Goal: Task Accomplishment & Management: Manage account settings

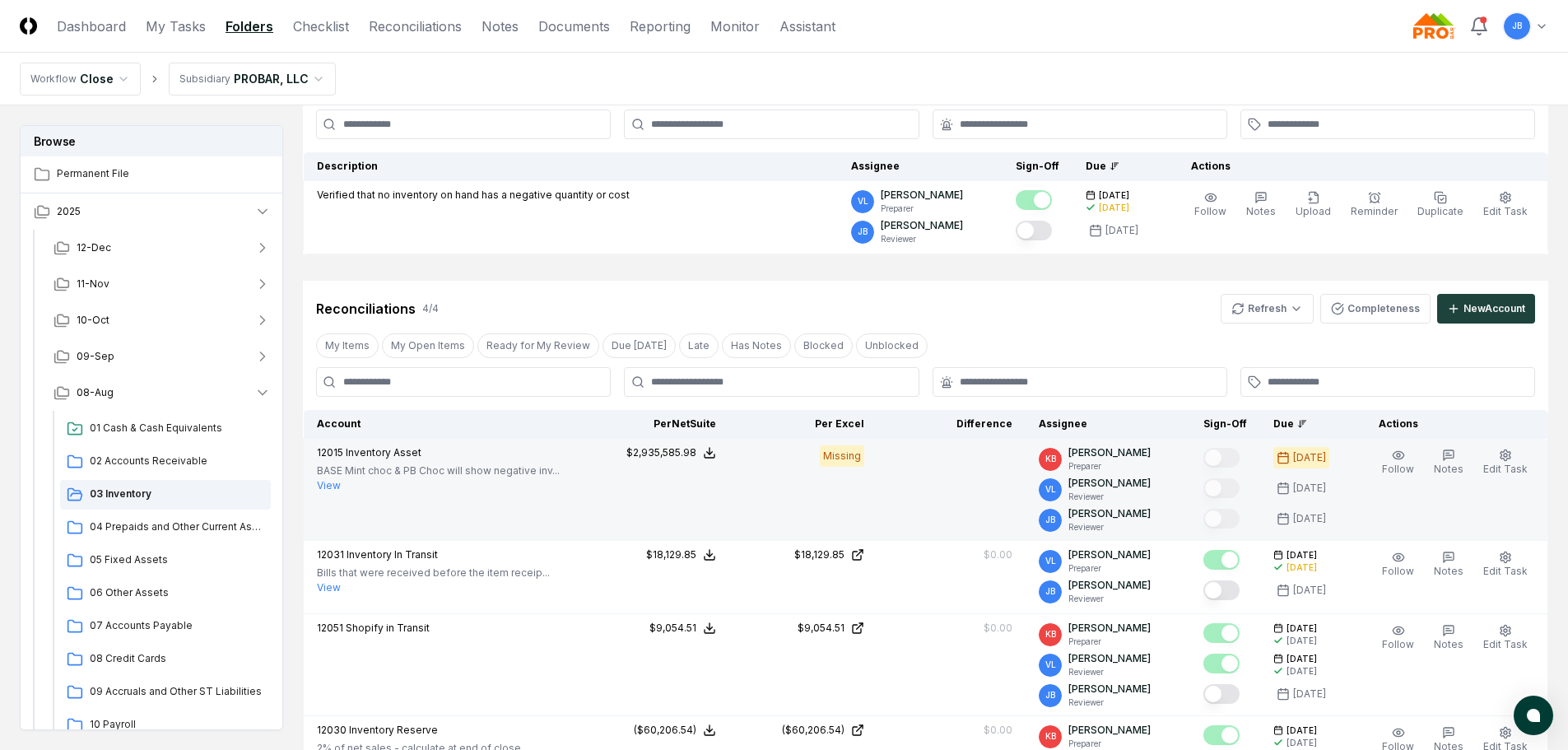
scroll to position [165, 0]
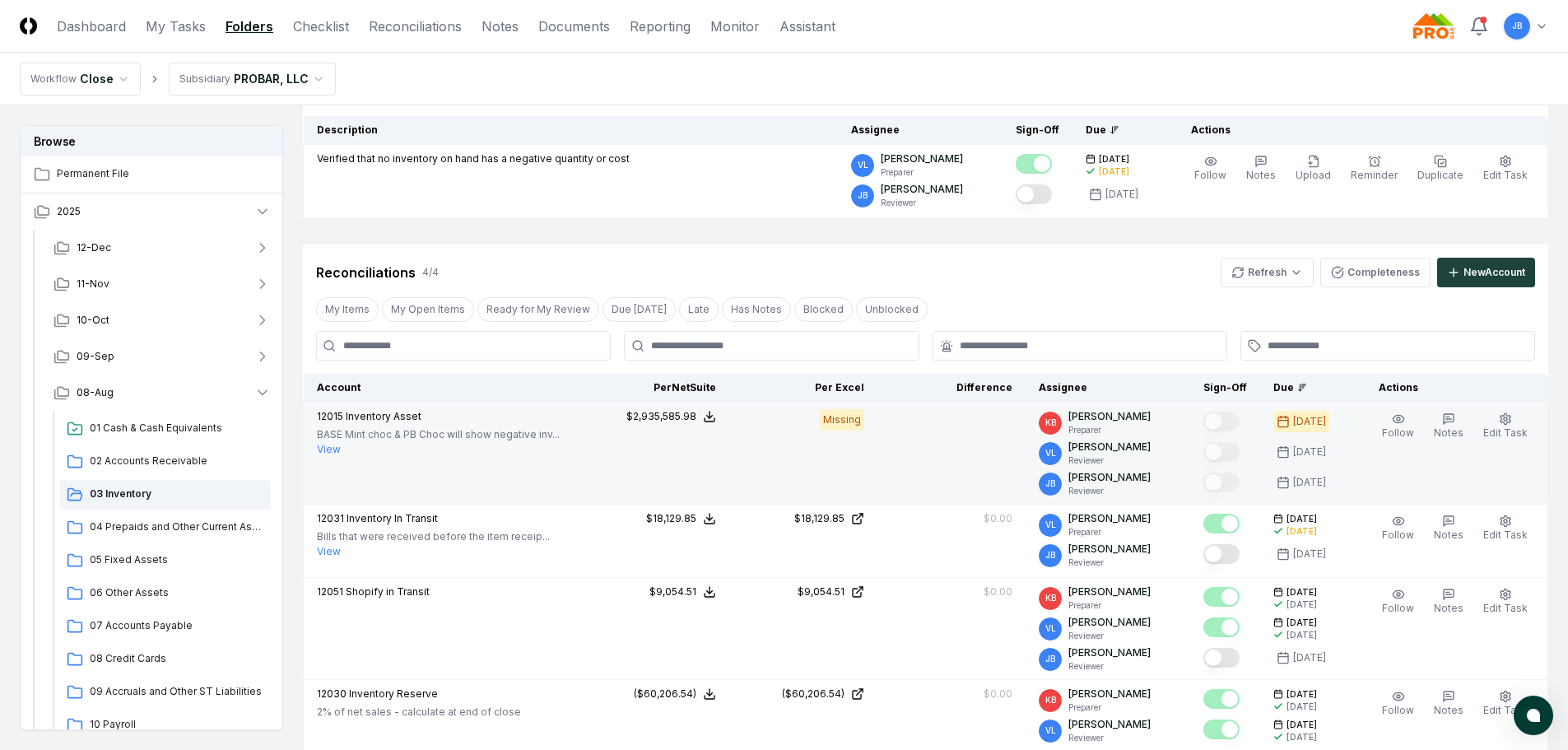
click at [333, 451] on button "View" at bounding box center [329, 449] width 24 height 15
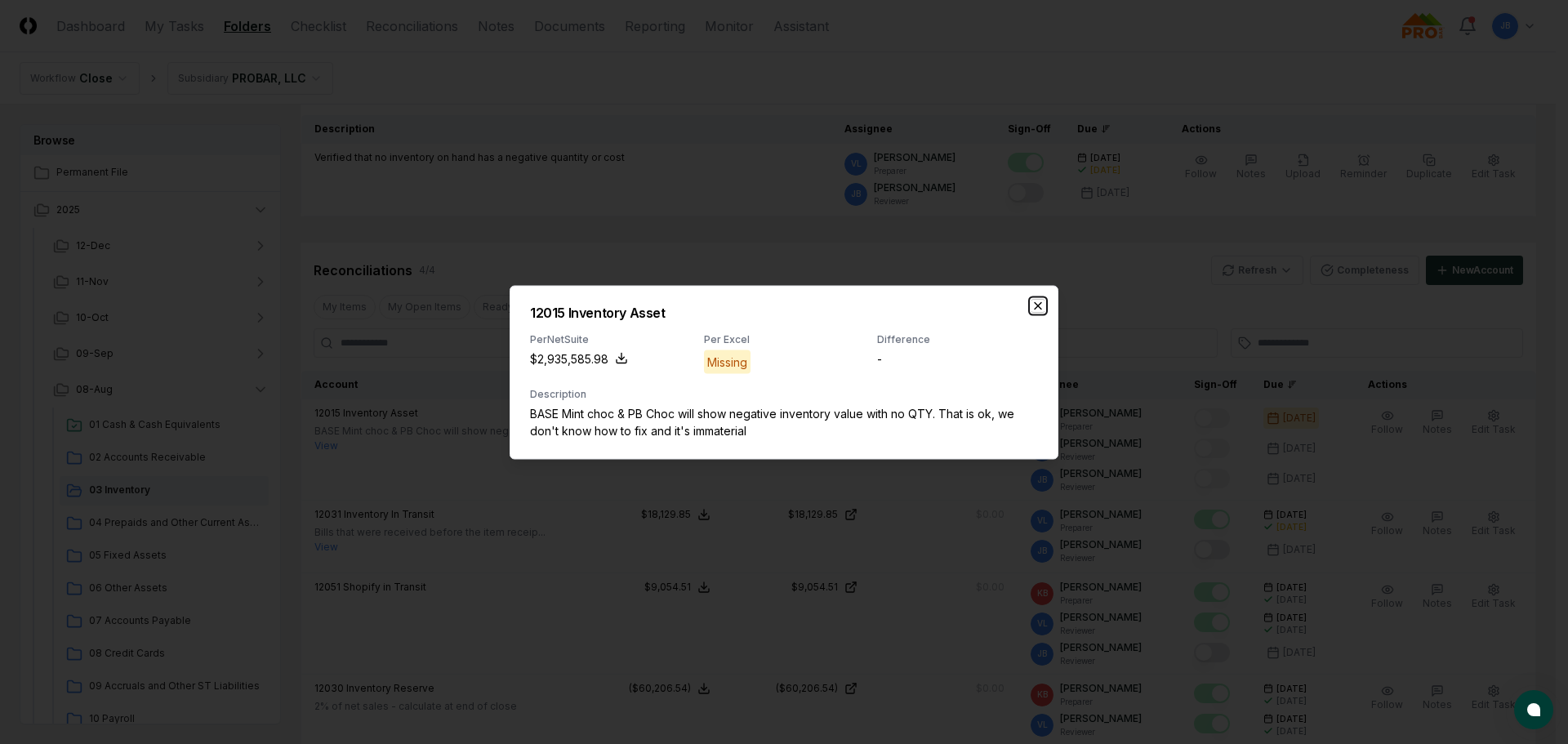
click at [1043, 306] on icon "button" at bounding box center [1038, 304] width 13 height 13
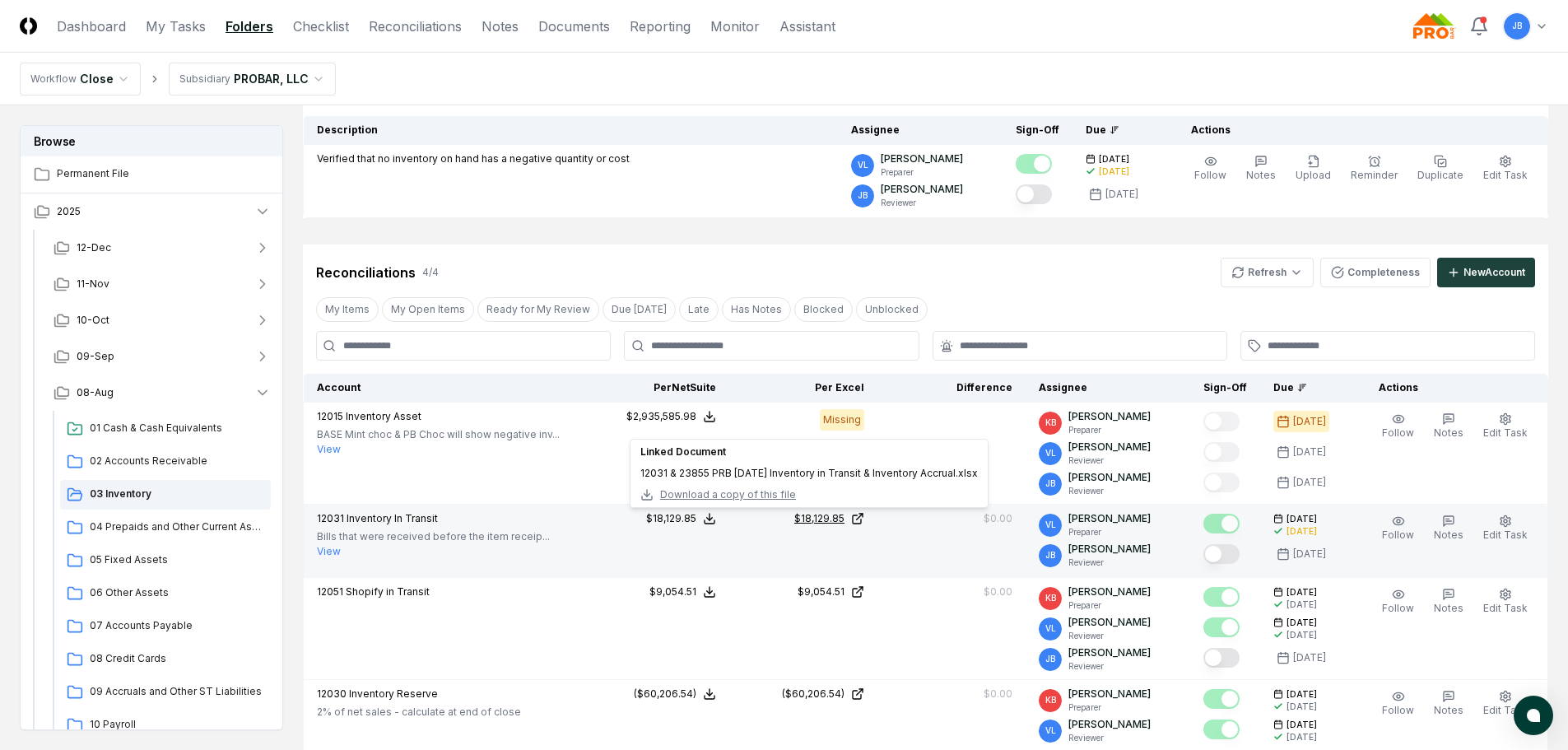
click at [845, 519] on div "$18,129.85" at bounding box center [819, 518] width 50 height 15
click at [1219, 551] on button "Mark complete" at bounding box center [1222, 554] width 37 height 20
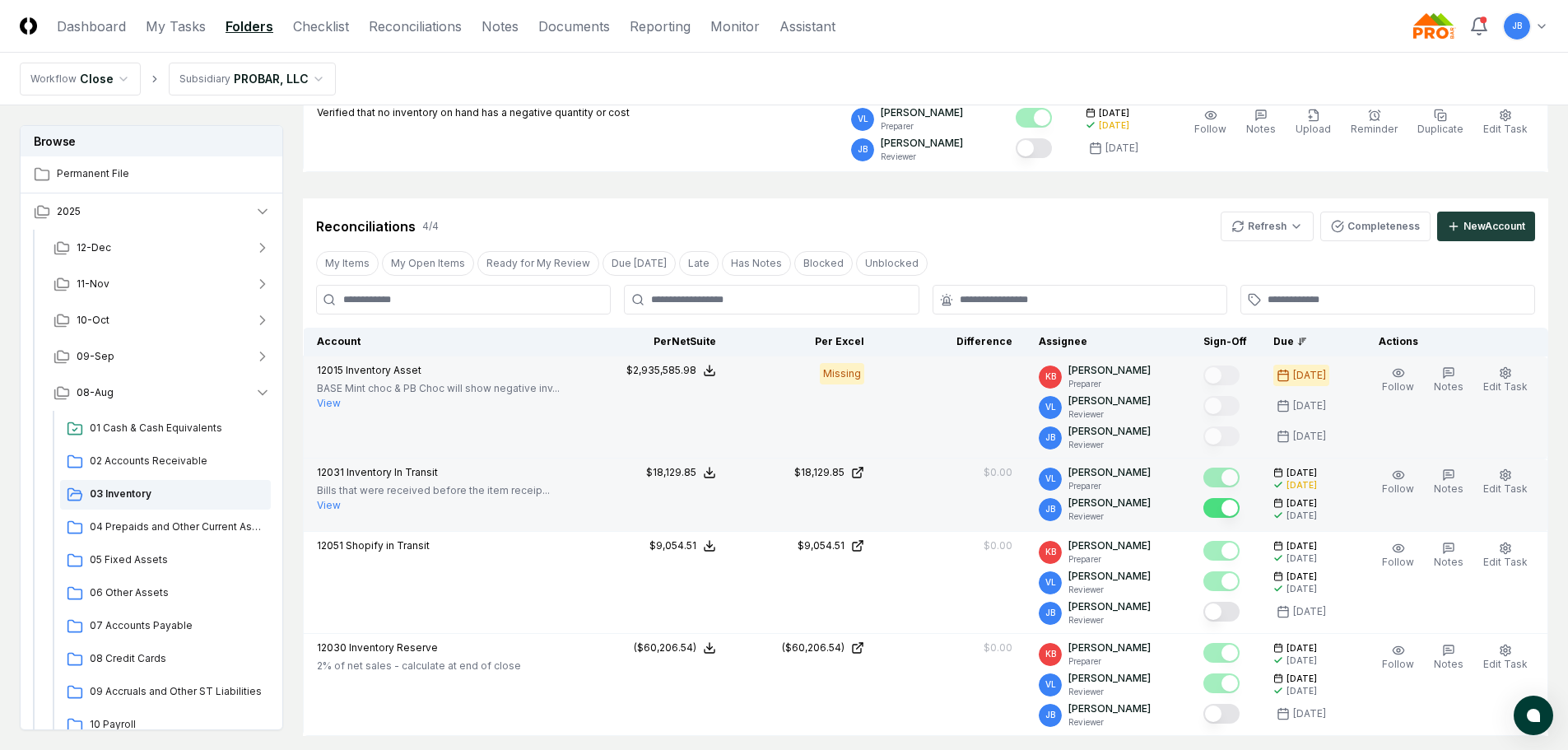
scroll to position [247, 0]
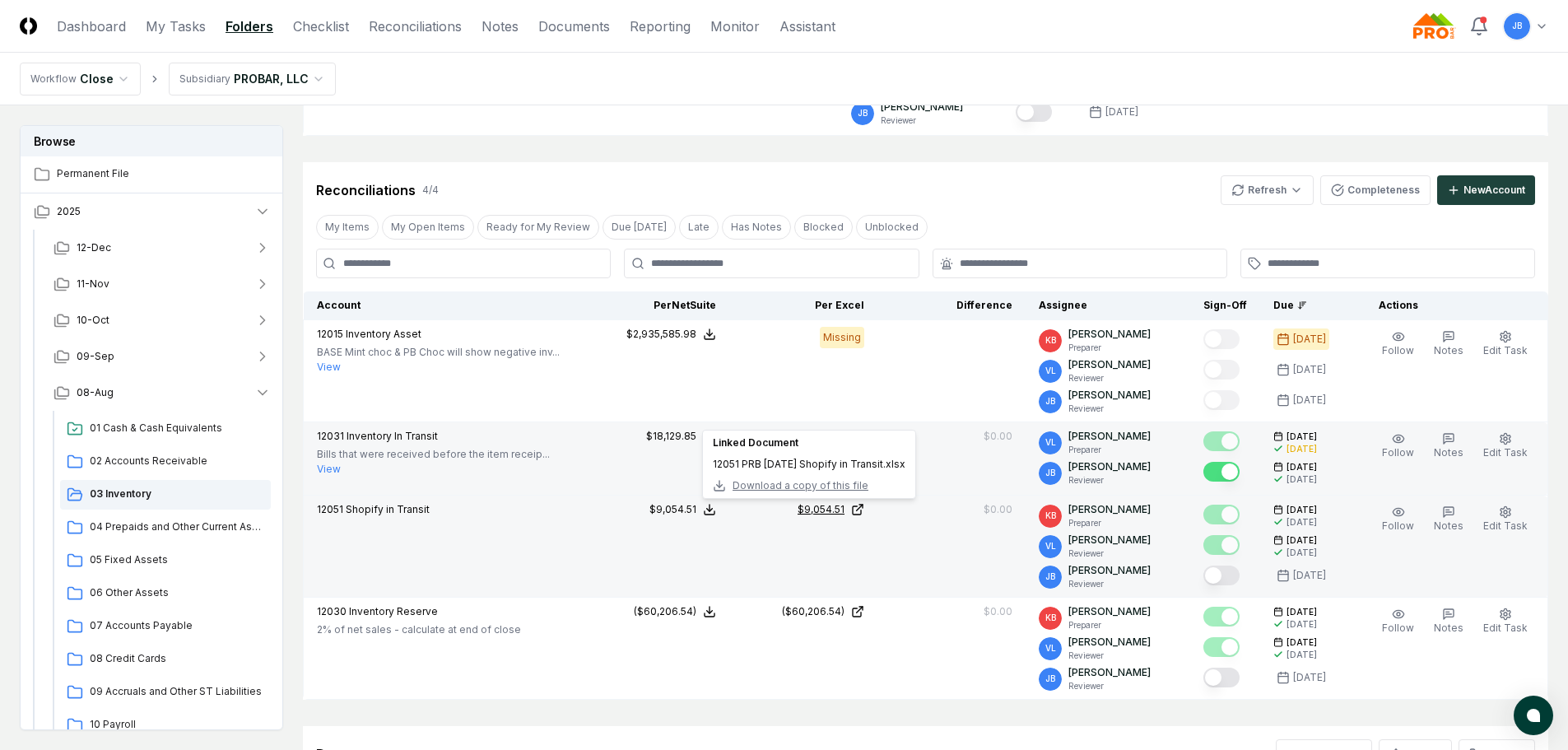
click at [817, 508] on div "$9,054.51" at bounding box center [821, 509] width 47 height 15
click at [1228, 582] on button "Mark complete" at bounding box center [1222, 575] width 37 height 20
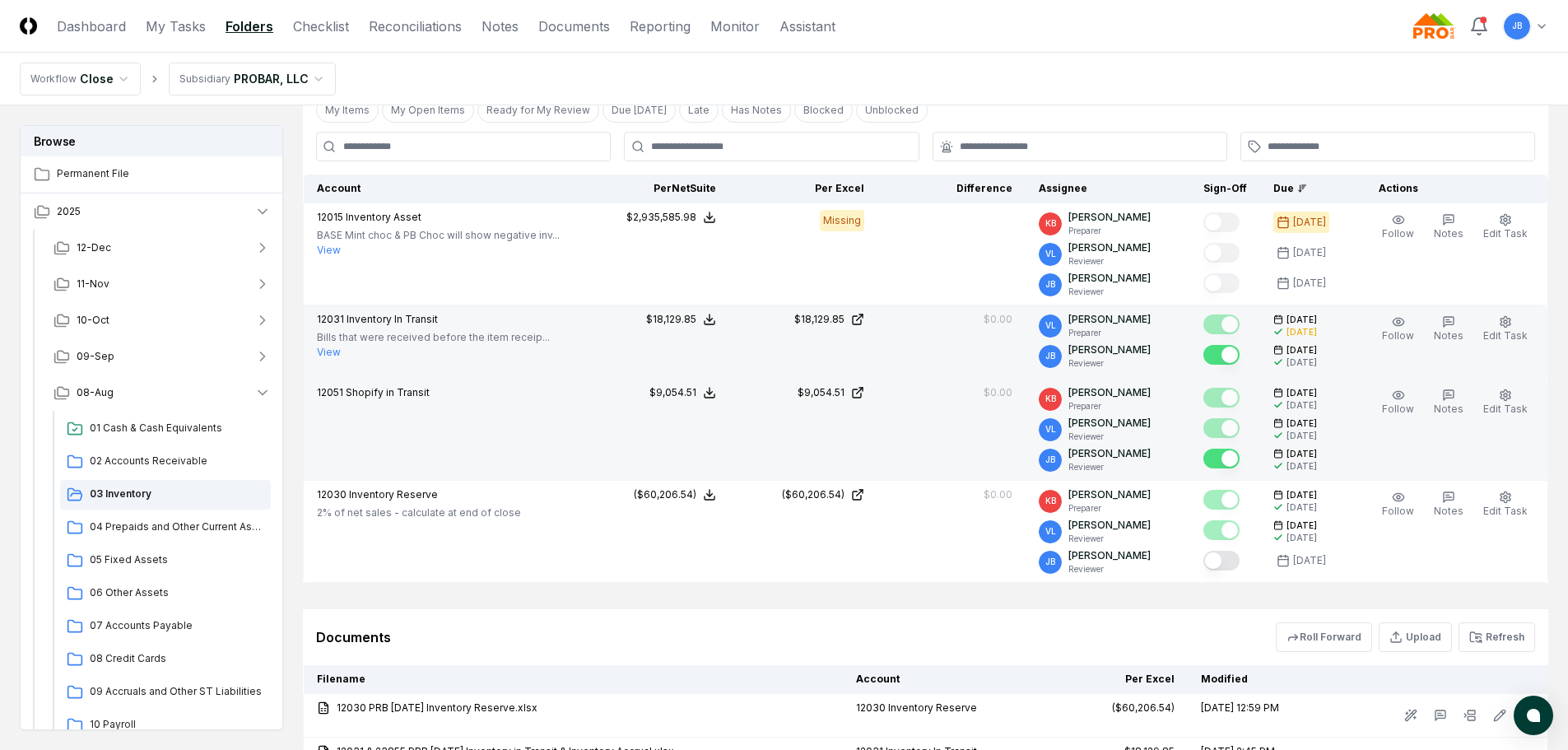
scroll to position [412, 0]
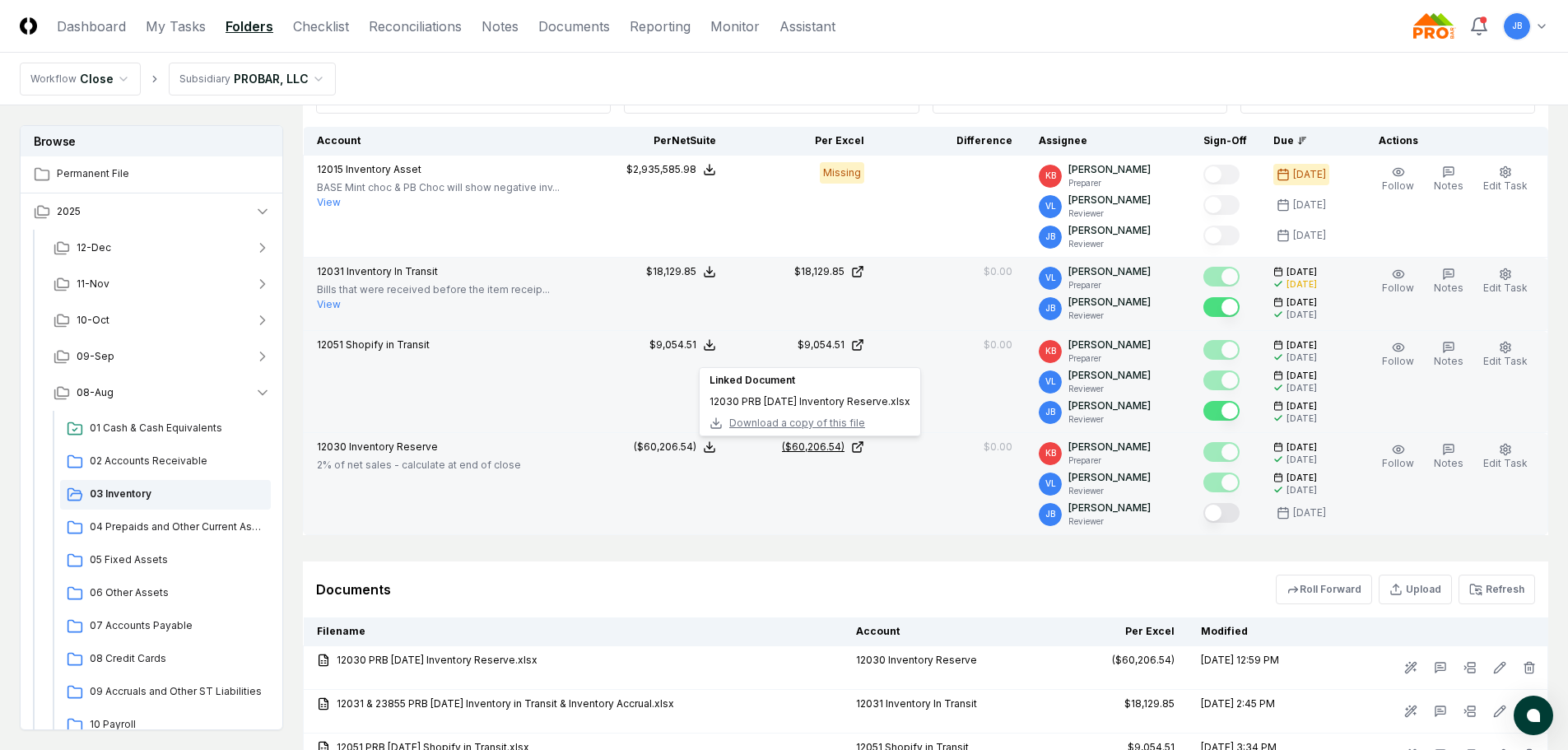
click at [812, 448] on div "($60,206.54)" at bounding box center [812, 446] width 62 height 15
click at [1230, 513] on button "Mark complete" at bounding box center [1222, 513] width 37 height 20
click at [1443, 450] on button "Notes" at bounding box center [1449, 456] width 37 height 35
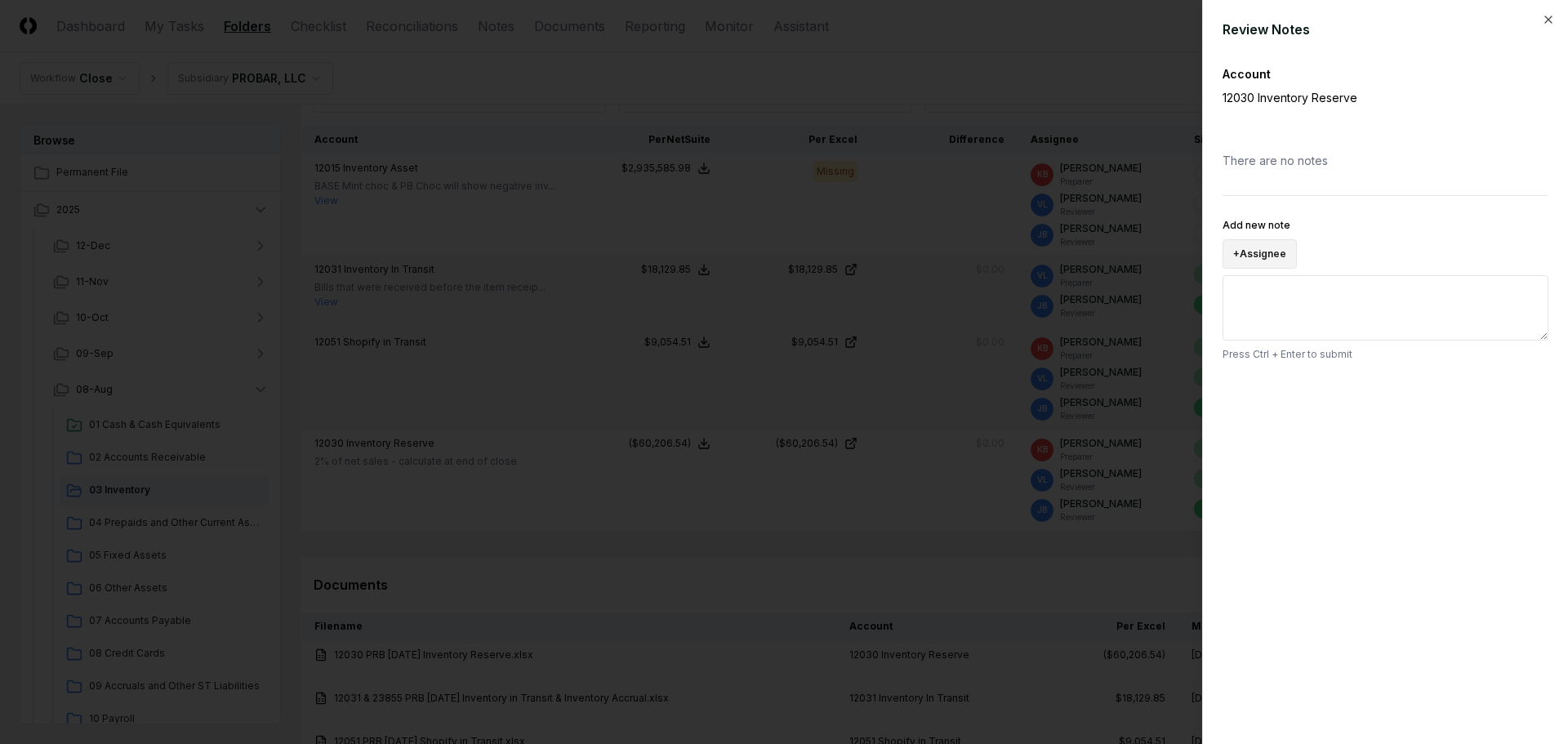
click at [1270, 258] on button "+ Assignee" at bounding box center [1260, 254] width 74 height 29
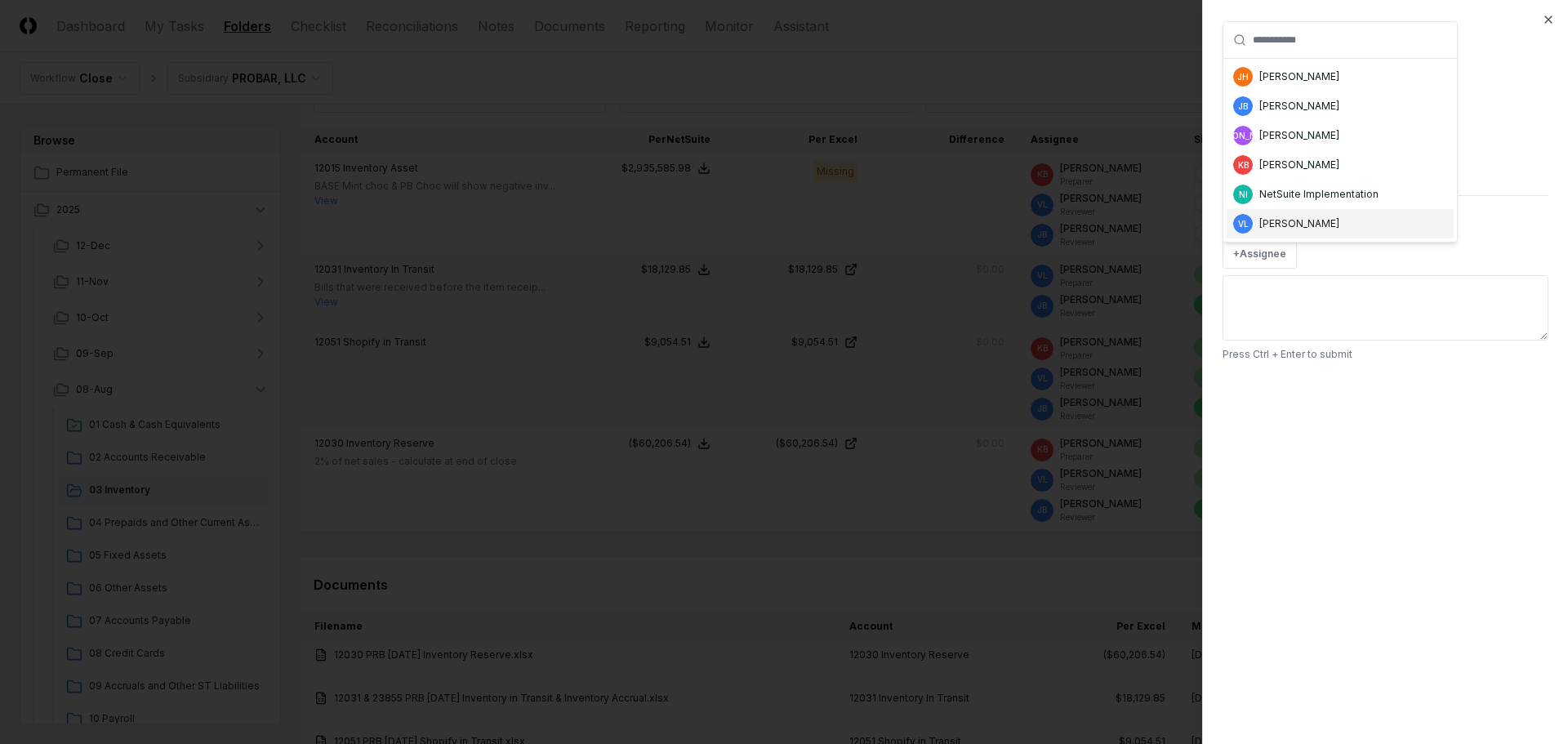
click at [1292, 229] on div "[PERSON_NAME]" at bounding box center [1299, 223] width 80 height 15
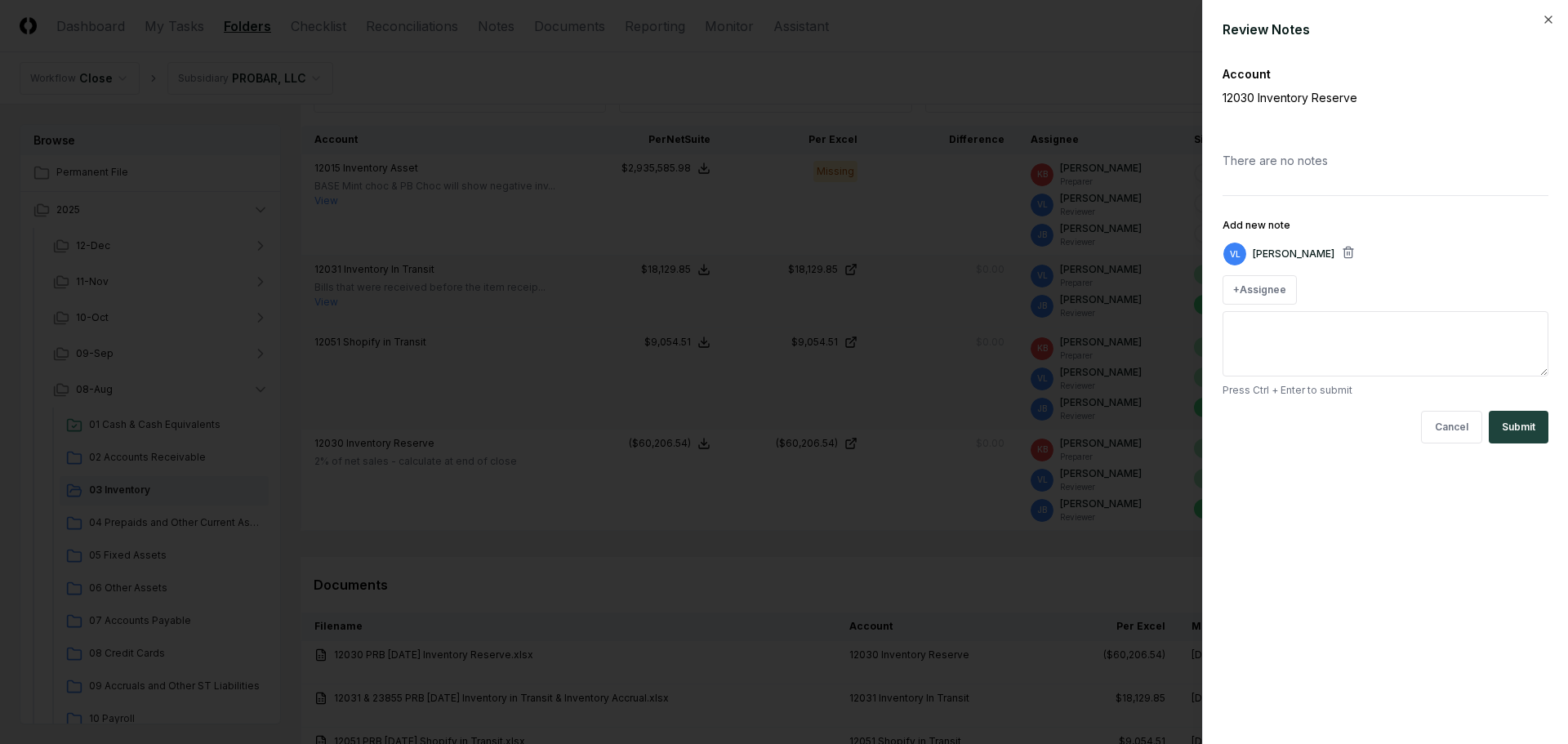
click at [1279, 346] on textarea "Add new note" at bounding box center [1385, 344] width 326 height 66
type textarea "*"
type textarea "**"
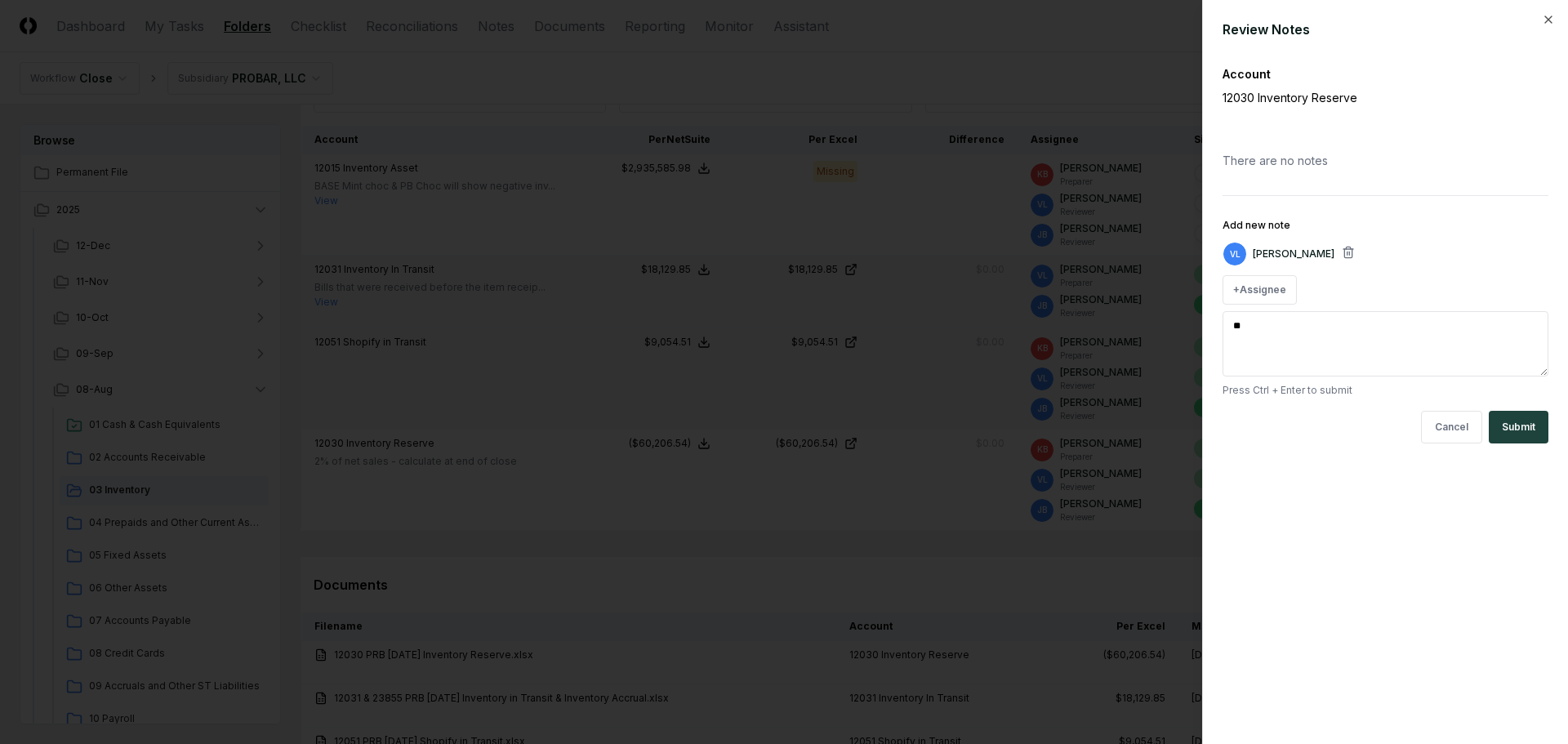
type textarea "*"
type textarea "***"
type textarea "*"
type textarea "***"
type textarea "*"
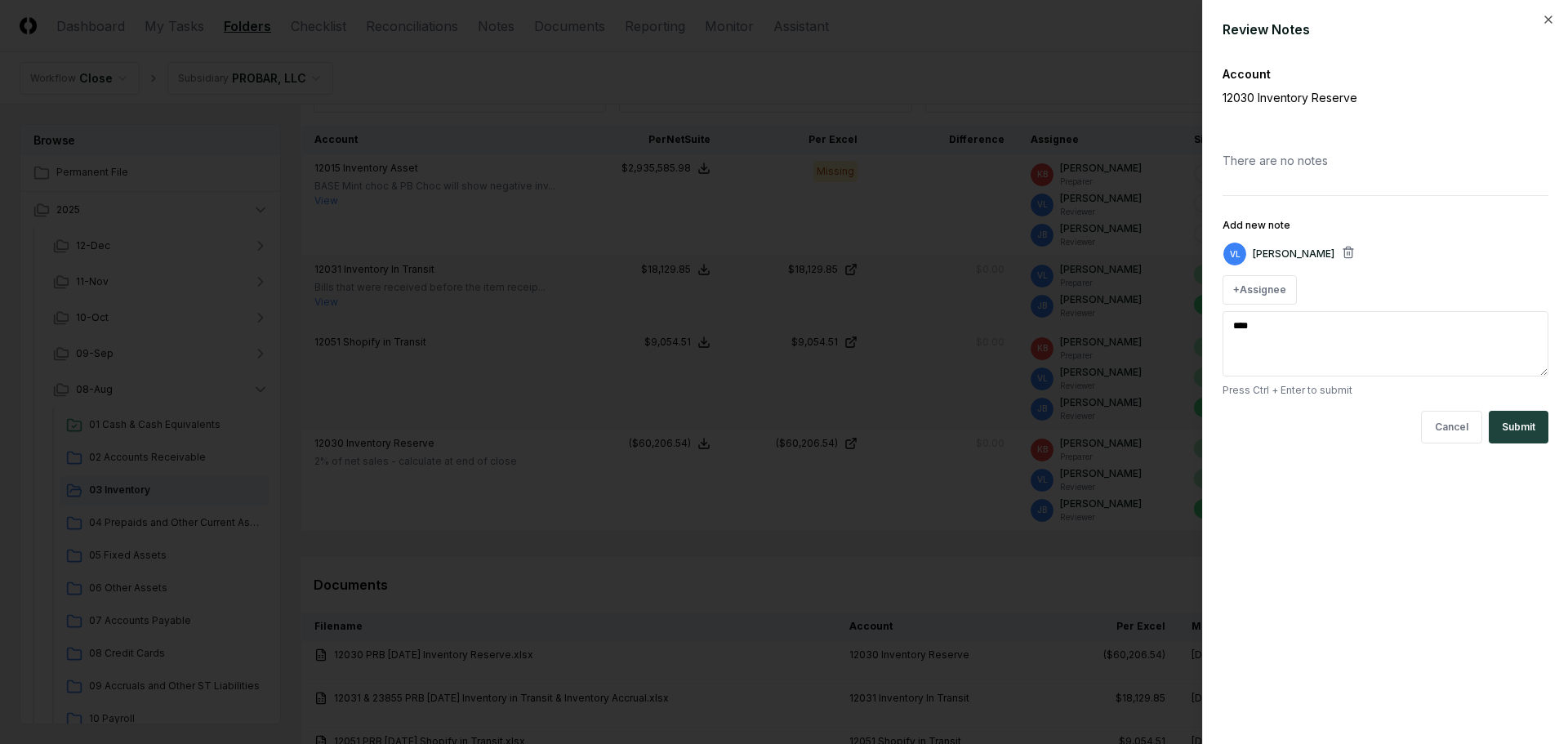
type textarea "*****"
type textarea "*"
type textarea "******"
type textarea "*"
type textarea "*******"
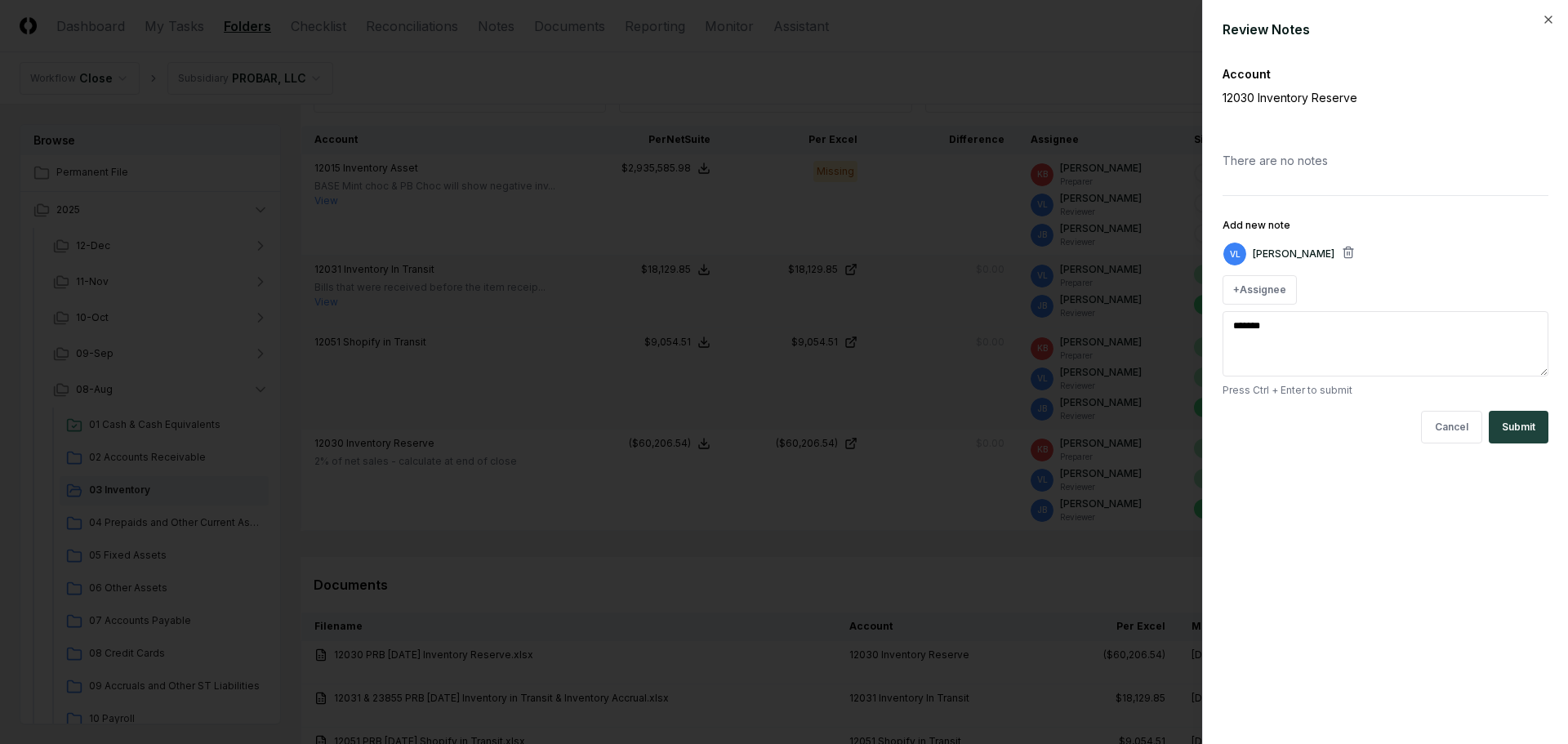
type textarea "*"
type textarea "********"
type textarea "*"
type textarea "**********"
type textarea "*"
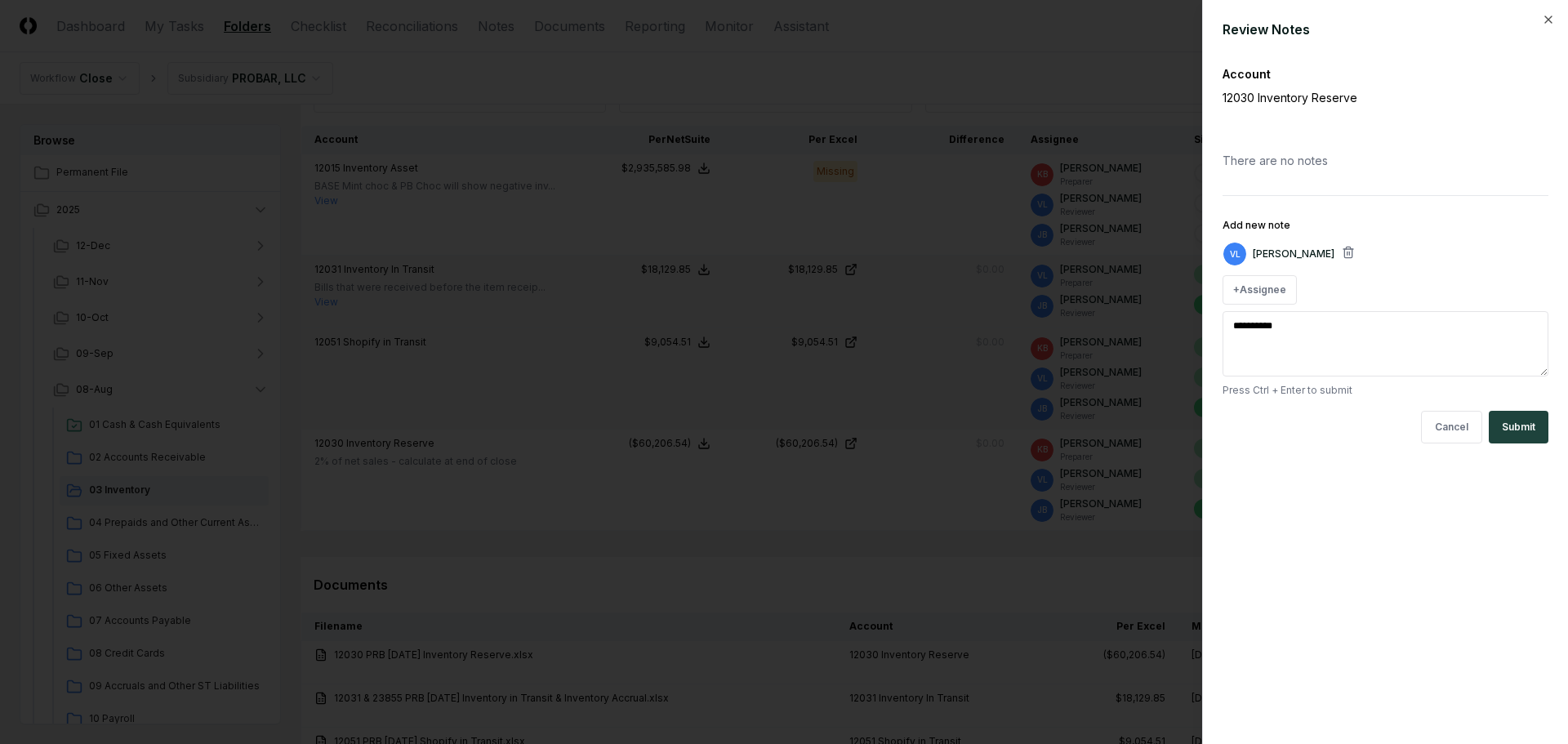
type textarea "**********"
type textarea "*"
type textarea "**********"
type textarea "*"
type textarea "**********"
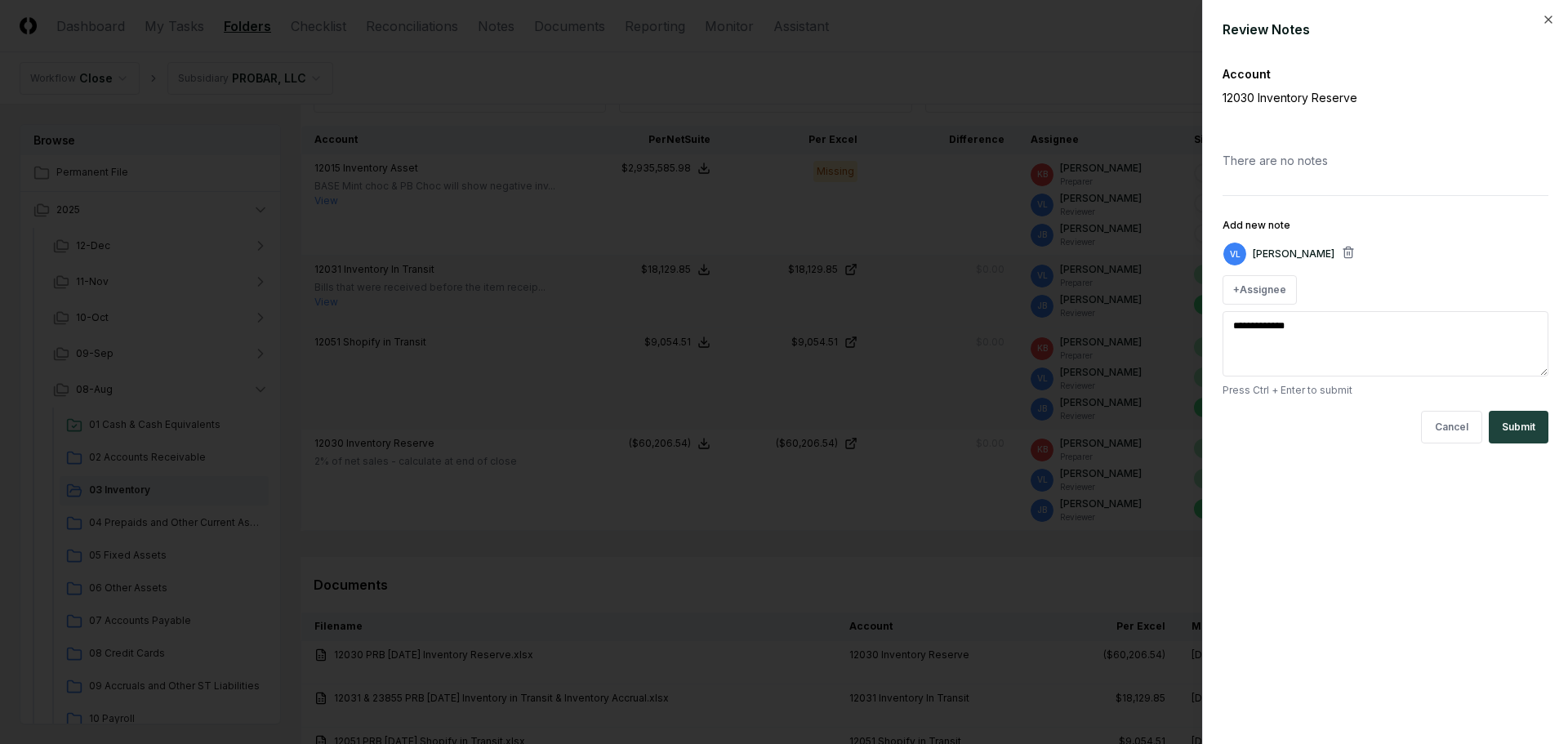
type textarea "*"
type textarea "**********"
type textarea "*"
type textarea "**********"
type textarea "*"
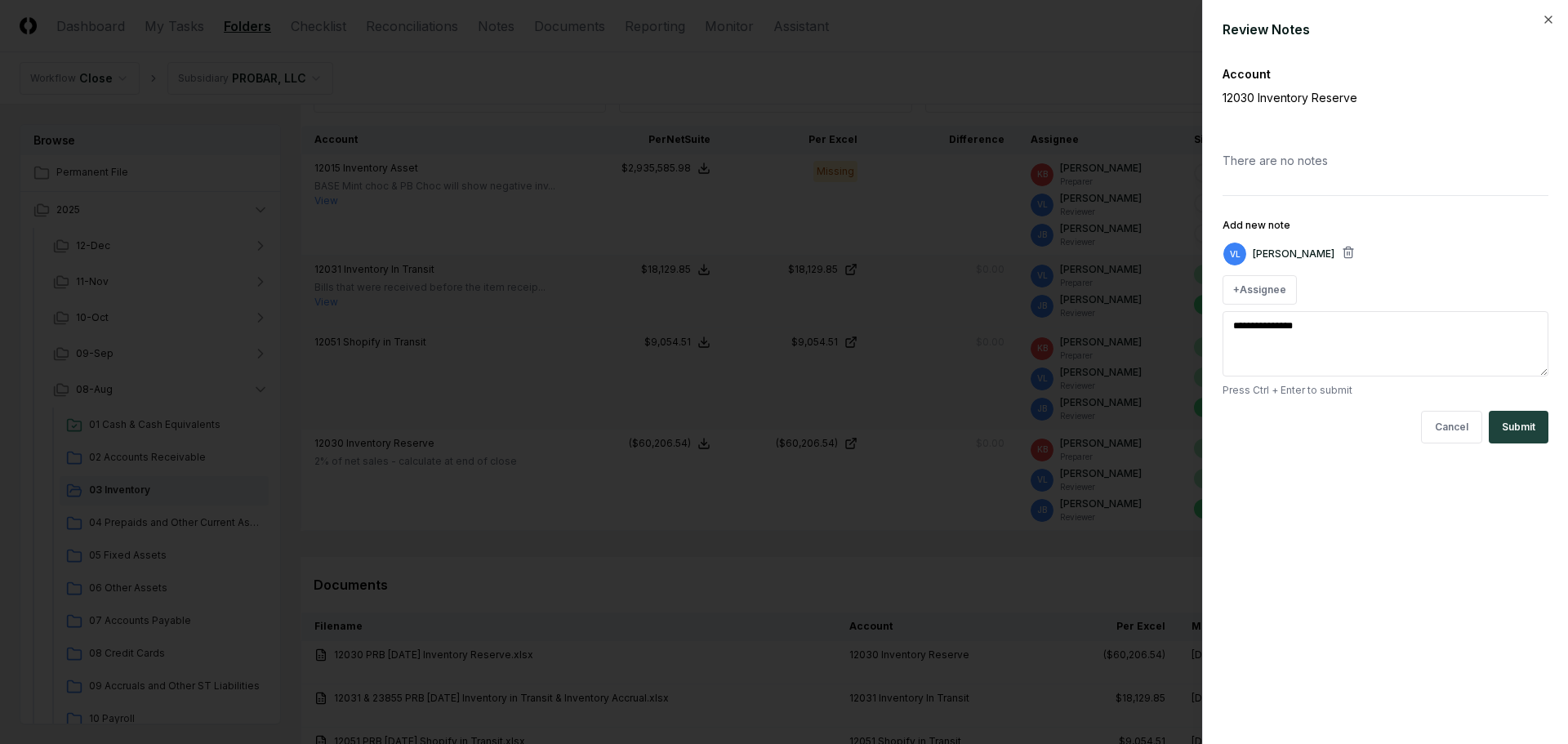
type textarea "**********"
type textarea "*"
type textarea "**********"
type textarea "*"
type textarea "**********"
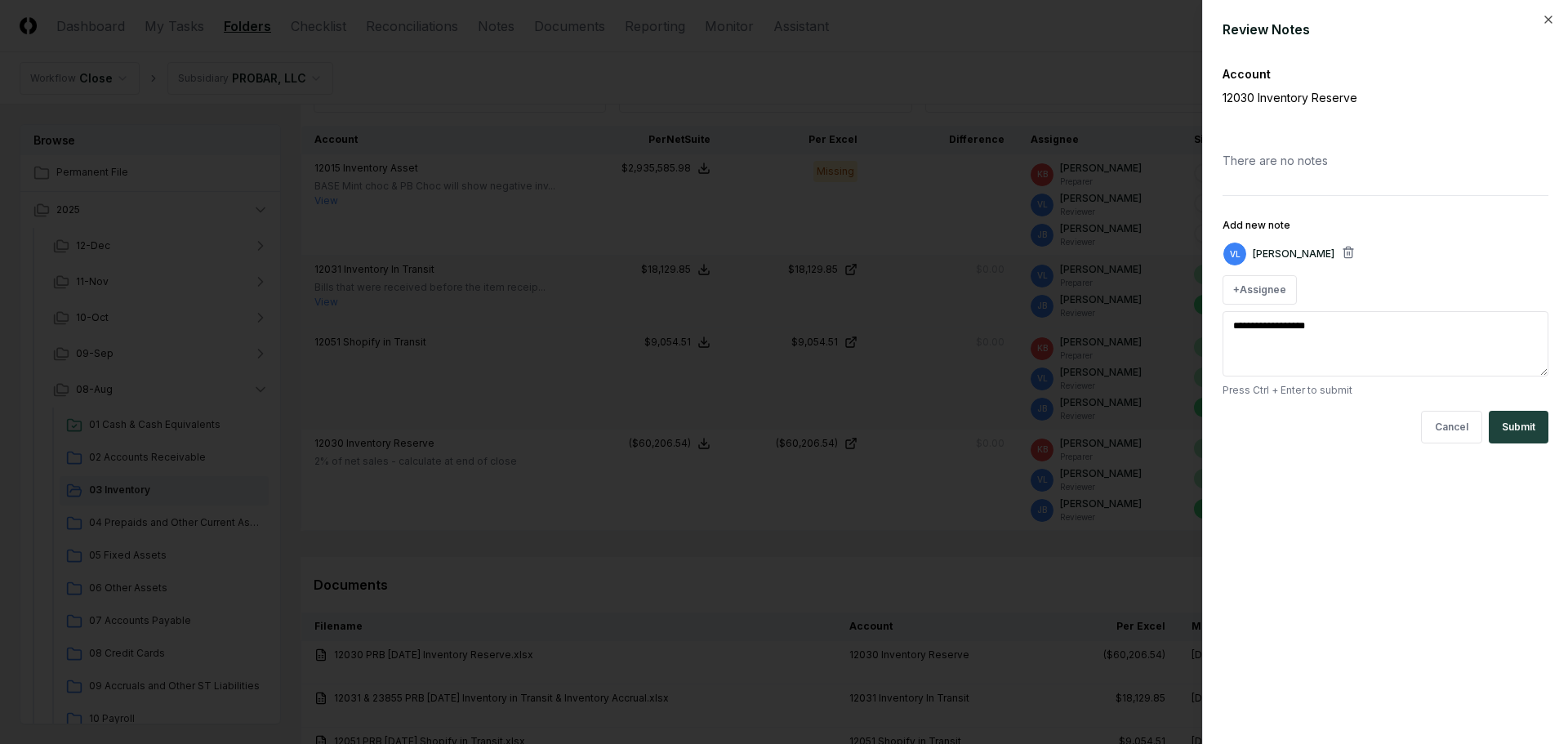
type textarea "*"
type textarea "**********"
type textarea "*"
type textarea "**********"
type textarea "*"
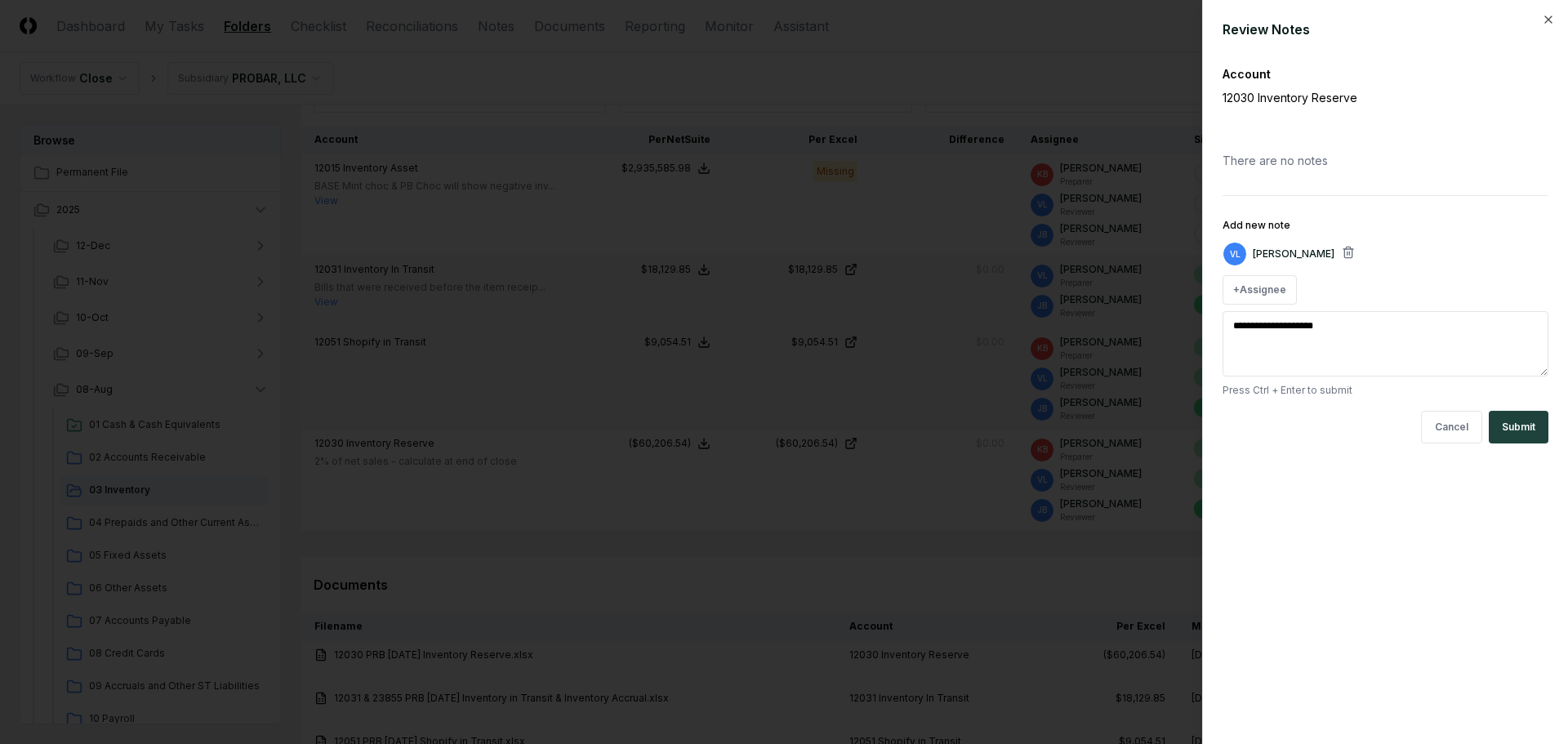
type textarea "**********"
type textarea "*"
type textarea "**********"
type textarea "*"
type textarea "**********"
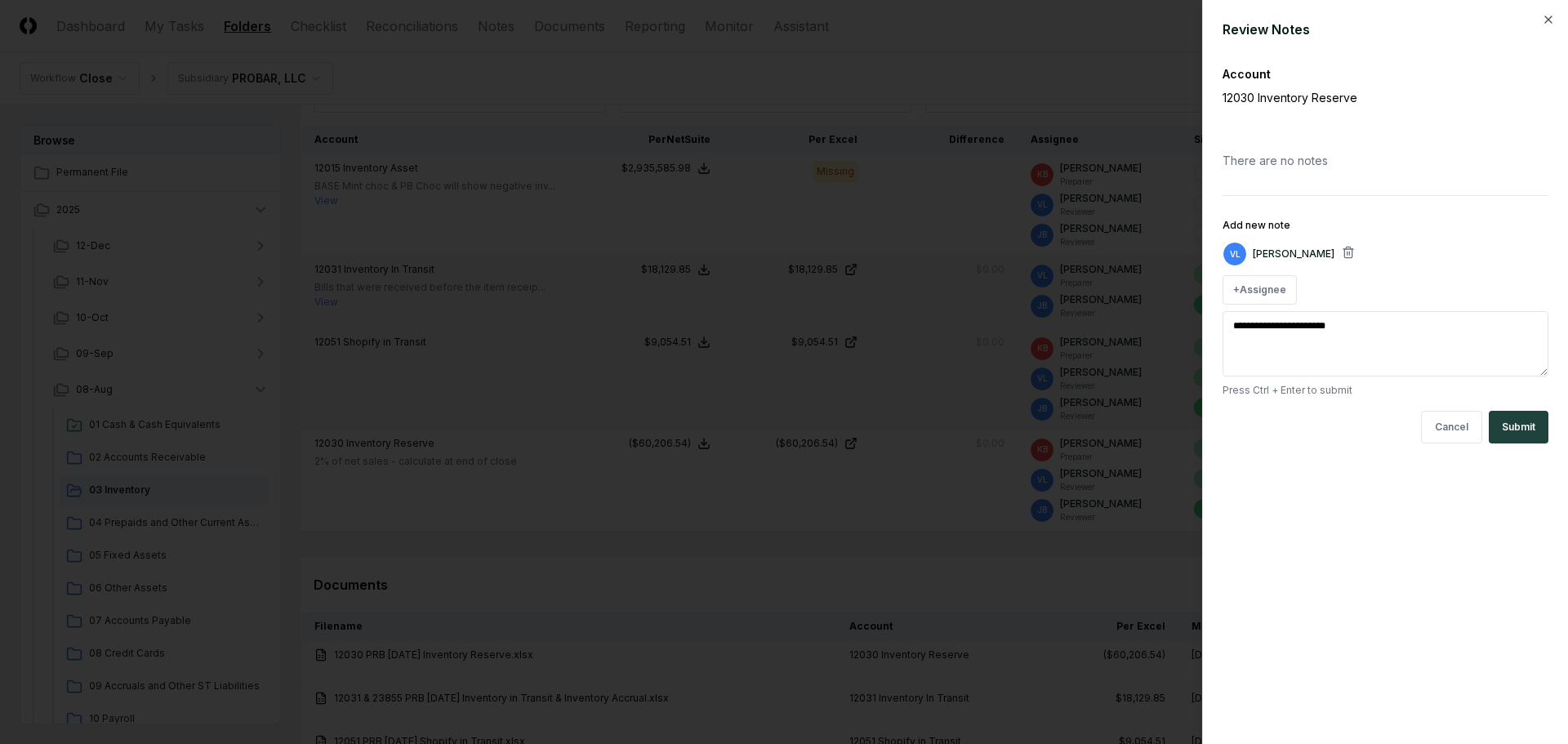
type textarea "*"
type textarea "**********"
type textarea "*"
type textarea "**********"
type textarea "*"
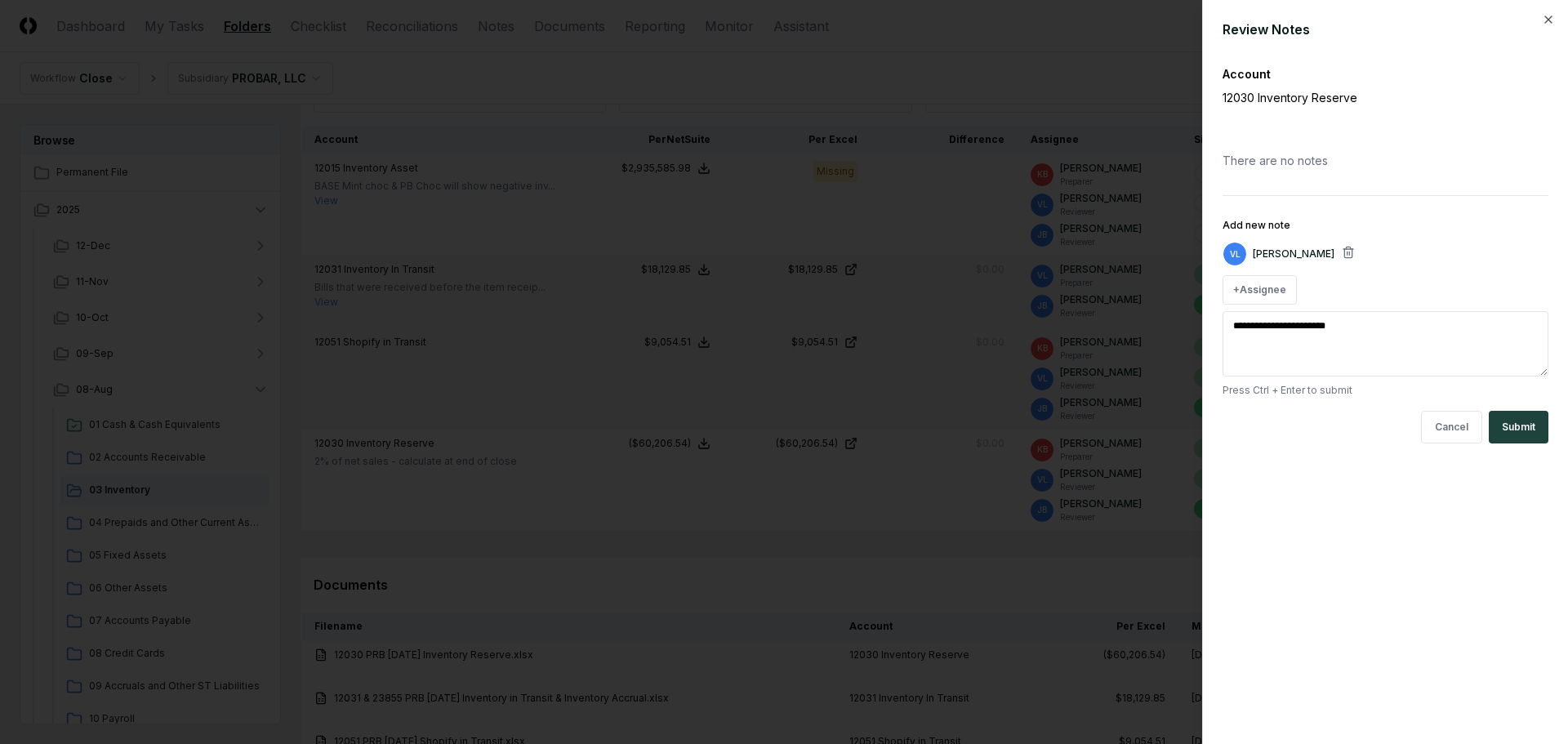
type textarea "**********"
type textarea "*"
type textarea "**********"
type textarea "*"
type textarea "**********"
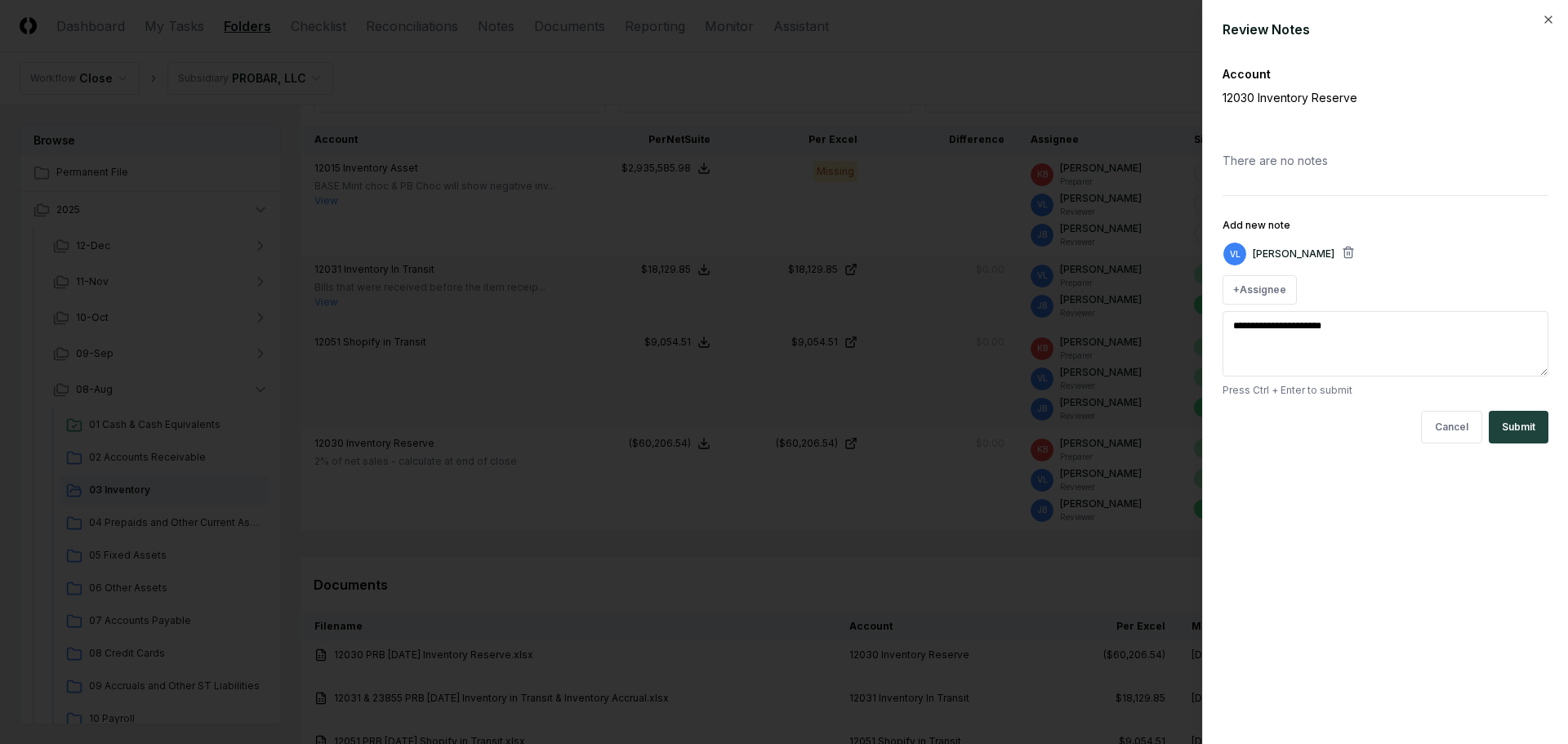
type textarea "*"
type textarea "**********"
type textarea "*"
type textarea "**********"
type textarea "*"
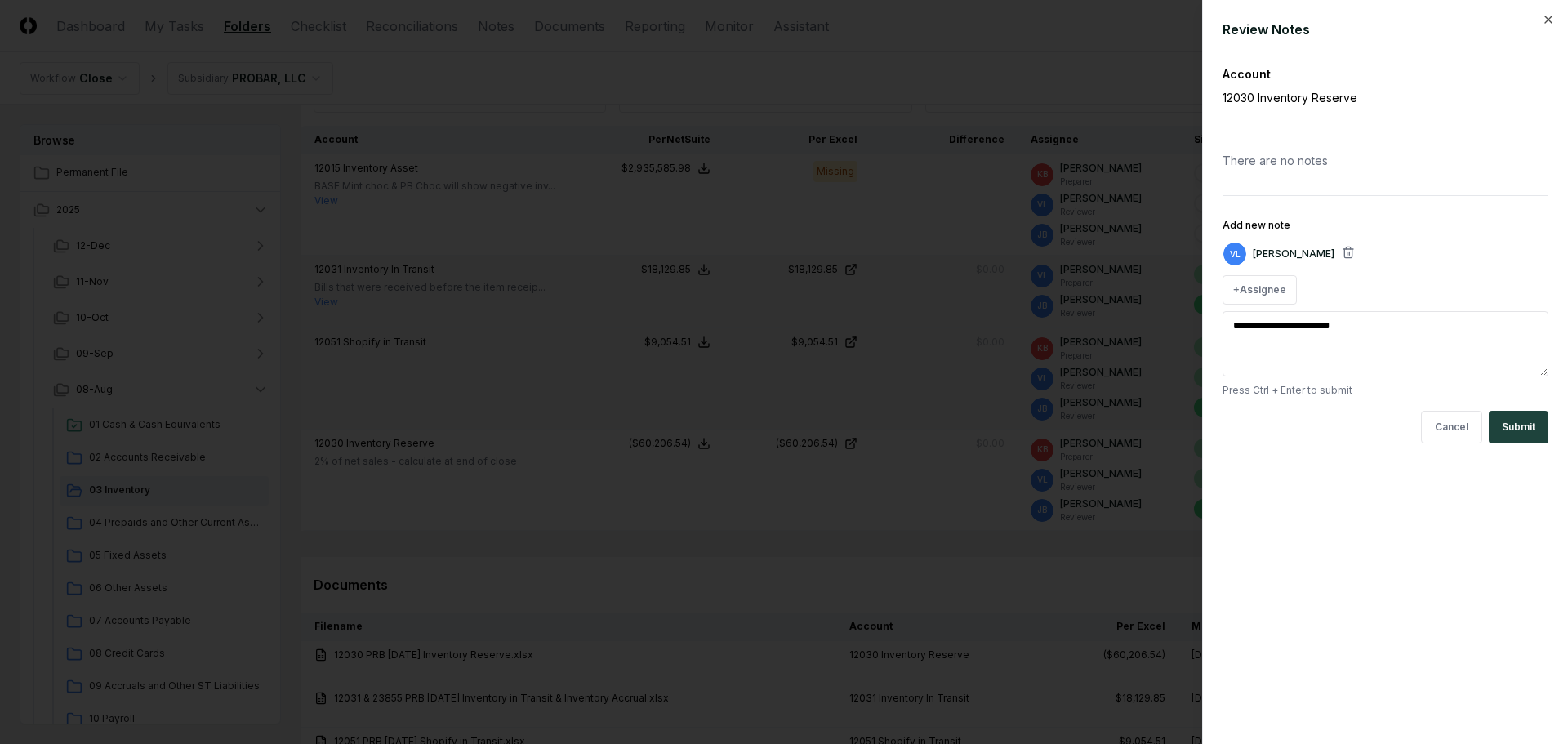
type textarea "**********"
type textarea "*"
type textarea "**********"
type textarea "*"
type textarea "**********"
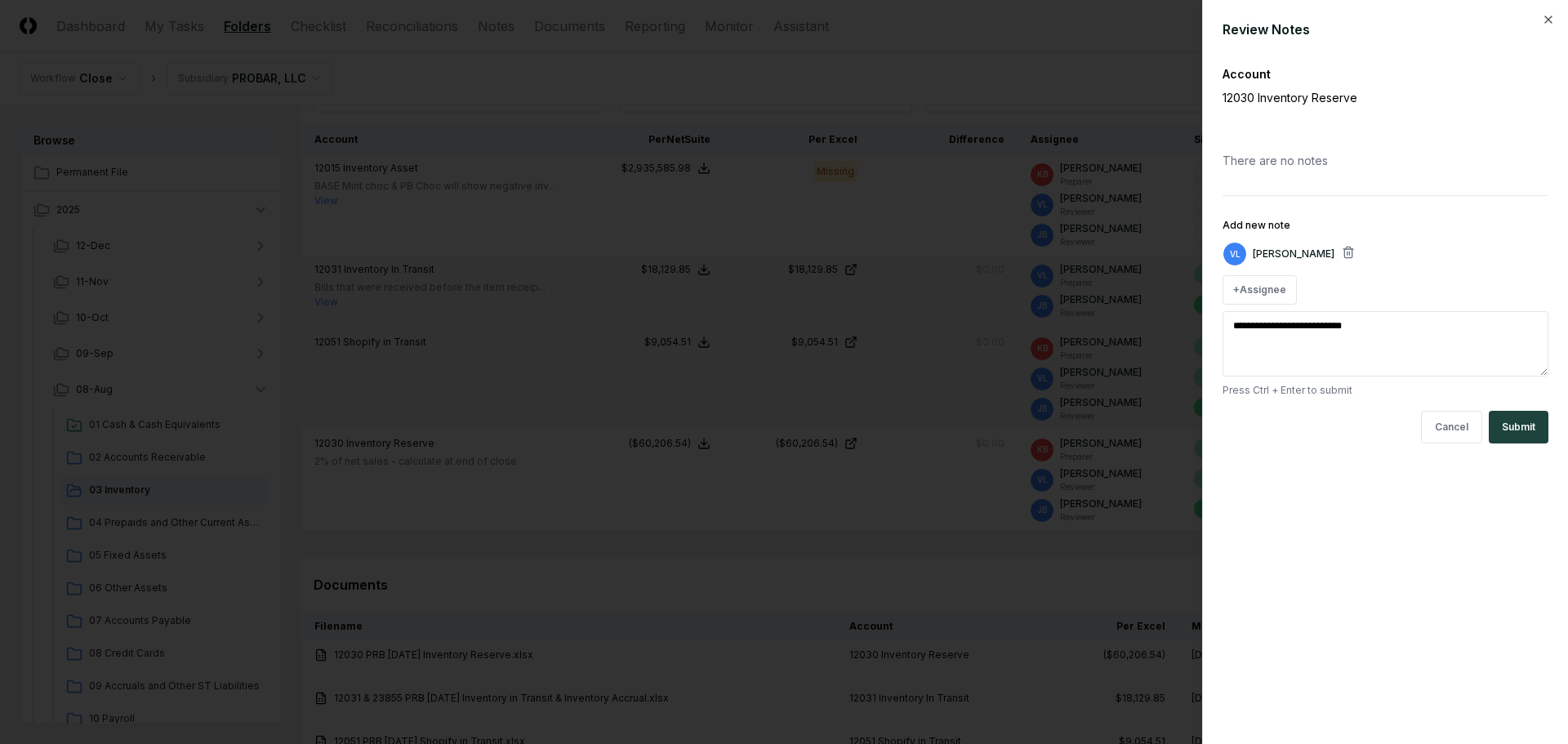
type textarea "*"
type textarea "**********"
type textarea "*"
type textarea "**********"
type textarea "*"
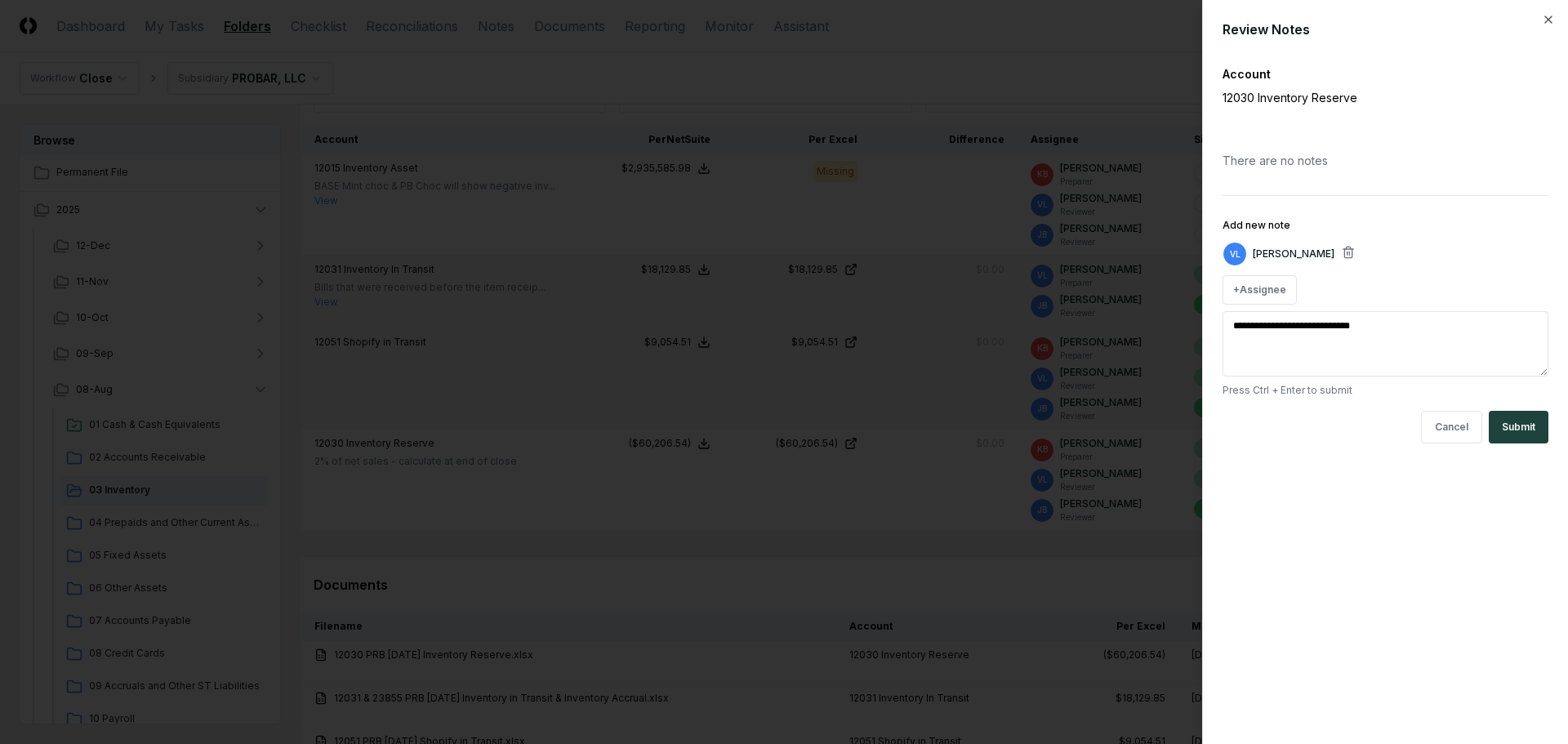
type textarea "**********"
type textarea "*"
type textarea "**********"
type textarea "*"
type textarea "**********"
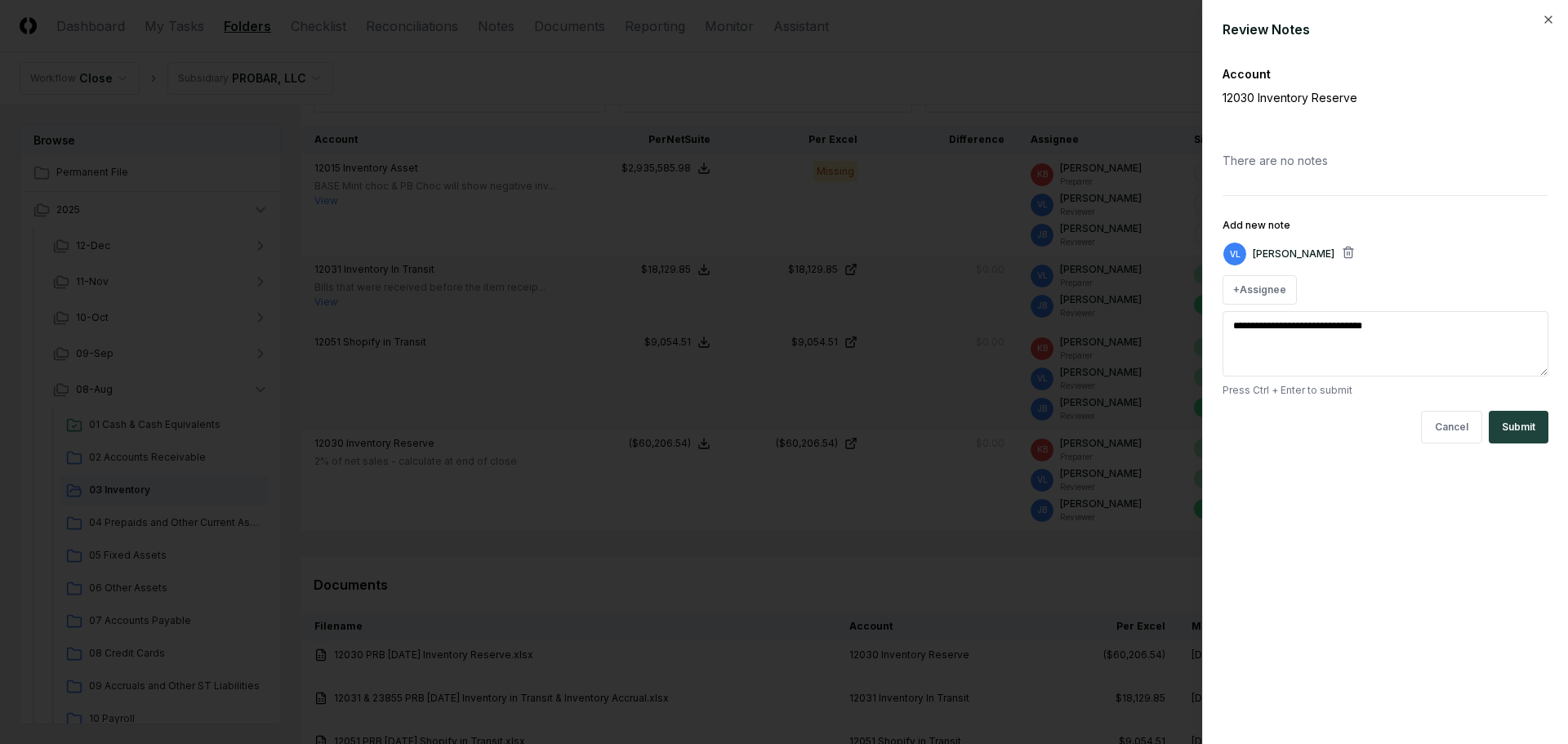
type textarea "*"
type textarea "**********"
type textarea "*"
type textarea "**********"
type textarea "*"
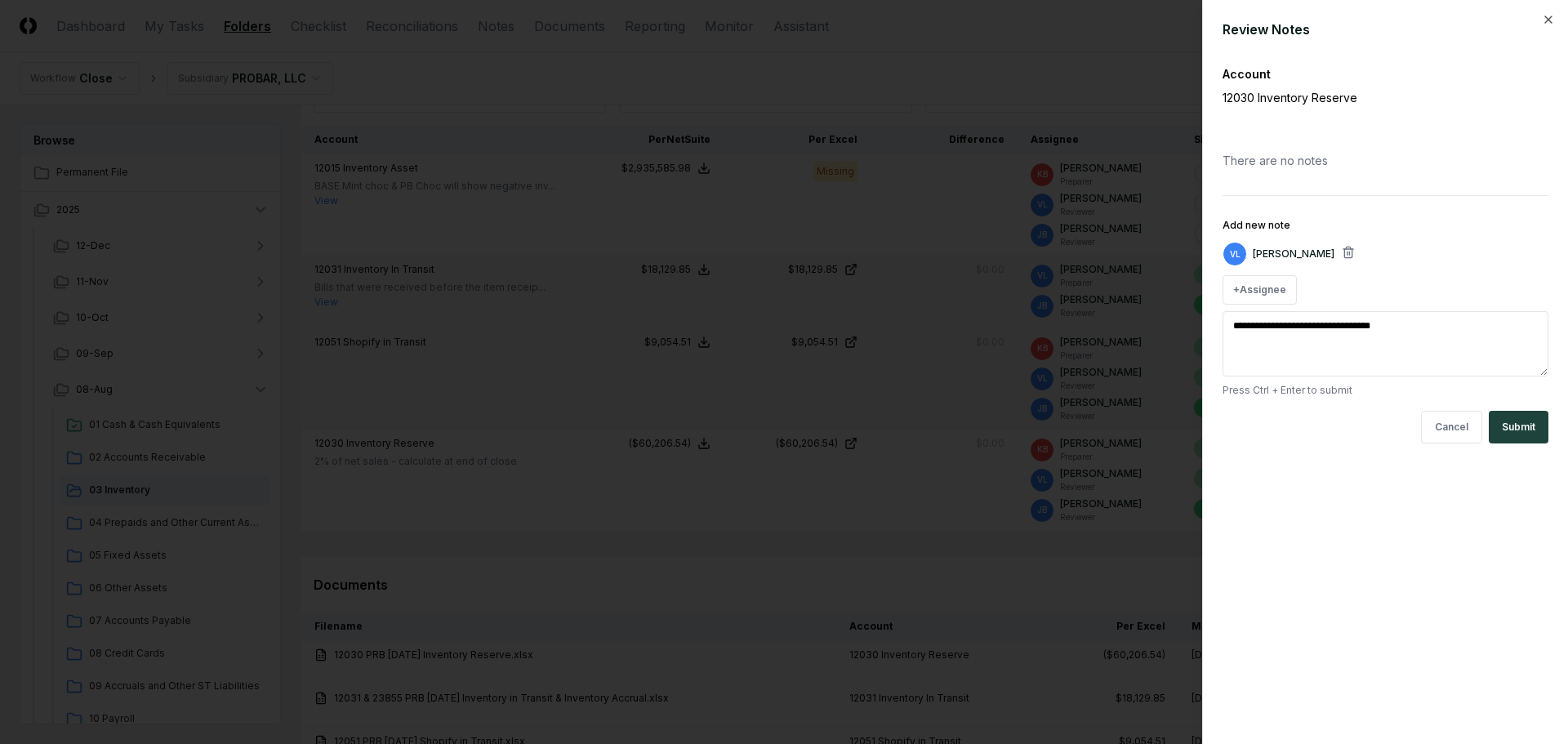
type textarea "**********"
type textarea "*"
type textarea "**********"
type textarea "*"
type textarea "**********"
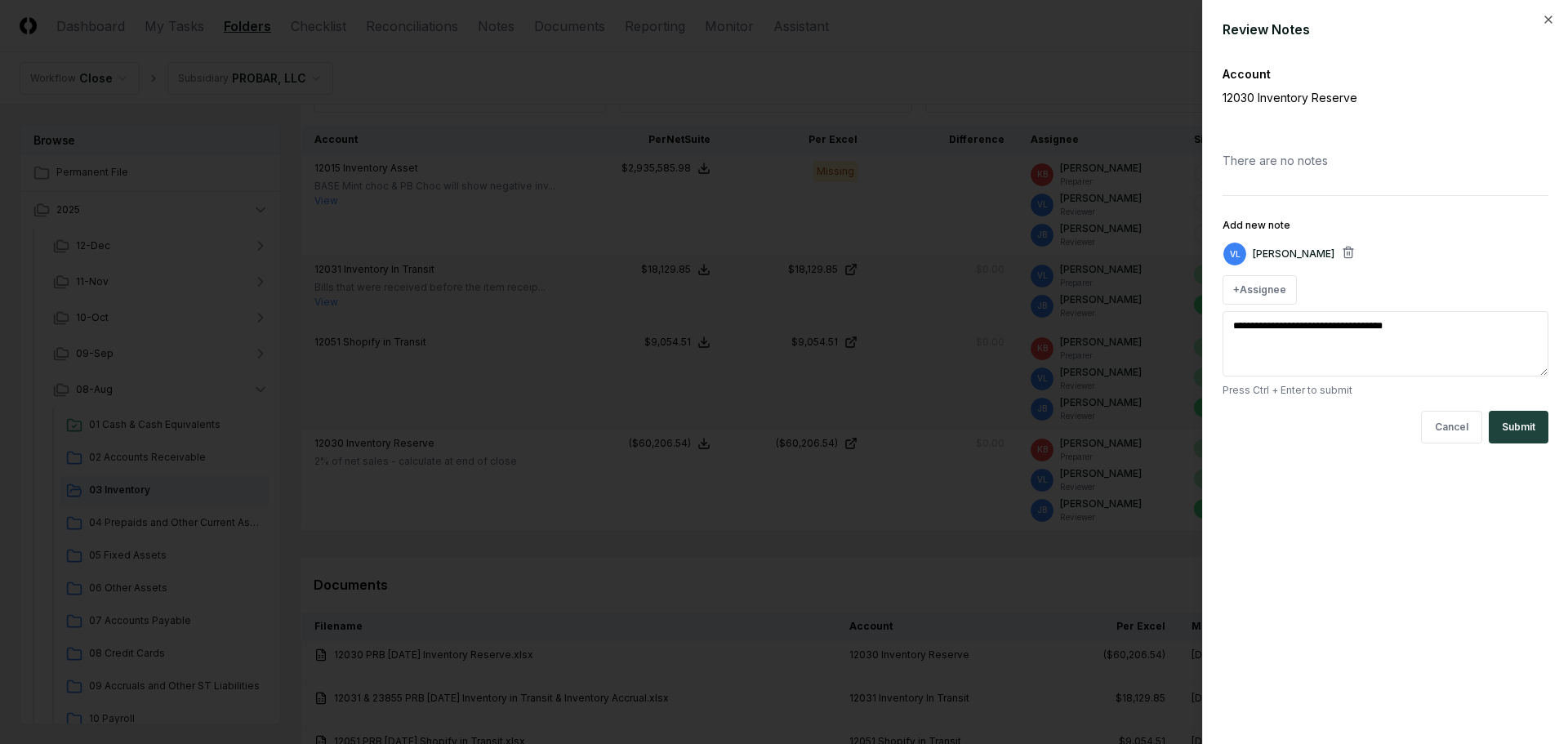
type textarea "*"
type textarea "**********"
type textarea "*"
type textarea "**********"
type textarea "*"
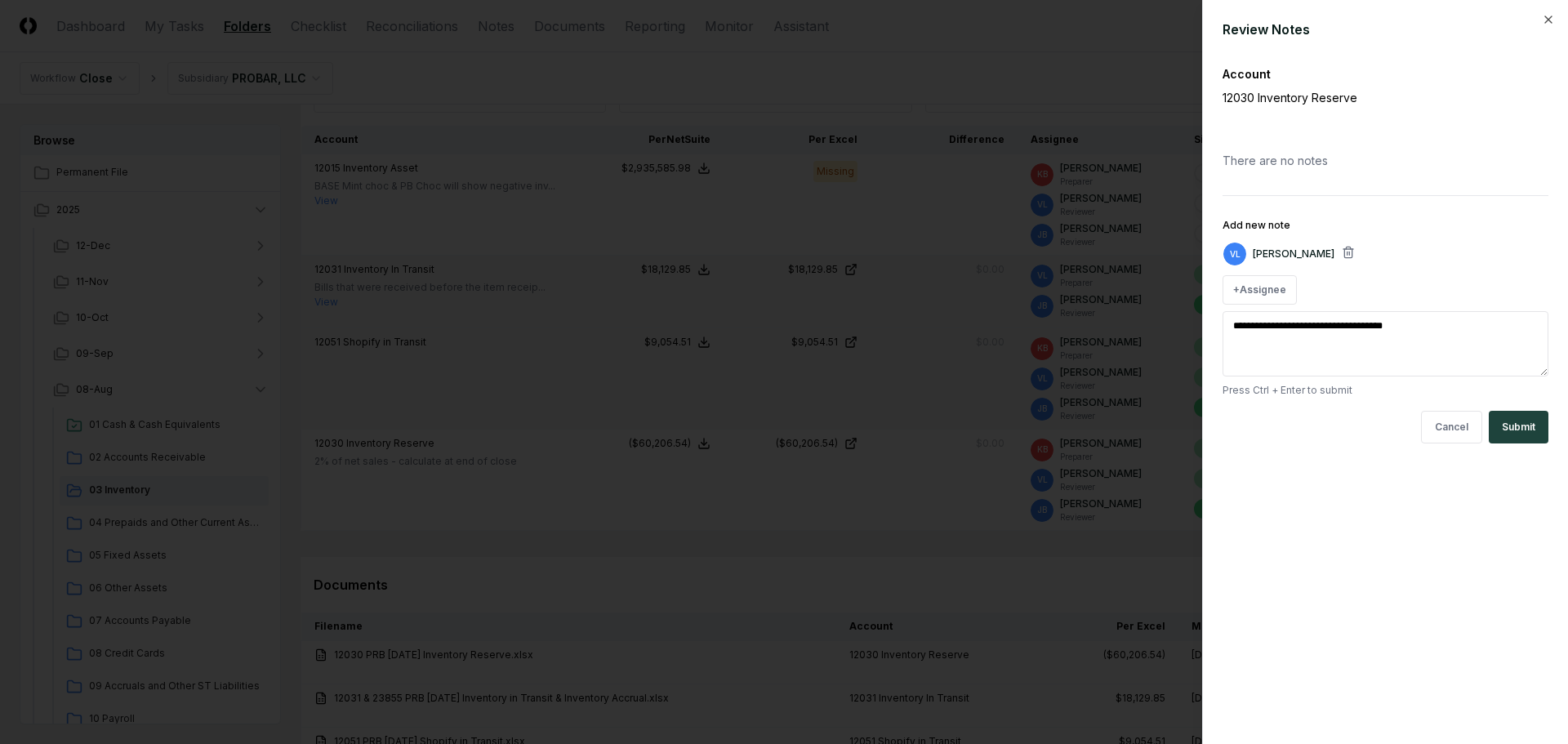
type textarea "**********"
type textarea "*"
type textarea "**********"
type textarea "*"
type textarea "**********"
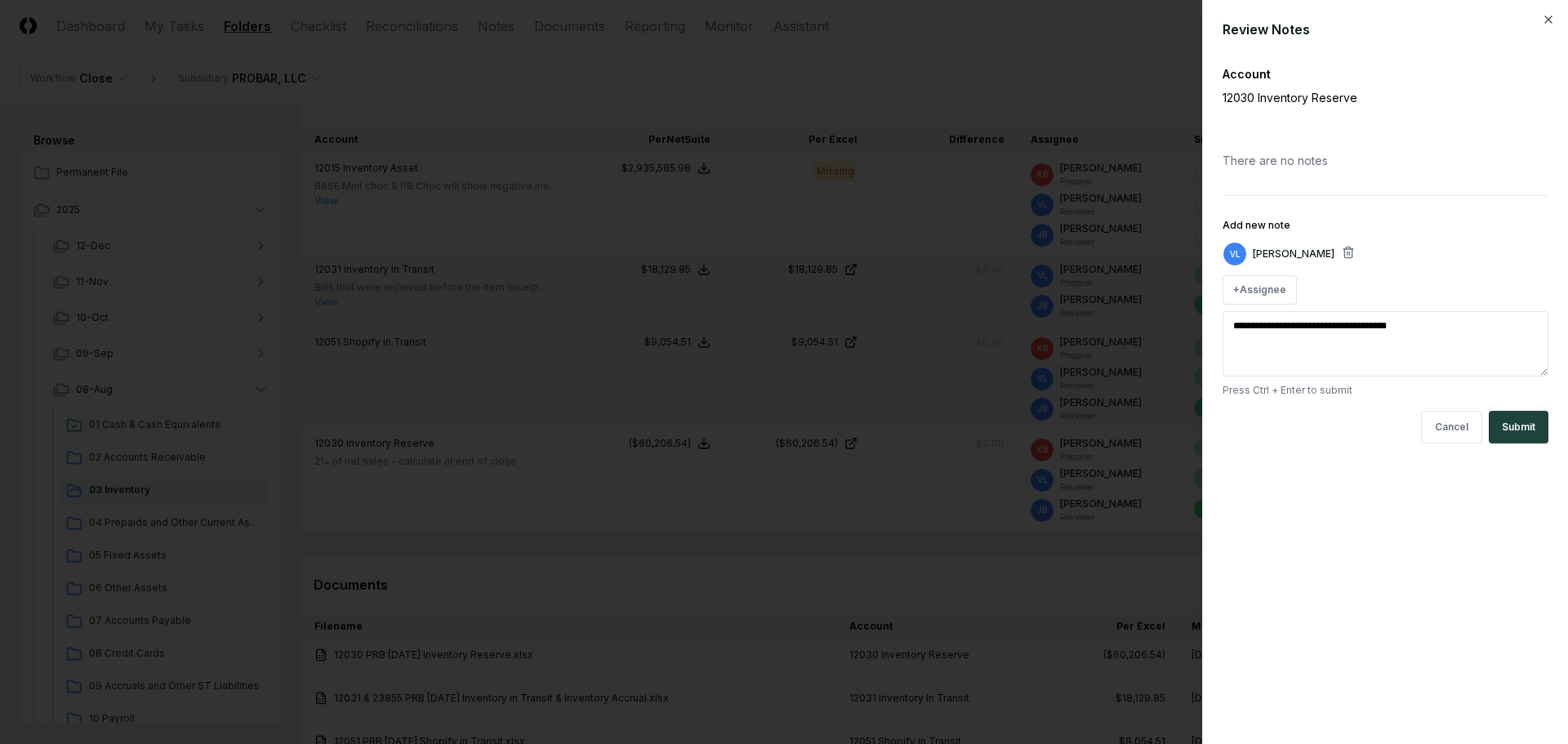
type textarea "*"
type textarea "**********"
type textarea "*"
type textarea "**********"
type textarea "*"
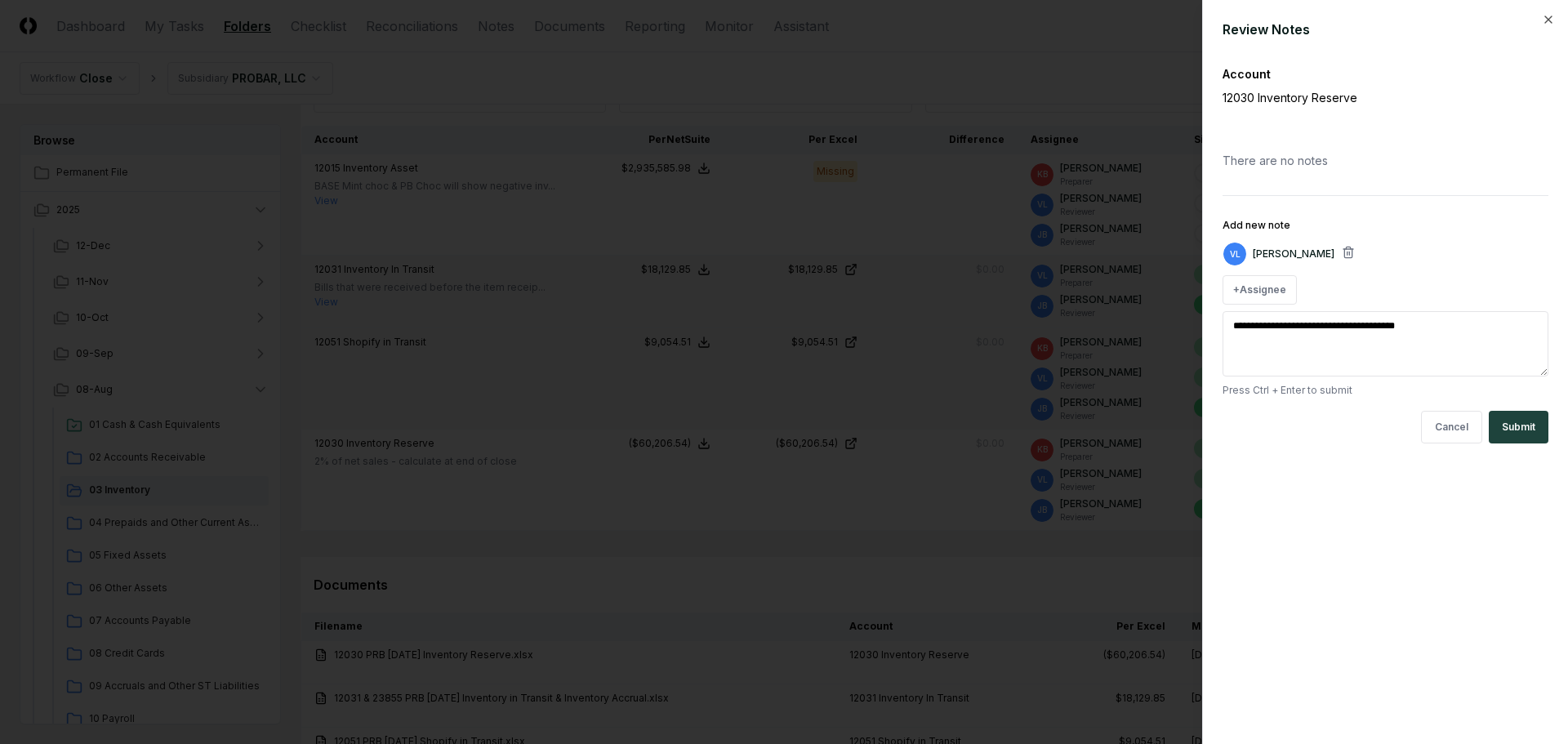
type textarea "**********"
type textarea "*"
type textarea "**********"
type textarea "*"
type textarea "**********"
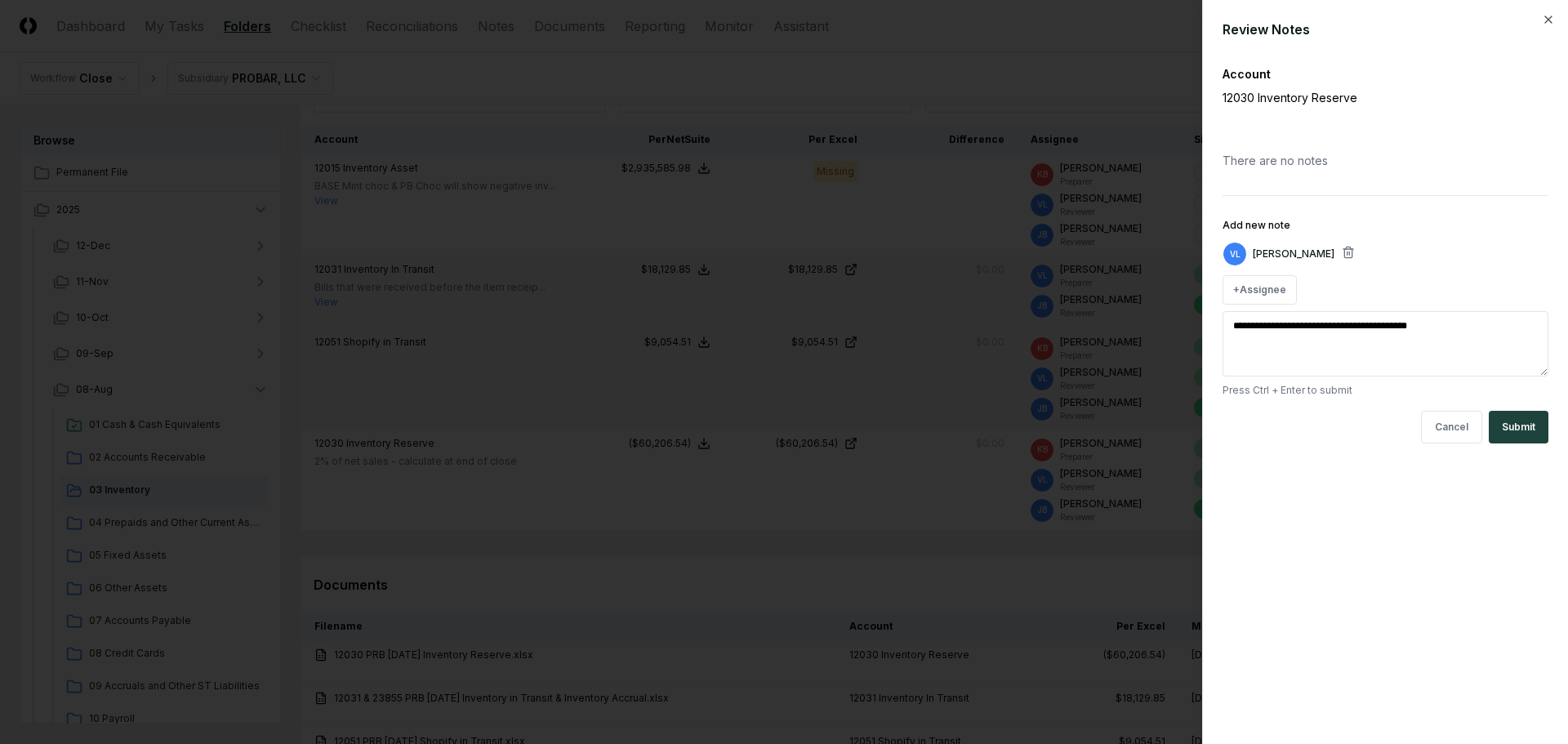
type textarea "*"
type textarea "**********"
type textarea "*"
type textarea "**********"
type textarea "*"
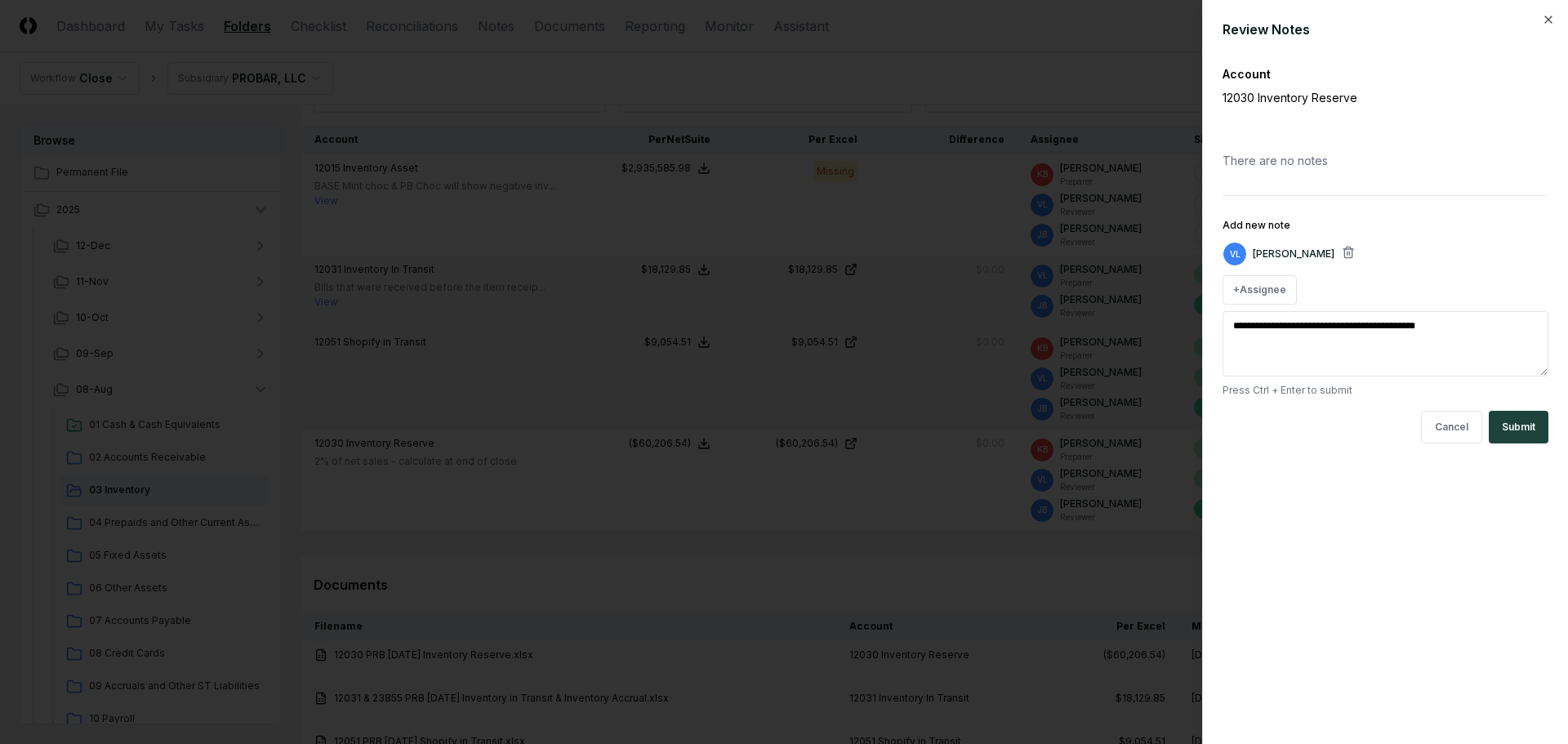
type textarea "**********"
type textarea "*"
type textarea "**********"
type textarea "*"
type textarea "**********"
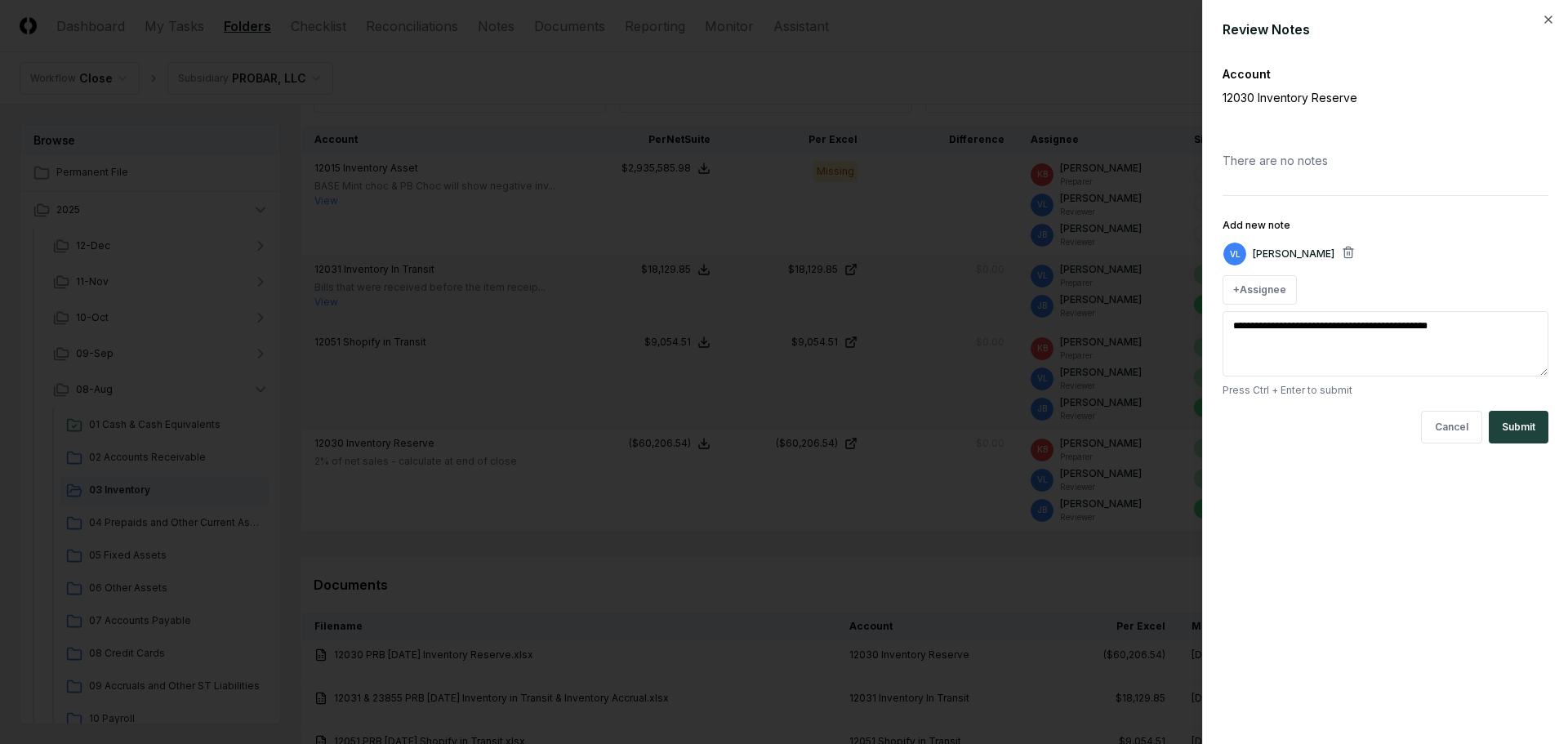
type textarea "*"
type textarea "**********"
type textarea "*"
type textarea "**********"
type textarea "*"
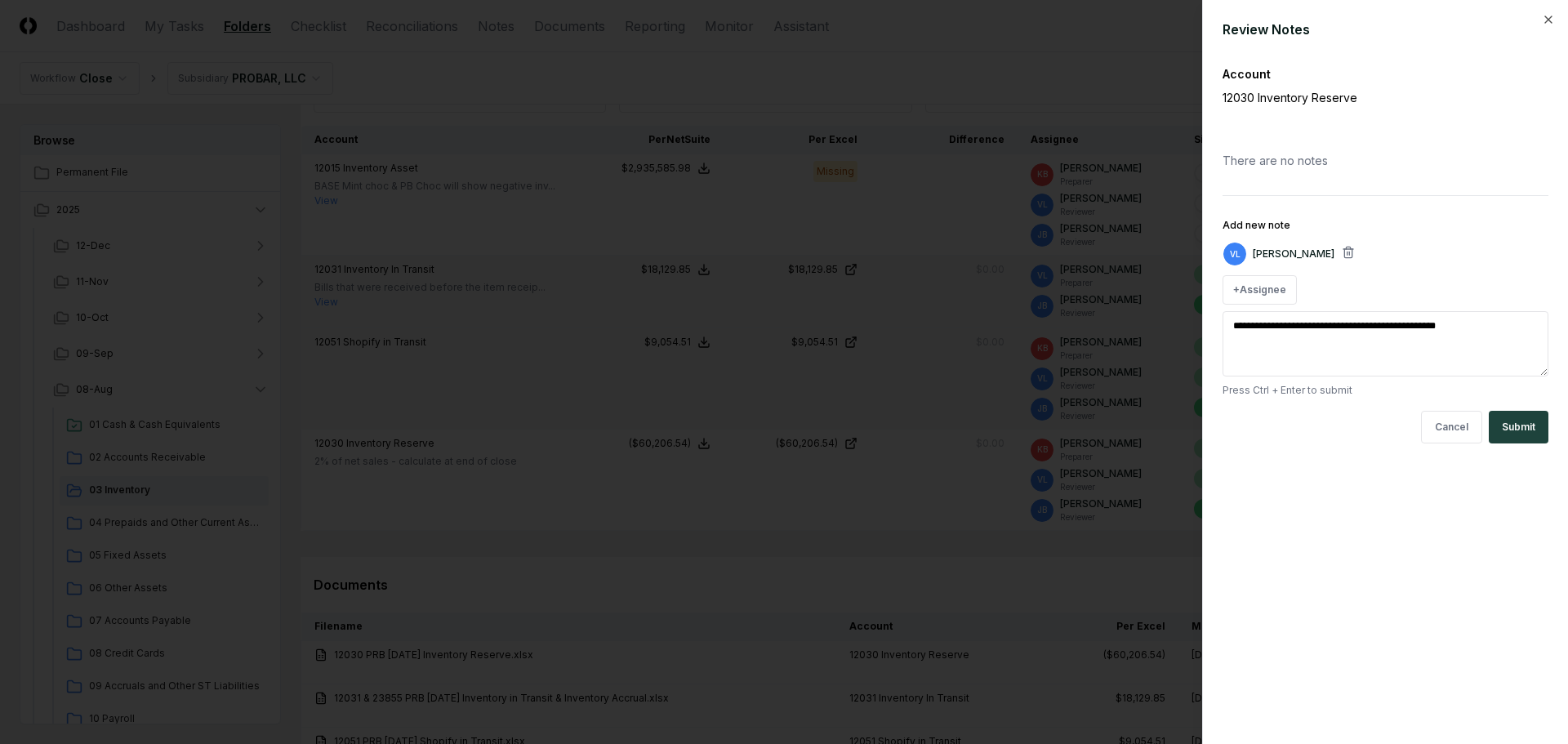
type textarea "**********"
type textarea "*"
type textarea "**********"
type textarea "*"
type textarea "**********"
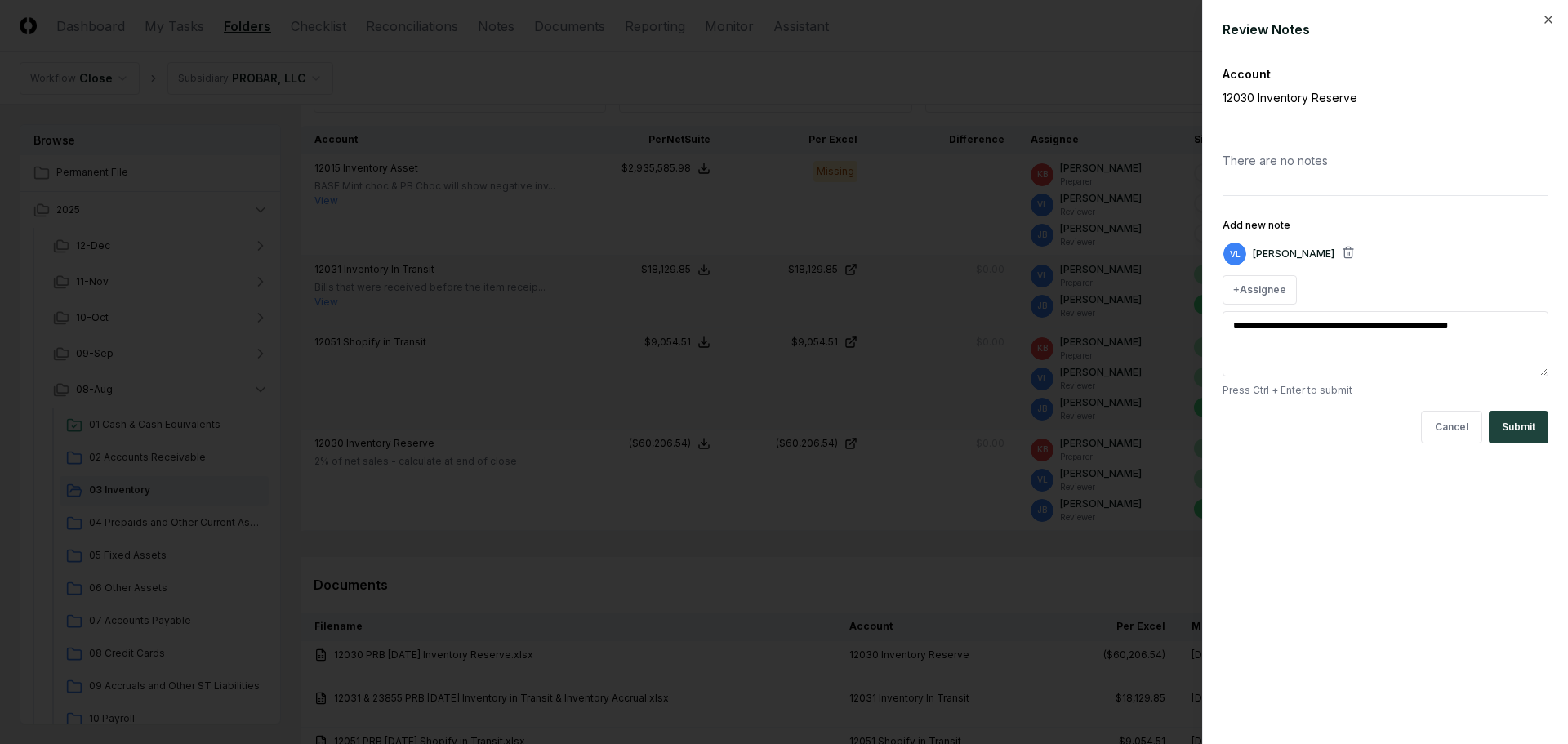
type textarea "*"
type textarea "**********"
type textarea "*"
type textarea "**********"
type textarea "*"
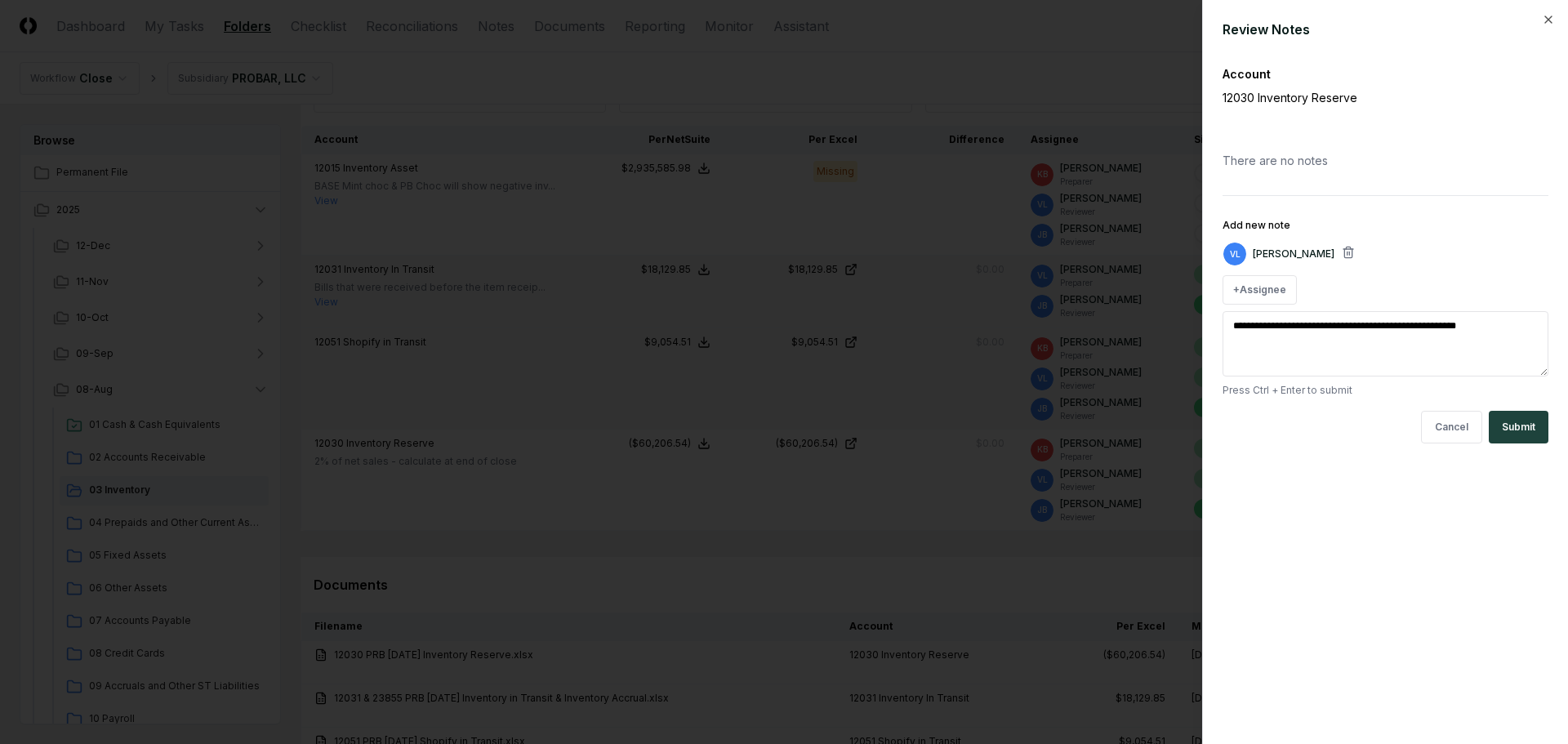
type textarea "**********"
type textarea "*"
type textarea "**********"
type textarea "*"
type textarea "**********"
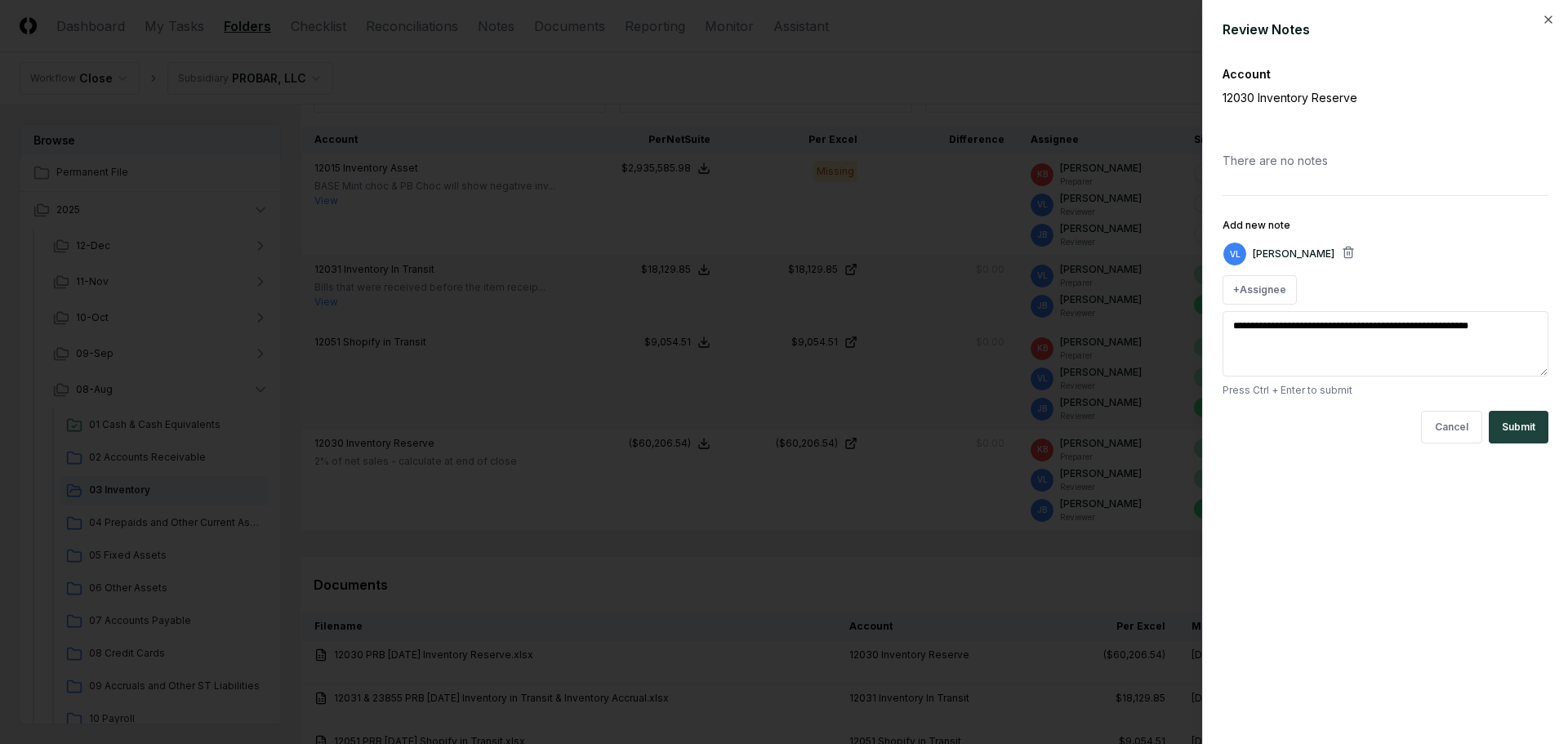
type textarea "*"
type textarea "**********"
type textarea "*"
type textarea "**********"
type textarea "*"
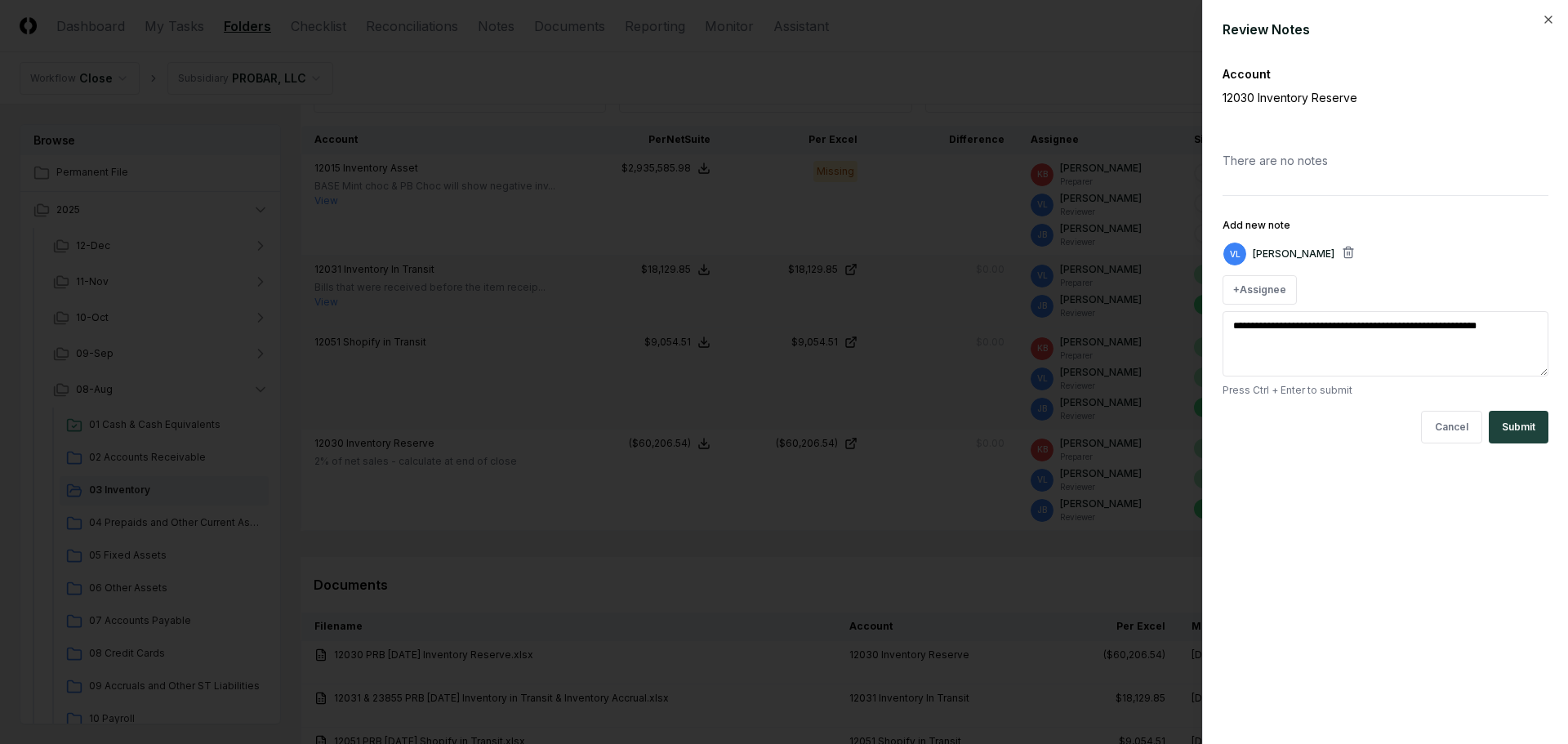
type textarea "**********"
type textarea "*"
type textarea "**********"
type textarea "*"
type textarea "**********"
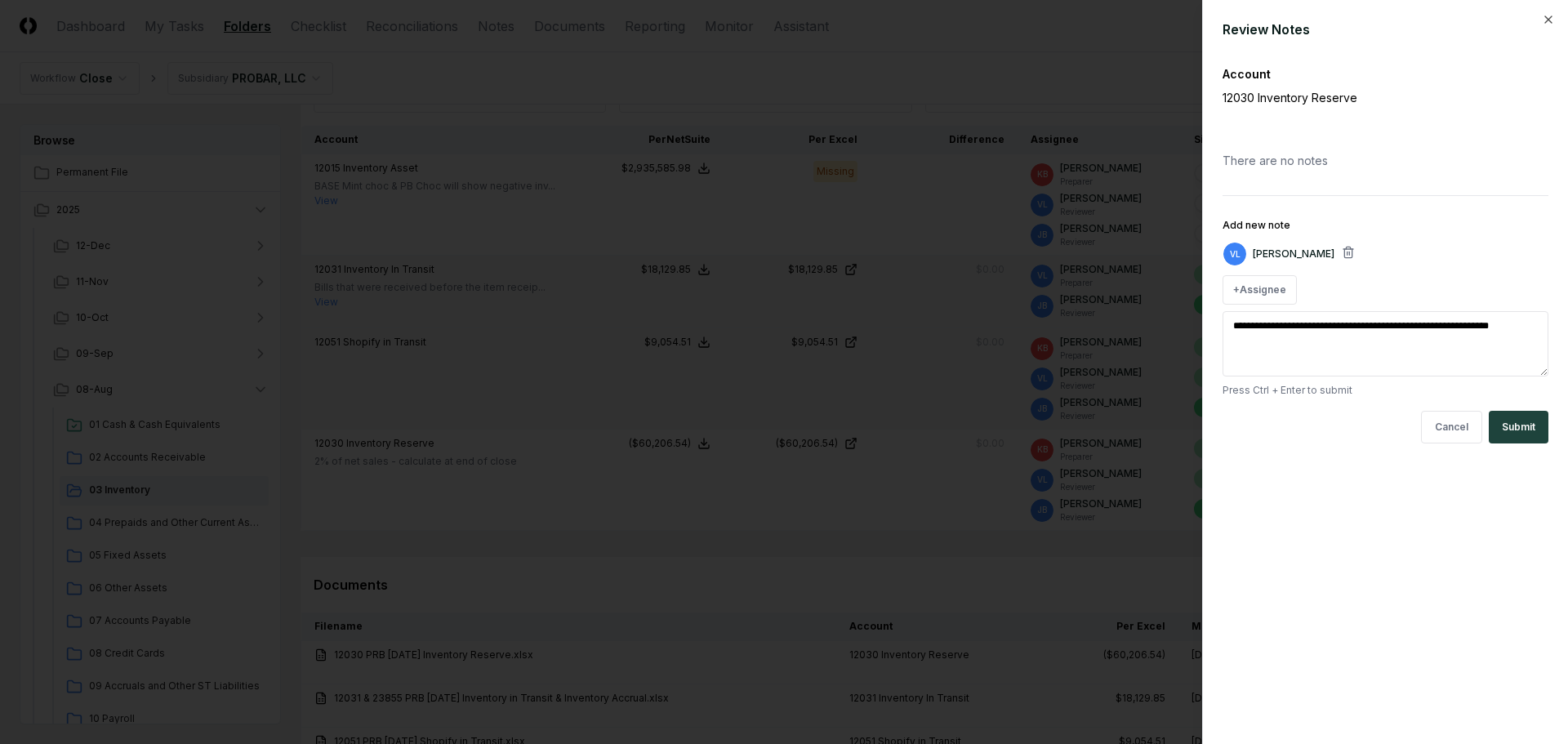
type textarea "*"
type textarea "**********"
type textarea "*"
type textarea "**********"
type textarea "*"
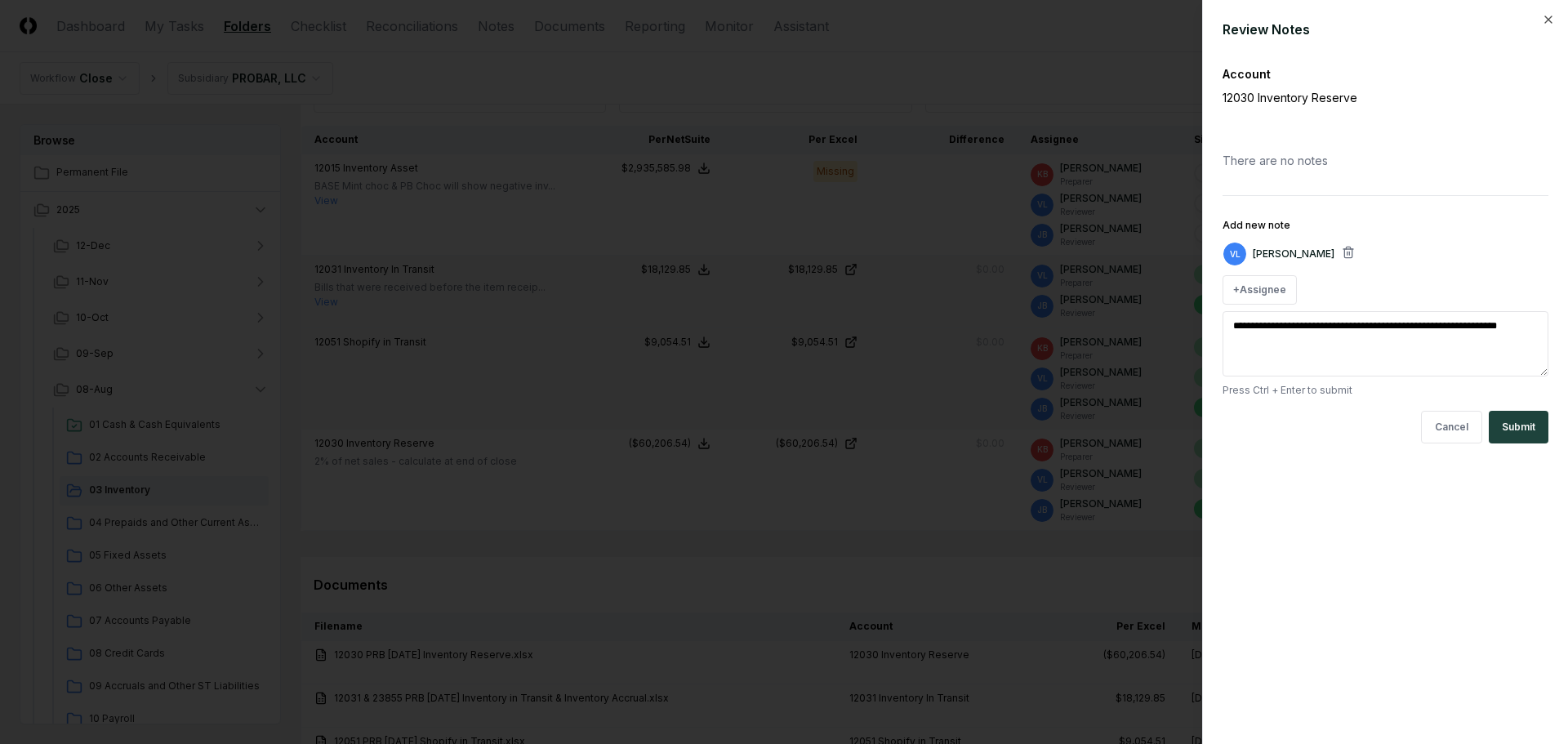
type textarea "**********"
type textarea "*"
type textarea "**********"
type textarea "*"
type textarea "**********"
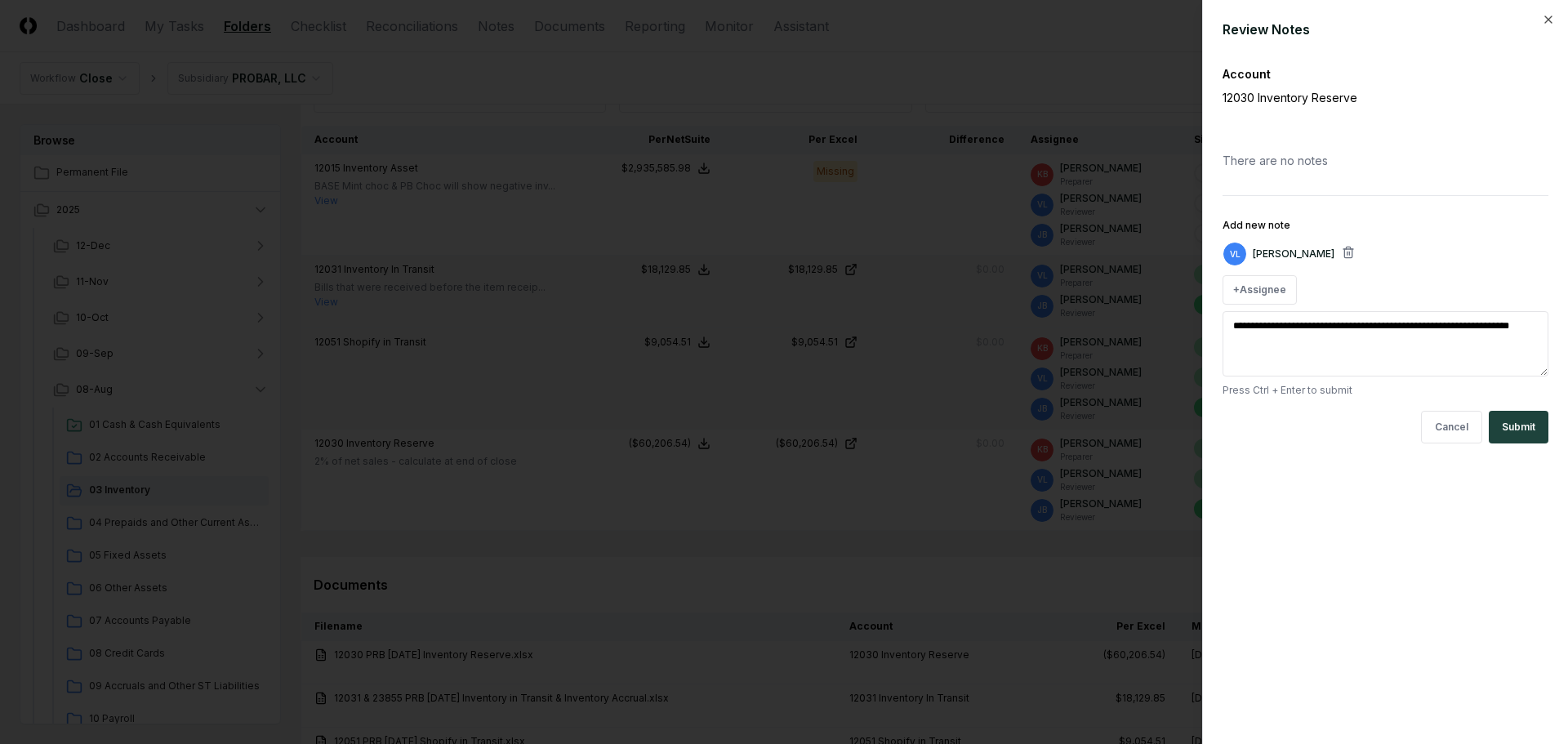
type textarea "*"
type textarea "**********"
type textarea "*"
type textarea "**********"
type textarea "*"
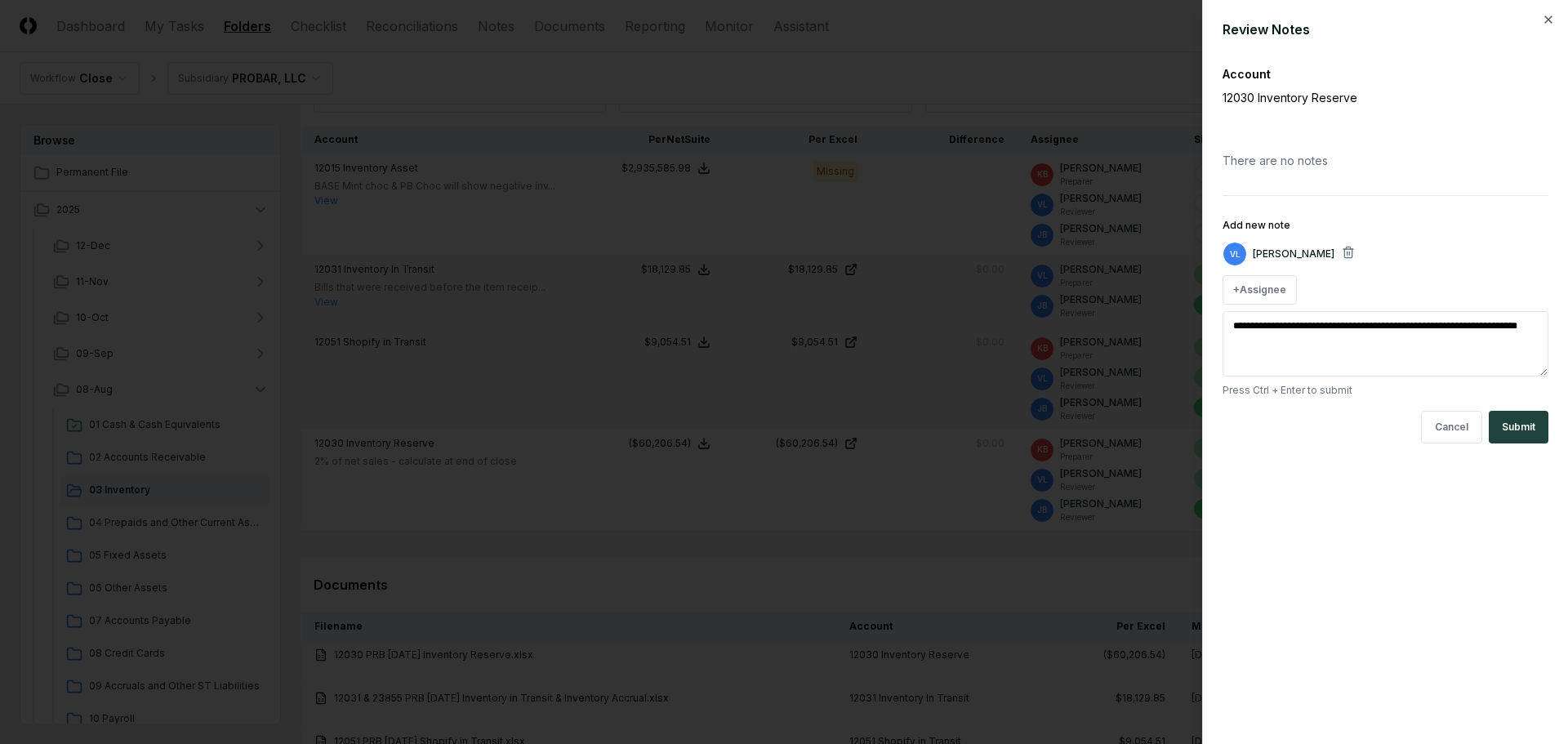
type textarea "**********"
type textarea "*"
type textarea "**********"
type textarea "*"
type textarea "**********"
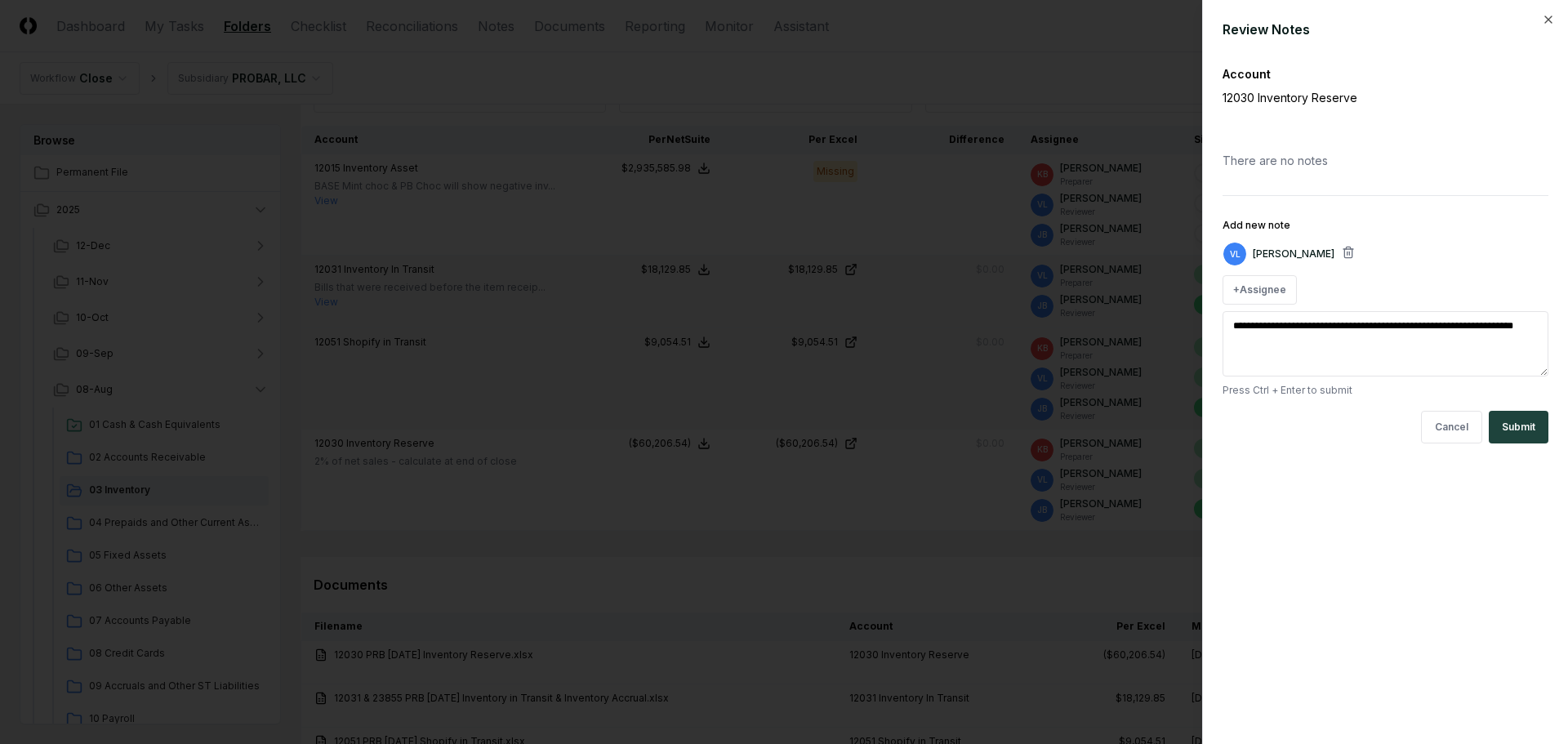
type textarea "*"
type textarea "**********"
type textarea "*"
type textarea "**********"
type textarea "*"
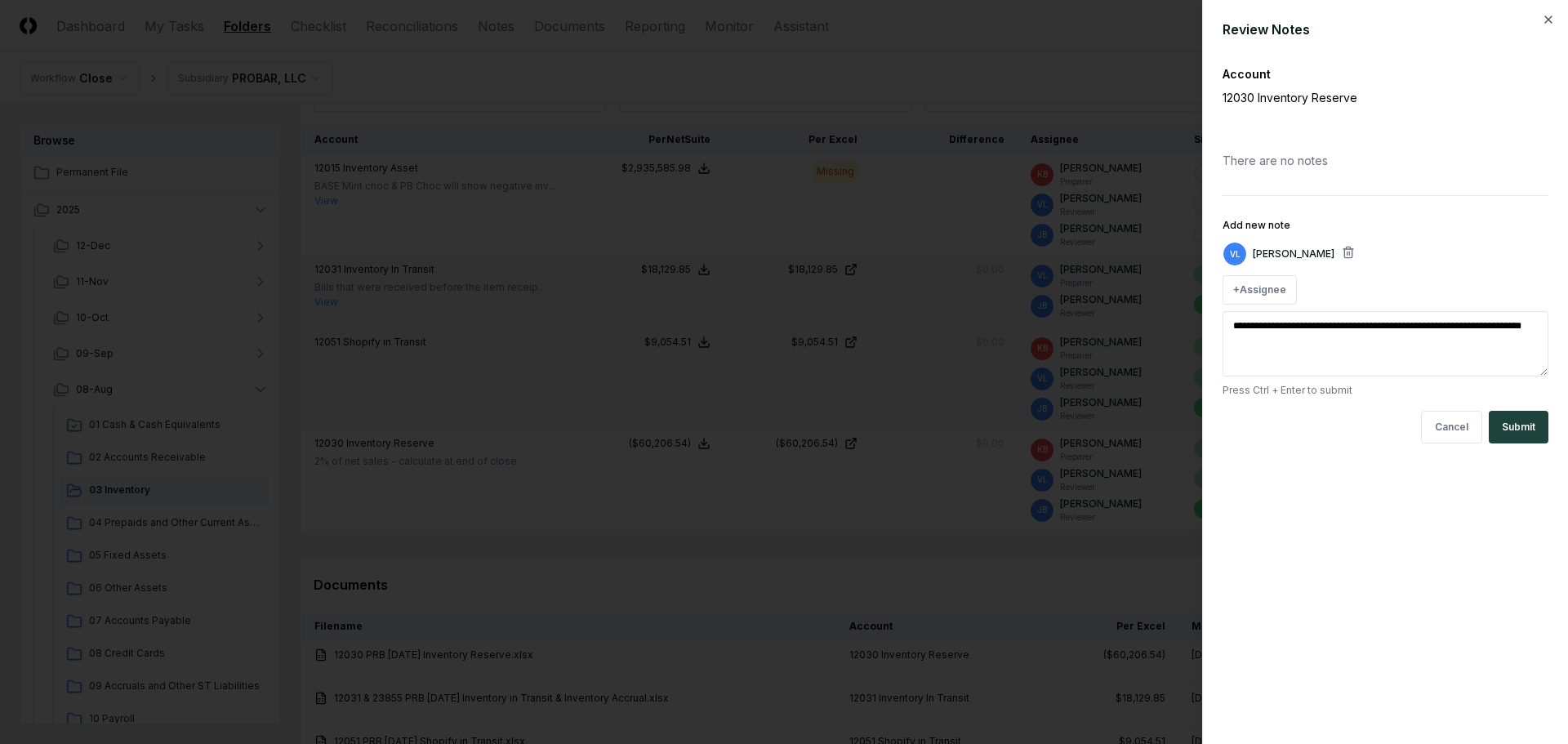
type textarea "**********"
type textarea "*"
type textarea "**********"
type textarea "*"
type textarea "**********"
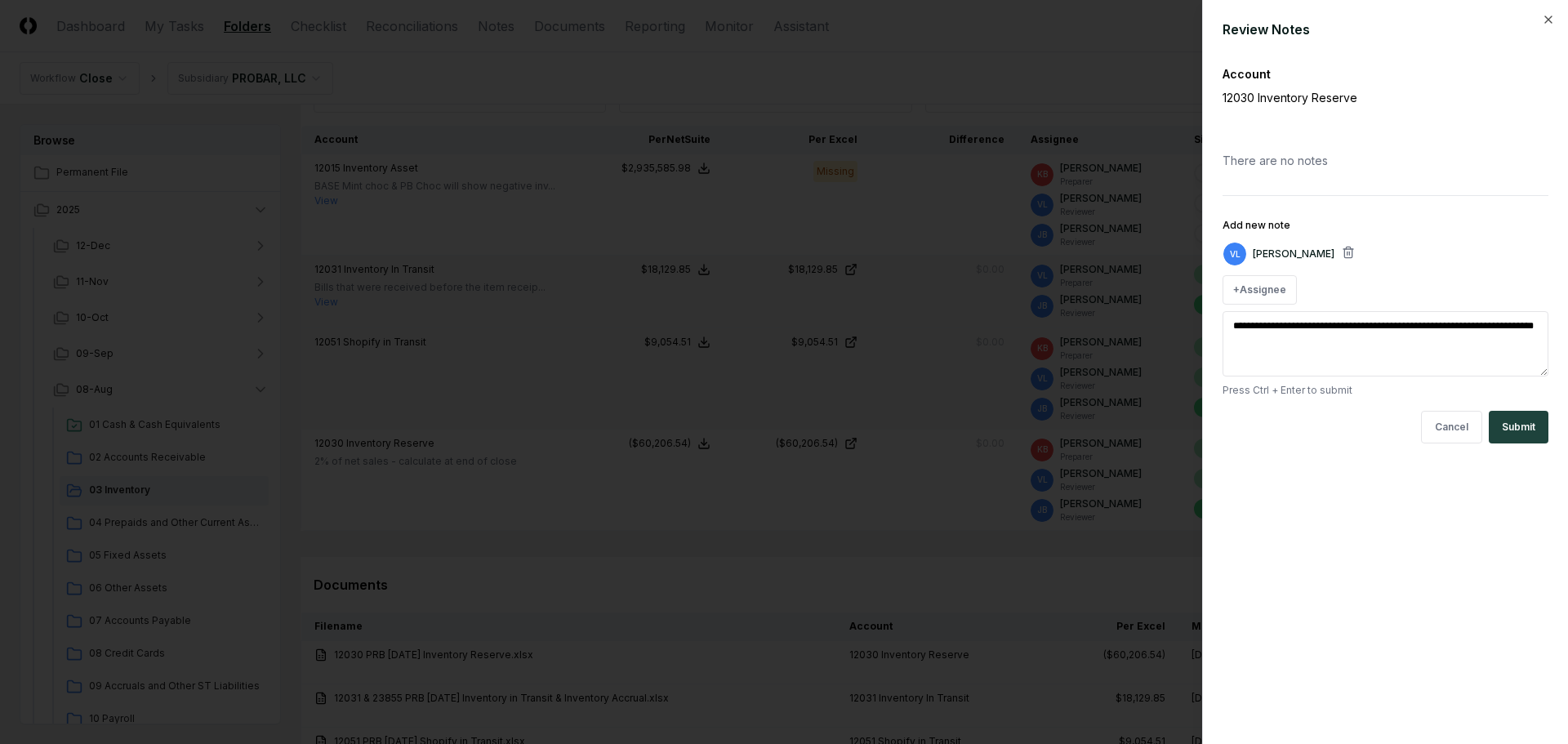
type textarea "*"
type textarea "**********"
type textarea "*"
type textarea "**********"
type textarea "*"
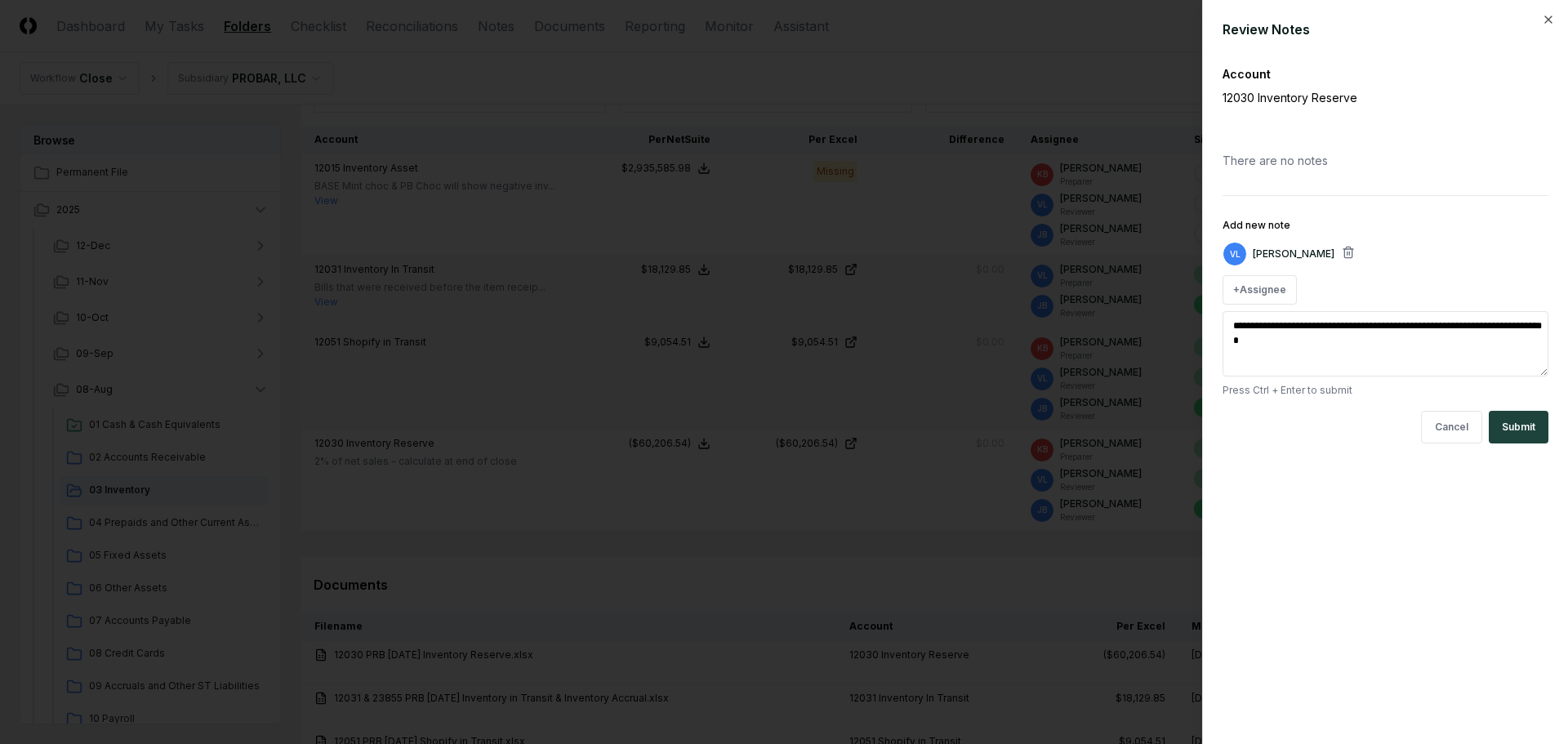
type textarea "**********"
type textarea "*"
type textarea "**********"
type textarea "*"
type textarea "**********"
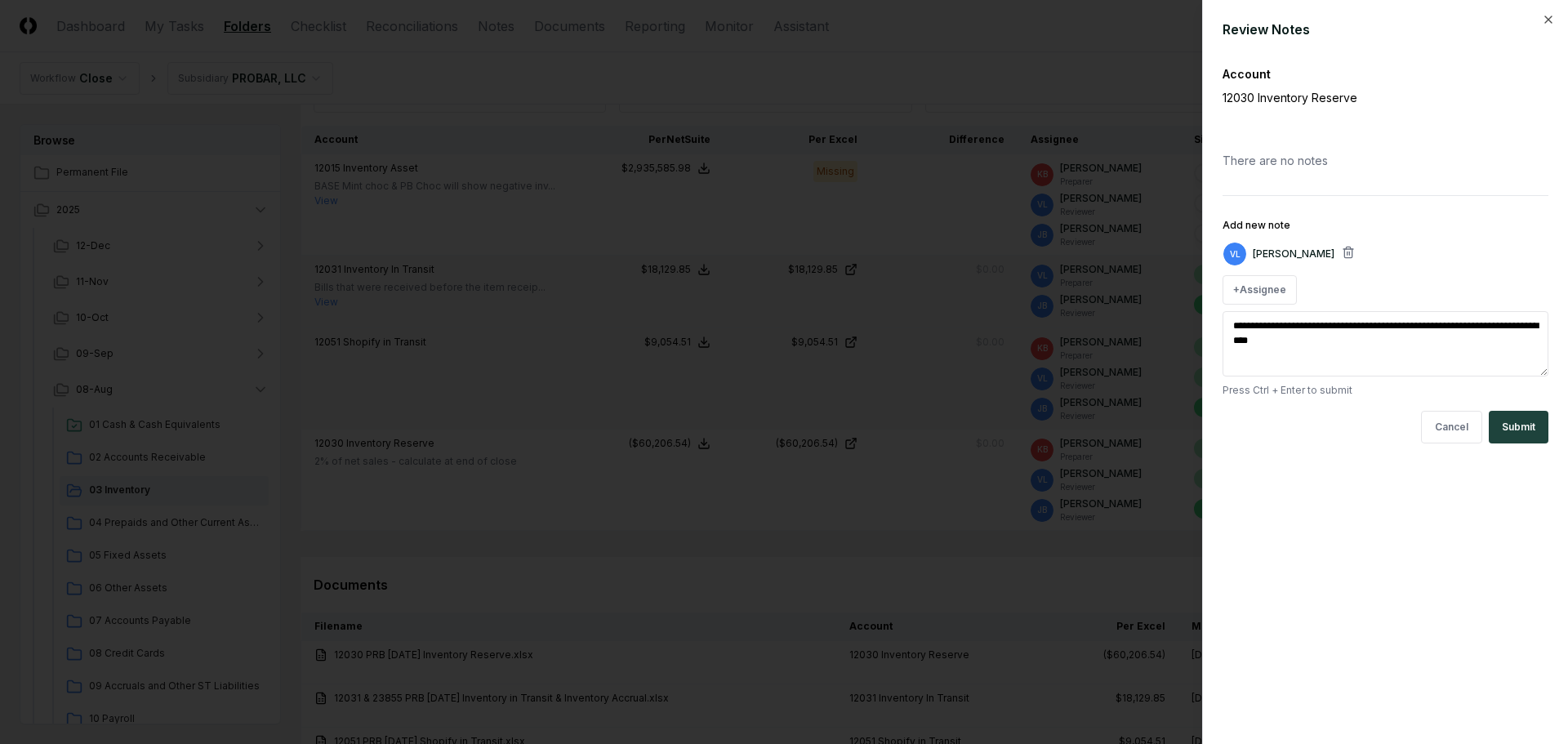
type textarea "*"
type textarea "**********"
type textarea "*"
type textarea "**********"
type textarea "*"
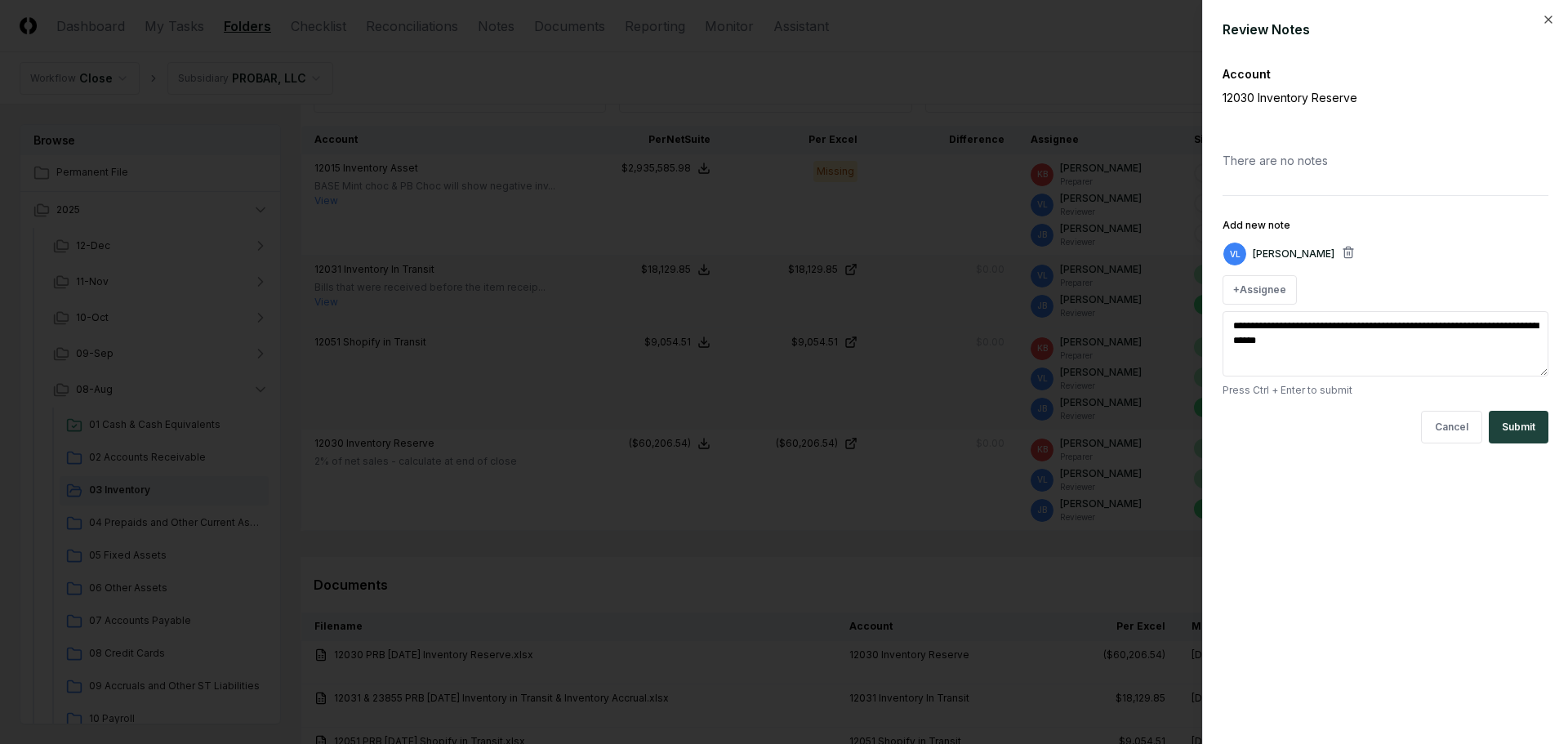
type textarea "**********"
type textarea "*"
type textarea "**********"
type textarea "*"
type textarea "**********"
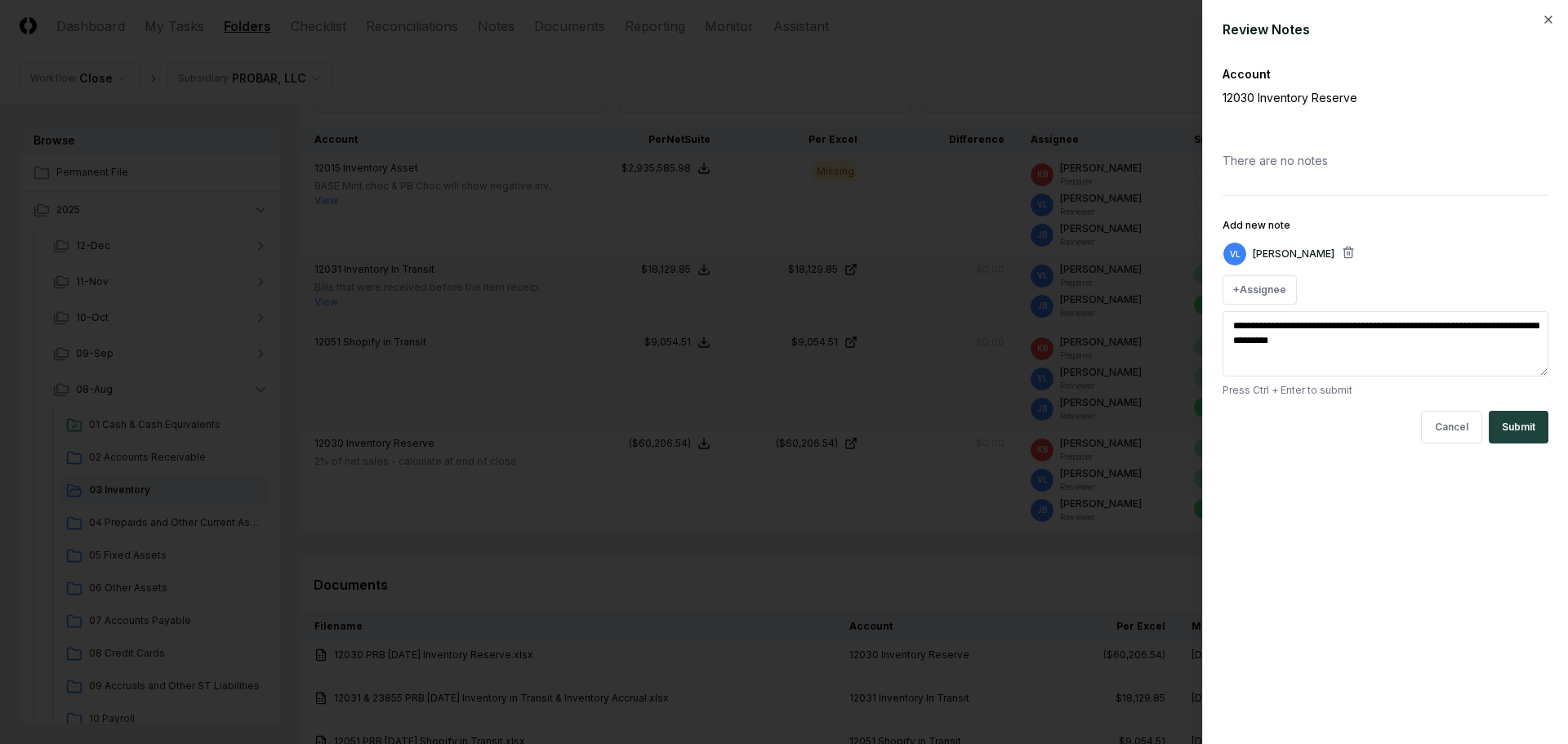
type textarea "*"
type textarea "**********"
type textarea "*"
type textarea "**********"
type textarea "*"
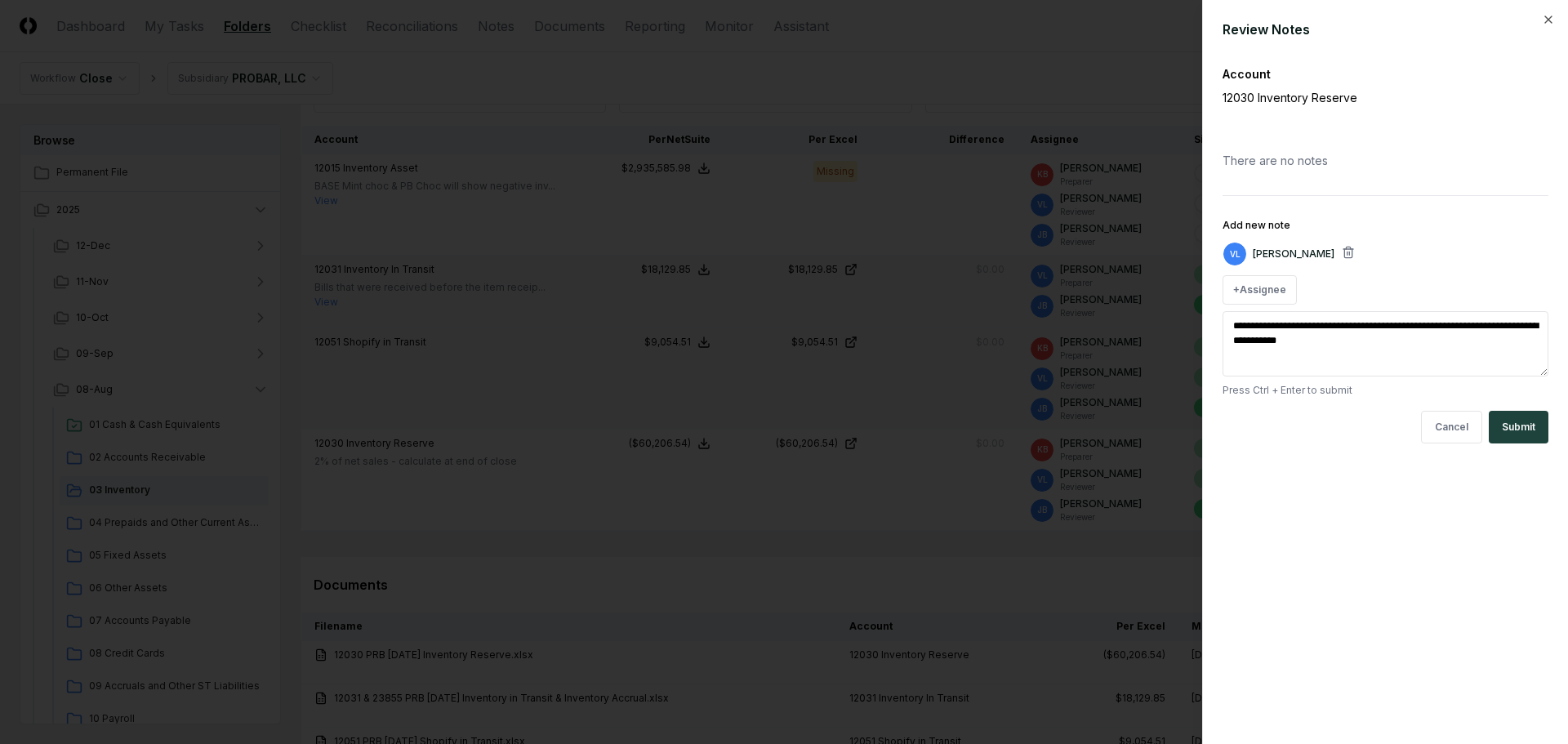
type textarea "**********"
click at [1528, 428] on button "Submit" at bounding box center [1518, 427] width 60 height 32
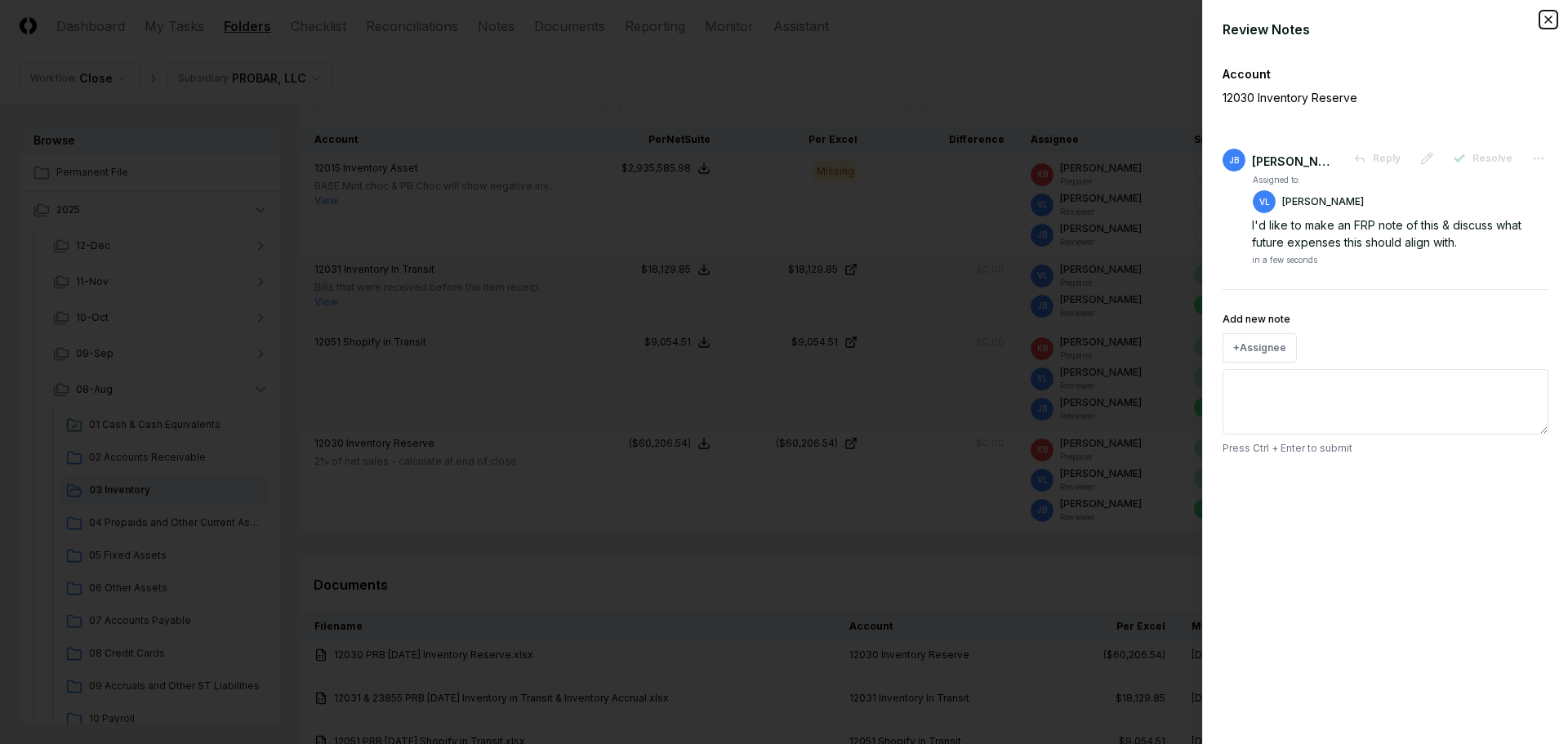
click at [1549, 17] on icon "button" at bounding box center [1547, 19] width 13 height 13
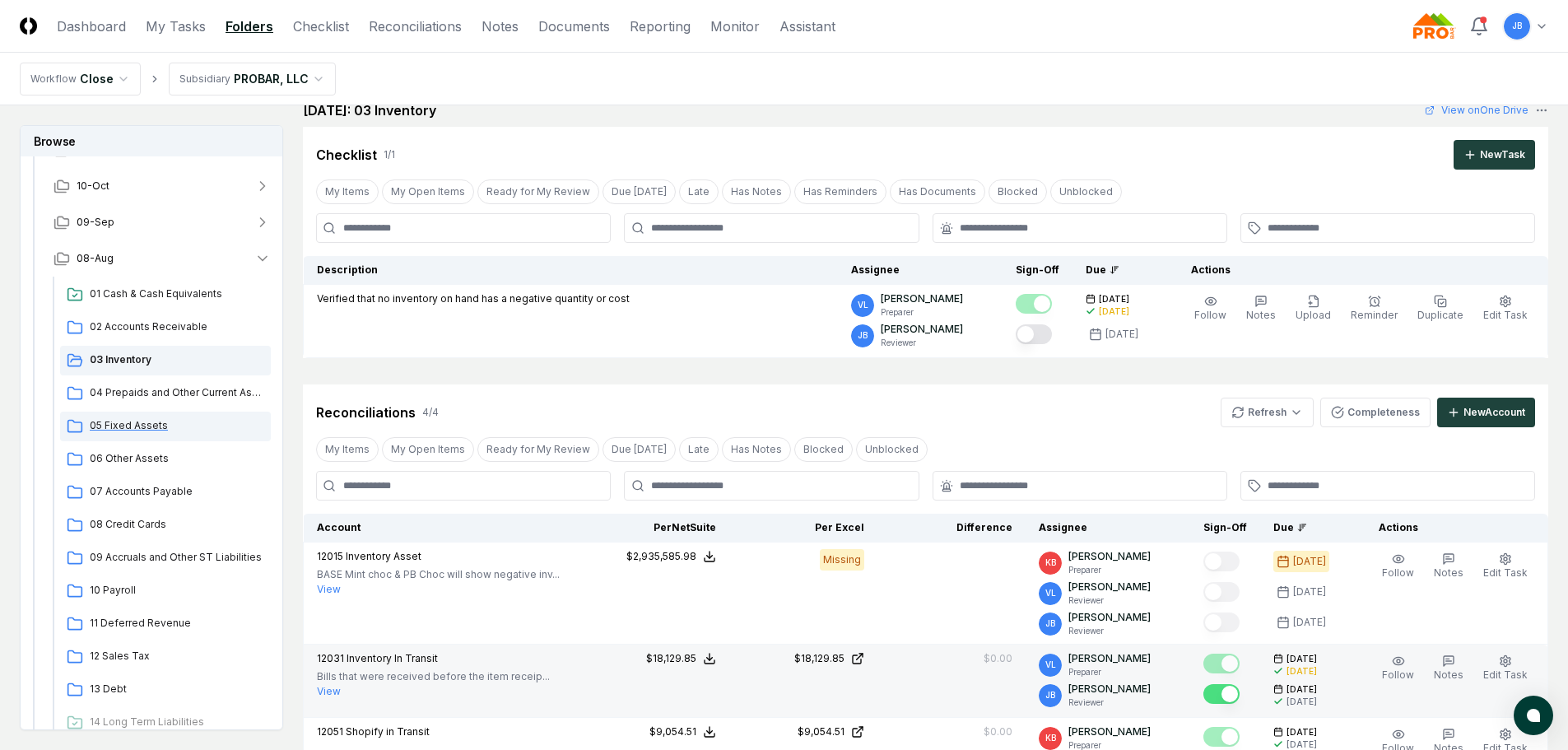
scroll to position [165, 0]
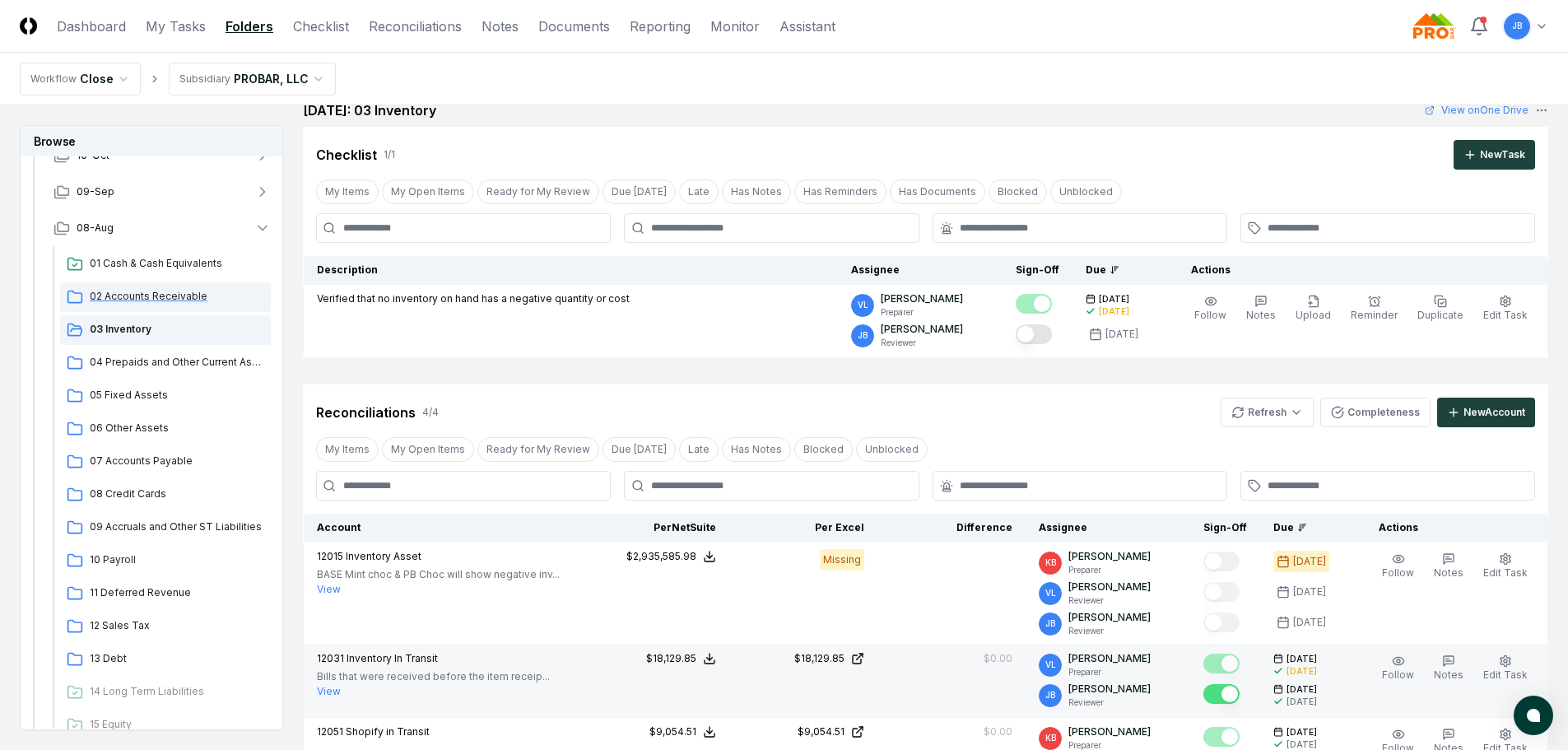
click at [196, 299] on span "02 Accounts Receivable" at bounding box center [177, 296] width 175 height 15
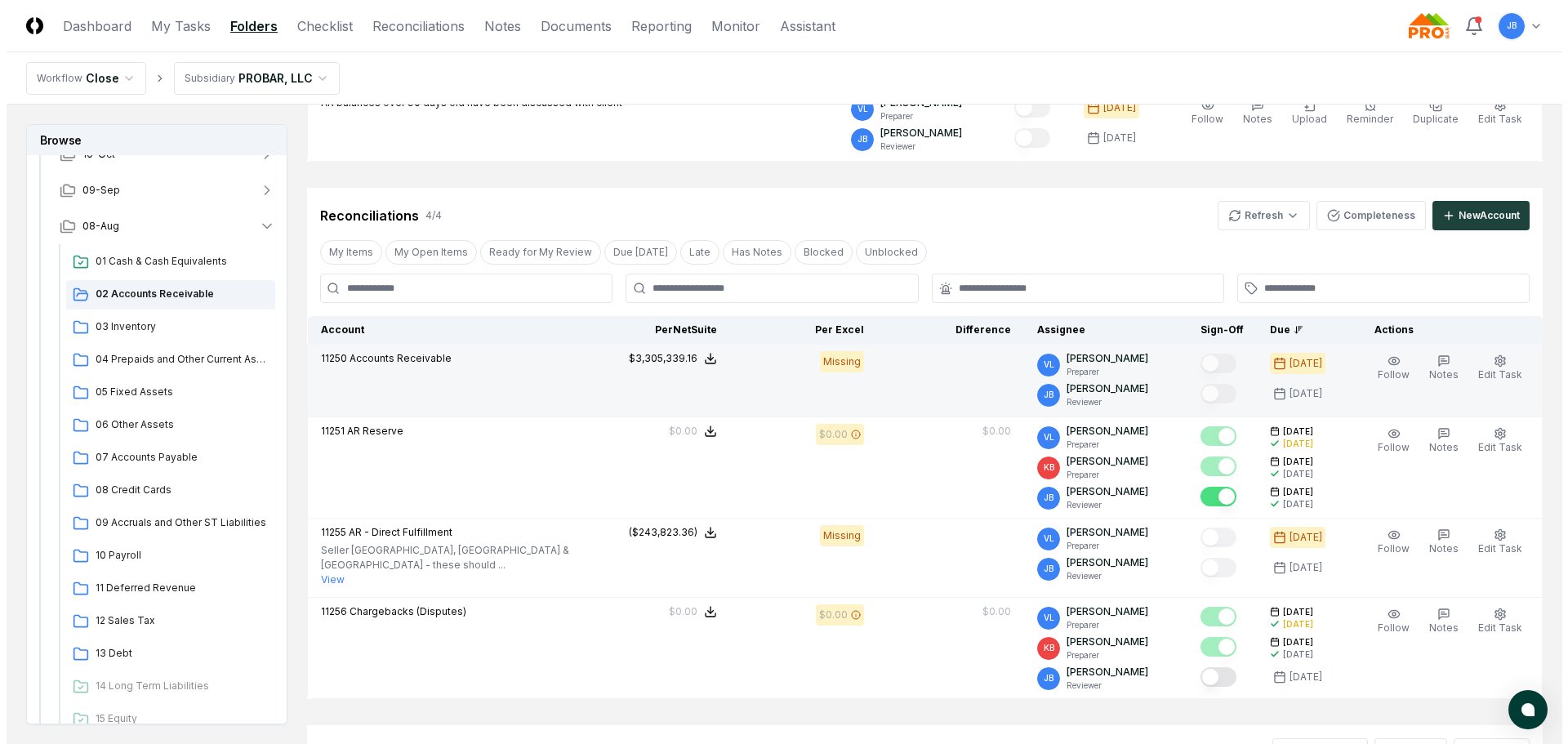
scroll to position [408, 0]
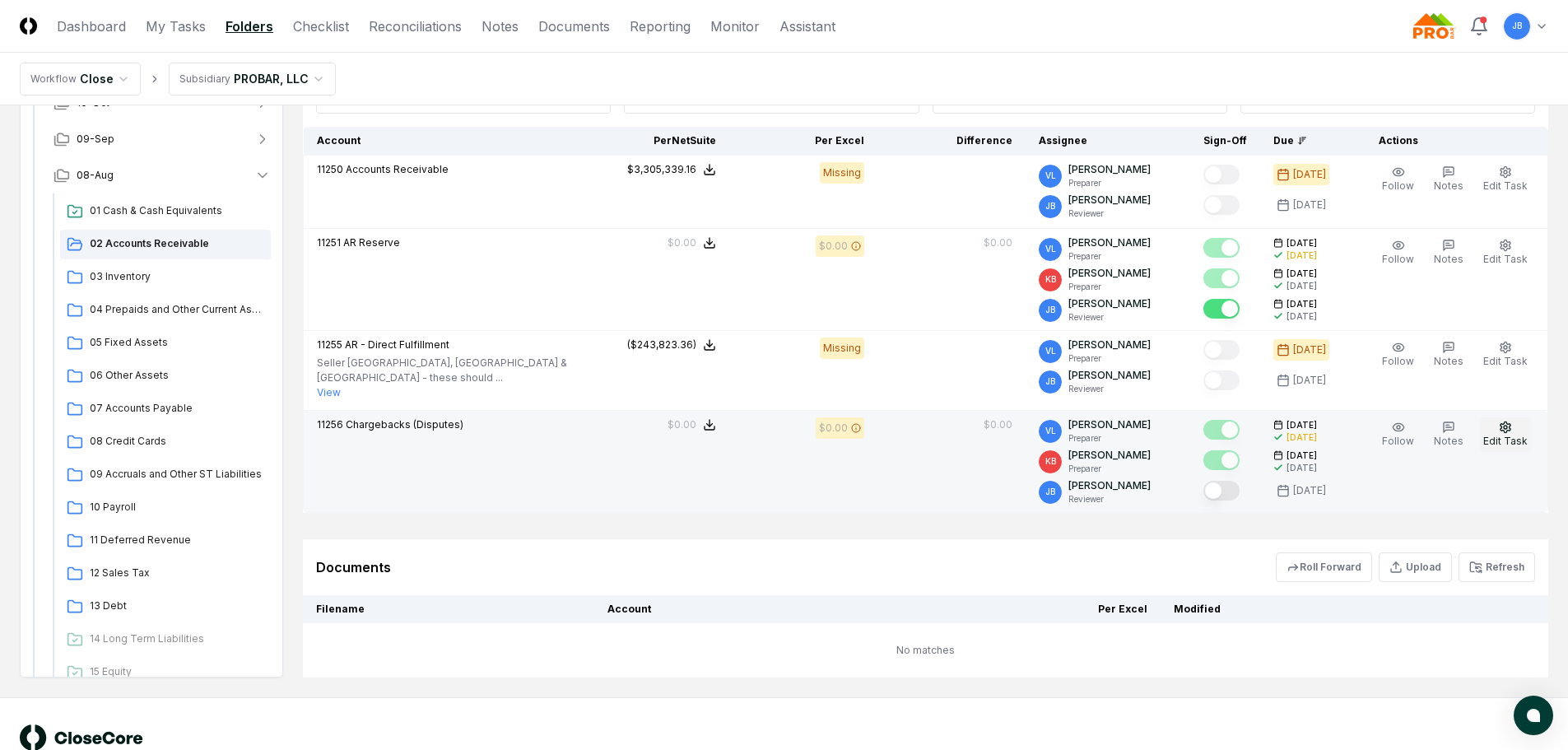
click at [1519, 434] on span "Edit Task" at bounding box center [1505, 440] width 44 height 13
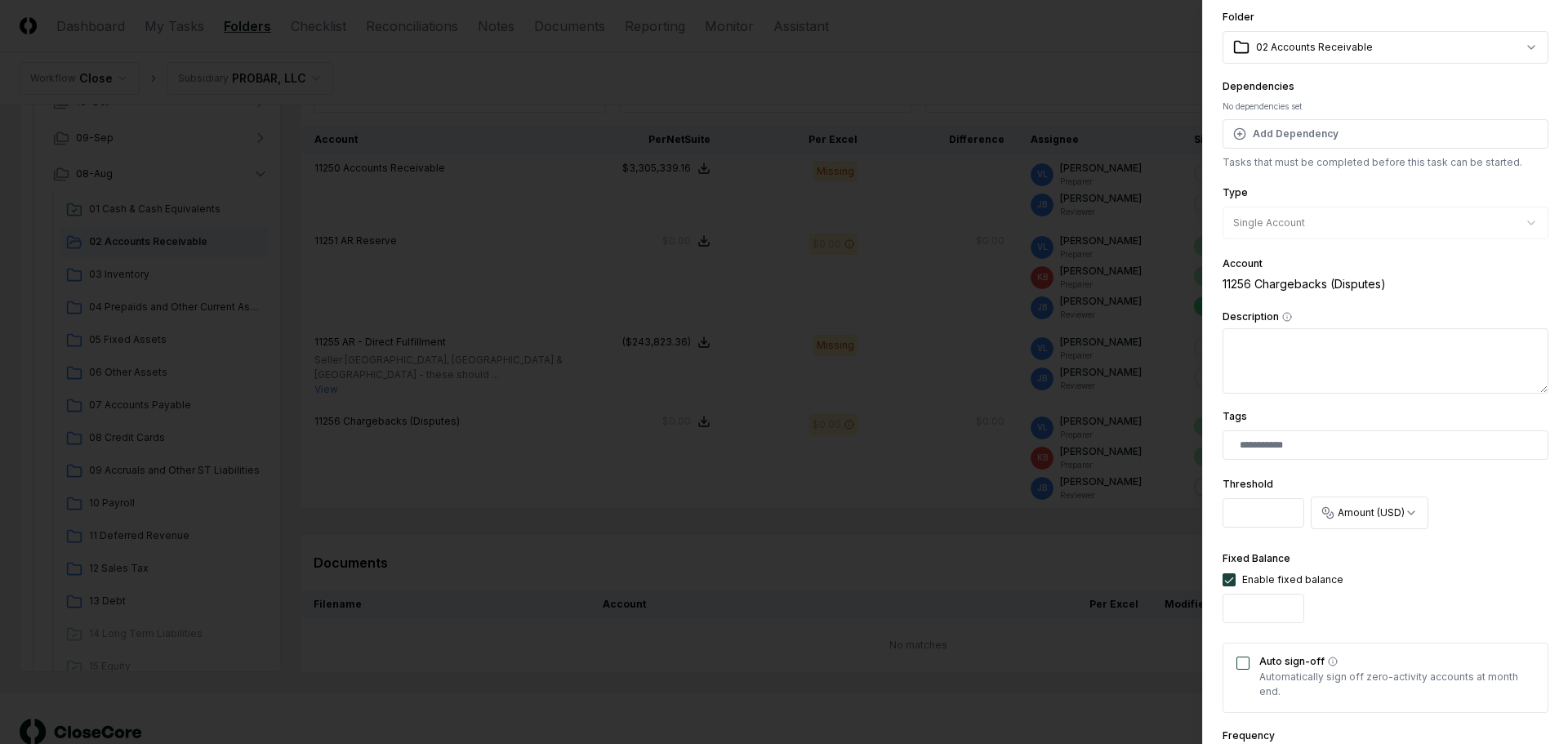
scroll to position [163, 0]
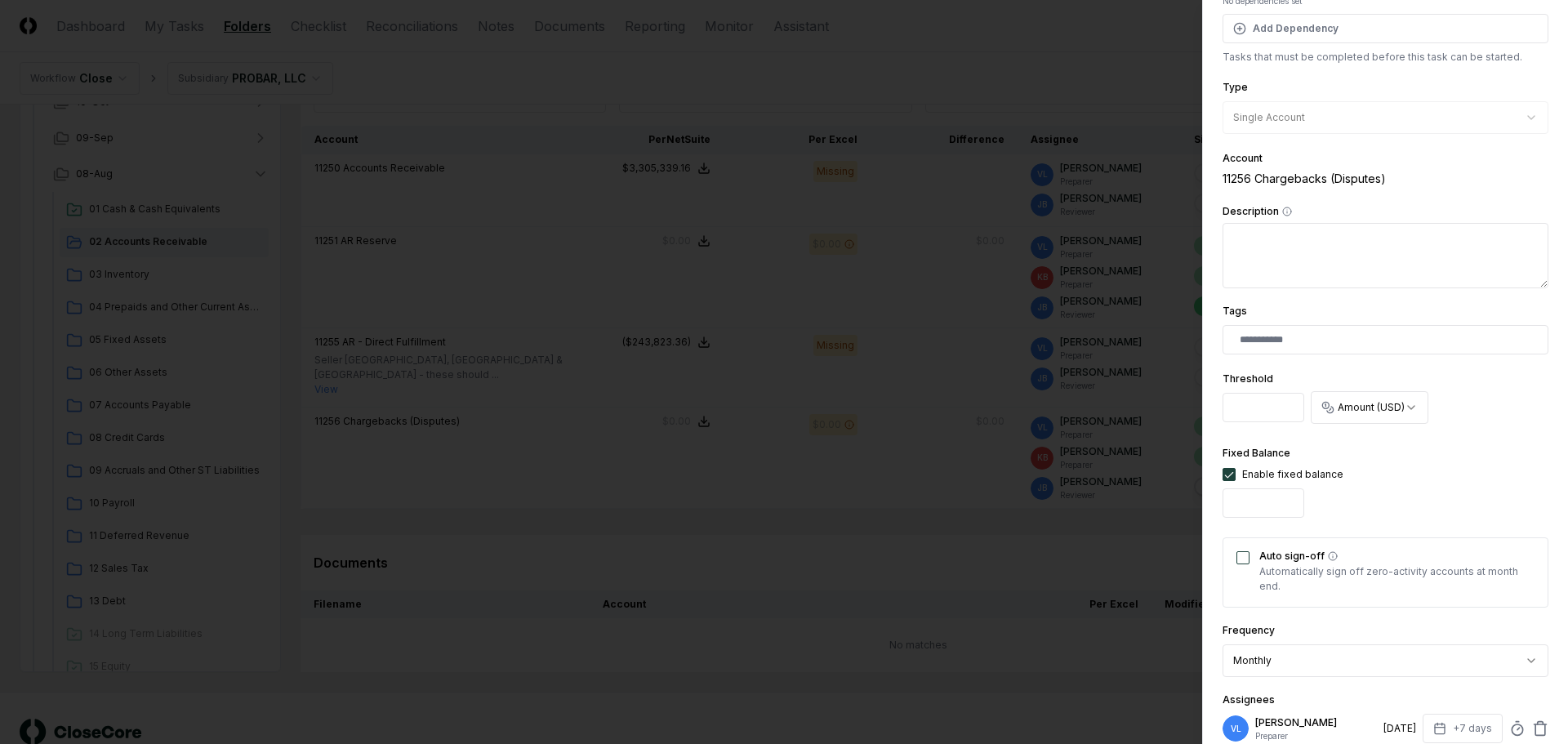
click at [1233, 553] on div "Auto sign-off Automatically sign off zero-activity accounts at month end." at bounding box center [1385, 573] width 326 height 70
click at [1244, 559] on button "Auto sign-off" at bounding box center [1242, 557] width 13 height 13
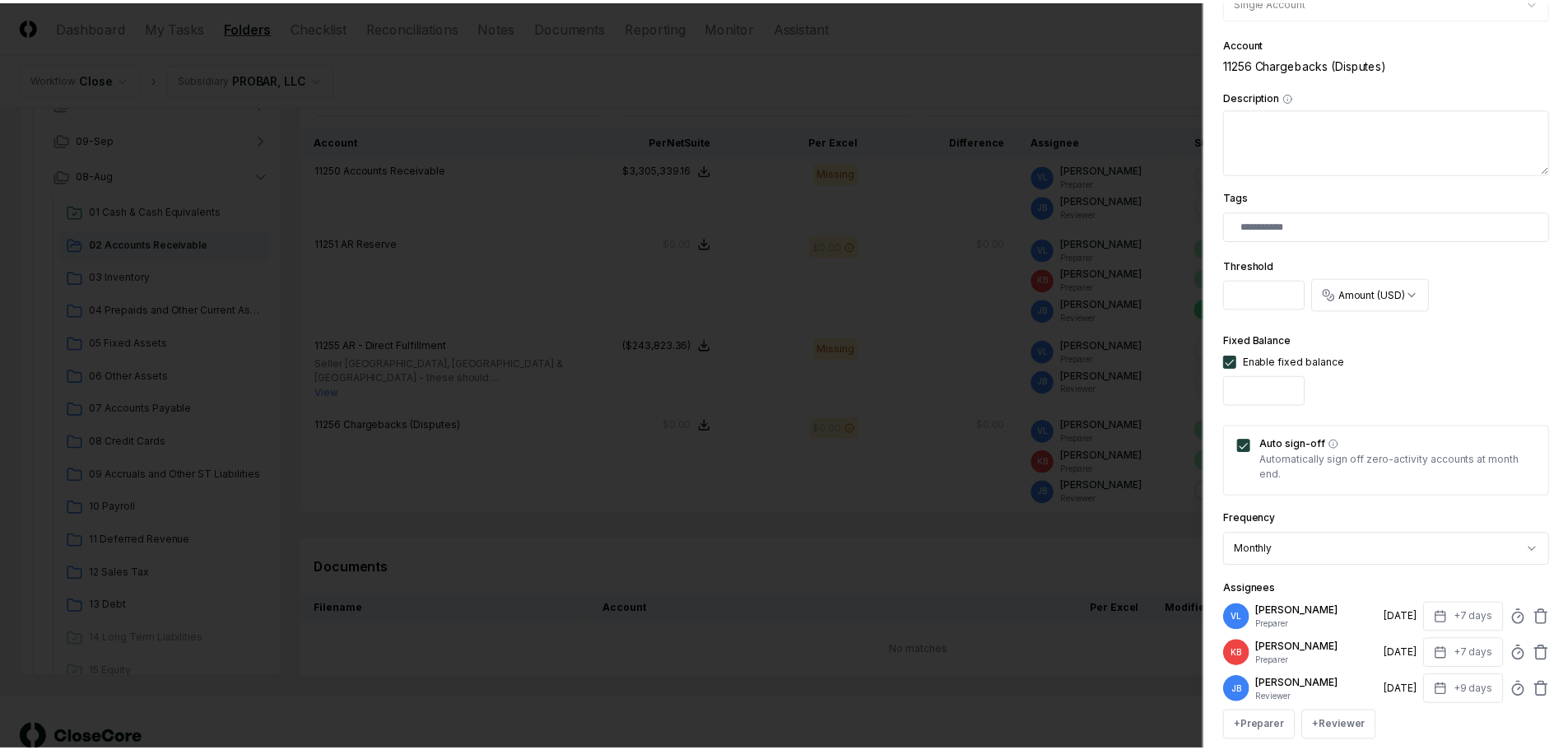
scroll to position [452, 0]
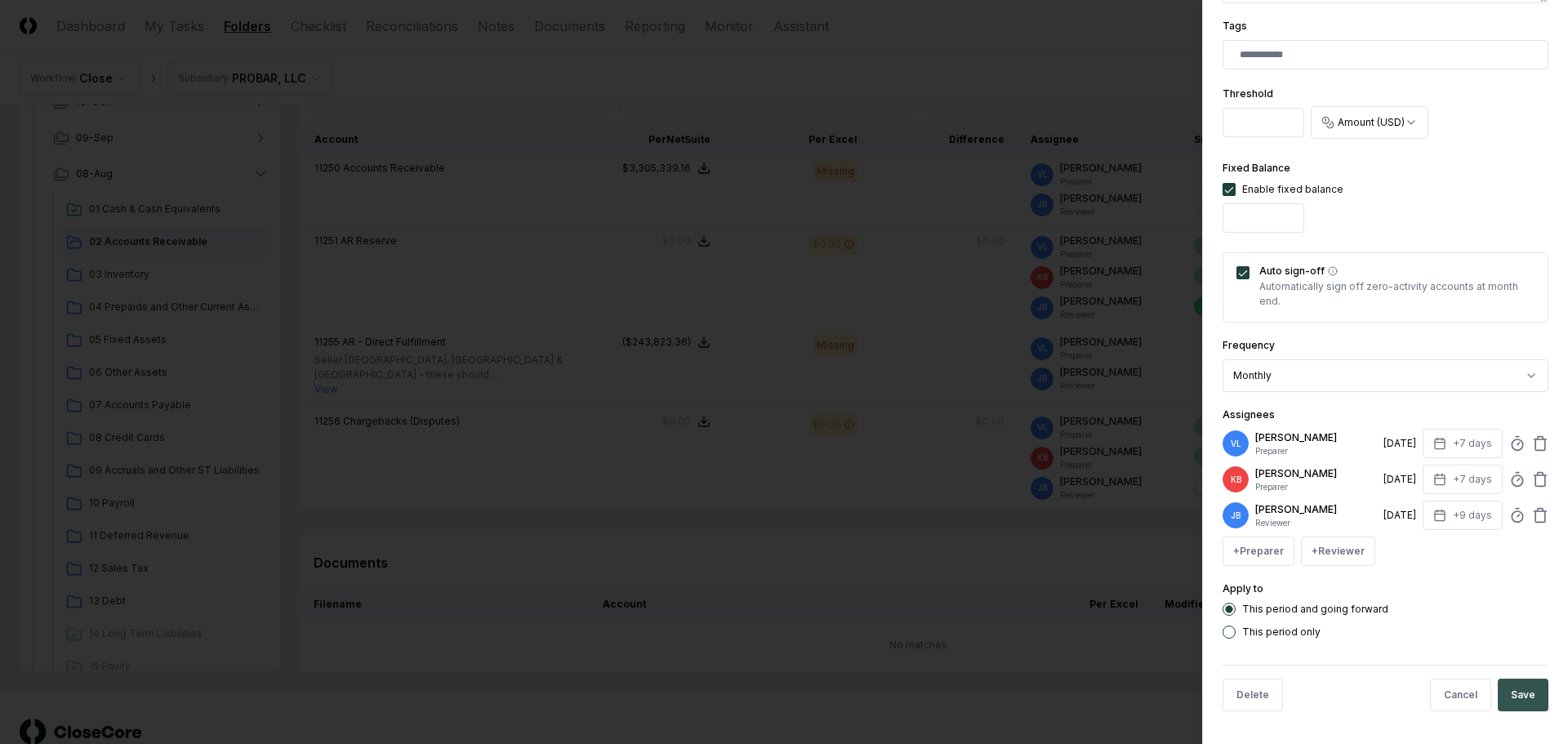
click at [1499, 693] on button "Save" at bounding box center [1523, 694] width 51 height 32
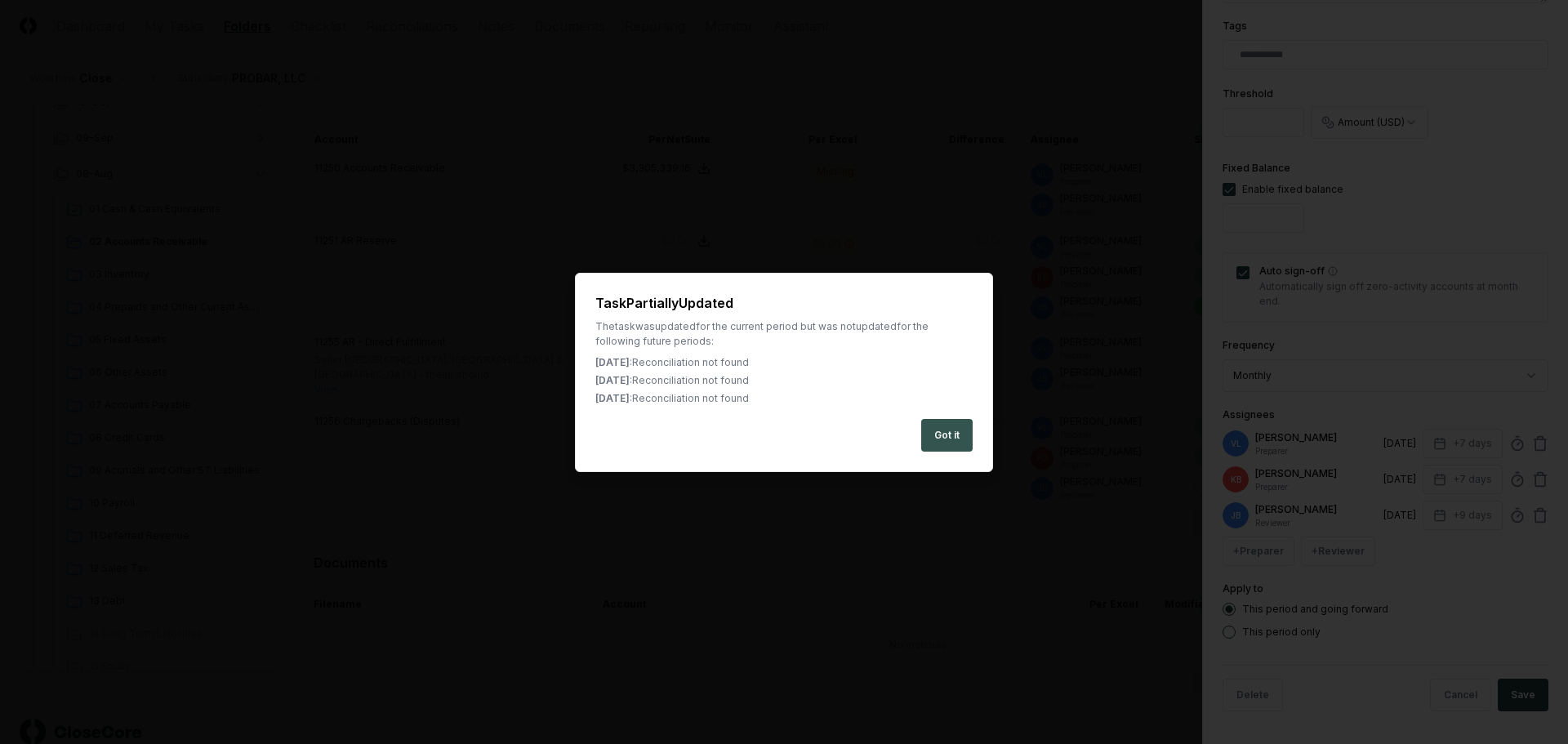
click at [944, 425] on button "Got it" at bounding box center [946, 435] width 52 height 32
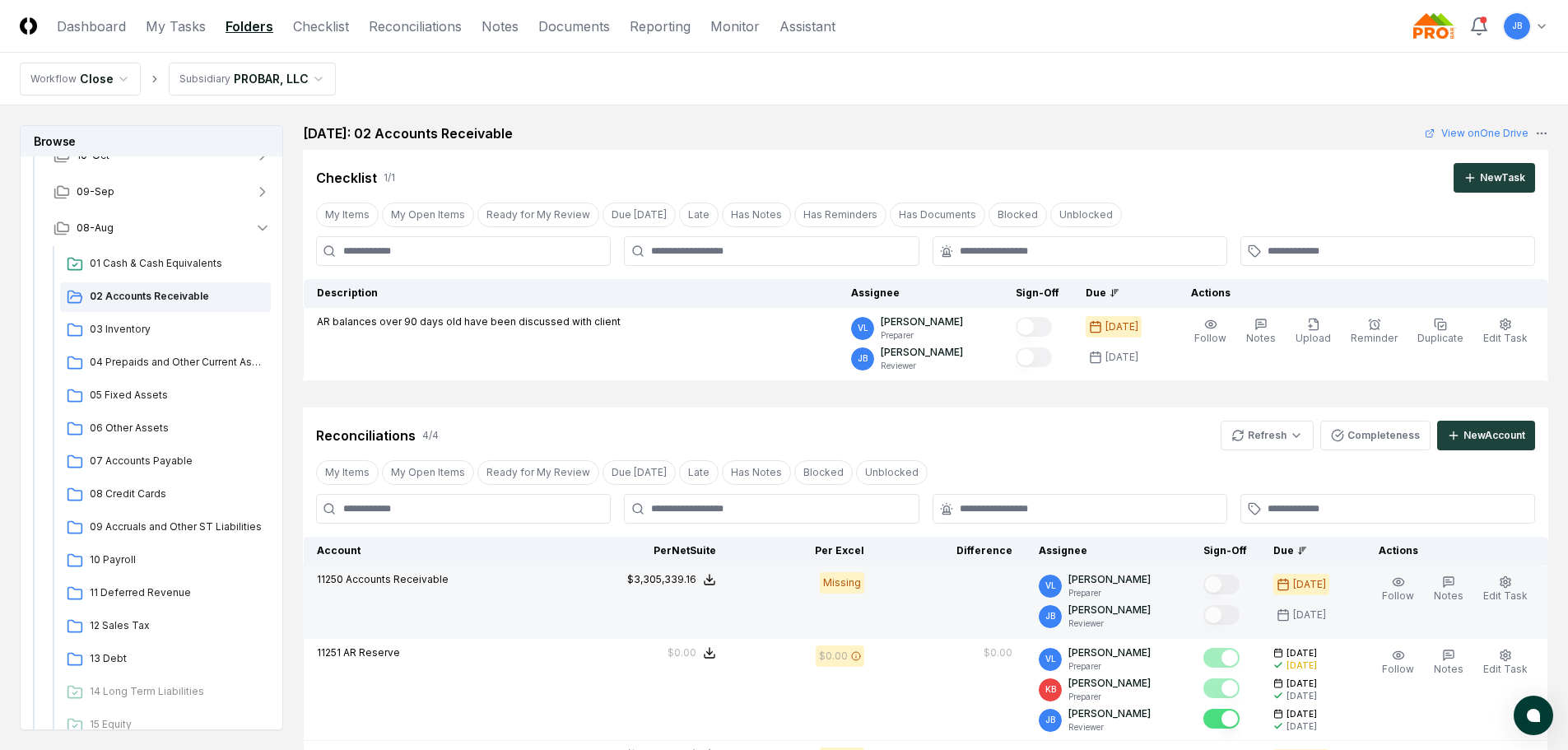
scroll to position [0, 0]
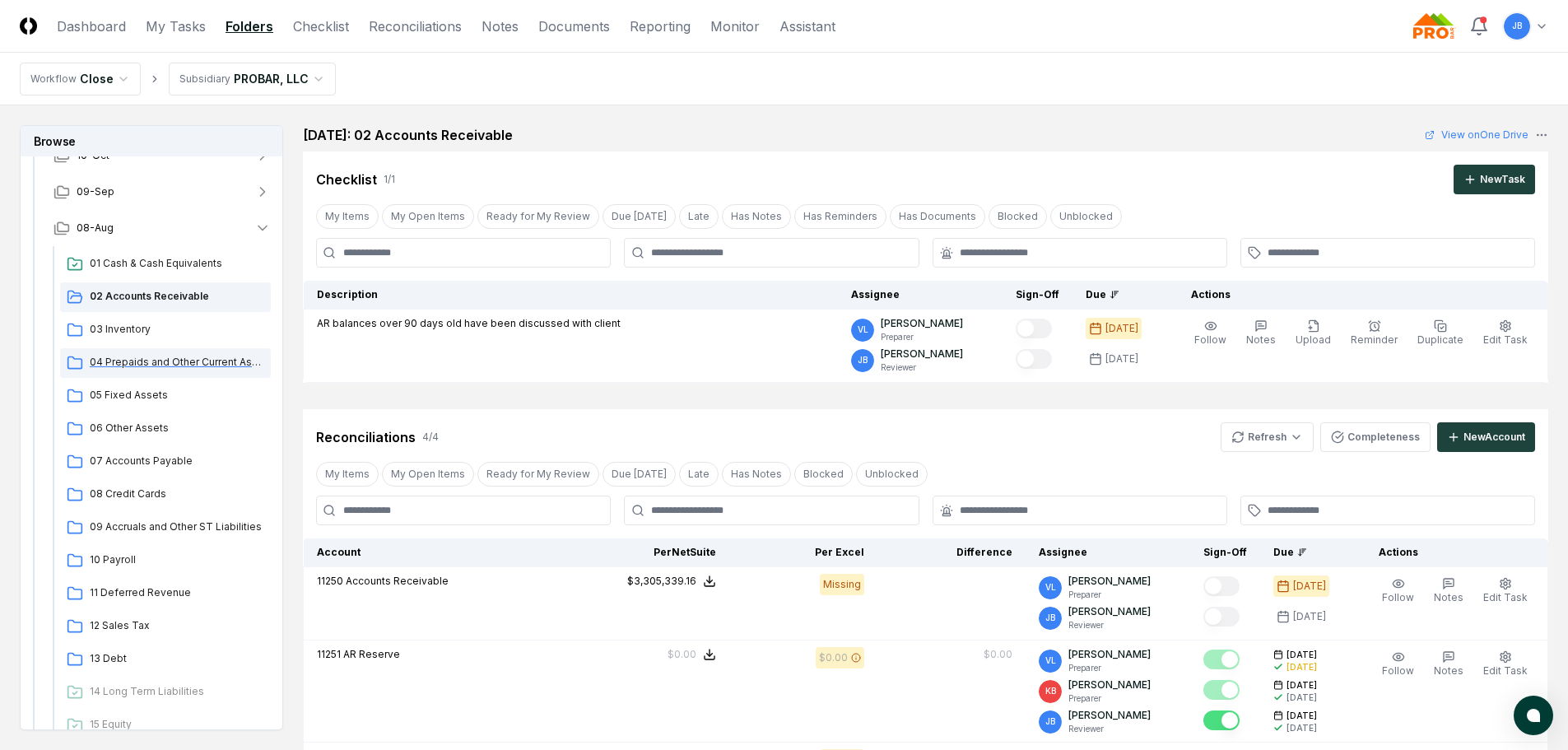
click at [182, 358] on span "04 Prepaids and Other Current Assets" at bounding box center [177, 362] width 175 height 15
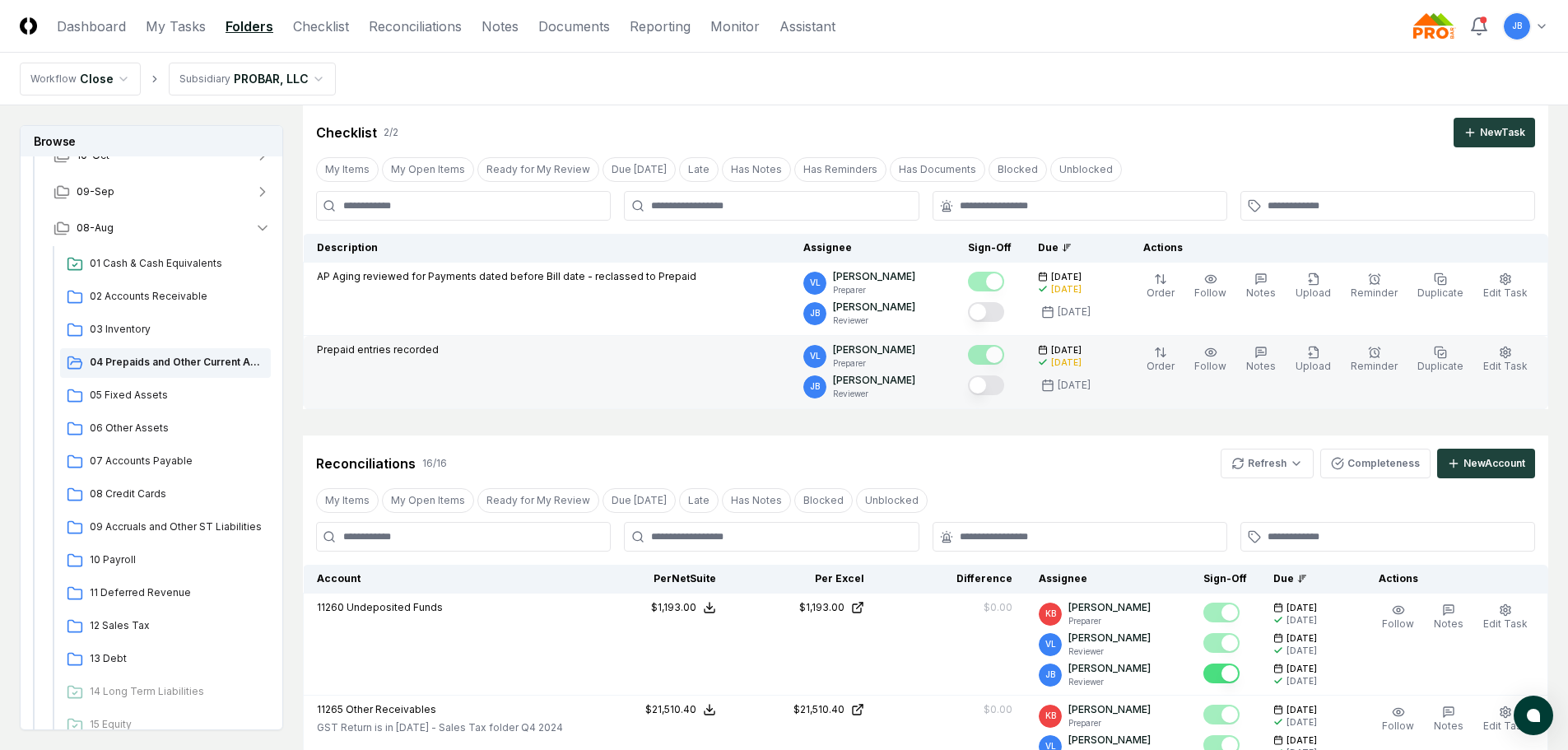
scroll to position [82, 0]
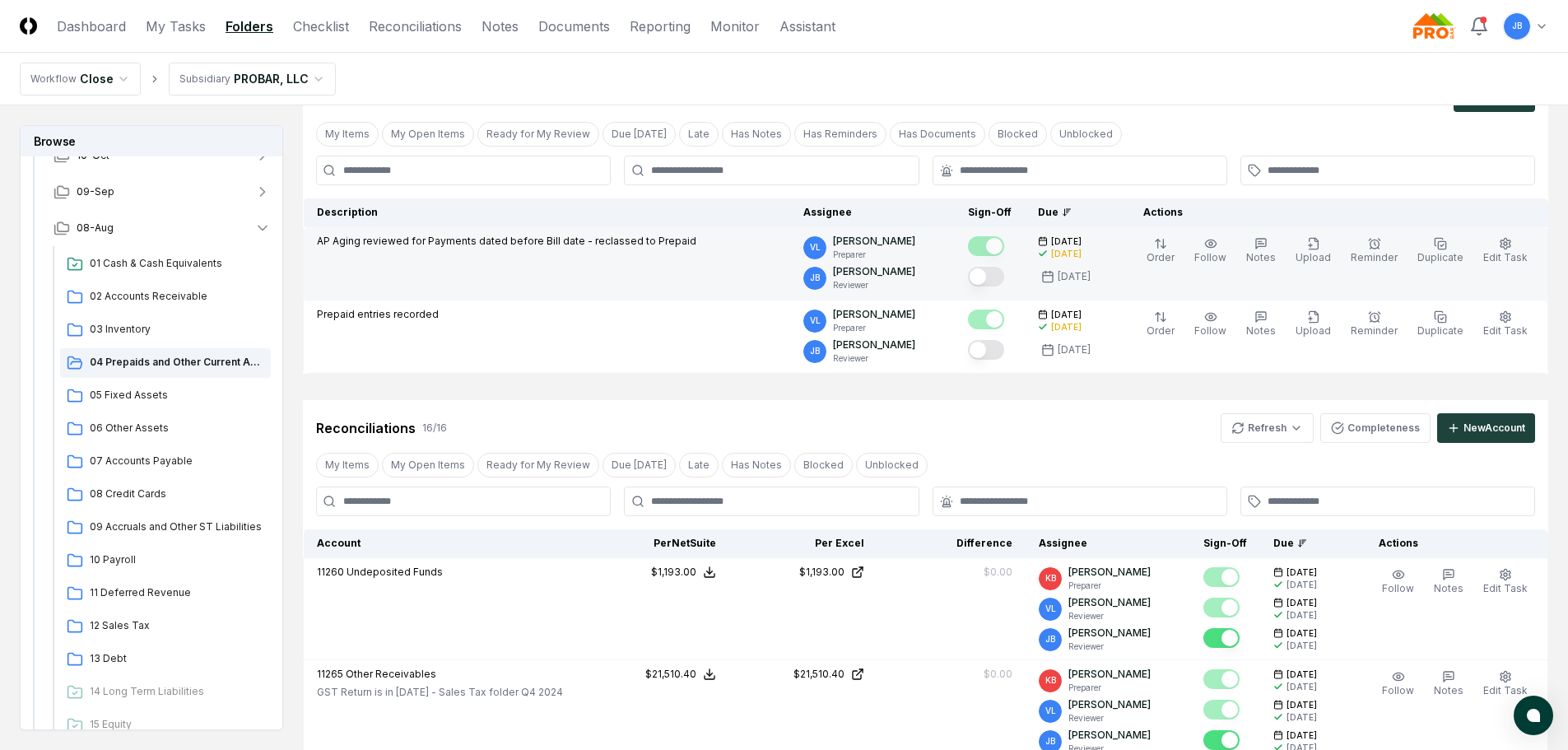
click at [996, 279] on button "Mark complete" at bounding box center [986, 276] width 37 height 20
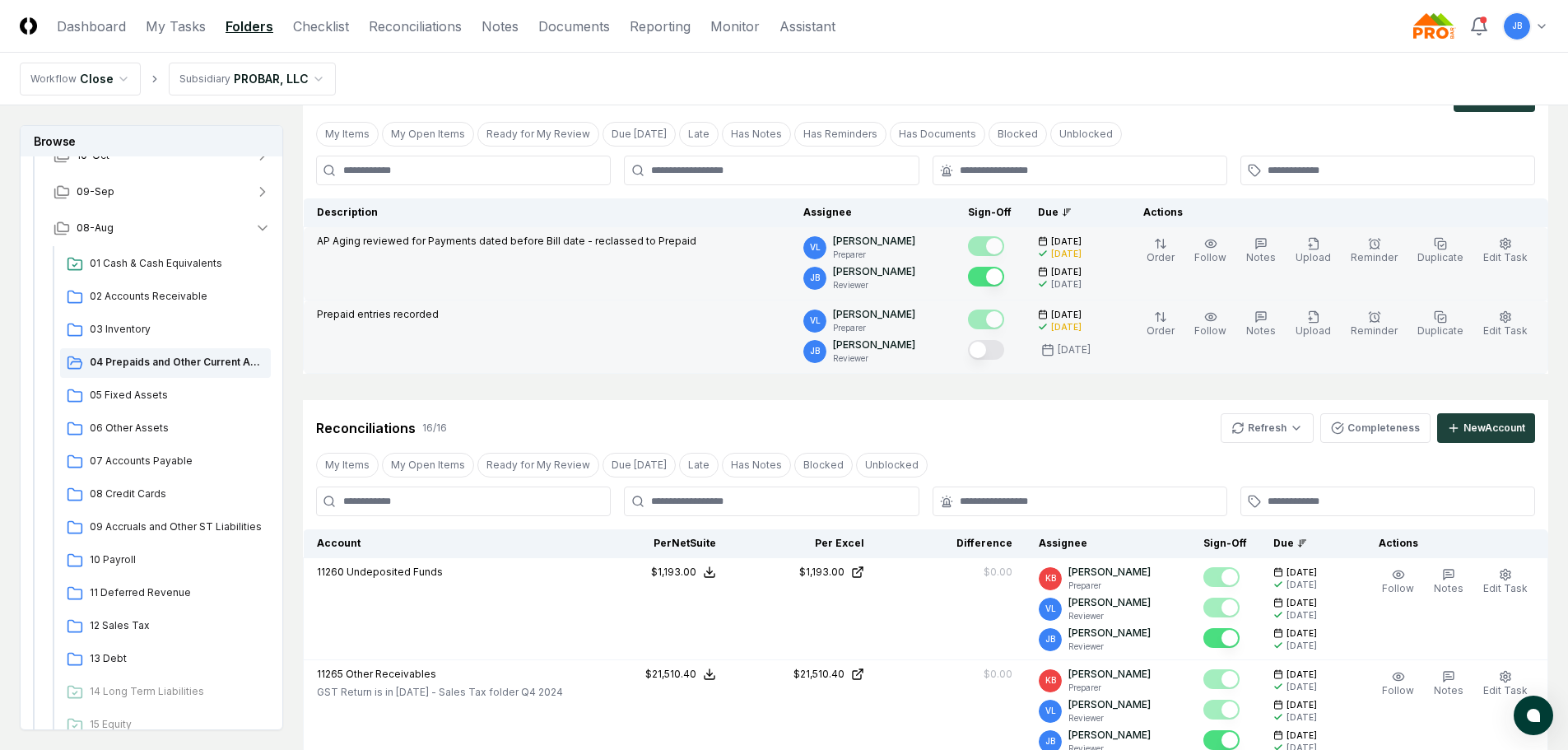
click at [1005, 348] on button "Mark complete" at bounding box center [986, 350] width 37 height 20
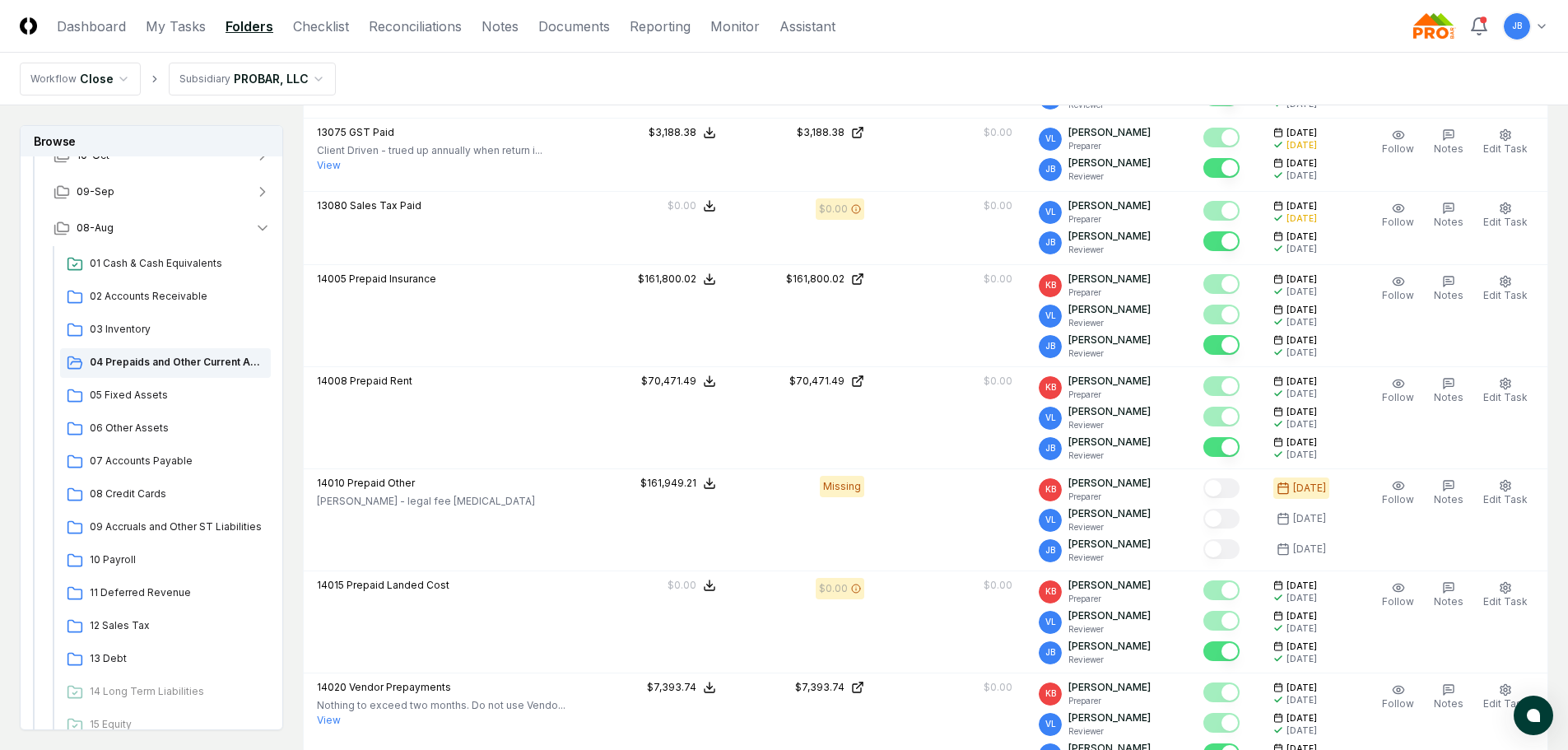
scroll to position [1153, 0]
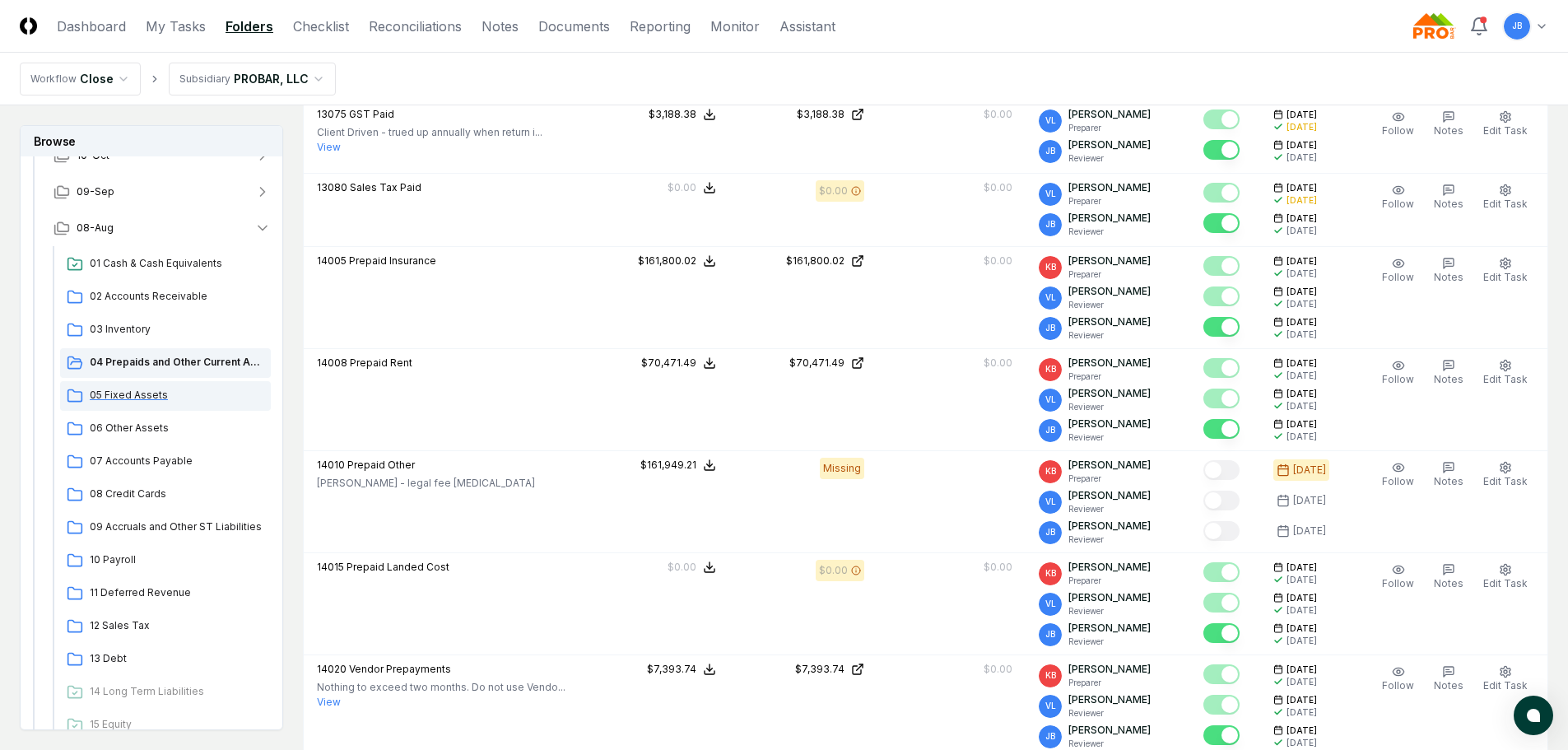
click at [151, 390] on span "05 Fixed Assets" at bounding box center [177, 395] width 175 height 15
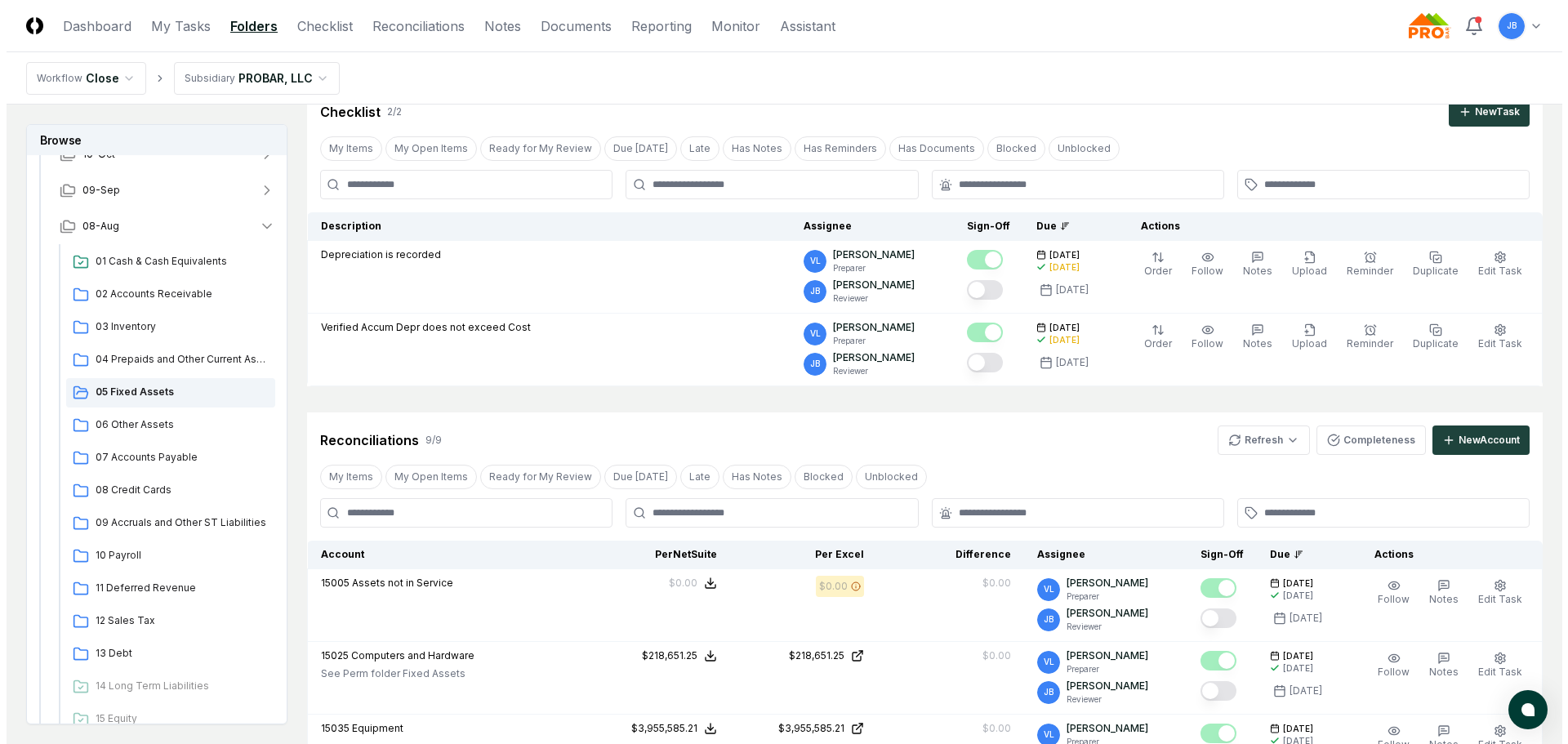
scroll to position [245, 0]
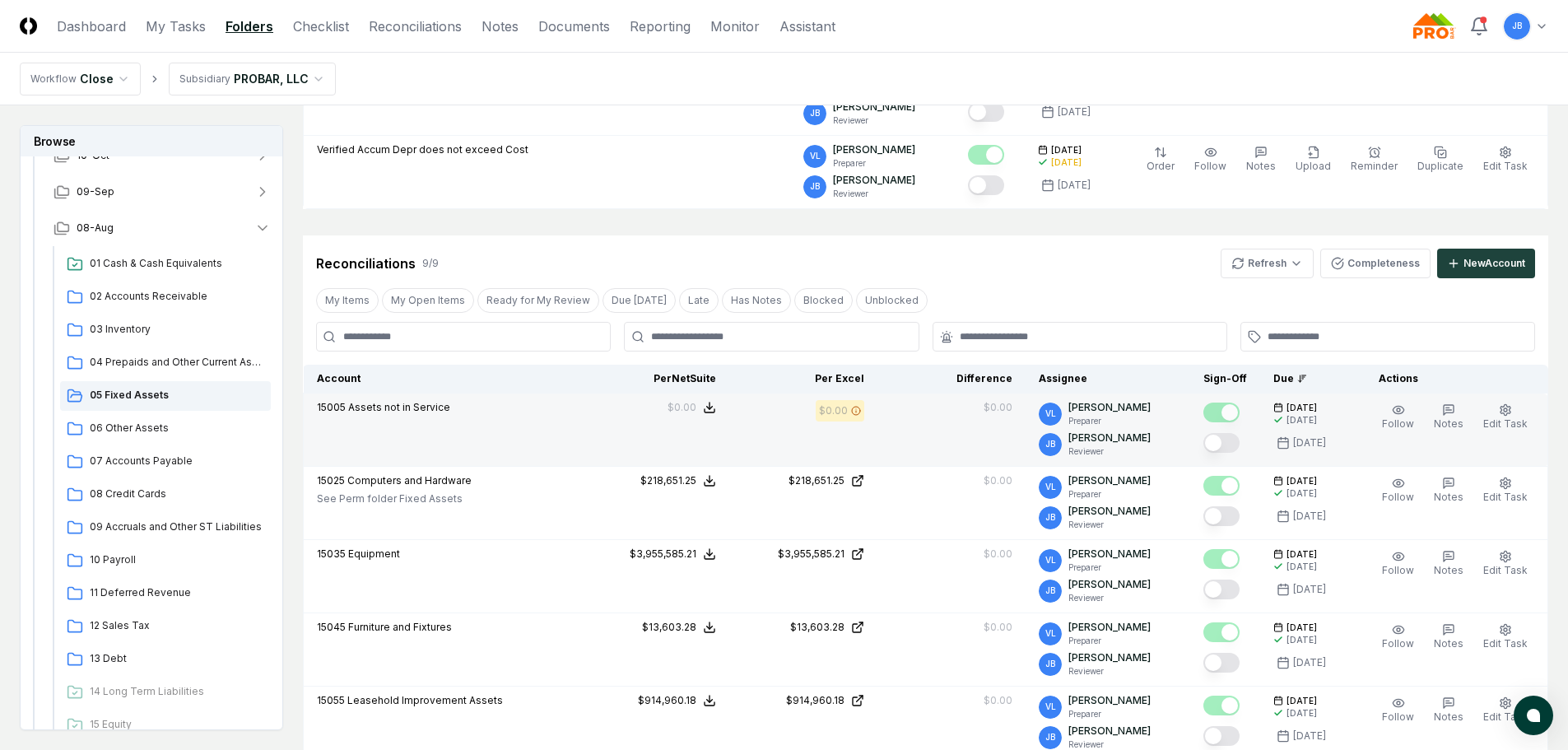
click at [1479, 423] on div "Follow Notes Edit Task More" at bounding box center [1455, 429] width 179 height 59
click at [1512, 417] on span "Edit Task" at bounding box center [1505, 423] width 44 height 13
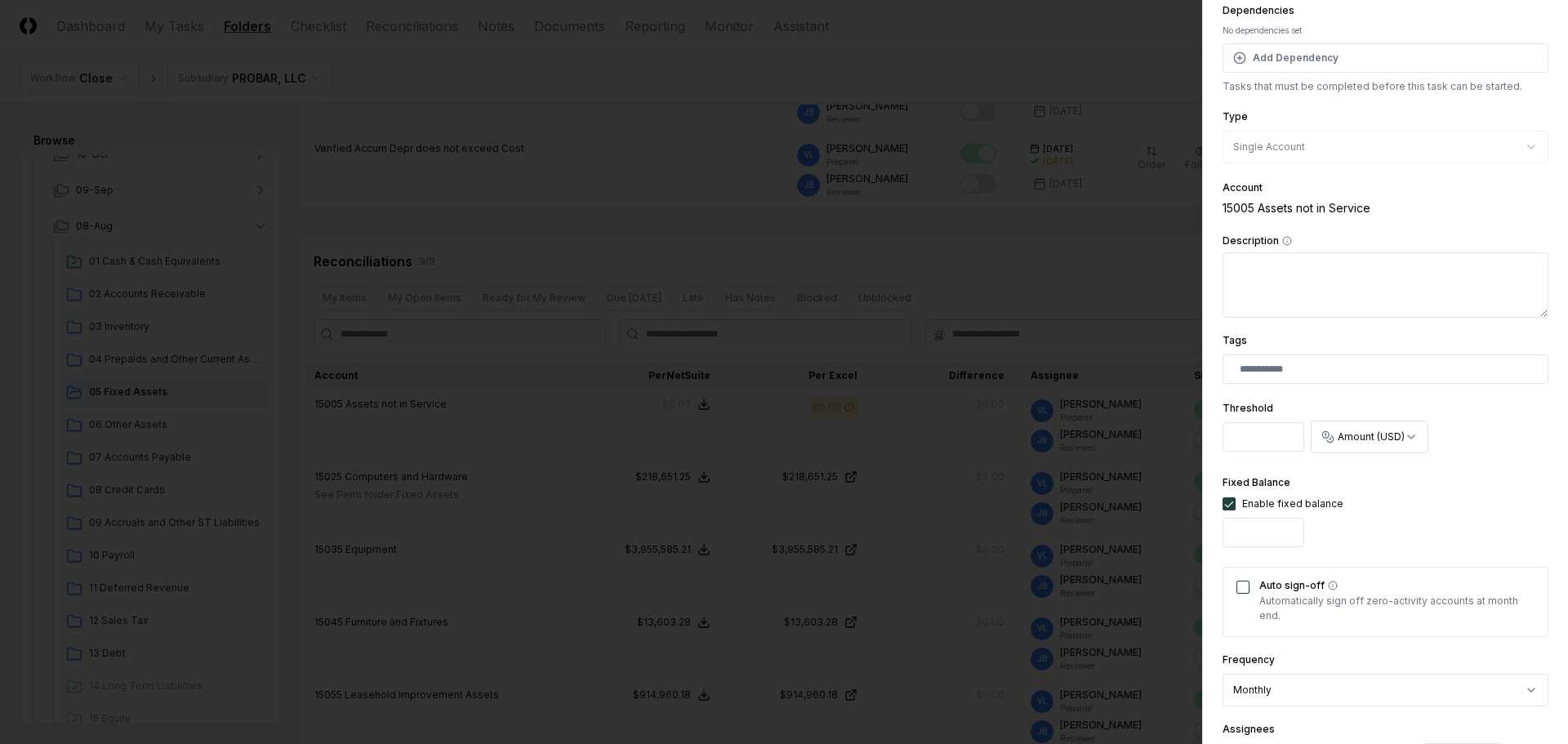
scroll to position [163, 0]
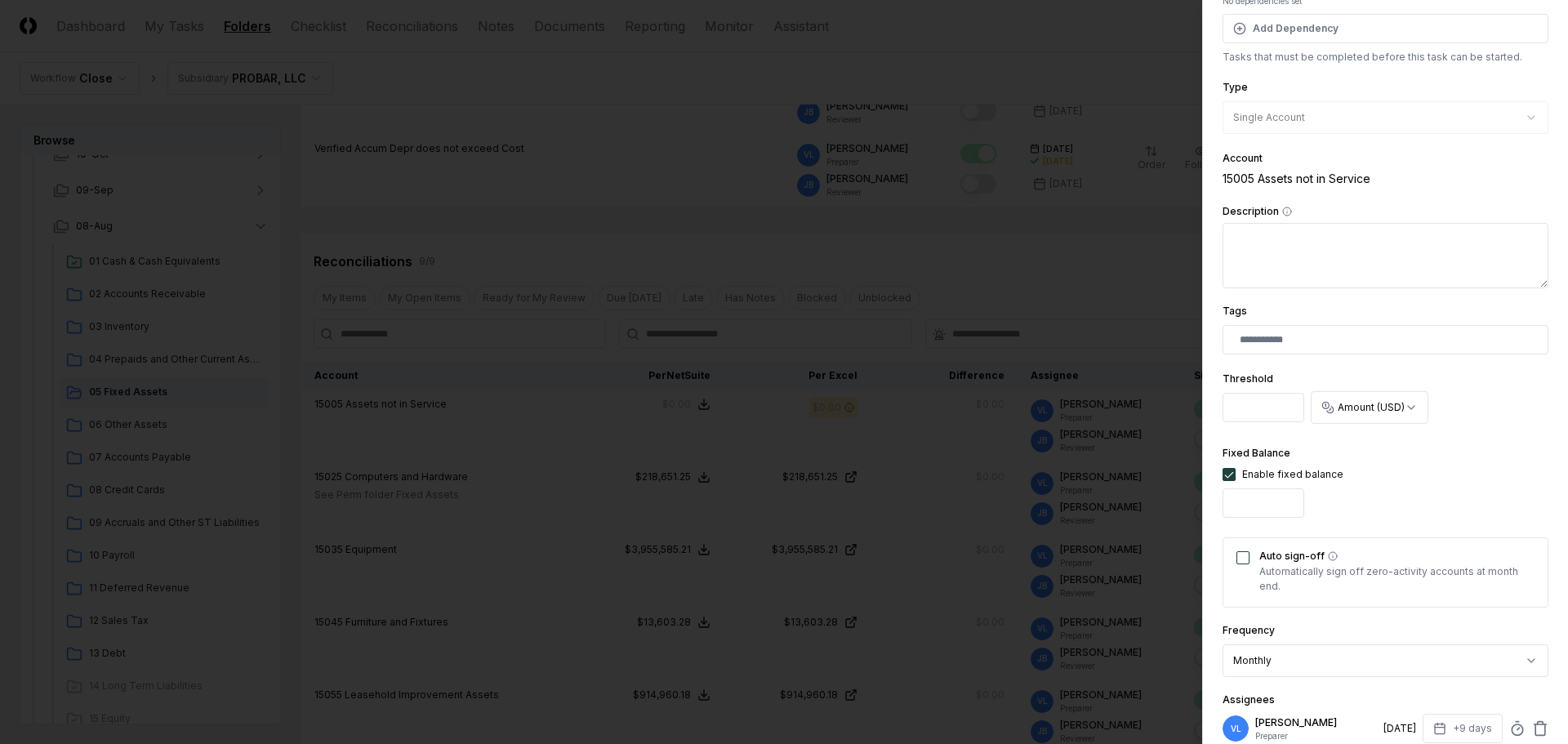
drag, startPoint x: 1243, startPoint y: 549, endPoint x: 1252, endPoint y: 567, distance: 20.1
click at [1243, 554] on div "Auto sign-off Automatically sign off zero-activity accounts at month end." at bounding box center [1385, 573] width 326 height 70
click at [1243, 554] on button "Auto sign-off" at bounding box center [1242, 557] width 13 height 13
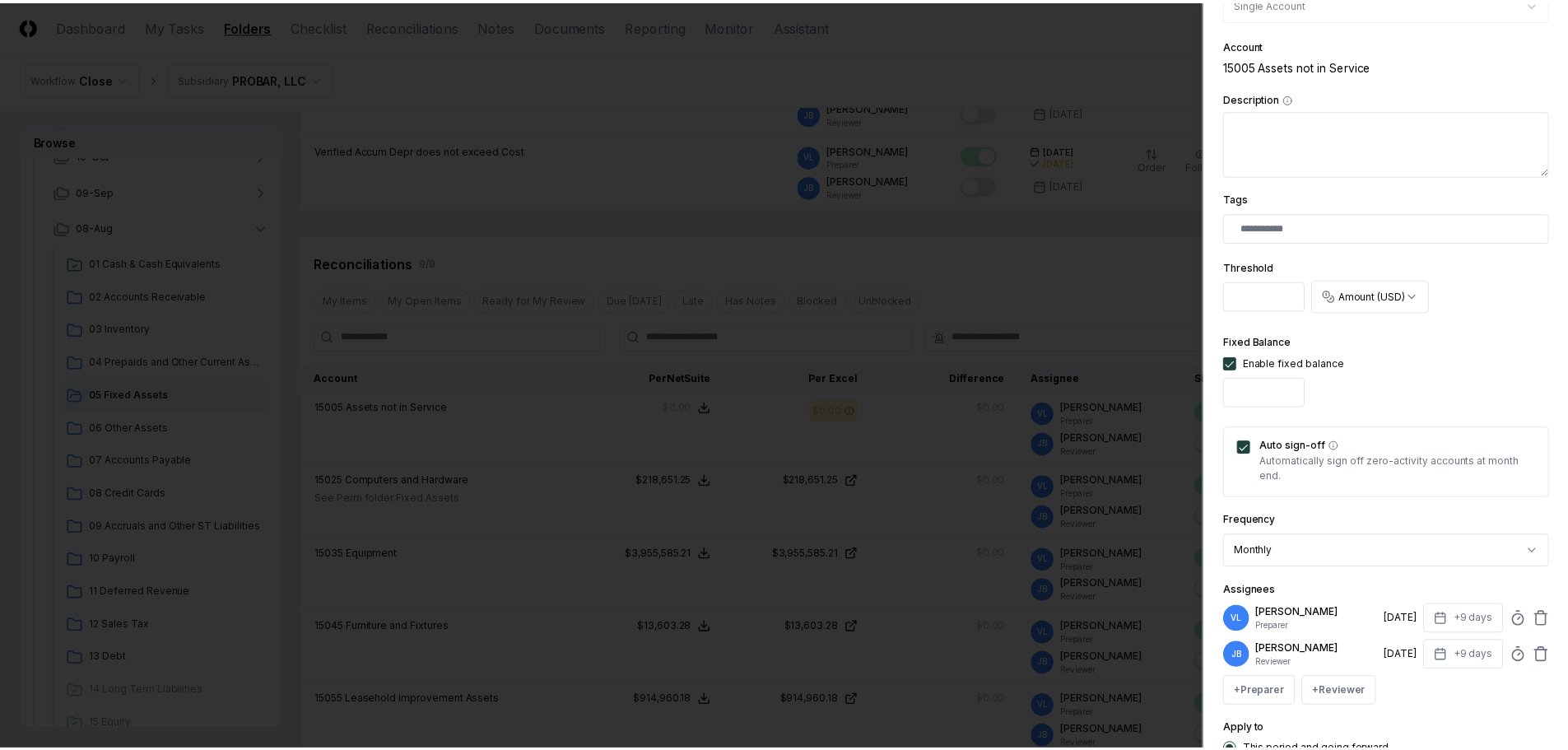
scroll to position [415, 0]
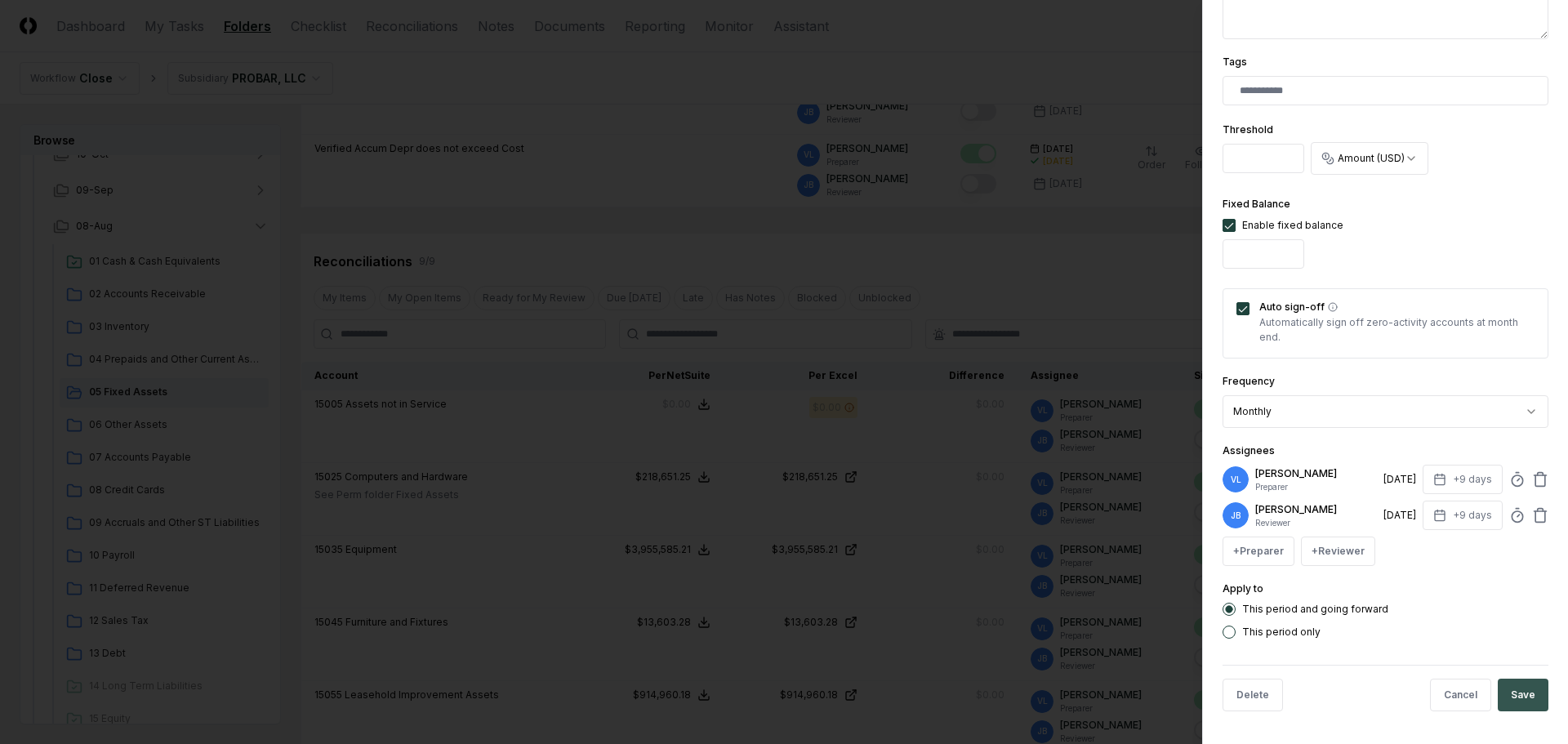
click at [1519, 704] on button "Save" at bounding box center [1523, 694] width 51 height 32
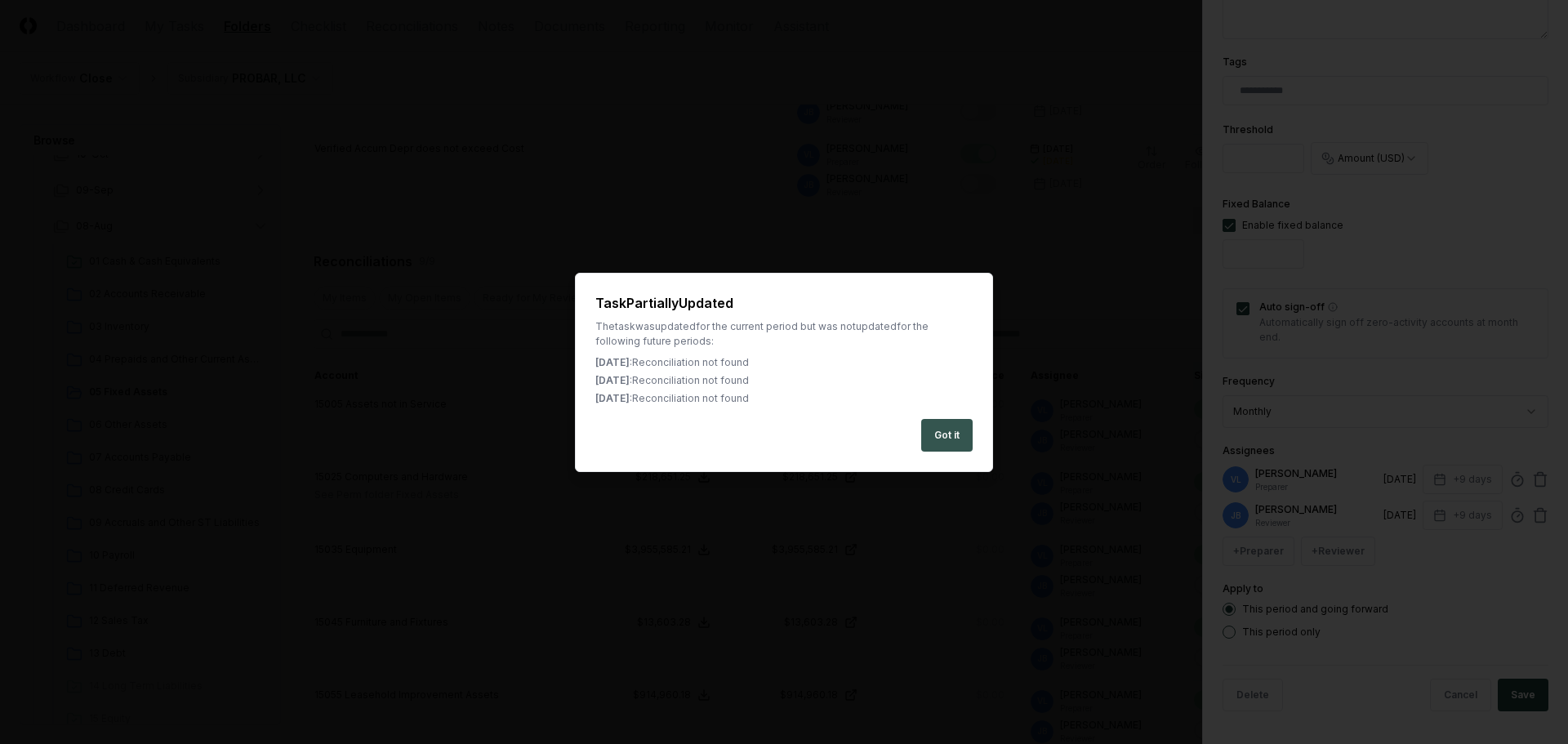
click at [953, 443] on button "Got it" at bounding box center [946, 435] width 52 height 32
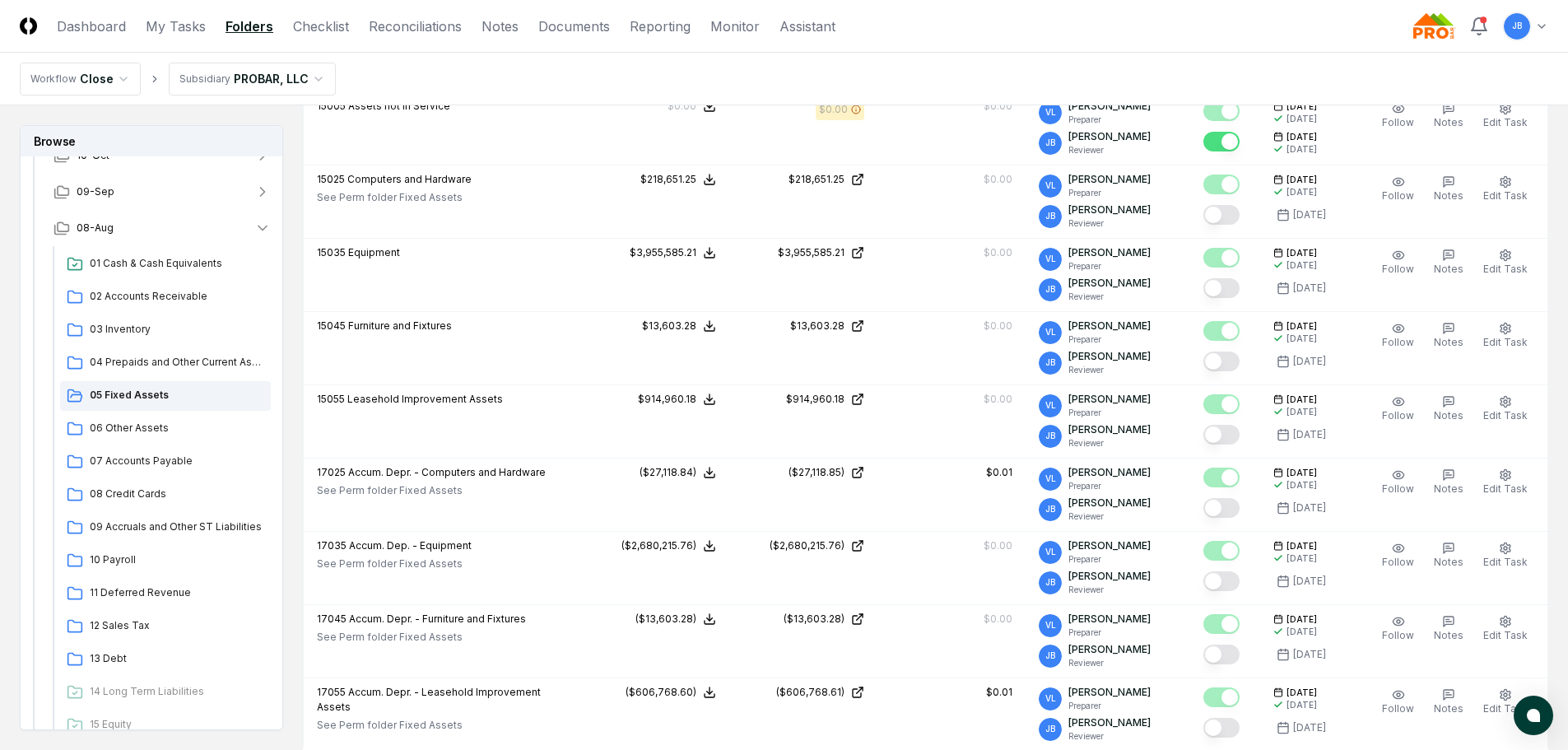
scroll to position [500, 0]
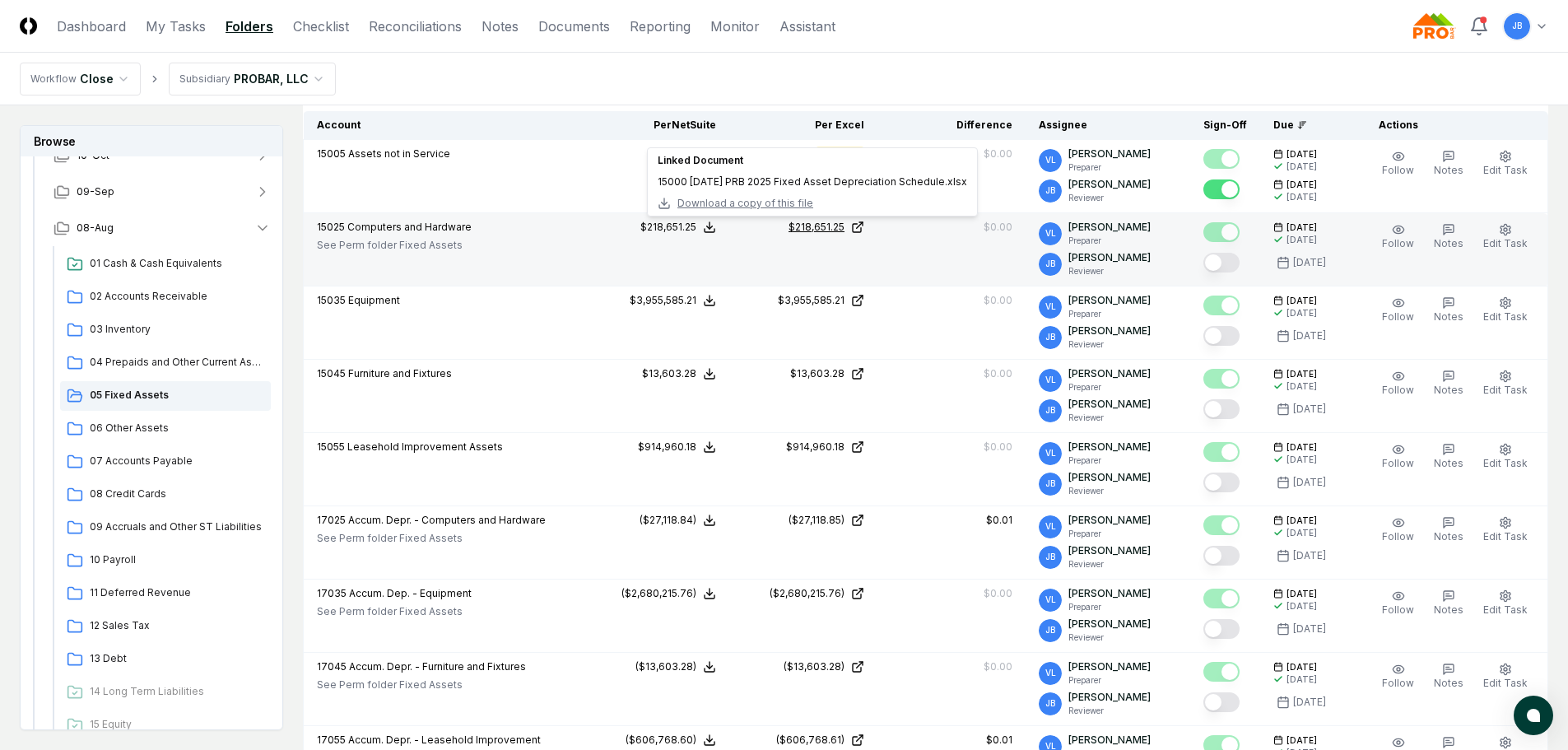
click at [824, 229] on div "$218,651.25" at bounding box center [816, 227] width 56 height 15
click at [1228, 262] on button "Mark complete" at bounding box center [1222, 262] width 37 height 20
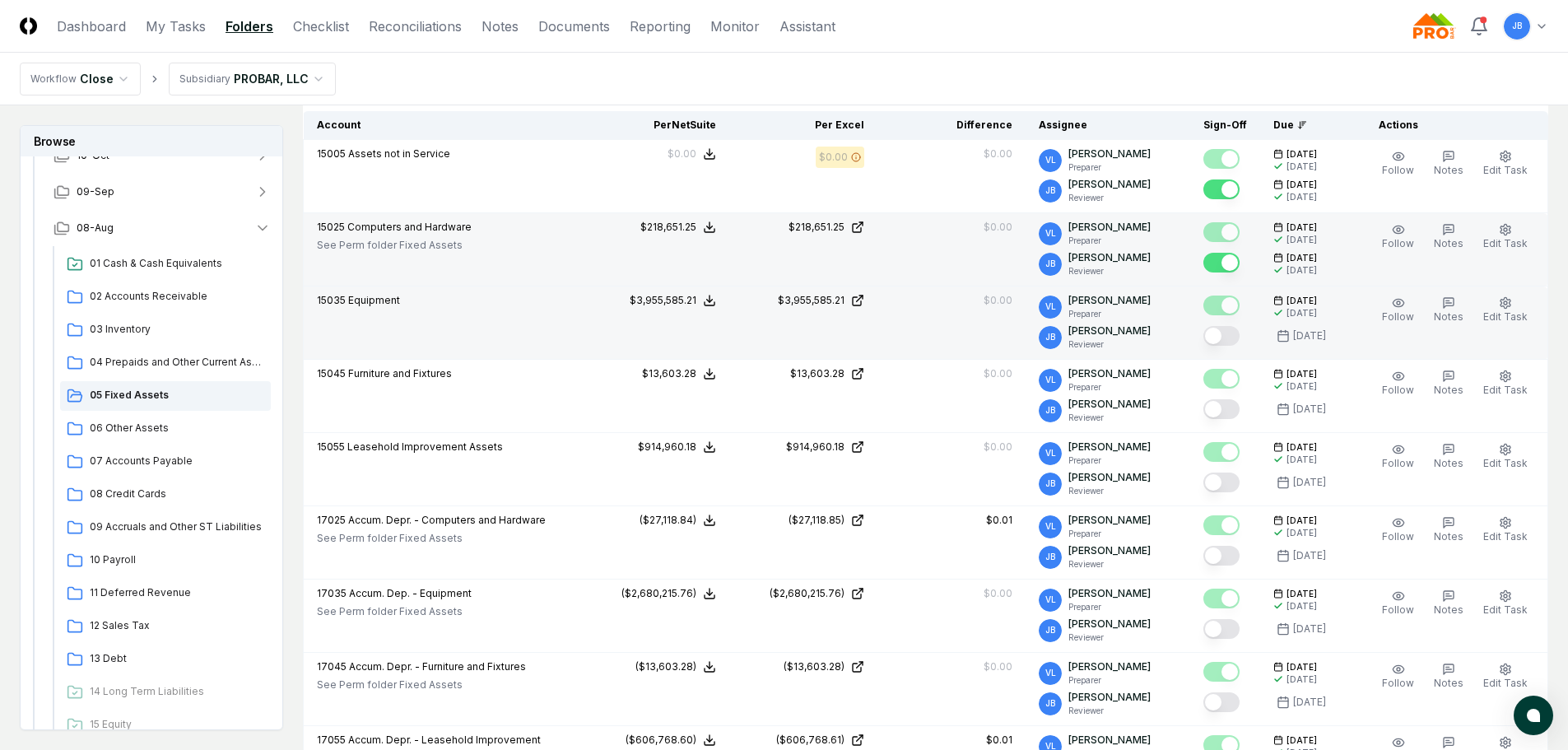
click at [1227, 335] on button "Mark complete" at bounding box center [1222, 336] width 37 height 20
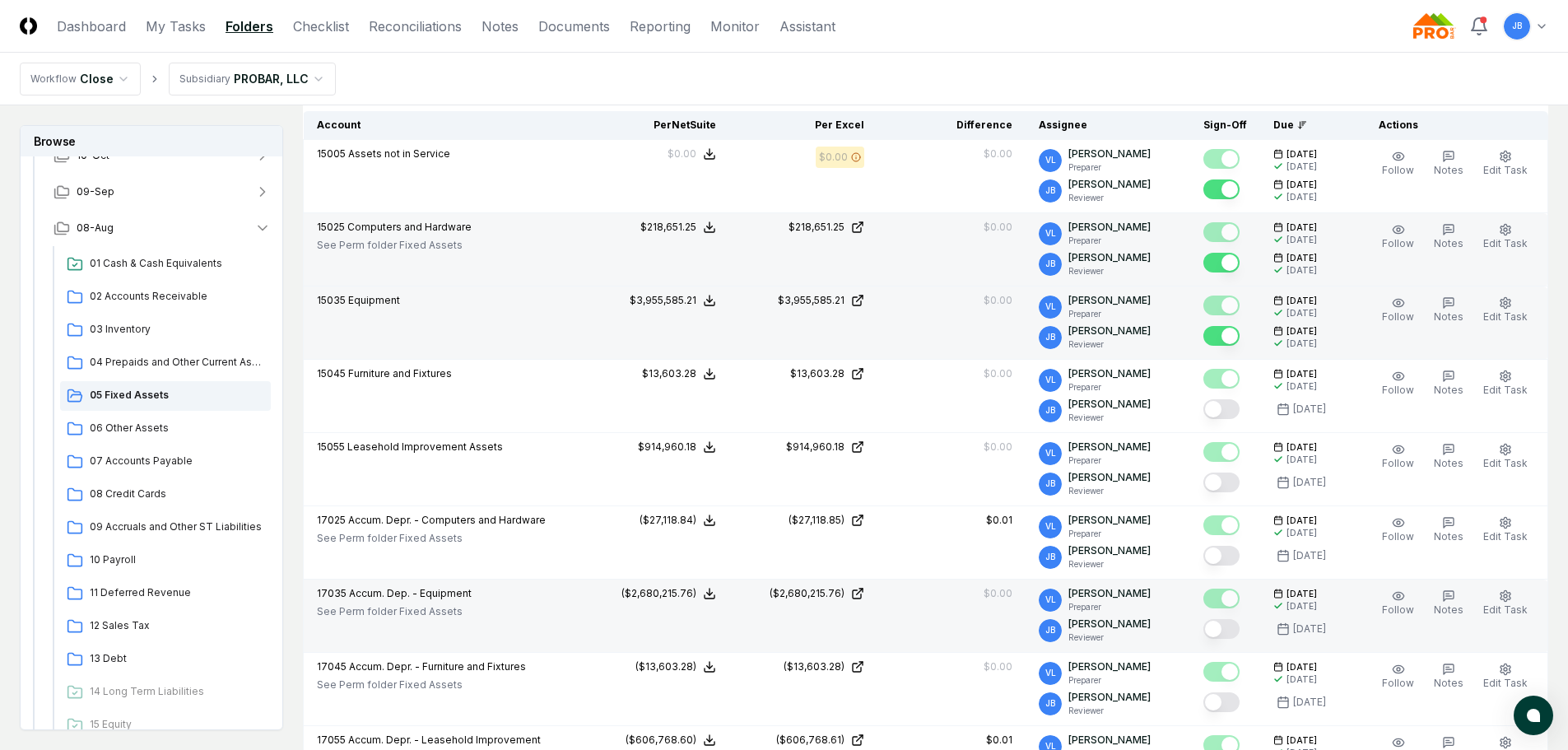
click at [1224, 635] on button "Mark complete" at bounding box center [1222, 629] width 37 height 20
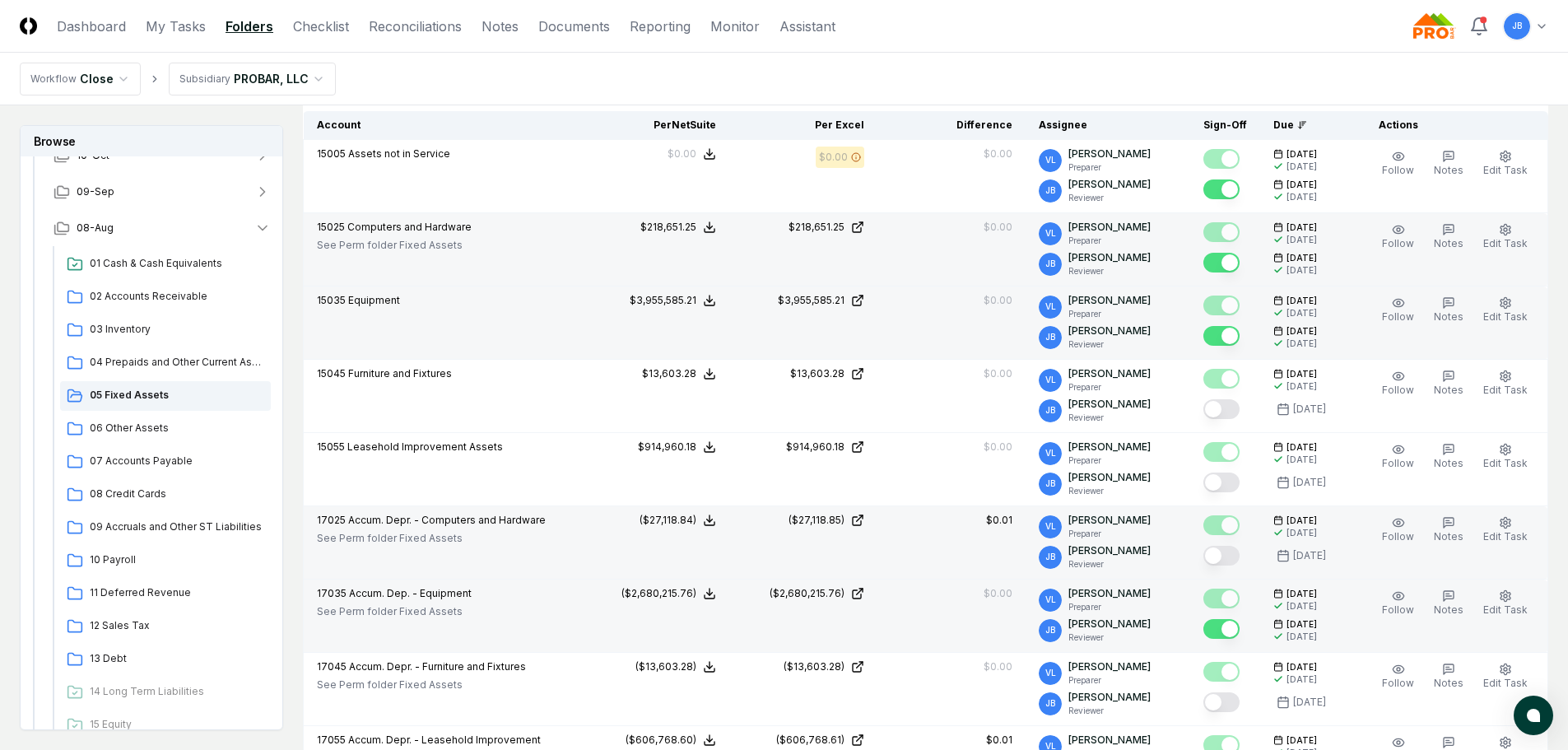
click at [1229, 557] on button "Mark complete" at bounding box center [1222, 556] width 37 height 20
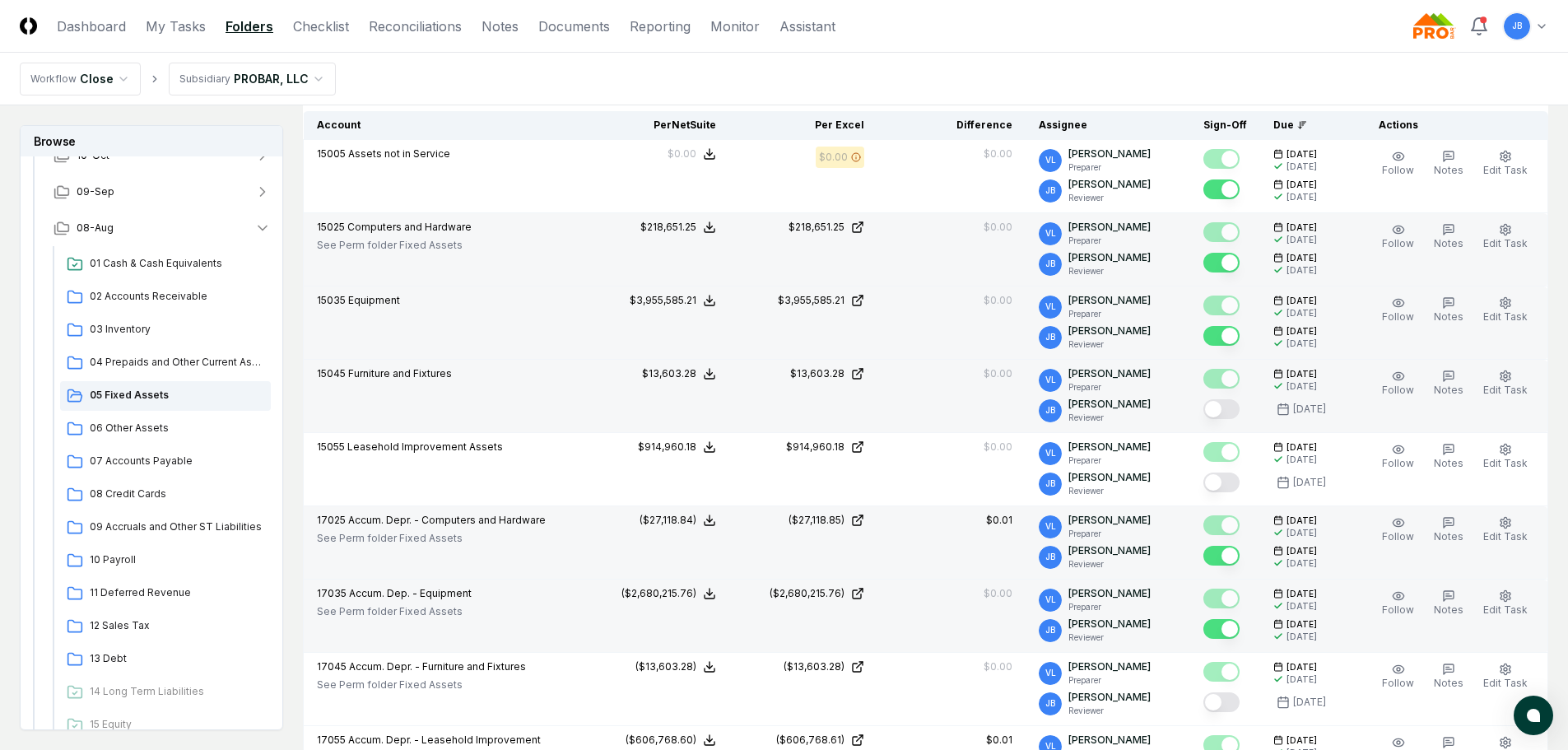
click at [1225, 412] on button "Mark complete" at bounding box center [1222, 410] width 37 height 20
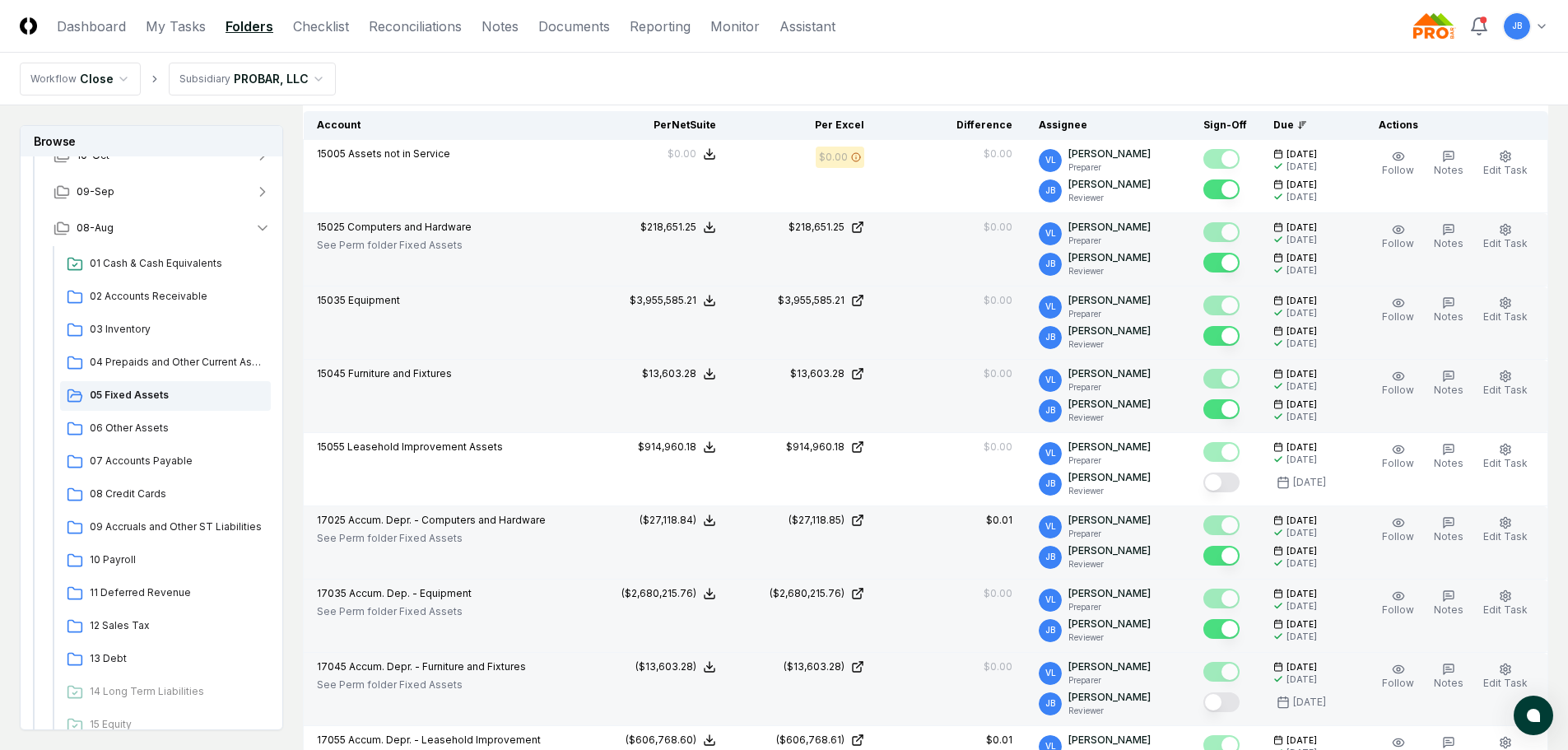
click at [1224, 703] on button "Mark complete" at bounding box center [1222, 703] width 37 height 20
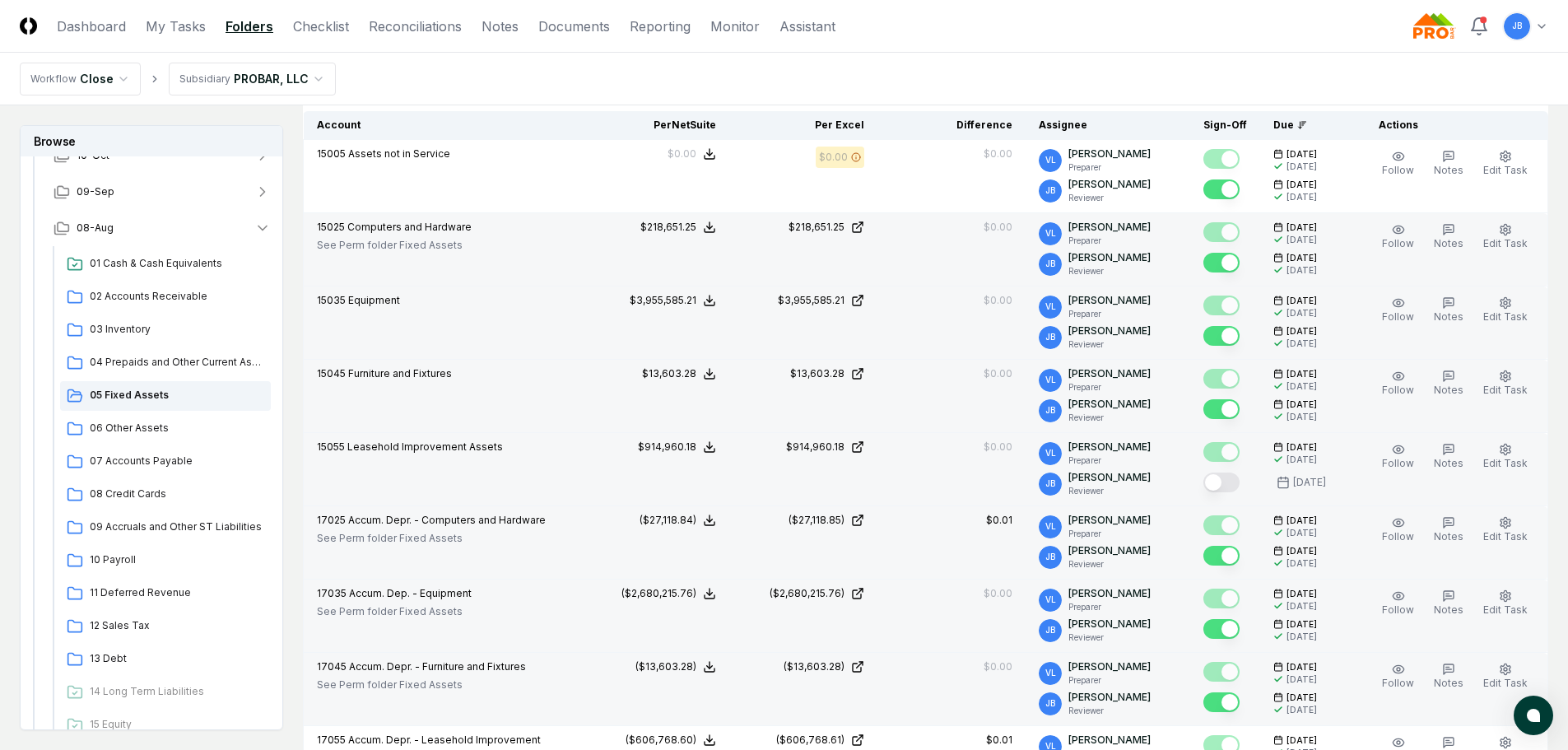
click at [1222, 488] on button "Mark complete" at bounding box center [1222, 483] width 37 height 20
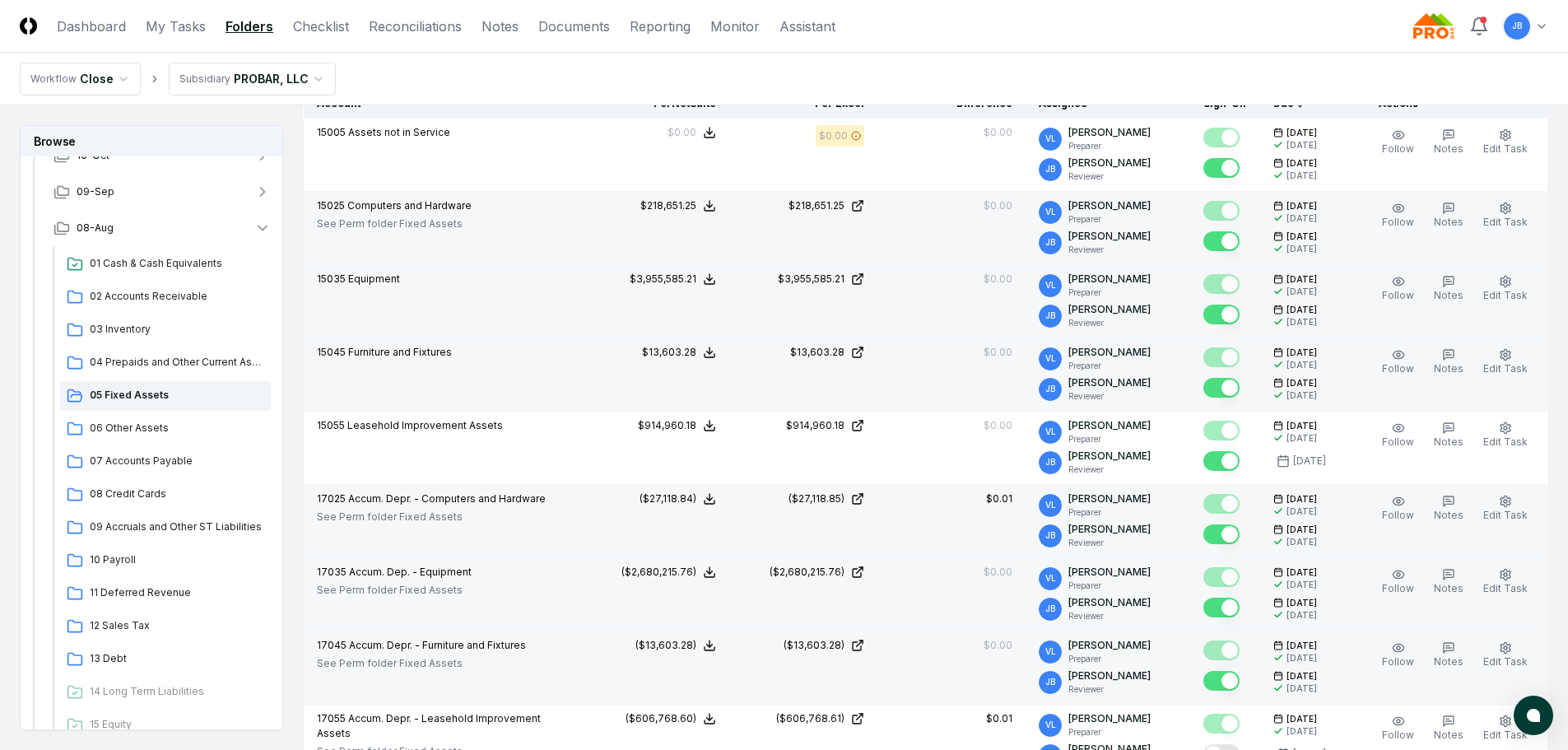
scroll to position [830, 0]
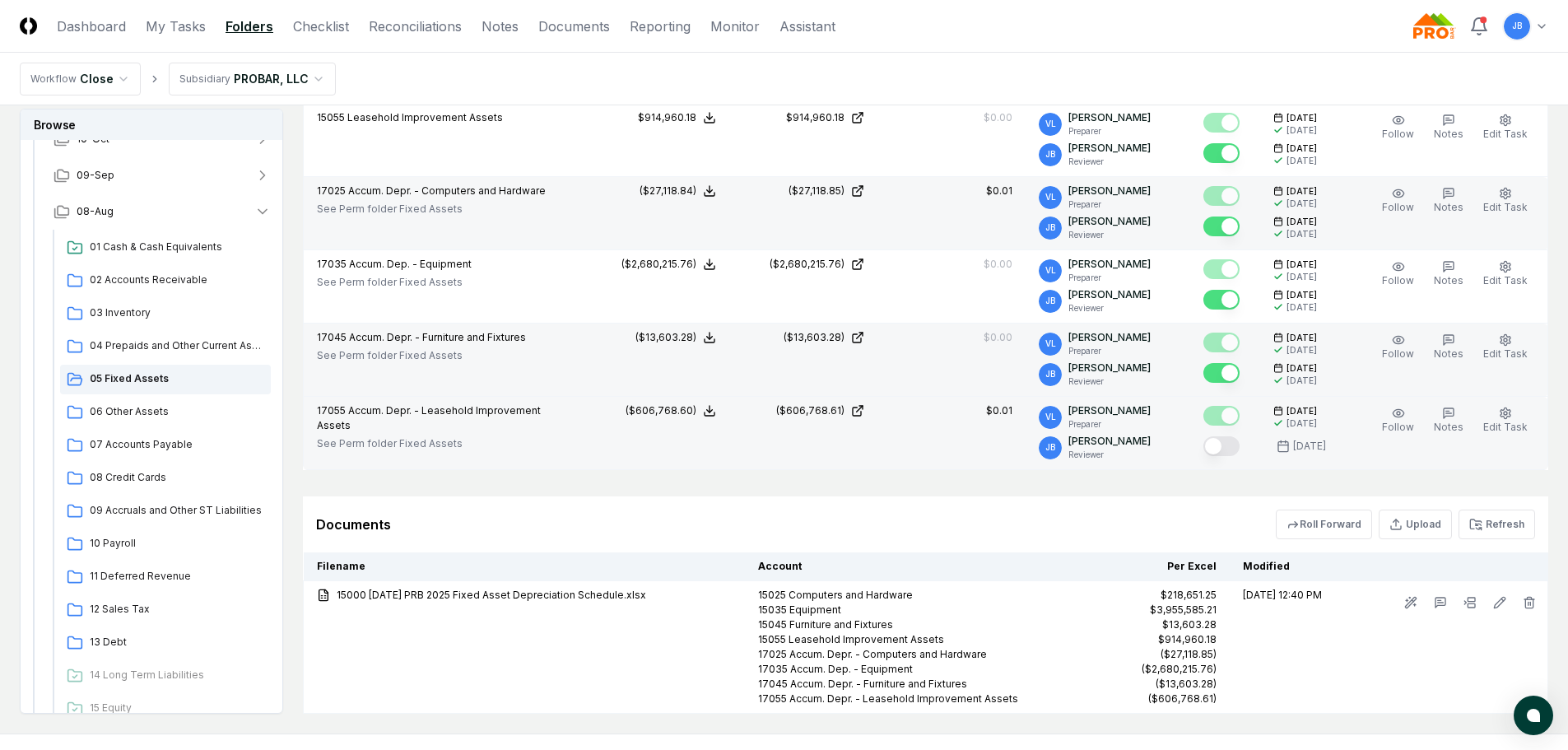
click at [1220, 454] on button "Mark complete" at bounding box center [1222, 446] width 37 height 20
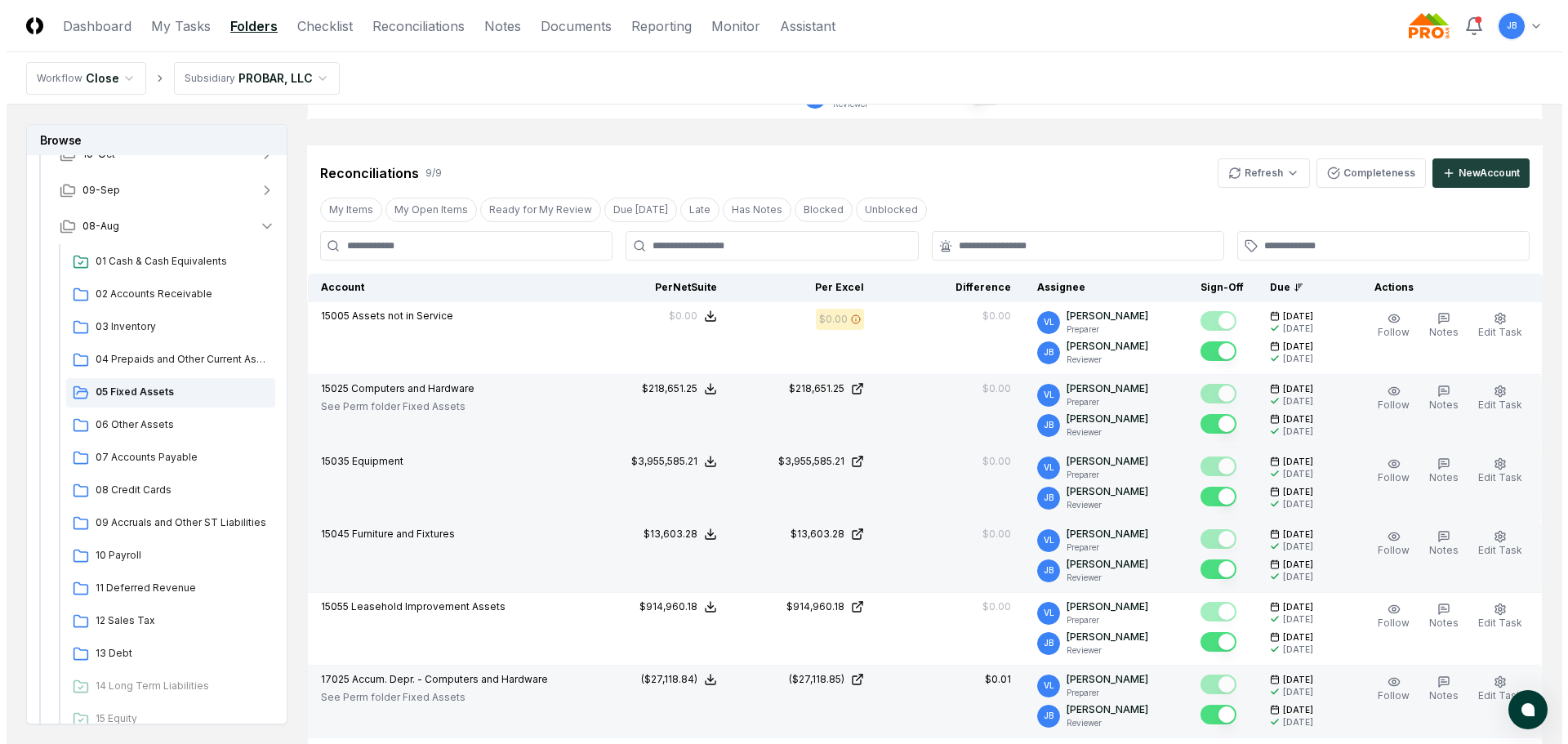
scroll to position [0, 0]
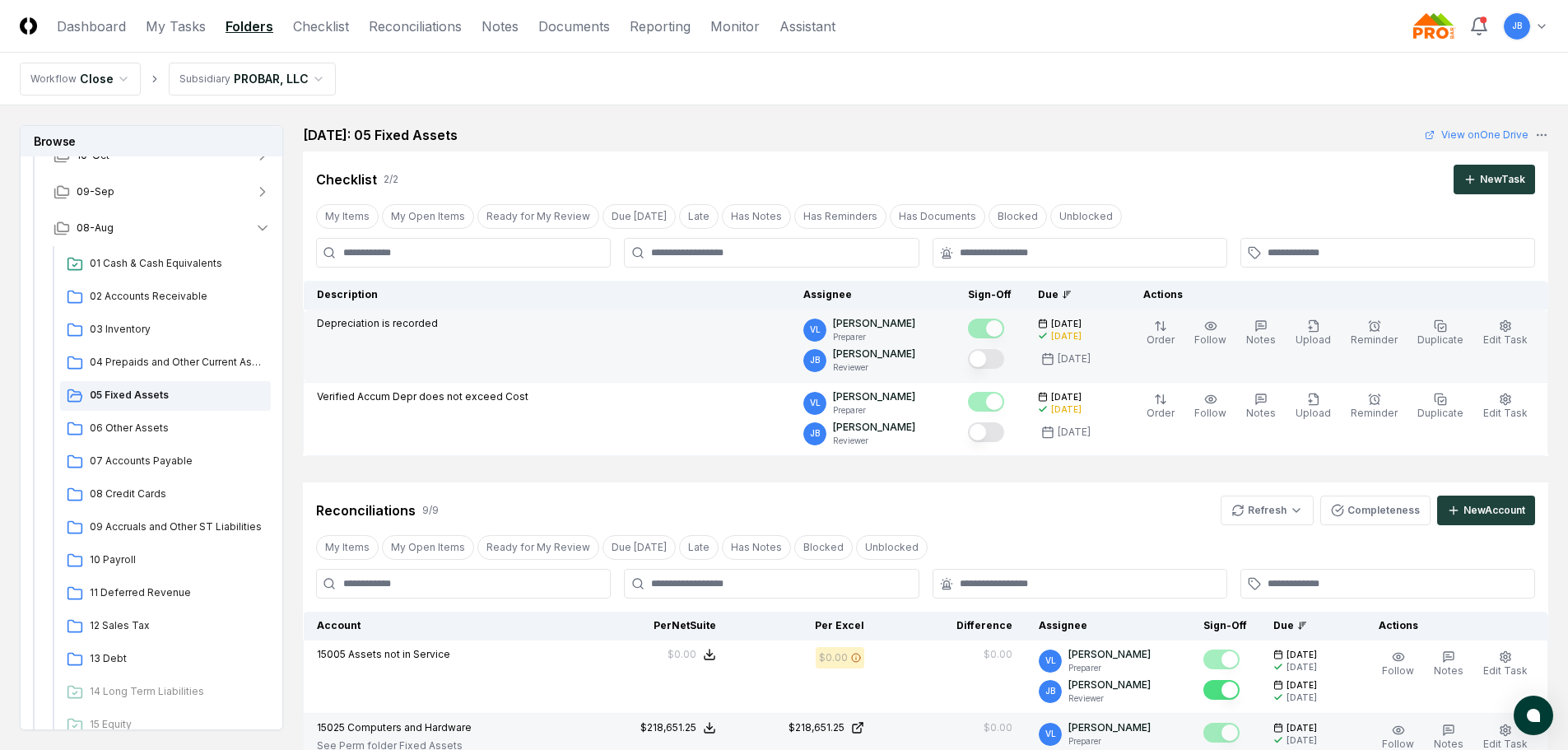
click at [994, 359] on button "Mark complete" at bounding box center [986, 359] width 37 height 20
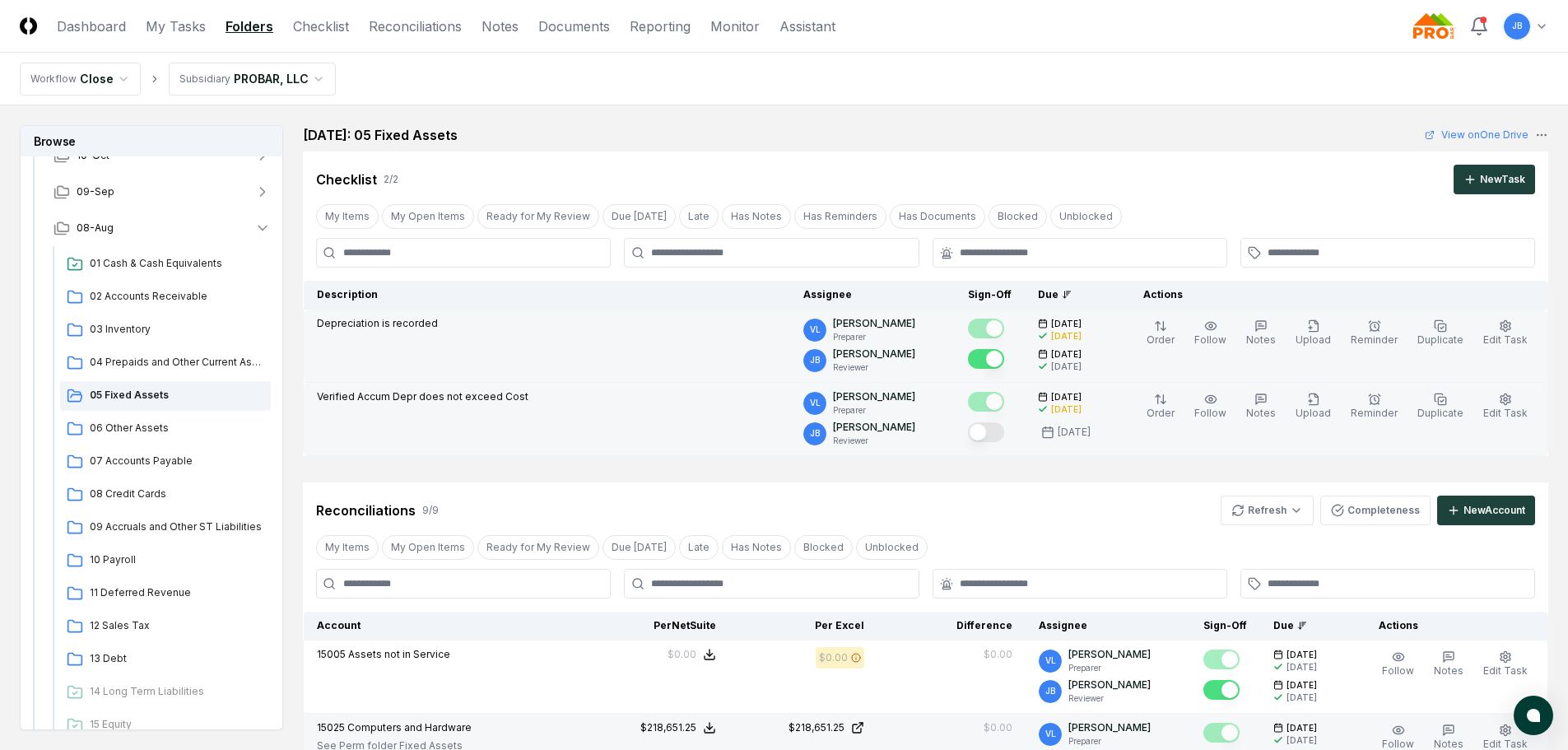
click at [1002, 424] on button "Mark complete" at bounding box center [986, 432] width 37 height 20
click at [127, 364] on span "04 Prepaids and Other Current Assets" at bounding box center [177, 362] width 175 height 15
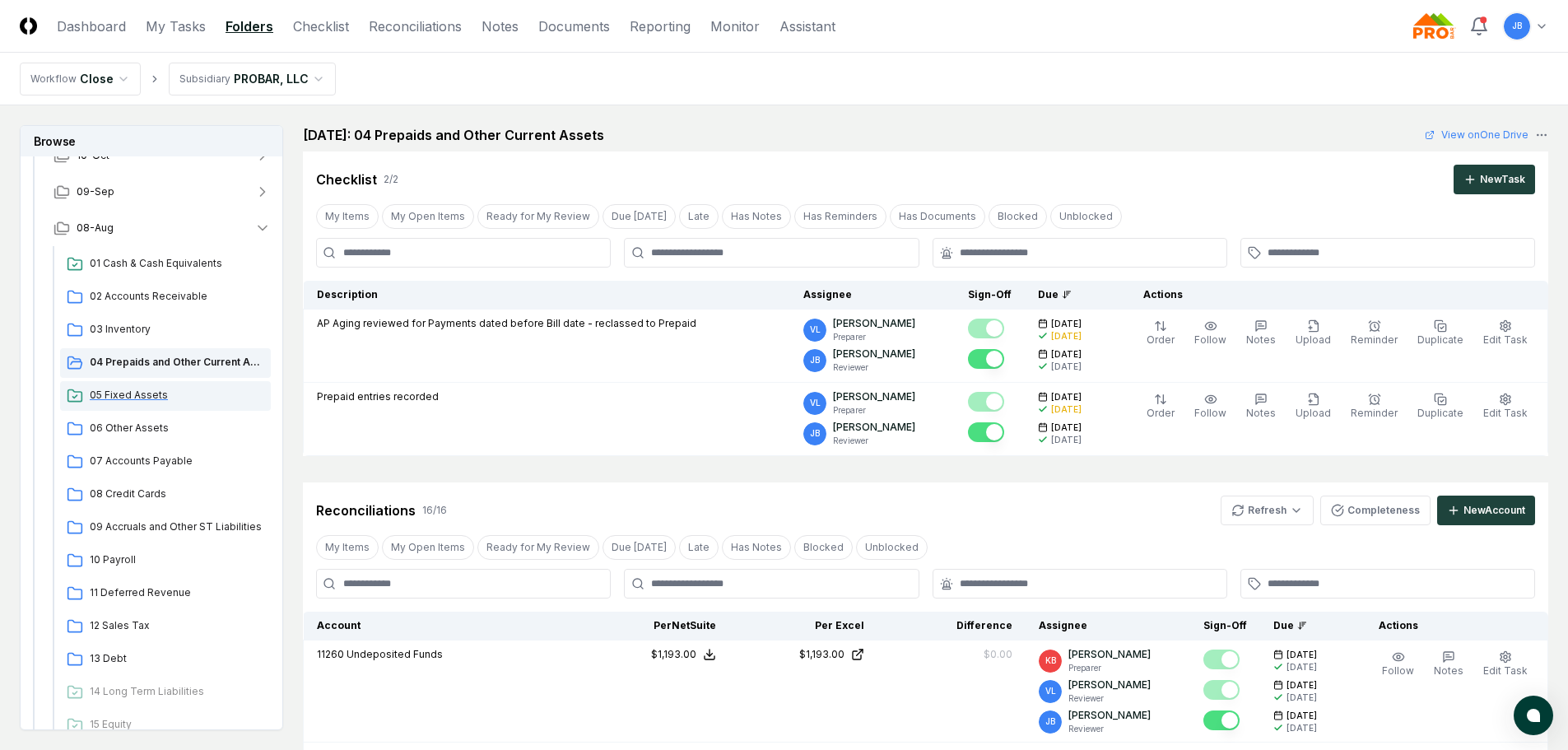
click at [135, 397] on span "05 Fixed Assets" at bounding box center [177, 395] width 175 height 15
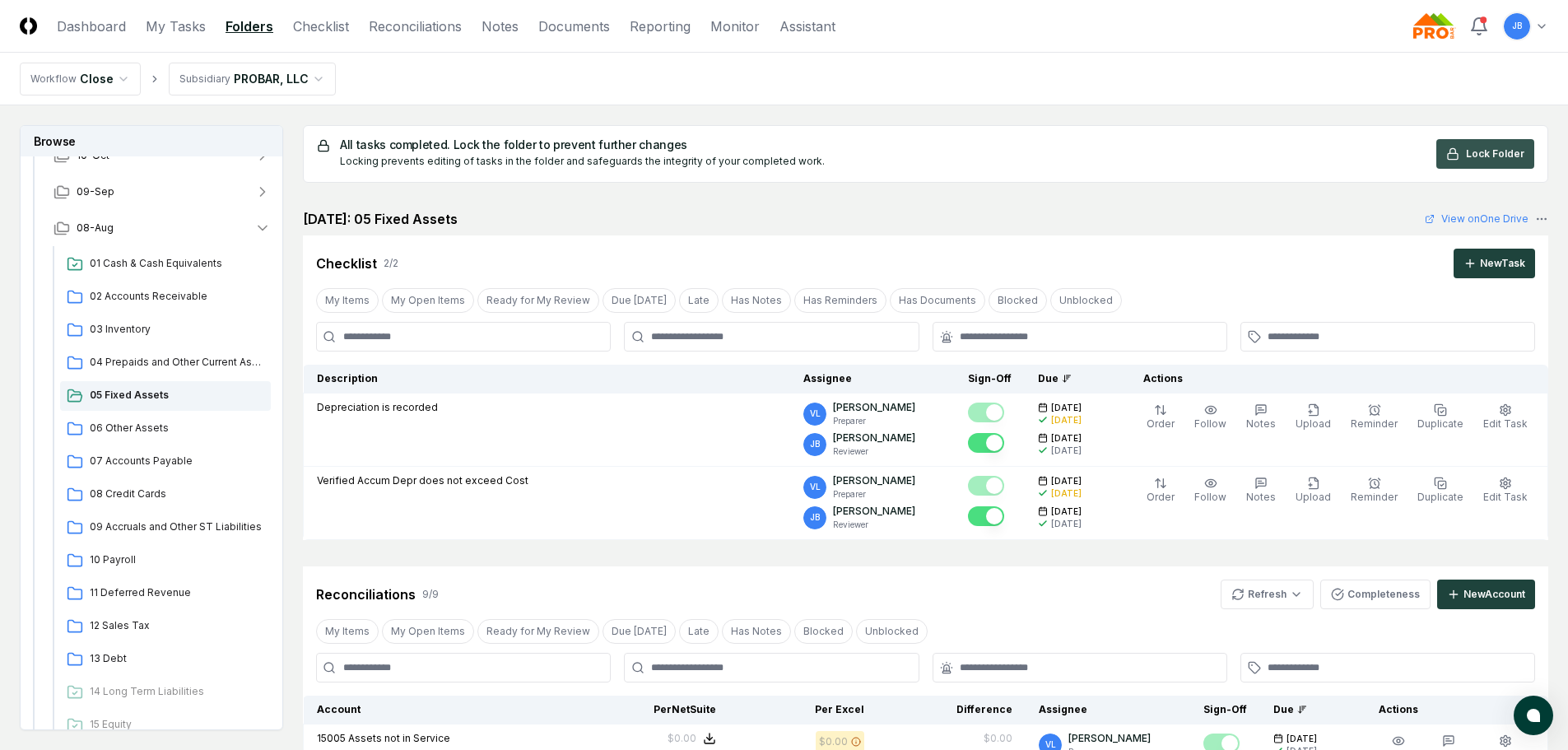
click at [1488, 153] on span "Lock Folder" at bounding box center [1495, 153] width 58 height 15
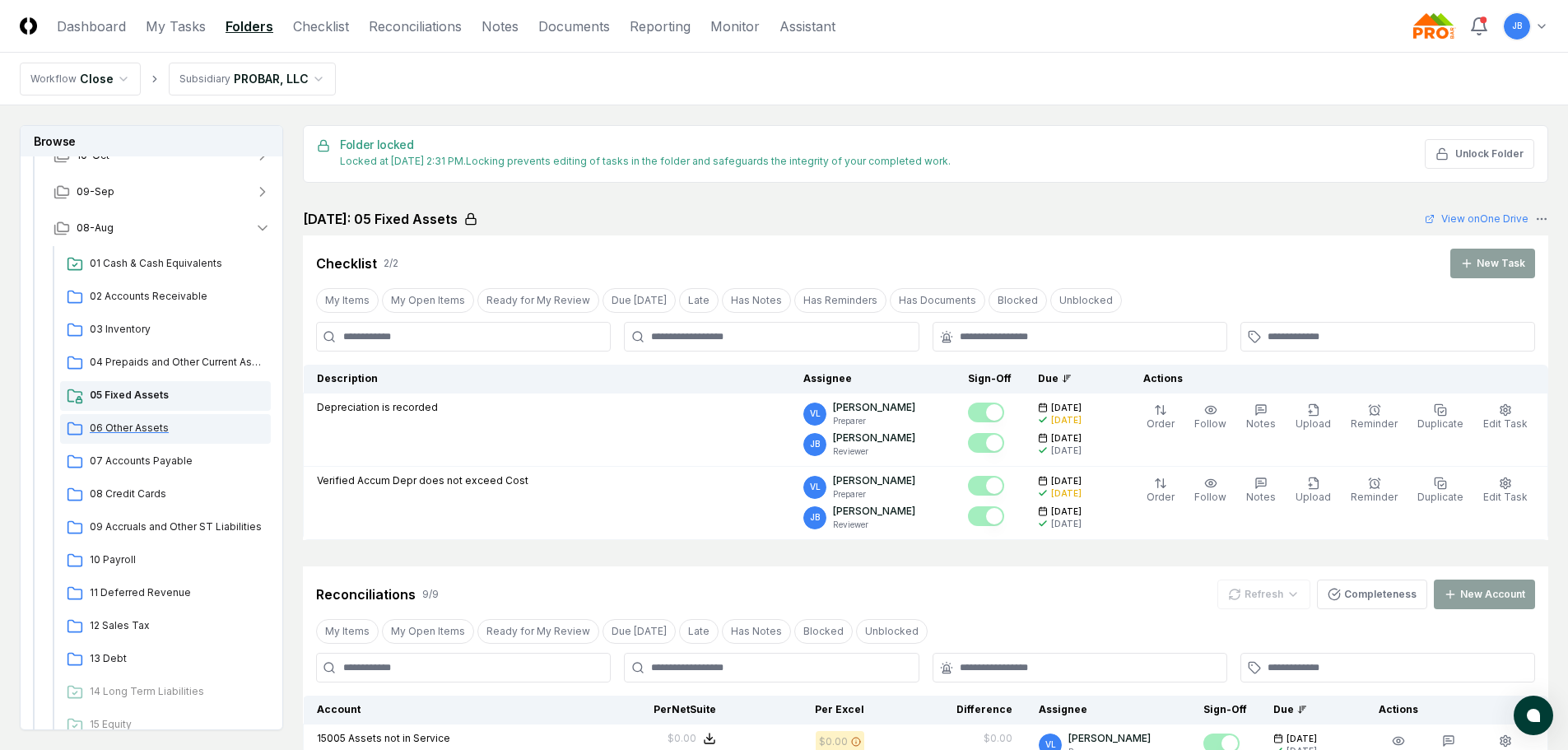
click at [120, 424] on span "06 Other Assets" at bounding box center [177, 427] width 175 height 15
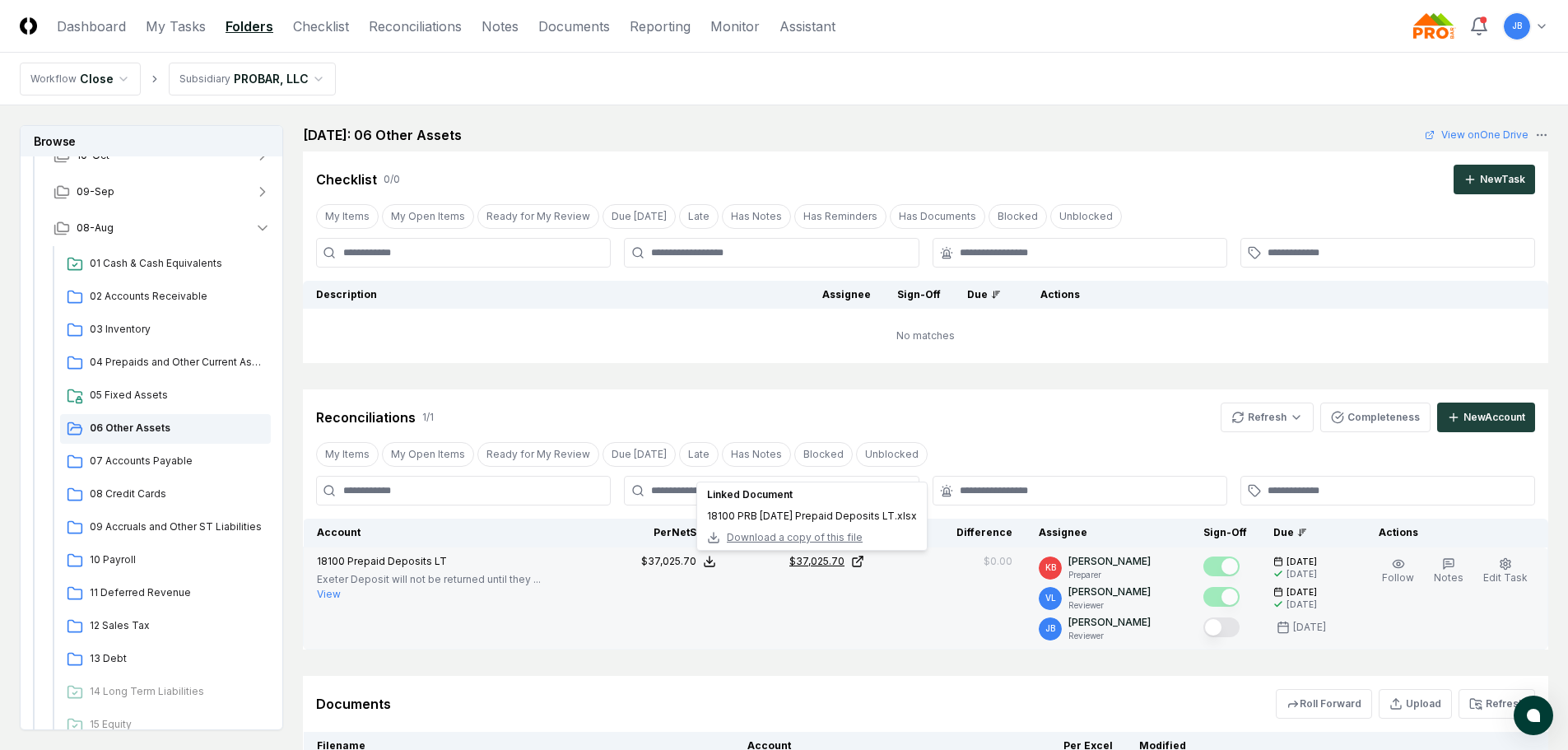
click at [815, 560] on div "$37,025.70" at bounding box center [817, 561] width 55 height 15
click at [1511, 562] on icon "button" at bounding box center [1505, 563] width 13 height 13
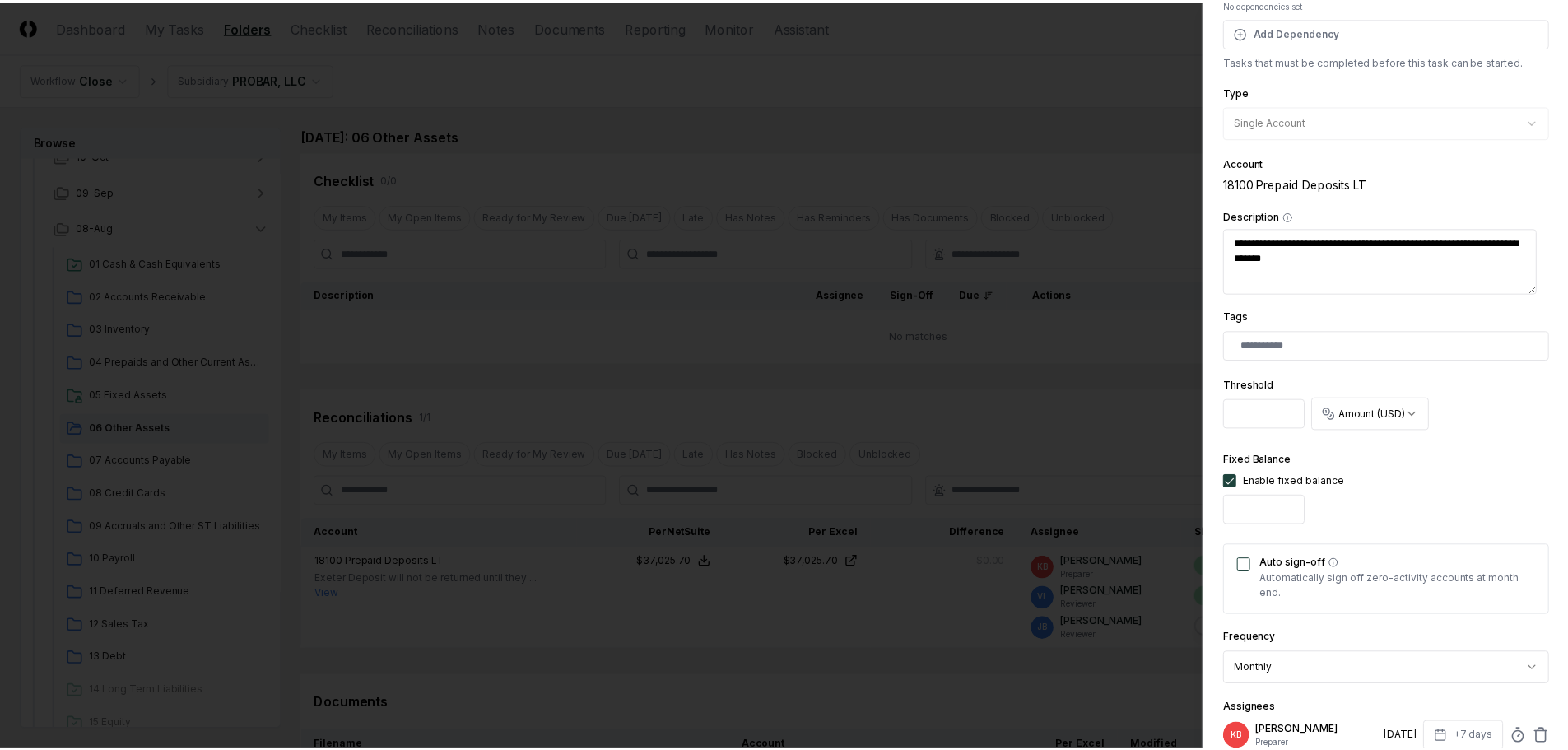
scroll to position [165, 0]
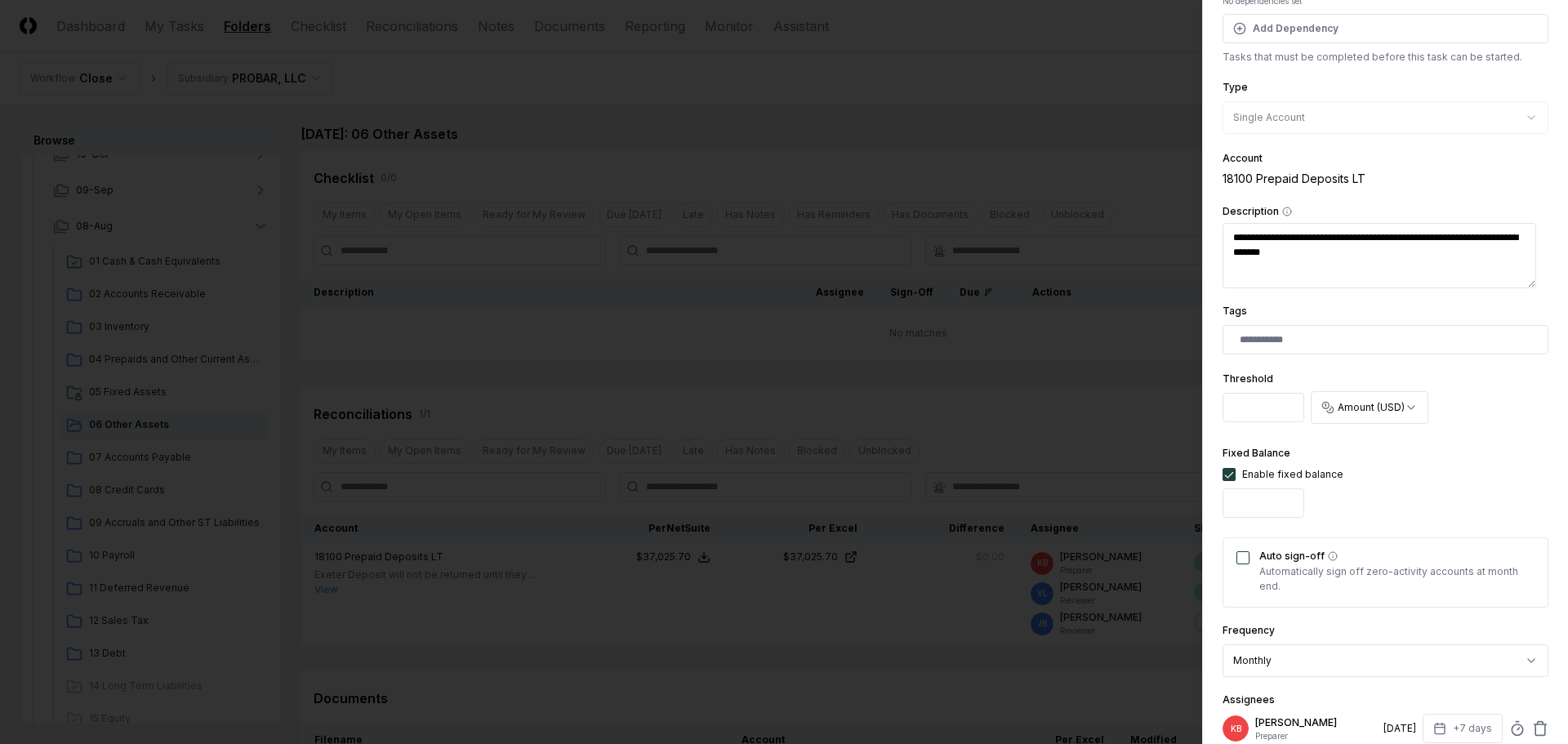
click at [1246, 554] on button "Auto sign-off" at bounding box center [1242, 557] width 13 height 13
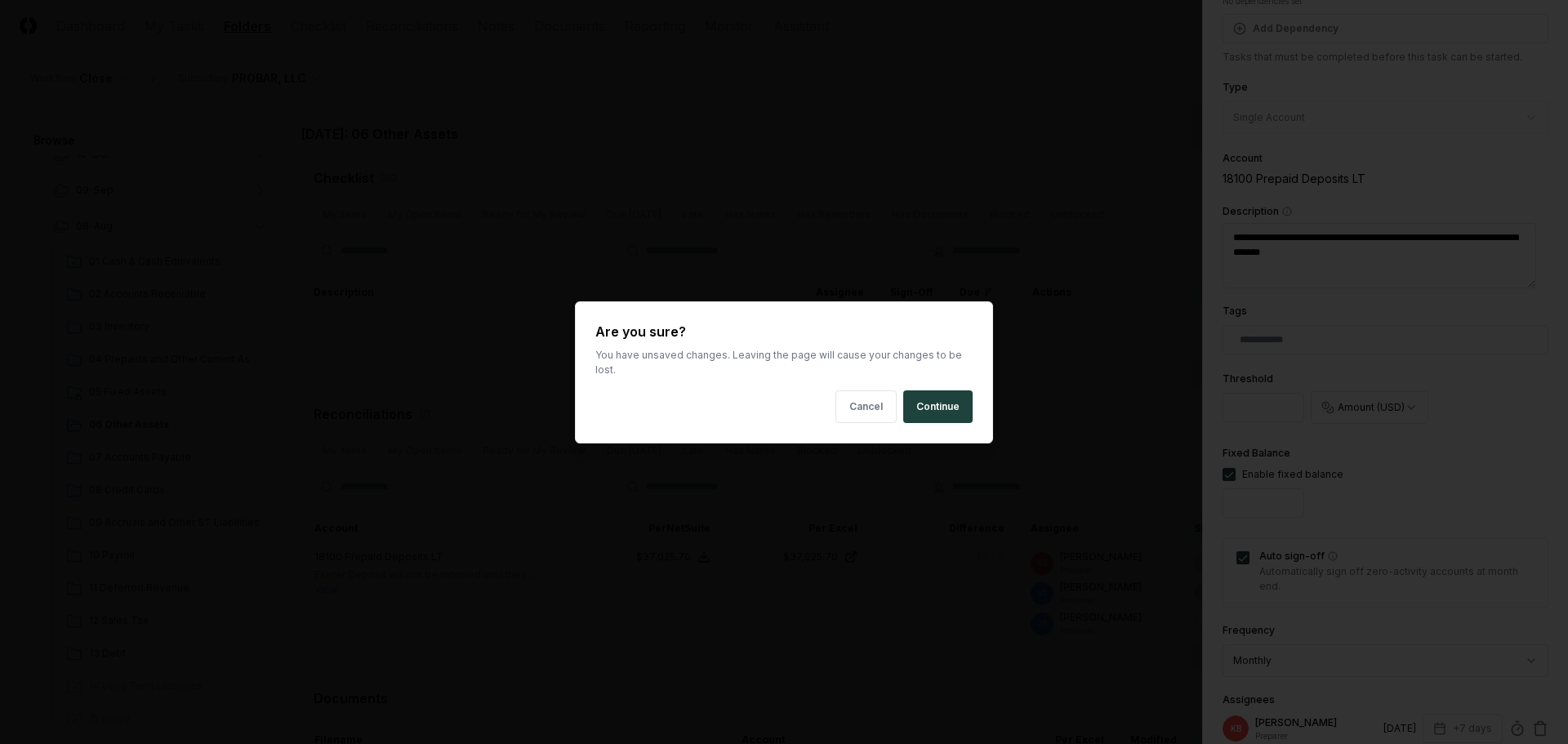
click at [969, 593] on body "CloseCore Dashboard My Tasks Folders Checklist Reconciliations Notes Documents …" at bounding box center [777, 457] width 1555 height 915
click at [939, 400] on button "Continue" at bounding box center [938, 406] width 69 height 32
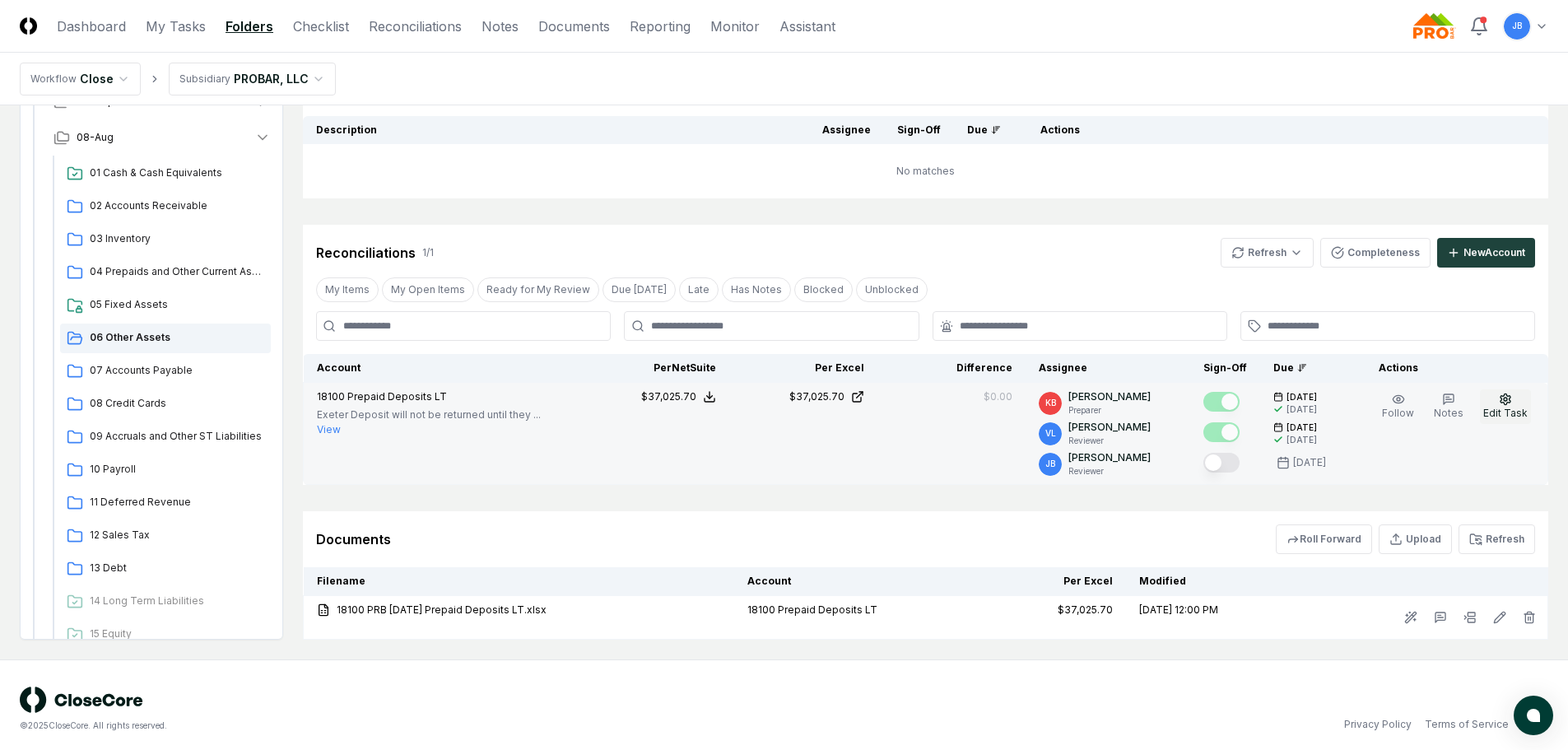
click at [1502, 403] on icon "button" at bounding box center [1505, 399] width 13 height 13
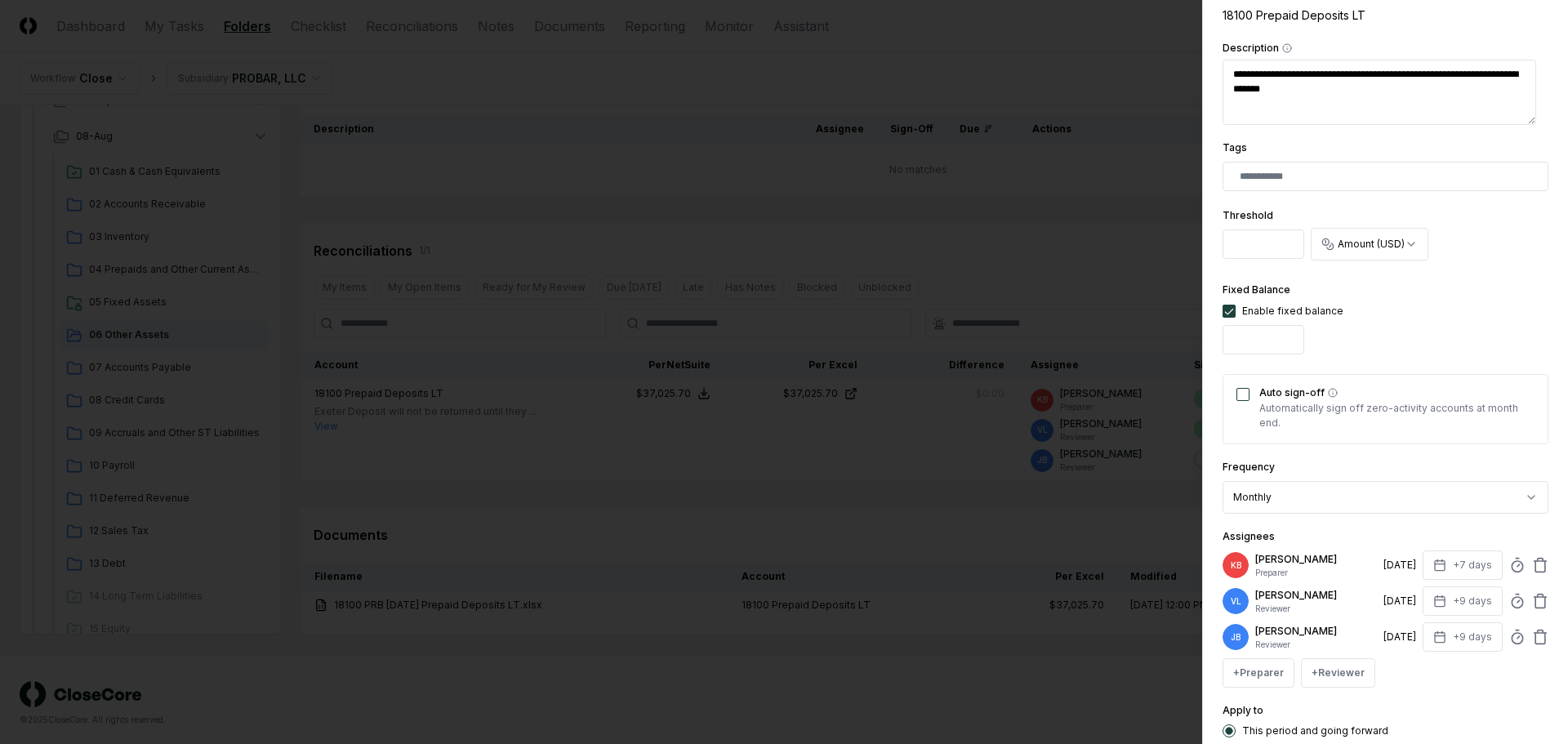
click at [1247, 398] on button "Auto sign-off" at bounding box center [1242, 394] width 13 height 13
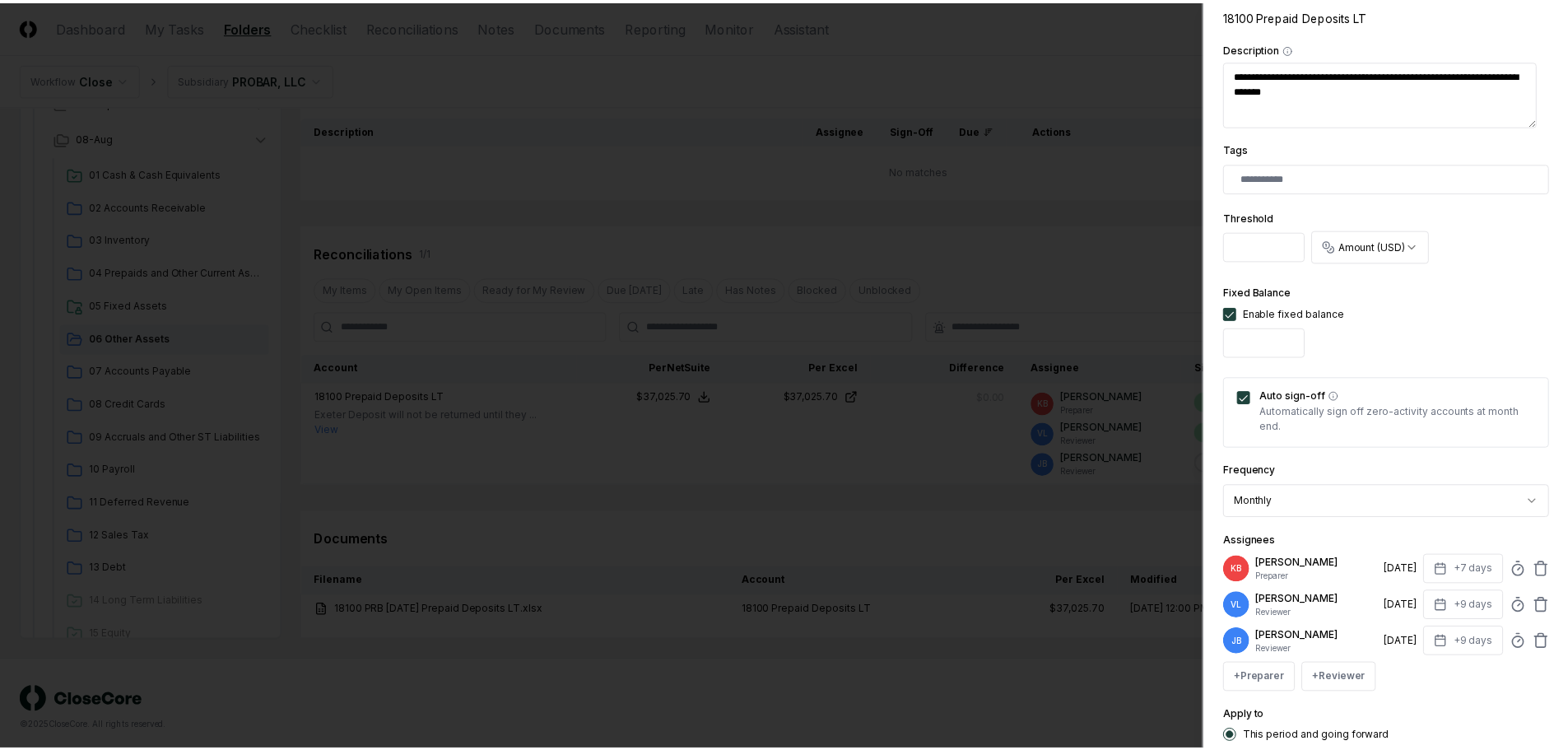
scroll to position [452, 0]
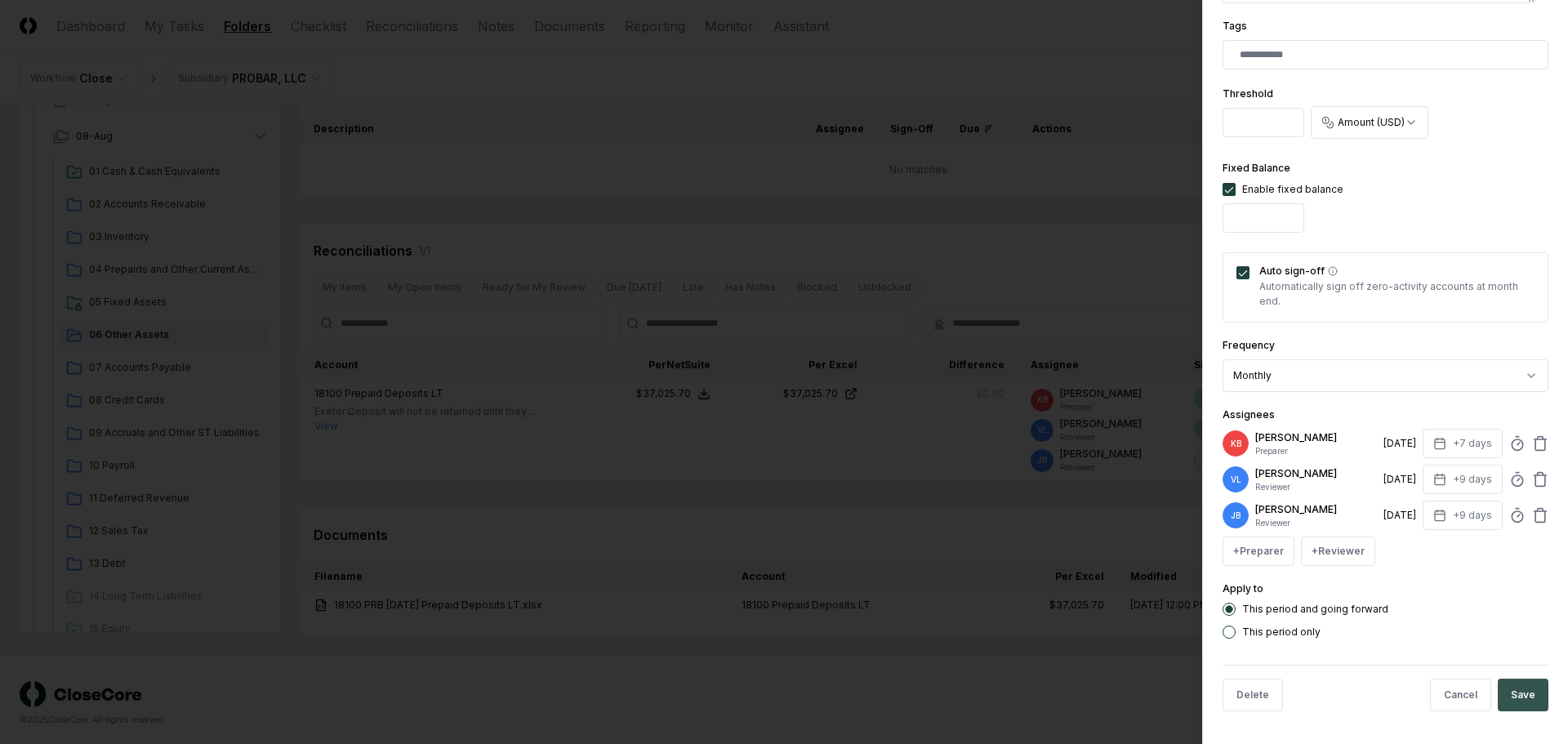
click at [1511, 698] on button "Save" at bounding box center [1523, 694] width 51 height 32
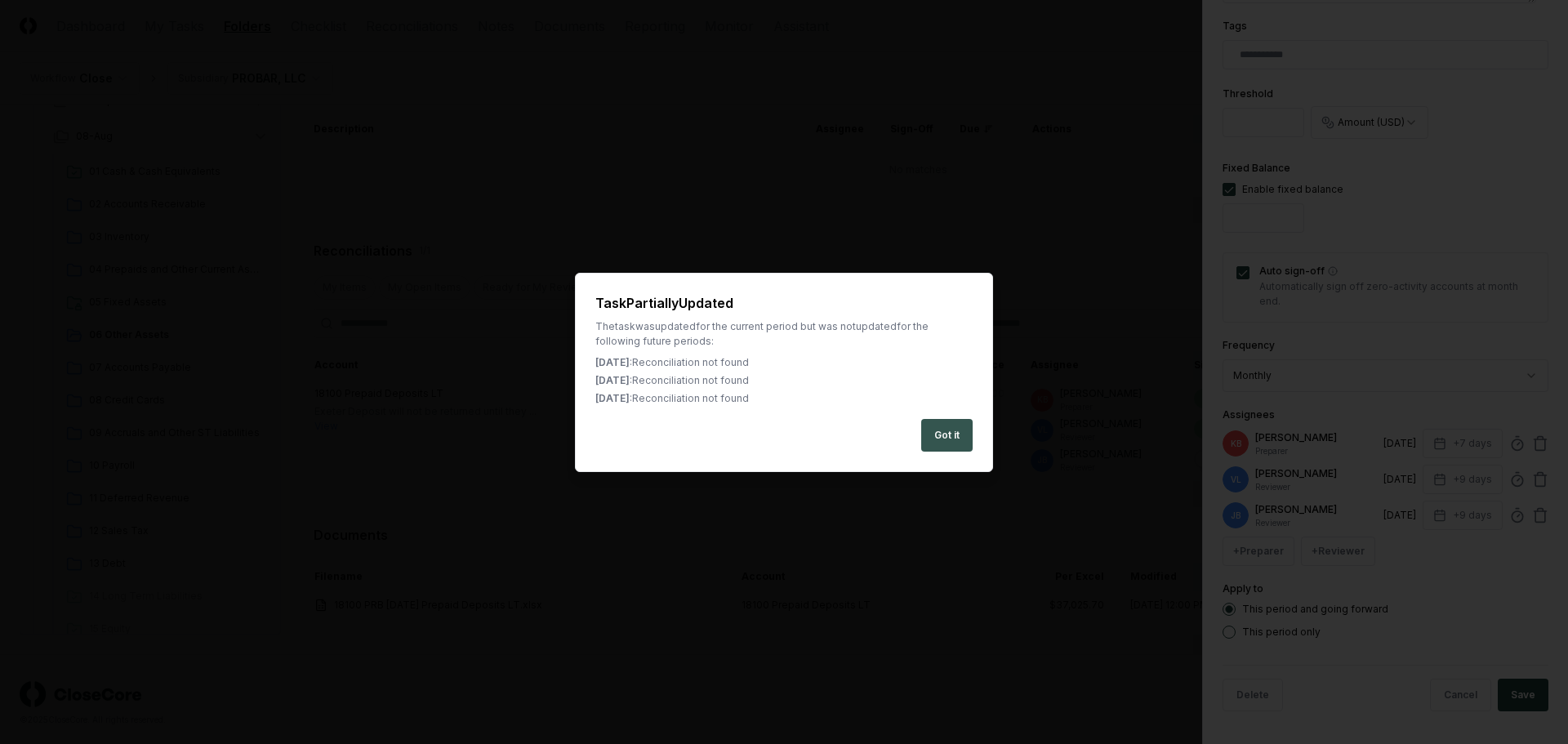
click at [954, 435] on button "Got it" at bounding box center [946, 435] width 52 height 32
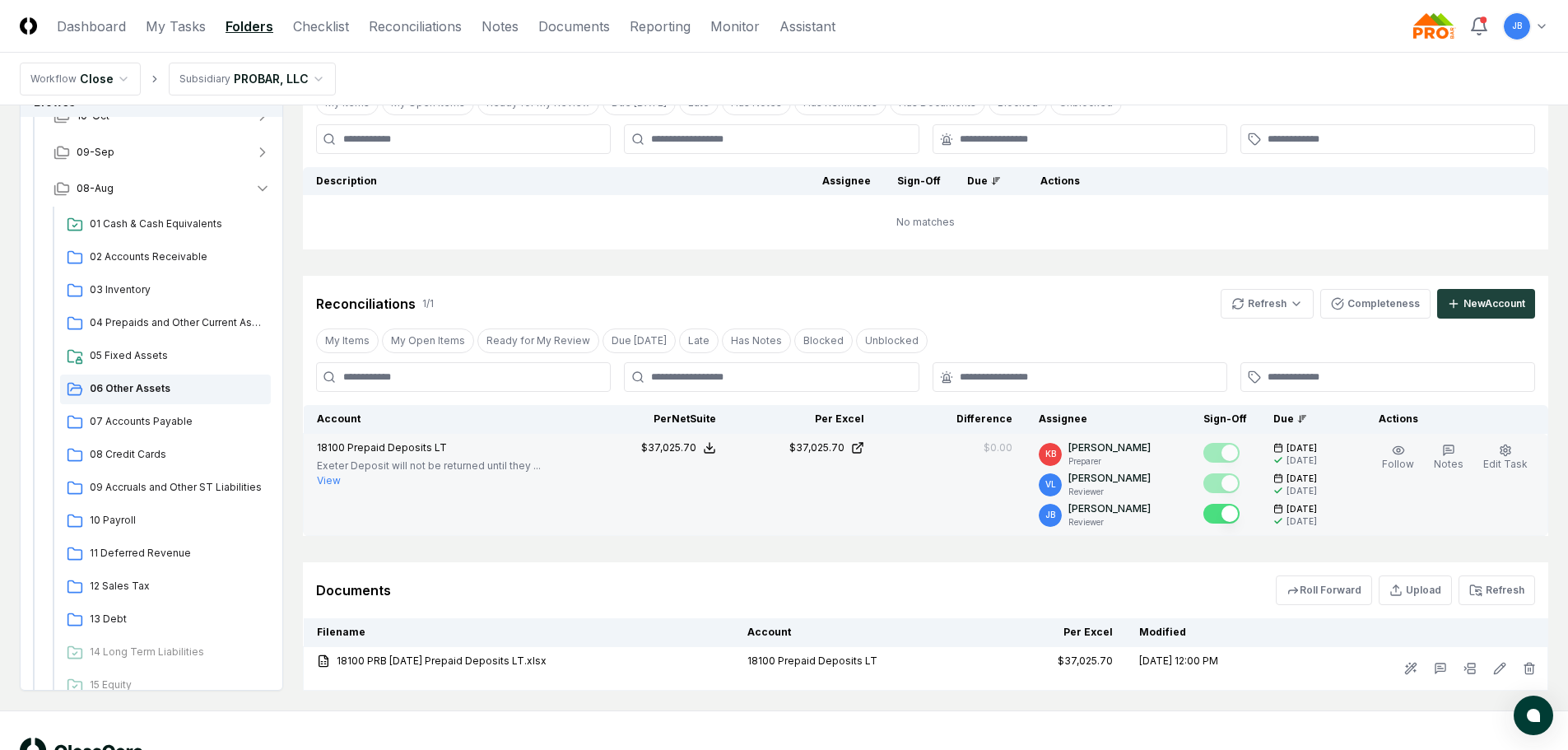
scroll to position [0, 0]
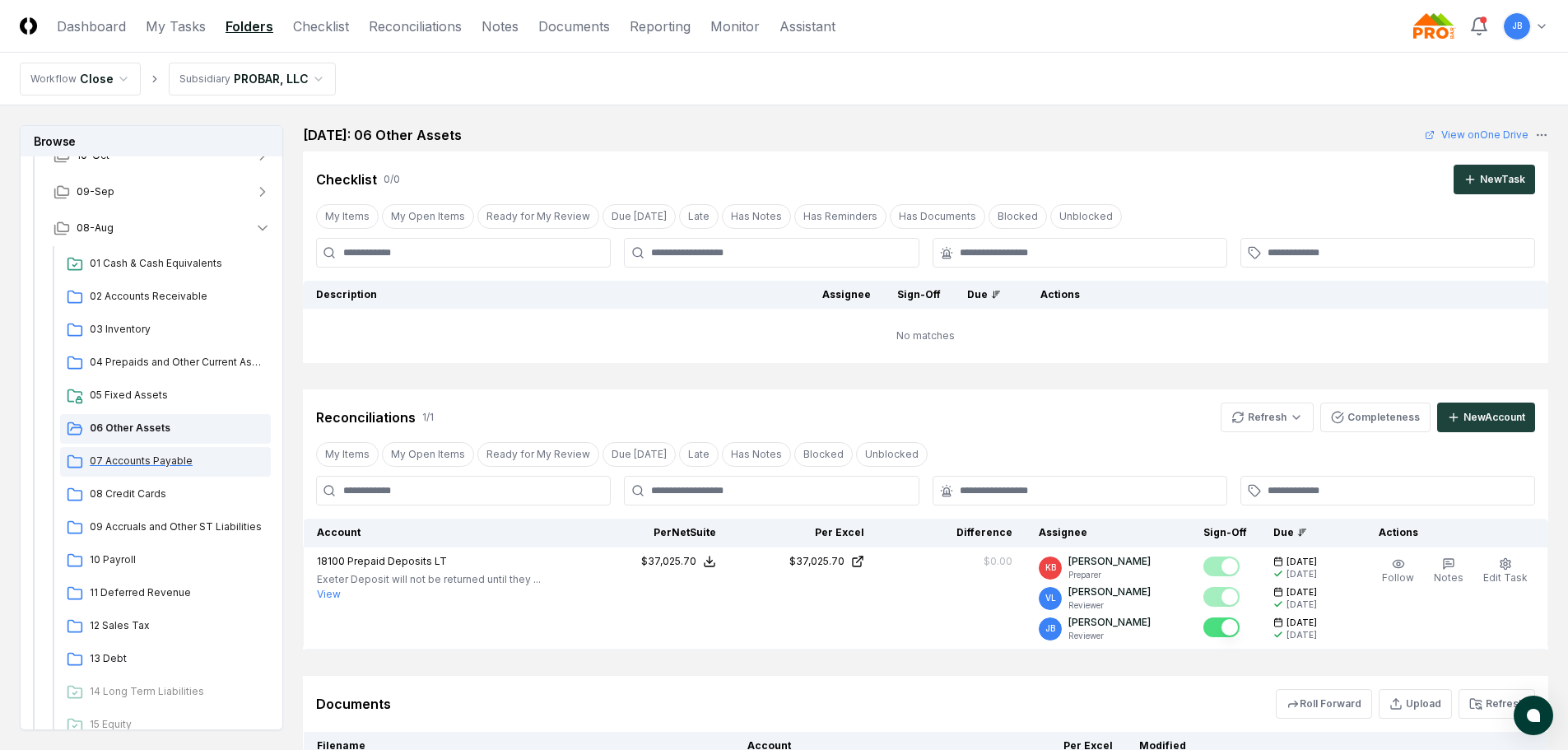
click at [113, 458] on span "07 Accounts Payable" at bounding box center [177, 461] width 175 height 15
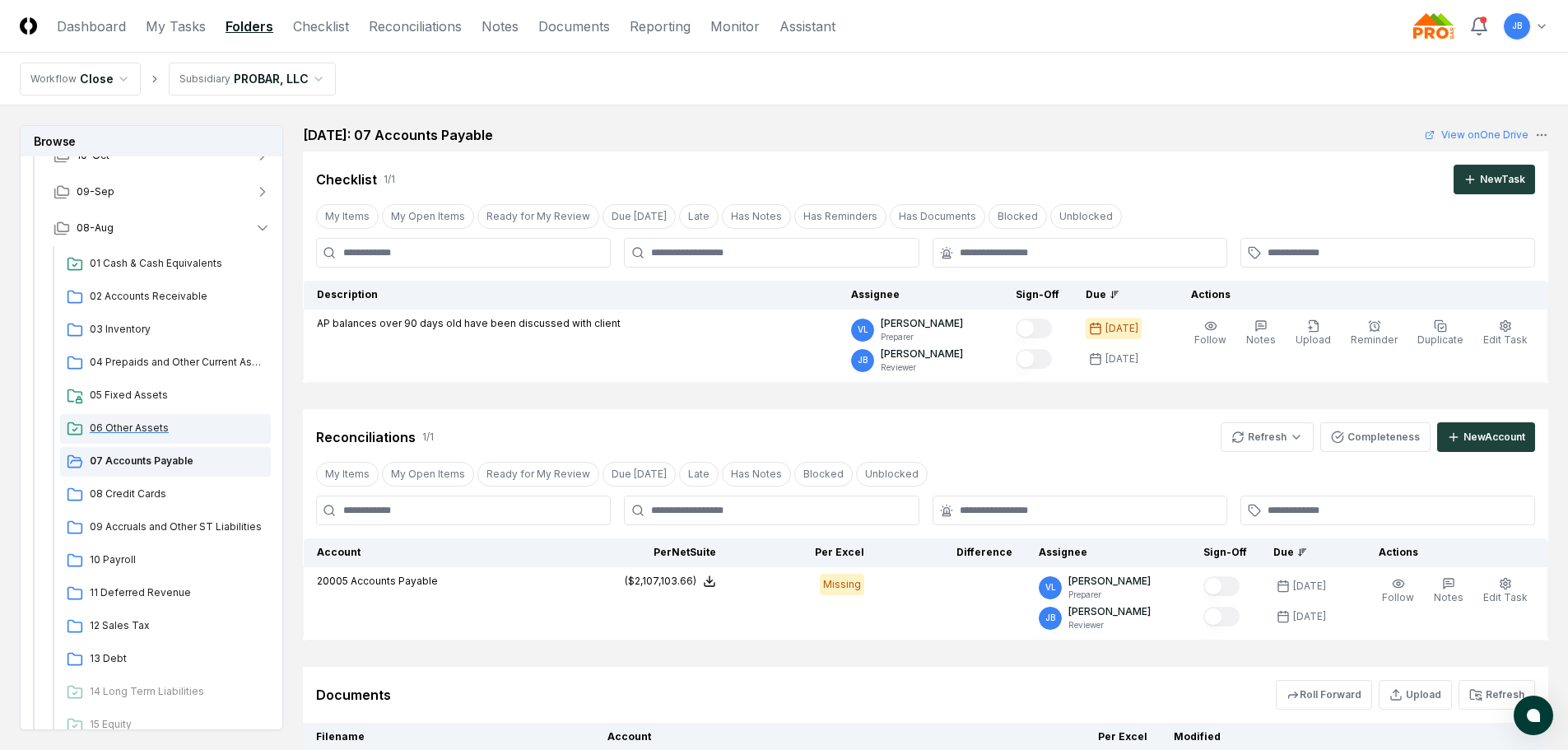
click at [136, 428] on span "06 Other Assets" at bounding box center [177, 427] width 175 height 15
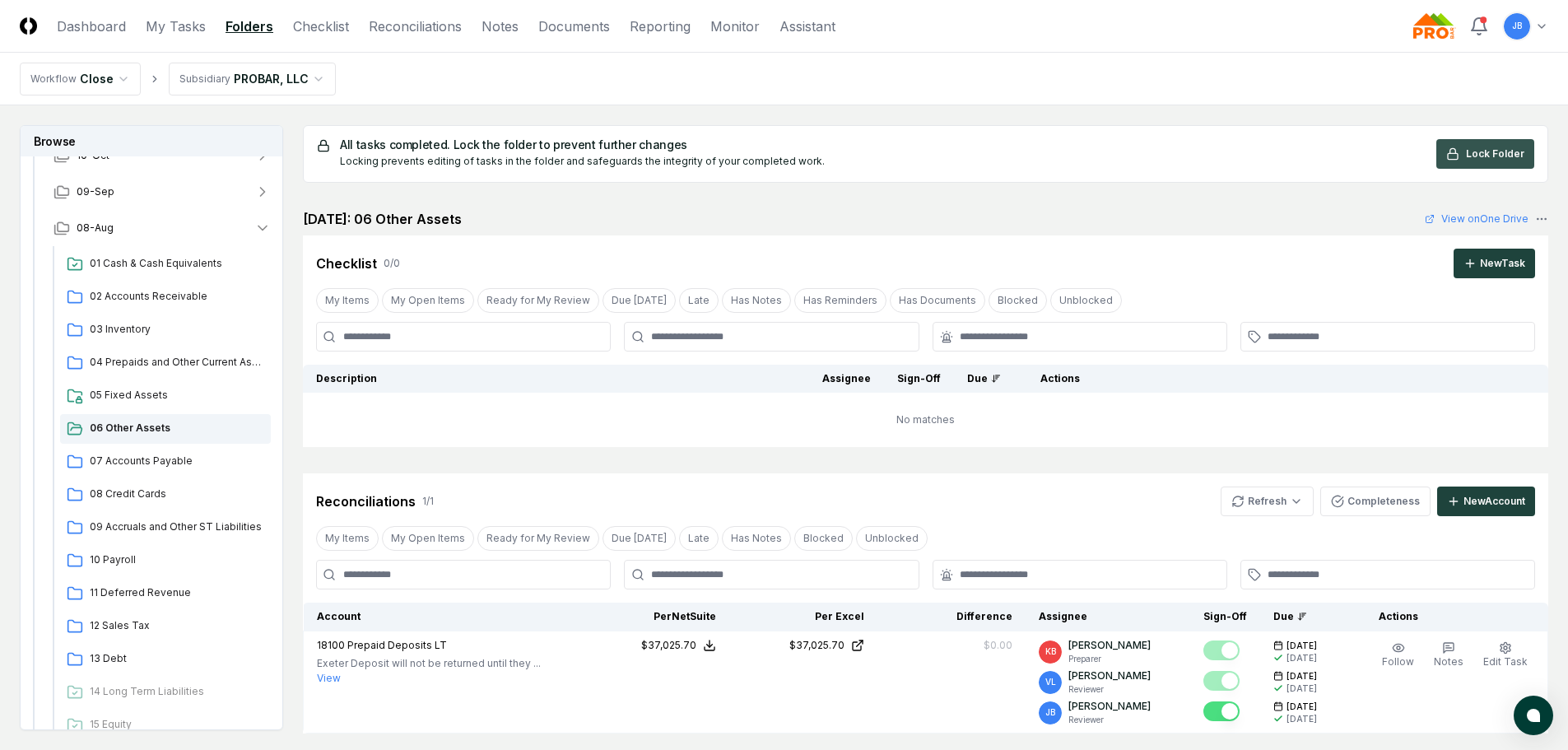
click at [1467, 147] on button "Lock Folder" at bounding box center [1485, 154] width 98 height 30
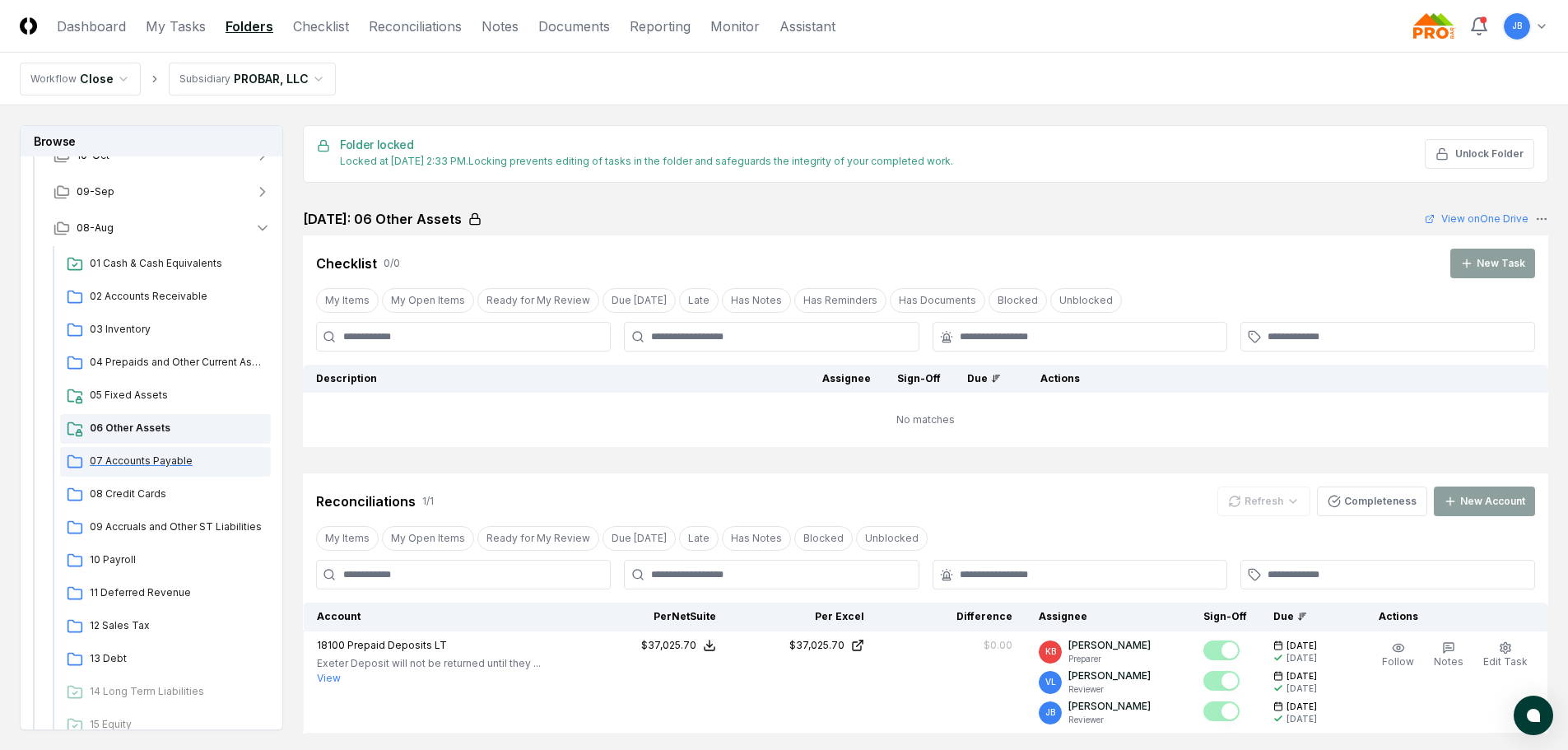
click at [145, 456] on span "07 Accounts Payable" at bounding box center [177, 461] width 175 height 15
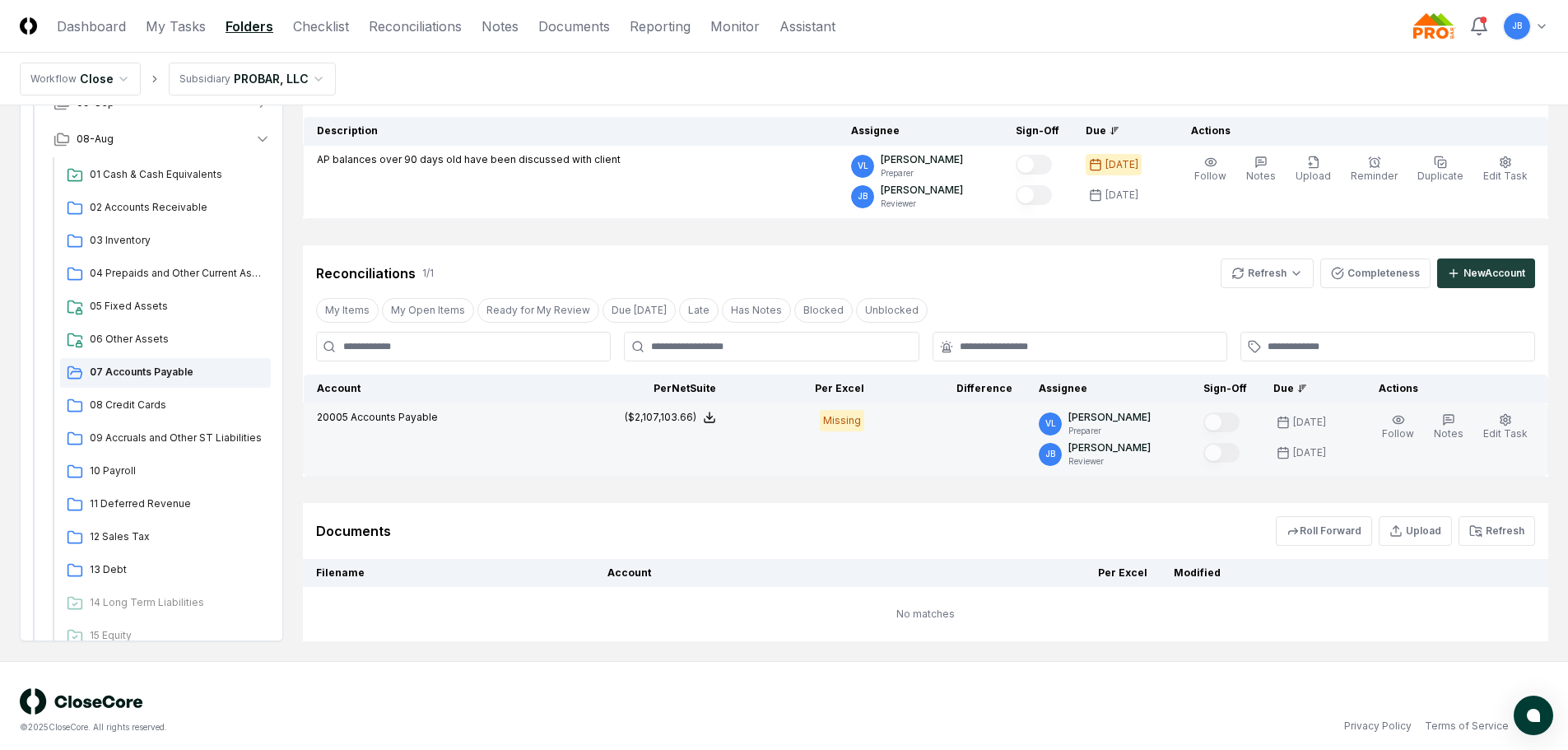
scroll to position [165, 0]
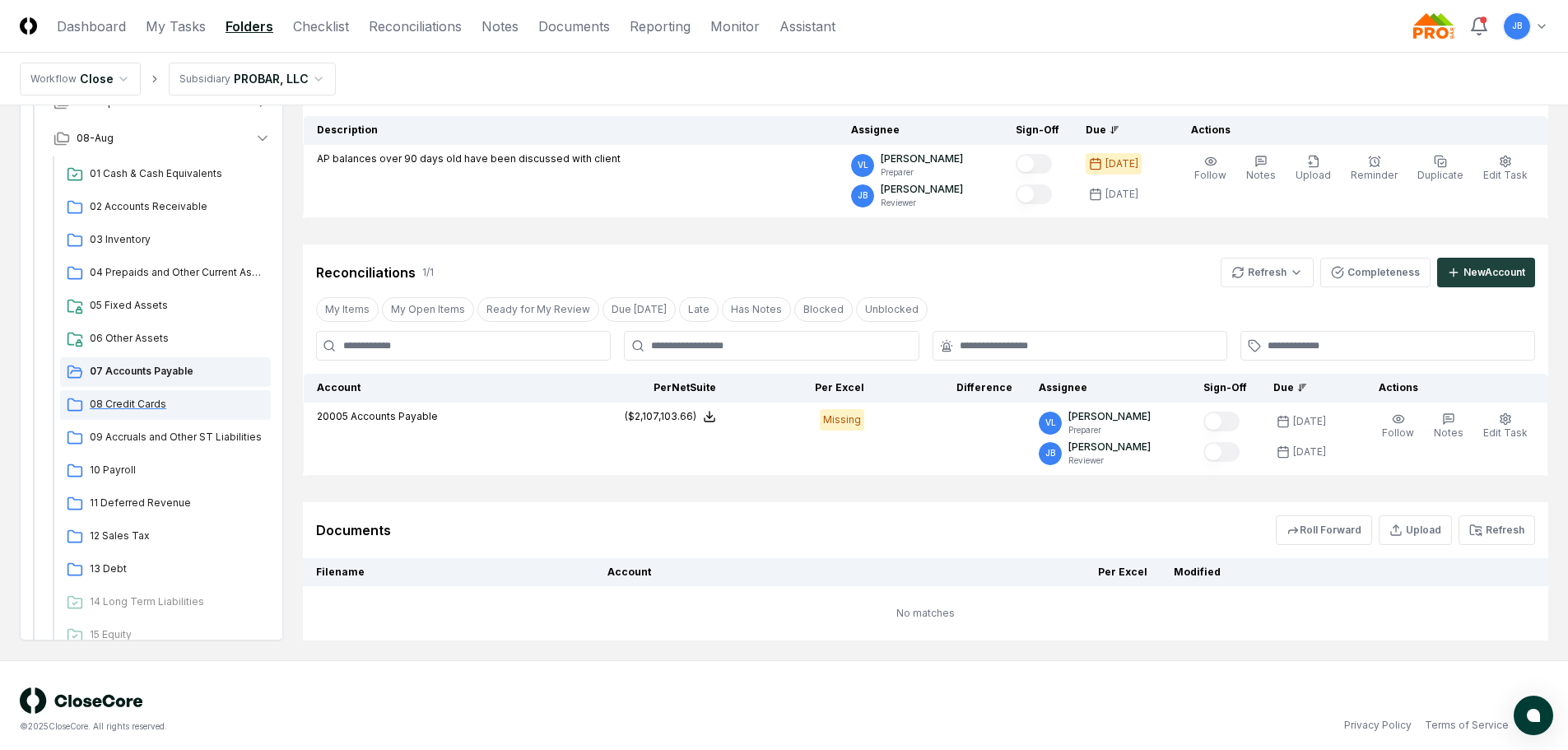
click at [137, 405] on span "08 Credit Cards" at bounding box center [177, 404] width 175 height 15
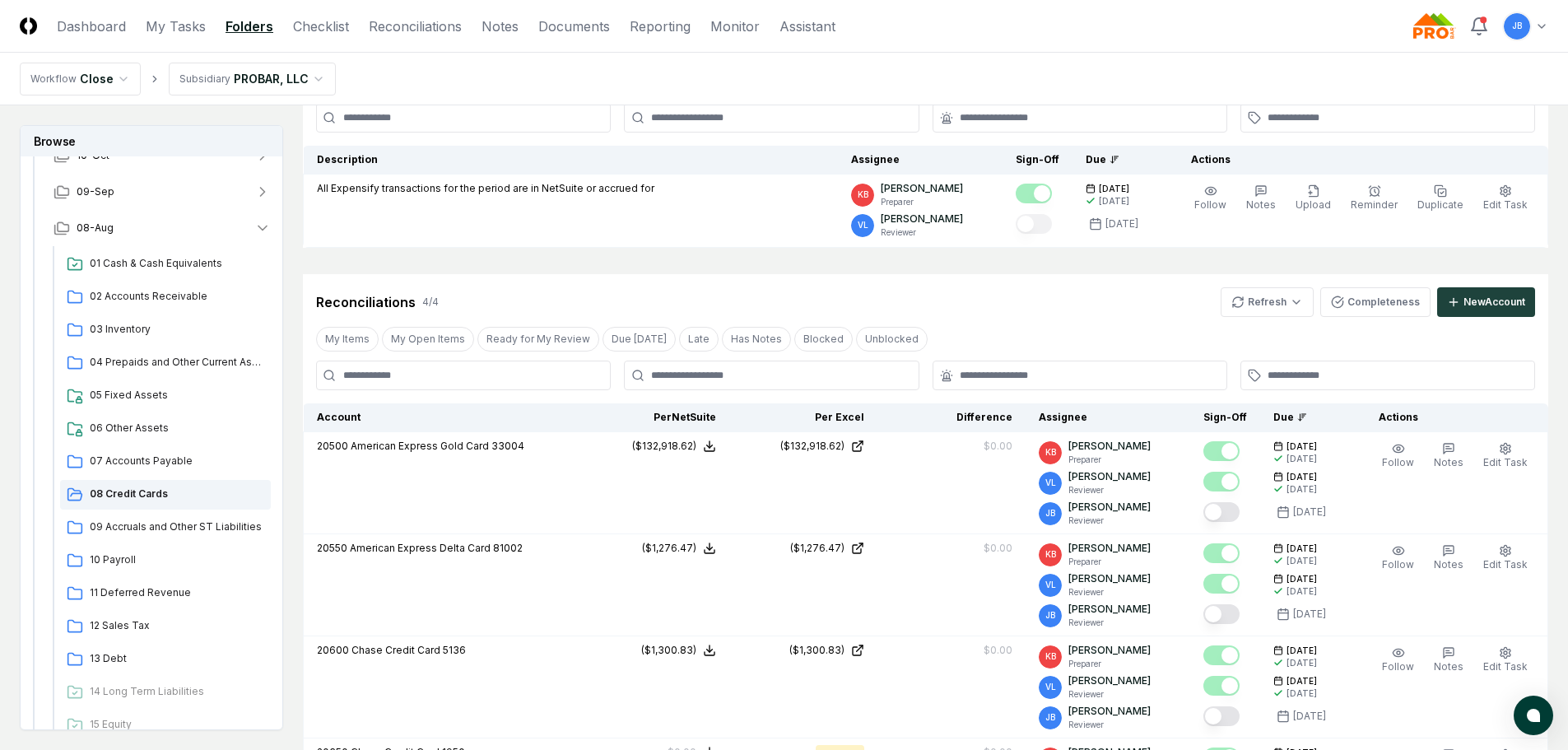
scroll to position [165, 0]
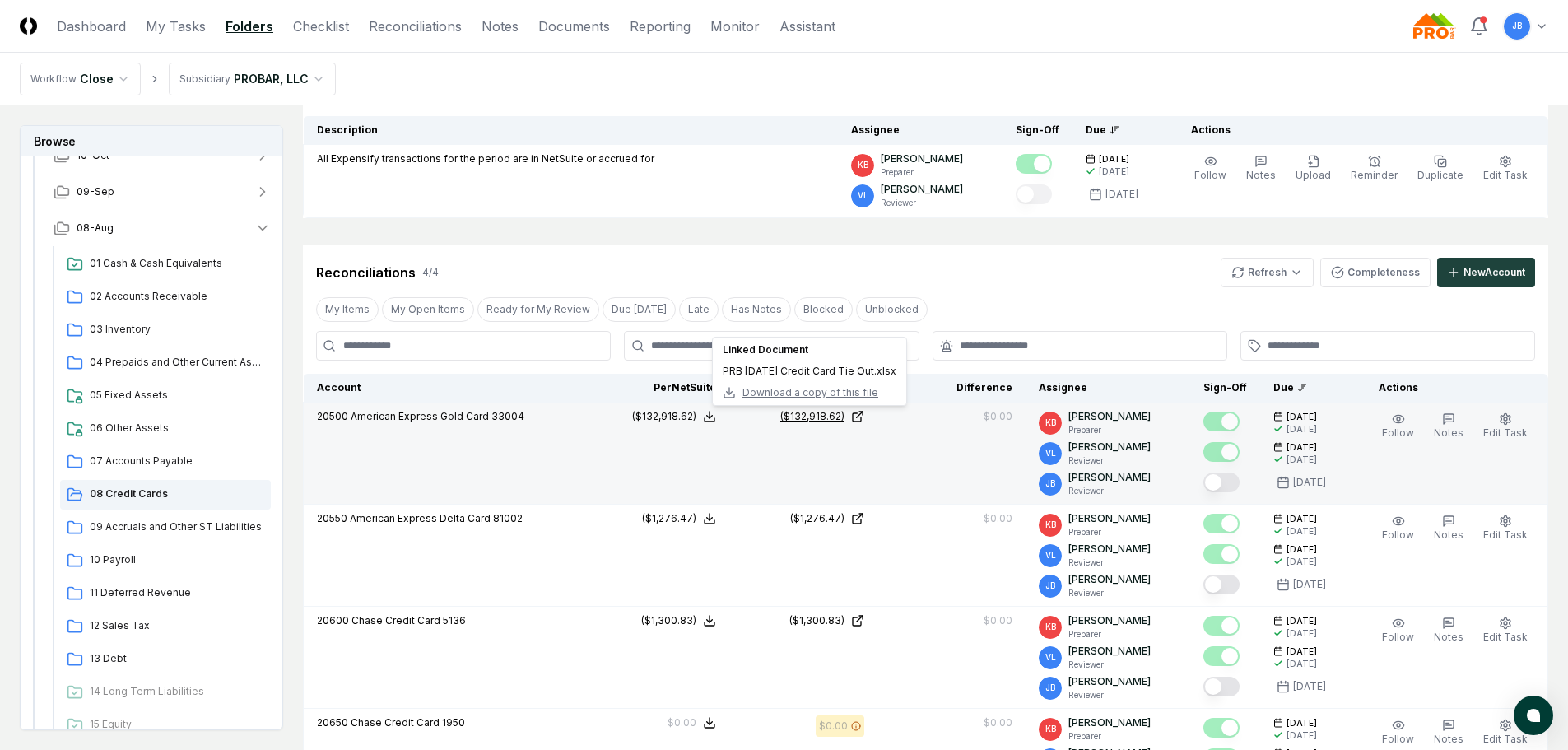
click at [841, 418] on div "($132,918.62)" at bounding box center [812, 416] width 64 height 15
click at [1221, 480] on button "Mark complete" at bounding box center [1222, 483] width 37 height 20
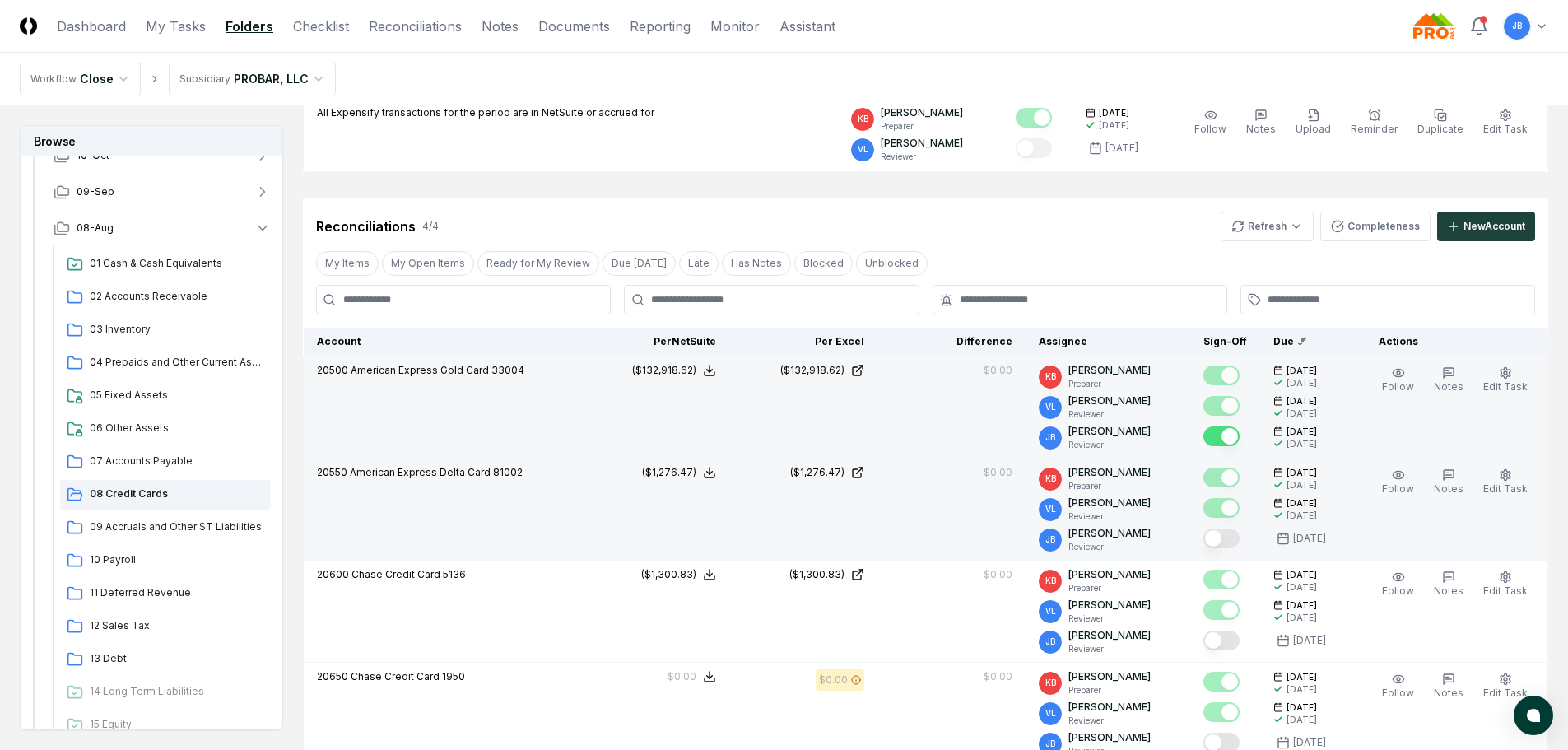
scroll to position [247, 0]
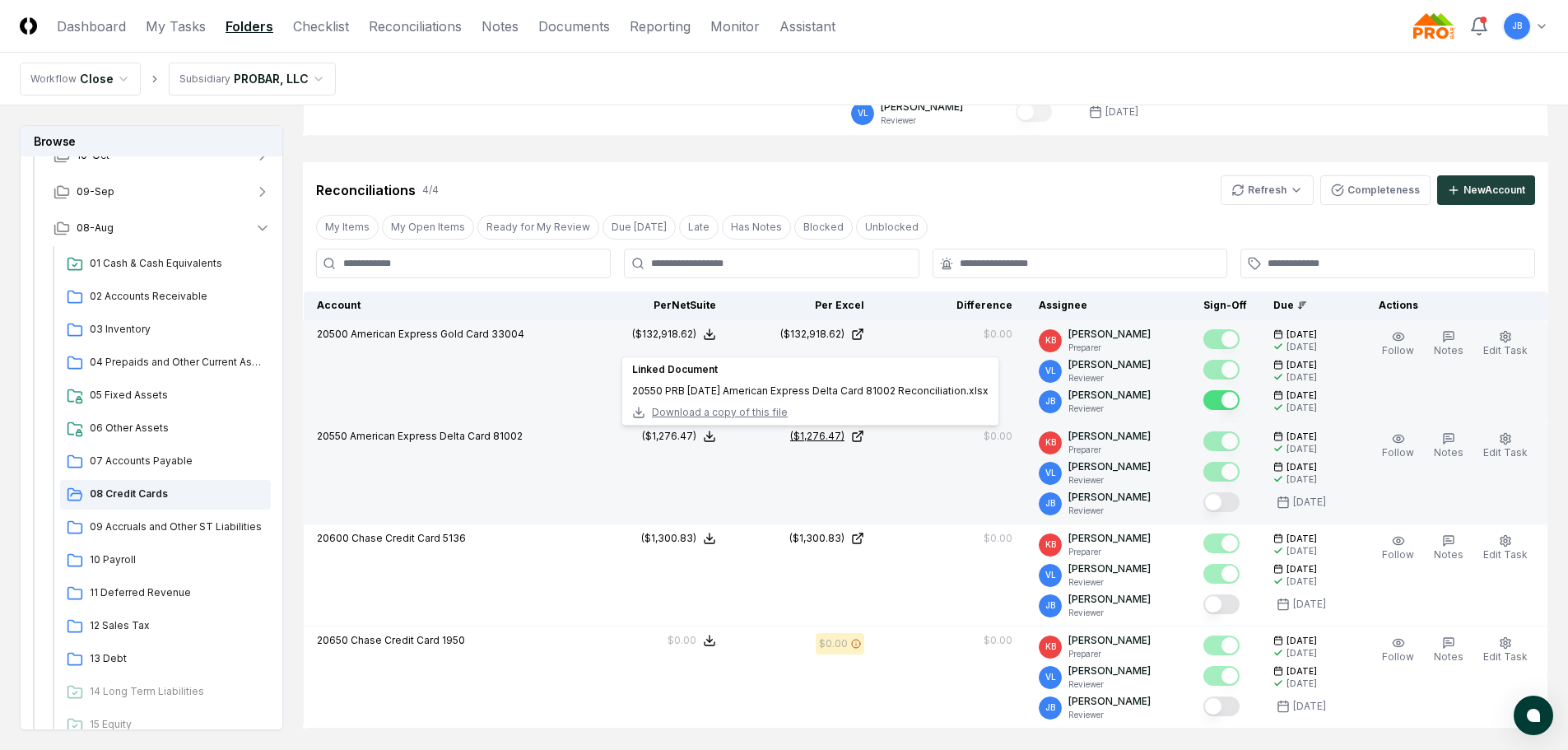
click at [839, 433] on div "($1,276.47)" at bounding box center [817, 436] width 54 height 15
click at [1230, 502] on button "Mark complete" at bounding box center [1222, 502] width 37 height 20
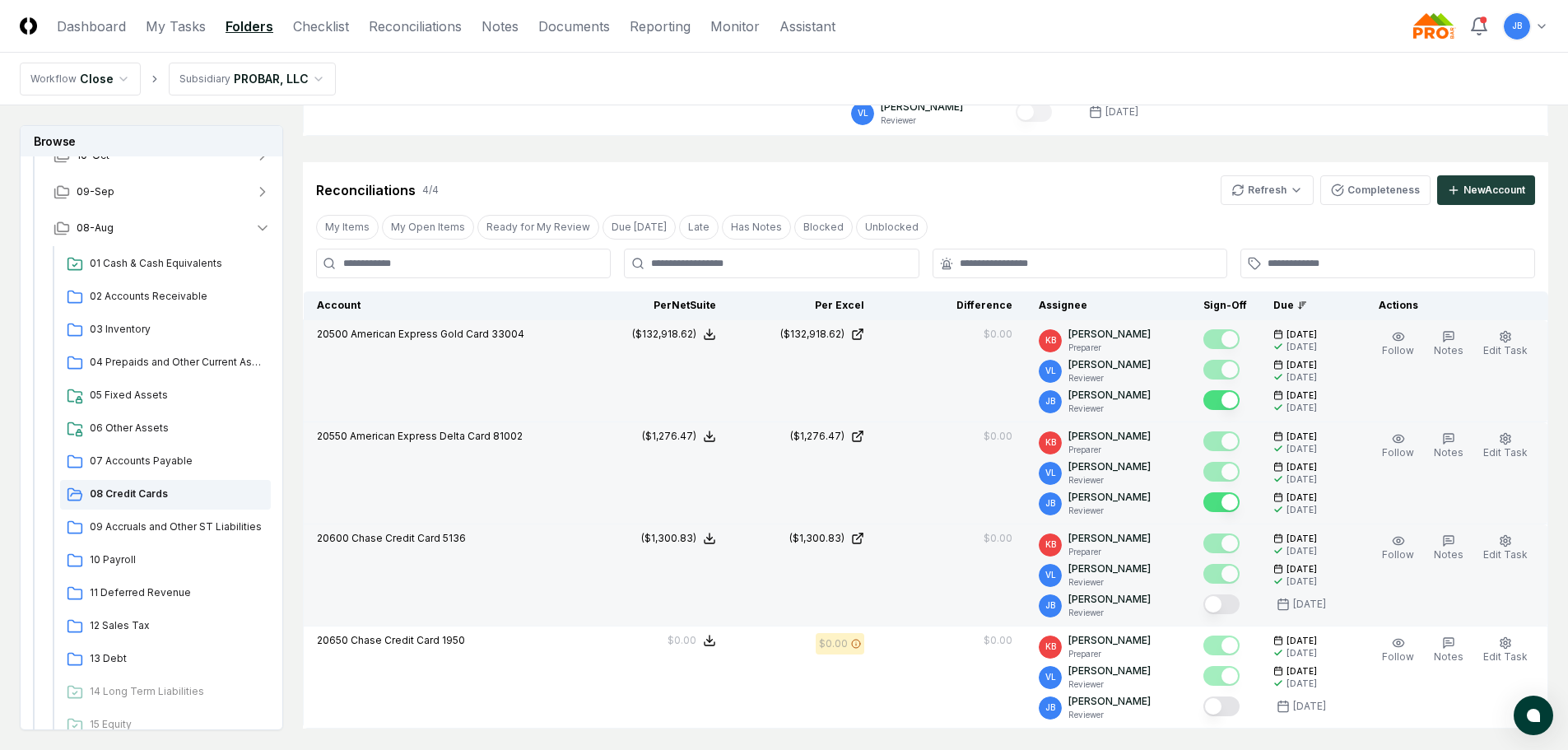
click at [1232, 600] on button "Mark complete" at bounding box center [1222, 604] width 37 height 20
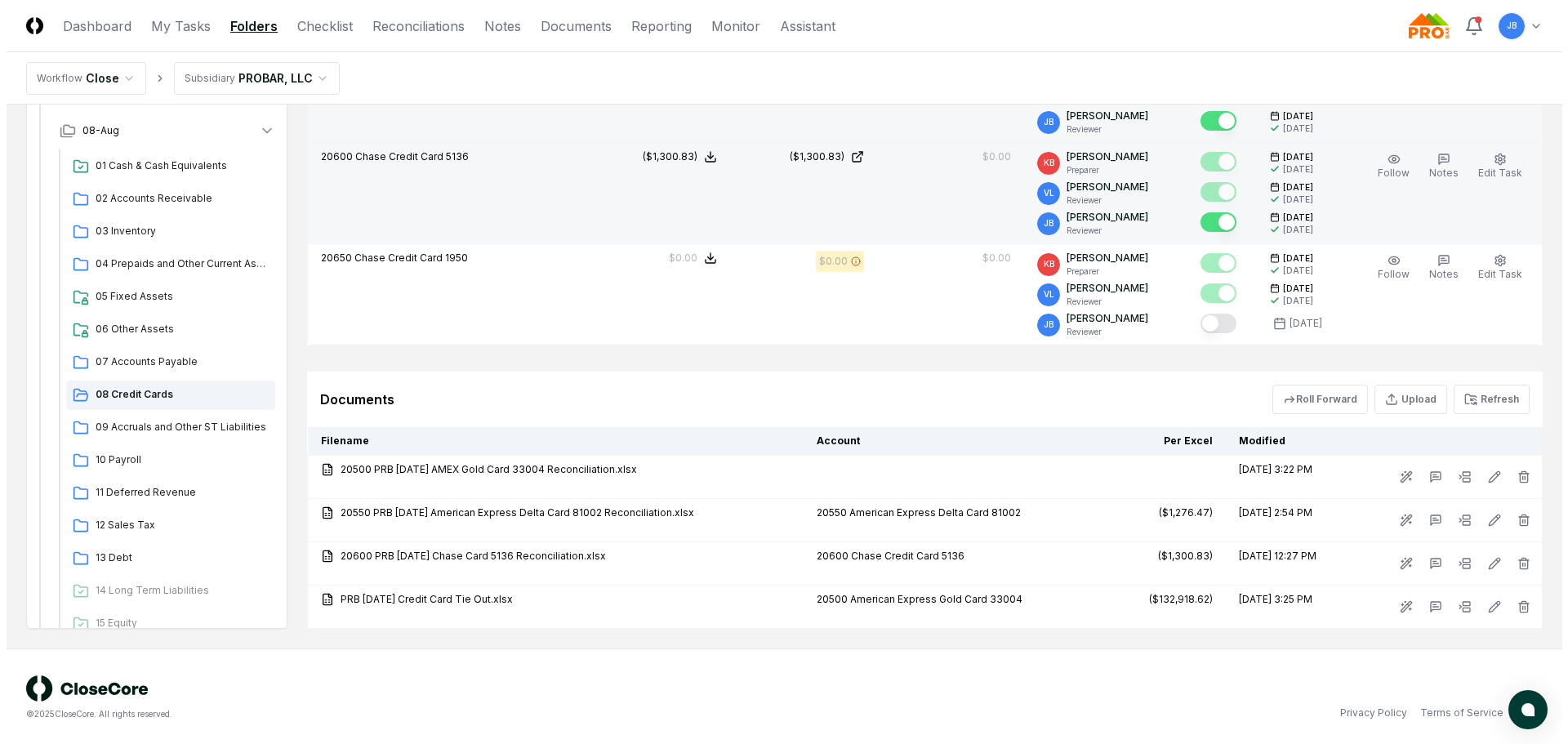
scroll to position [625, 0]
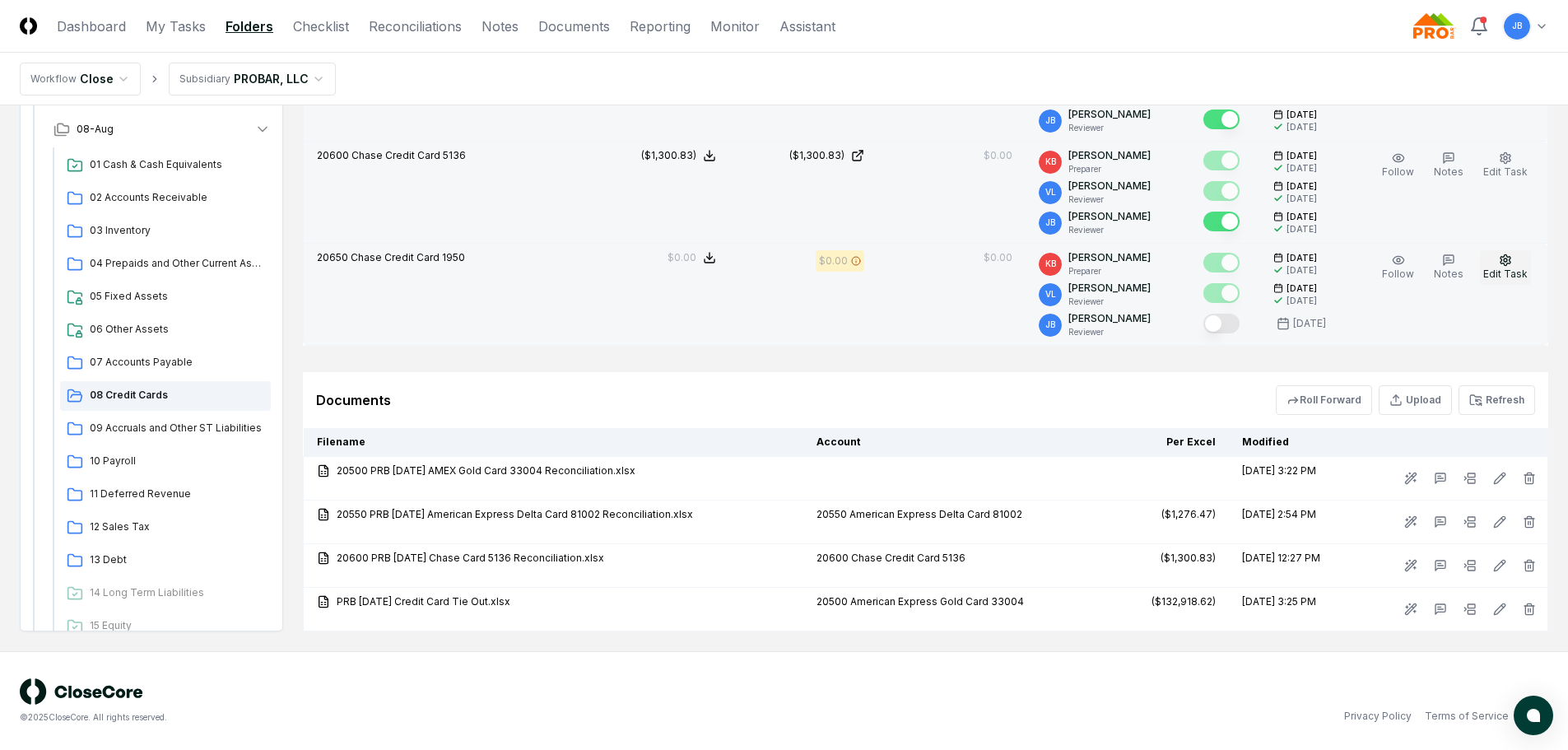
click at [1497, 252] on button "Edit Task" at bounding box center [1506, 267] width 51 height 35
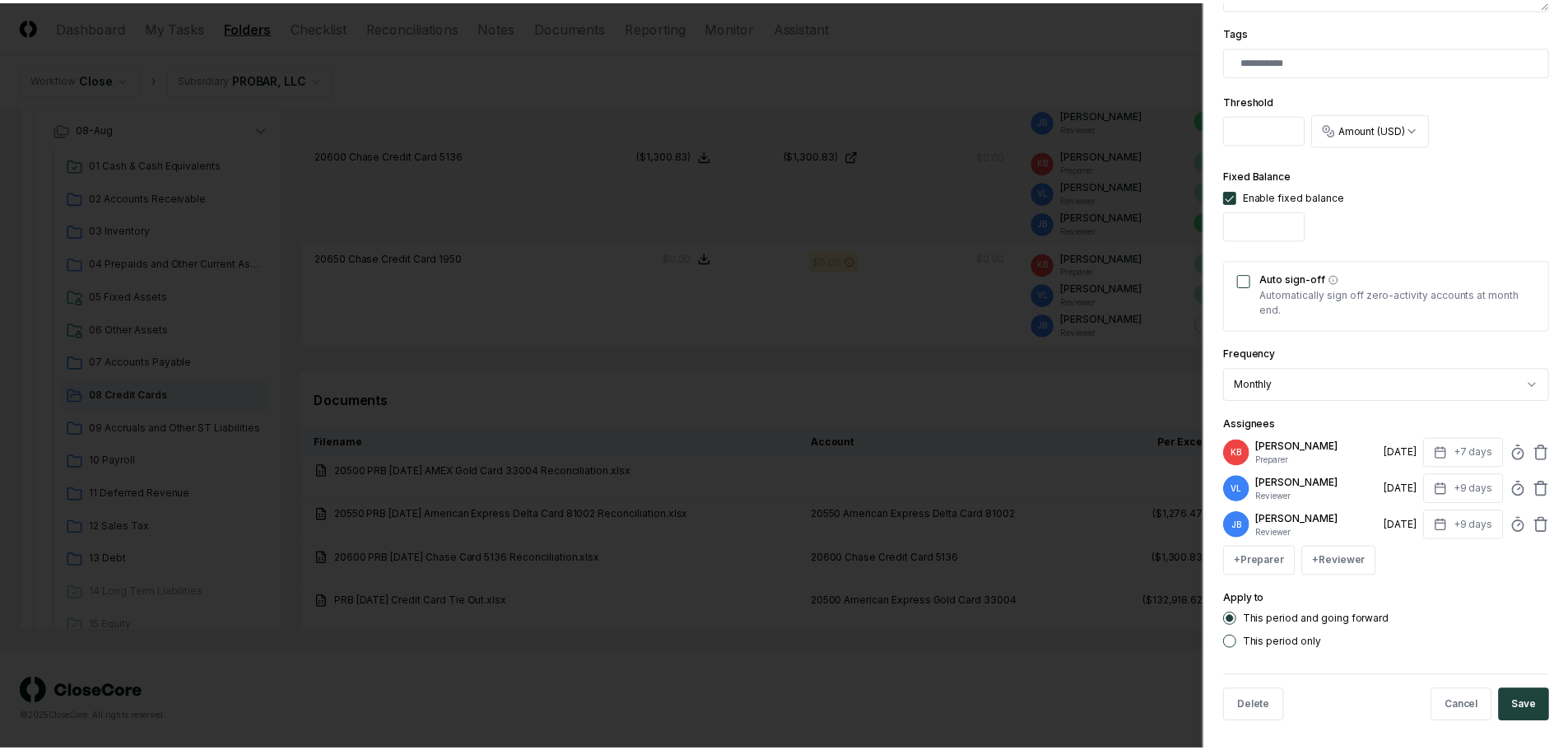
scroll to position [452, 0]
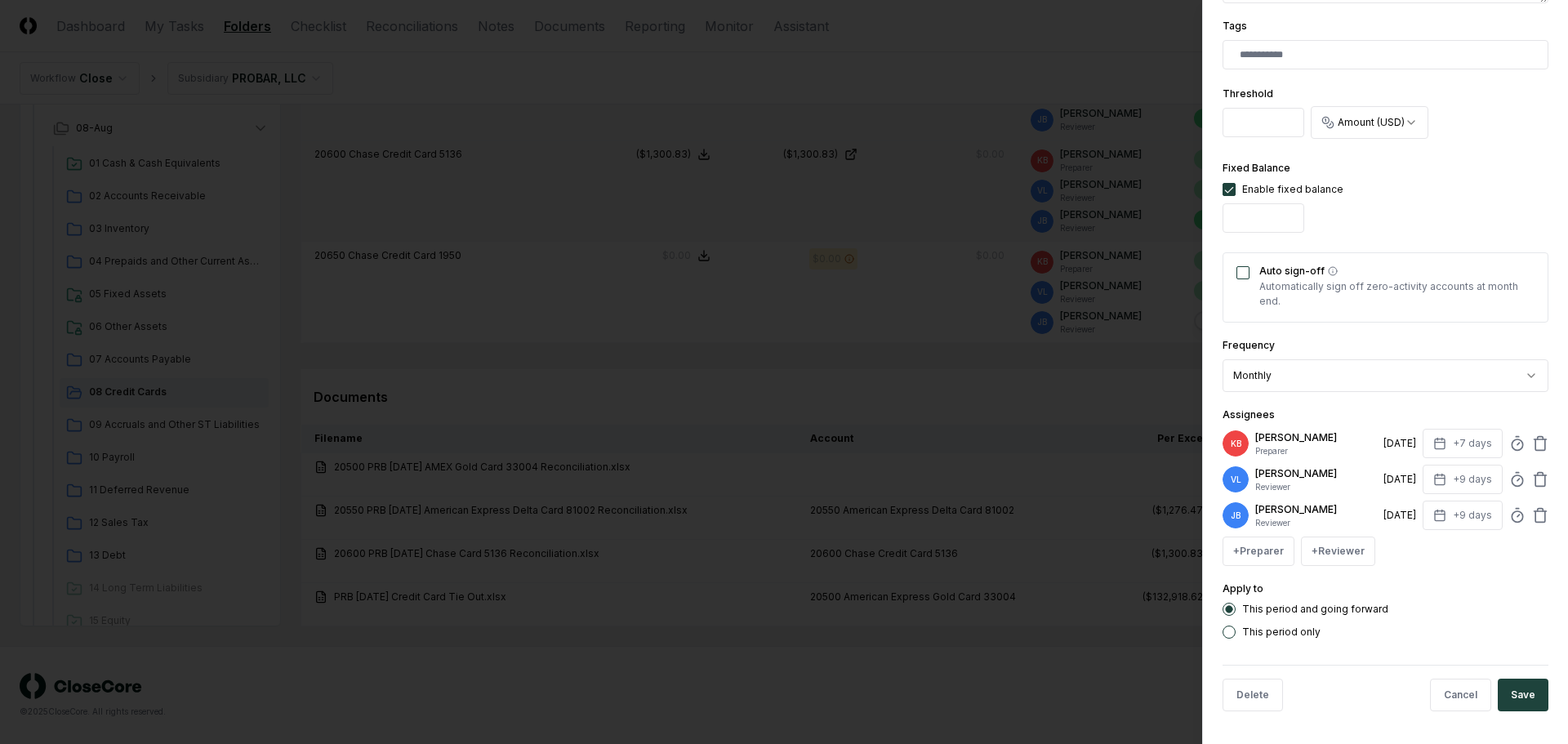
click at [1246, 267] on button "Auto sign-off" at bounding box center [1242, 272] width 13 height 13
click at [1509, 704] on button "Save" at bounding box center [1523, 694] width 51 height 32
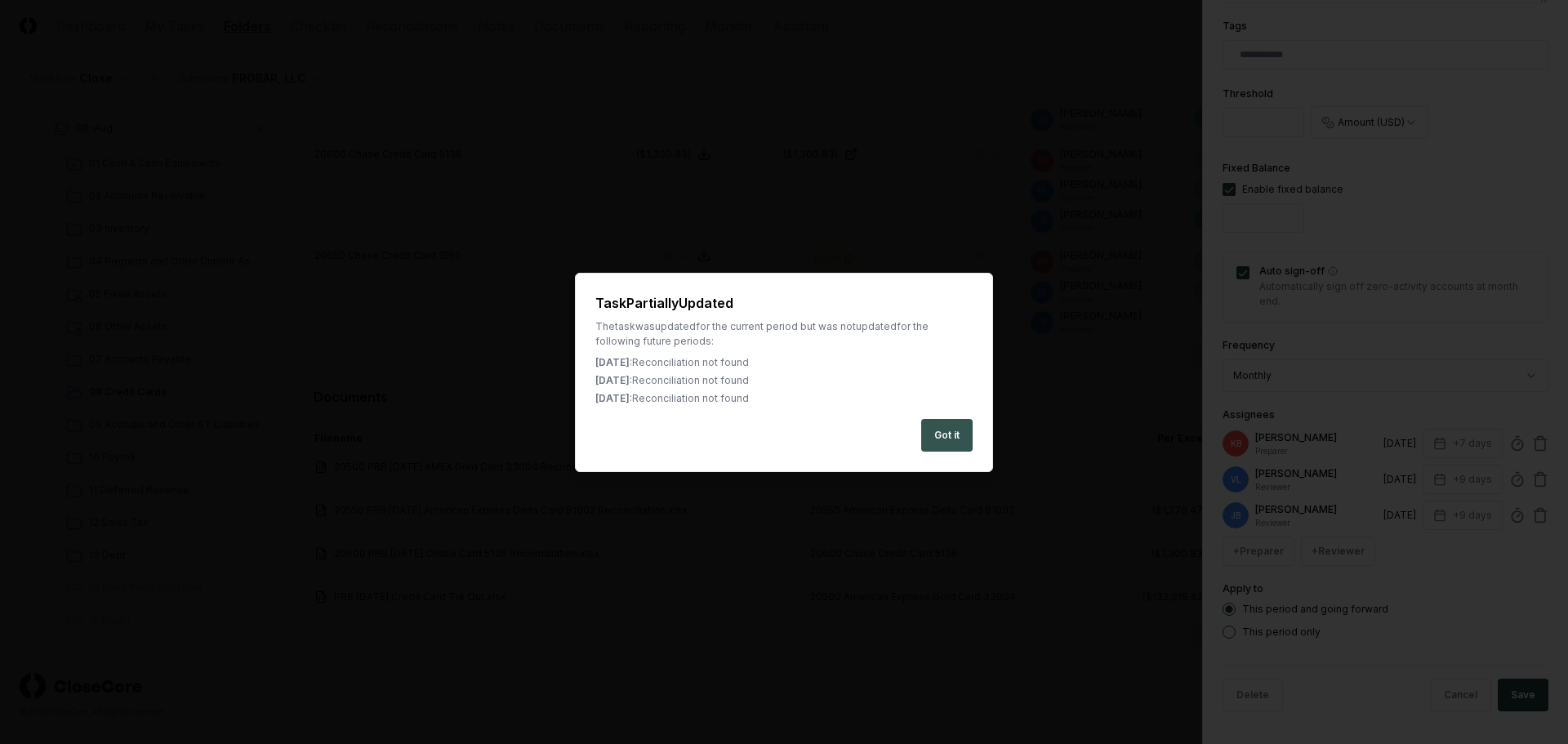
click at [943, 431] on button "Got it" at bounding box center [946, 435] width 52 height 32
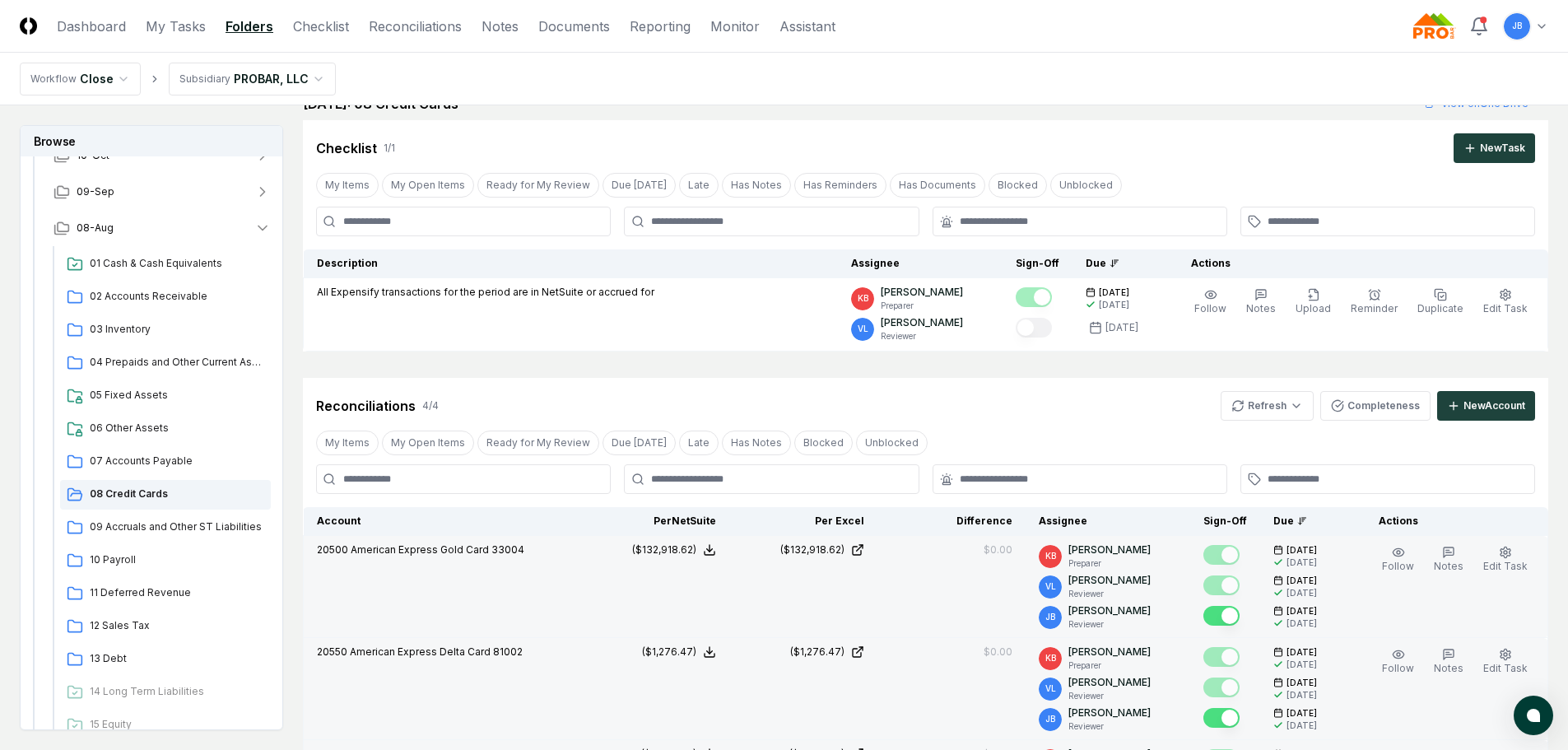
scroll to position [0, 0]
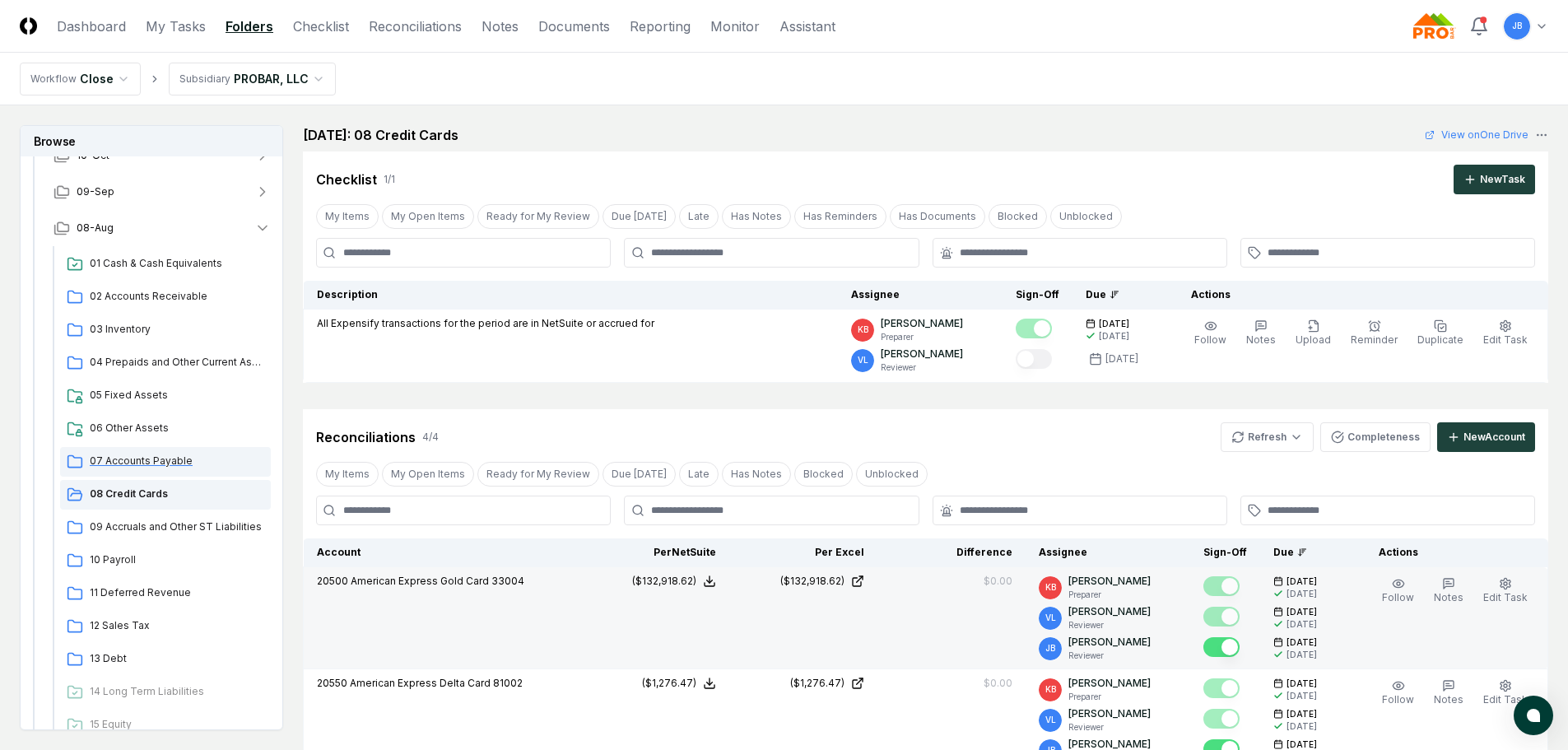
click at [126, 464] on span "07 Accounts Payable" at bounding box center [177, 461] width 175 height 15
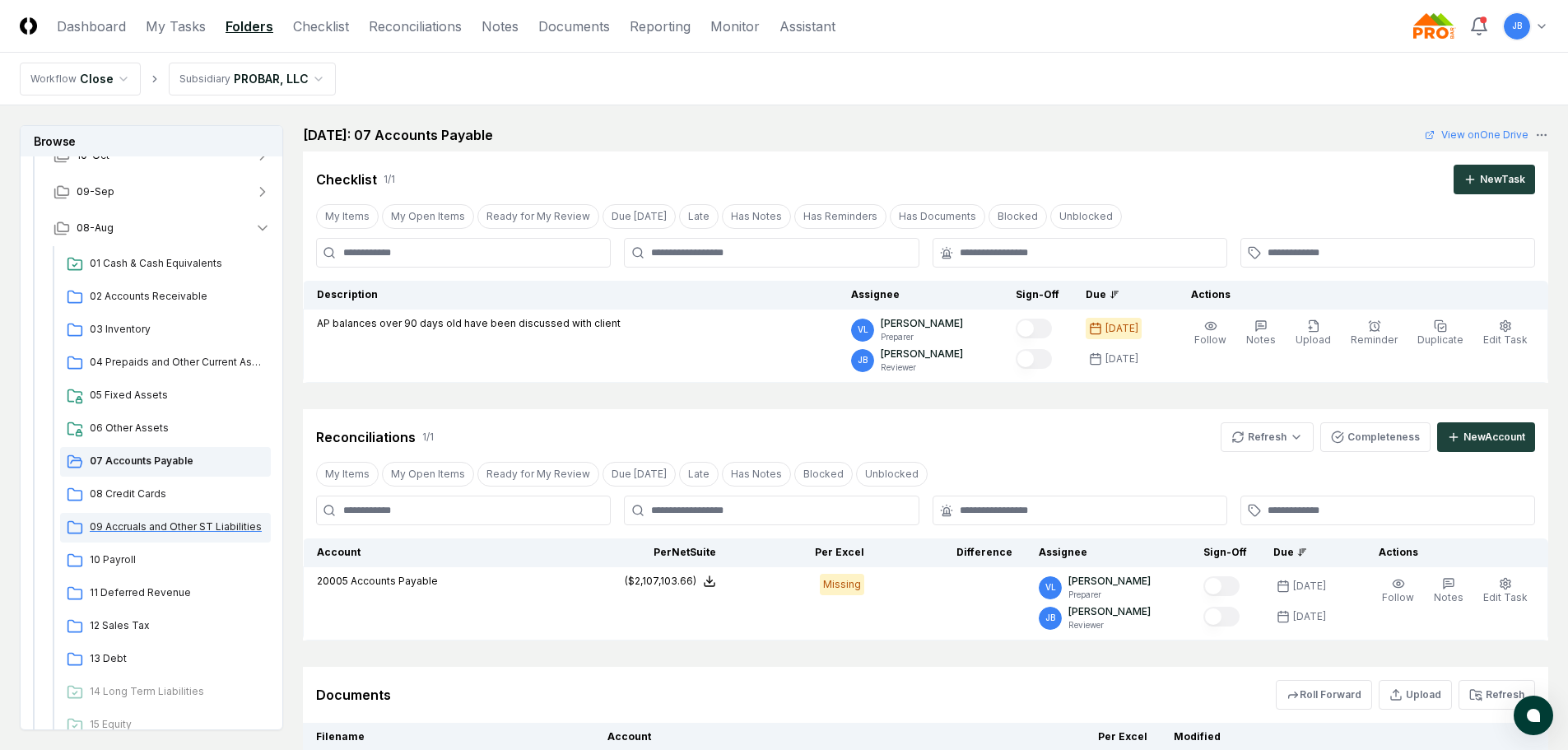
click at [105, 526] on span "09 Accruals and Other ST Liabilities" at bounding box center [177, 526] width 175 height 15
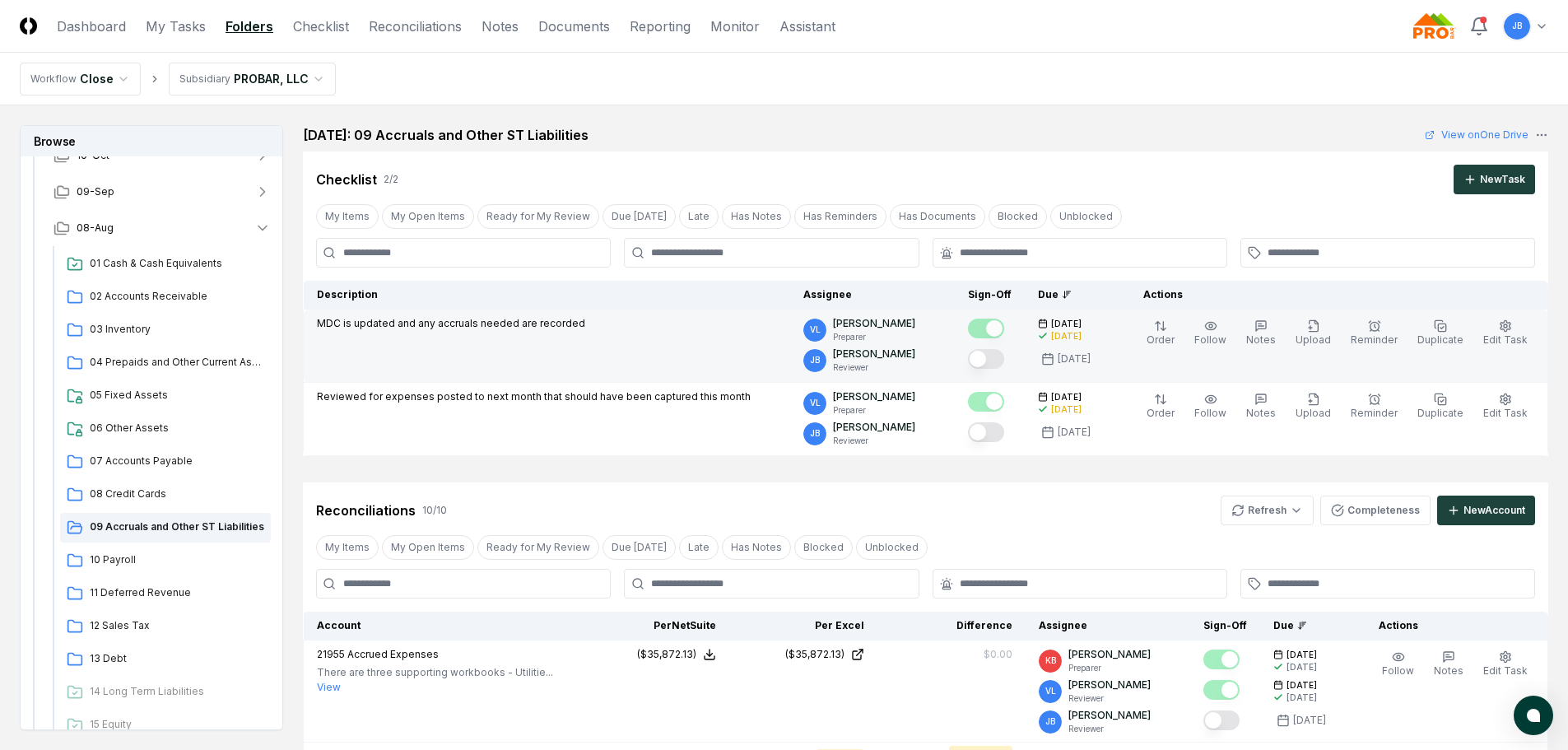
click at [996, 357] on button "Mark complete" at bounding box center [986, 359] width 37 height 20
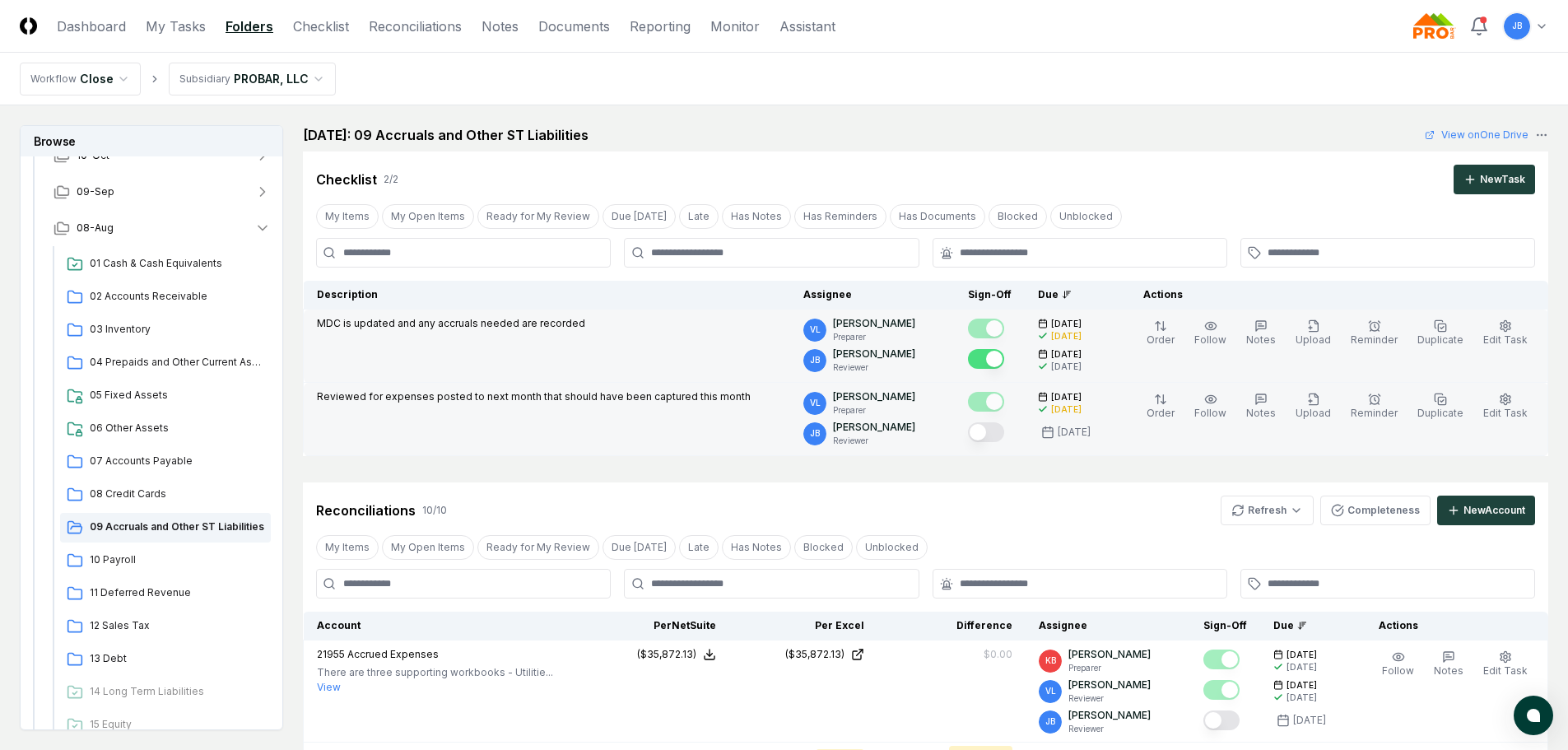
click at [1003, 434] on button "Mark complete" at bounding box center [986, 432] width 37 height 20
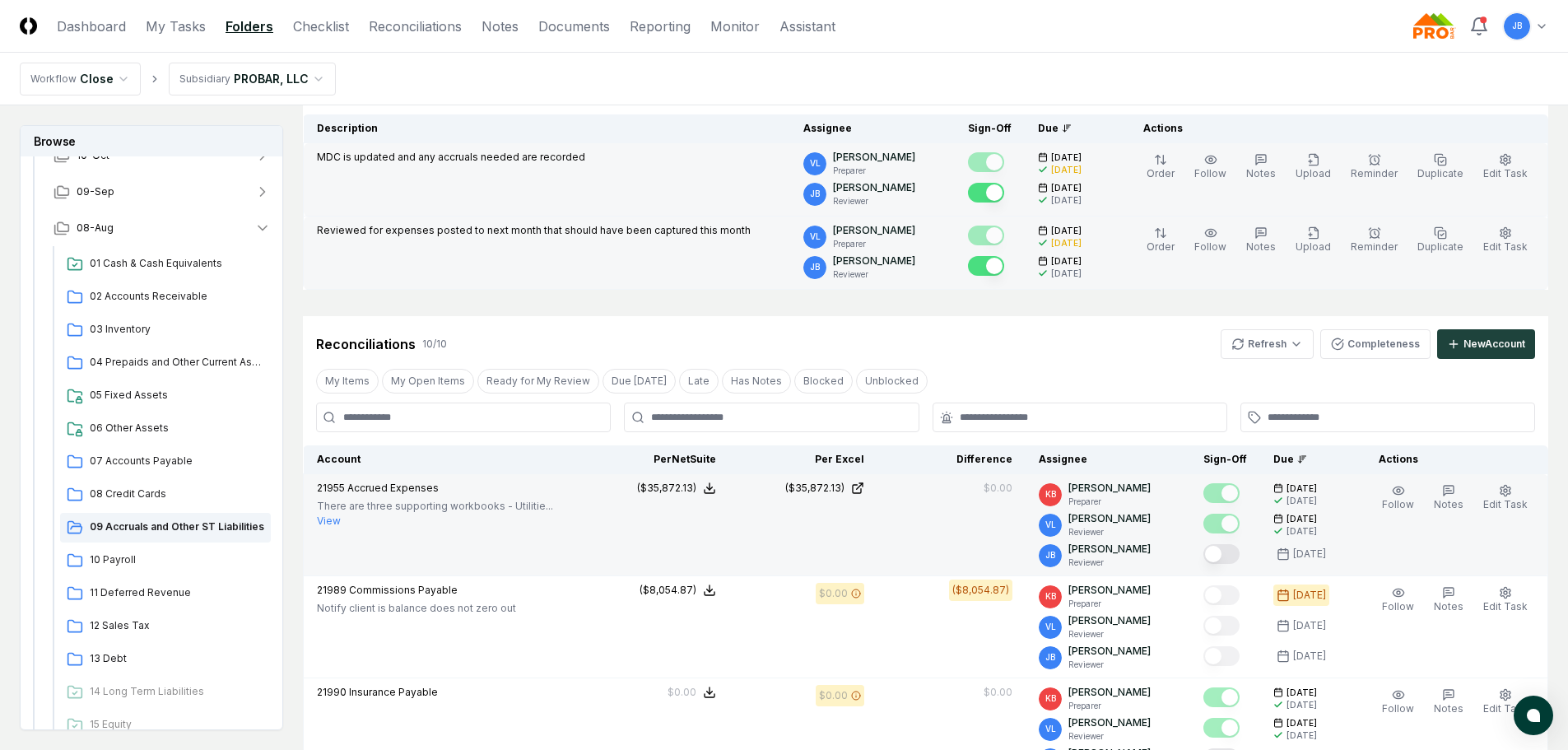
scroll to position [247, 0]
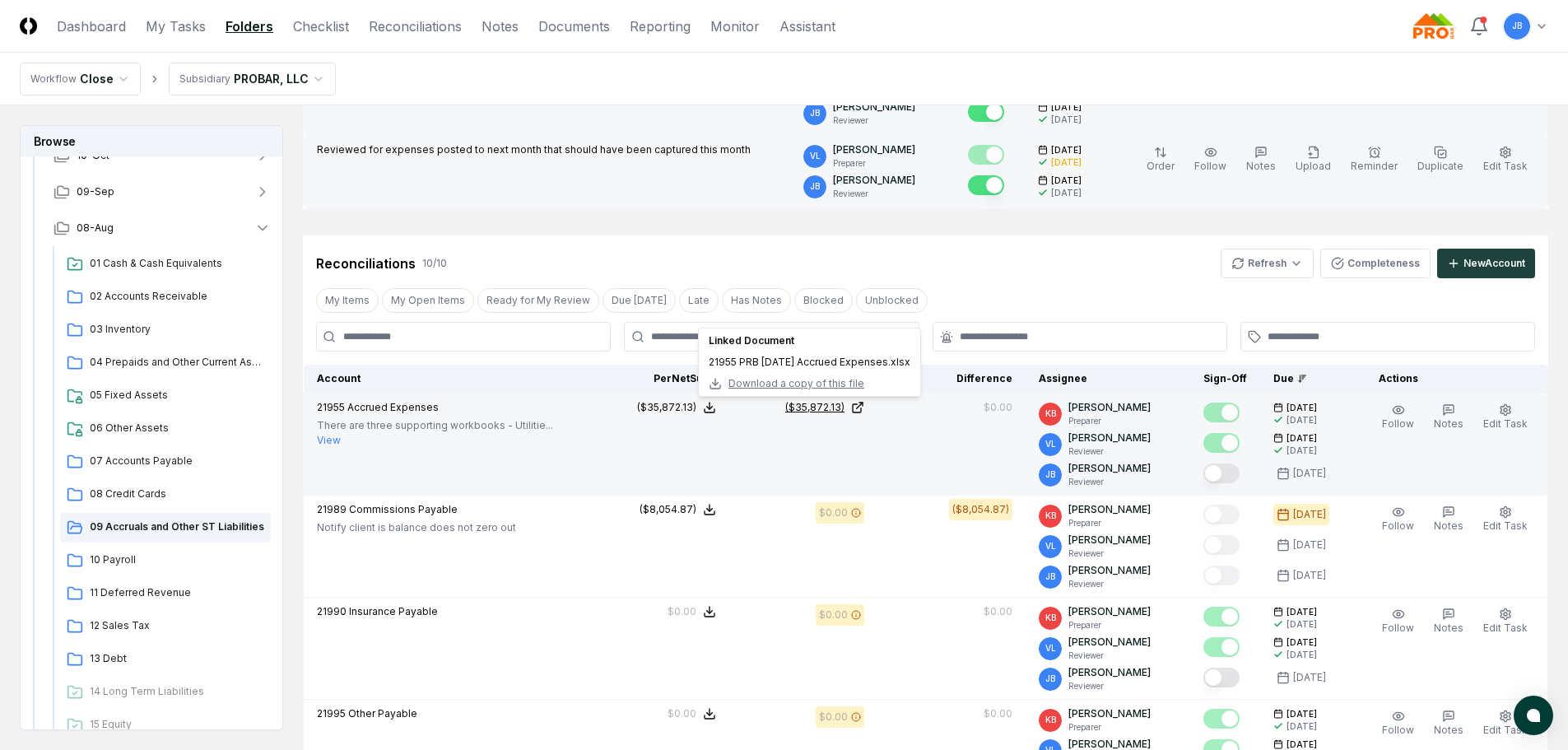
click at [831, 404] on div "($35,872.13)" at bounding box center [815, 407] width 59 height 15
click at [1222, 475] on button "Mark complete" at bounding box center [1222, 474] width 37 height 20
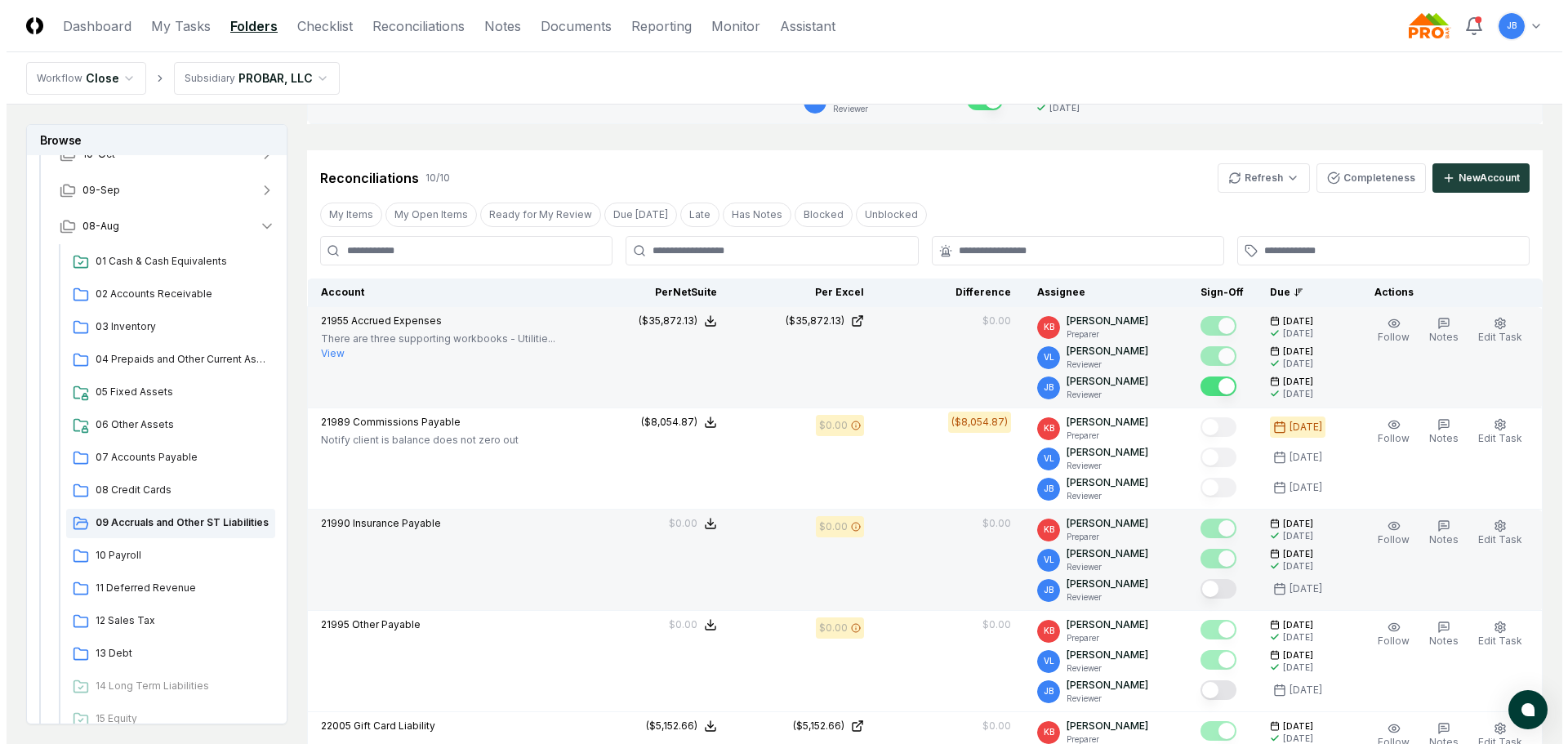
scroll to position [327, 0]
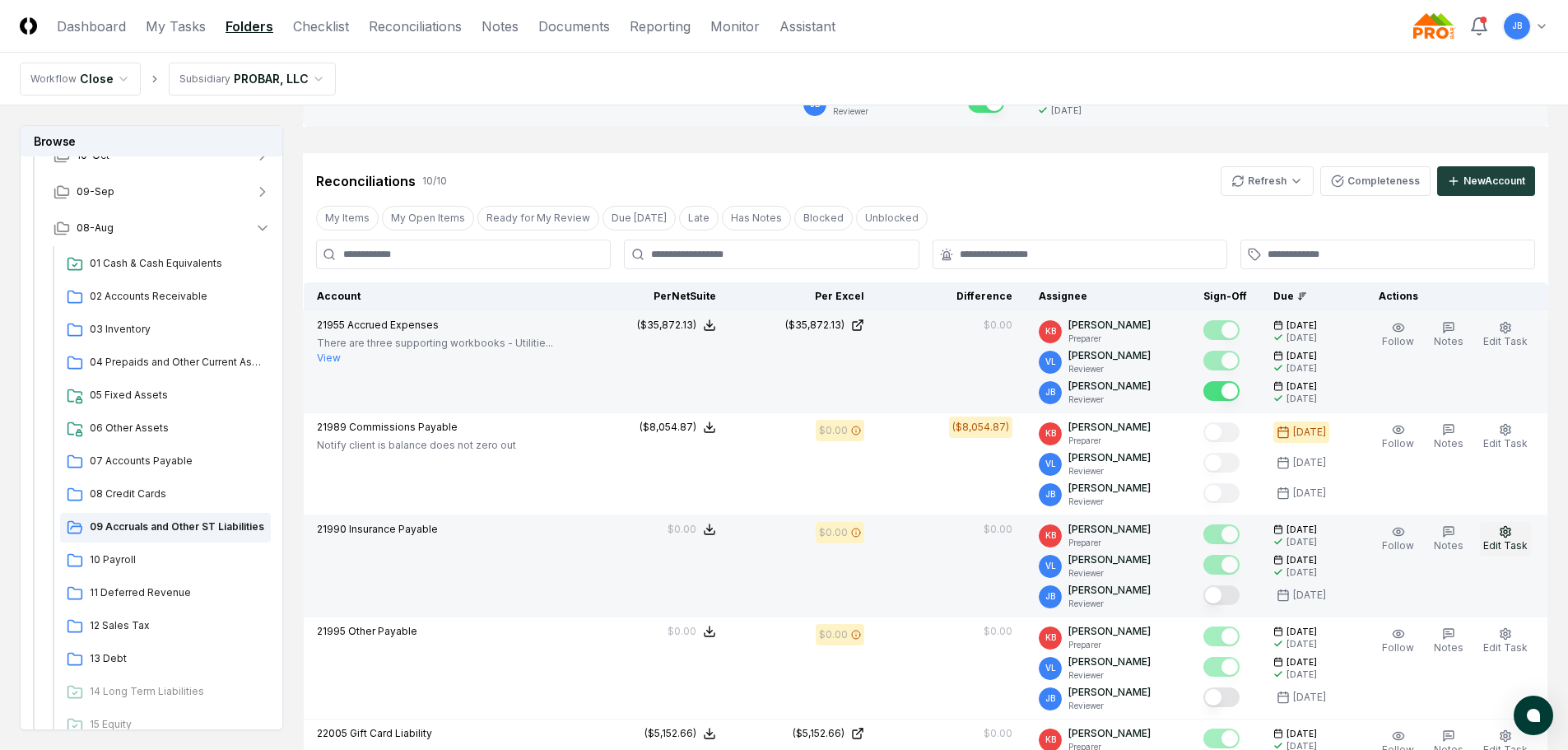
click at [1512, 543] on span "Edit Task" at bounding box center [1505, 545] width 44 height 13
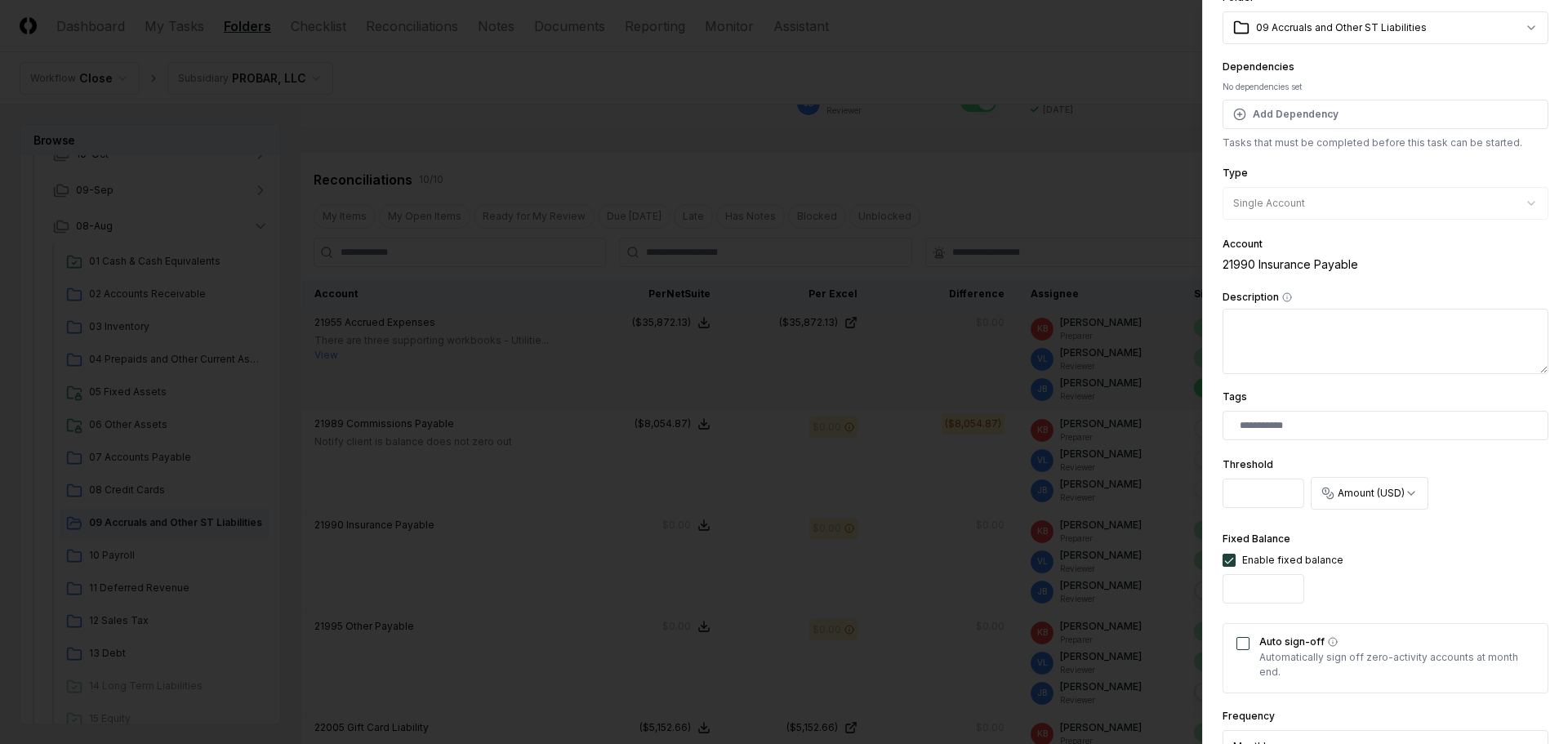
scroll to position [245, 0]
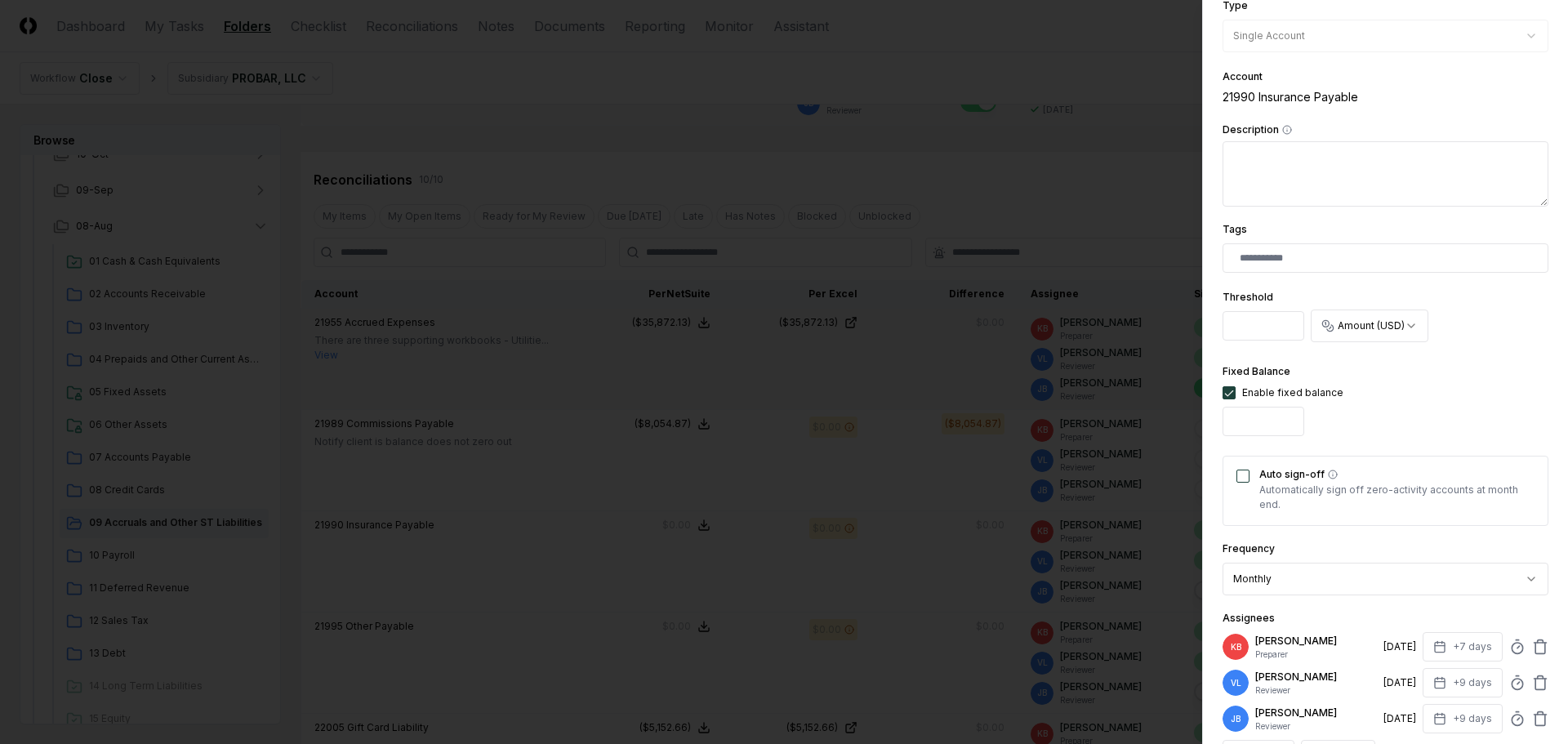
click at [1243, 472] on button "Auto sign-off" at bounding box center [1242, 476] width 13 height 13
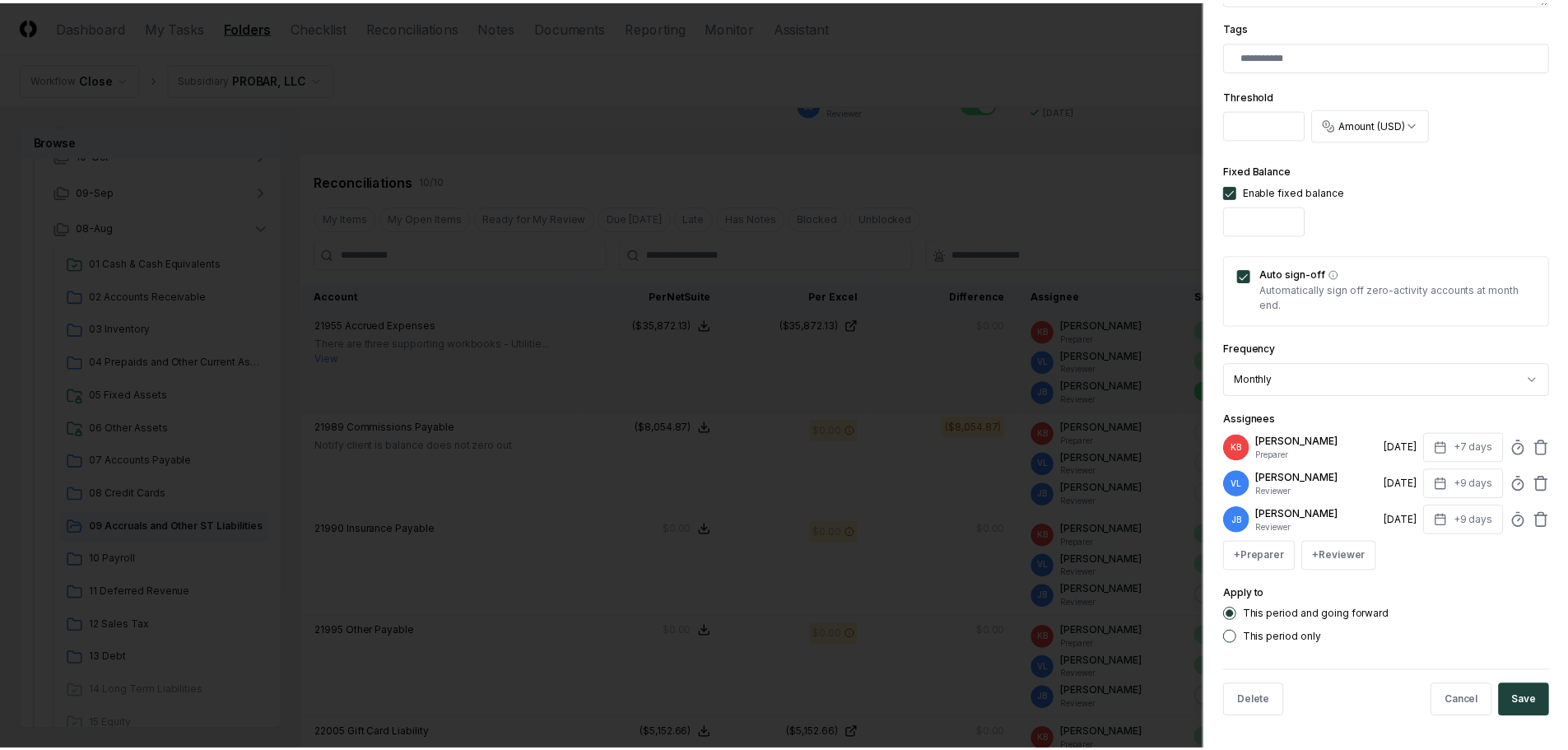
scroll to position [452, 0]
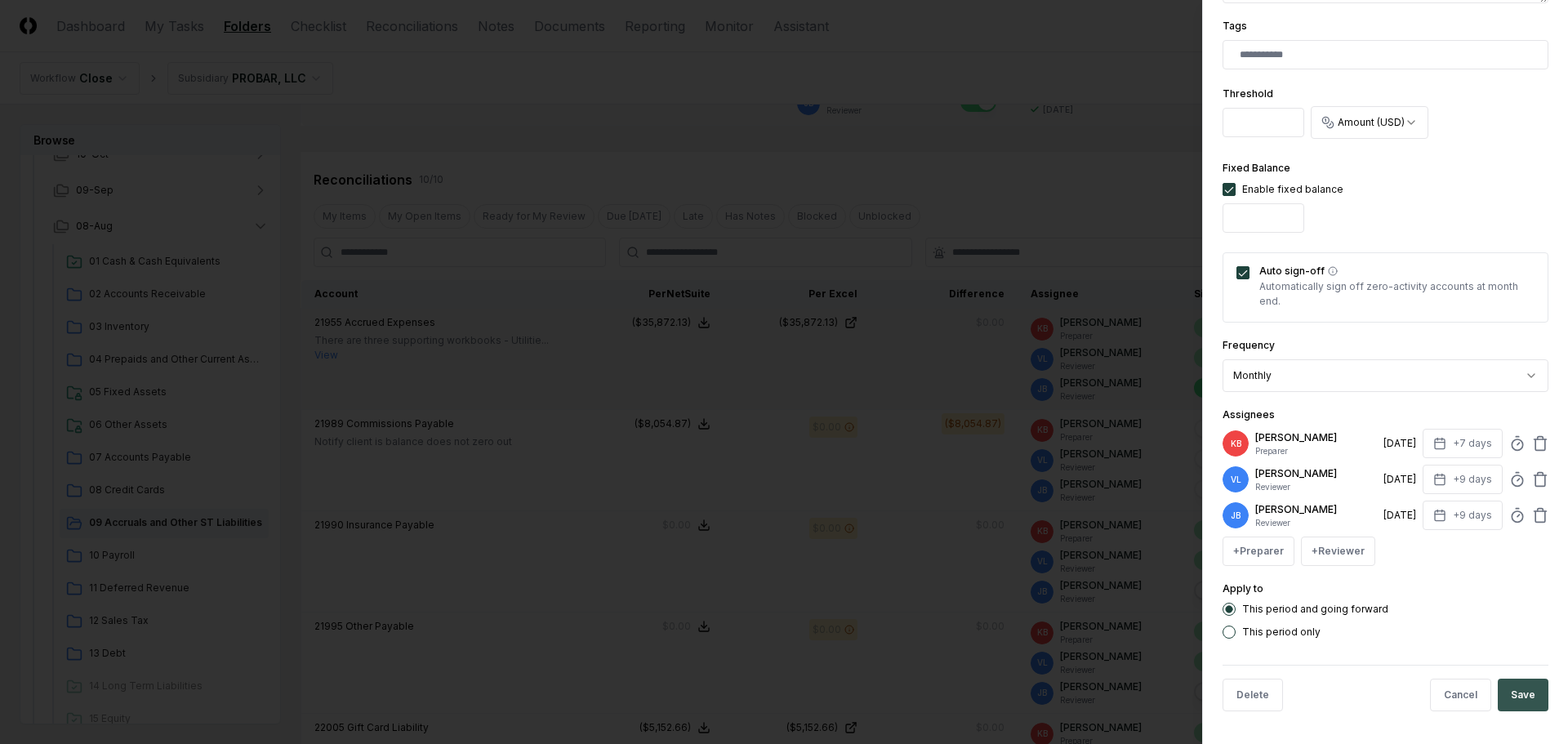
click at [1515, 703] on button "Save" at bounding box center [1523, 694] width 51 height 32
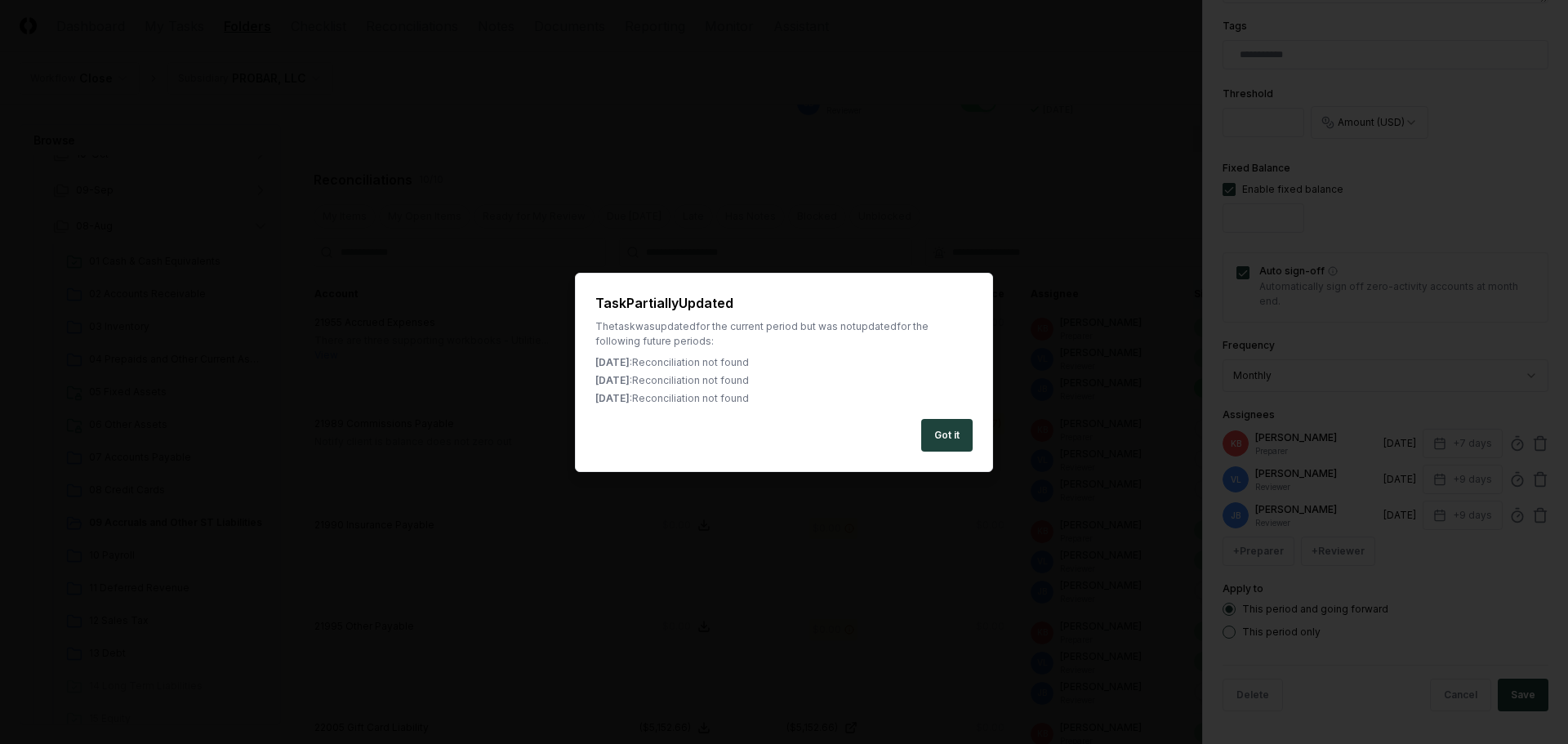
click at [930, 425] on button "Got it" at bounding box center [946, 435] width 52 height 32
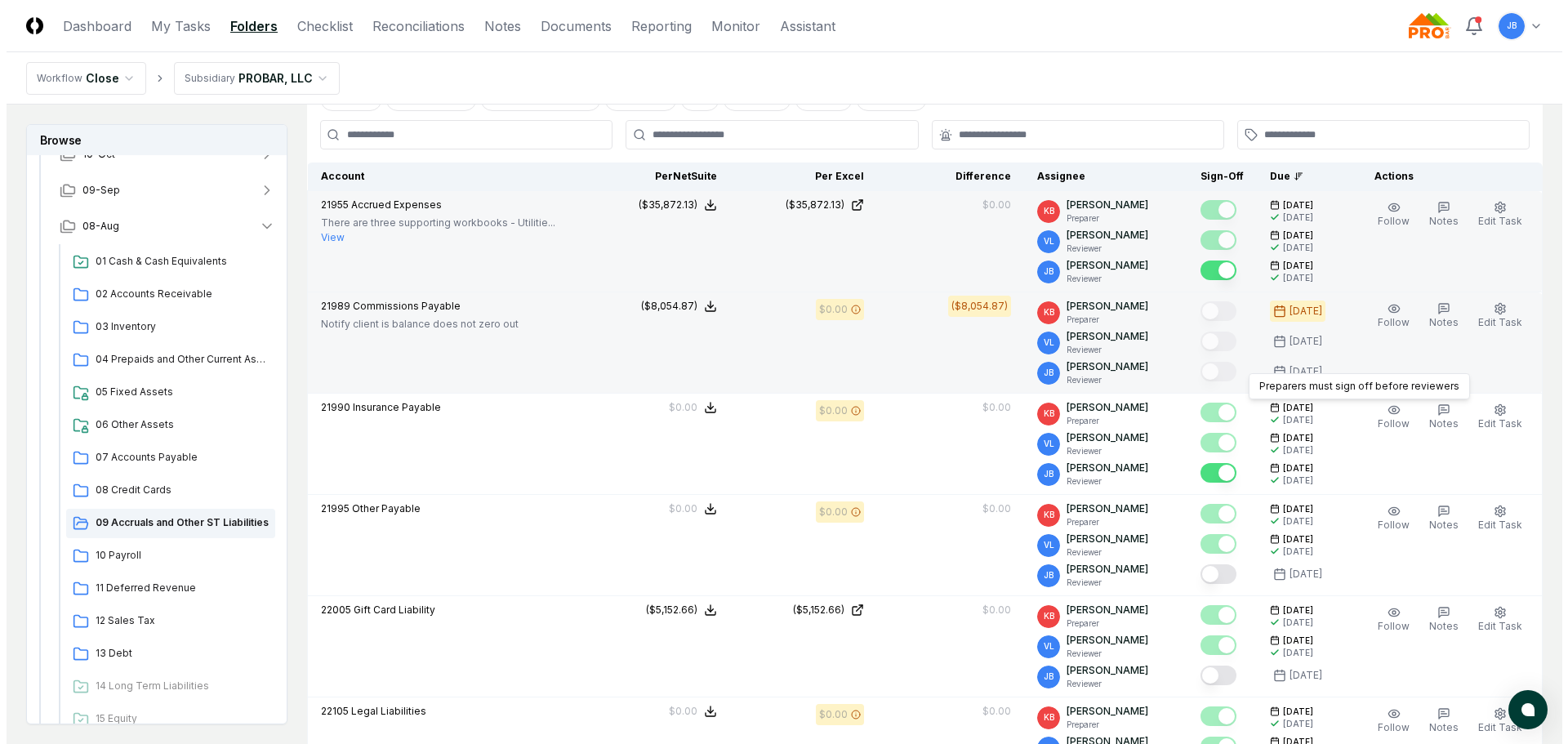
scroll to position [490, 0]
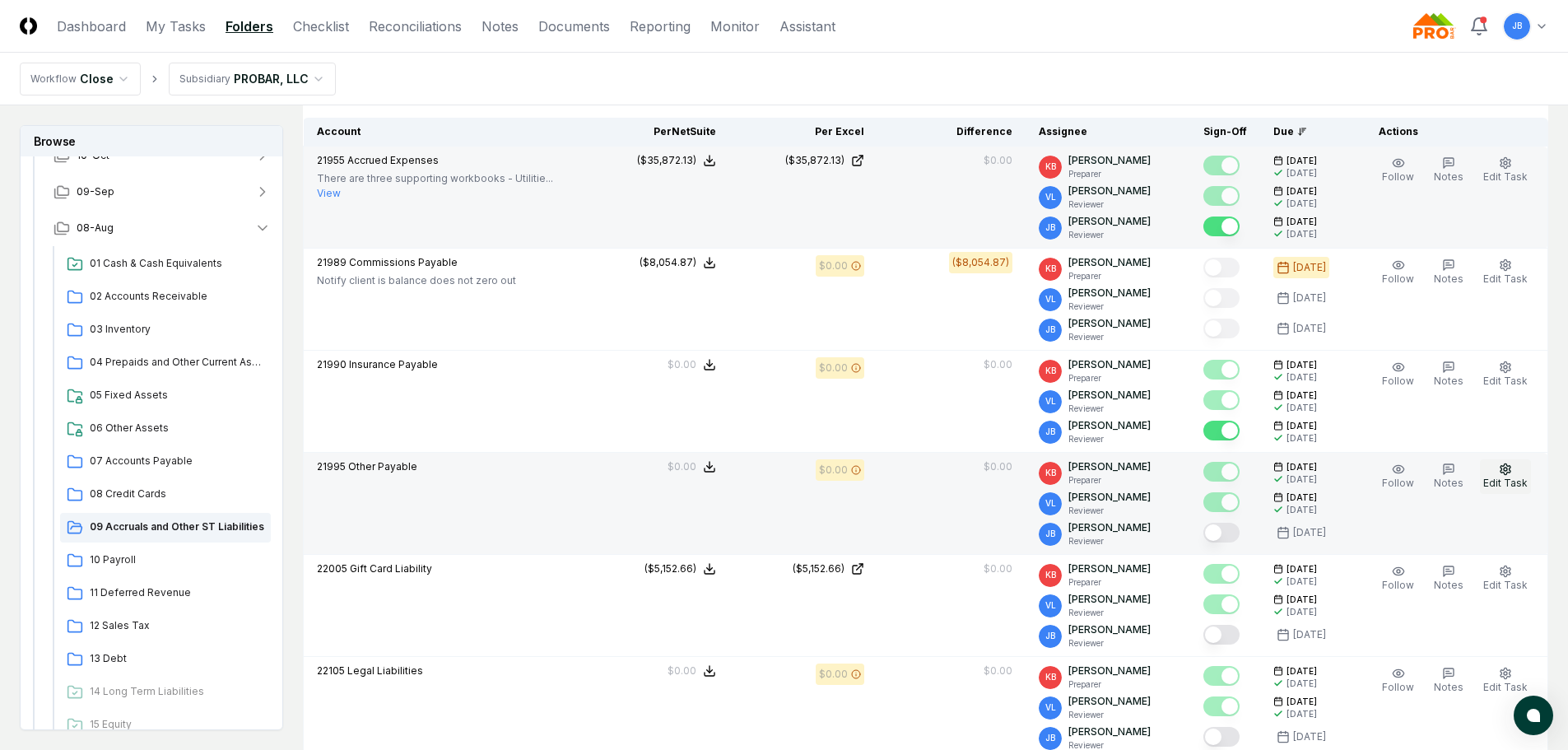
click at [1516, 461] on button "Edit Task" at bounding box center [1506, 476] width 51 height 35
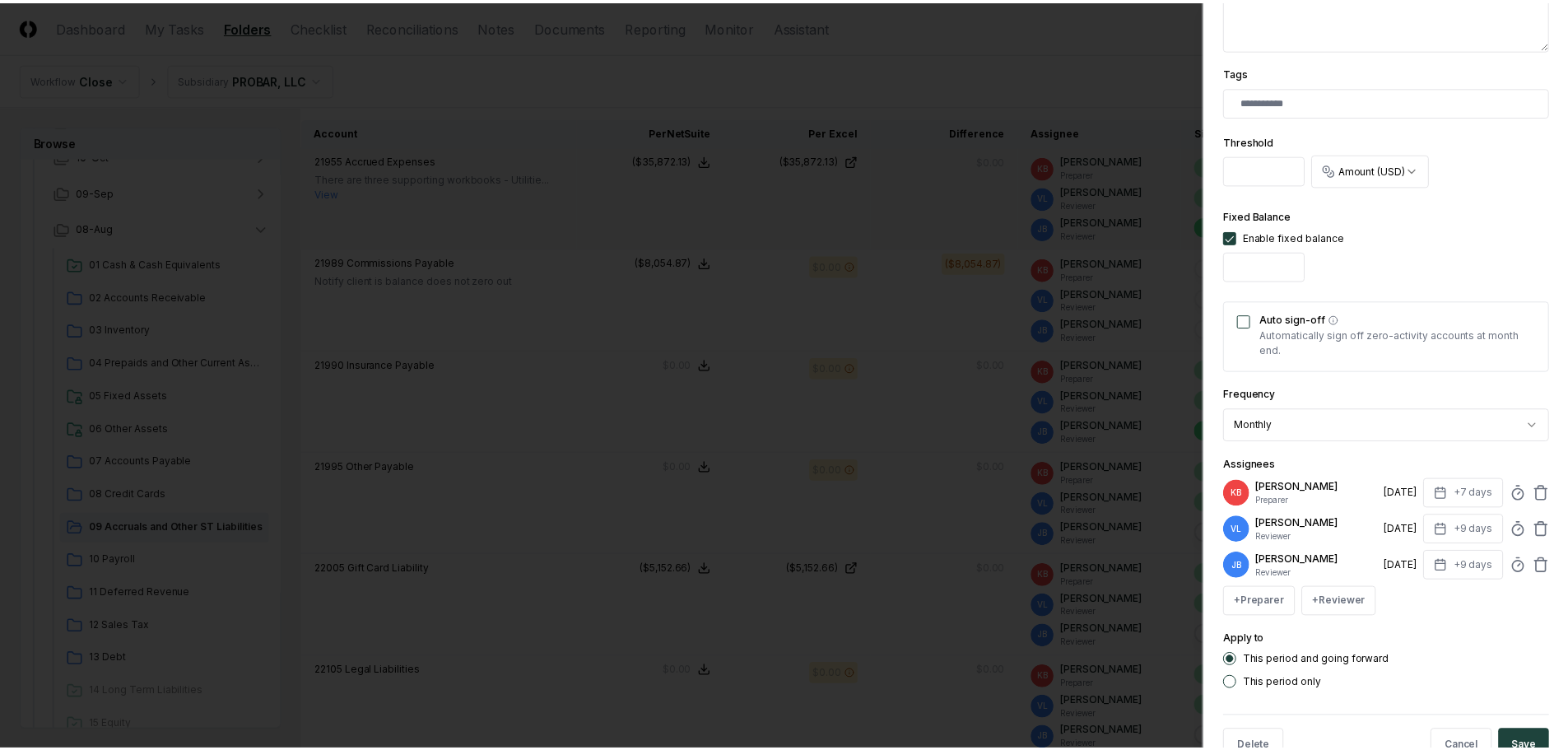
scroll to position [452, 0]
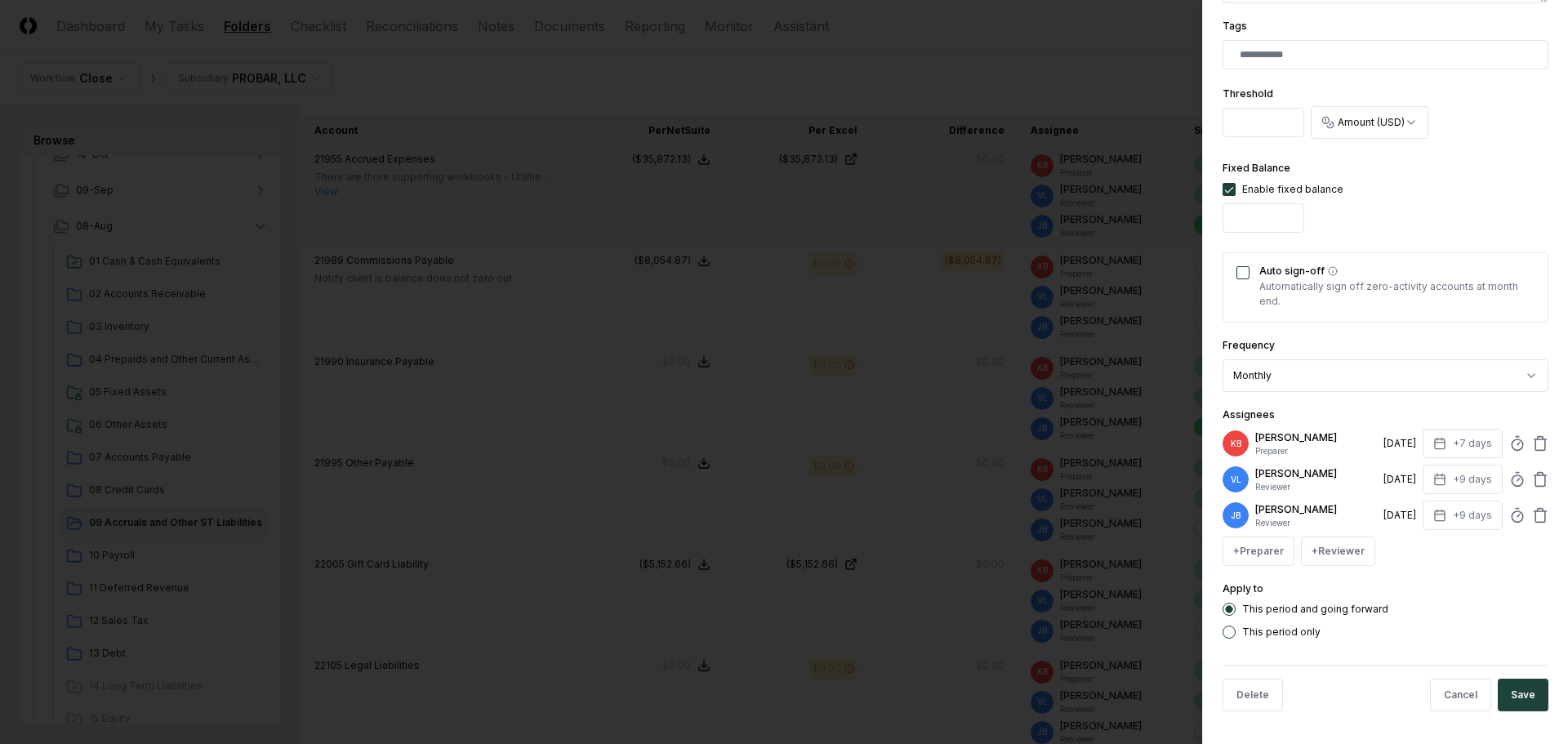
click at [1235, 268] on div "Auto sign-off Automatically sign off zero-activity accounts at month end." at bounding box center [1385, 288] width 326 height 70
click at [1243, 271] on button "Auto sign-off" at bounding box center [1242, 272] width 13 height 13
click at [1506, 695] on button "Save" at bounding box center [1523, 694] width 51 height 32
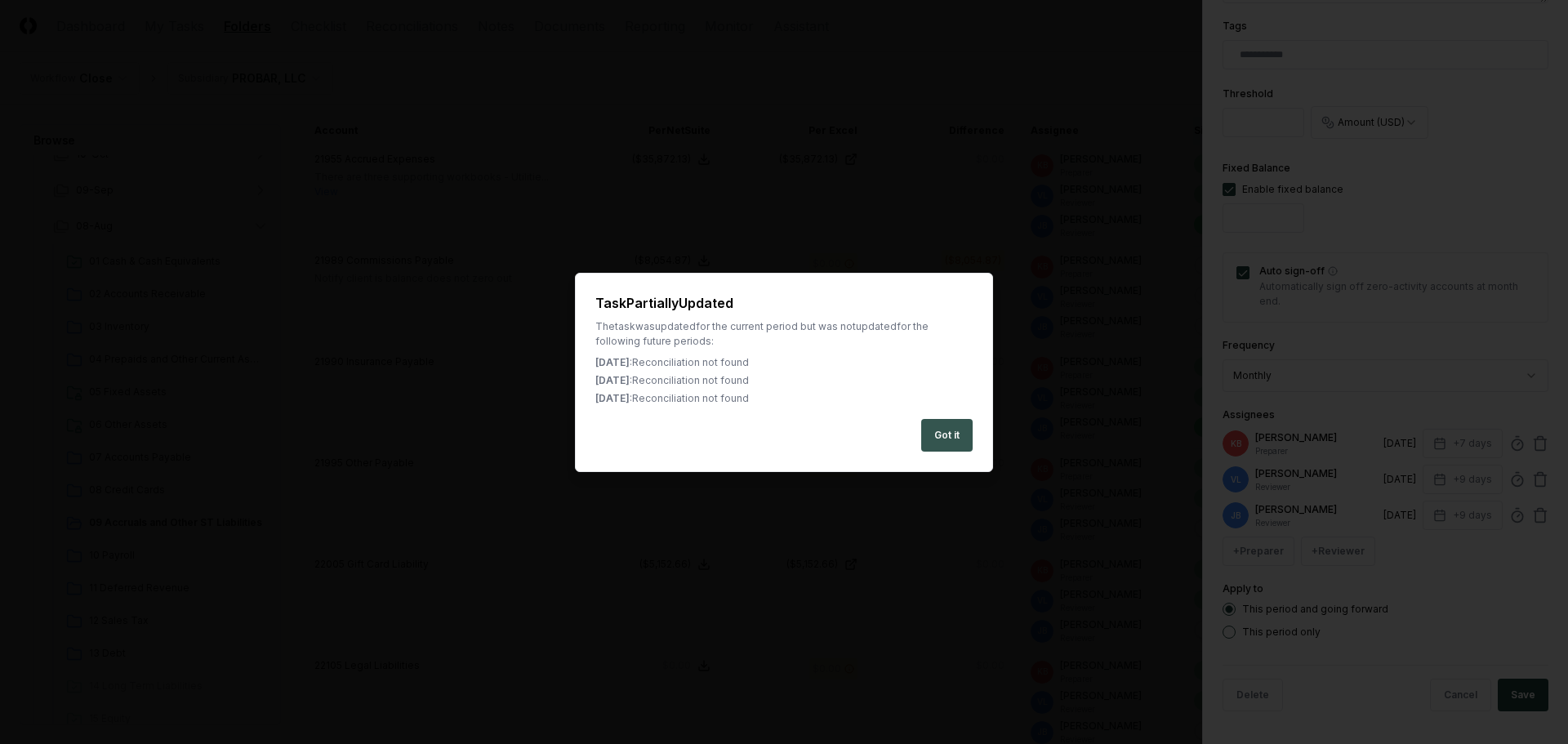
click at [958, 441] on button "Got it" at bounding box center [946, 435] width 52 height 32
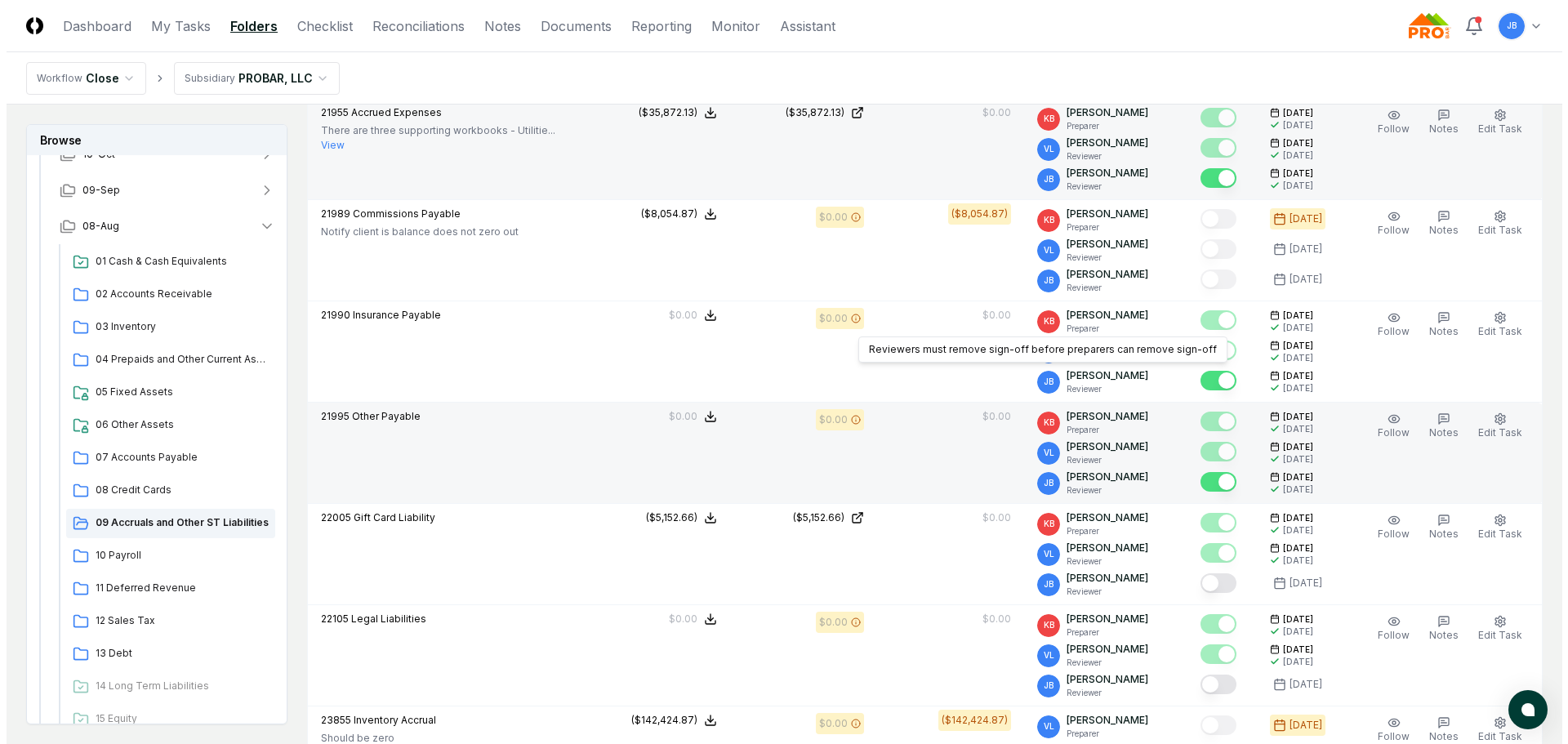
scroll to position [653, 0]
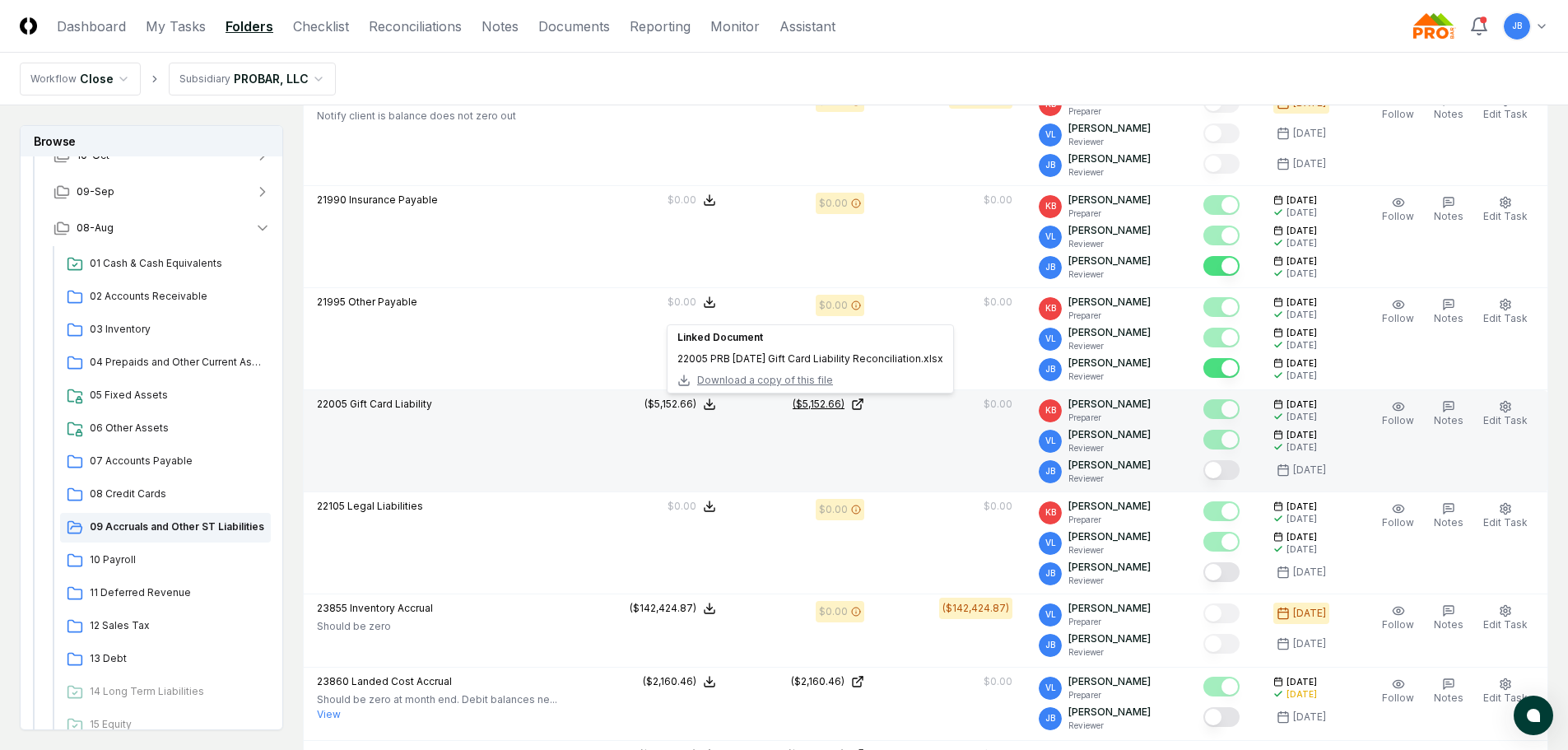
click at [821, 404] on div "($5,152.66)" at bounding box center [818, 404] width 52 height 15
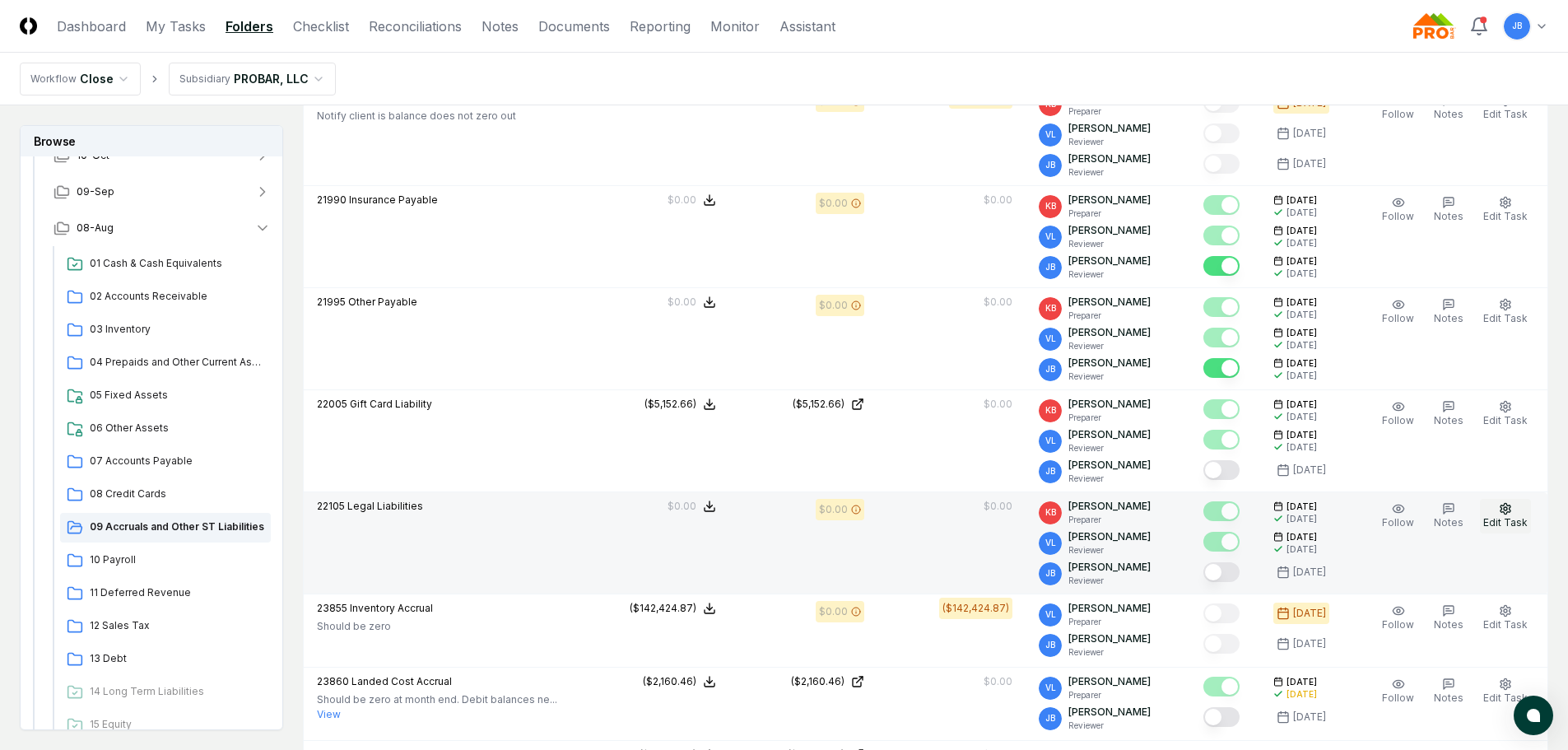
click at [1515, 506] on button "Edit Task" at bounding box center [1506, 516] width 51 height 35
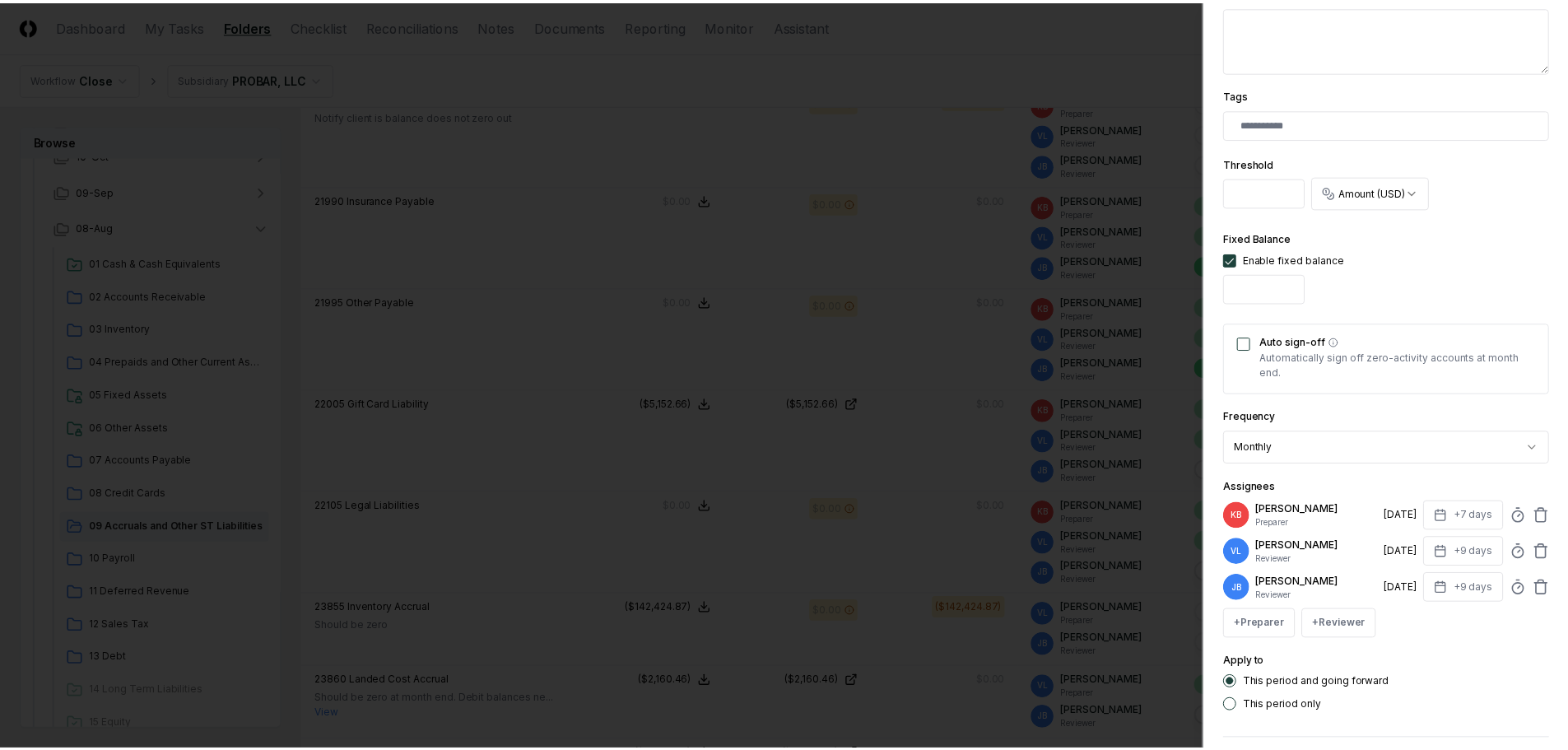
scroll to position [412, 0]
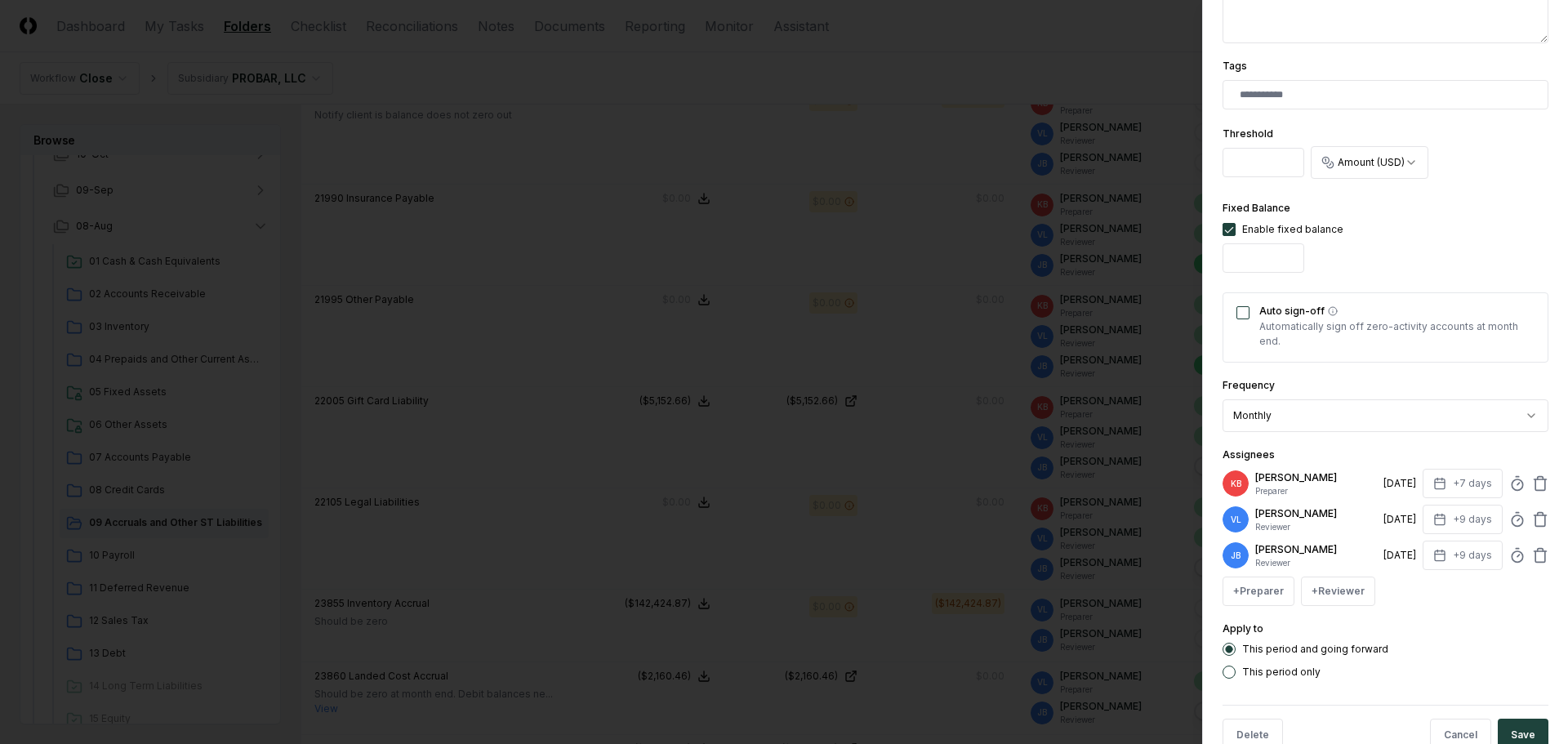
click at [1237, 313] on button "Auto sign-off" at bounding box center [1242, 312] width 13 height 13
click at [1510, 731] on button "Save" at bounding box center [1523, 734] width 51 height 32
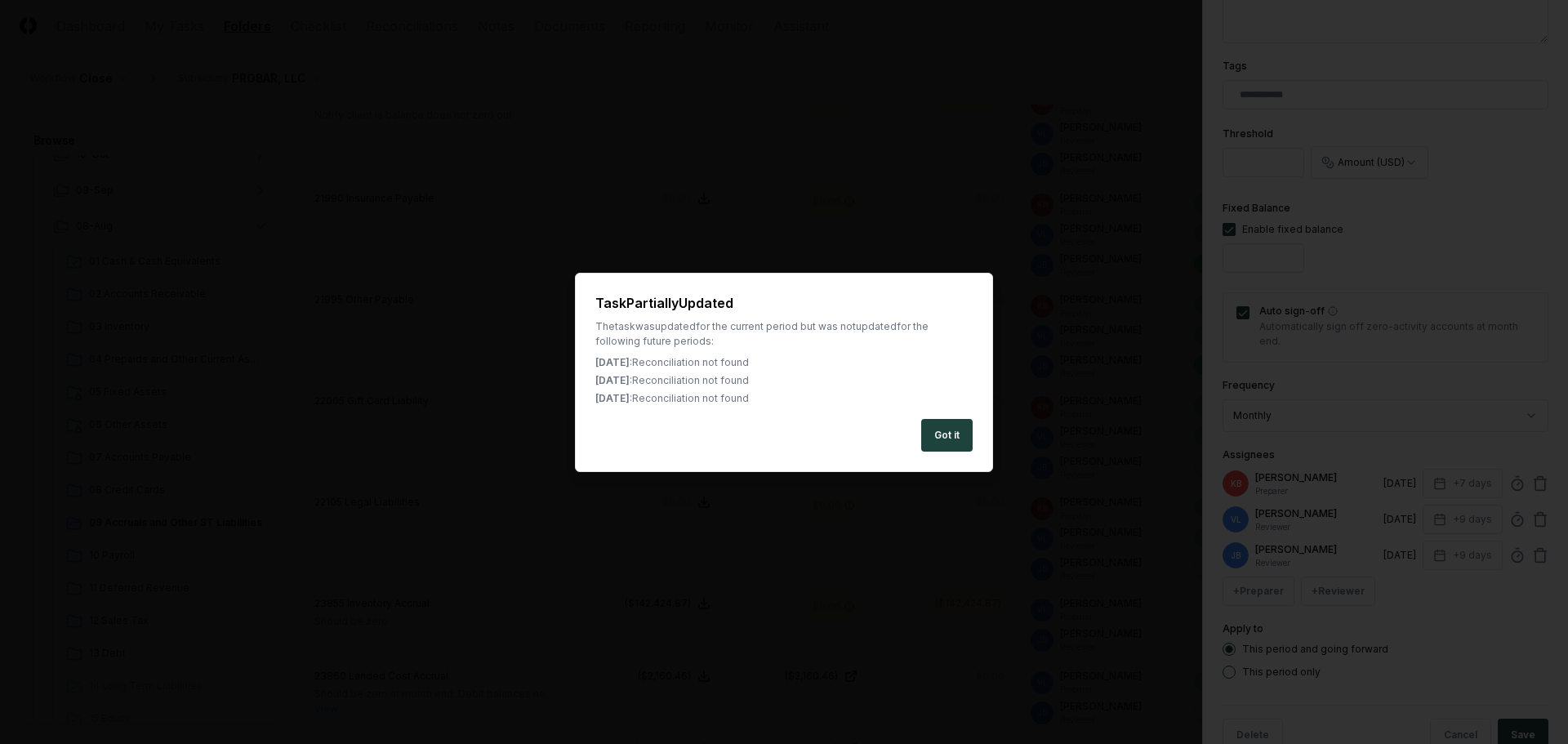
click at [966, 426] on button "Got it" at bounding box center [946, 435] width 52 height 32
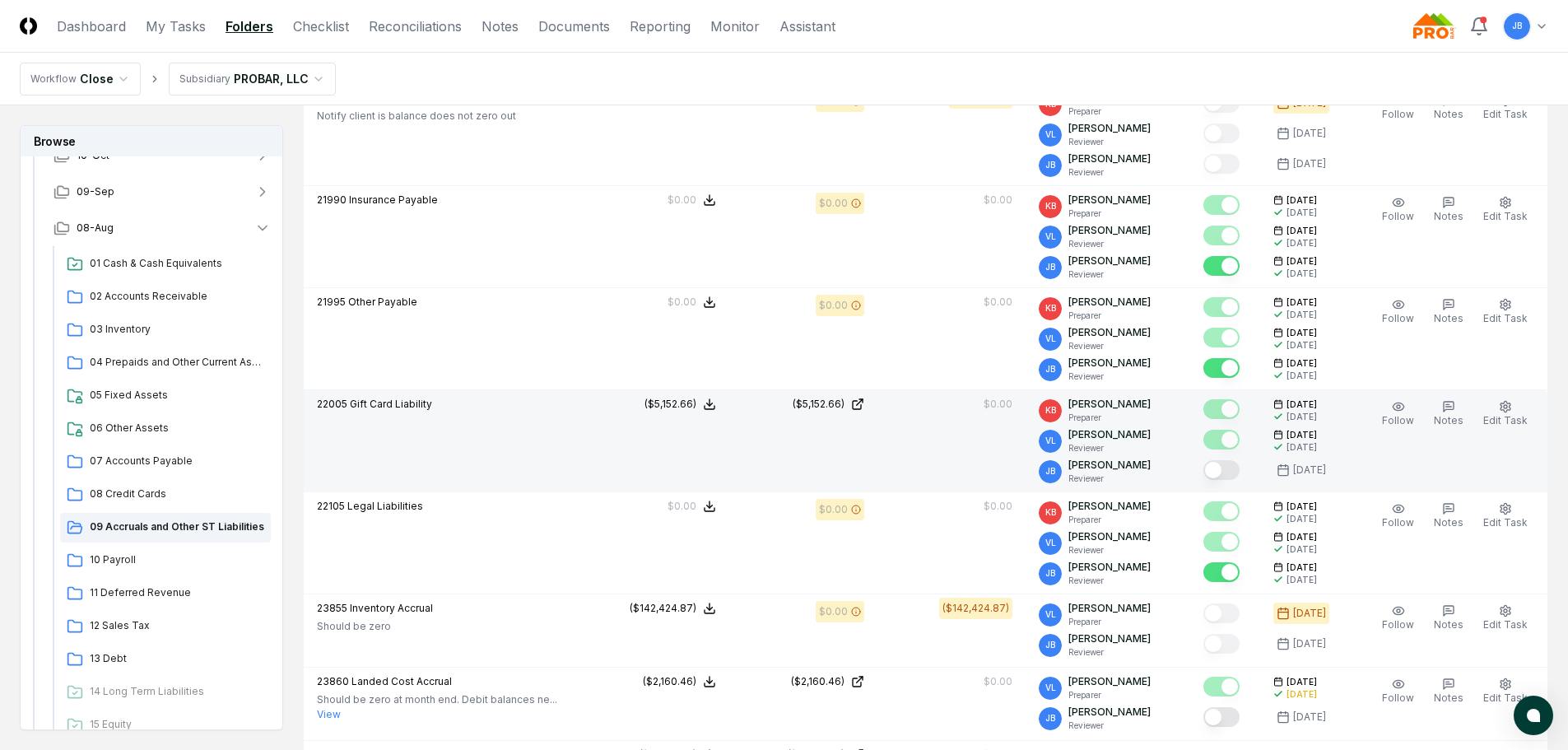
click at [1219, 472] on button "Mark complete" at bounding box center [1222, 470] width 37 height 20
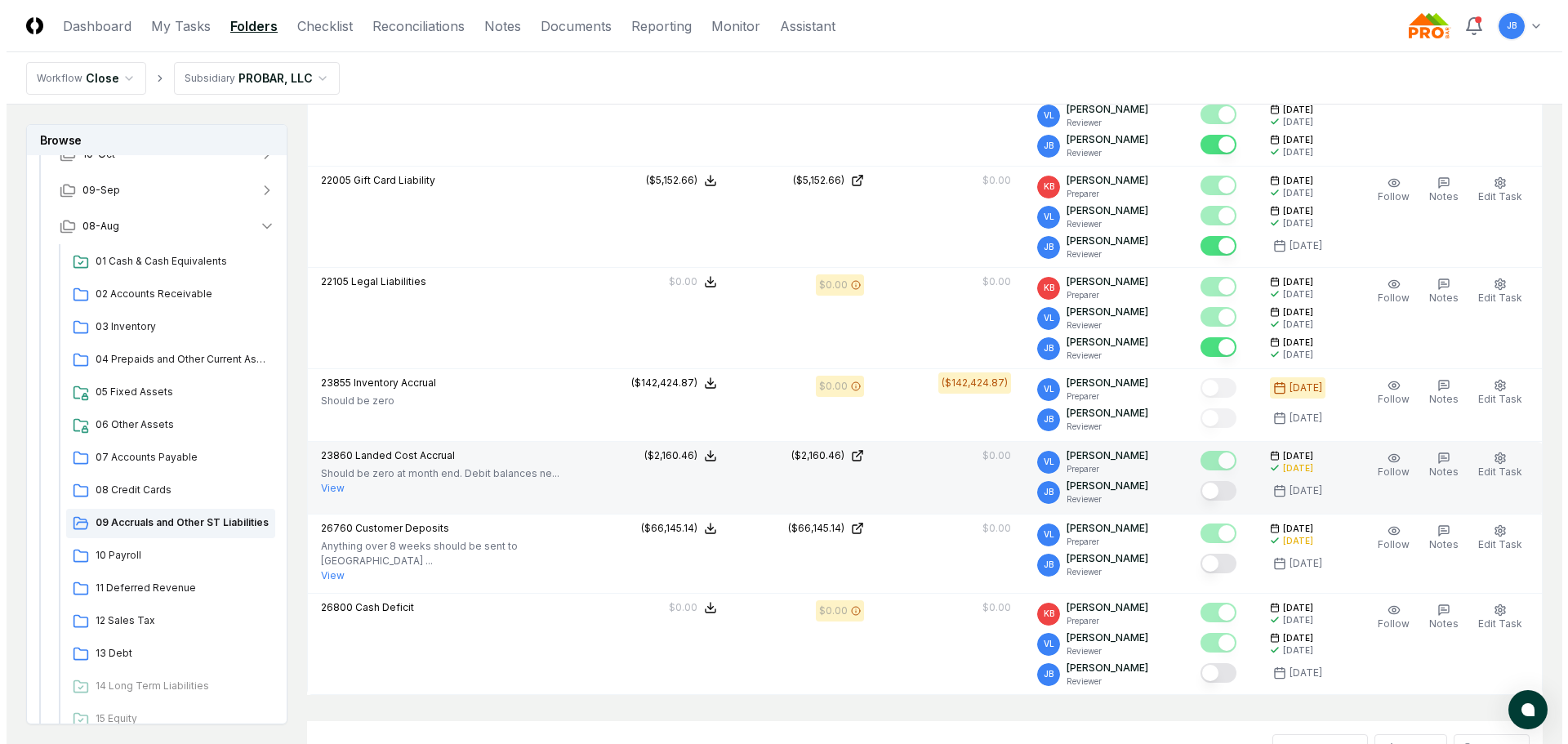
scroll to position [899, 0]
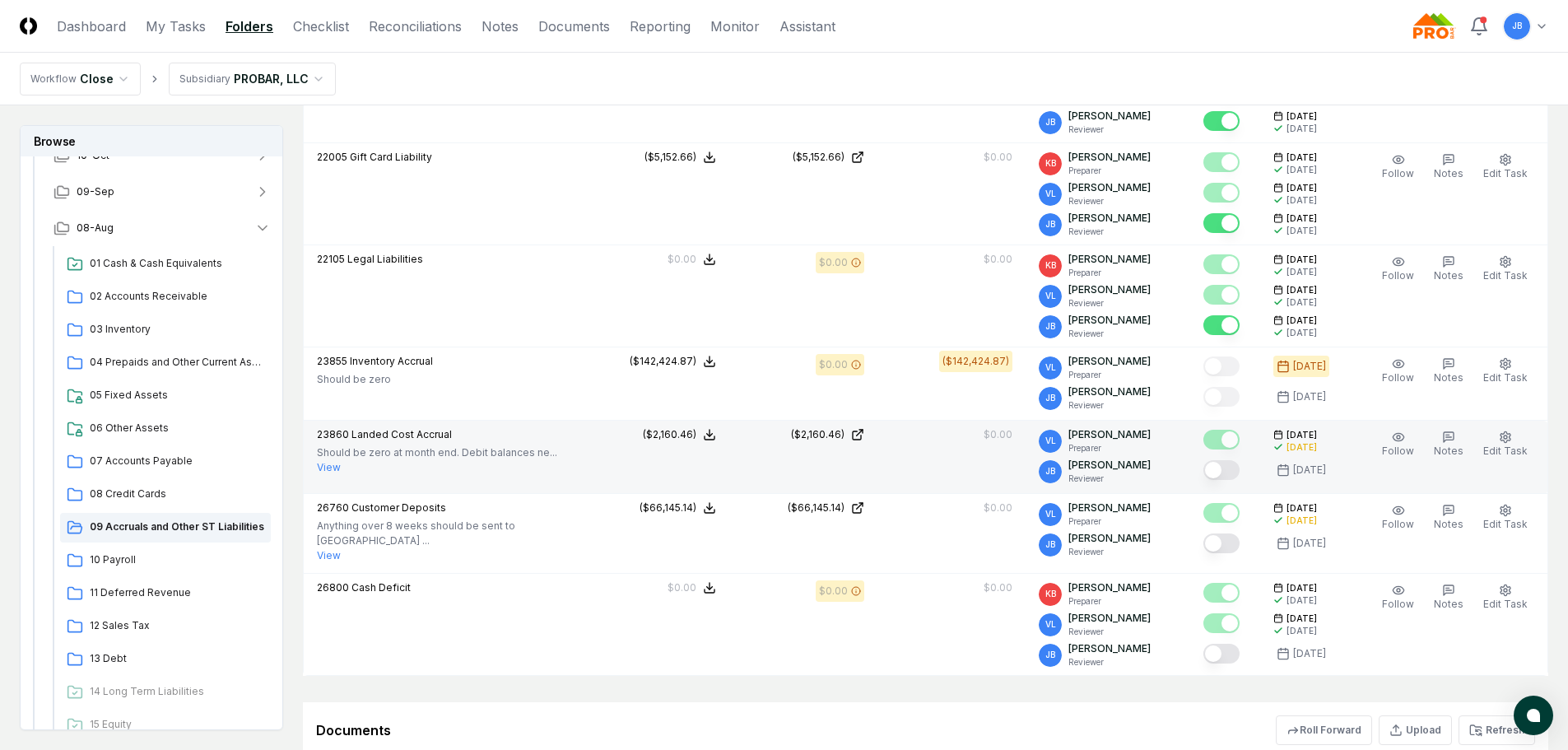
click at [334, 466] on button "View" at bounding box center [329, 467] width 24 height 15
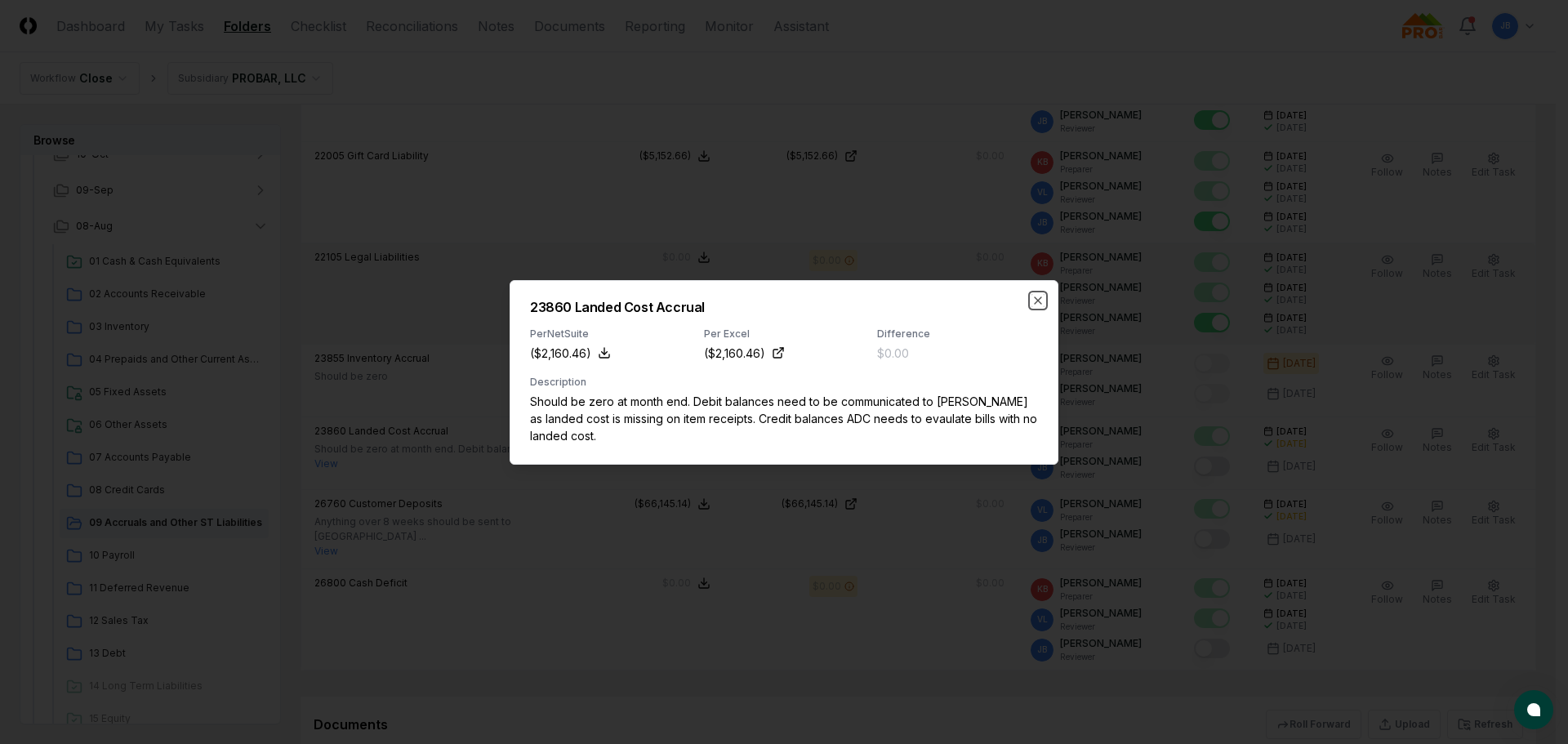
click at [1036, 300] on icon "button" at bounding box center [1038, 300] width 13 height 13
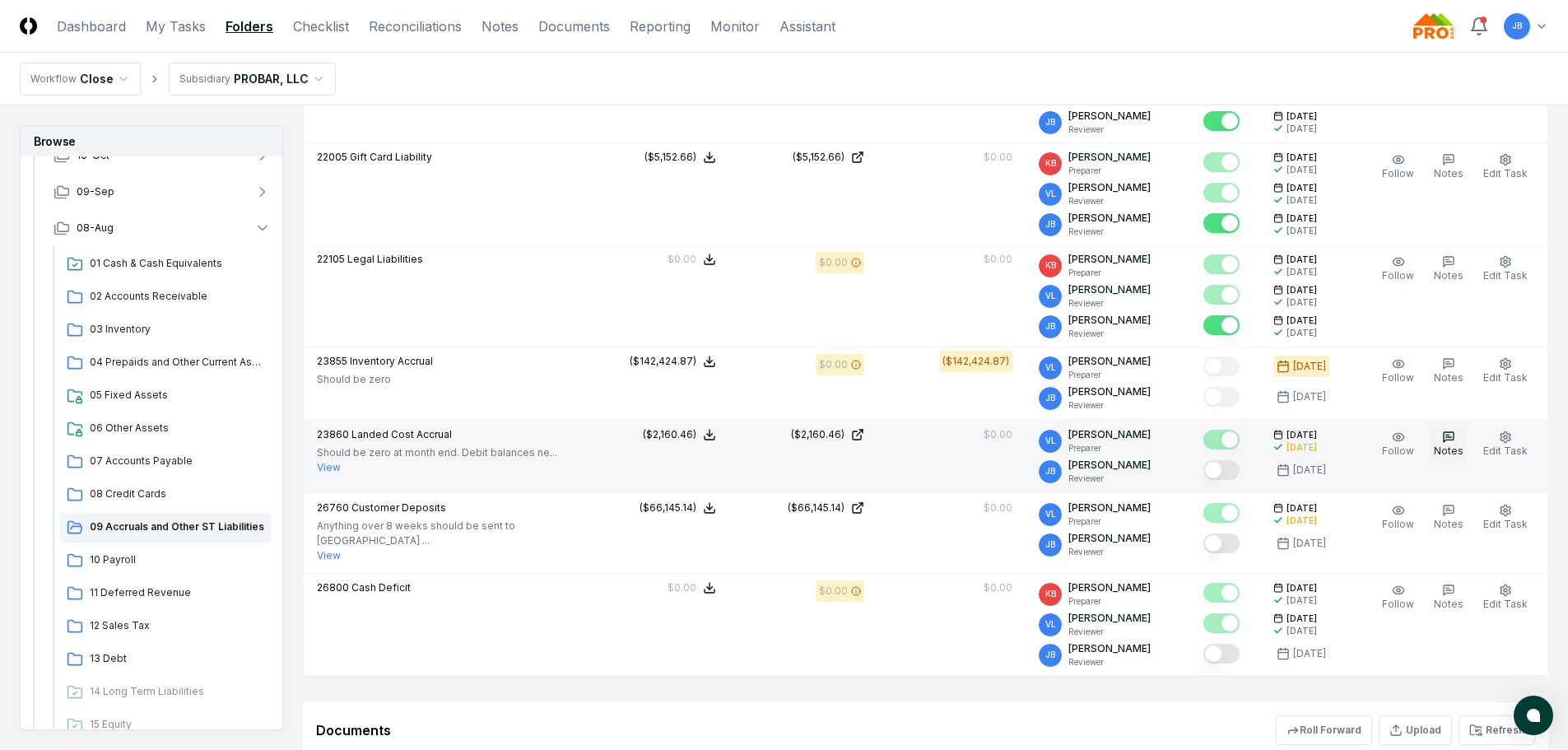
click at [1453, 439] on icon "button" at bounding box center [1449, 436] width 13 height 13
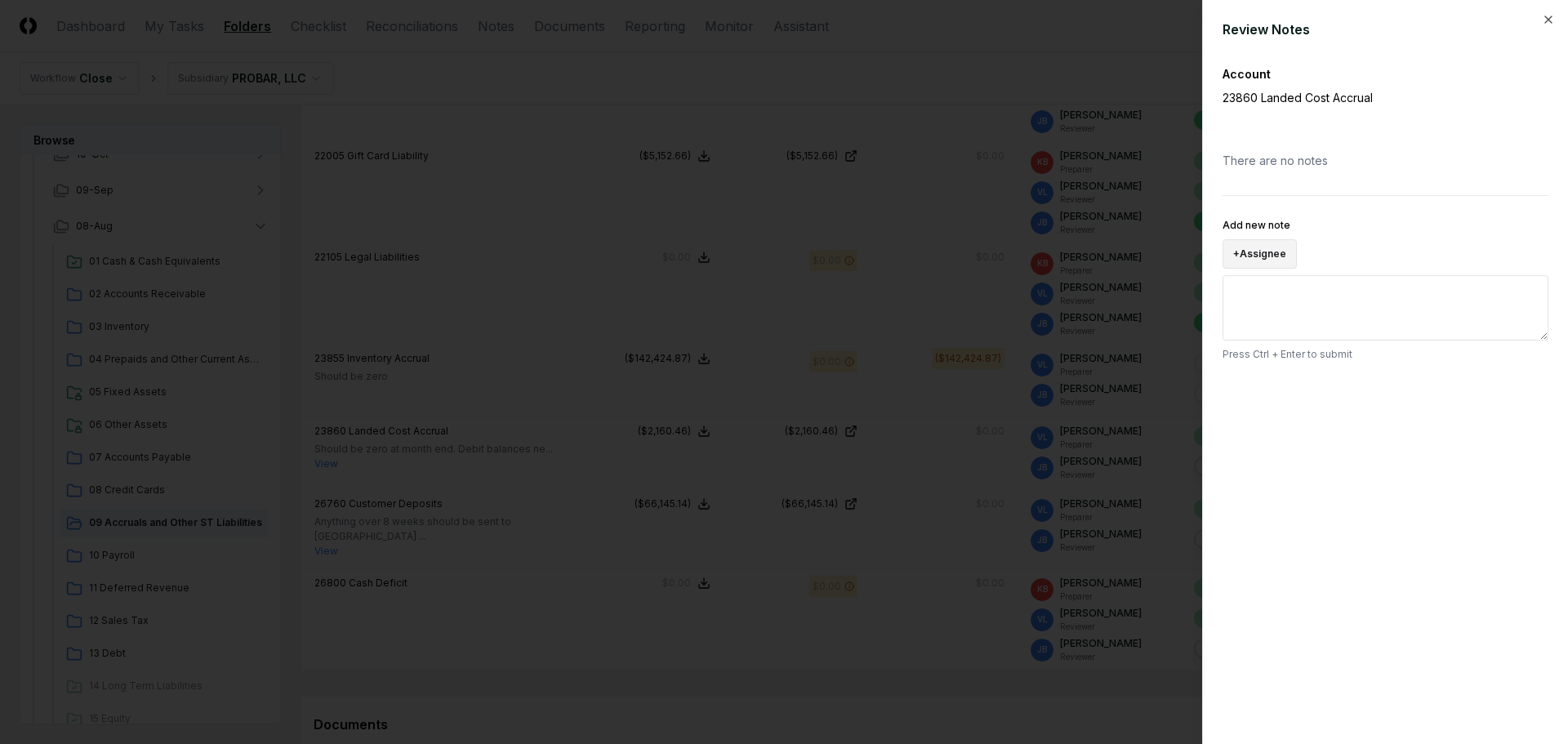
click at [1259, 241] on button "+ Assignee" at bounding box center [1260, 254] width 74 height 29
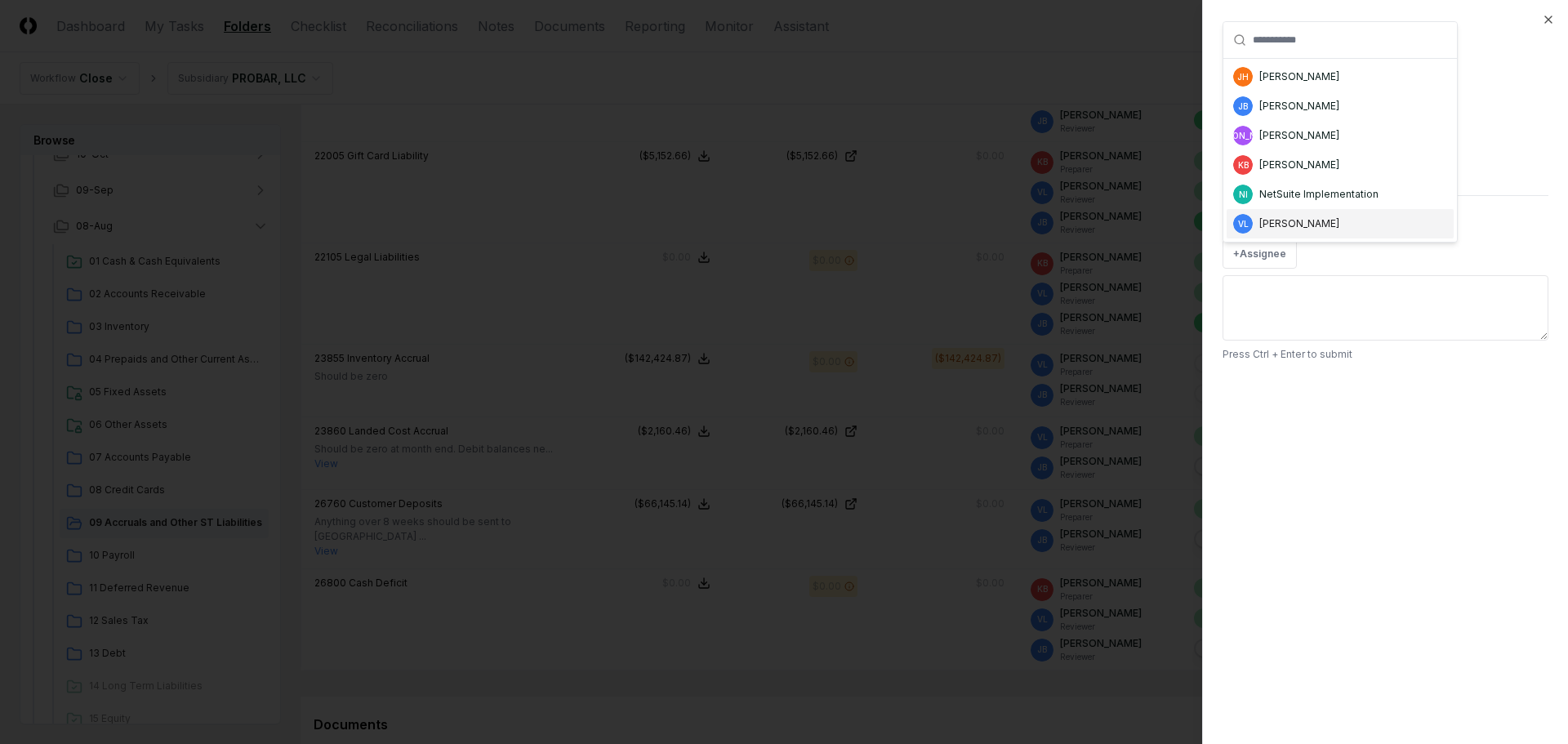
click at [1321, 219] on div "[PERSON_NAME]" at bounding box center [1299, 223] width 80 height 15
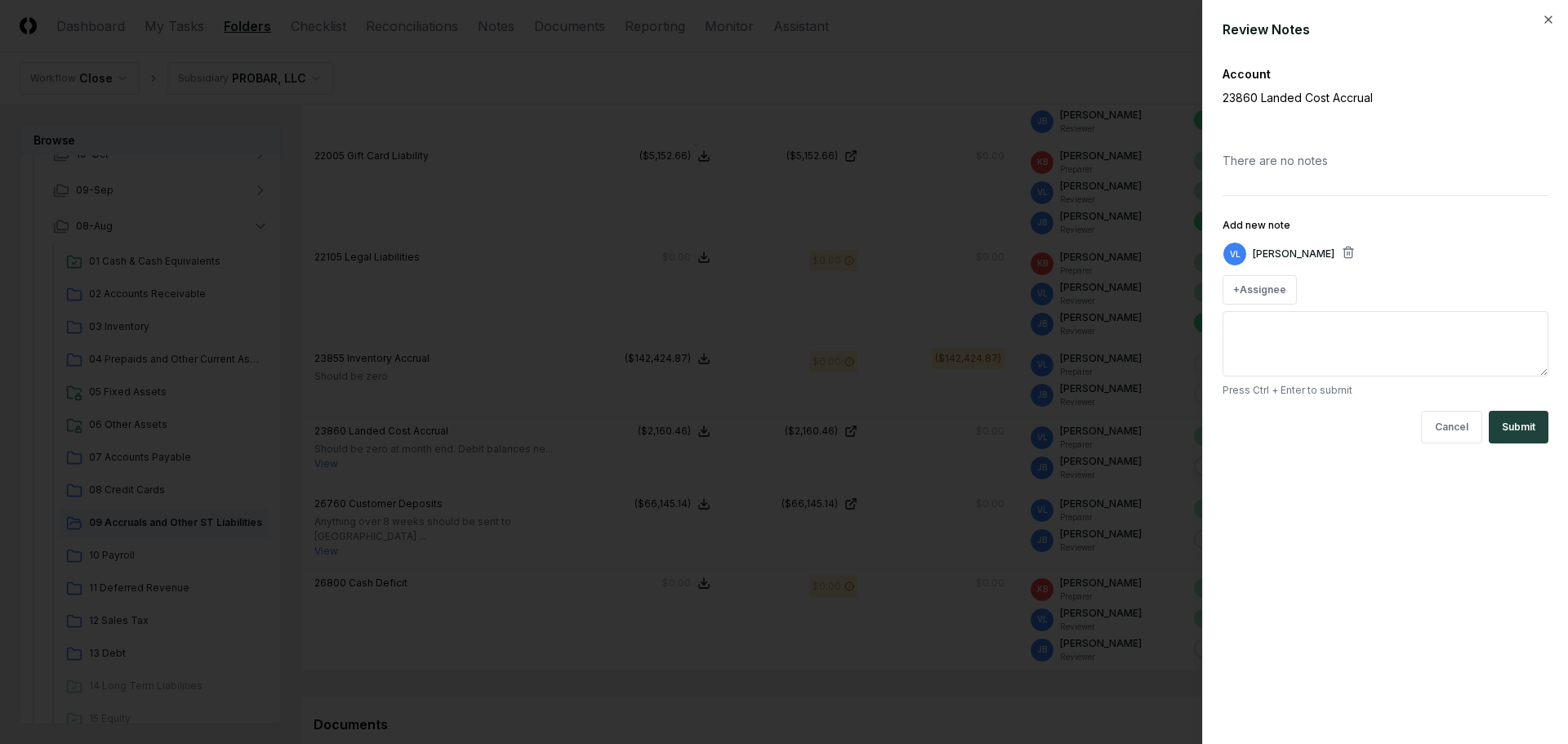
click at [1345, 341] on textarea "Add new note" at bounding box center [1385, 344] width 326 height 66
click at [1525, 420] on button "Submit" at bounding box center [1518, 427] width 60 height 32
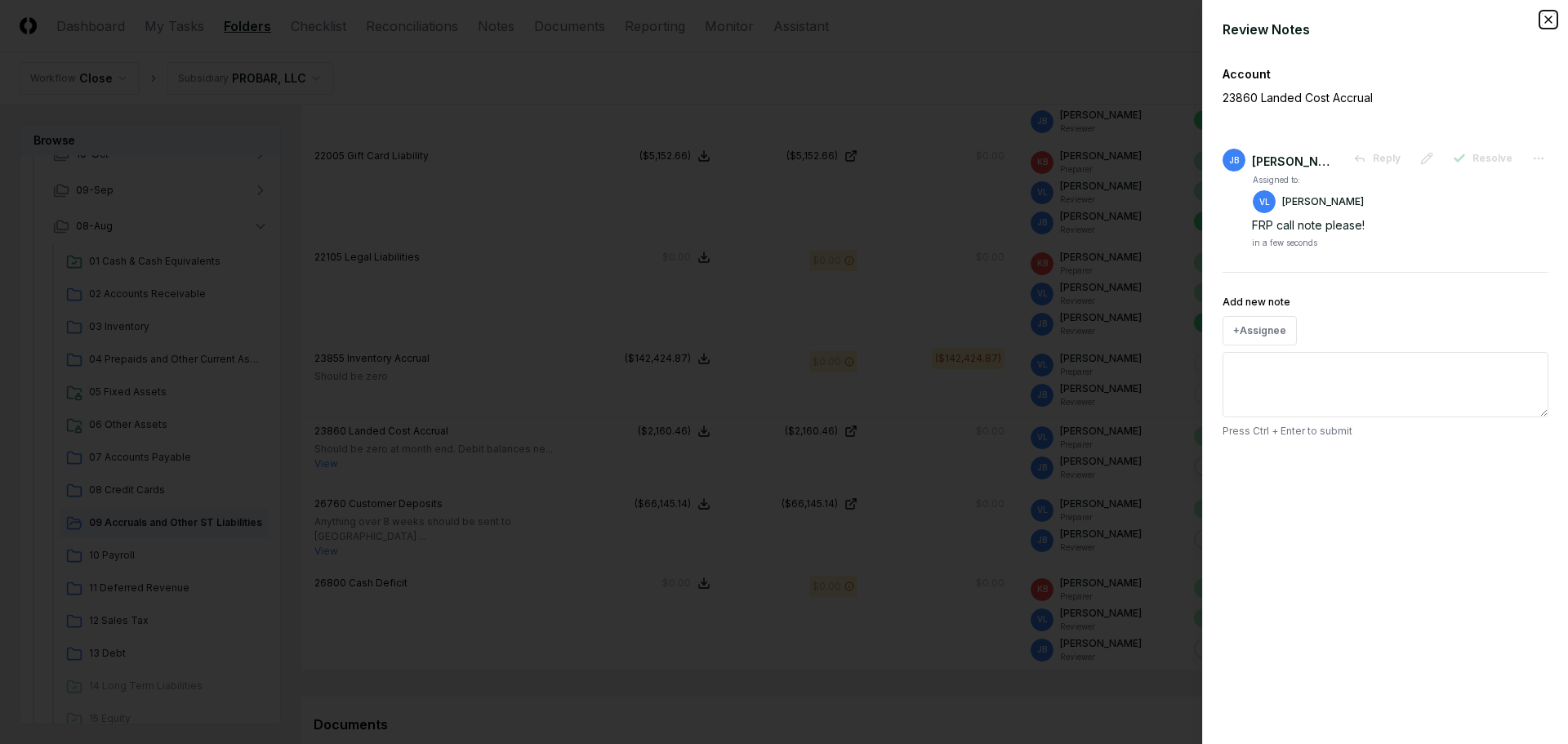
click at [1545, 23] on icon "button" at bounding box center [1547, 19] width 13 height 13
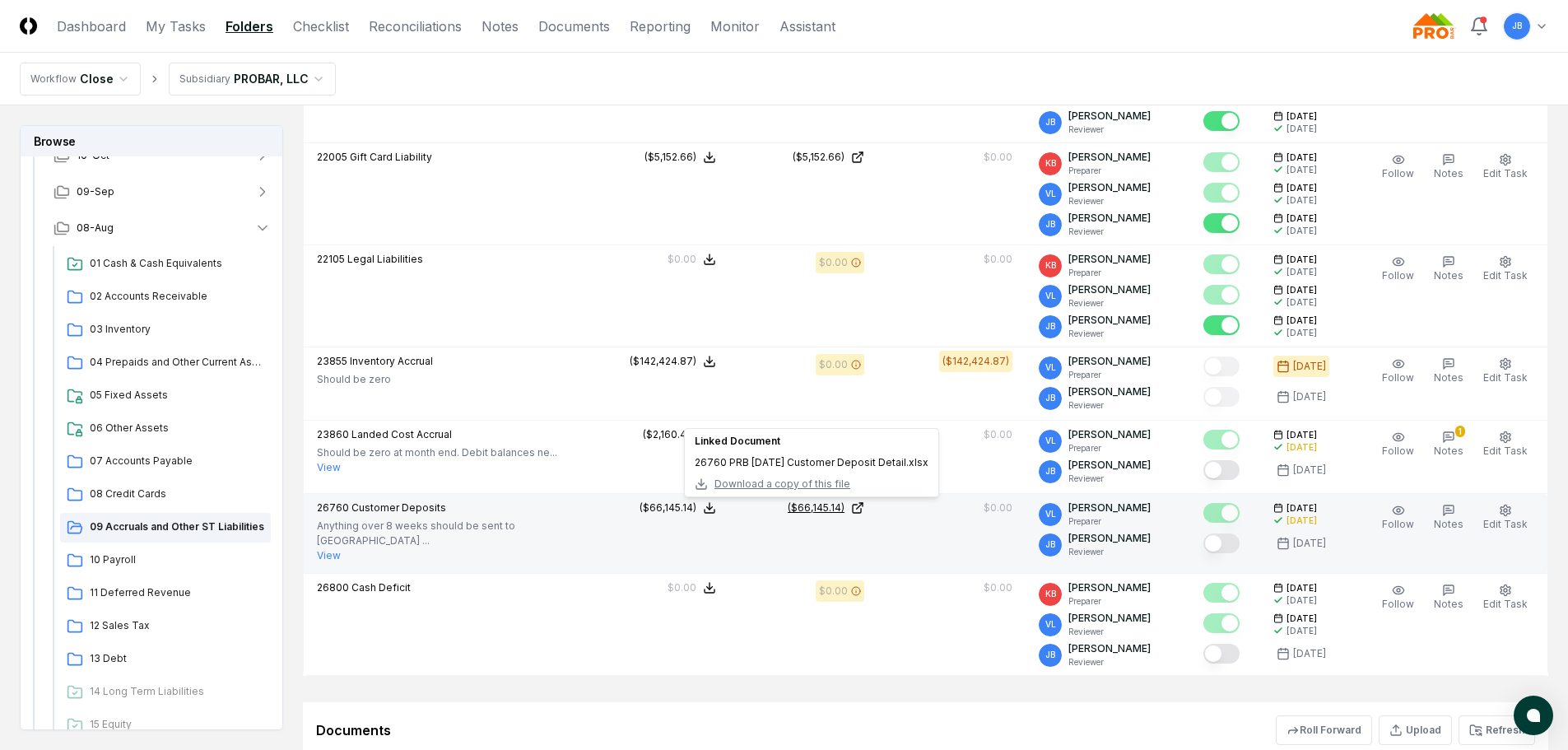
click at [832, 514] on div "($66,145.14)" at bounding box center [816, 507] width 57 height 15
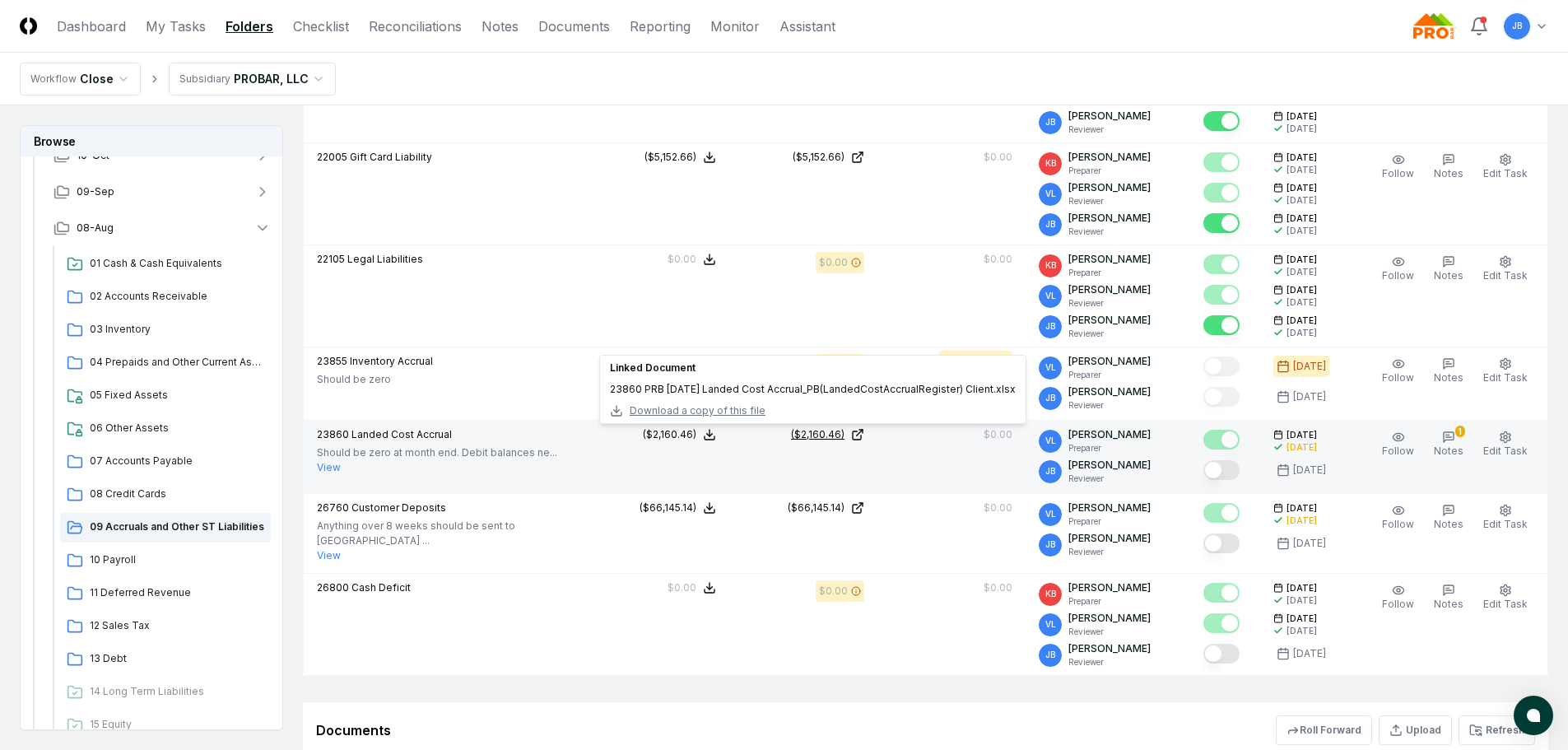
click at [831, 439] on div "($2,160.46)" at bounding box center [818, 434] width 53 height 15
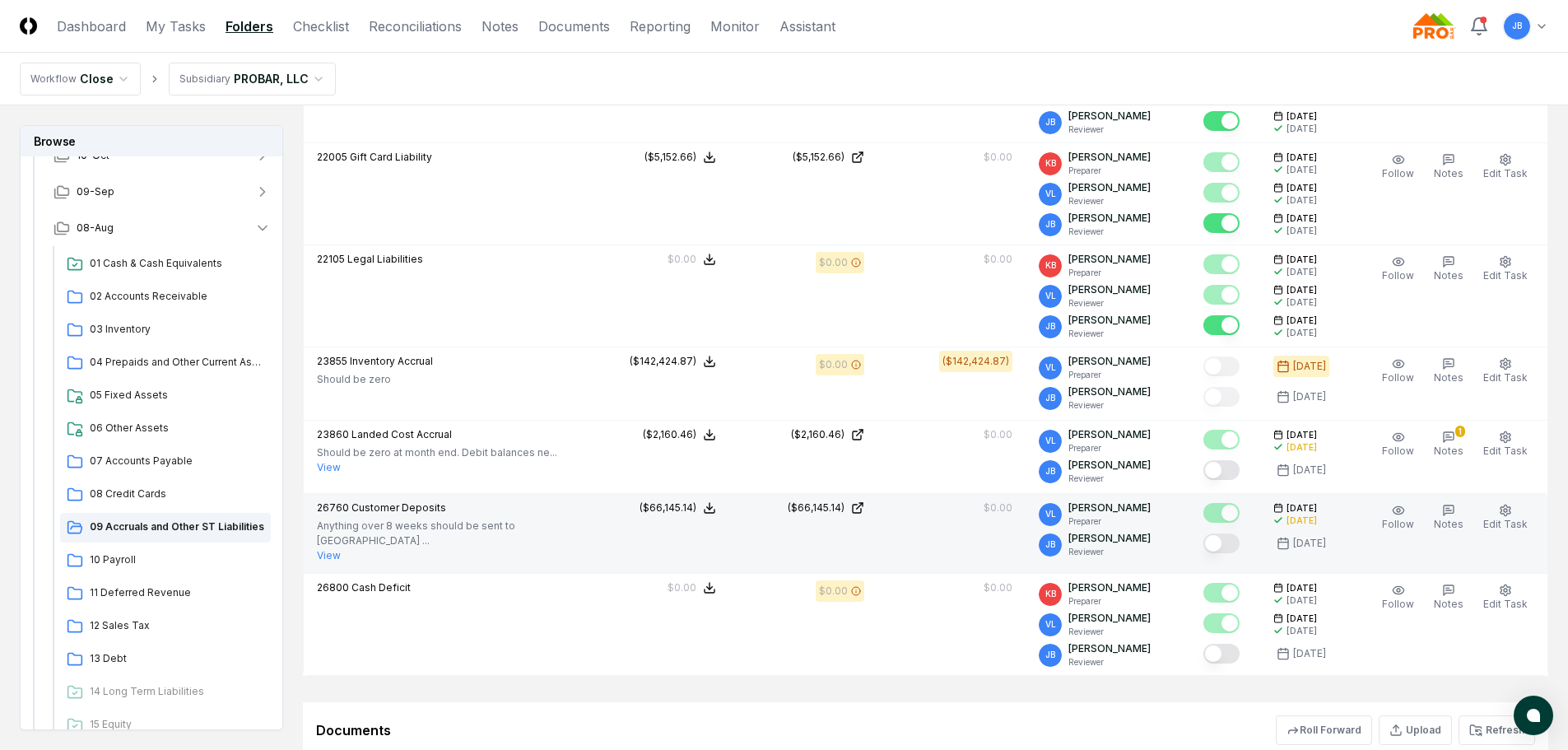
click at [1224, 544] on button "Mark complete" at bounding box center [1222, 544] width 37 height 20
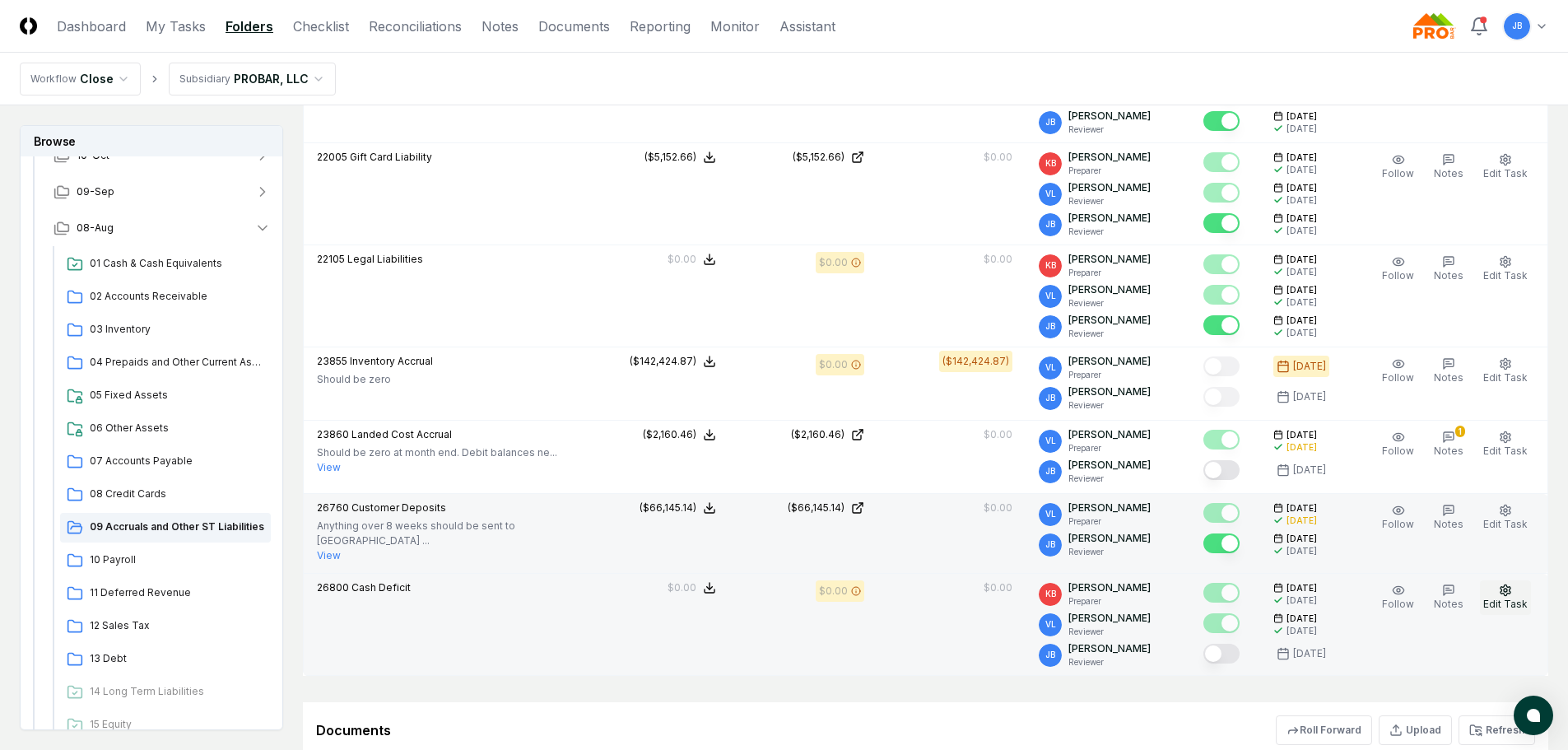
click at [1512, 588] on icon "button" at bounding box center [1505, 589] width 13 height 13
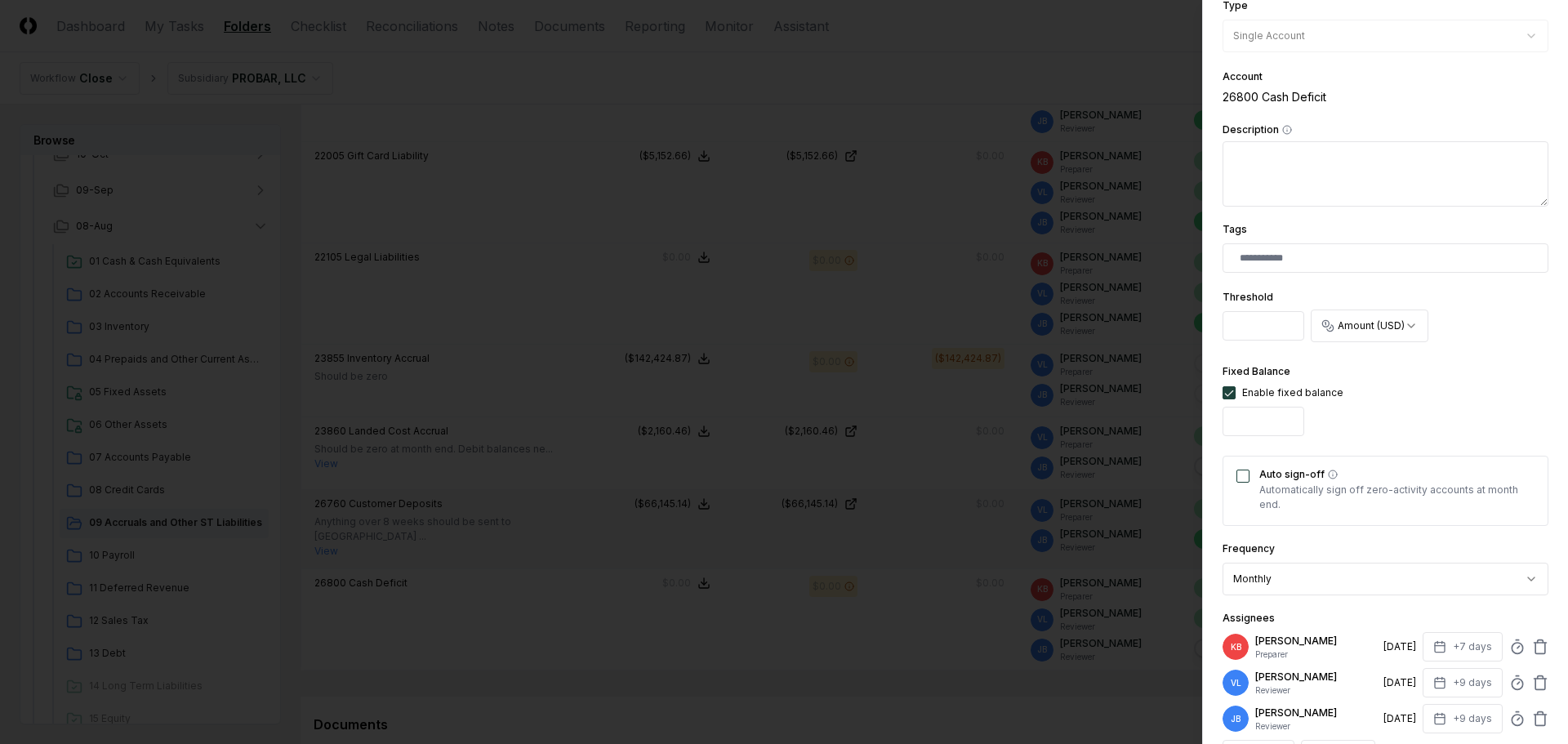
click at [1243, 480] on button "Auto sign-off" at bounding box center [1242, 476] width 13 height 13
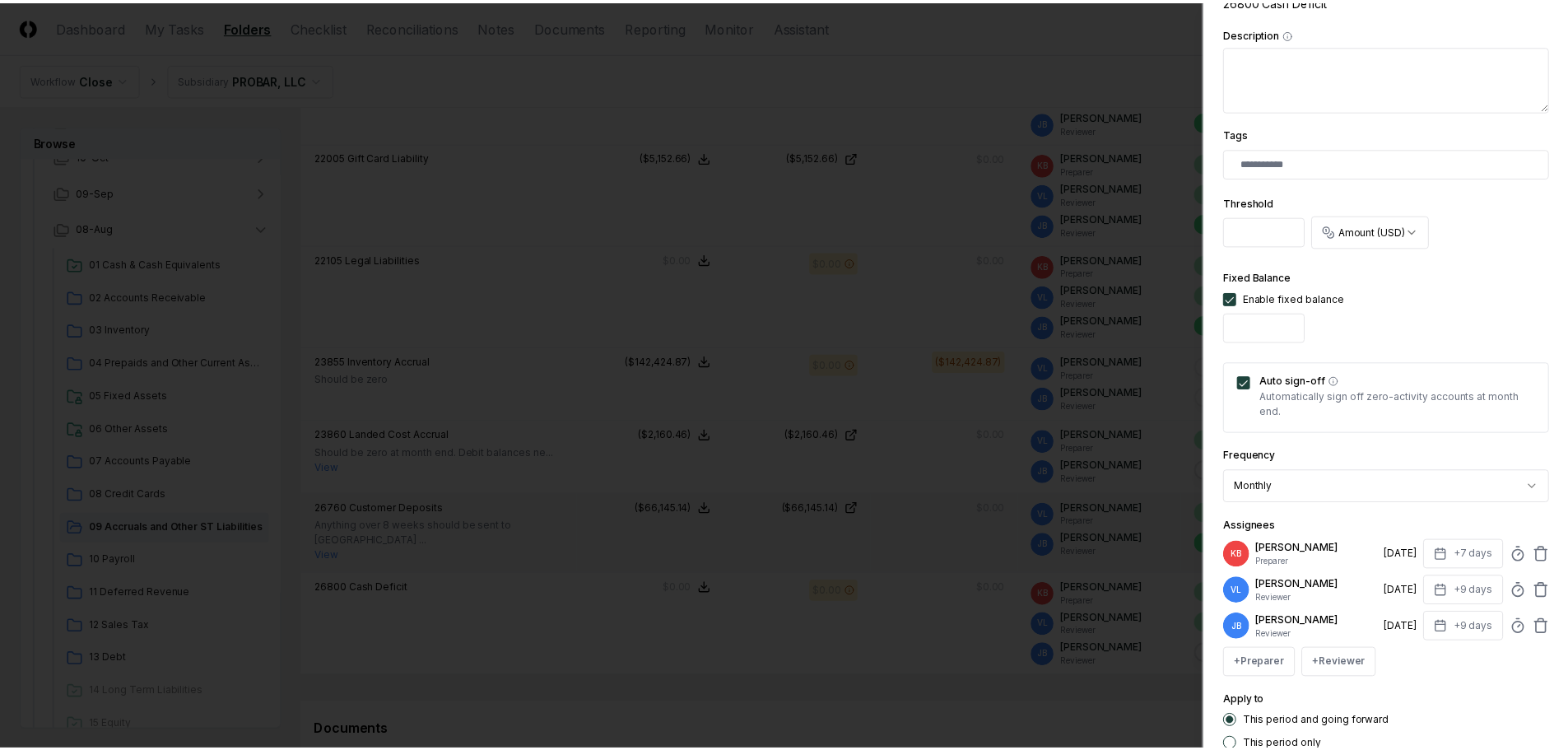
scroll to position [452, 0]
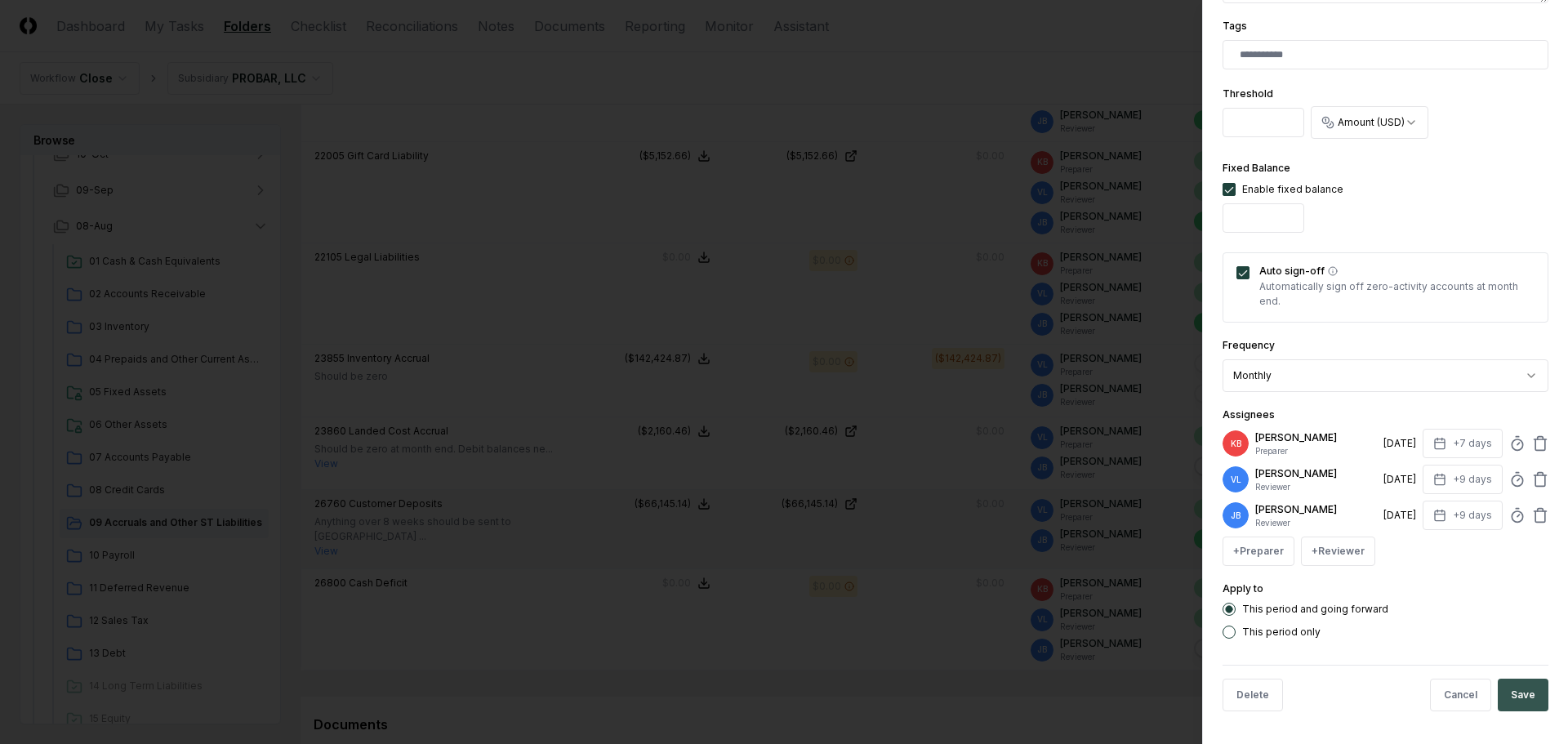
click at [1510, 697] on button "Save" at bounding box center [1523, 694] width 51 height 32
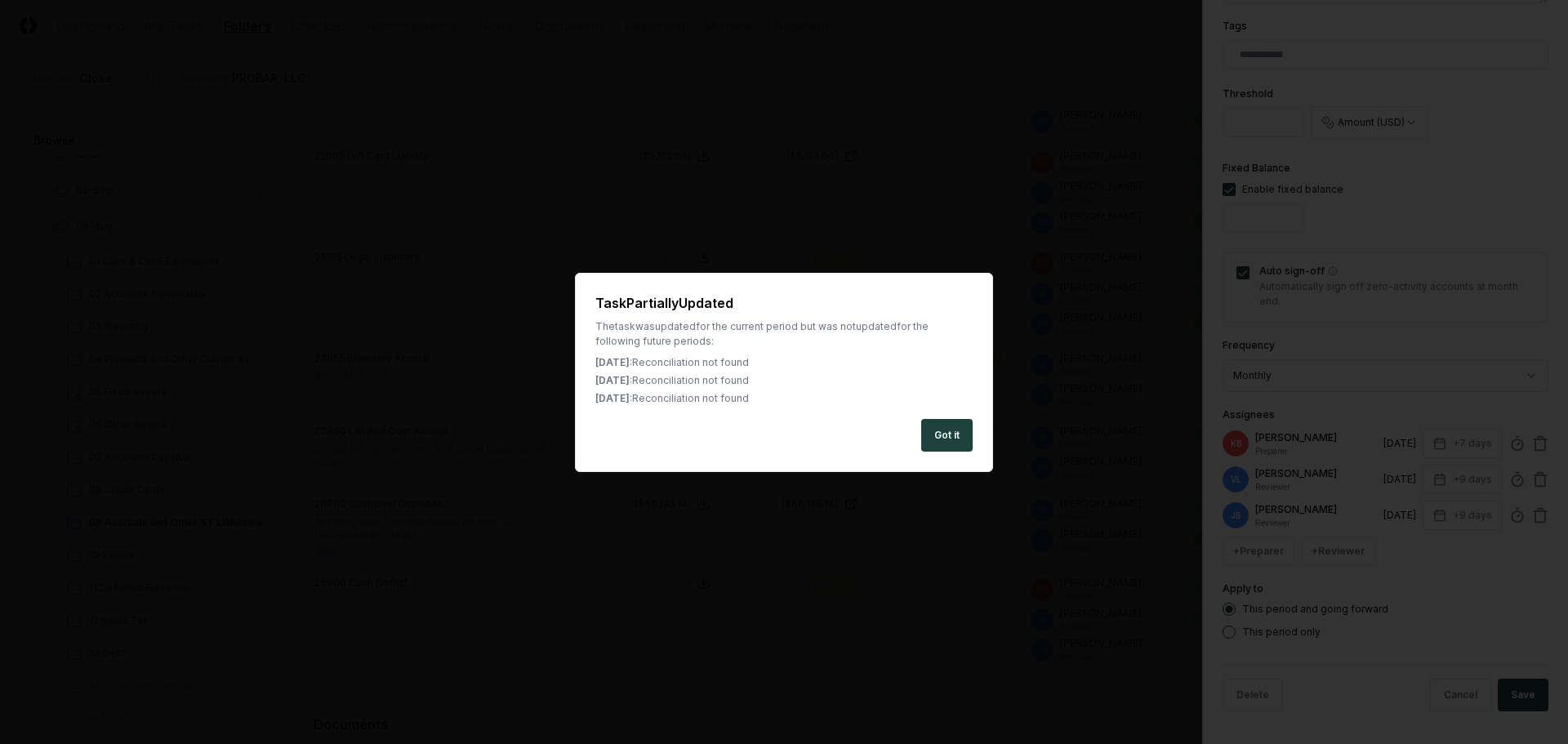
click at [948, 429] on button "Got it" at bounding box center [946, 435] width 52 height 32
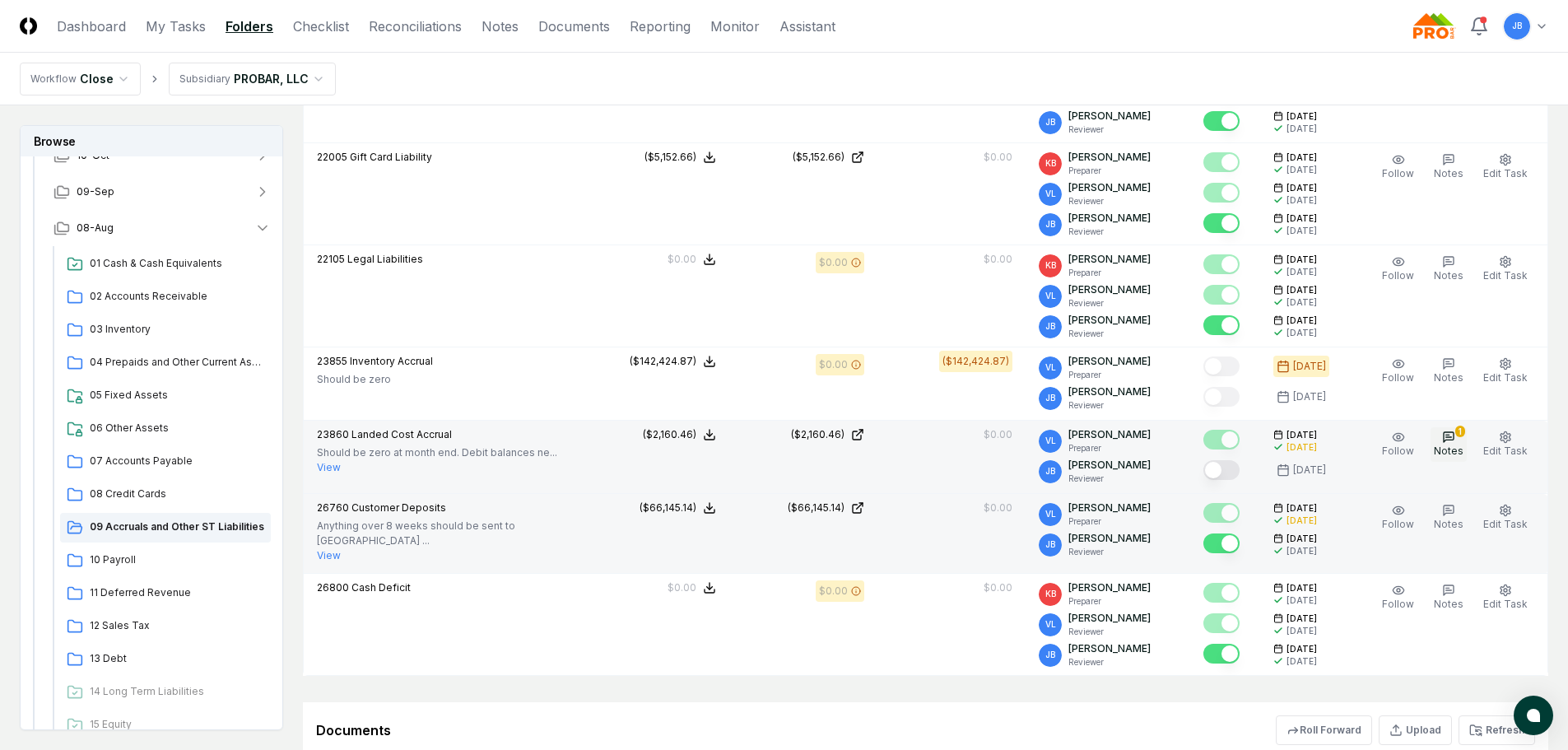
click at [1453, 438] on icon "button" at bounding box center [1449, 436] width 13 height 13
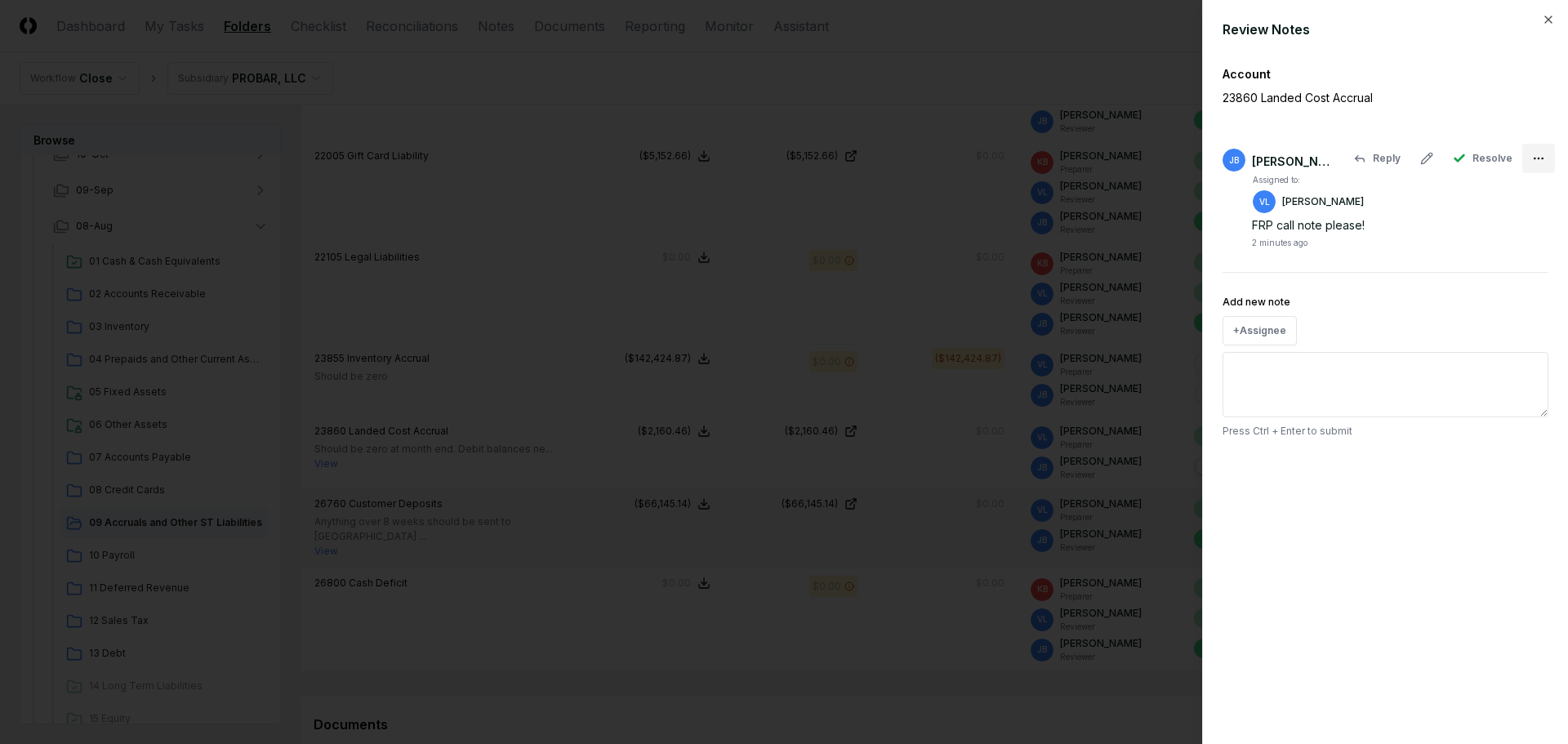
click at [1543, 155] on body "CloseCore Dashboard My Tasks Folders Checklist Reconciliations Notes Documents …" at bounding box center [777, 151] width 1555 height 2100
click at [1492, 228] on span "Close" at bounding box center [1494, 224] width 28 height 15
click at [1539, 154] on icon "button" at bounding box center [1533, 154] width 13 height 13
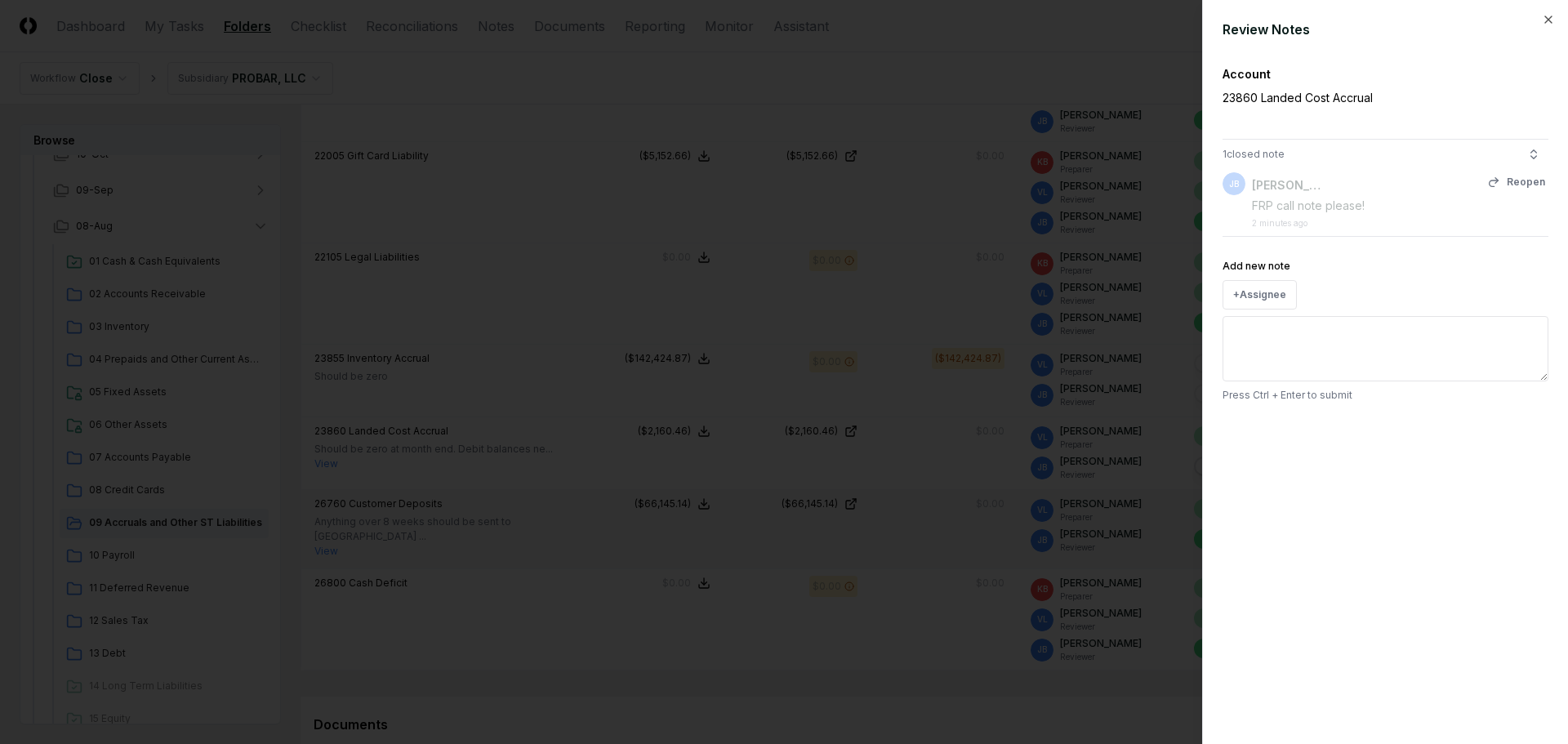
click at [1265, 196] on div "[PERSON_NAME]" at bounding box center [1288, 184] width 73 height 24
click at [1545, 19] on icon "button" at bounding box center [1547, 19] width 13 height 13
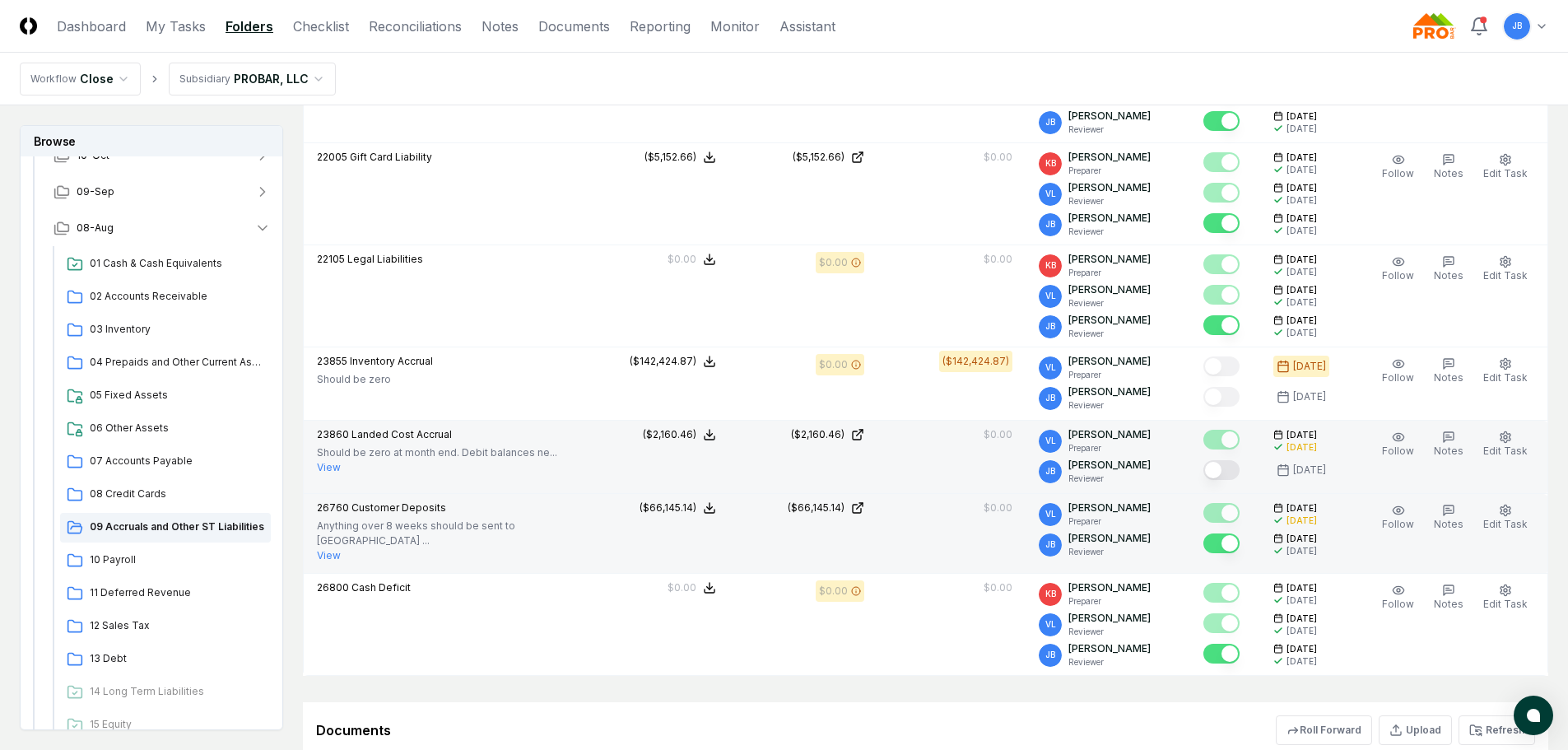
click at [1224, 465] on button "Mark complete" at bounding box center [1222, 470] width 37 height 20
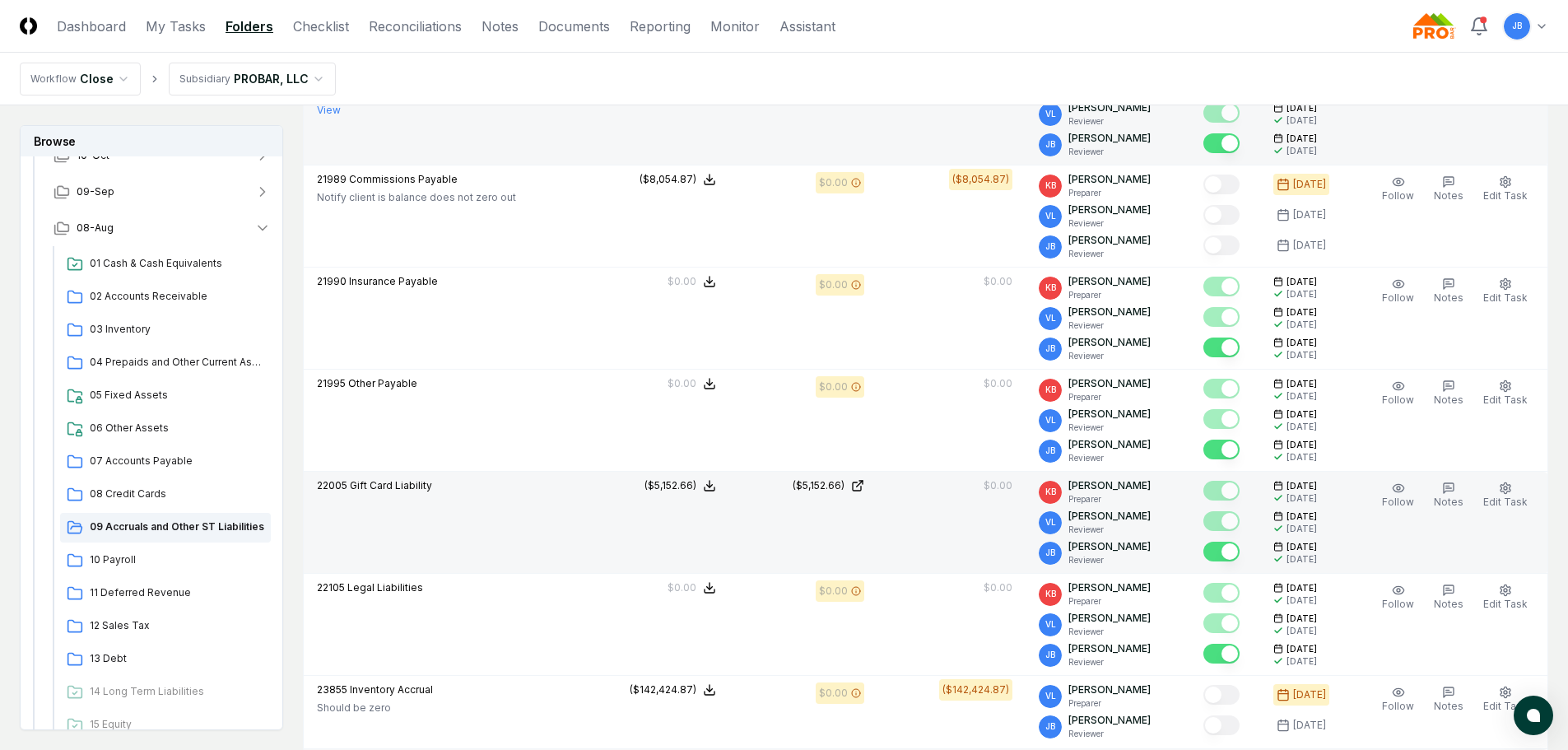
scroll to position [494, 0]
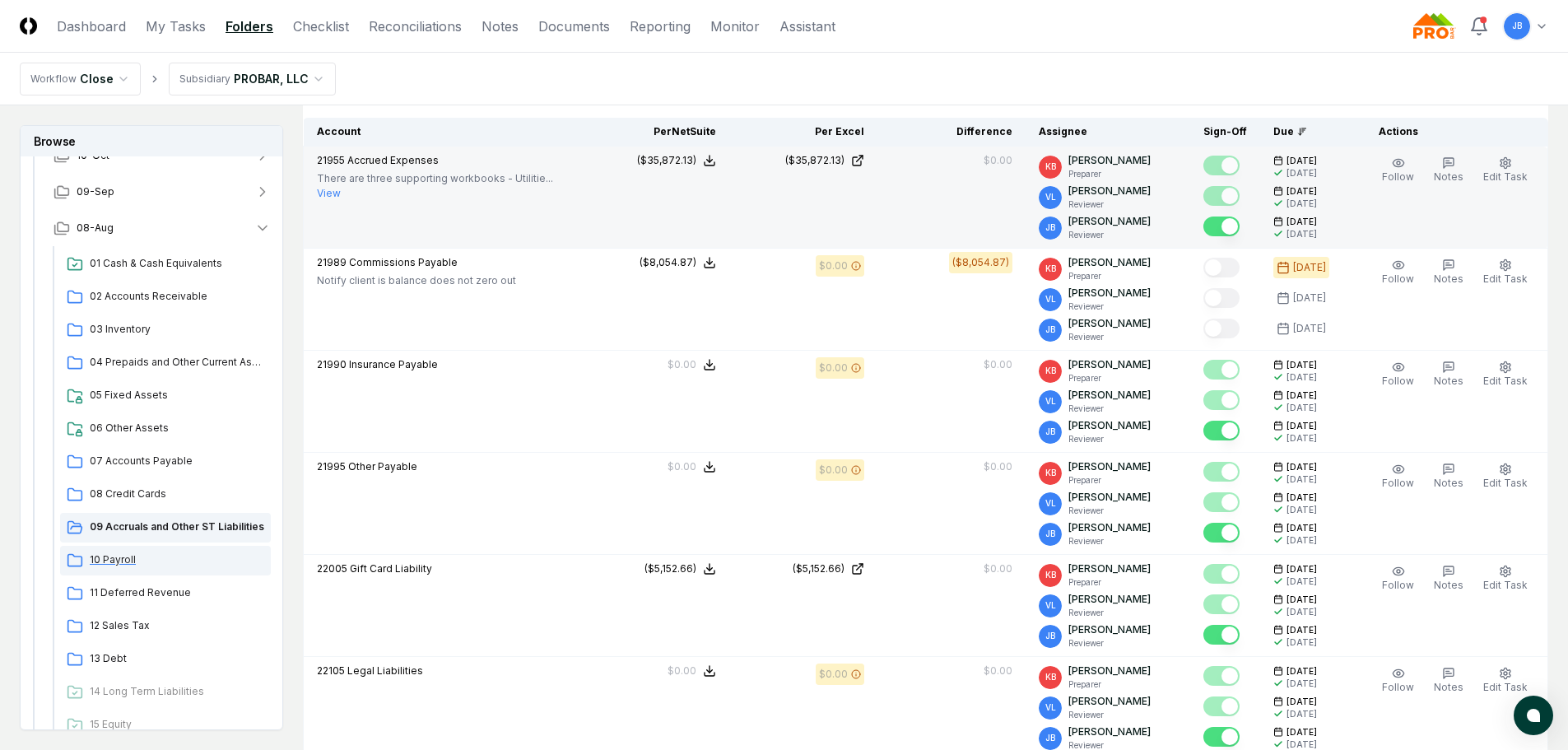
click at [105, 555] on span "10 Payroll" at bounding box center [177, 560] width 175 height 15
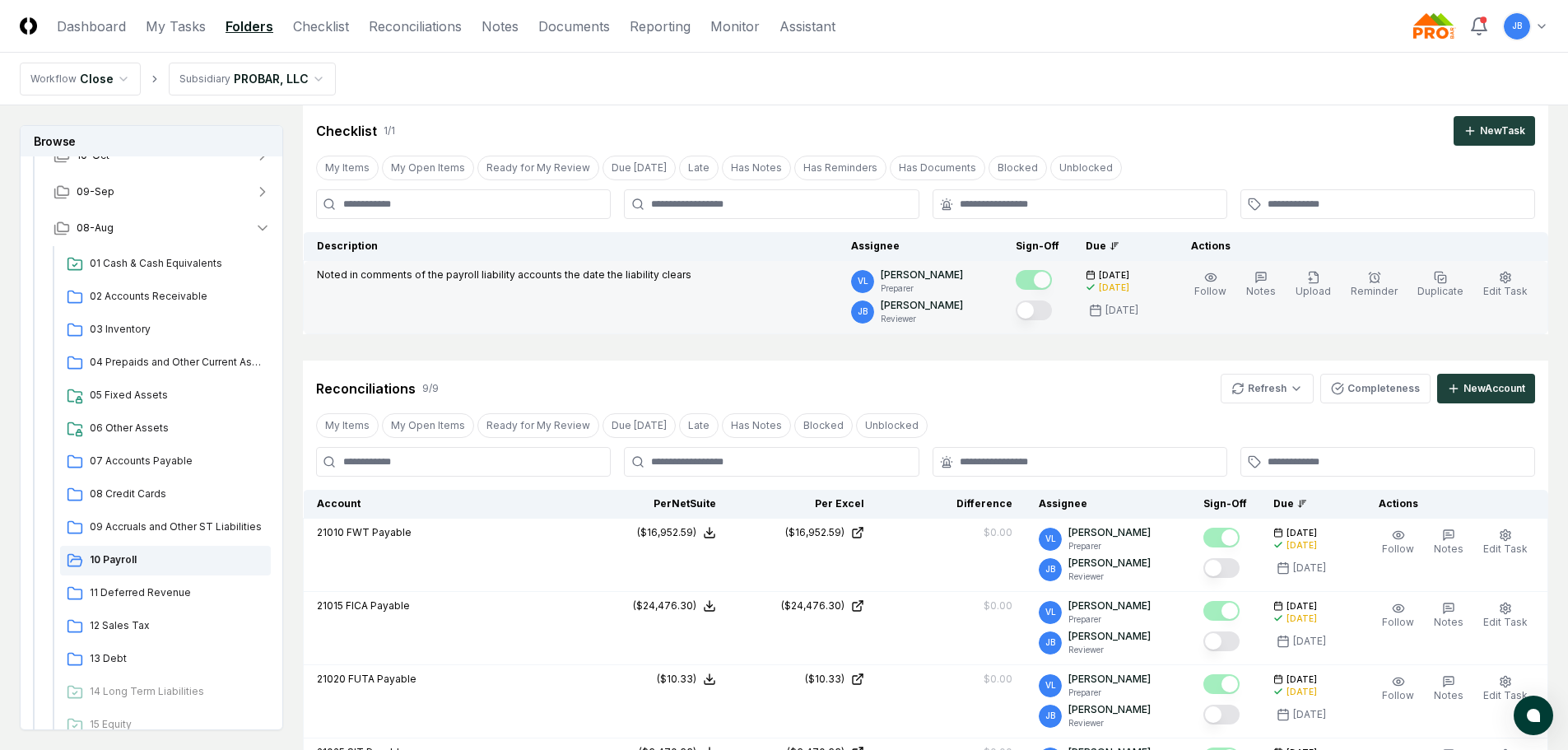
scroll to position [6, 0]
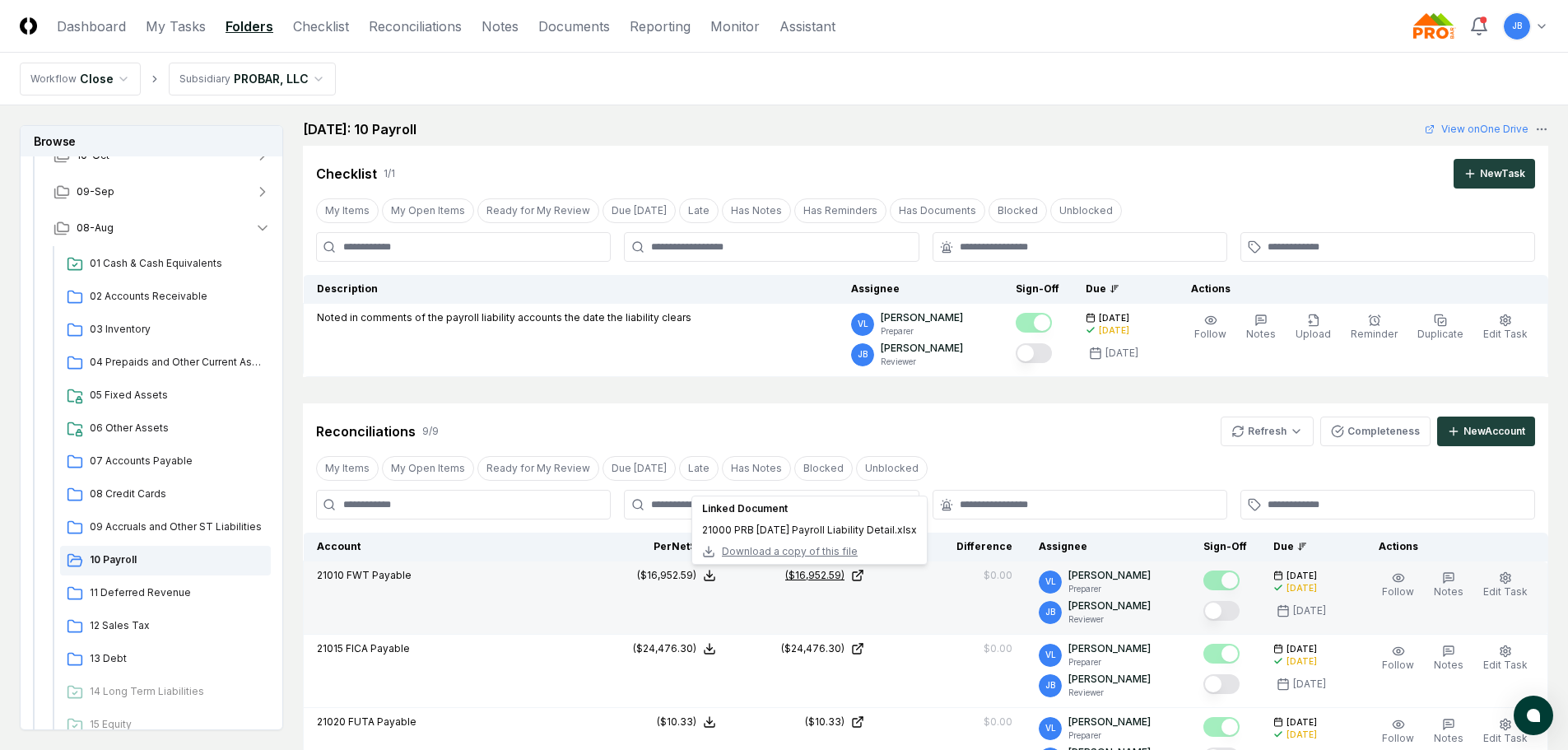
click at [861, 571] on icon at bounding box center [858, 574] width 13 height 13
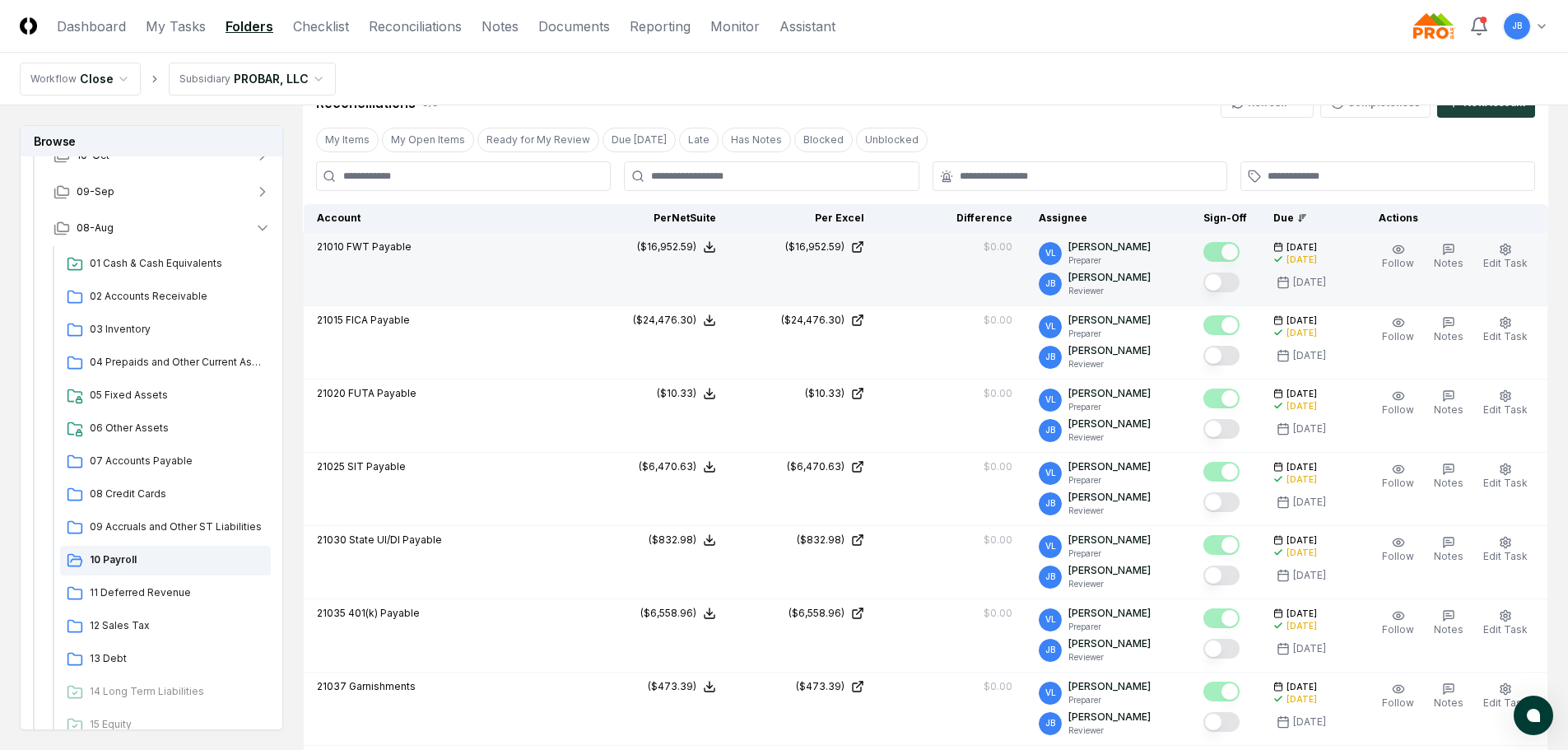
scroll to position [336, 0]
click at [1234, 275] on button "Mark complete" at bounding box center [1222, 281] width 37 height 20
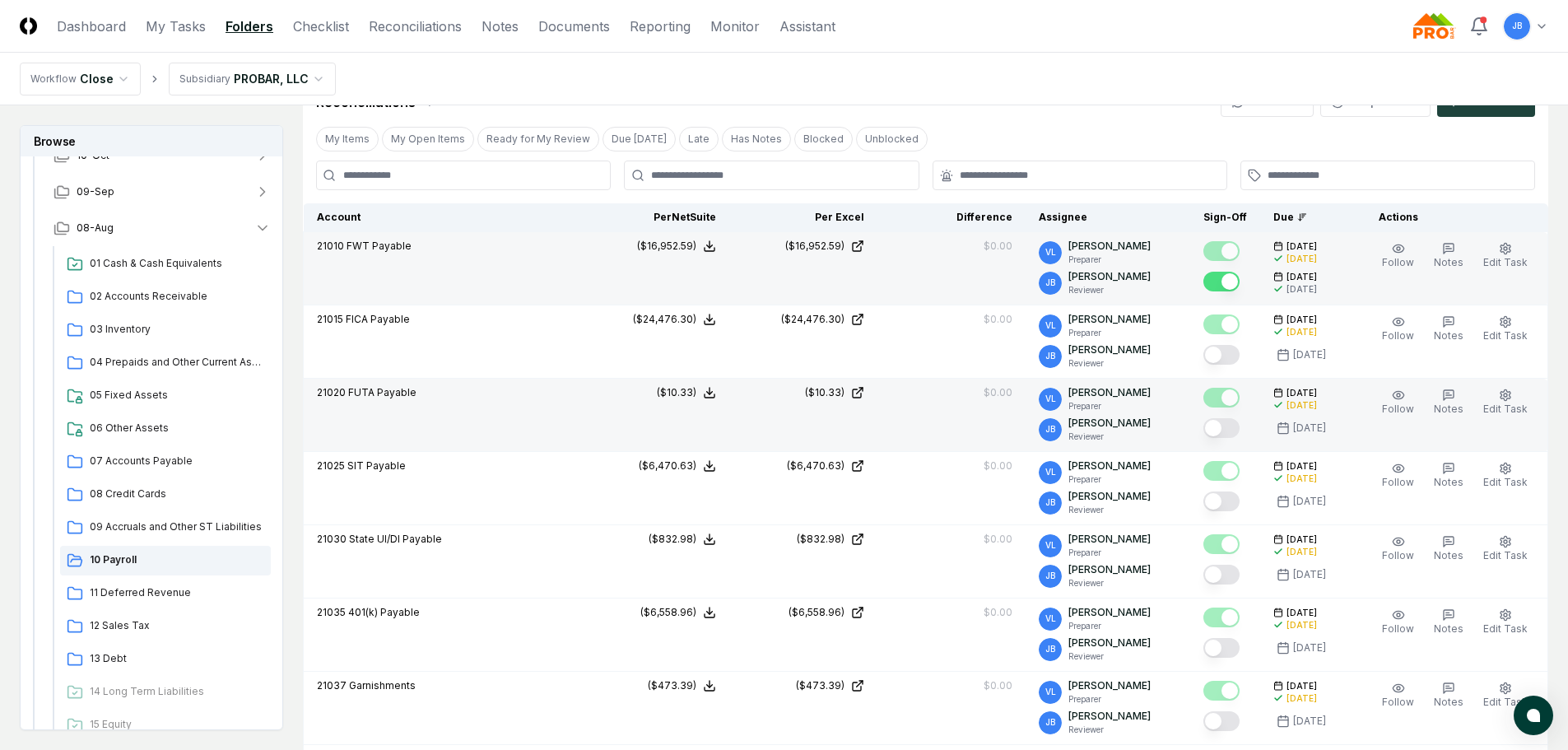
click at [1228, 424] on button "Mark complete" at bounding box center [1222, 428] width 37 height 20
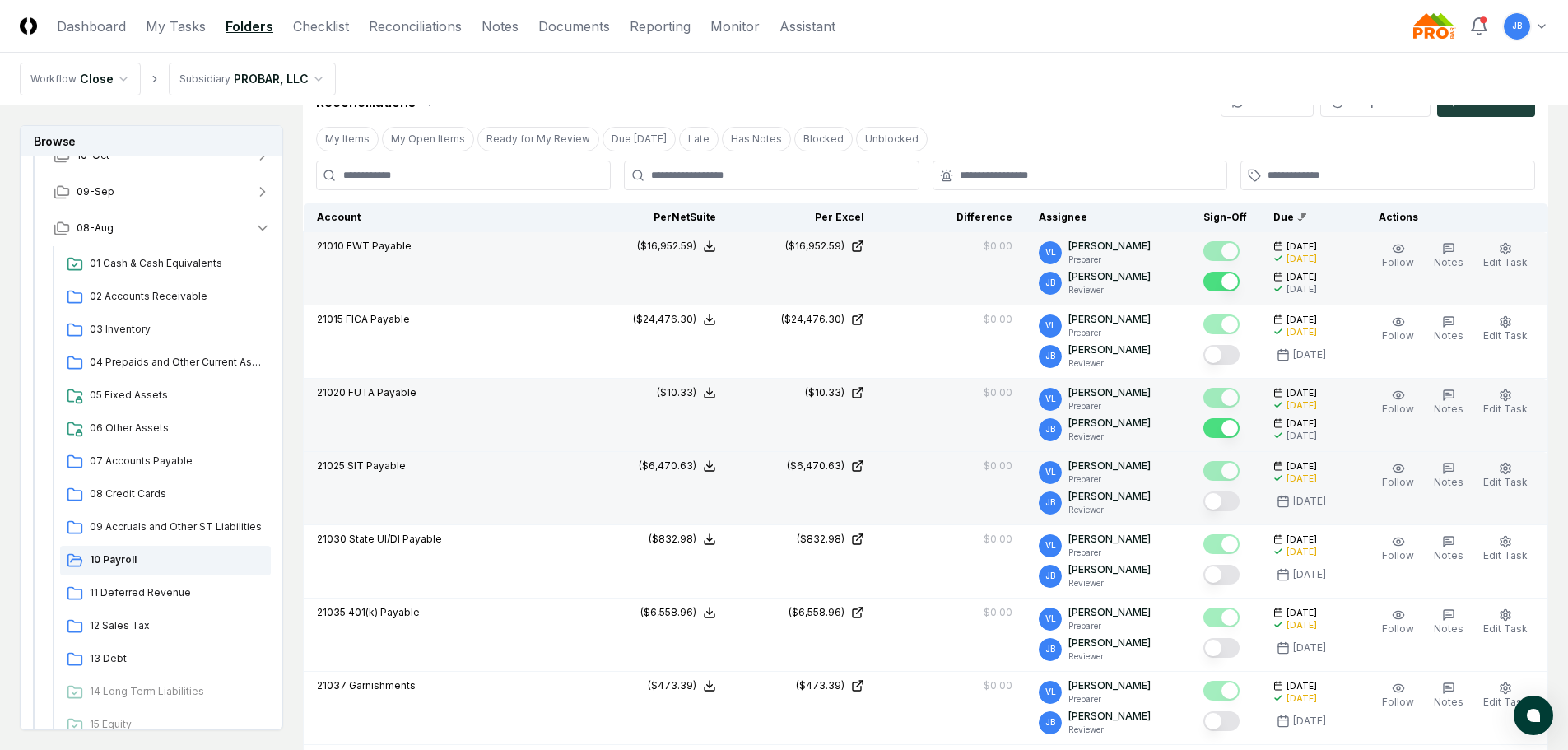
click at [1224, 504] on button "Mark complete" at bounding box center [1222, 501] width 37 height 20
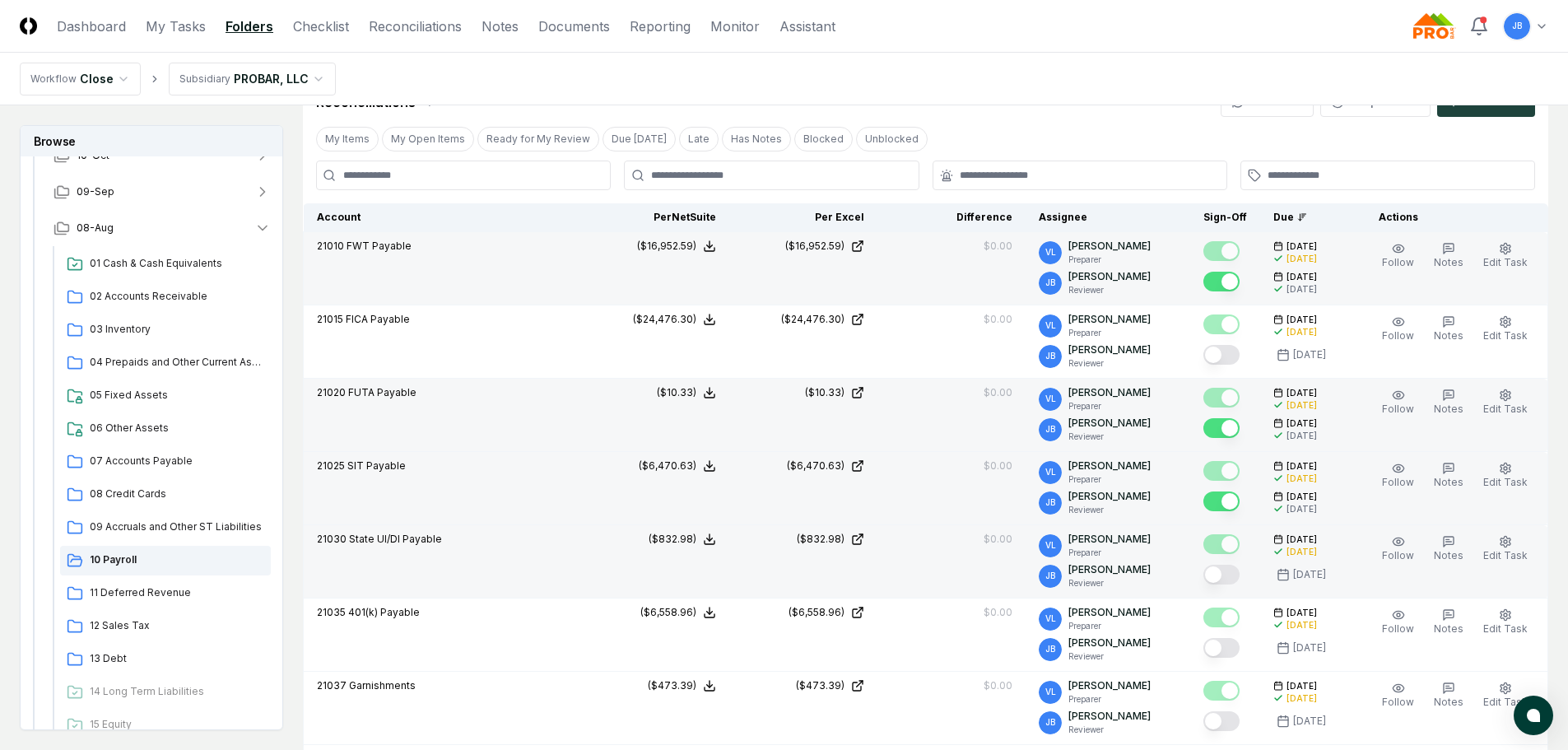
click at [1230, 575] on button "Mark complete" at bounding box center [1222, 574] width 37 height 20
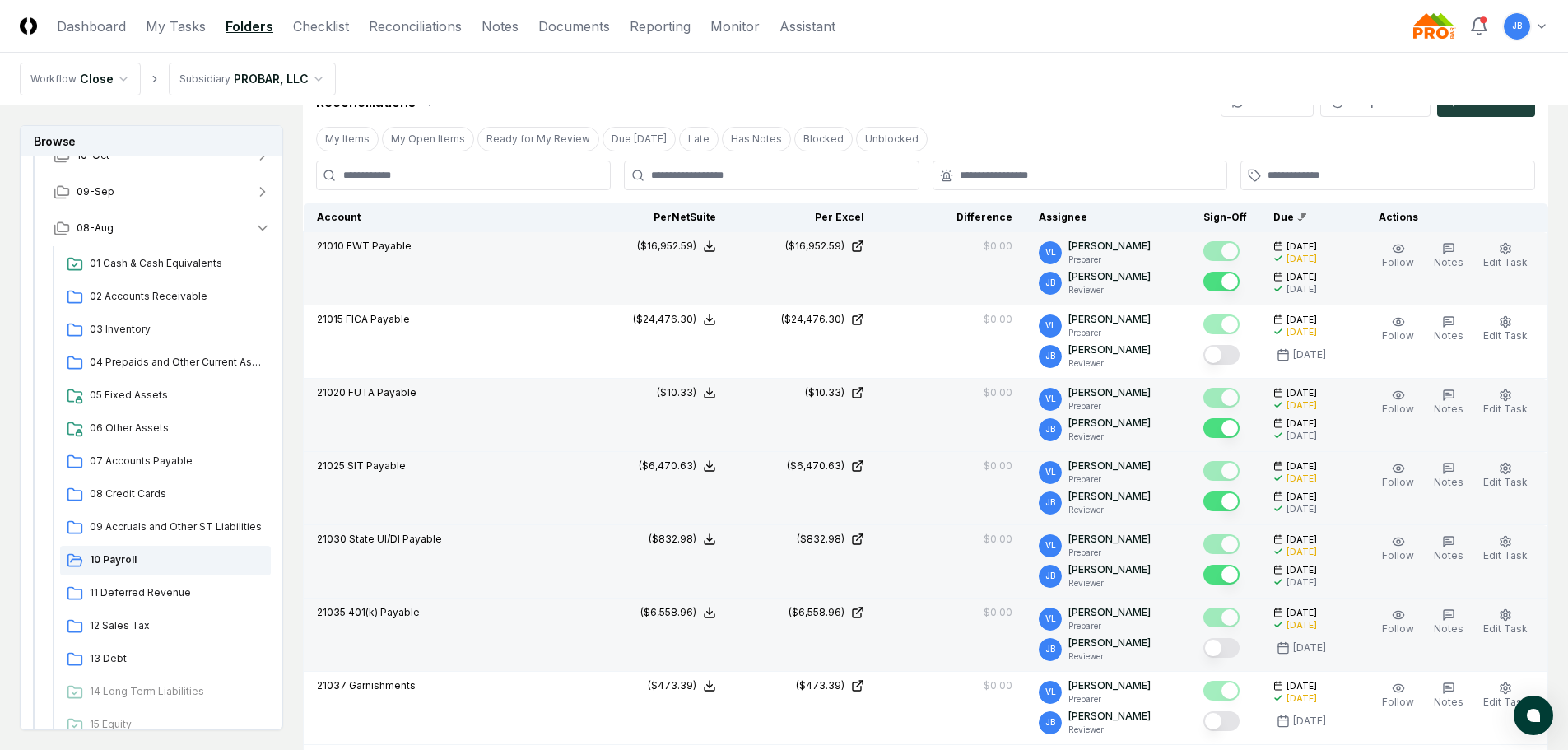
click at [1229, 649] on button "Mark complete" at bounding box center [1222, 648] width 37 height 20
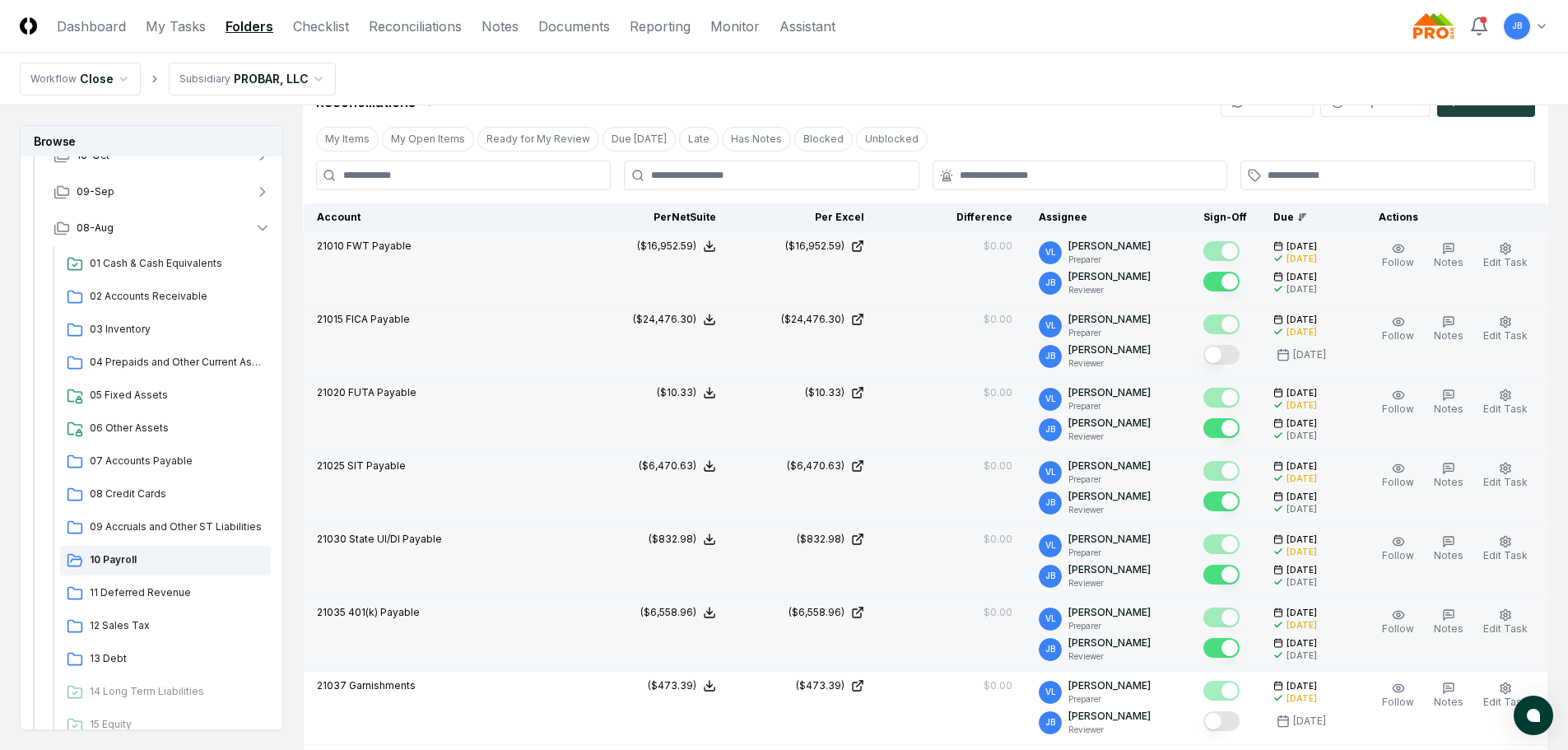
click at [1211, 355] on td at bounding box center [1225, 341] width 70 height 73
click at [1224, 357] on button "Mark complete" at bounding box center [1222, 355] width 37 height 20
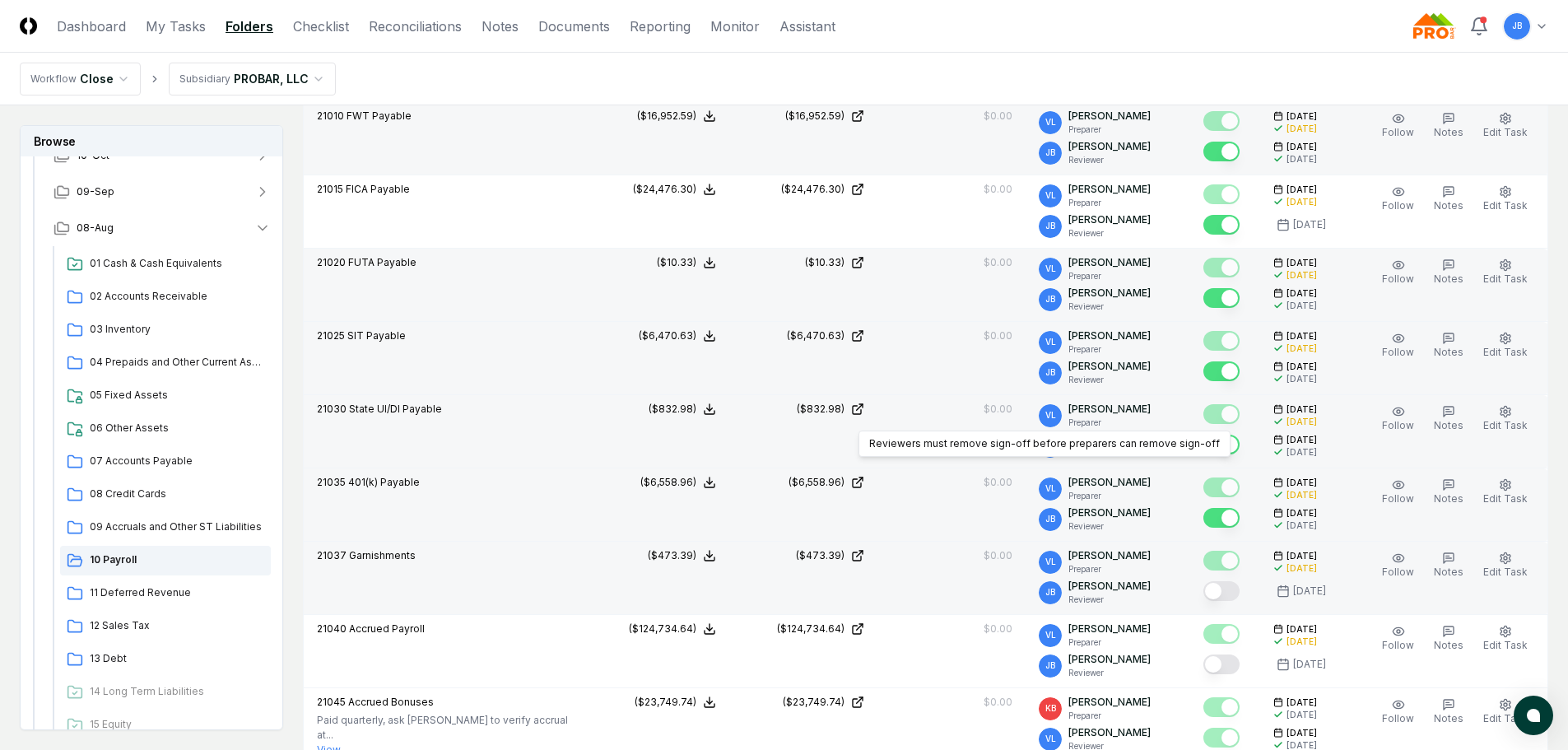
scroll to position [499, 0]
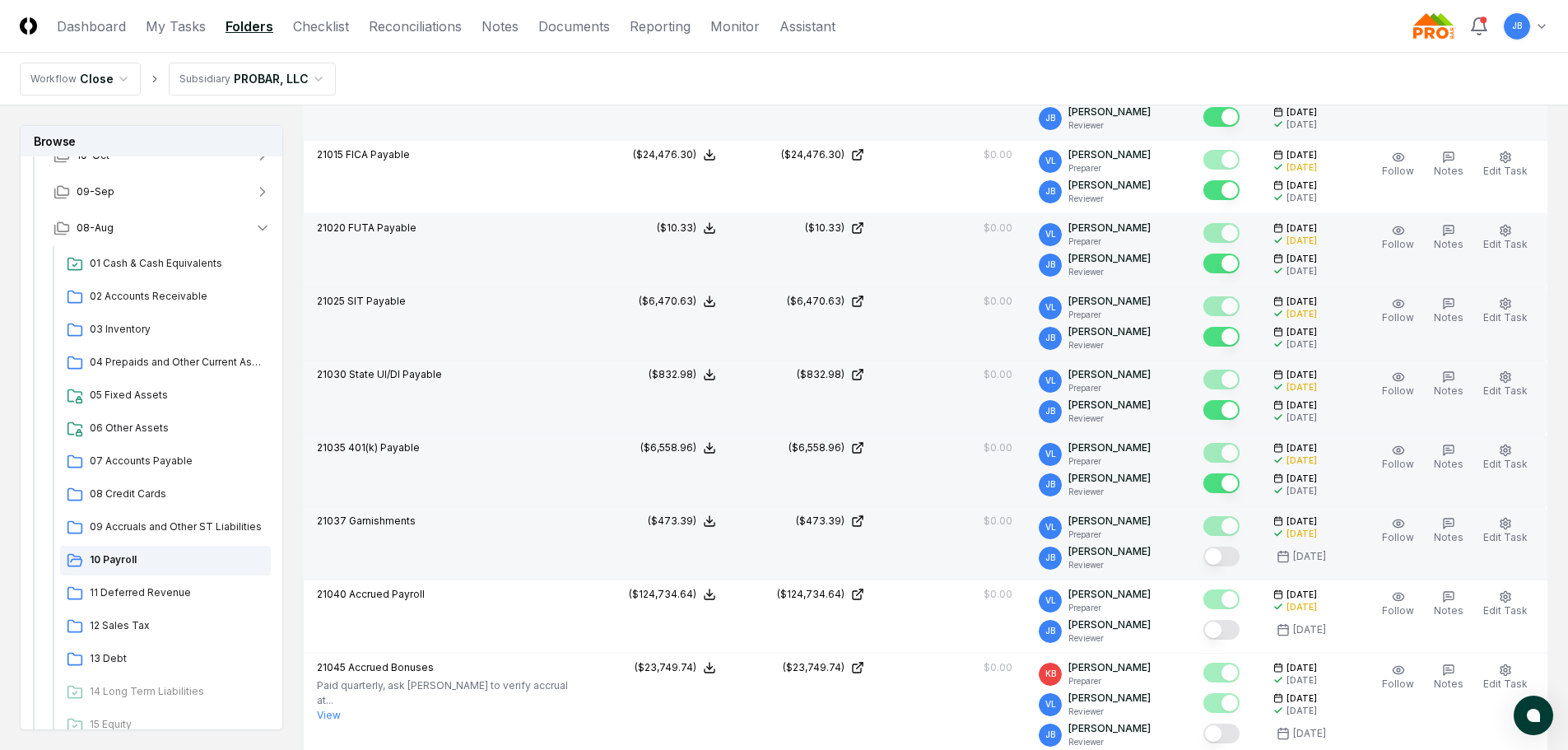
click at [1226, 559] on button "Mark complete" at bounding box center [1222, 557] width 37 height 20
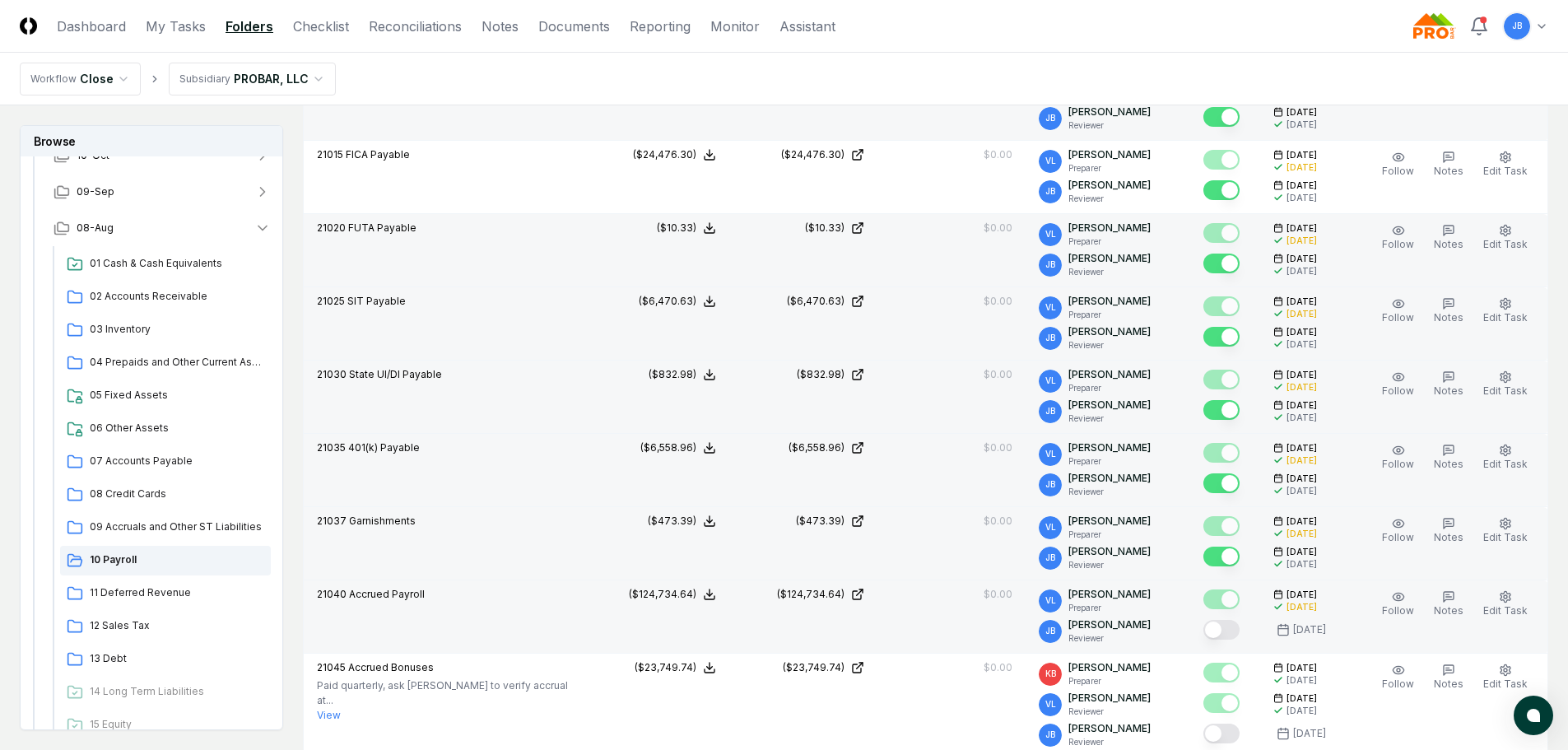
click at [1229, 627] on button "Mark complete" at bounding box center [1222, 630] width 37 height 20
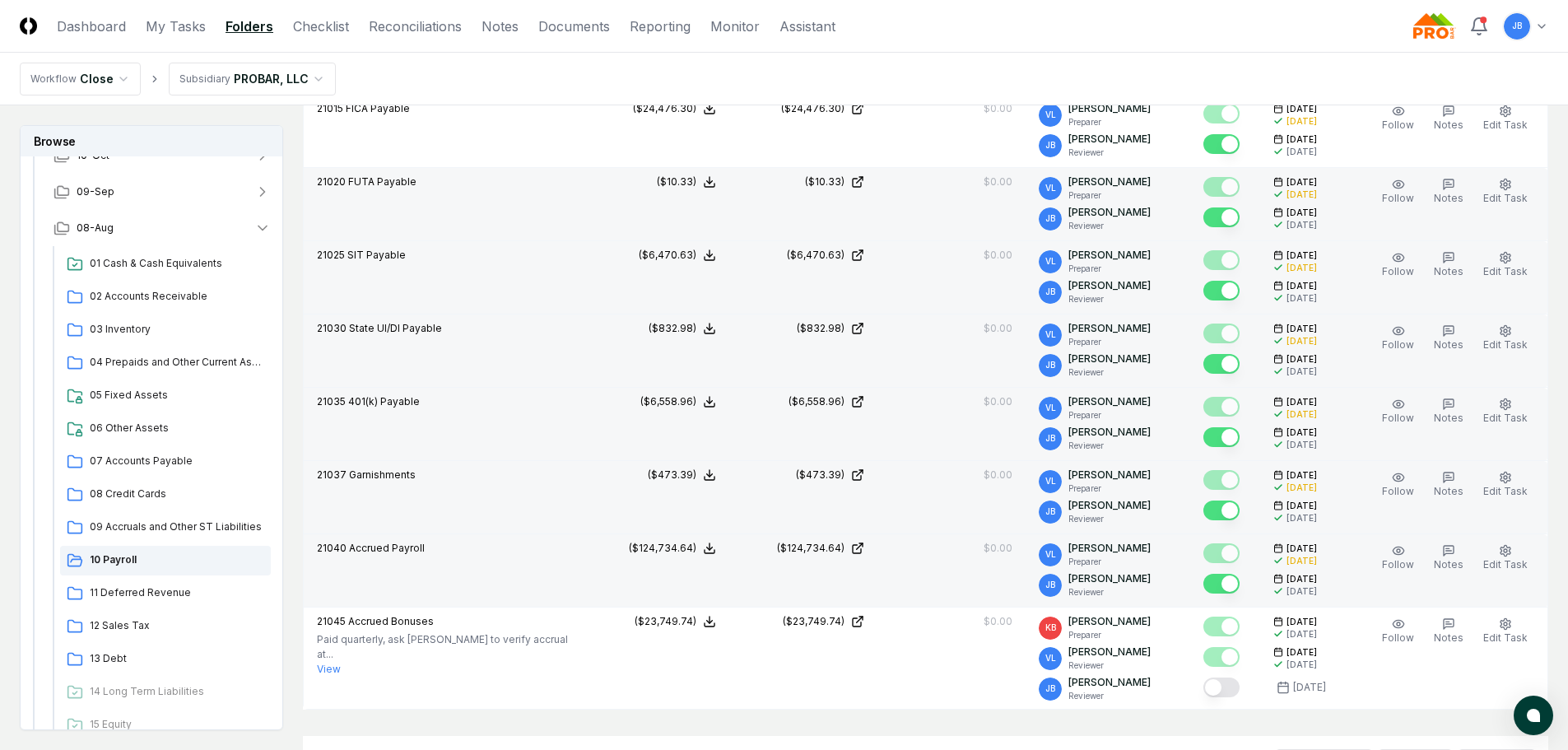
scroll to position [582, 0]
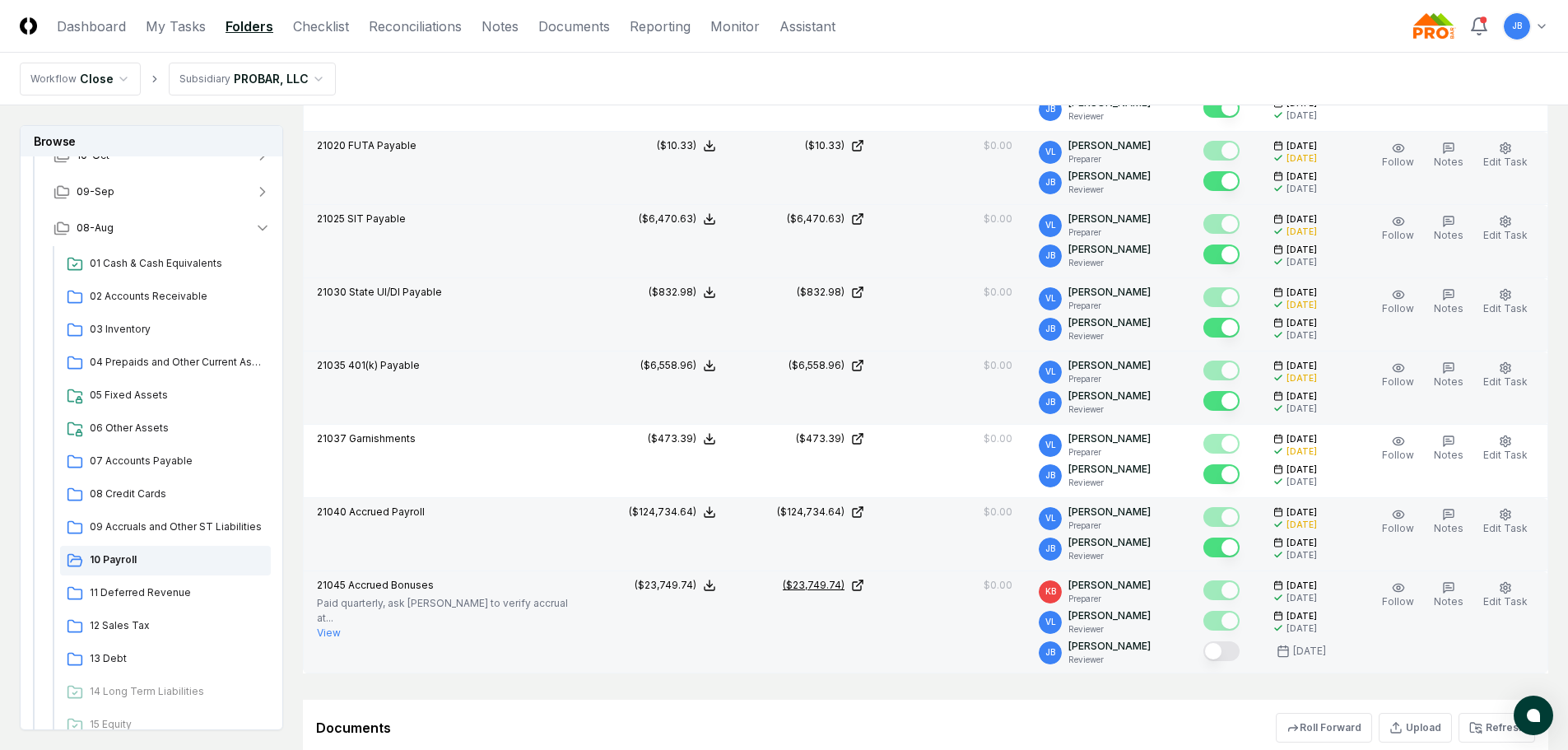
click at [836, 584] on div "($23,749.74)" at bounding box center [813, 585] width 62 height 15
click at [1232, 651] on button "Mark complete" at bounding box center [1222, 651] width 37 height 20
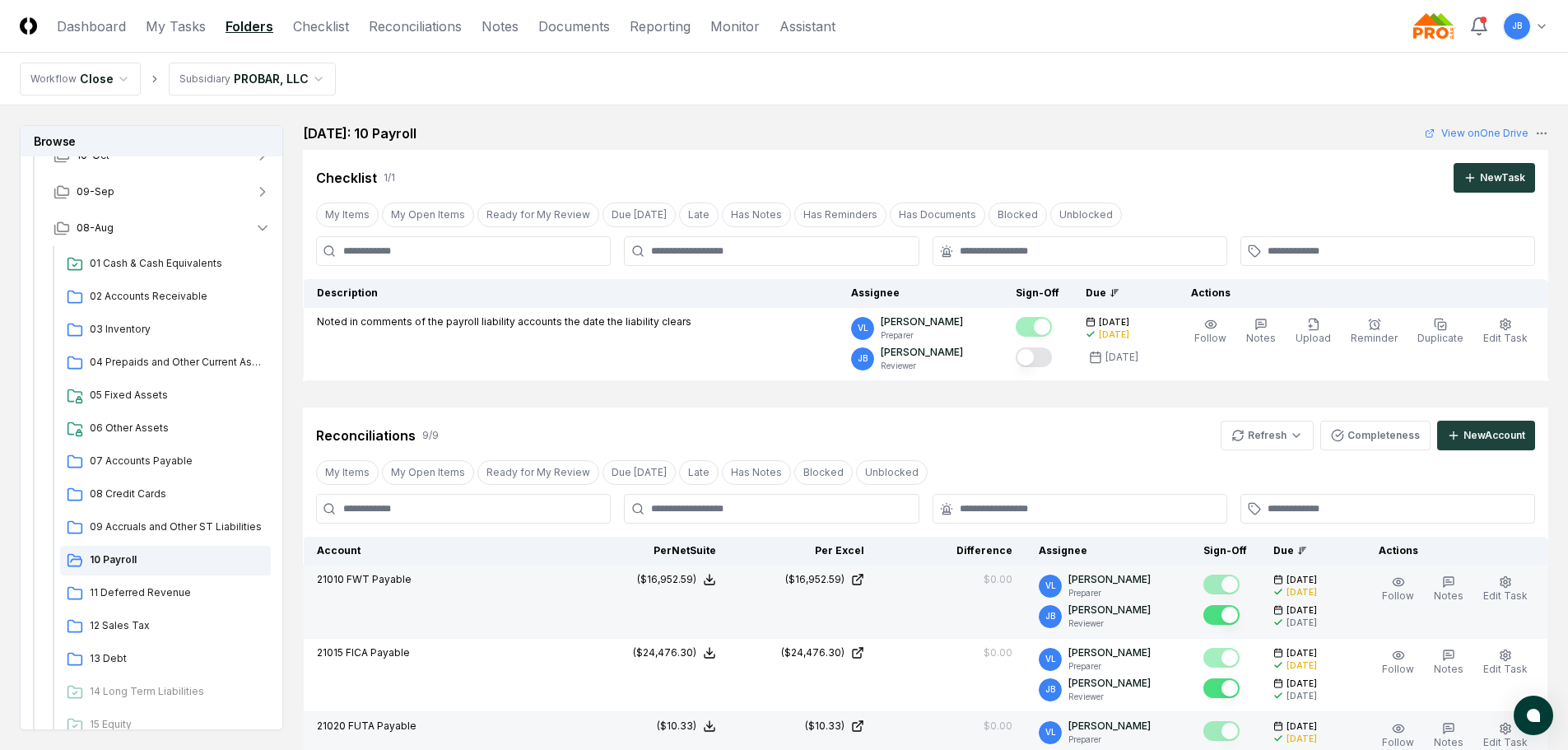
scroll to position [0, 0]
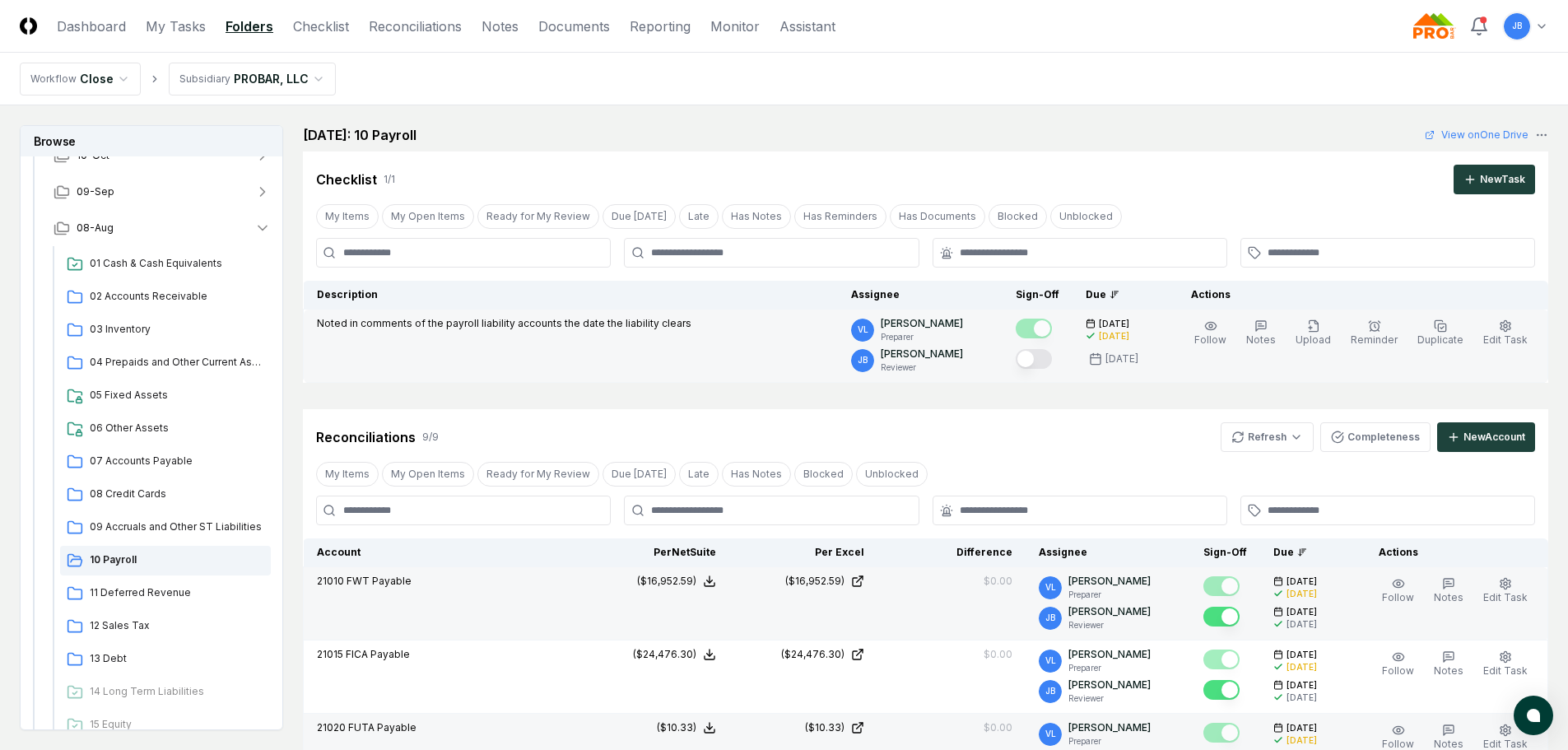
click at [1040, 351] on button "Mark complete" at bounding box center [1033, 359] width 37 height 20
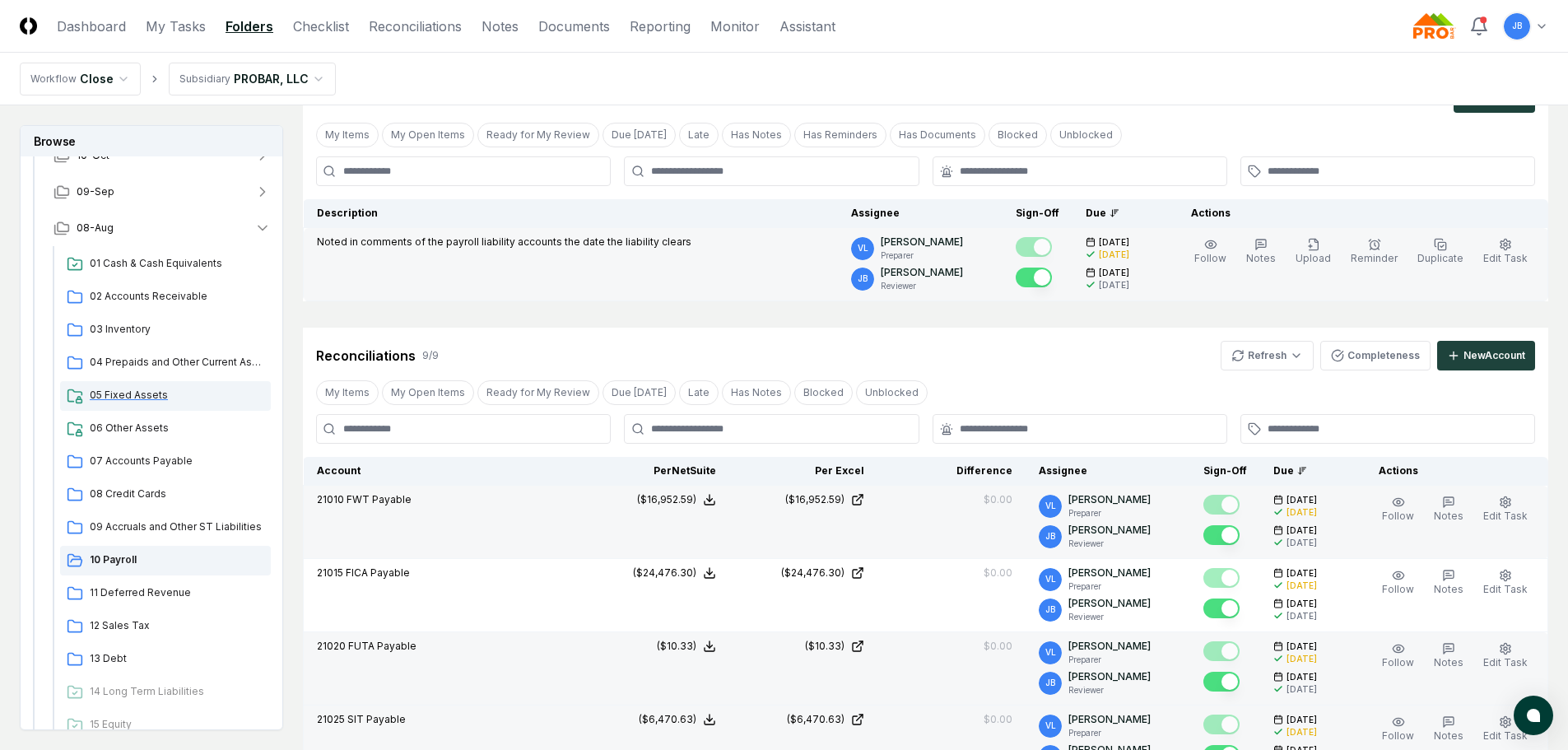
scroll to position [82, 0]
click at [132, 587] on span "11 Deferred Revenue" at bounding box center [177, 592] width 175 height 15
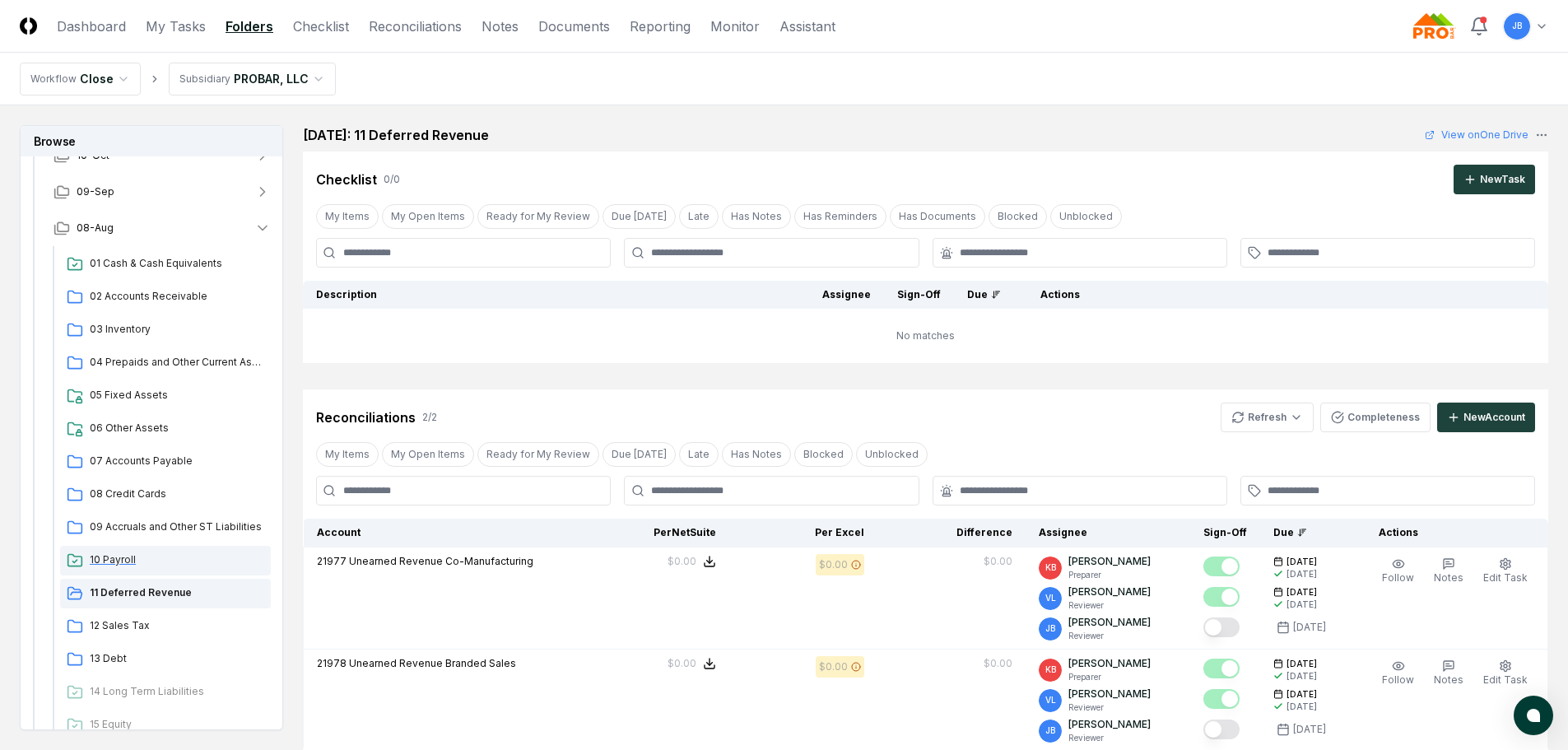
click at [140, 560] on span "10 Payroll" at bounding box center [177, 560] width 175 height 15
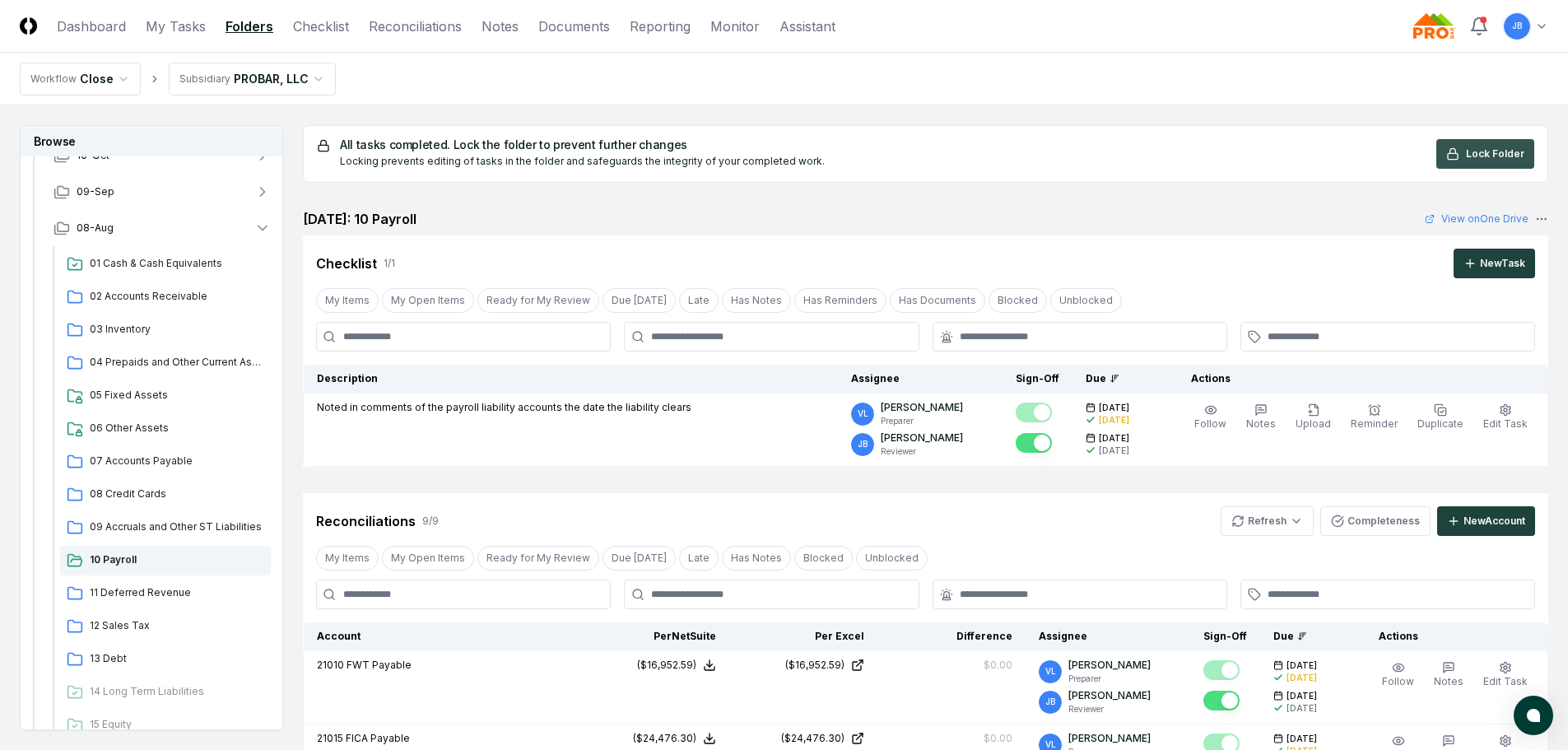
click at [1477, 147] on span "Lock Folder" at bounding box center [1495, 153] width 58 height 15
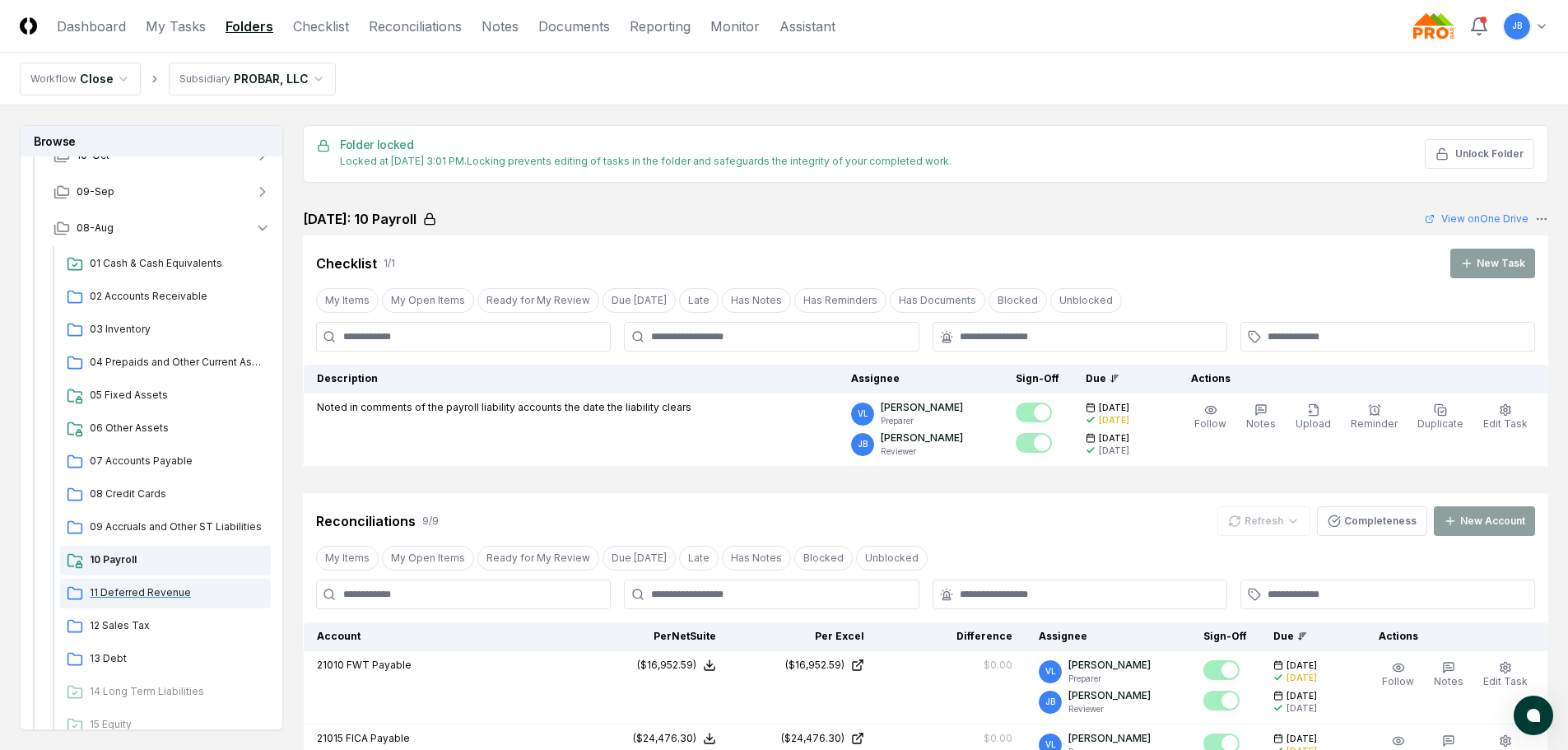
click at [146, 586] on span "11 Deferred Revenue" at bounding box center [177, 592] width 175 height 15
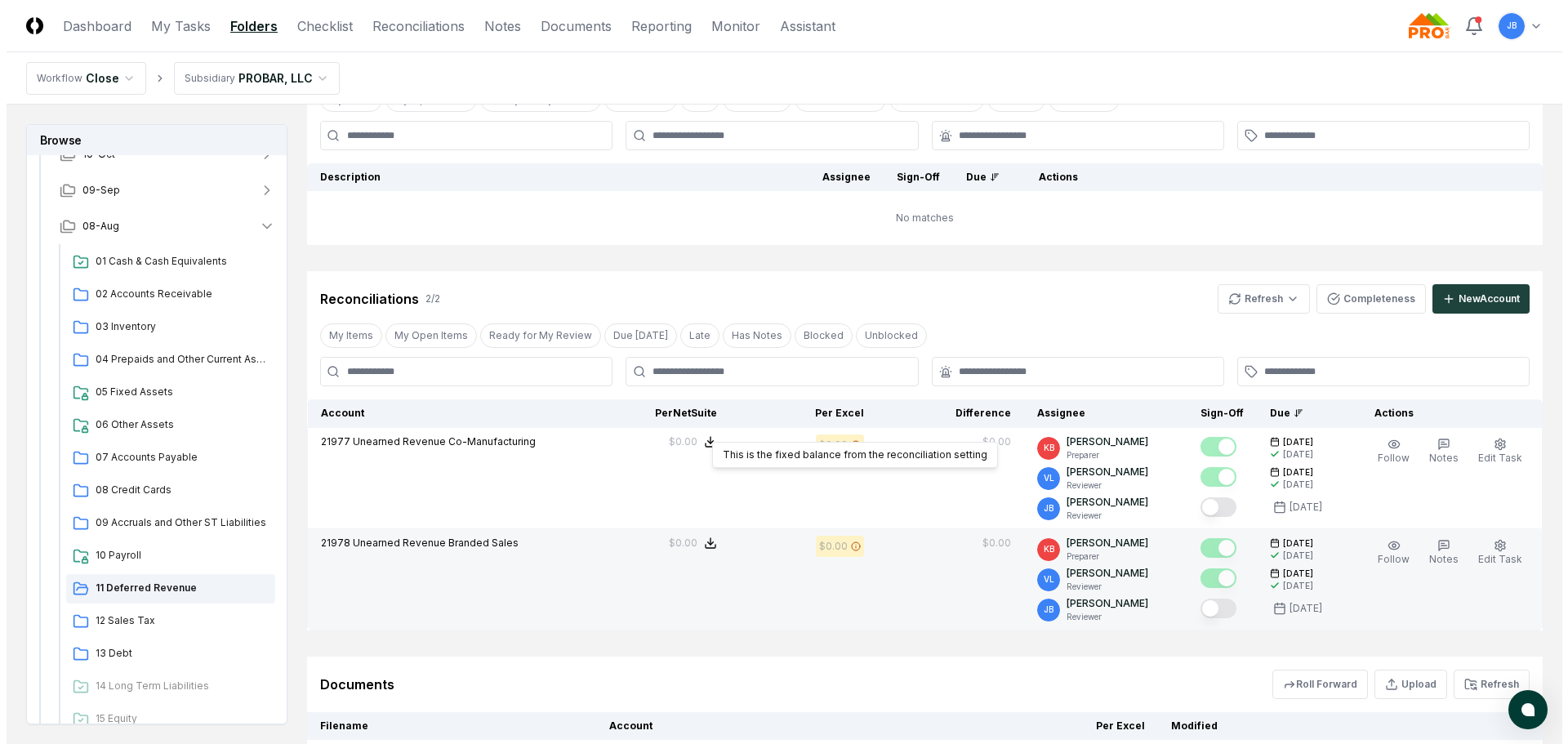
scroll to position [163, 0]
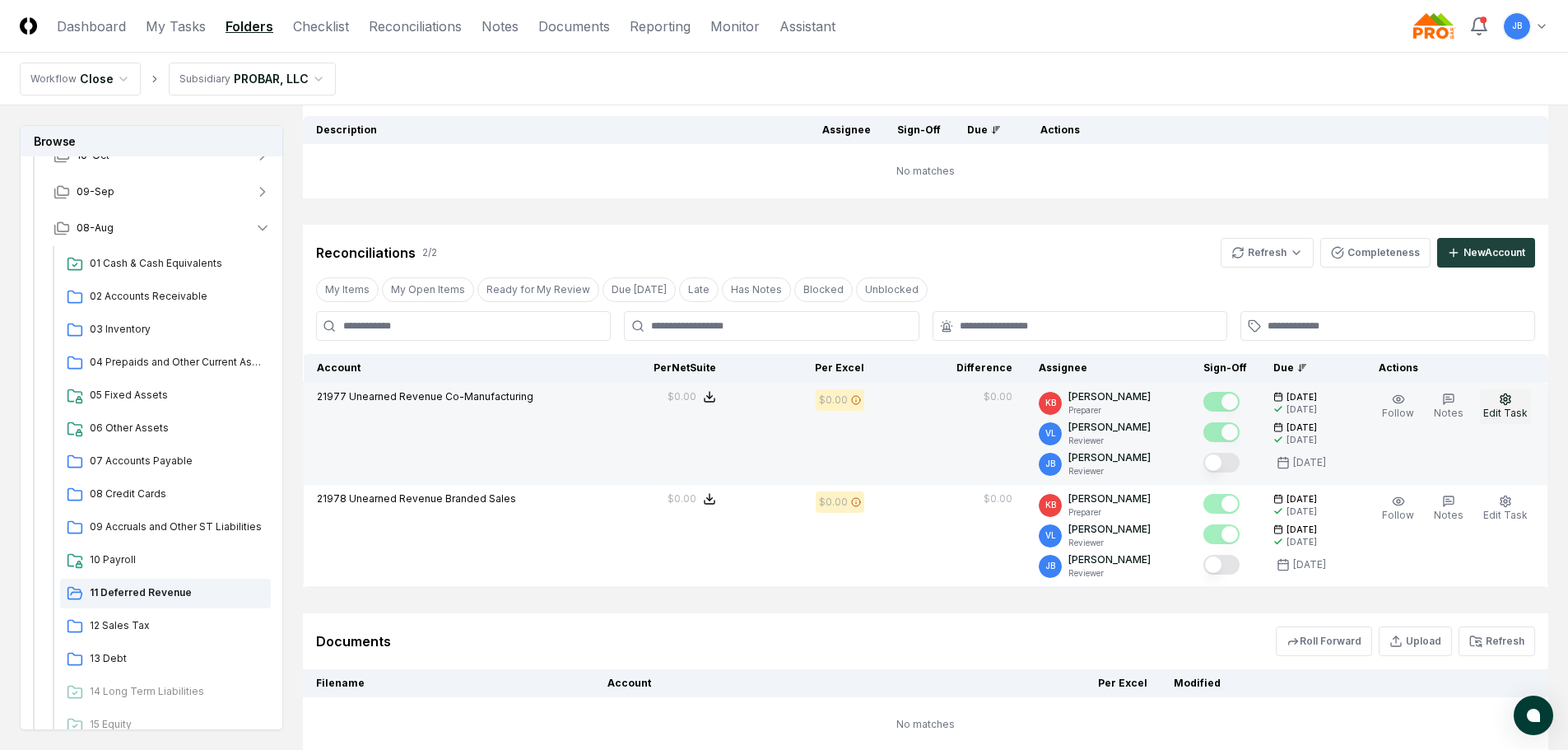
click at [1503, 416] on span "Edit Task" at bounding box center [1505, 412] width 44 height 13
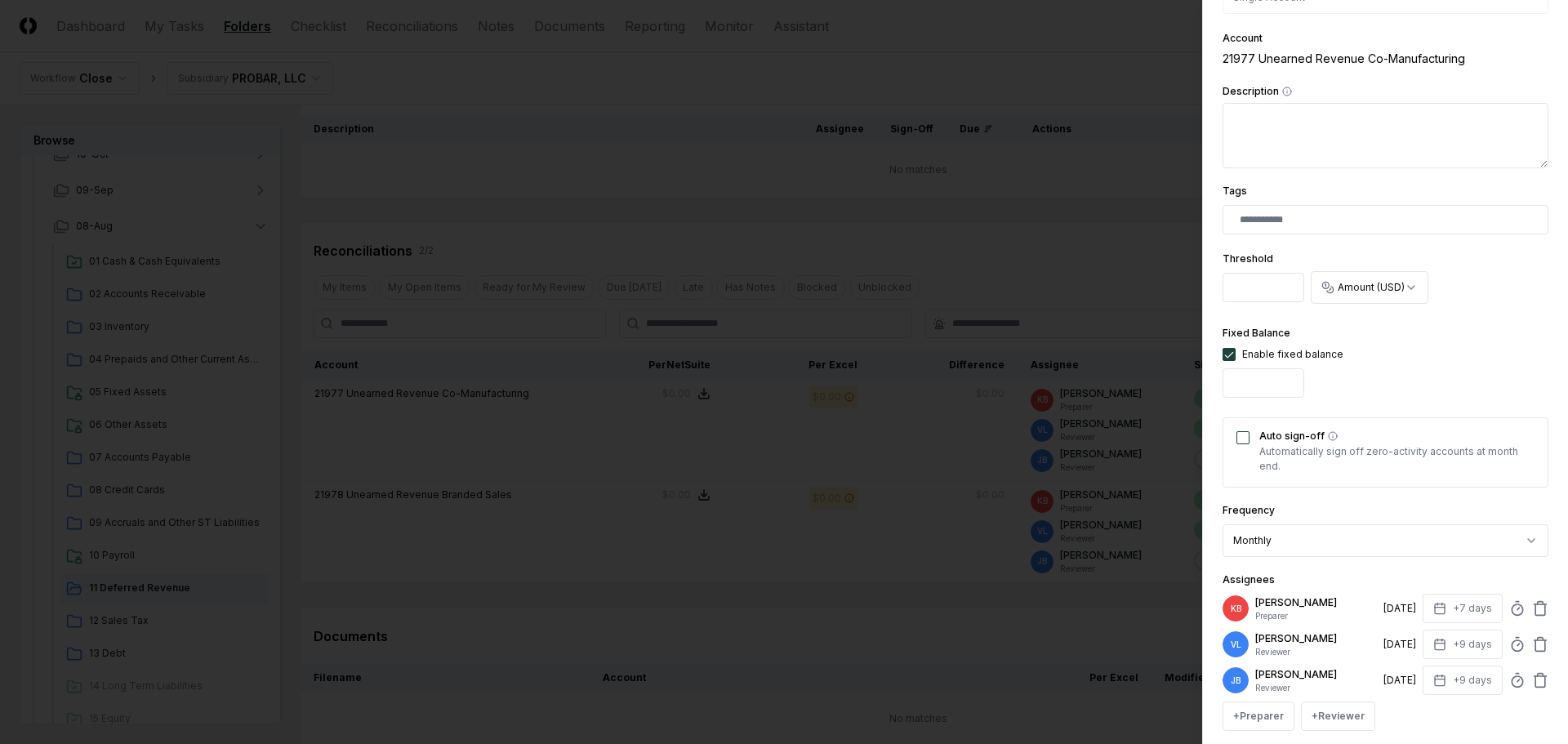
scroll to position [327, 0]
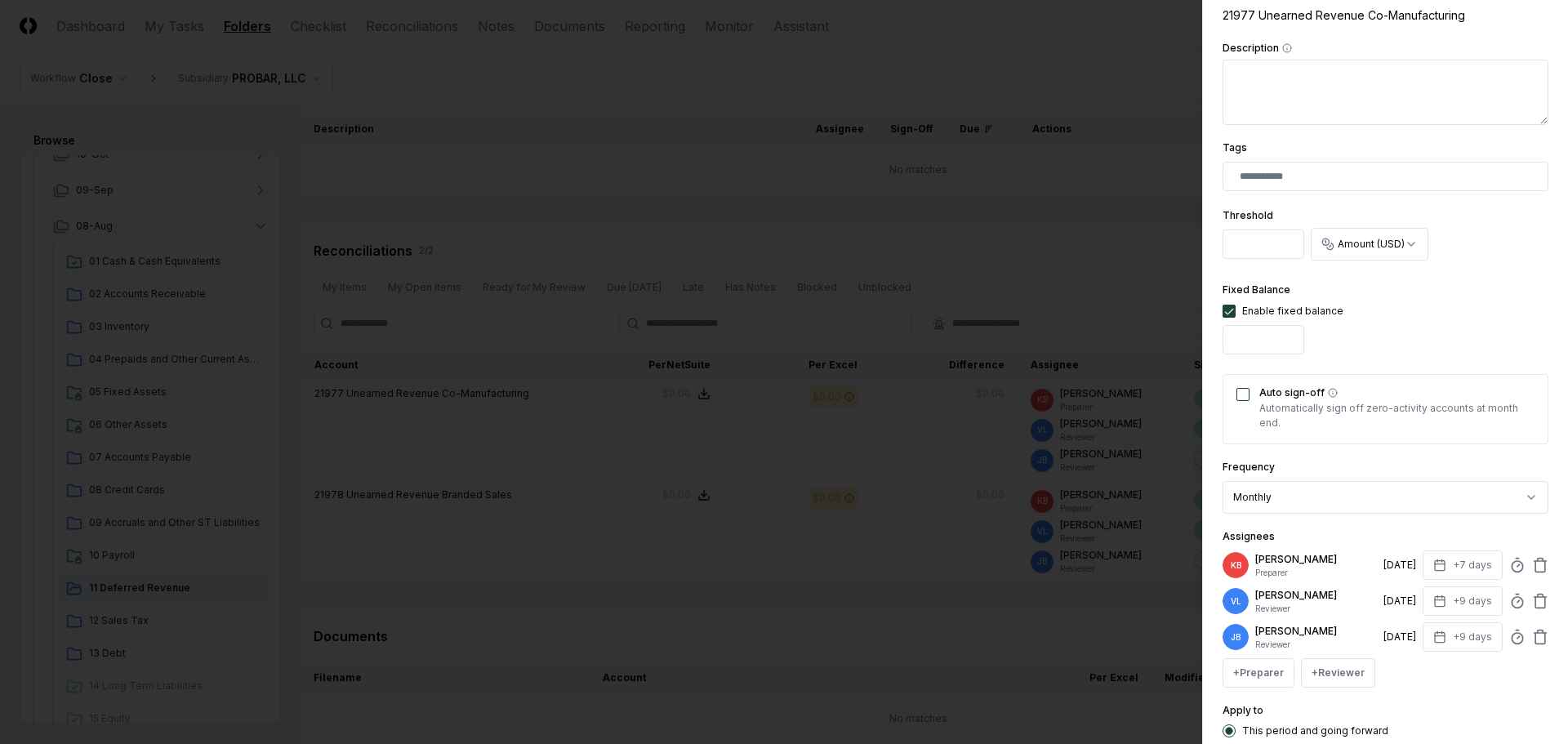
click at [1232, 399] on div "Auto sign-off Automatically sign off zero-activity accounts at month end." at bounding box center [1385, 409] width 326 height 70
click at [1238, 396] on button "Auto sign-off" at bounding box center [1242, 394] width 13 height 13
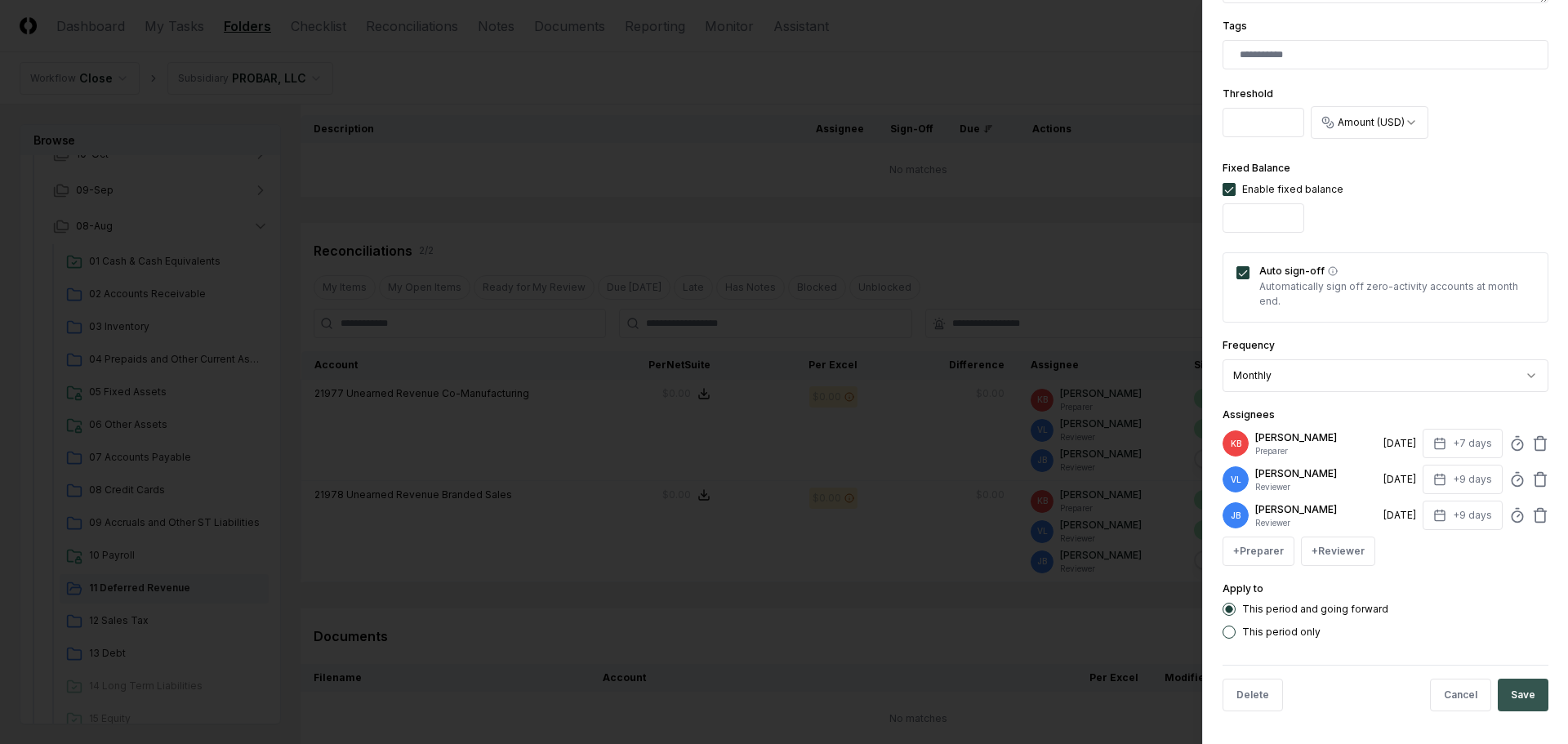
click at [1524, 697] on button "Save" at bounding box center [1523, 694] width 51 height 32
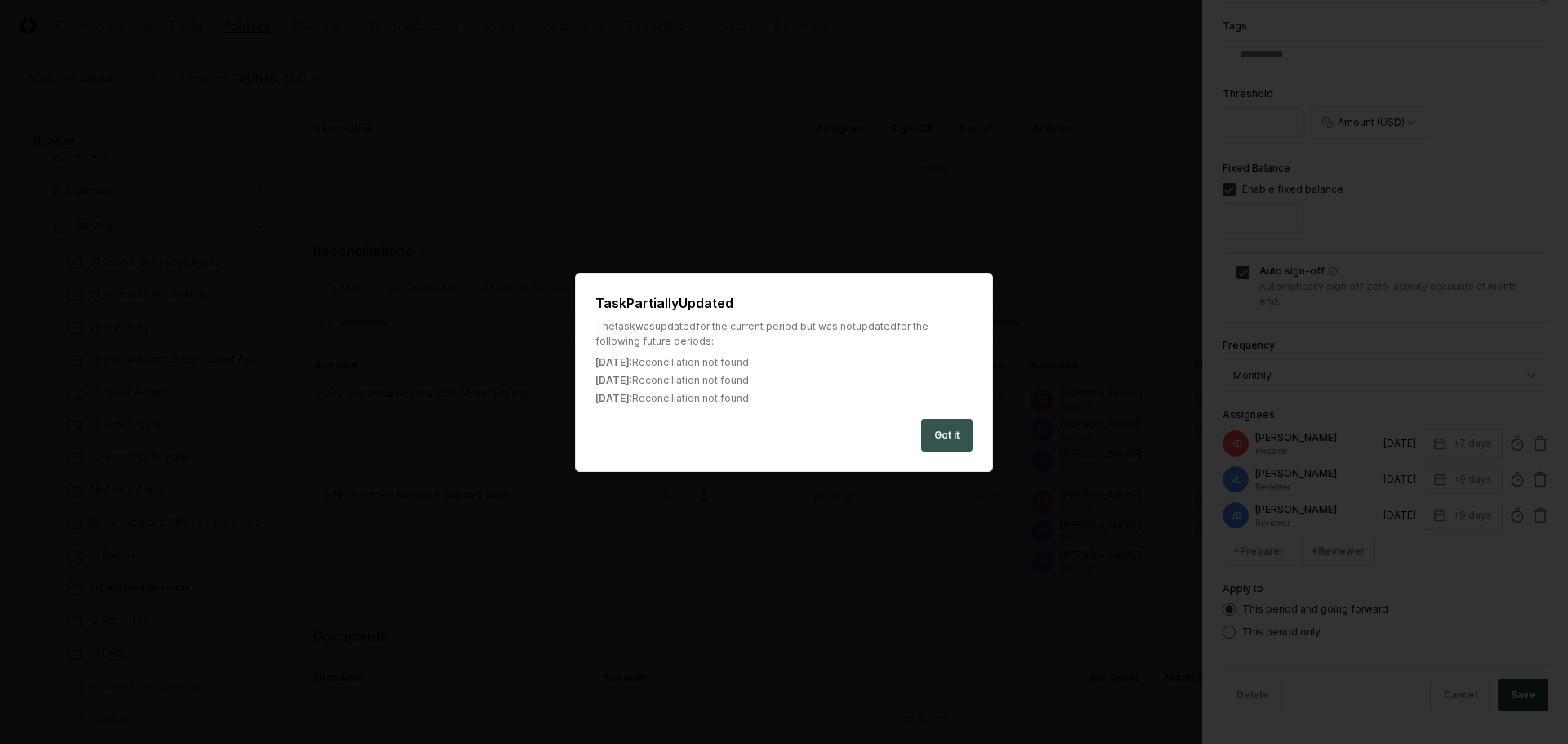
click at [932, 430] on button "Got it" at bounding box center [946, 435] width 52 height 32
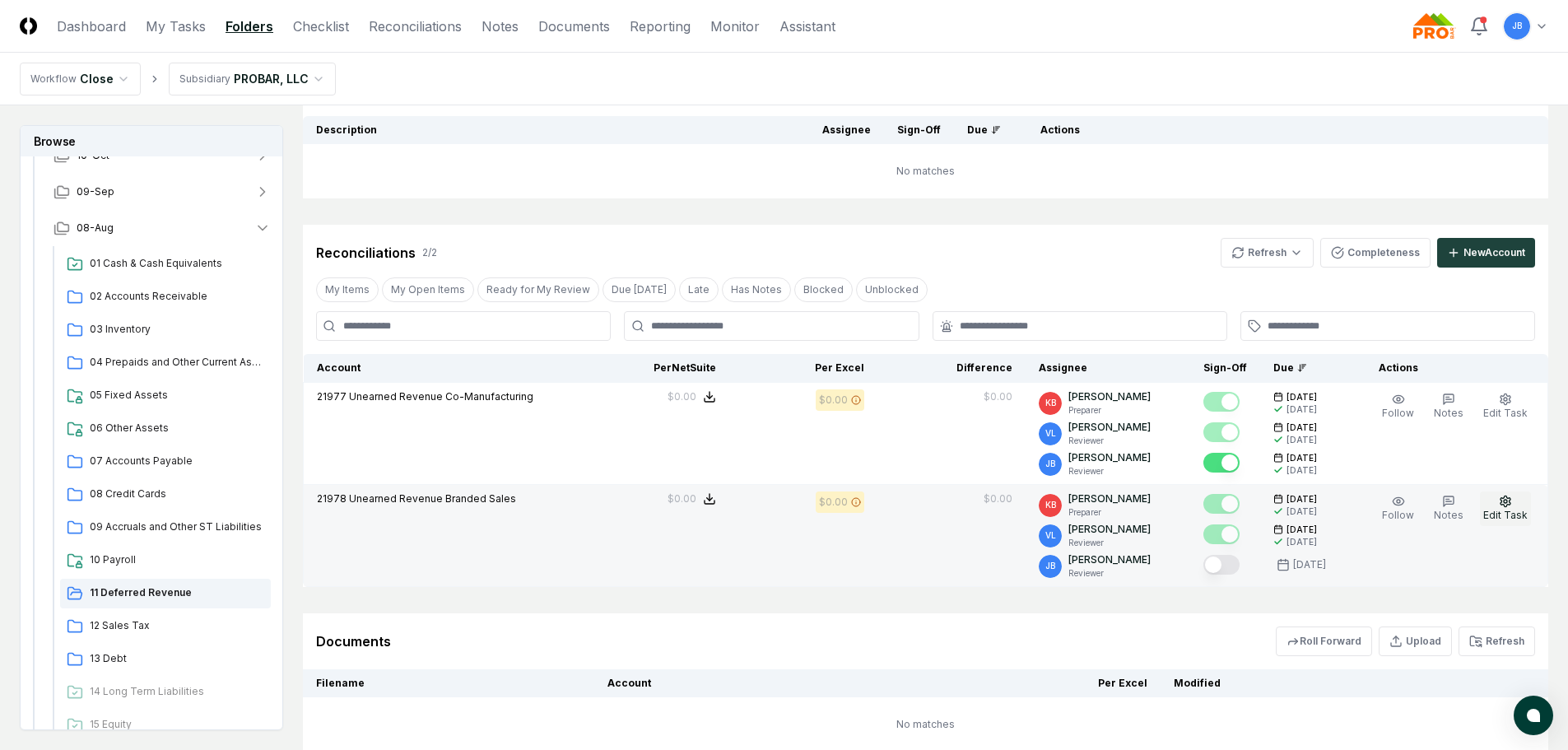
click at [1515, 503] on button "Edit Task" at bounding box center [1506, 508] width 51 height 35
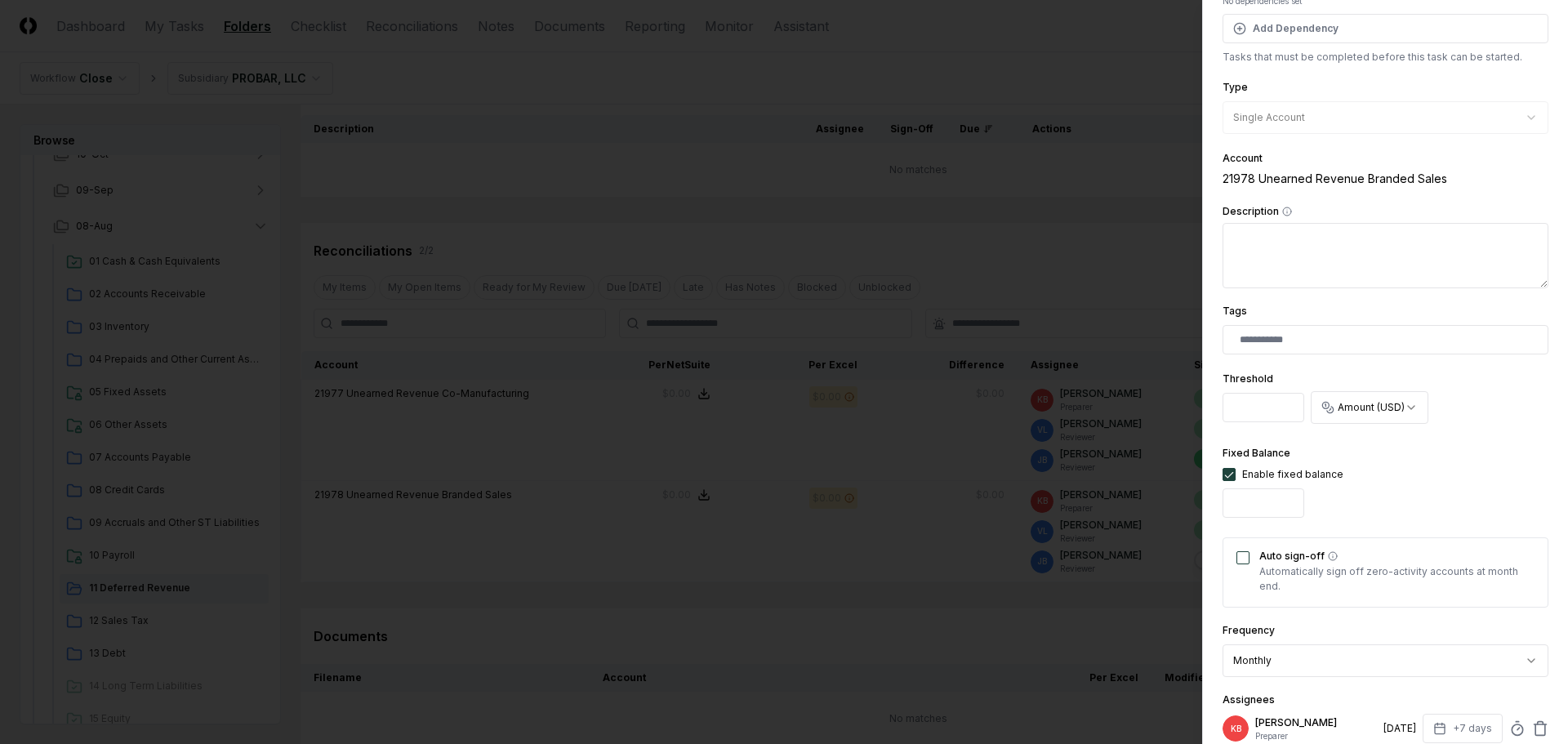
scroll to position [408, 0]
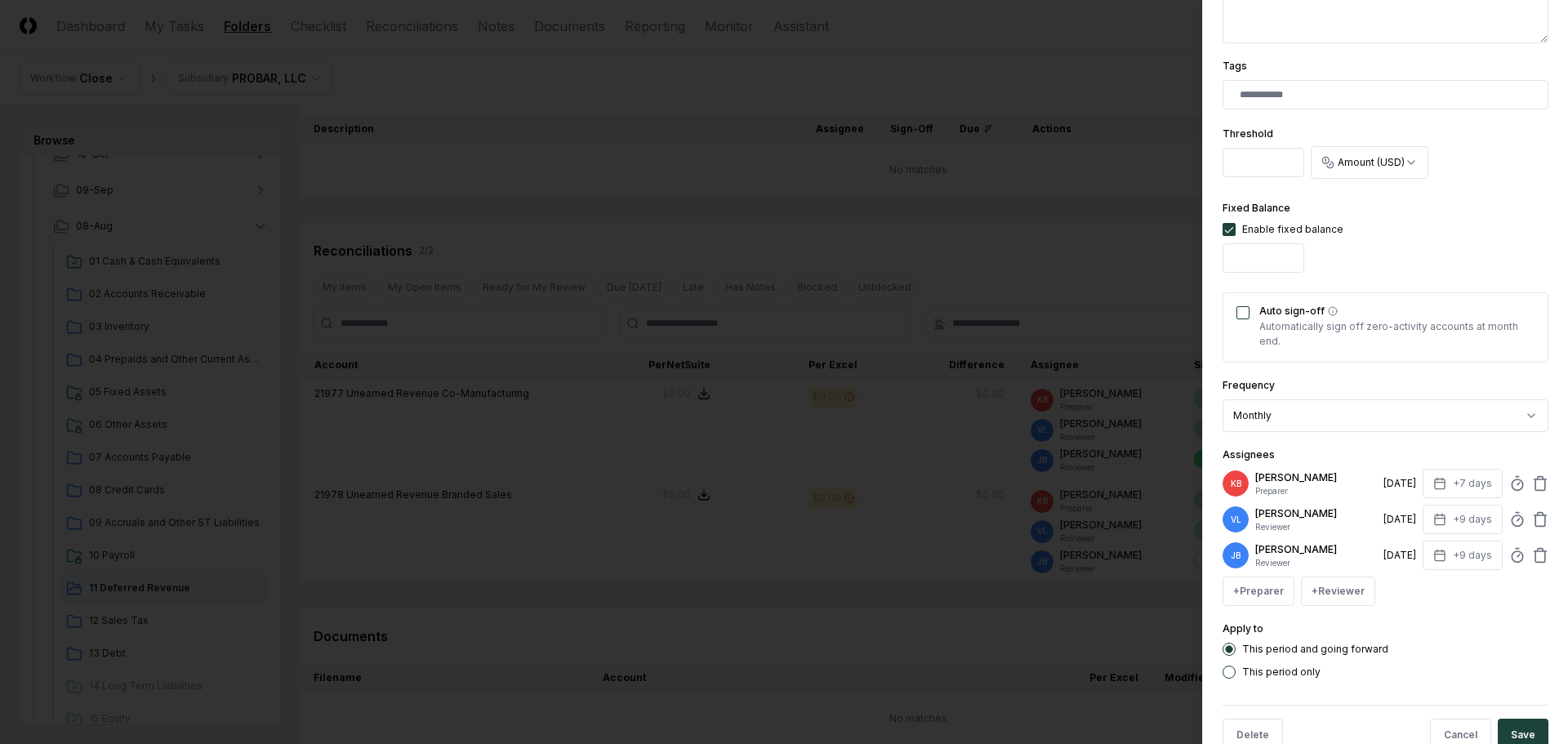
click at [1243, 313] on button "Auto sign-off" at bounding box center [1242, 312] width 13 height 13
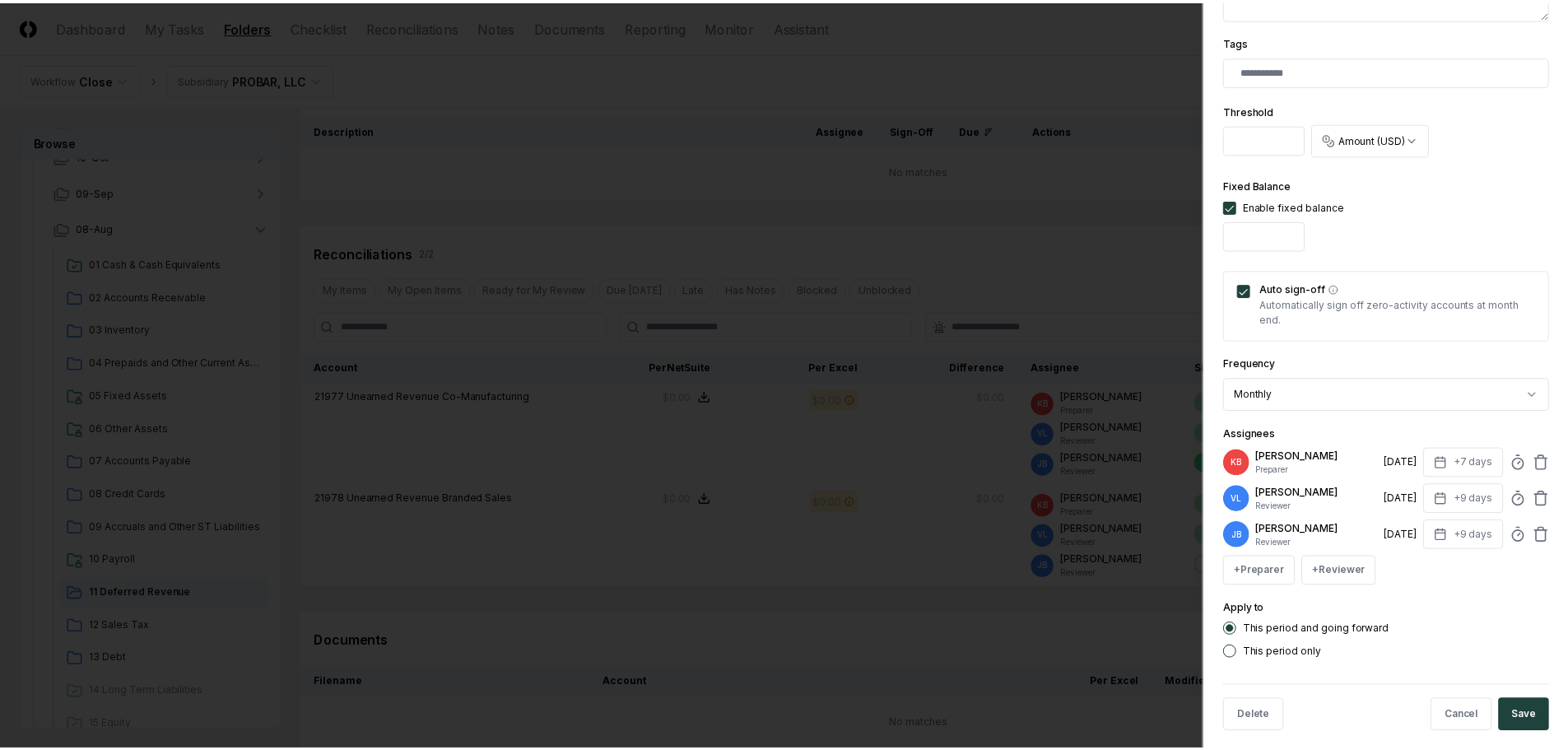
scroll to position [452, 0]
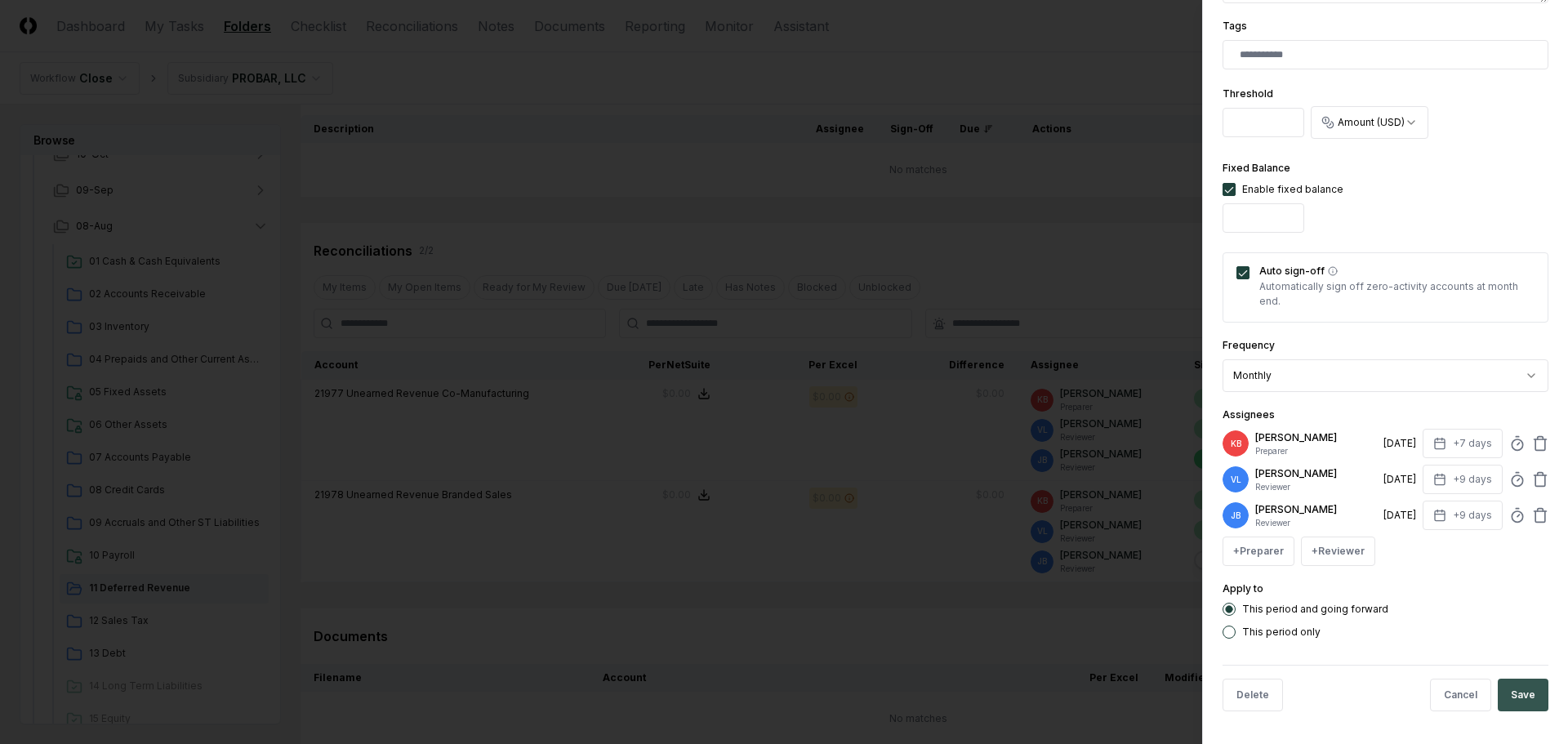
click at [1515, 695] on button "Save" at bounding box center [1523, 694] width 51 height 32
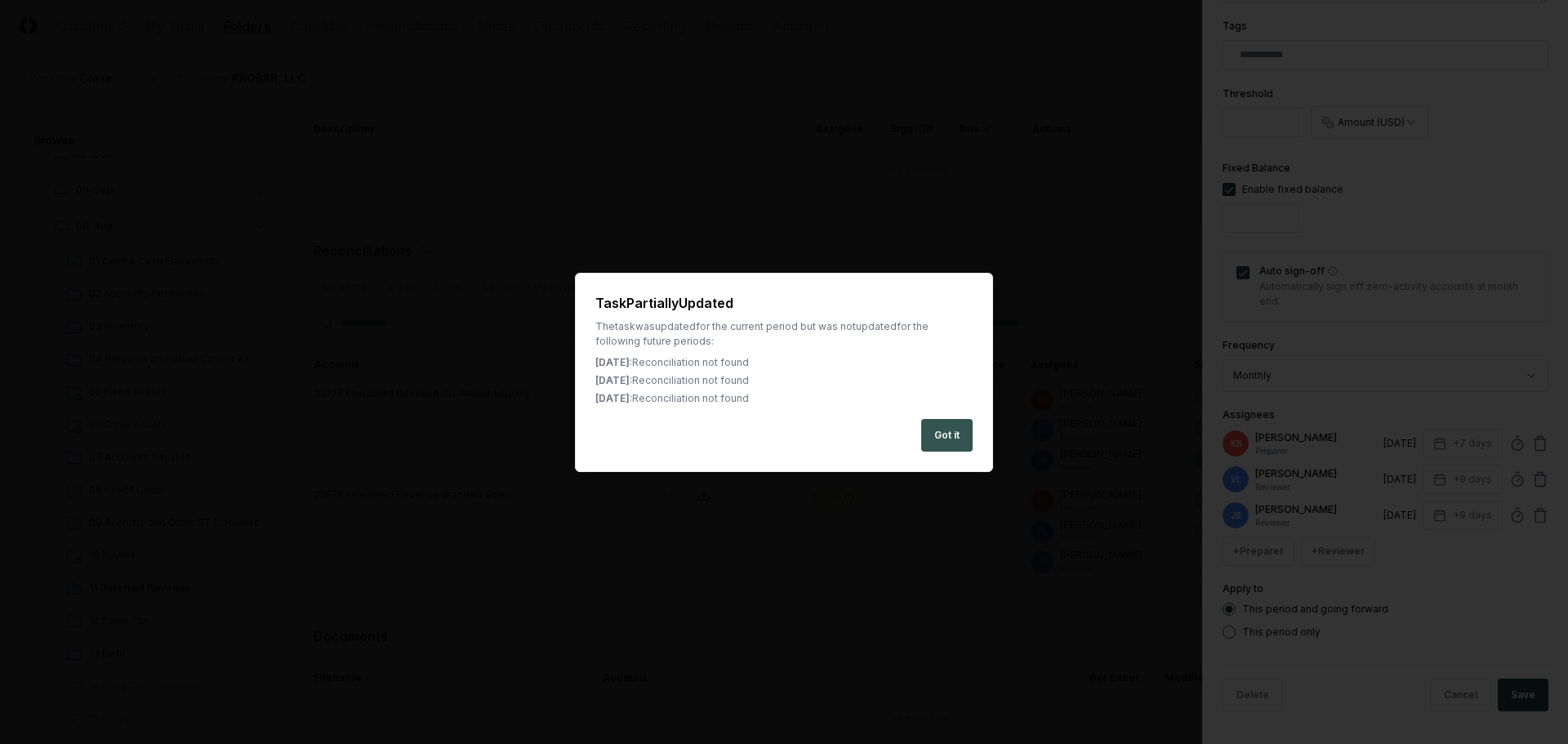
click at [955, 436] on button "Got it" at bounding box center [946, 435] width 52 height 32
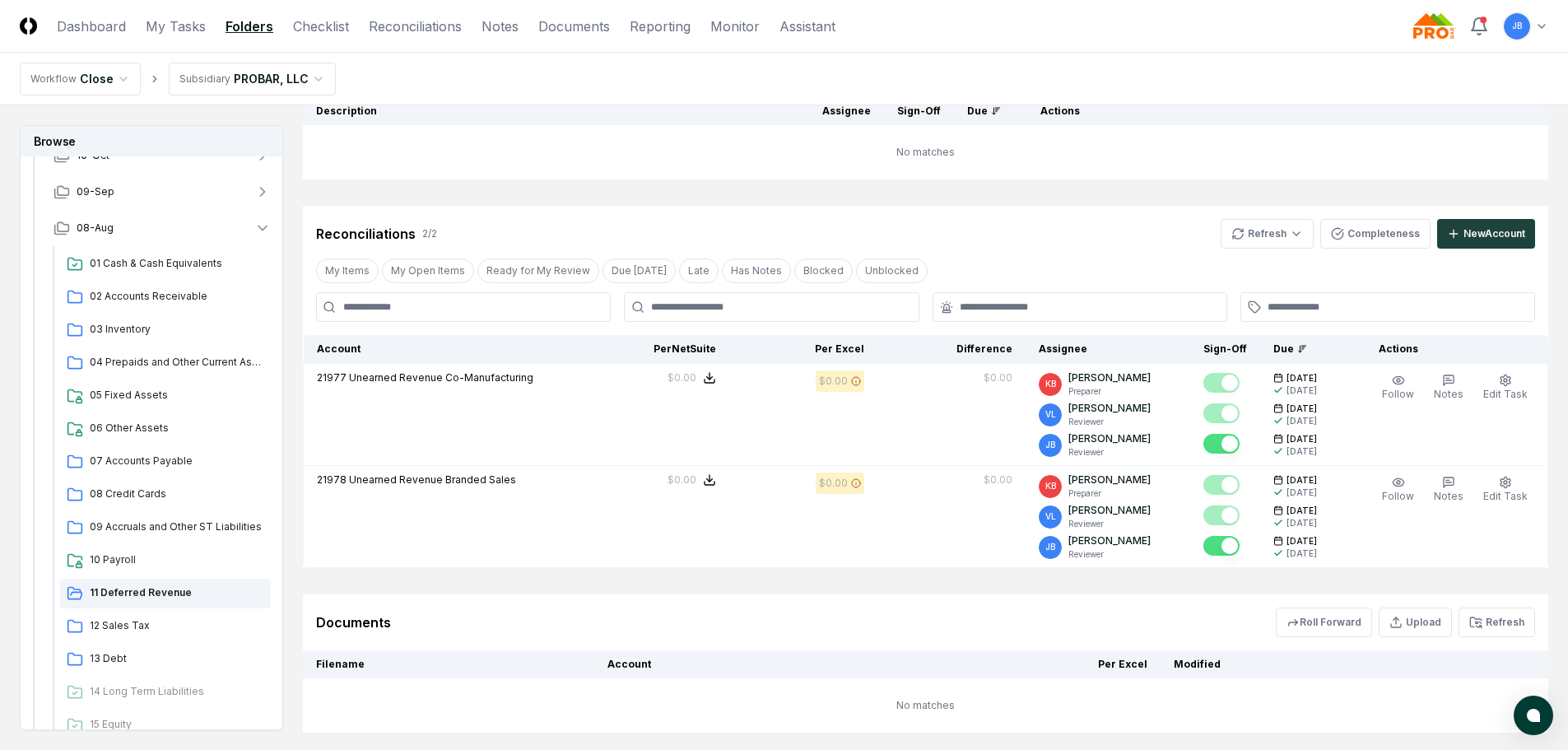
scroll to position [0, 0]
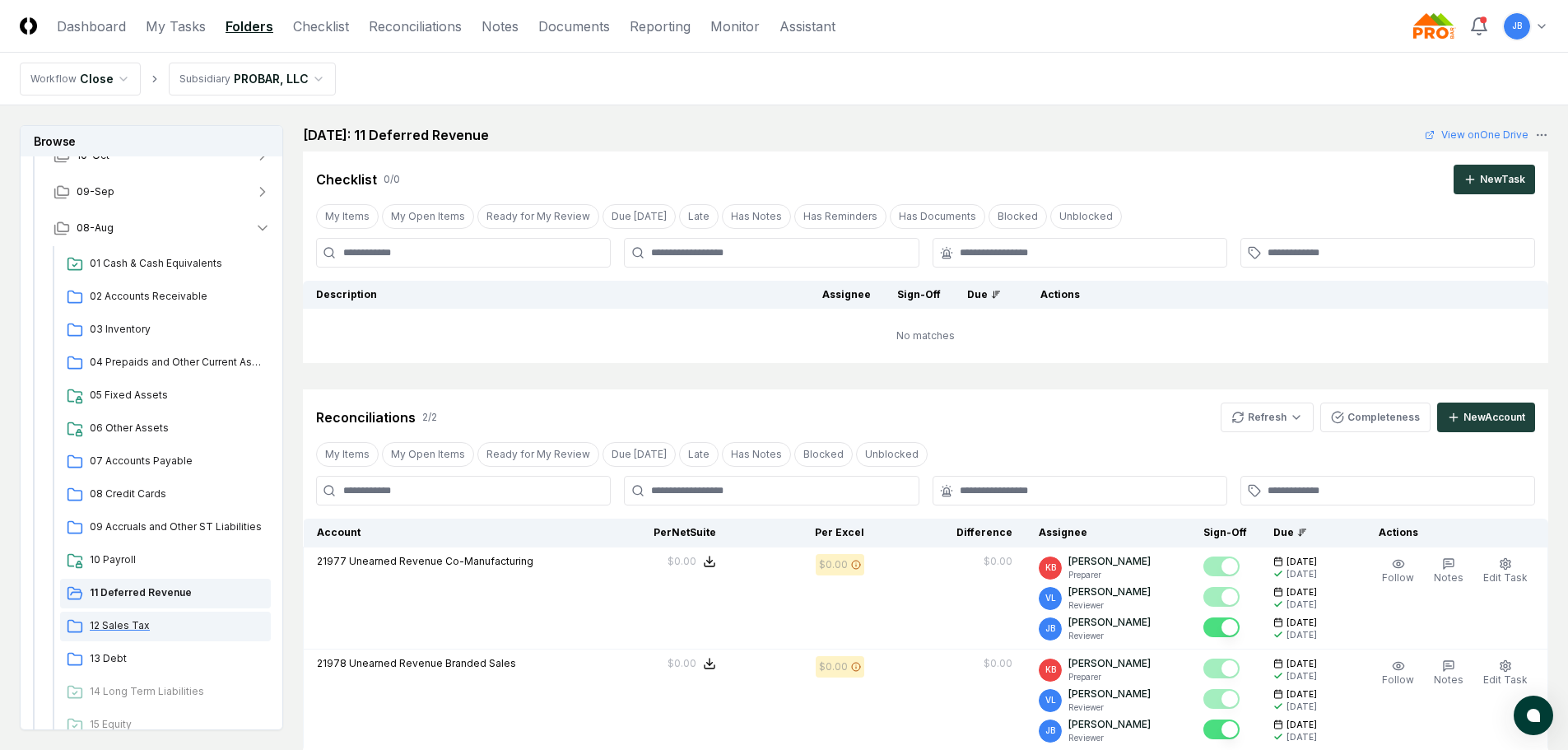
click at [122, 630] on span "12 Sales Tax" at bounding box center [177, 625] width 175 height 15
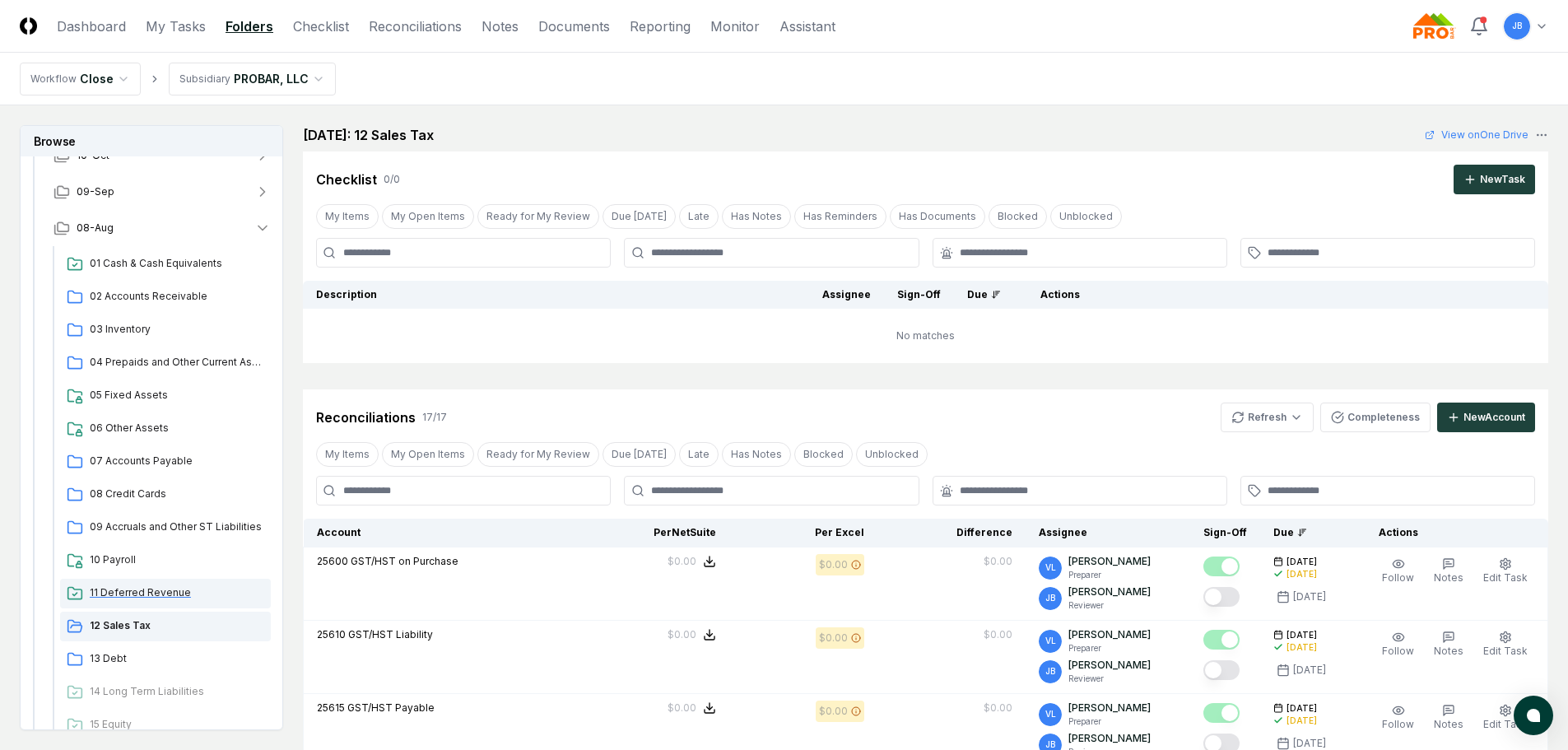
click at [142, 599] on div "11 Deferred Revenue" at bounding box center [166, 593] width 211 height 30
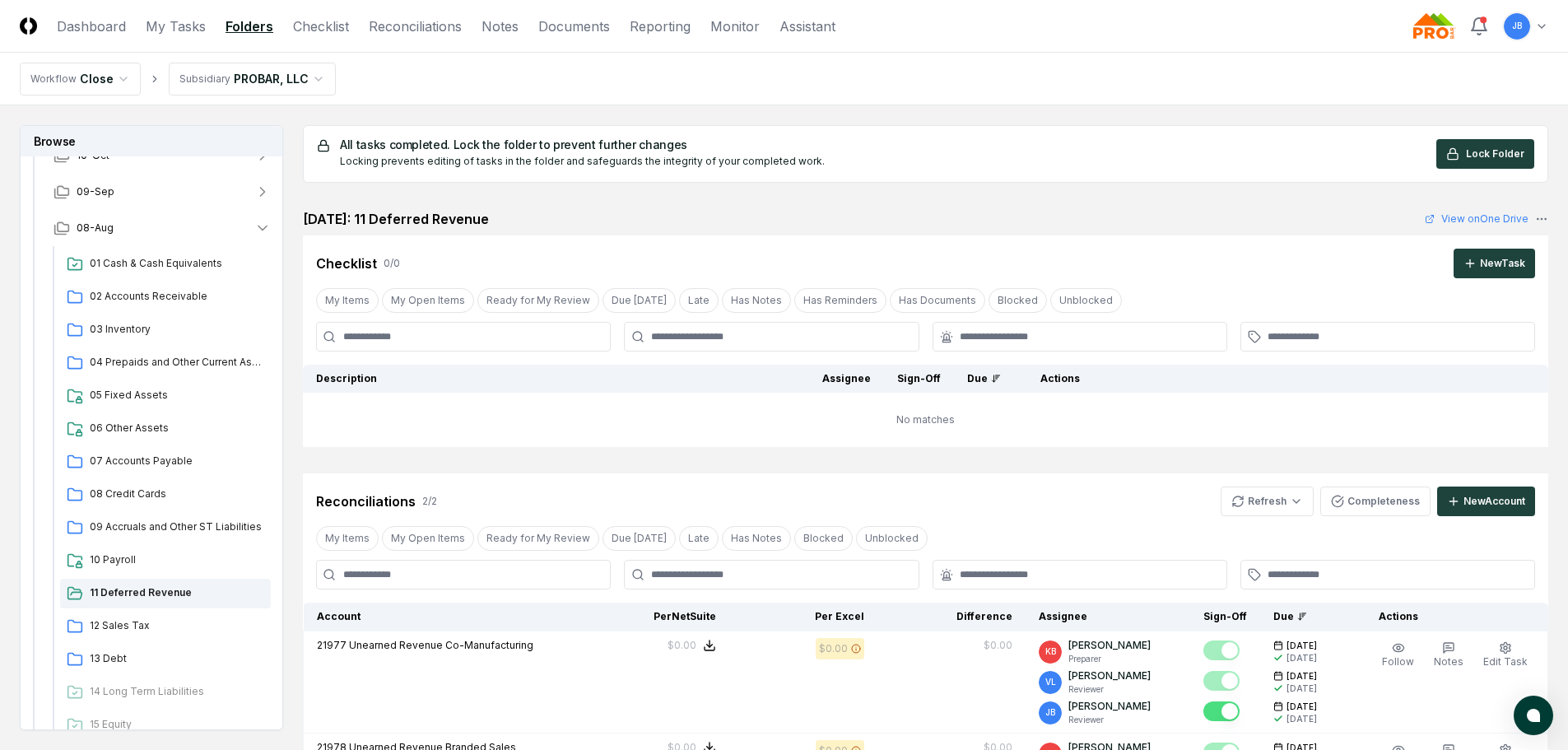
drag, startPoint x: 1528, startPoint y: 152, endPoint x: 1518, endPoint y: 151, distance: 10.0
click at [1527, 151] on button "Lock Folder" at bounding box center [1485, 154] width 98 height 30
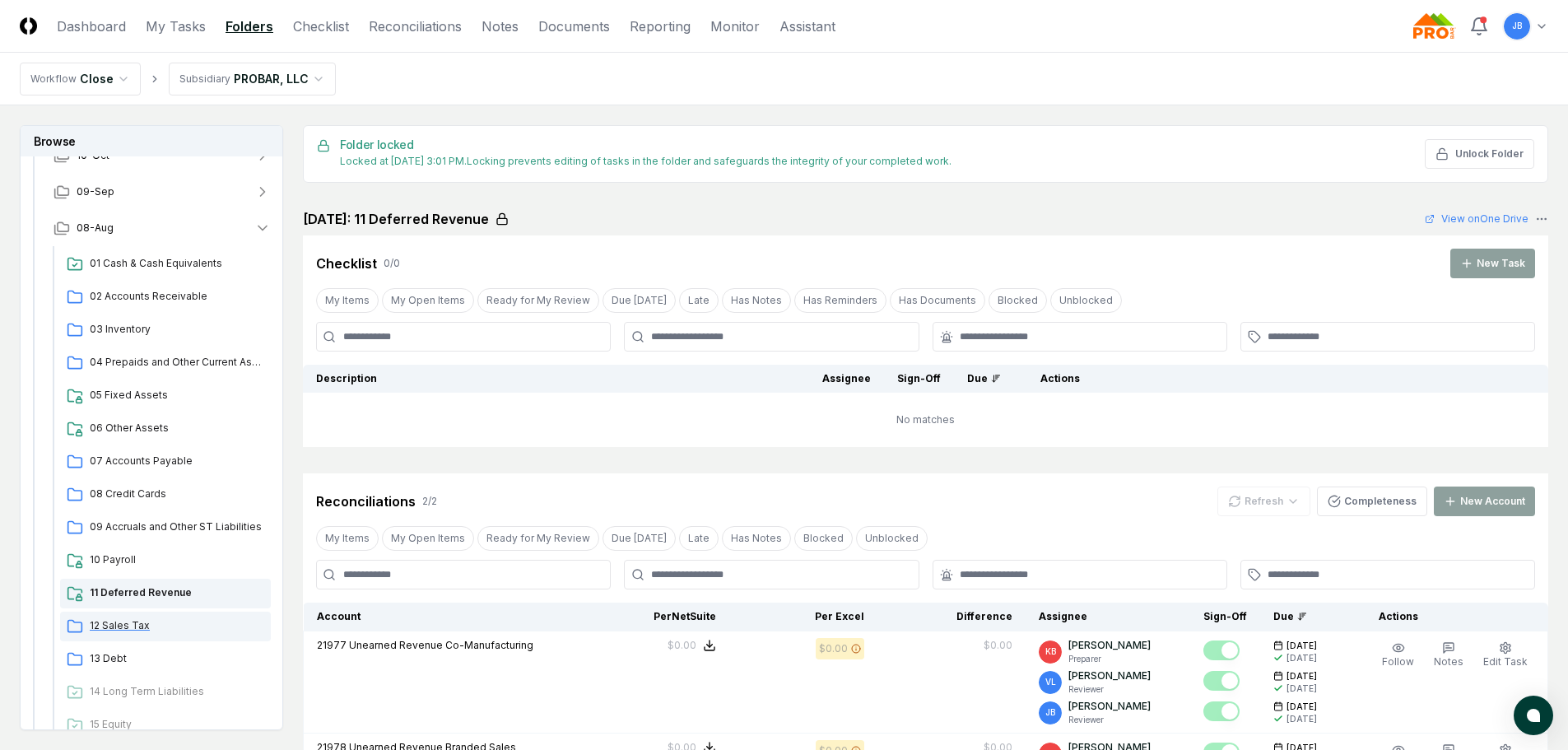
click at [116, 628] on span "12 Sales Tax" at bounding box center [177, 625] width 175 height 15
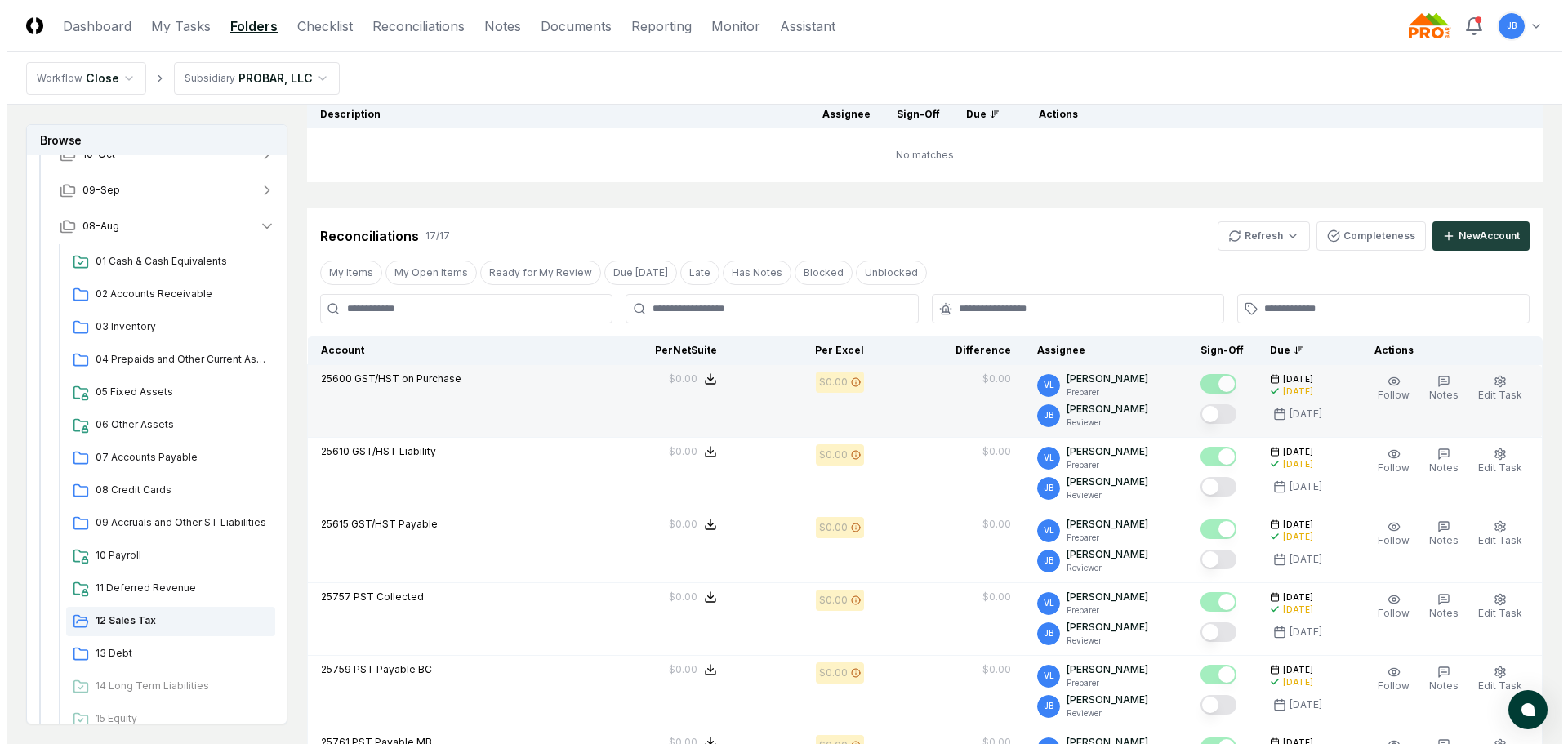
scroll to position [172, 0]
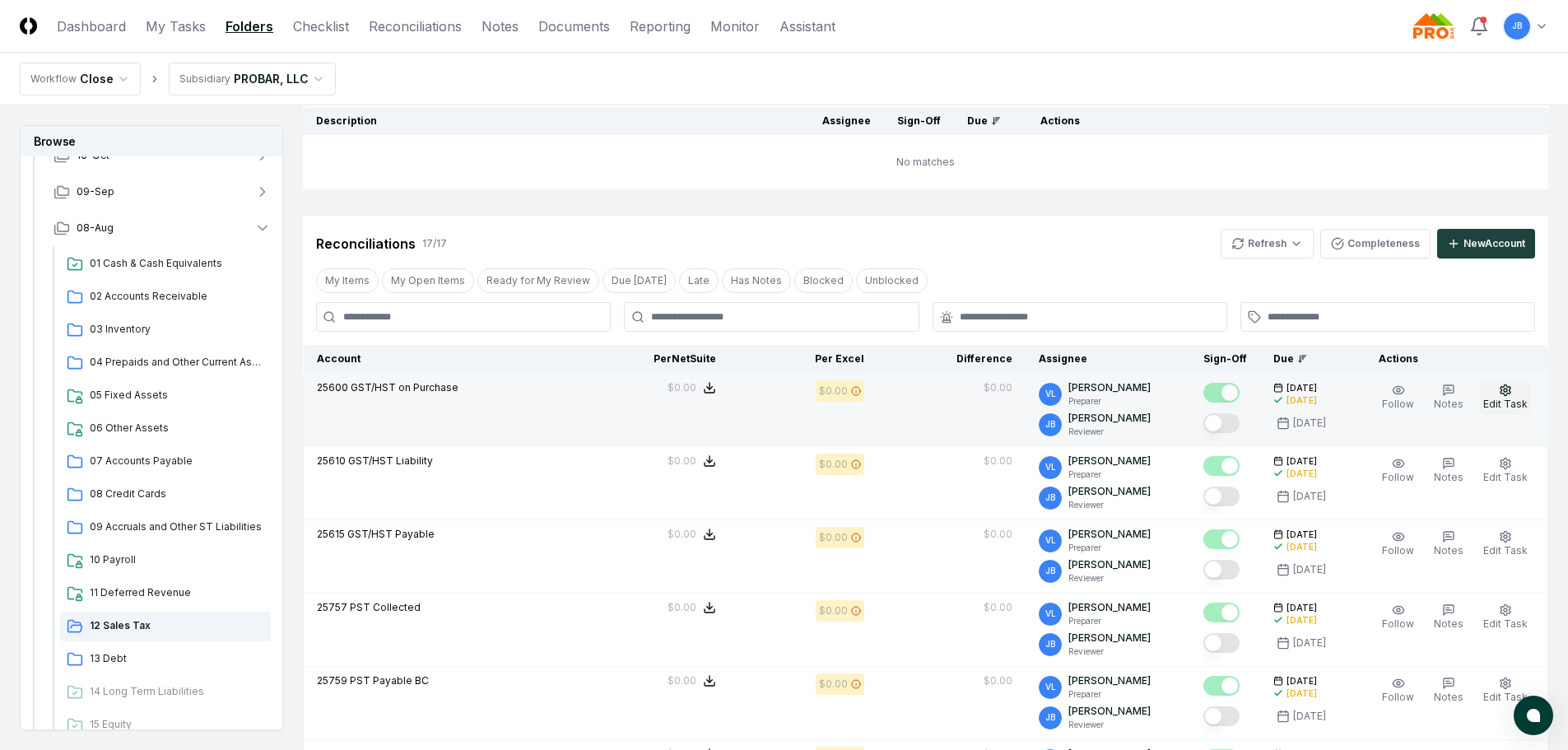
click at [1512, 396] on icon "button" at bounding box center [1505, 390] width 13 height 13
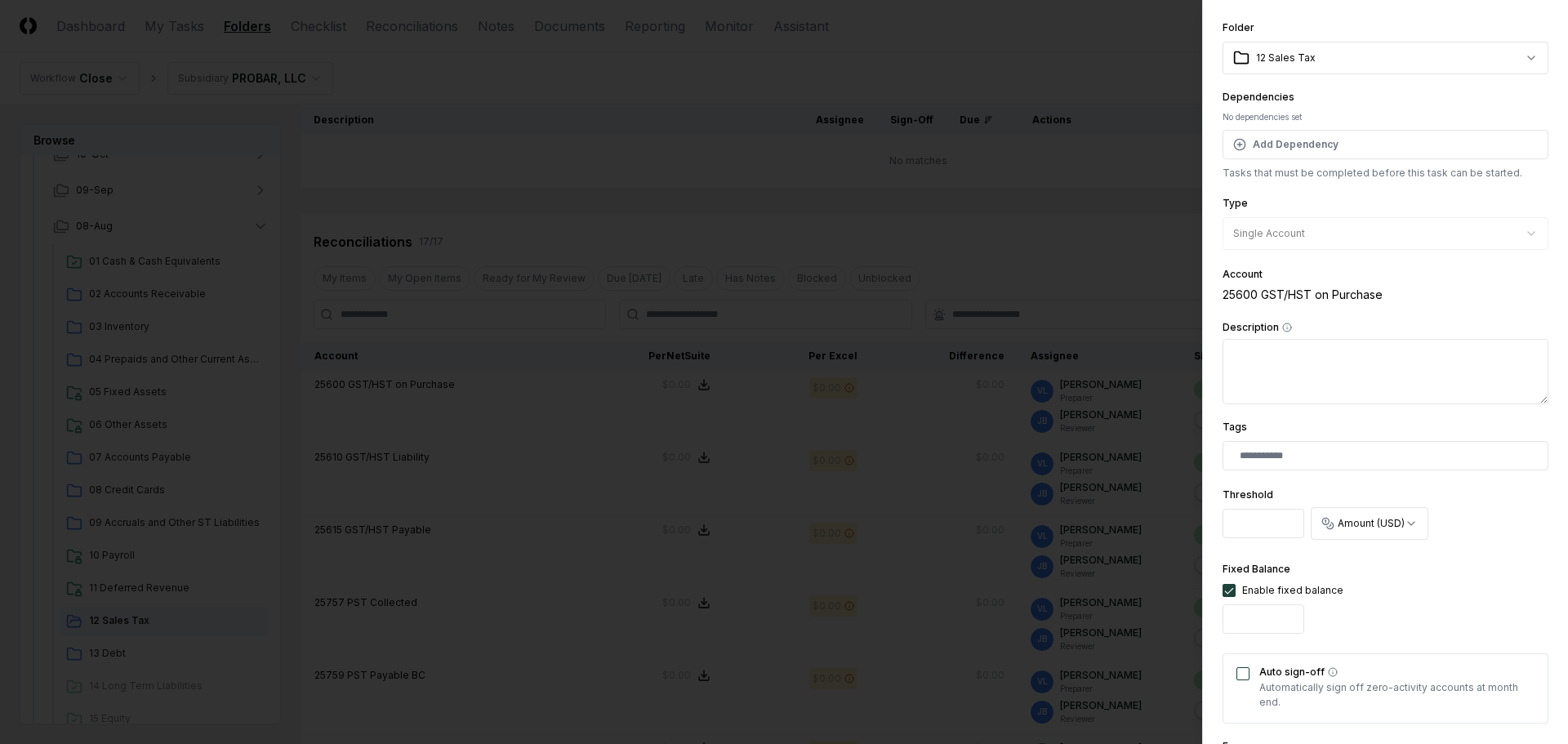
scroll to position [327, 0]
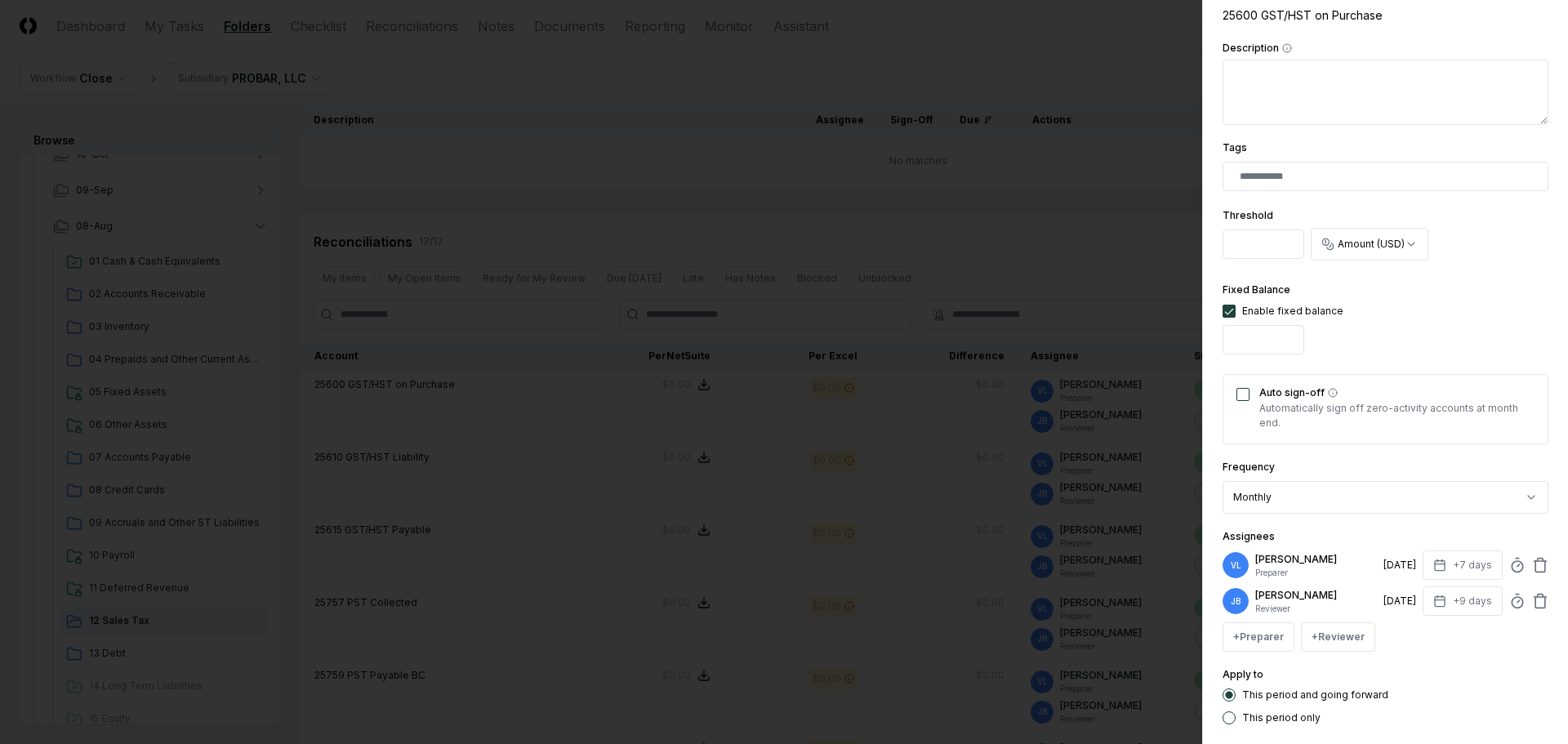
click at [1247, 397] on button "Auto sign-off" at bounding box center [1242, 394] width 13 height 13
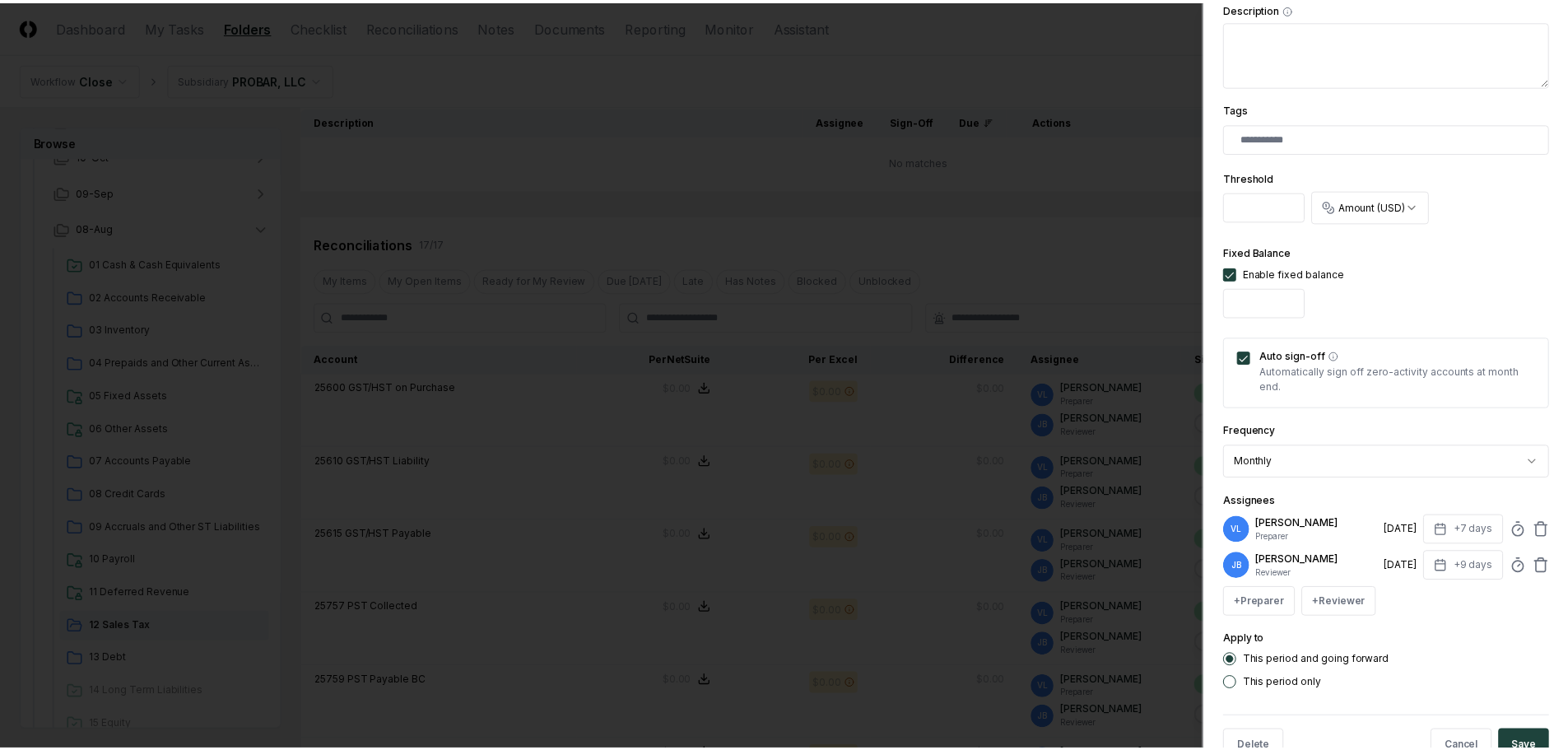
scroll to position [415, 0]
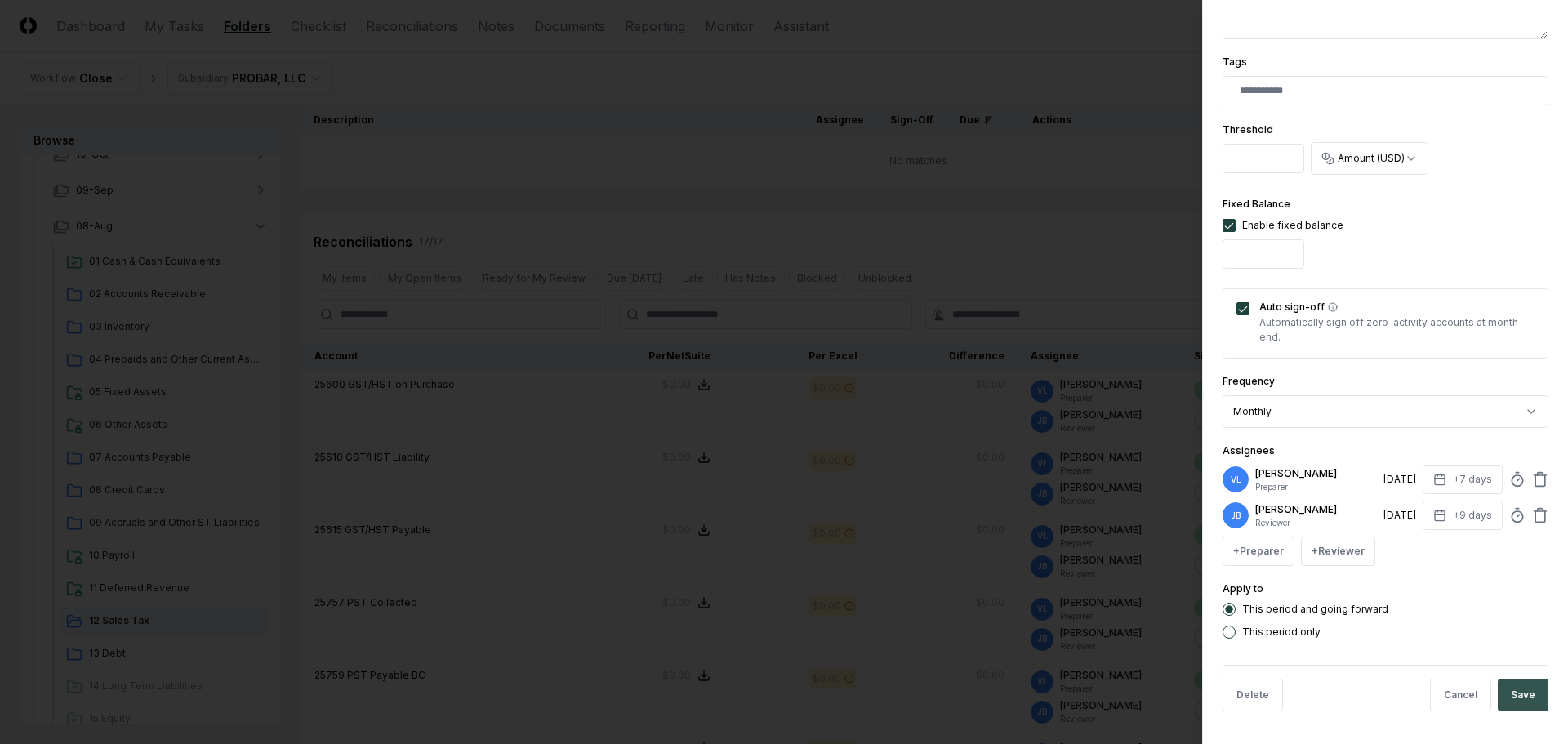
click at [1502, 692] on button "Save" at bounding box center [1523, 694] width 51 height 32
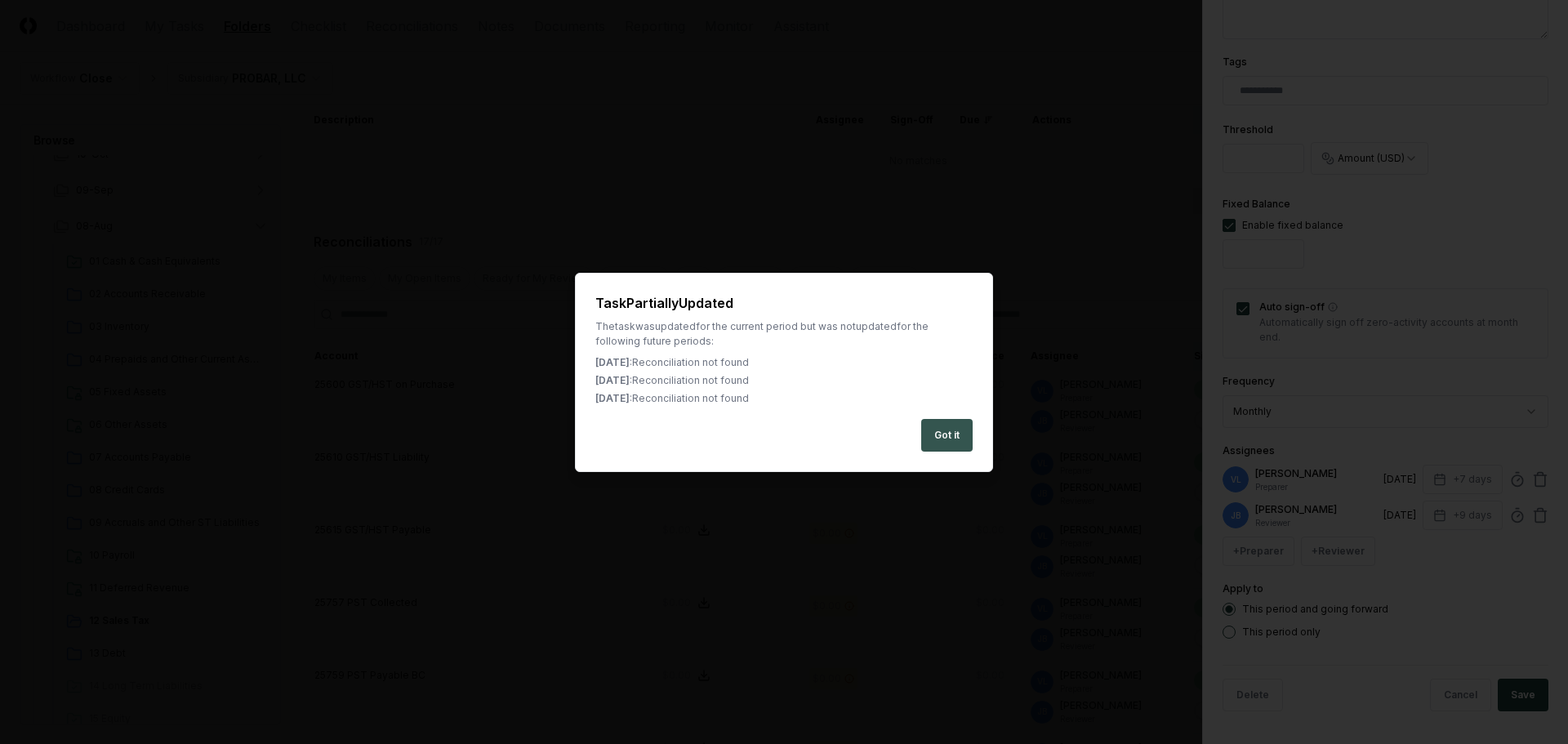
click at [939, 426] on button "Got it" at bounding box center [946, 435] width 52 height 32
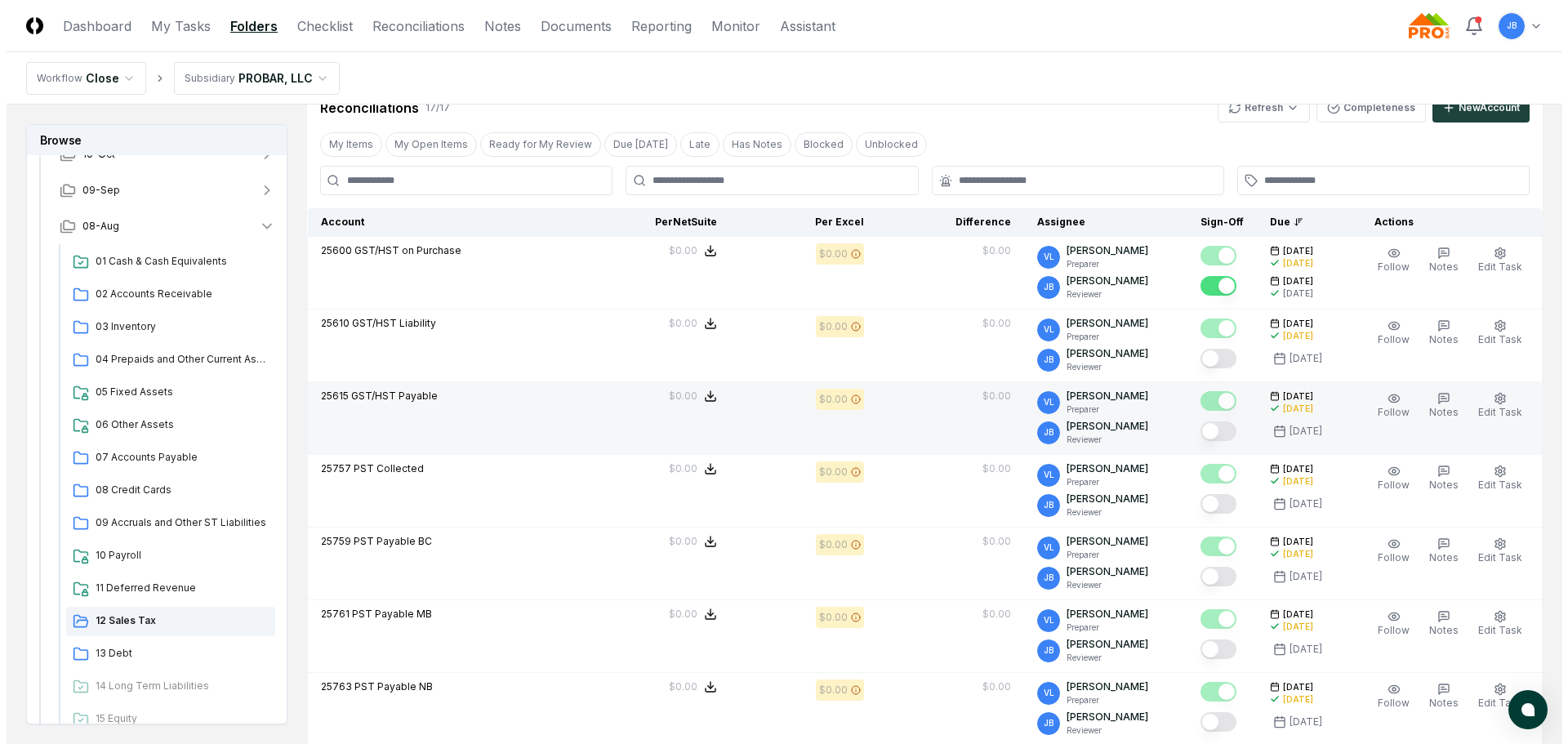
scroll to position [336, 0]
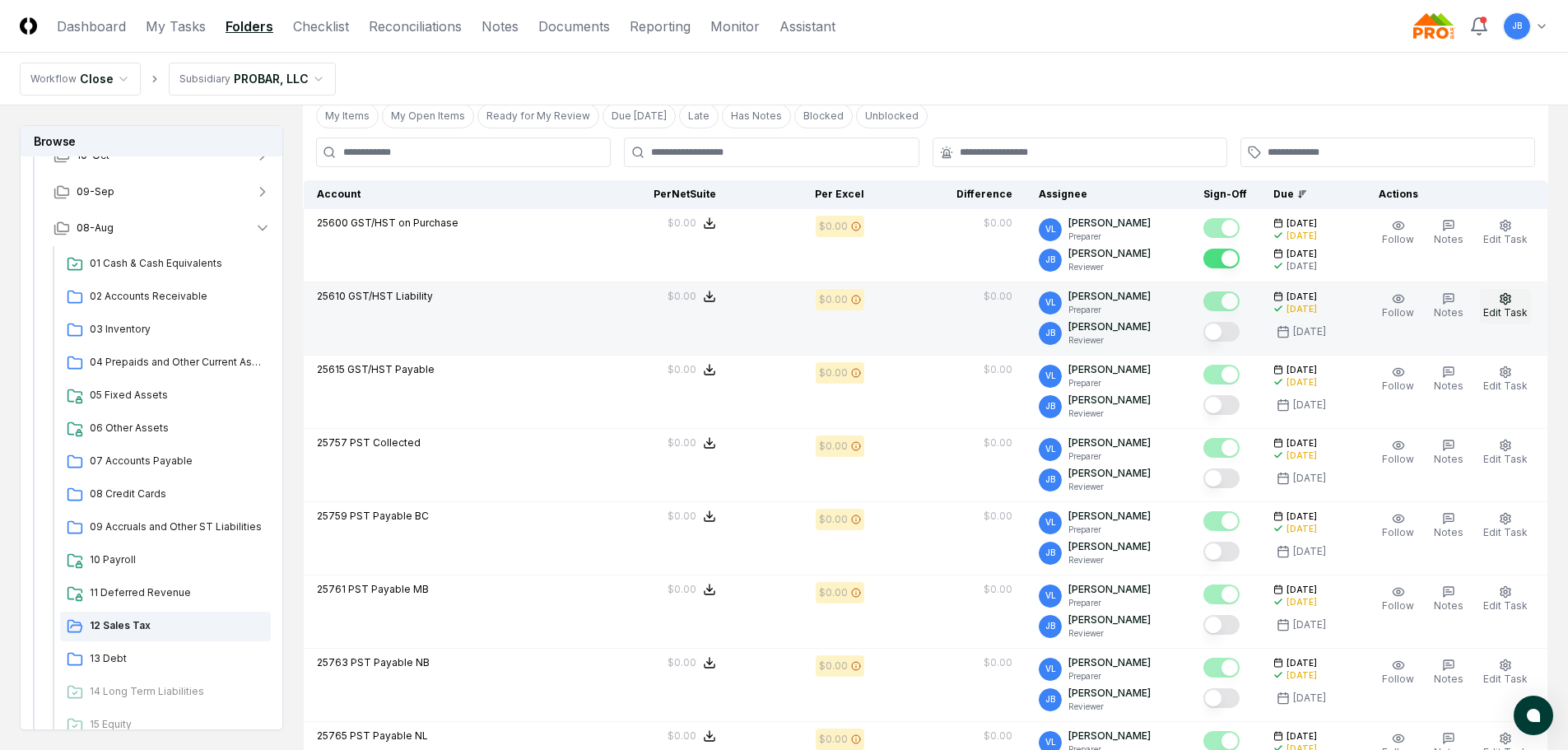
click at [1497, 304] on button "Edit Task" at bounding box center [1506, 306] width 51 height 35
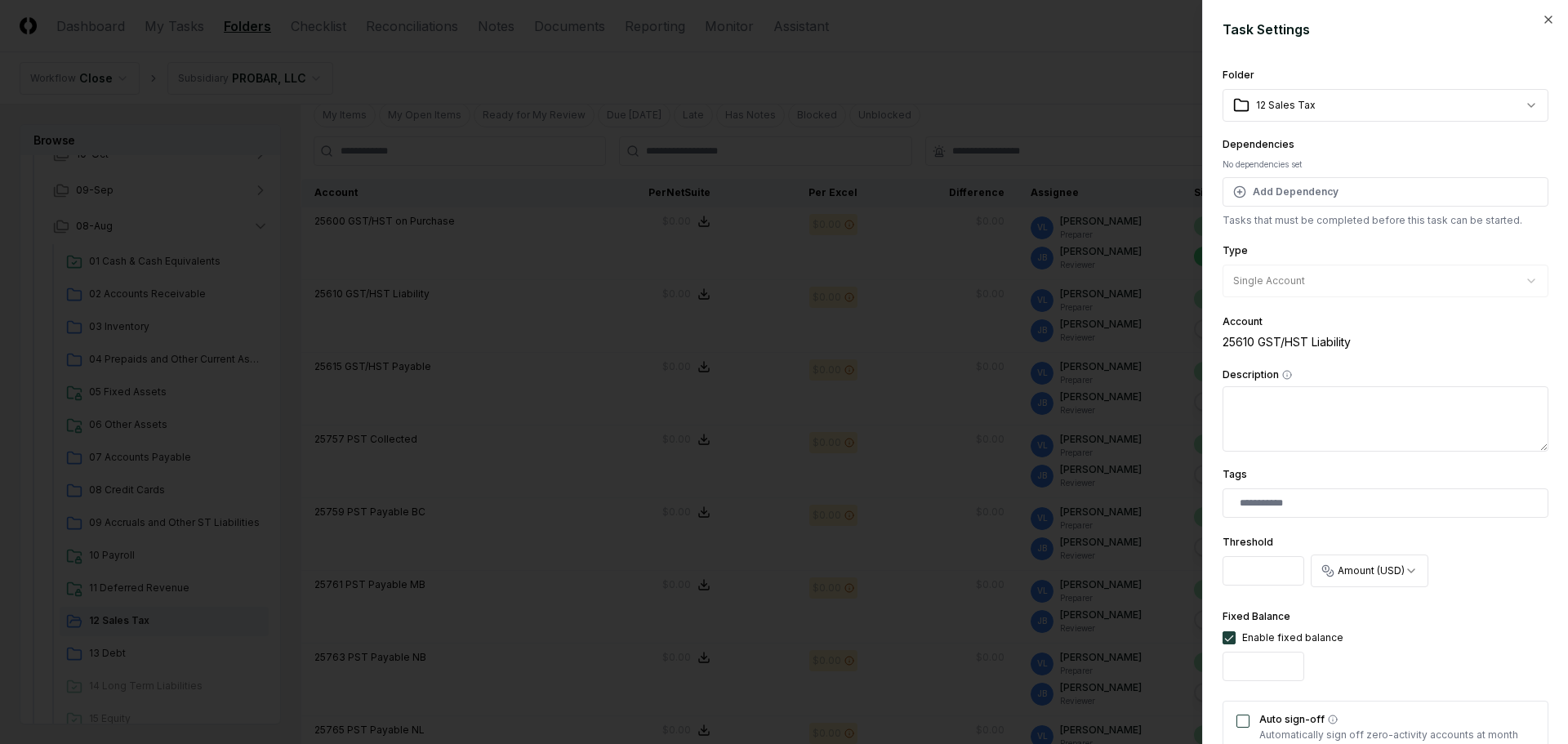
scroll to position [412, 0]
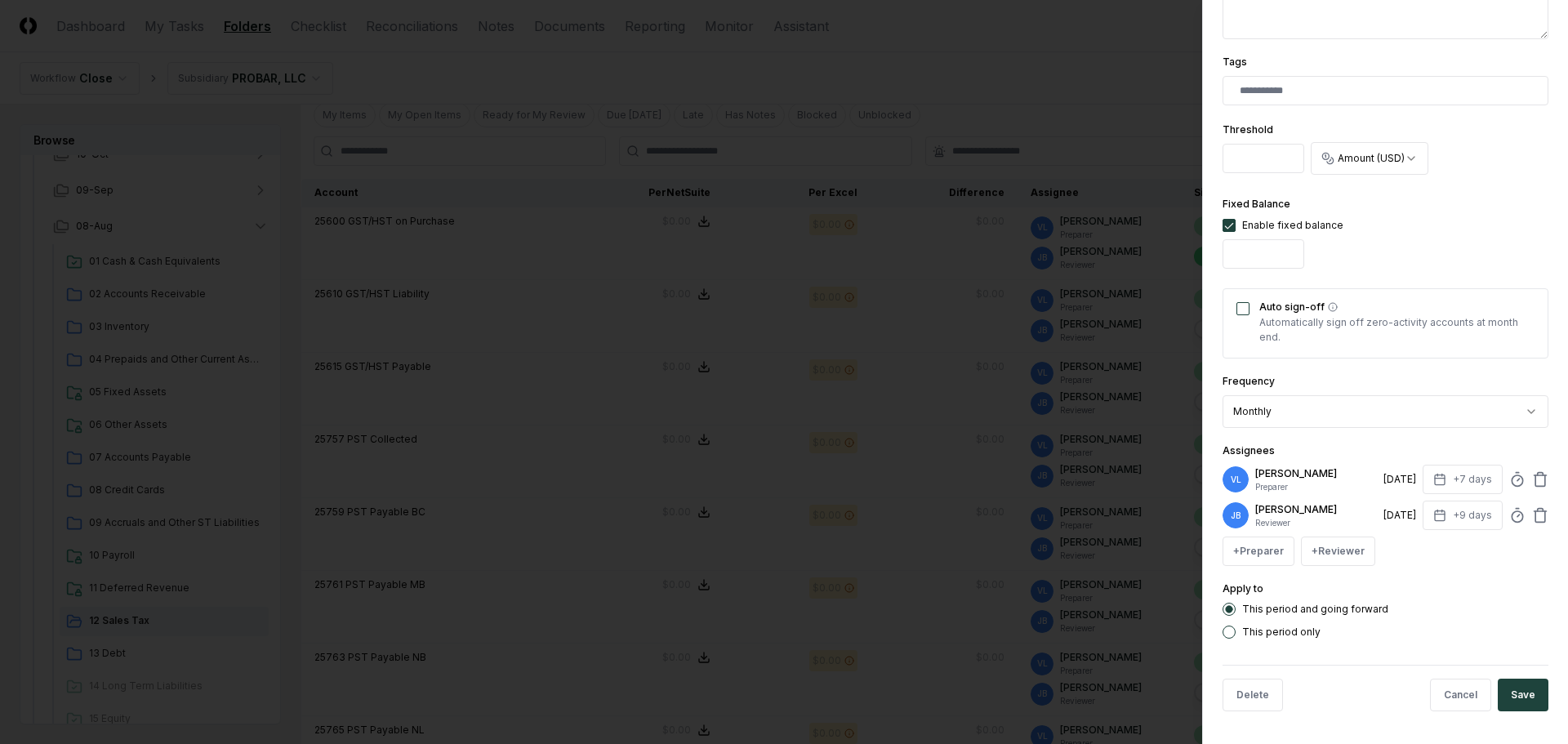
click at [1243, 303] on button "Auto sign-off" at bounding box center [1242, 308] width 13 height 13
click at [1499, 692] on button "Save" at bounding box center [1523, 694] width 51 height 32
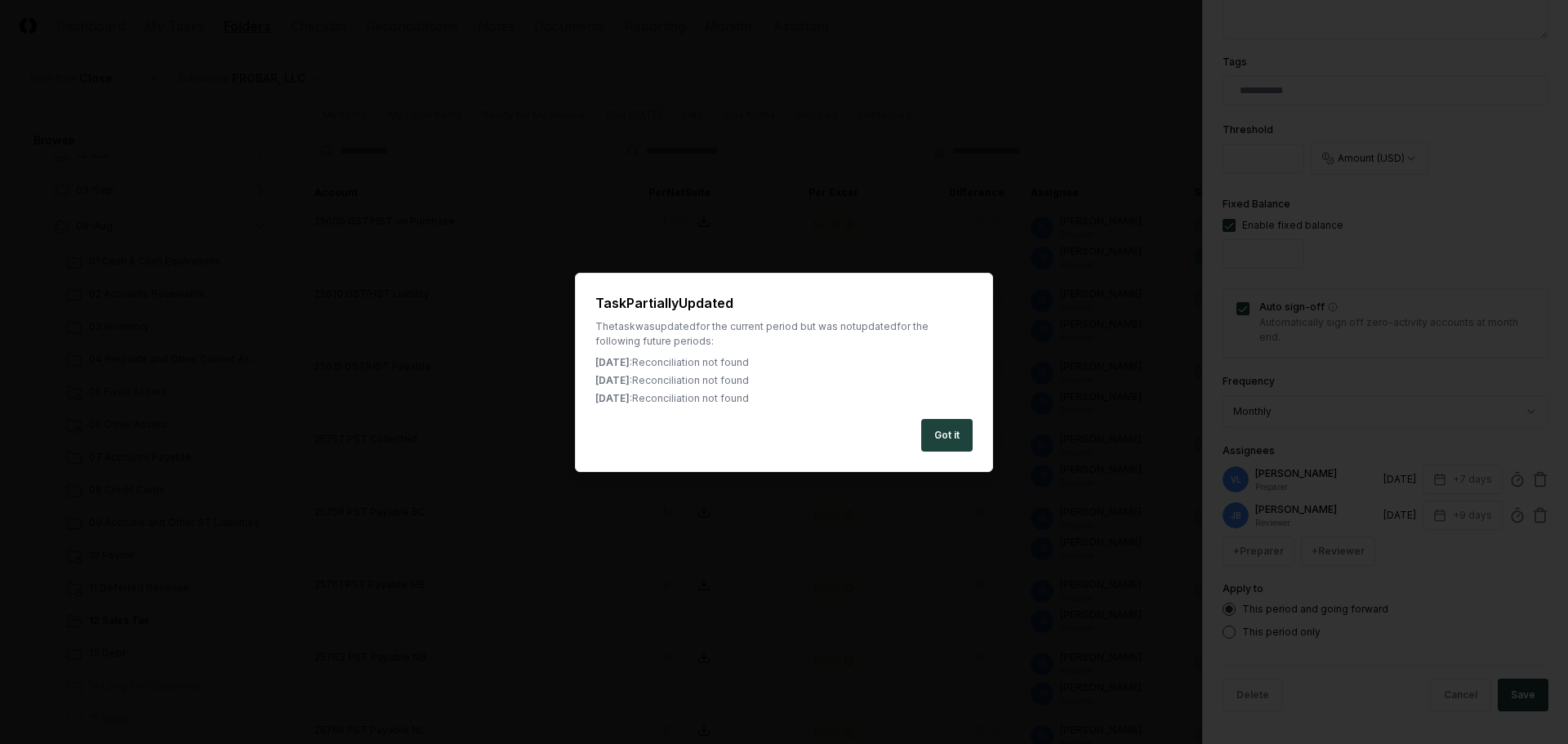
click at [936, 432] on button "Got it" at bounding box center [946, 435] width 52 height 32
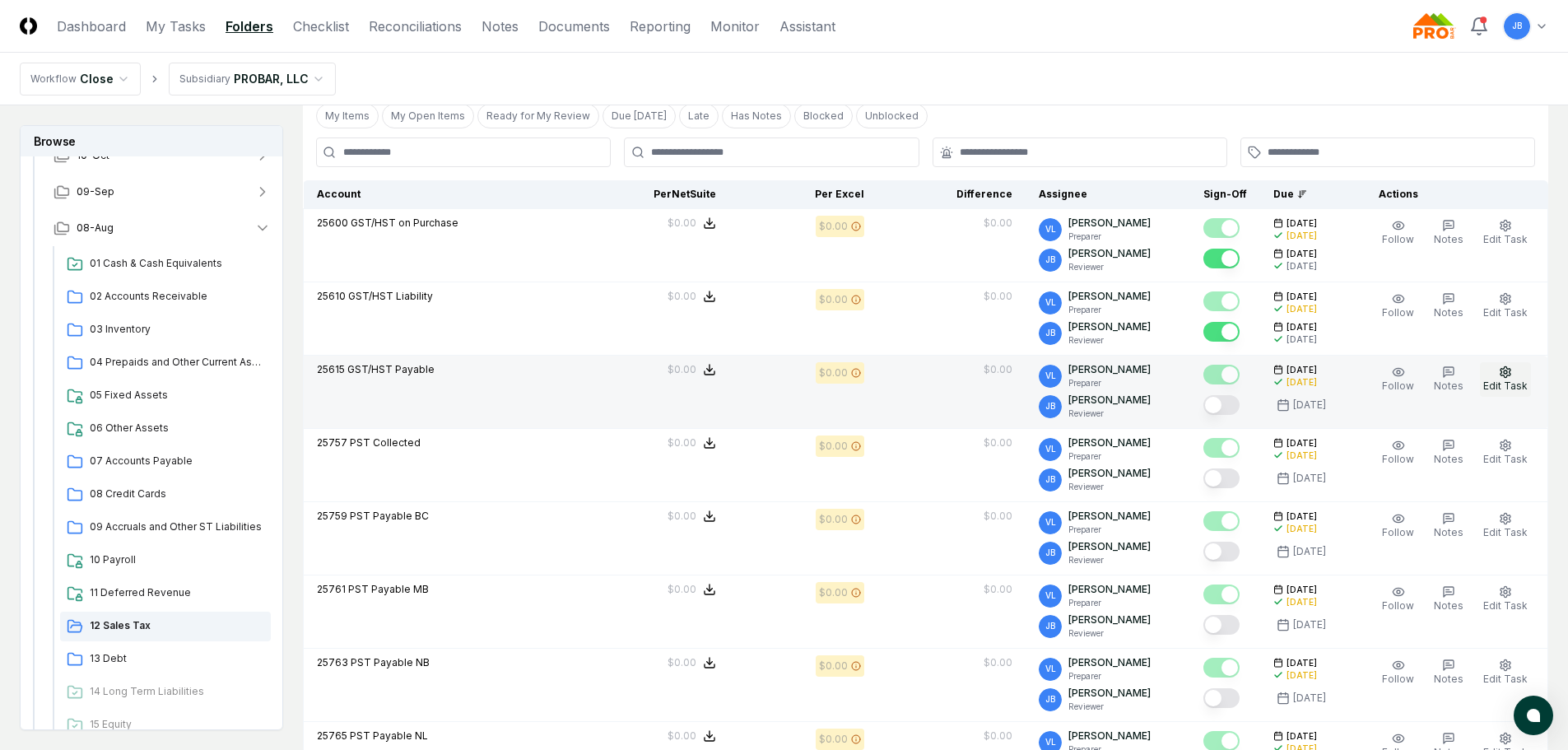
click at [1505, 376] on icon "button" at bounding box center [1505, 371] width 13 height 13
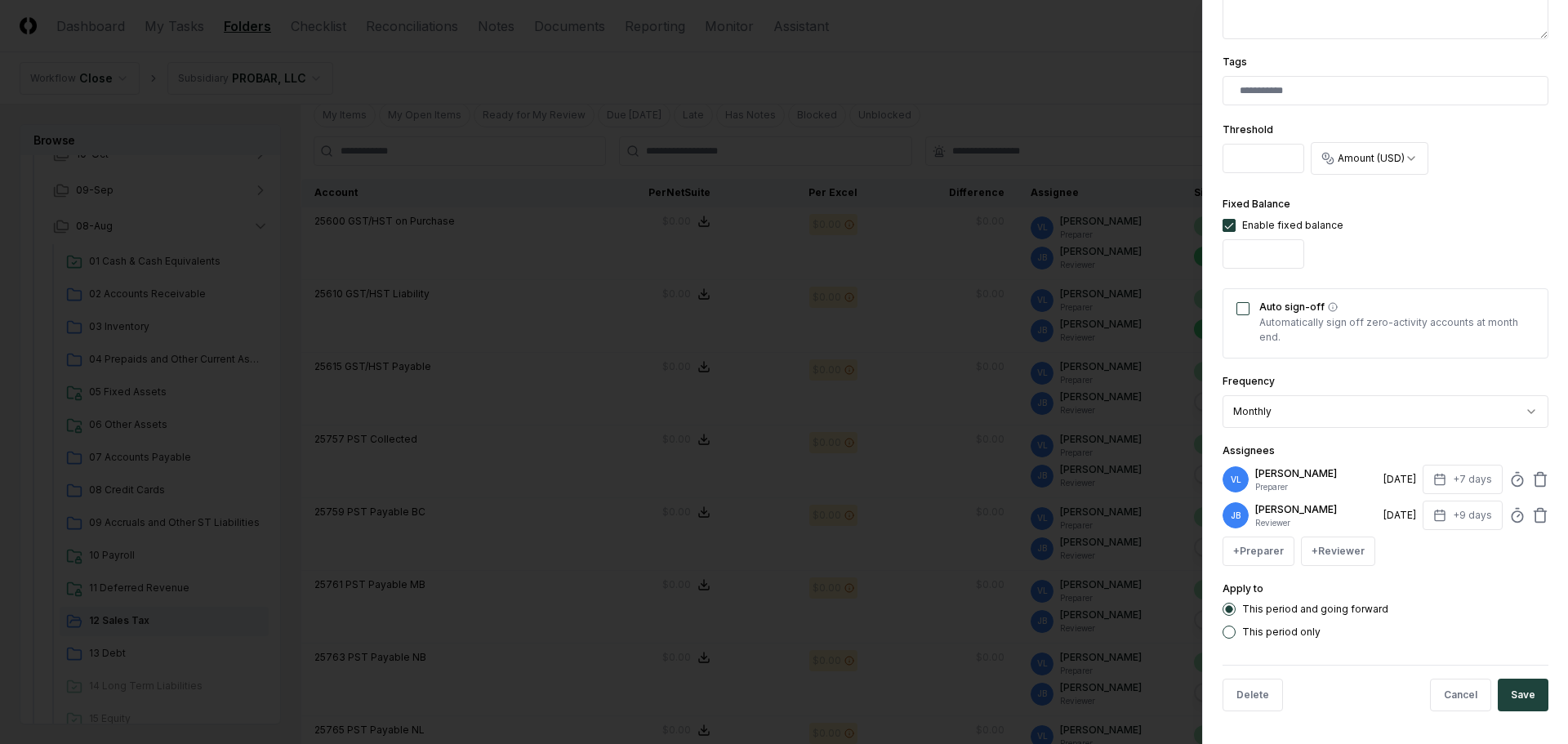
click at [1241, 311] on button "Auto sign-off" at bounding box center [1242, 308] width 13 height 13
click at [1499, 690] on button "Save" at bounding box center [1523, 694] width 51 height 32
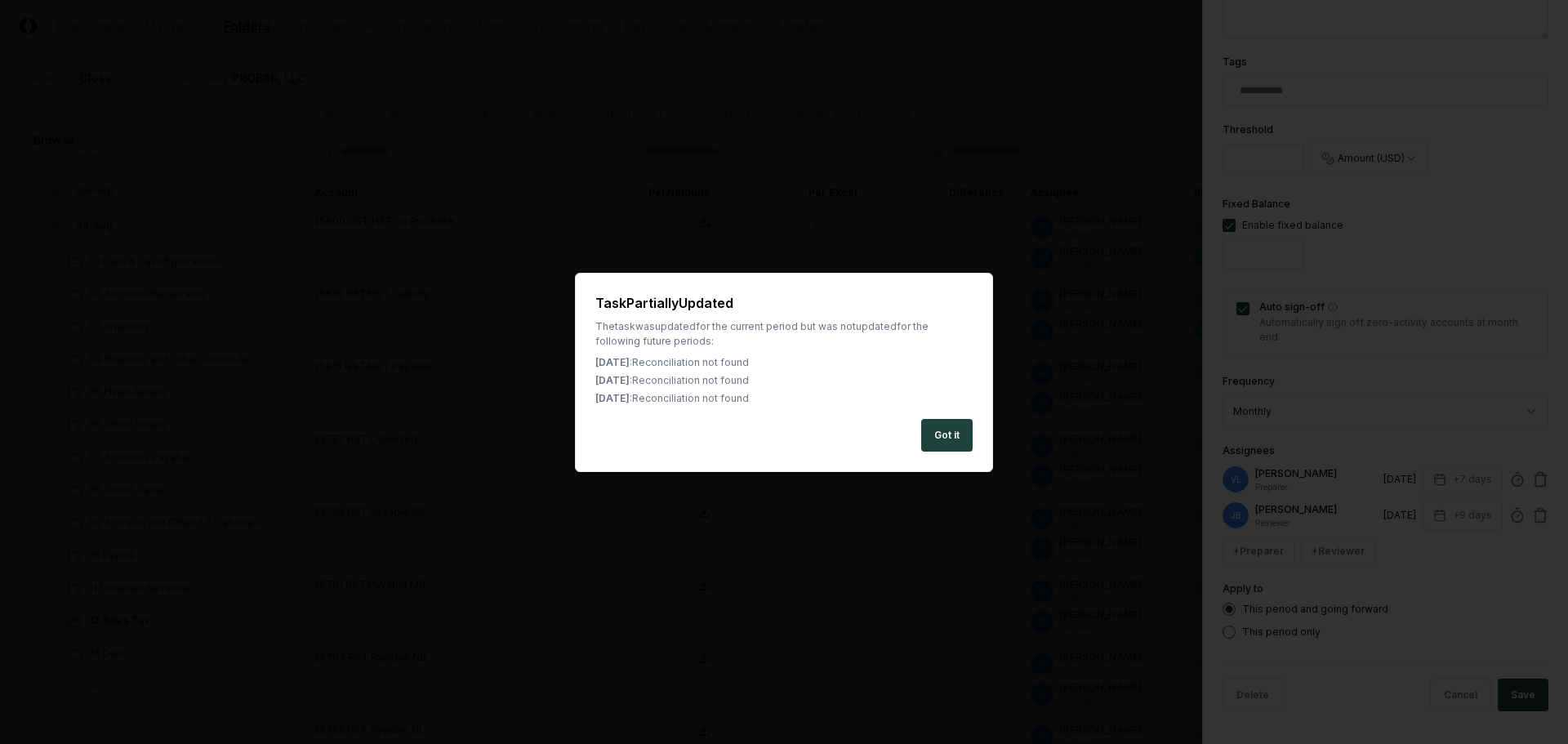
click at [949, 434] on button "Got it" at bounding box center [946, 435] width 52 height 32
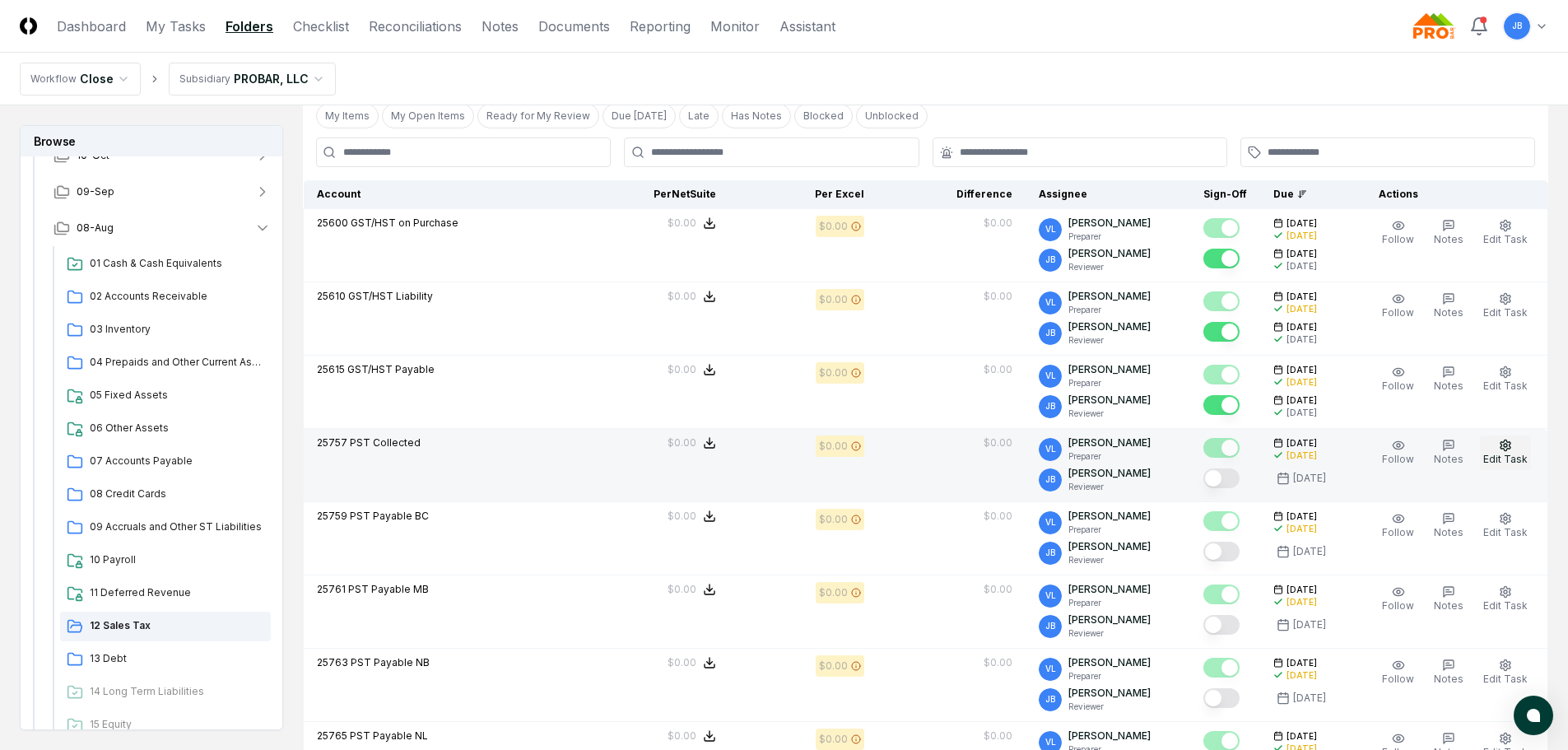
click at [1511, 448] on icon "button" at bounding box center [1505, 445] width 13 height 13
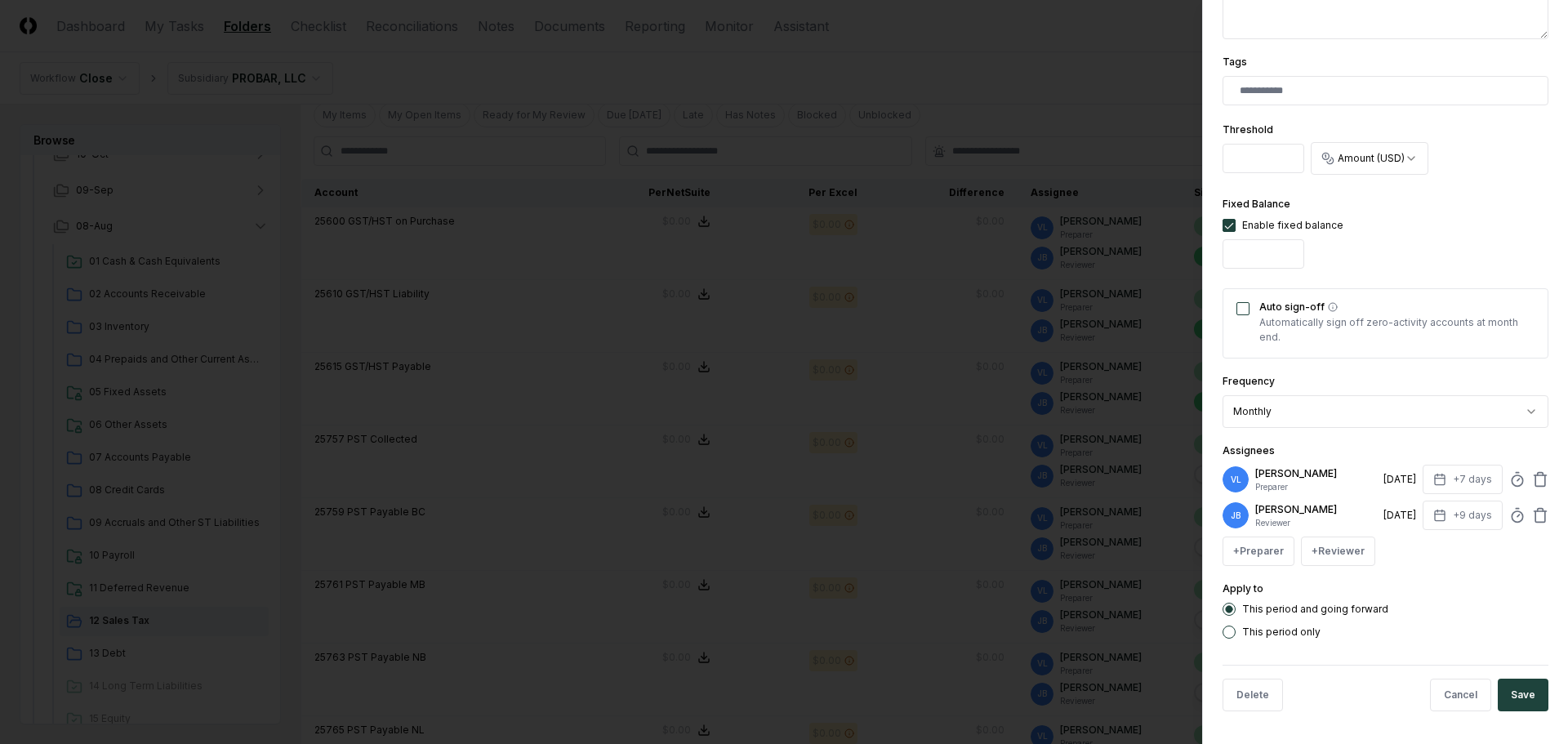
click at [1249, 309] on div "Auto sign-off Automatically sign off zero-activity accounts at month end." at bounding box center [1385, 323] width 326 height 70
click at [1242, 307] on button "Auto sign-off" at bounding box center [1242, 308] width 13 height 13
click at [1508, 692] on button "Save" at bounding box center [1523, 694] width 51 height 32
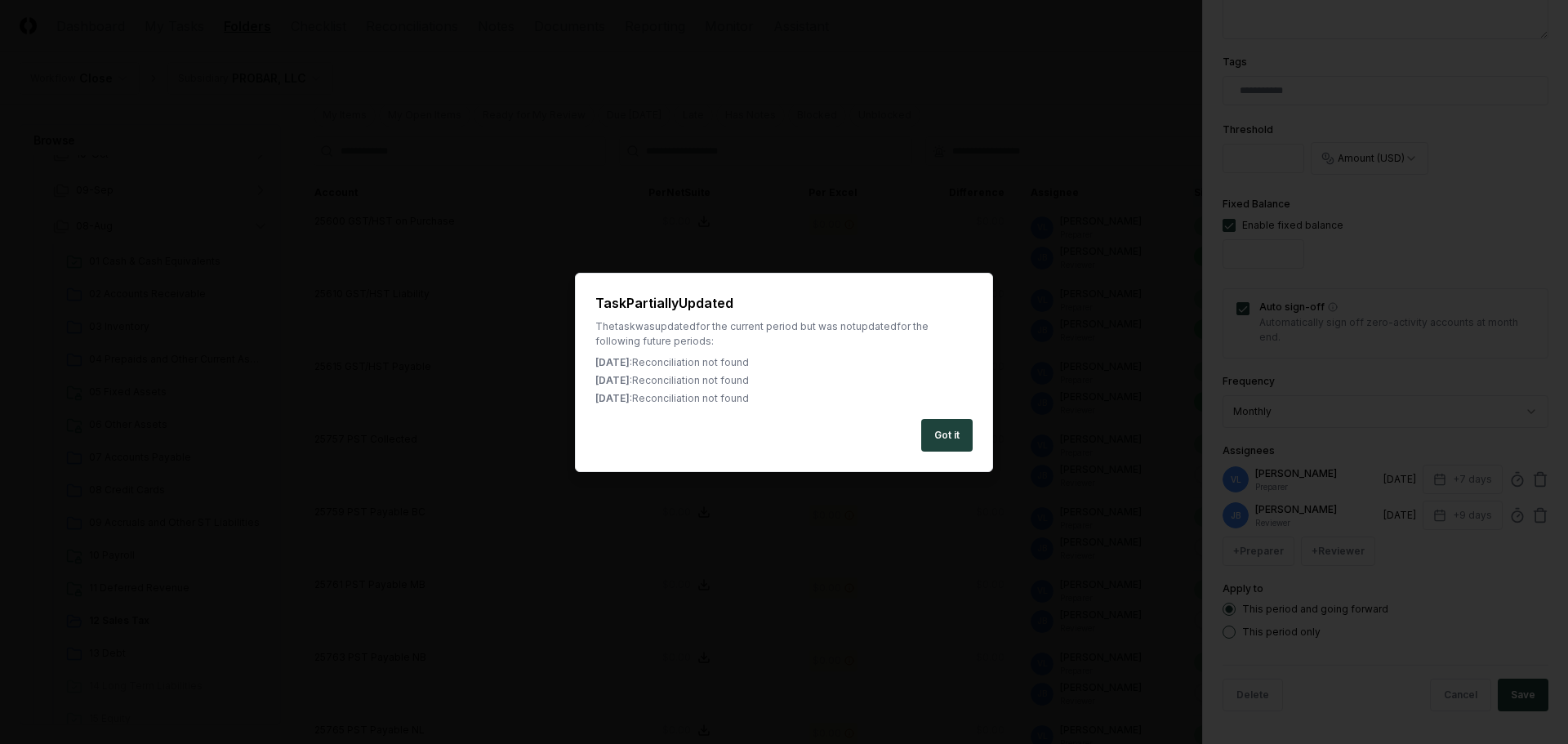
click at [937, 438] on button "Got it" at bounding box center [946, 435] width 52 height 32
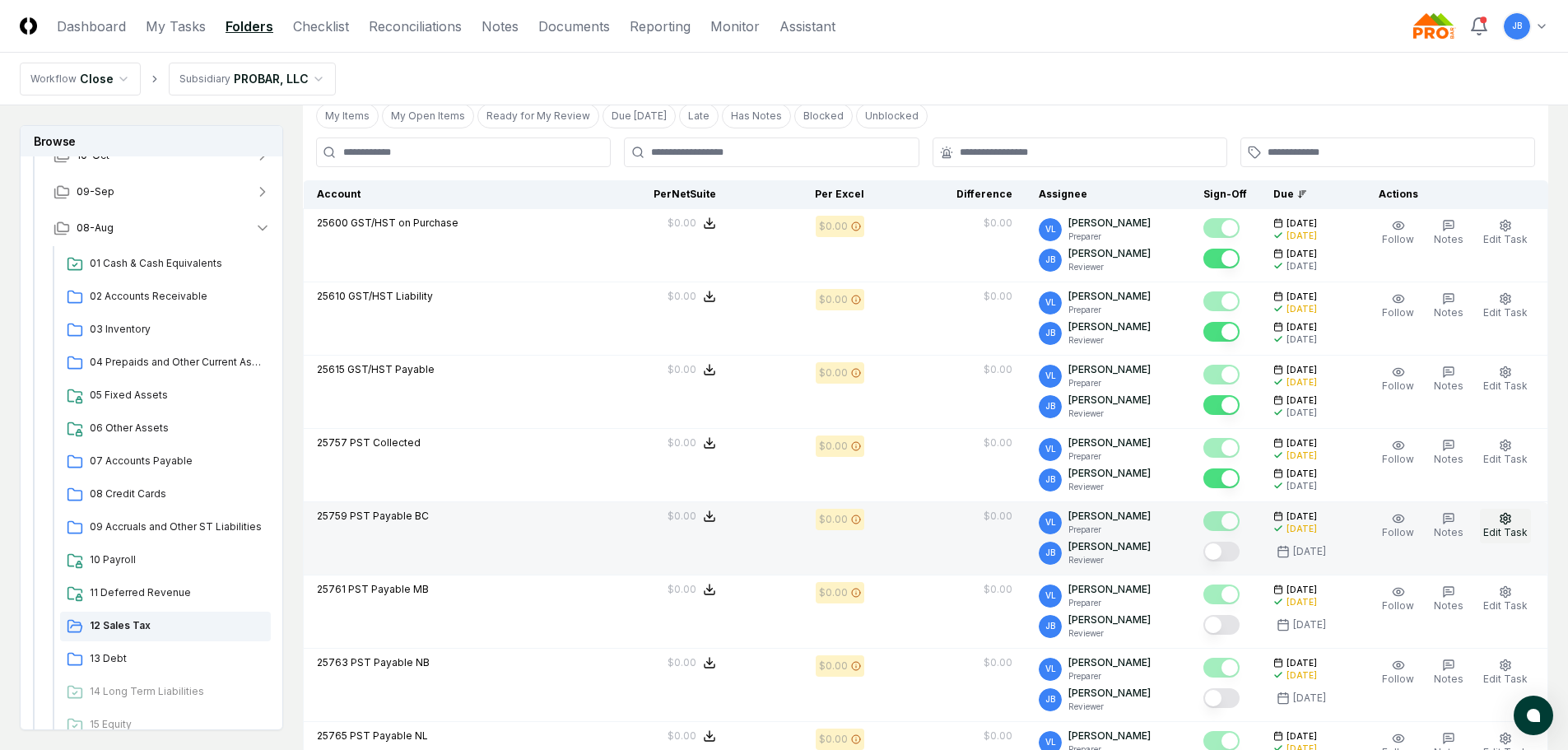
click at [1509, 531] on span "Edit Task" at bounding box center [1505, 532] width 44 height 13
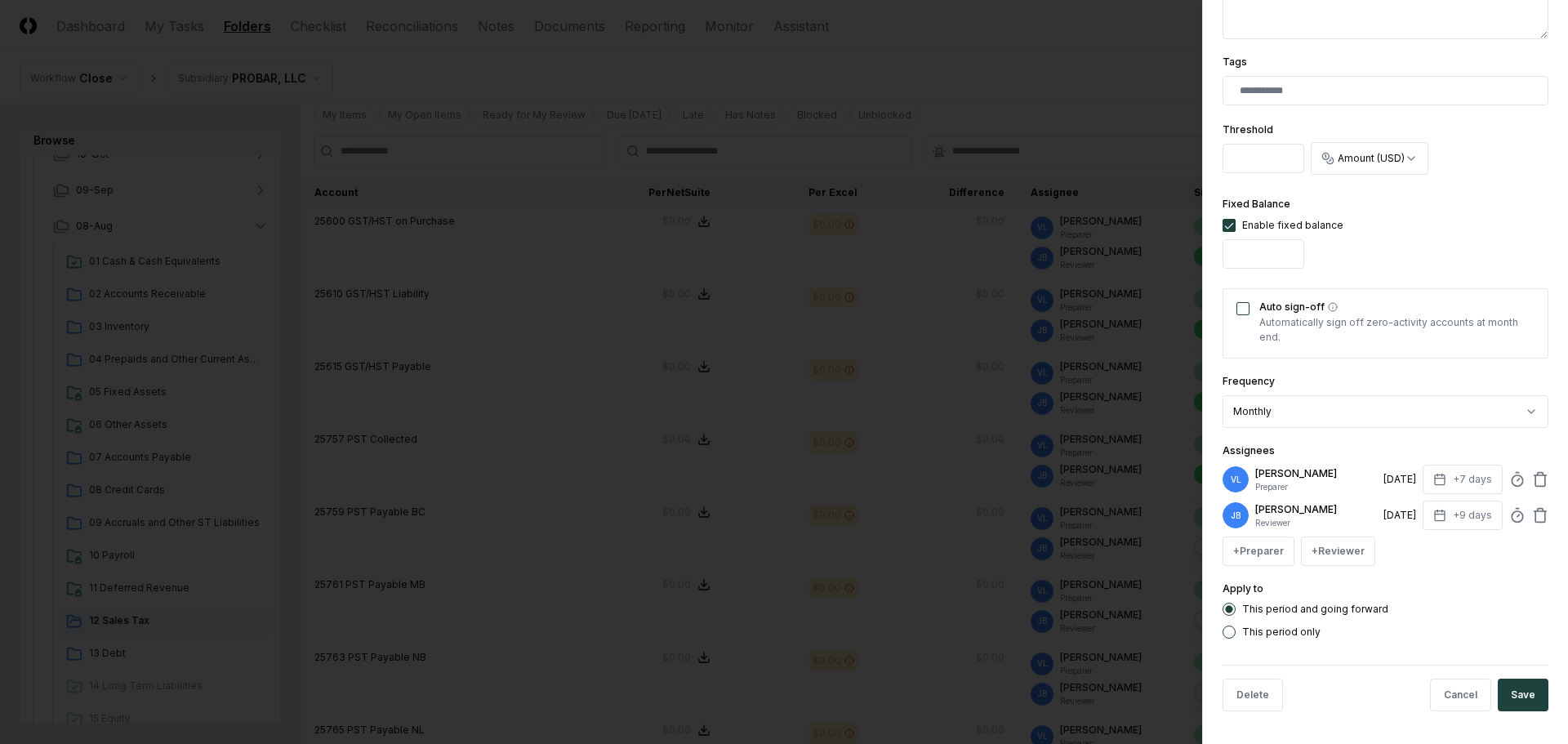
click at [1238, 310] on button "Auto sign-off" at bounding box center [1242, 308] width 13 height 13
click at [1498, 690] on button "Save" at bounding box center [1523, 694] width 51 height 32
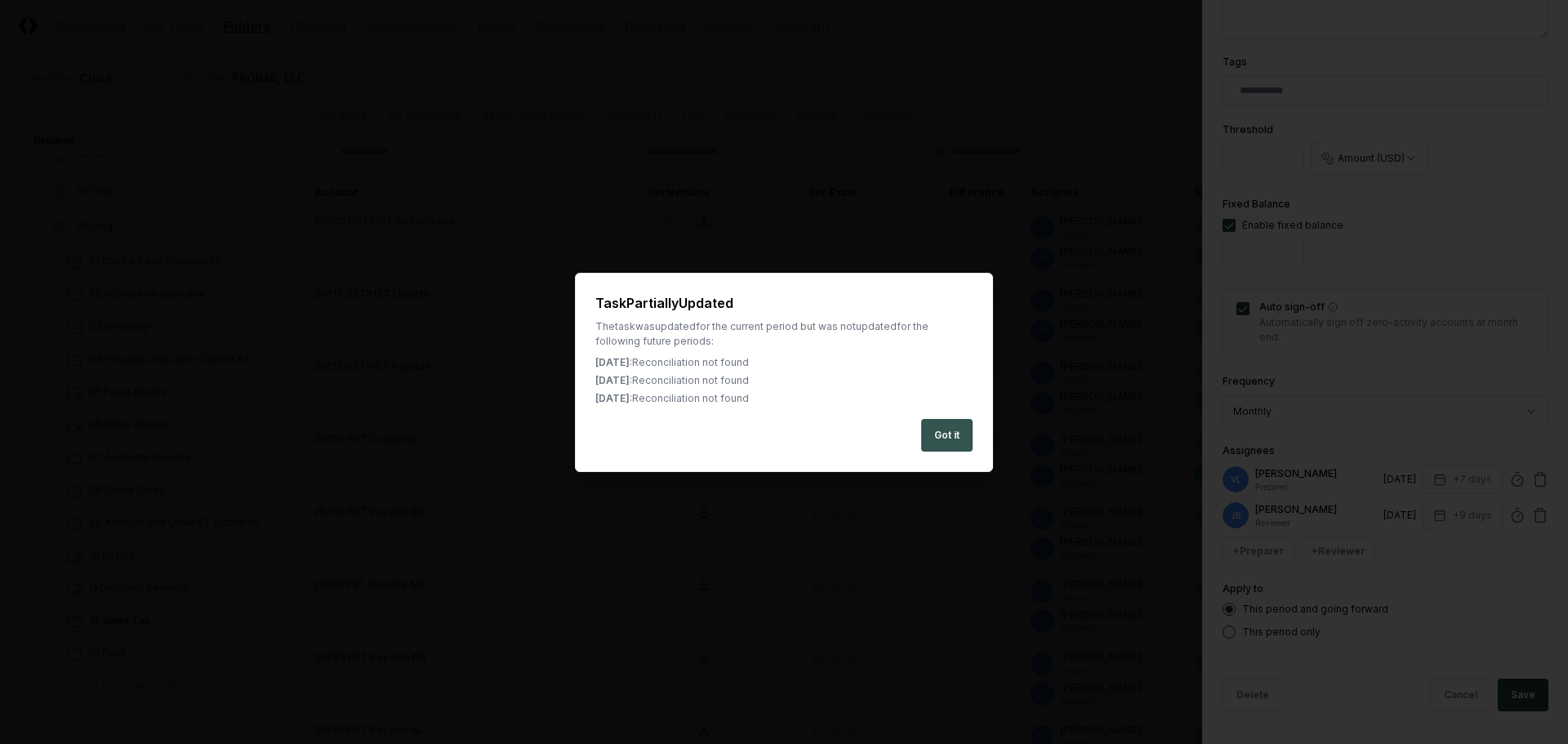
click at [960, 435] on button "Got it" at bounding box center [946, 435] width 52 height 32
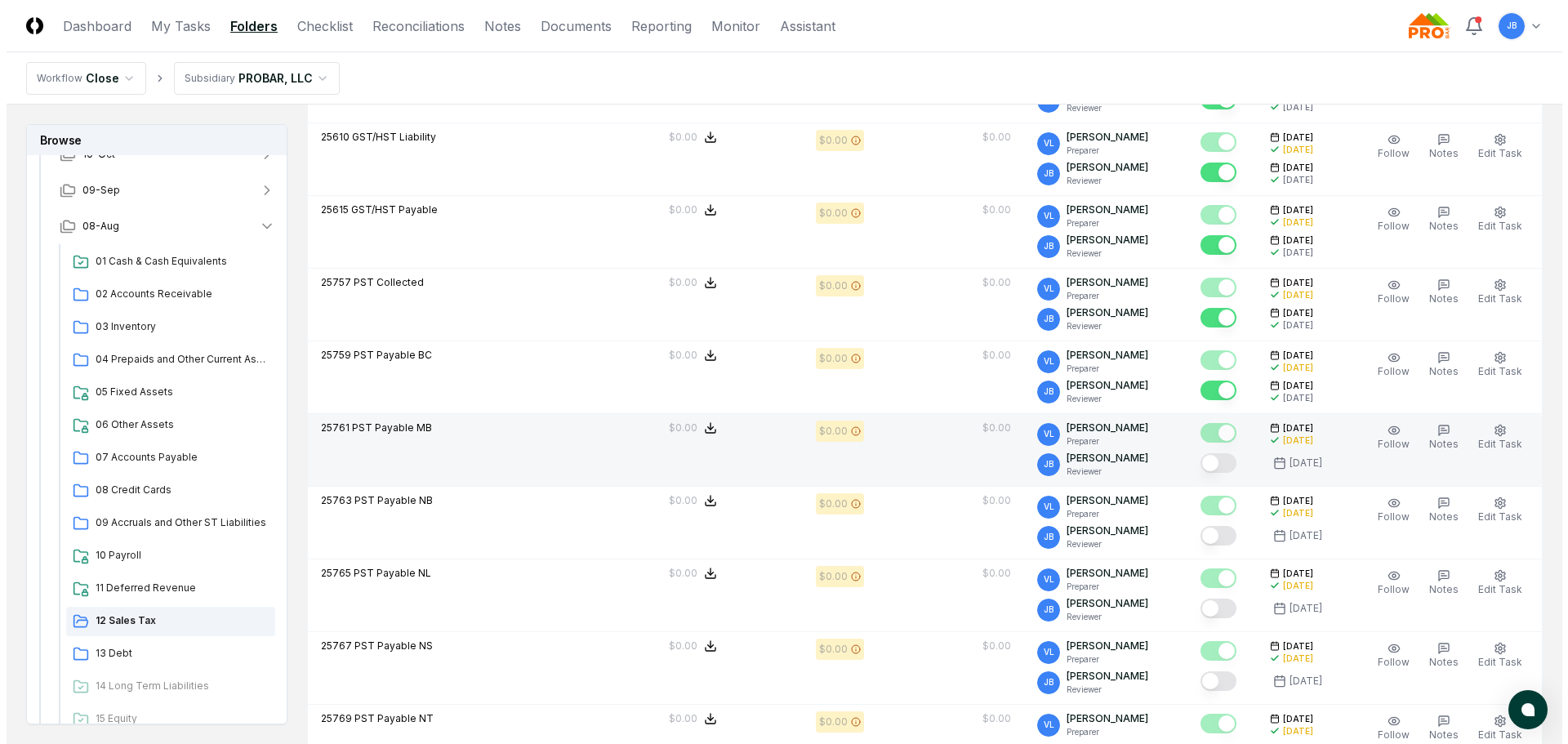
scroll to position [499, 0]
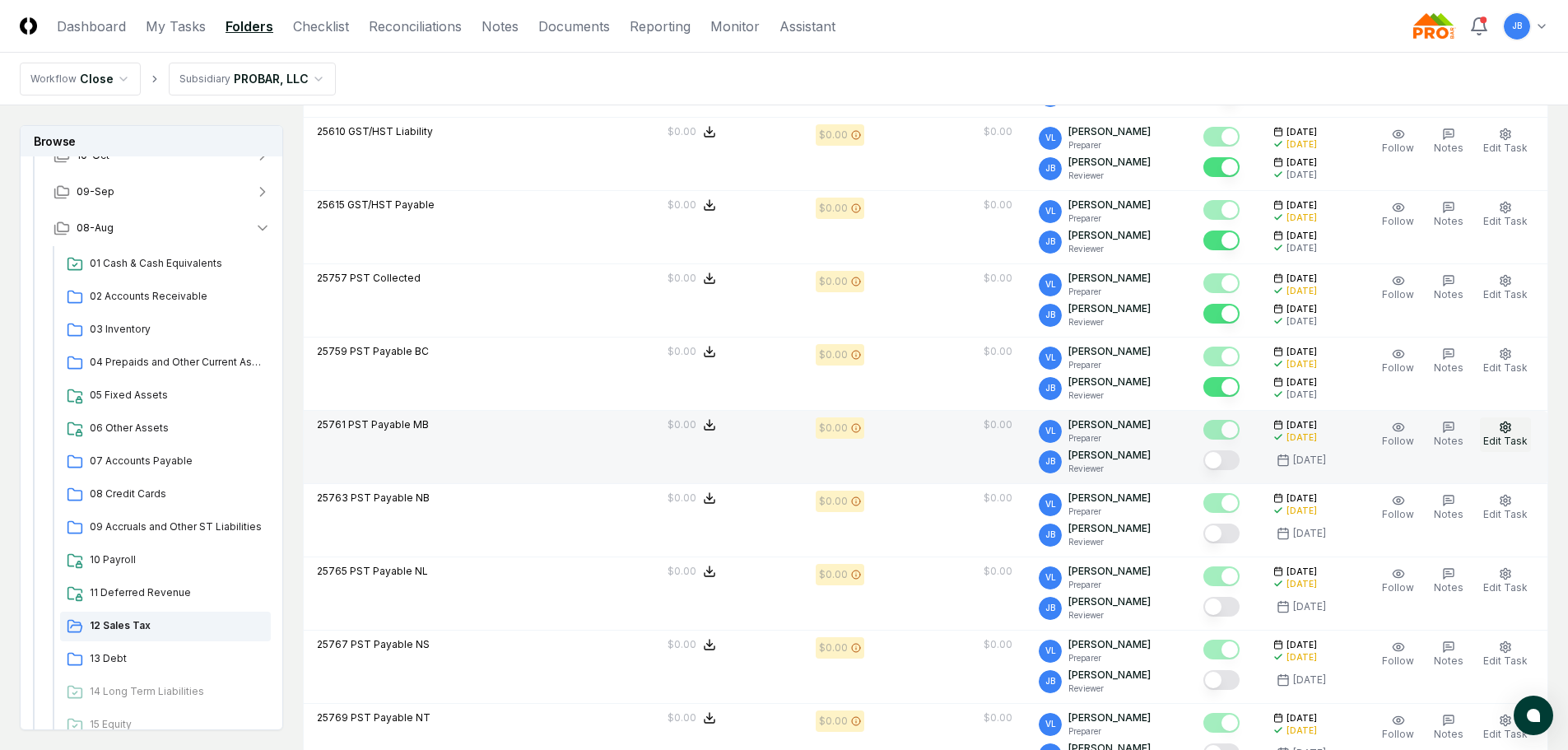
click at [1487, 439] on span "Edit Task" at bounding box center [1505, 440] width 44 height 13
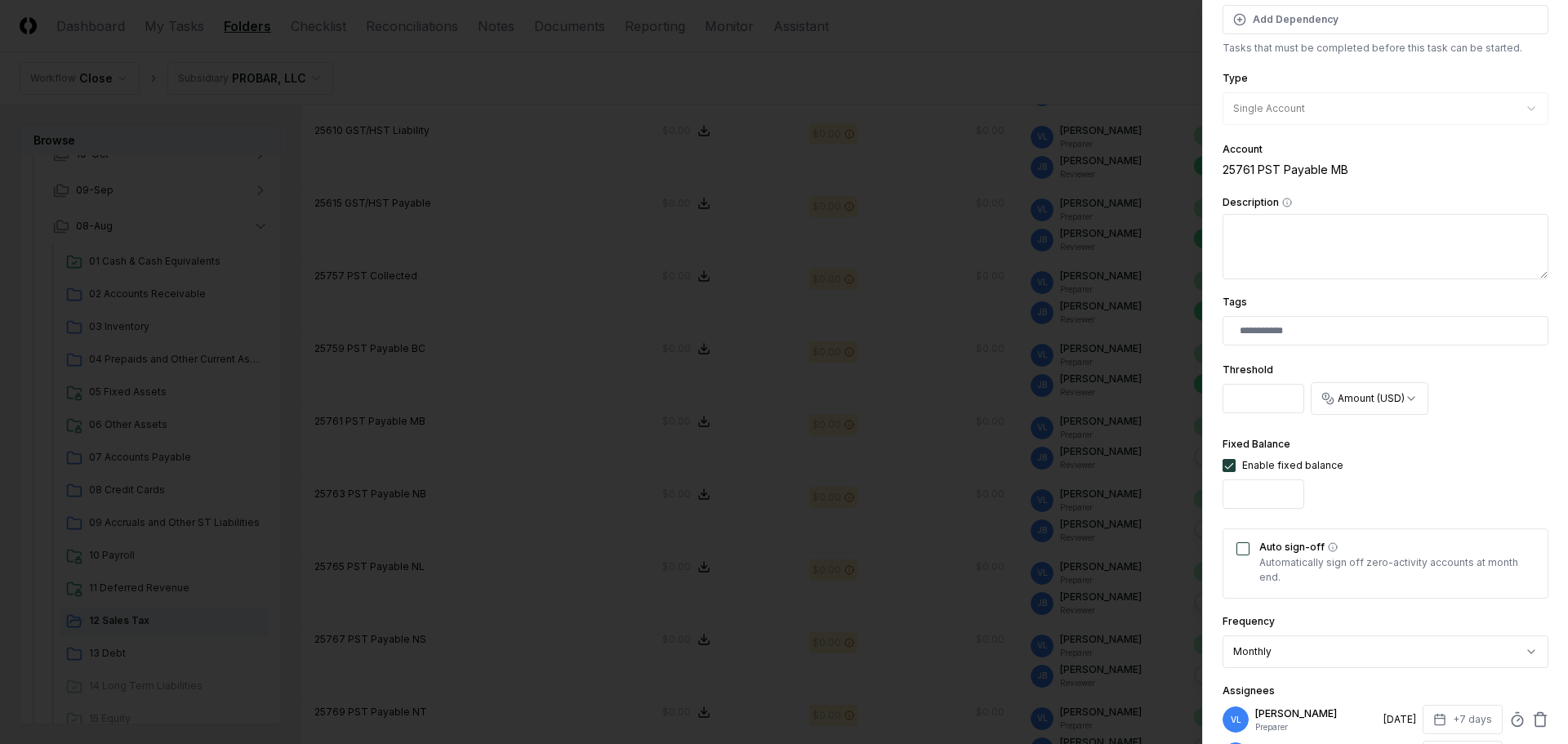
scroll to position [245, 0]
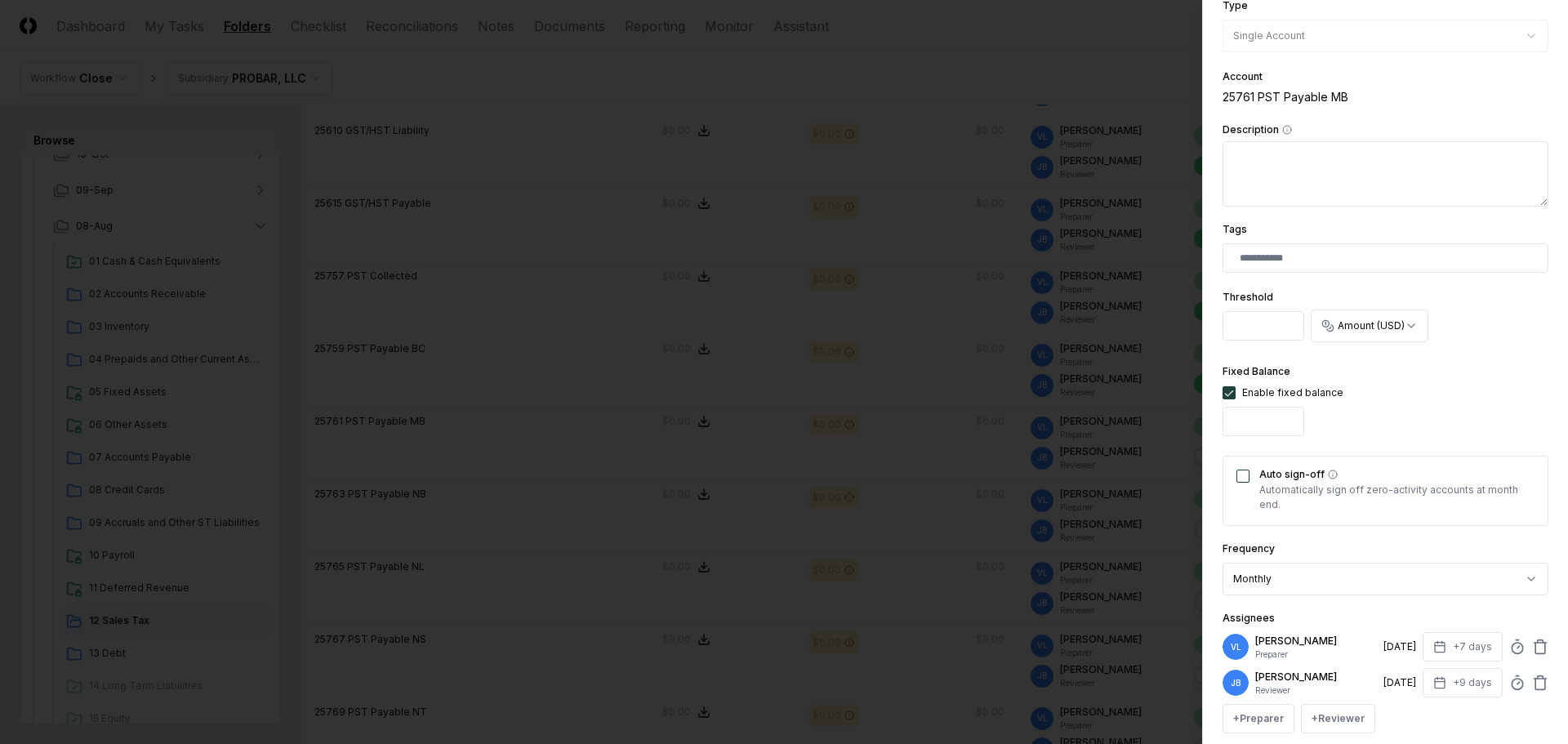
click at [1238, 473] on button "Auto sign-off" at bounding box center [1242, 476] width 13 height 13
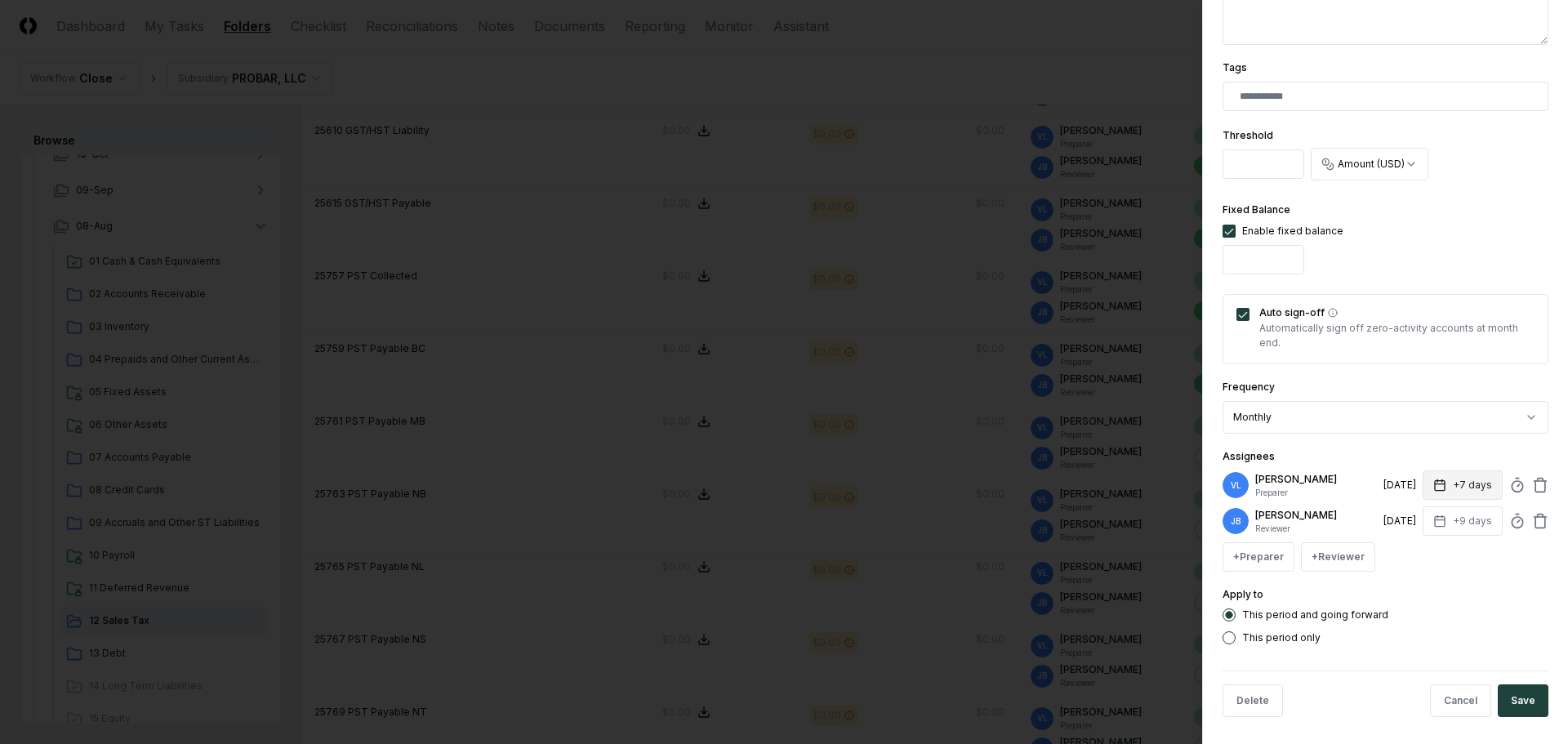
scroll to position [412, 0]
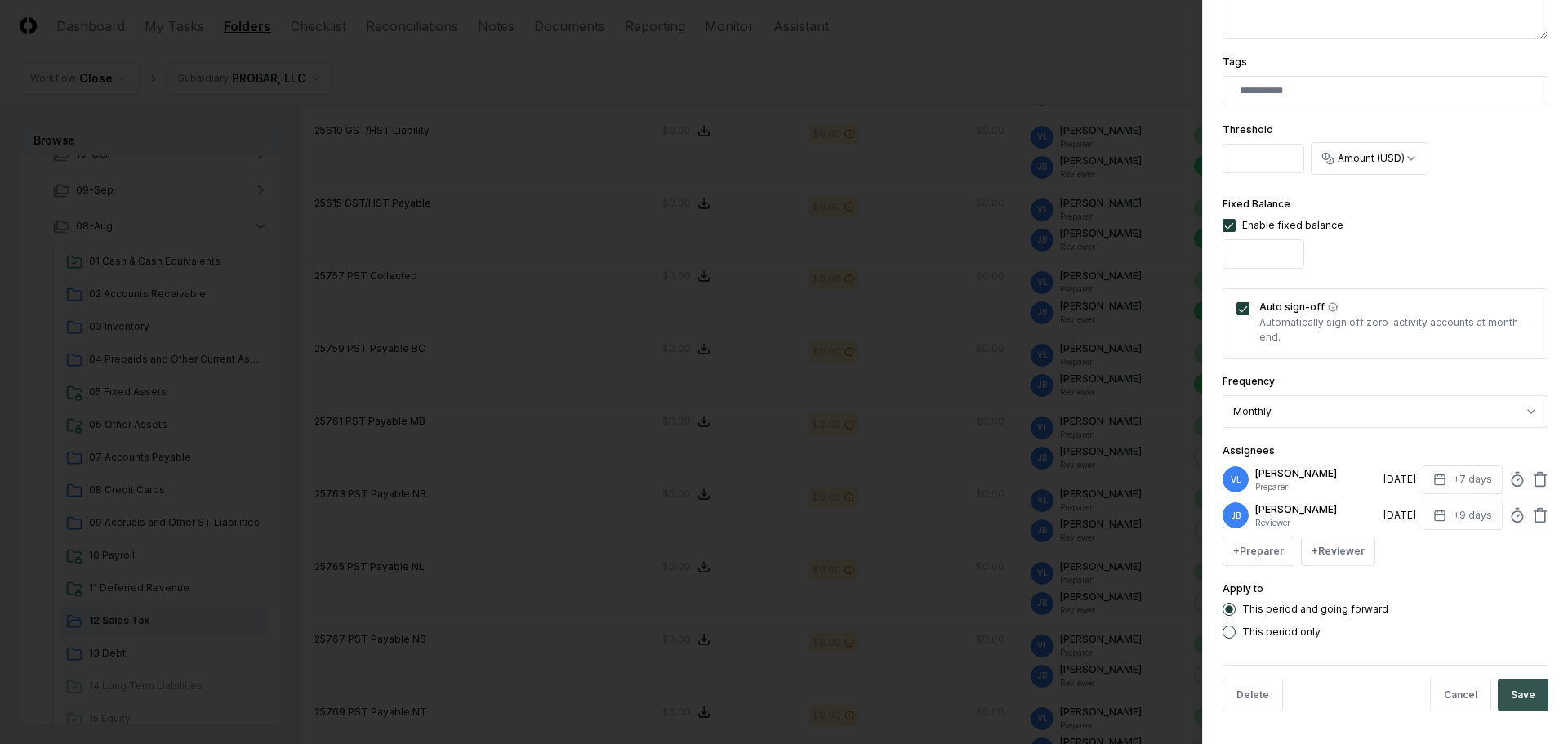
click at [1509, 685] on button "Save" at bounding box center [1523, 694] width 51 height 32
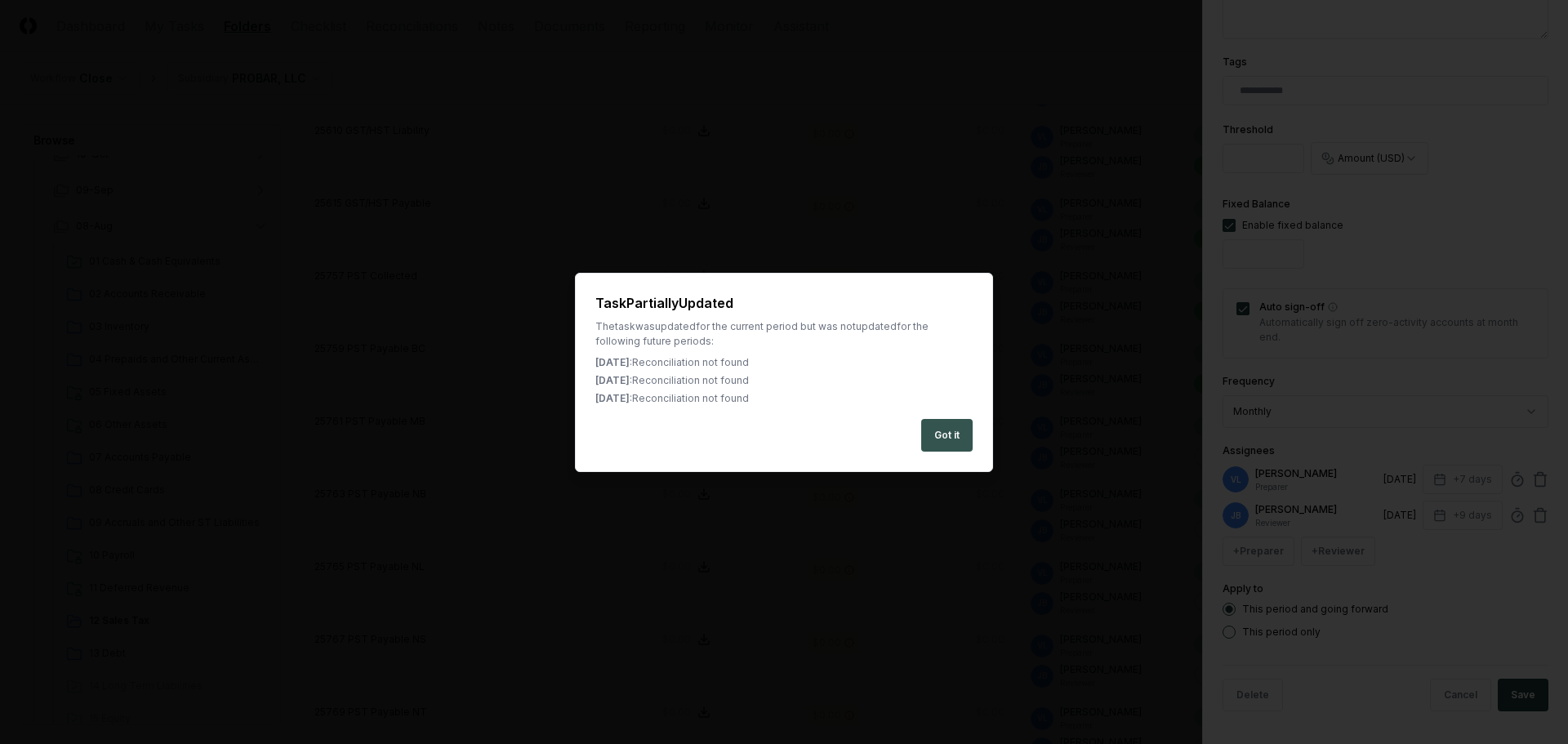
click at [947, 442] on button "Got it" at bounding box center [946, 435] width 52 height 32
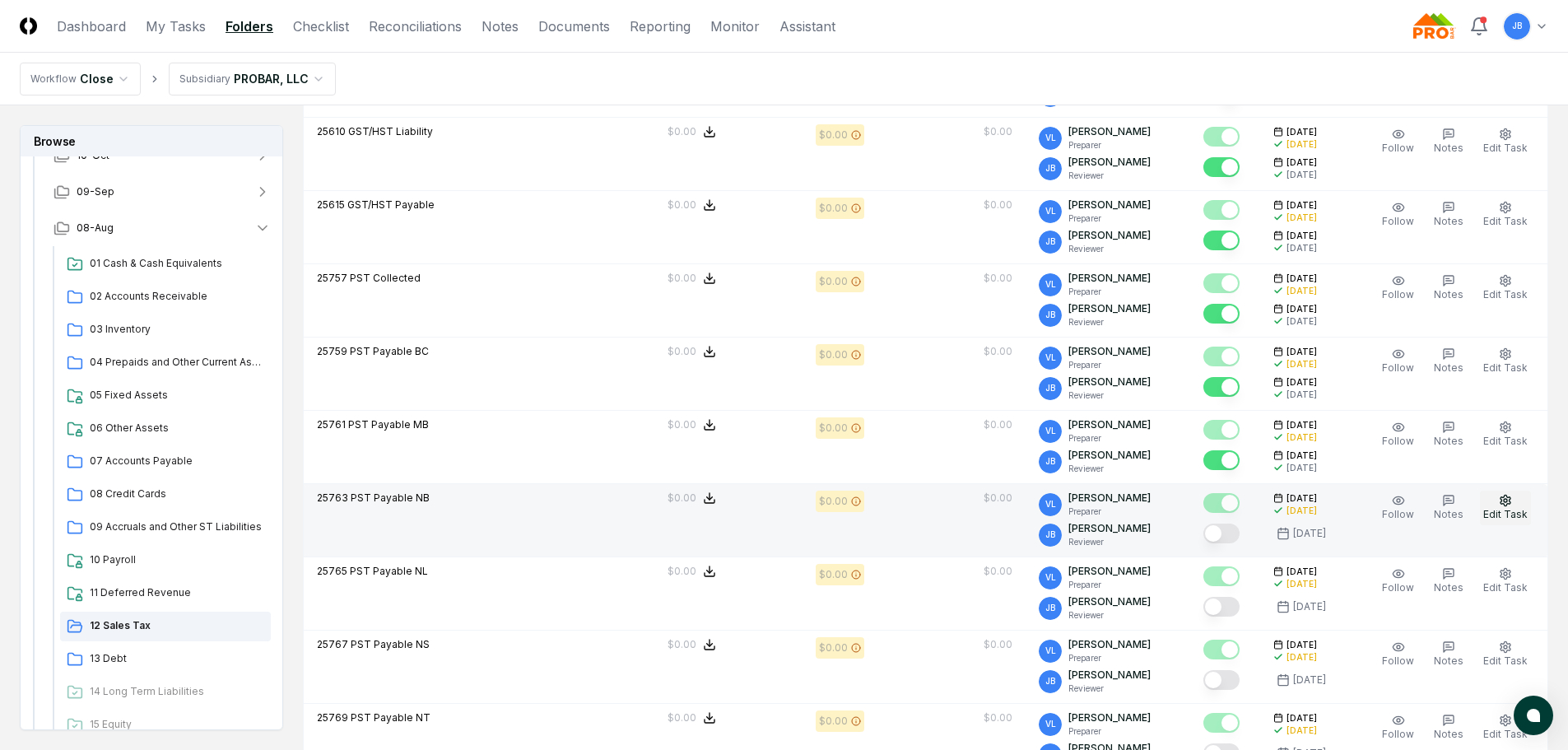
click at [1508, 497] on icon "button" at bounding box center [1505, 500] width 13 height 13
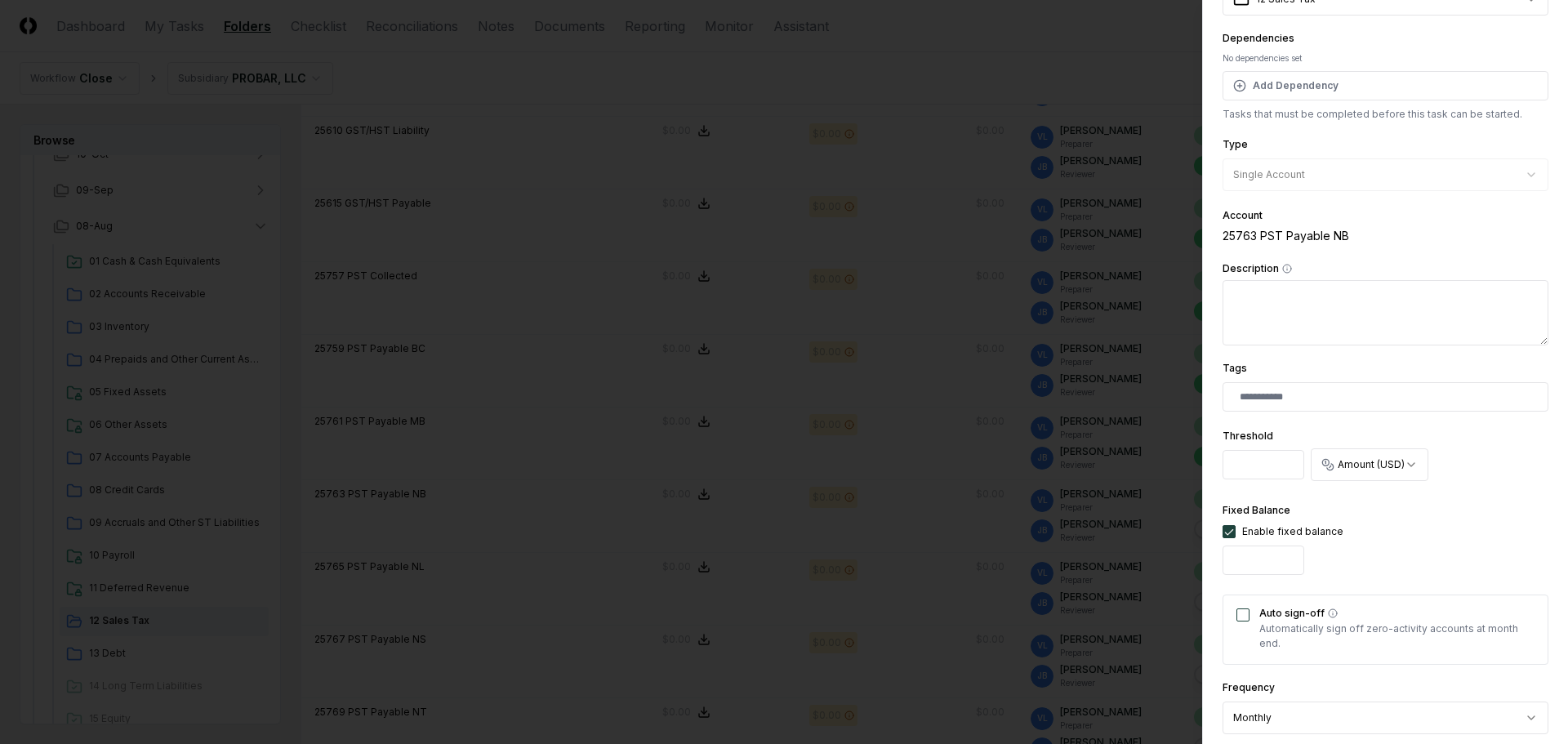
scroll to position [327, 0]
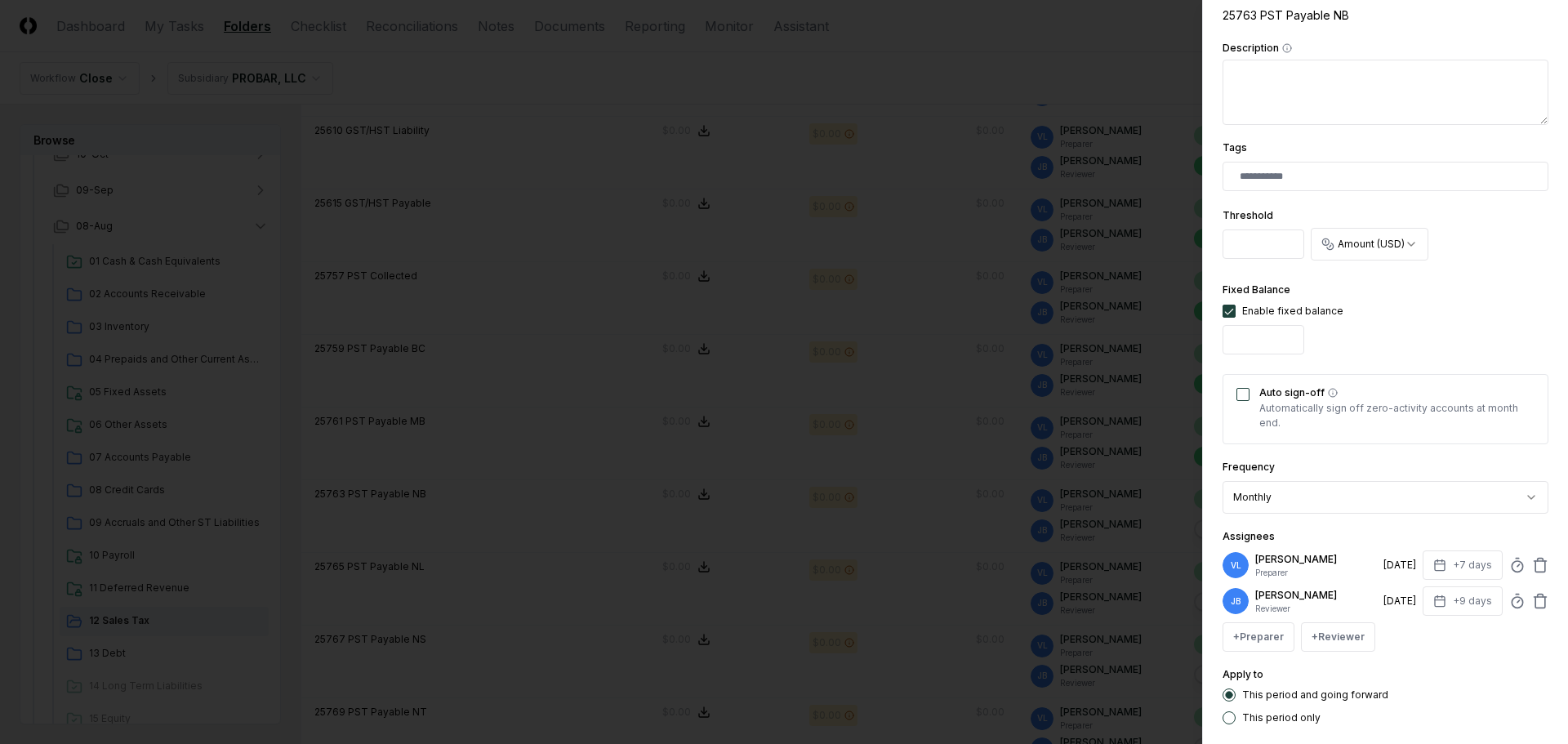
click at [1248, 401] on div "Auto sign-off Automatically sign off zero-activity accounts at month end." at bounding box center [1385, 409] width 326 height 70
click at [1242, 387] on div "Auto sign-off Automatically sign off zero-activity accounts at month end." at bounding box center [1385, 409] width 326 height 70
click at [1246, 391] on button "Auto sign-off" at bounding box center [1242, 394] width 13 height 13
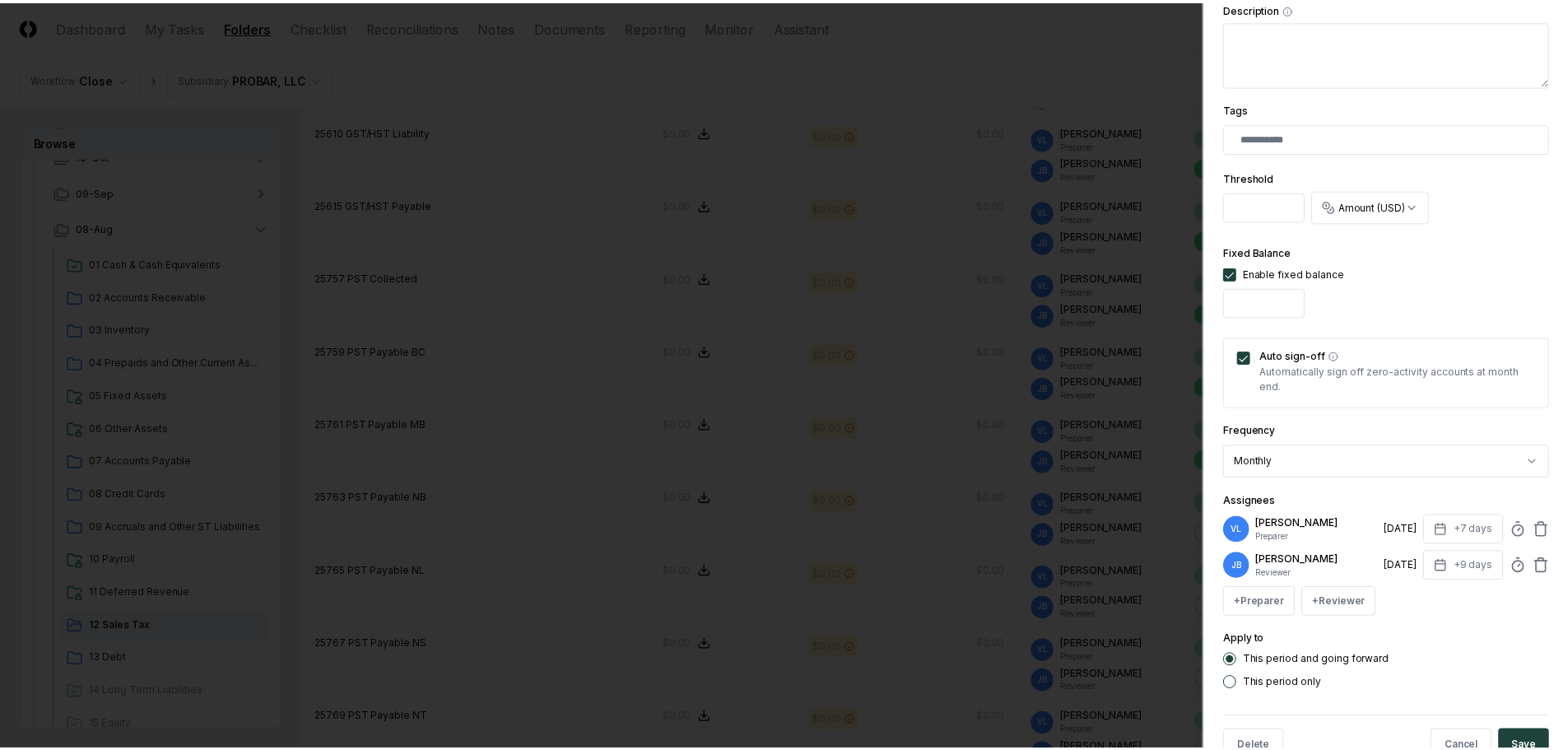
scroll to position [415, 0]
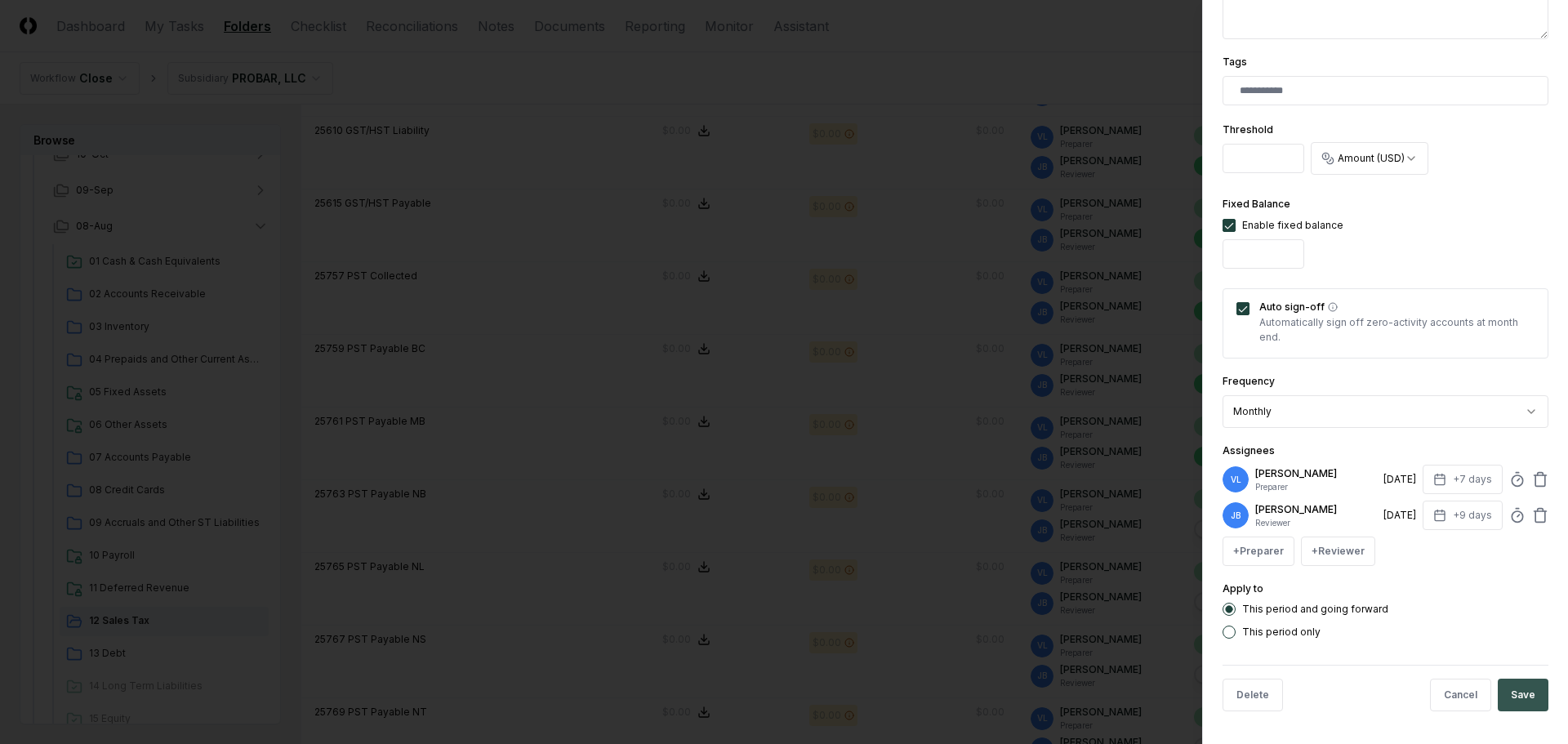
click at [1519, 692] on button "Save" at bounding box center [1523, 694] width 51 height 32
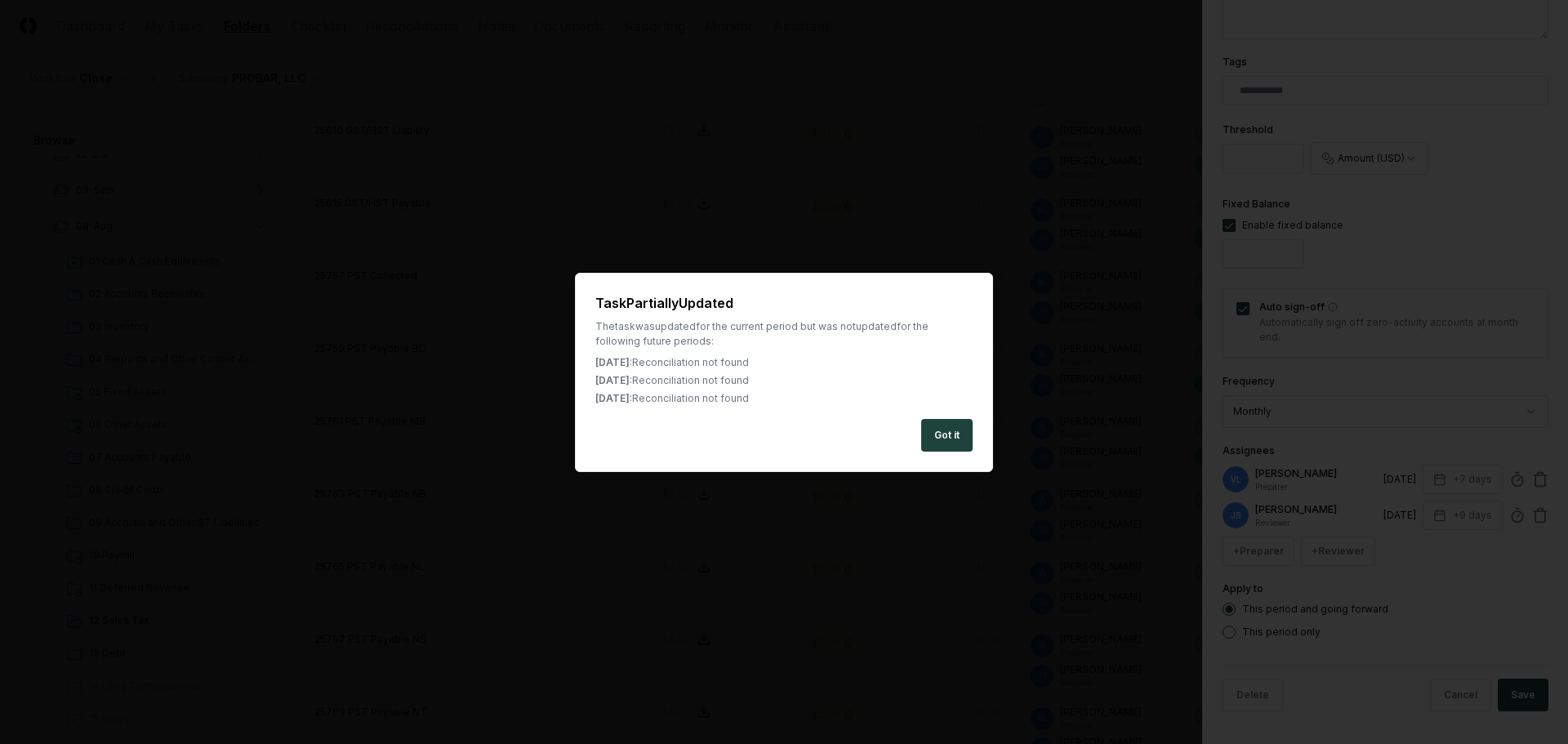
click at [939, 436] on button "Got it" at bounding box center [946, 435] width 52 height 32
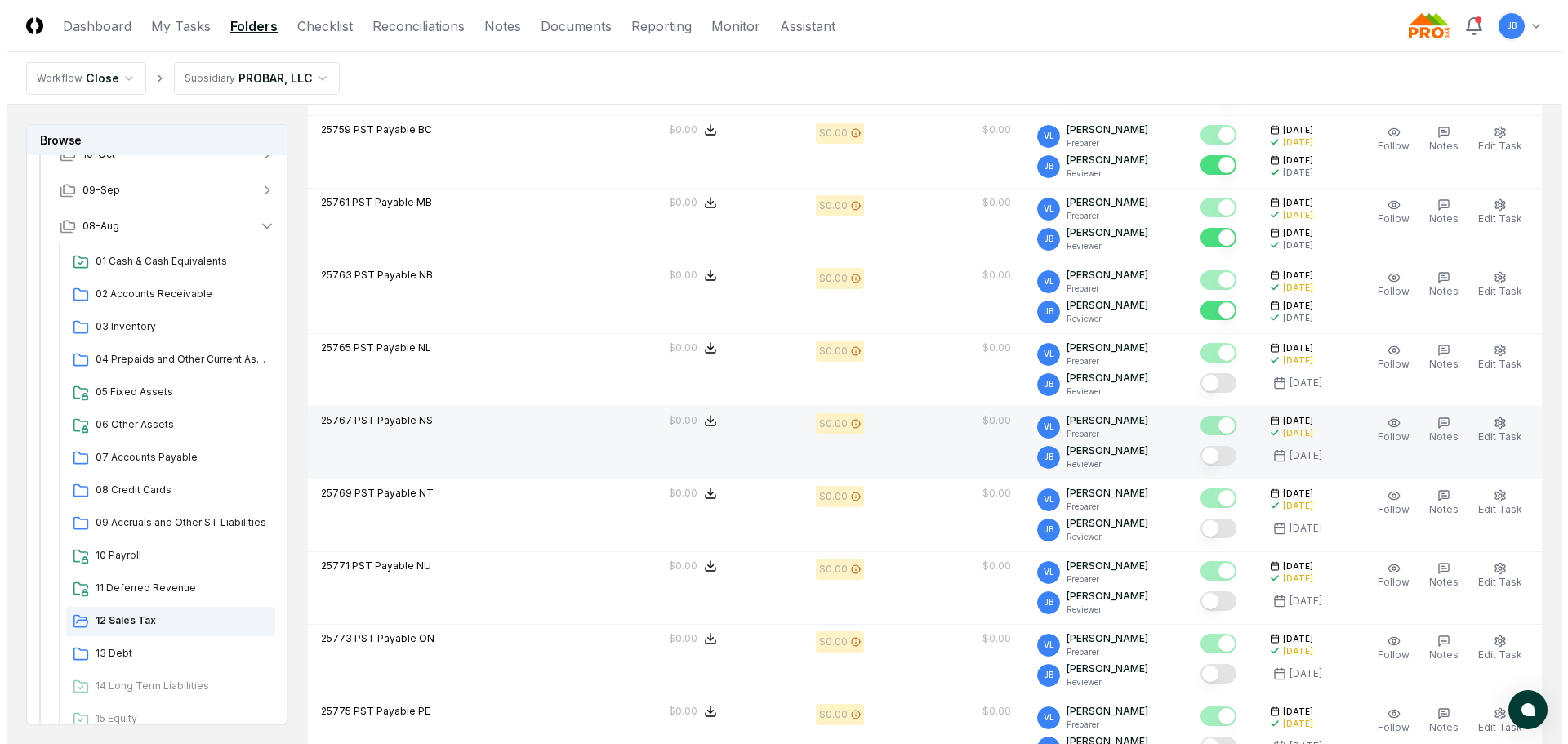
scroll to position [744, 0]
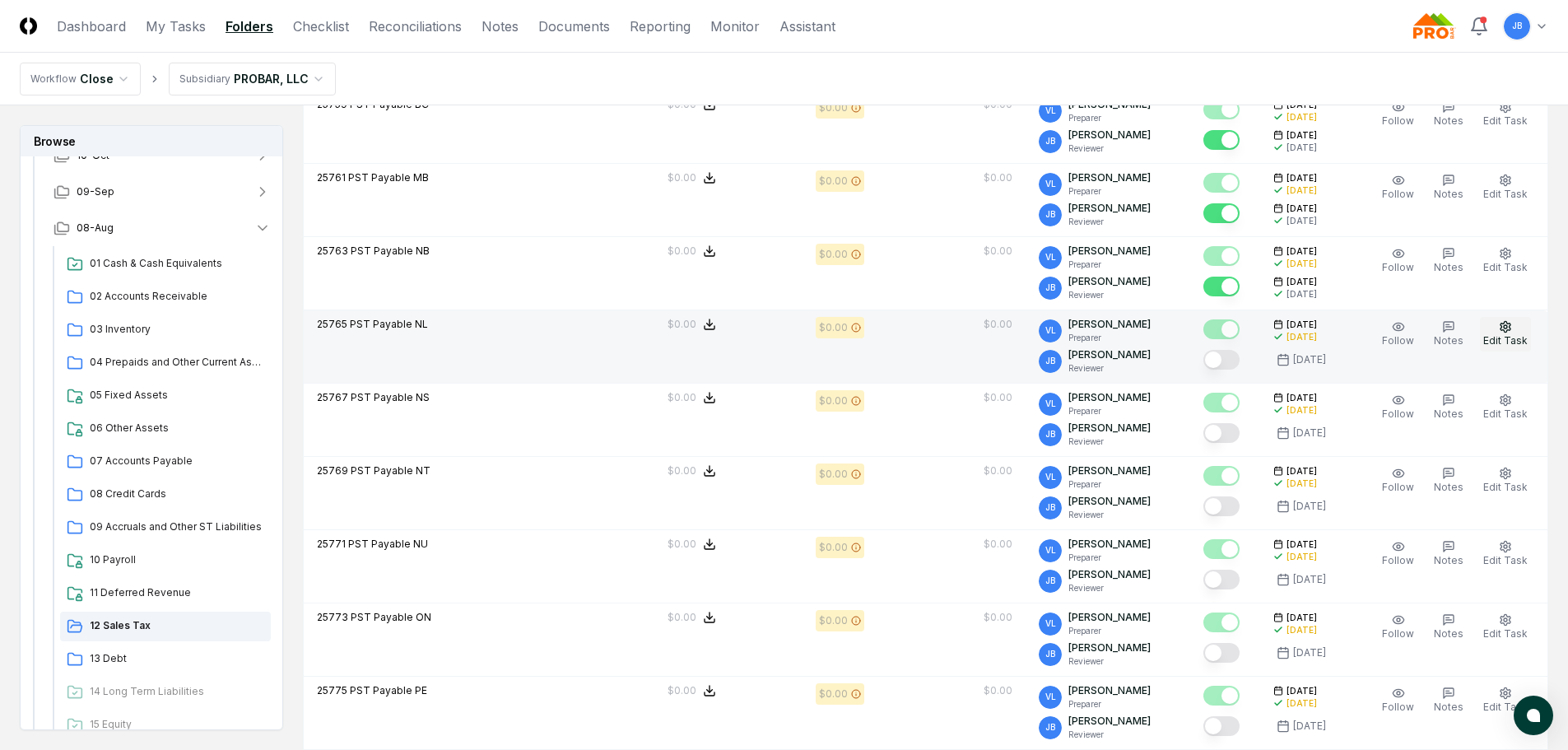
click at [1491, 330] on button "Edit Task" at bounding box center [1506, 334] width 51 height 35
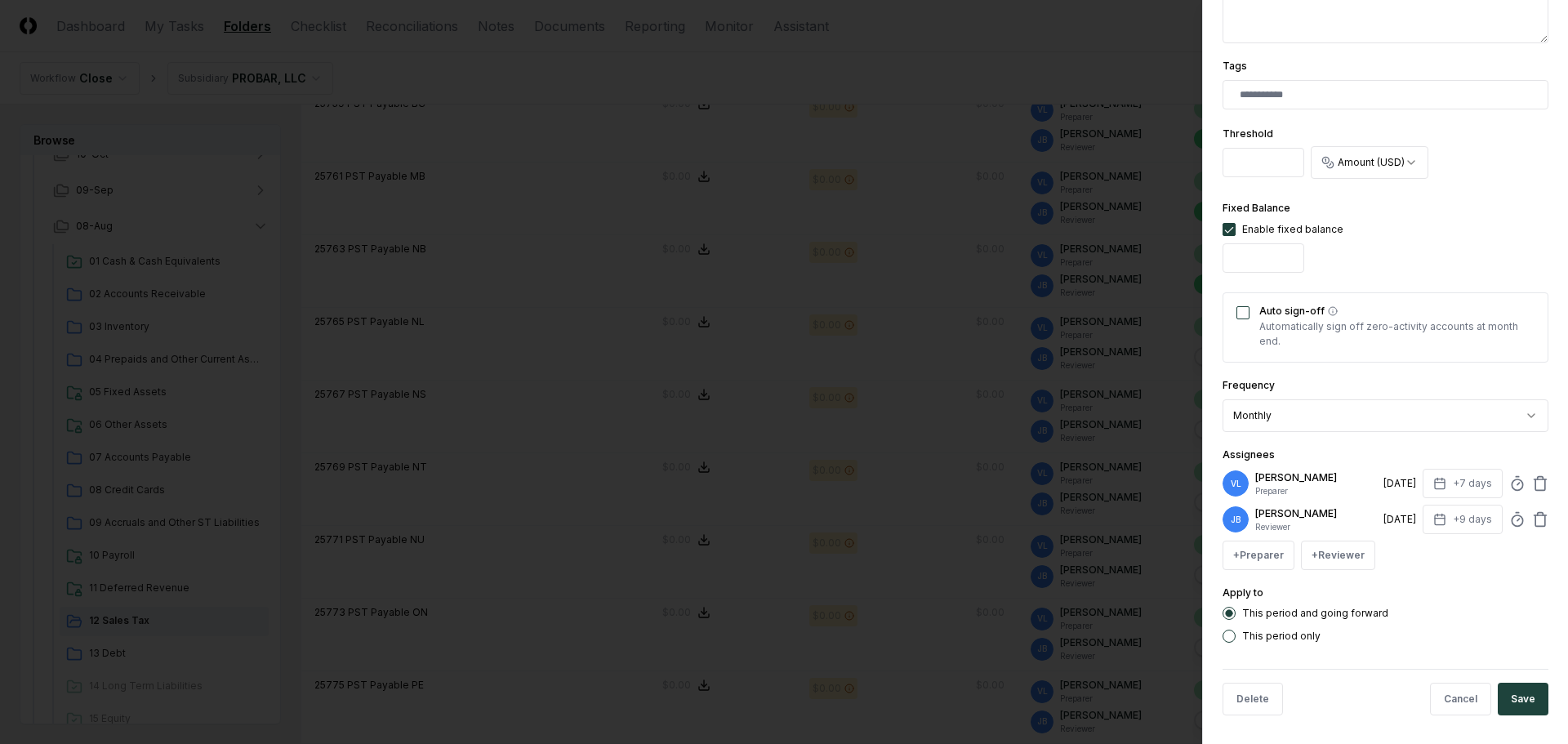
click at [1243, 315] on button "Auto sign-off" at bounding box center [1242, 312] width 13 height 13
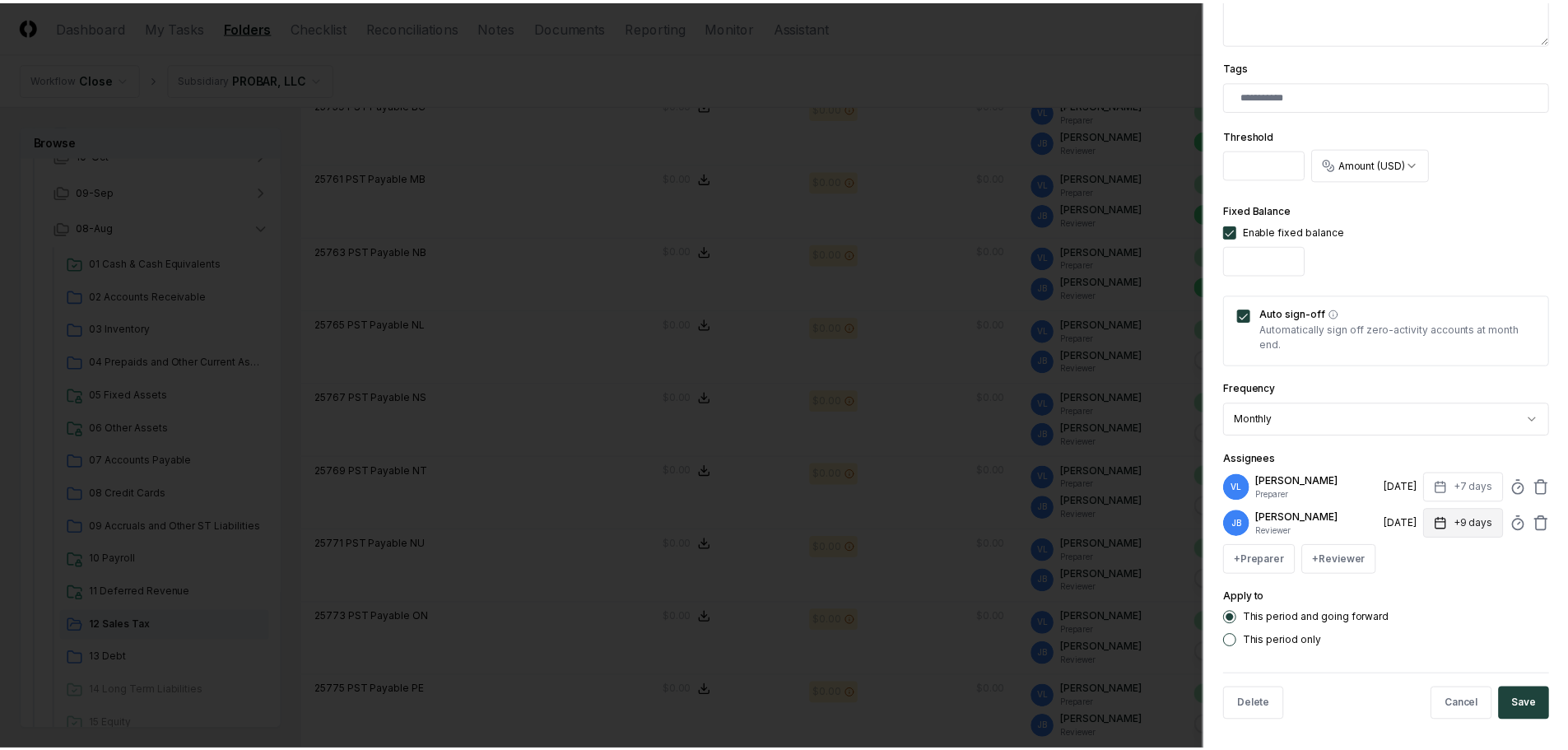
scroll to position [415, 0]
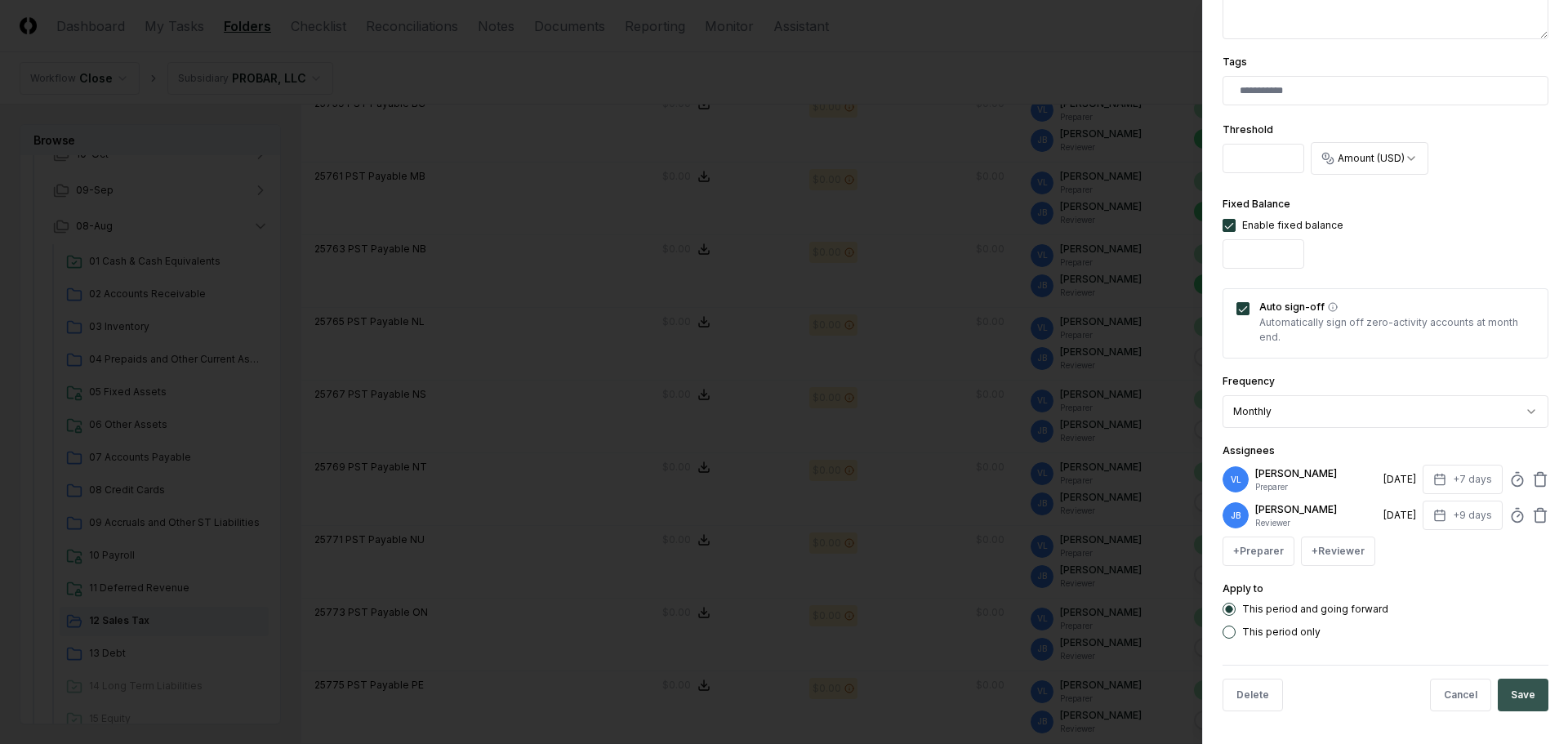
click at [1498, 681] on button "Save" at bounding box center [1523, 694] width 51 height 32
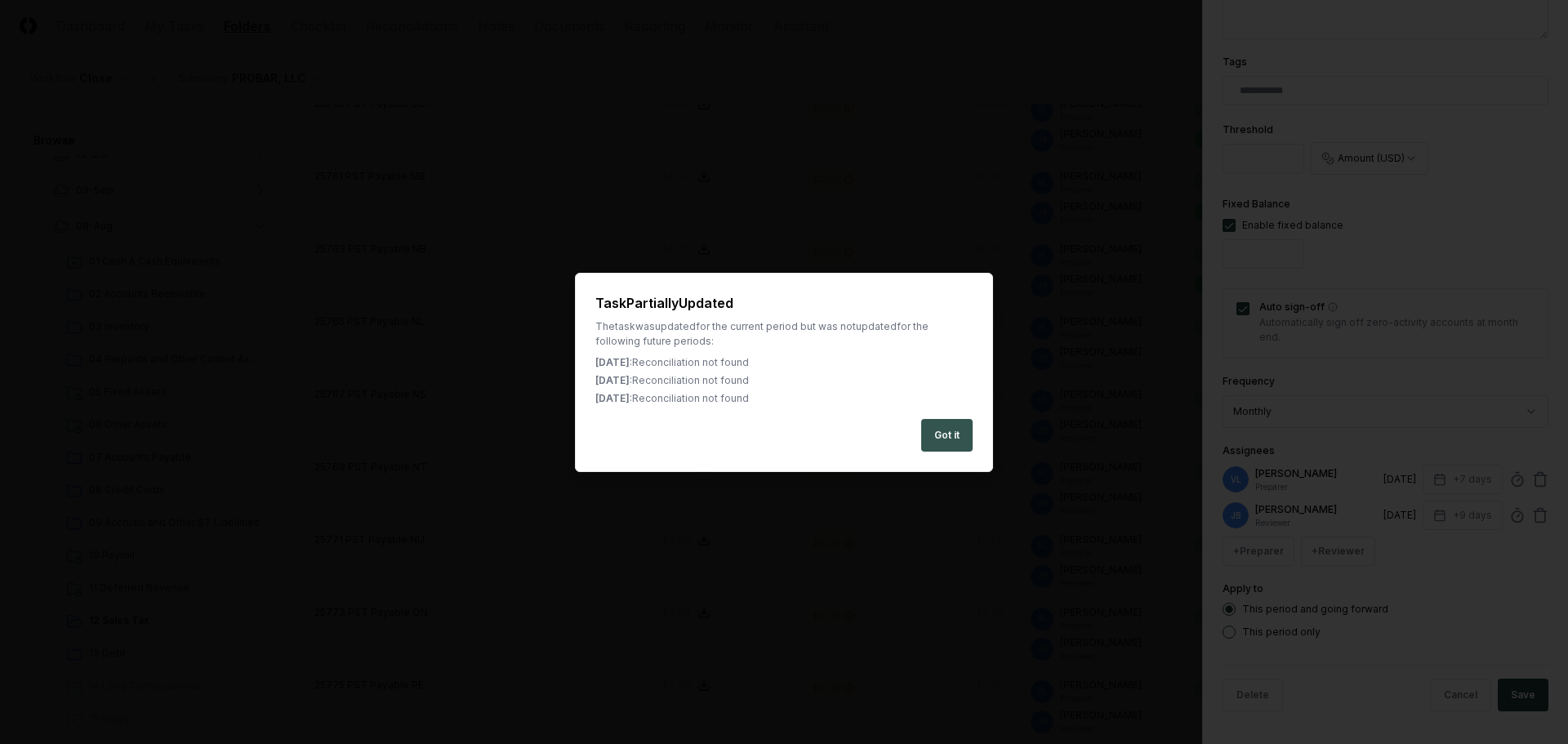
click at [935, 421] on button "Got it" at bounding box center [946, 435] width 52 height 32
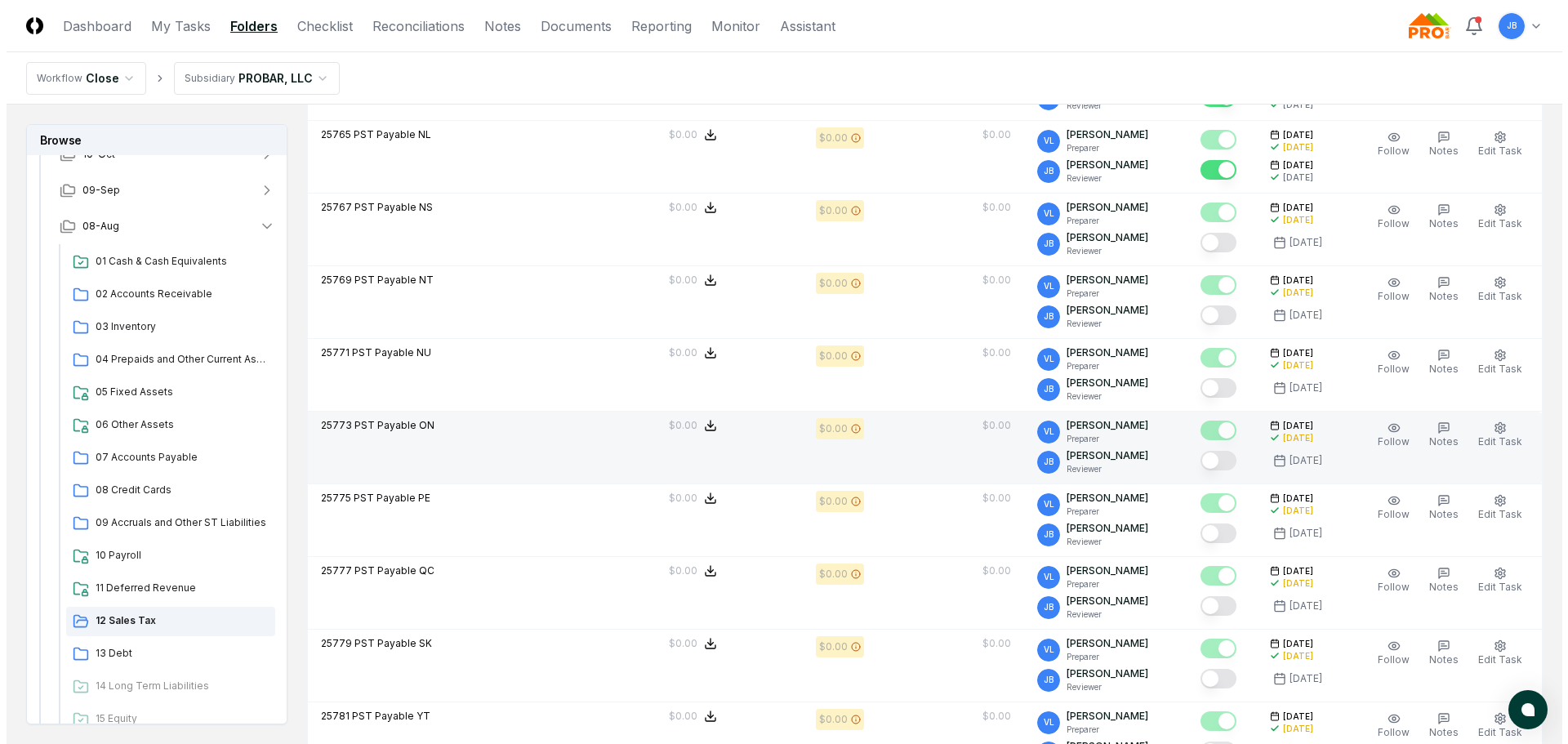
scroll to position [989, 0]
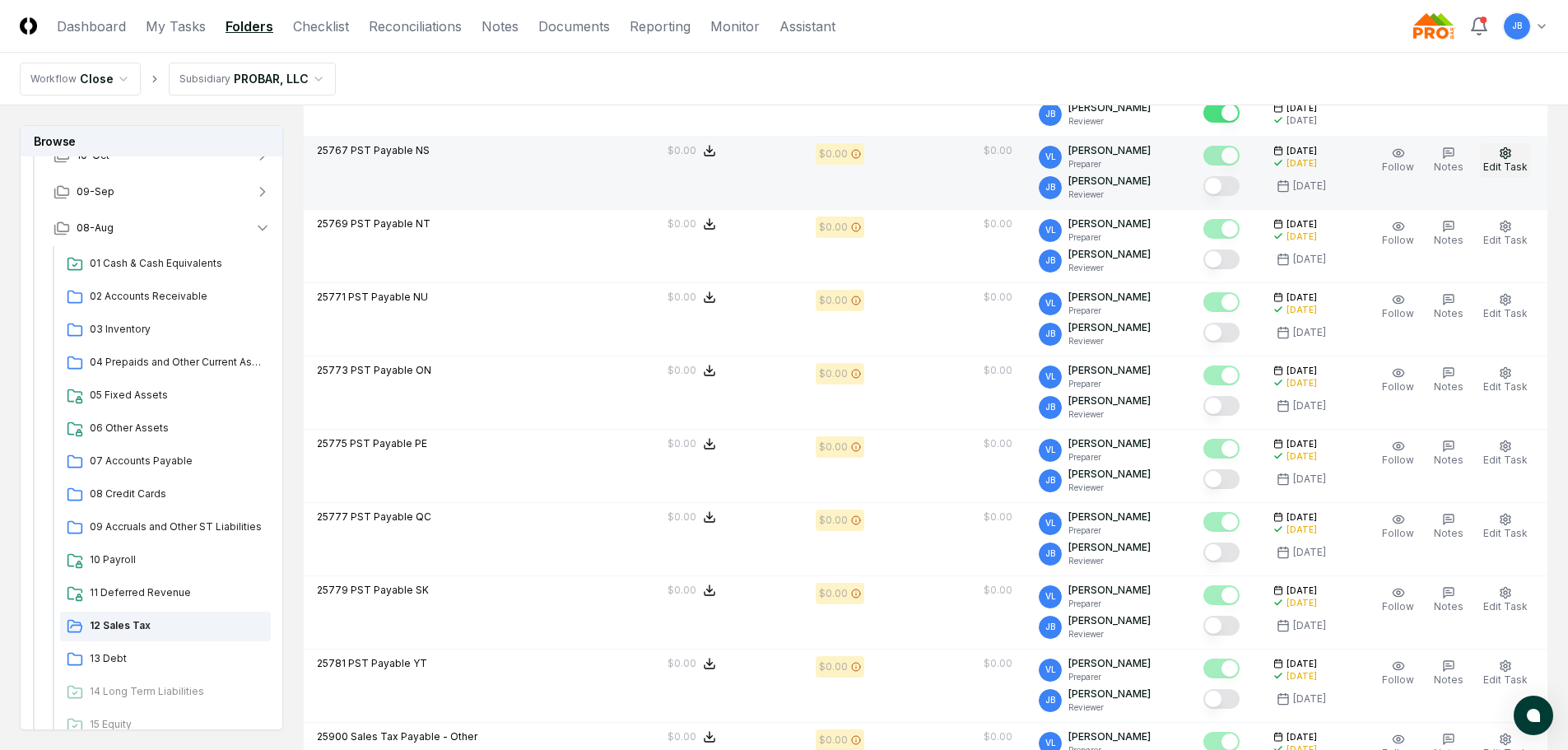
click at [1502, 167] on span "Edit Task" at bounding box center [1505, 167] width 44 height 13
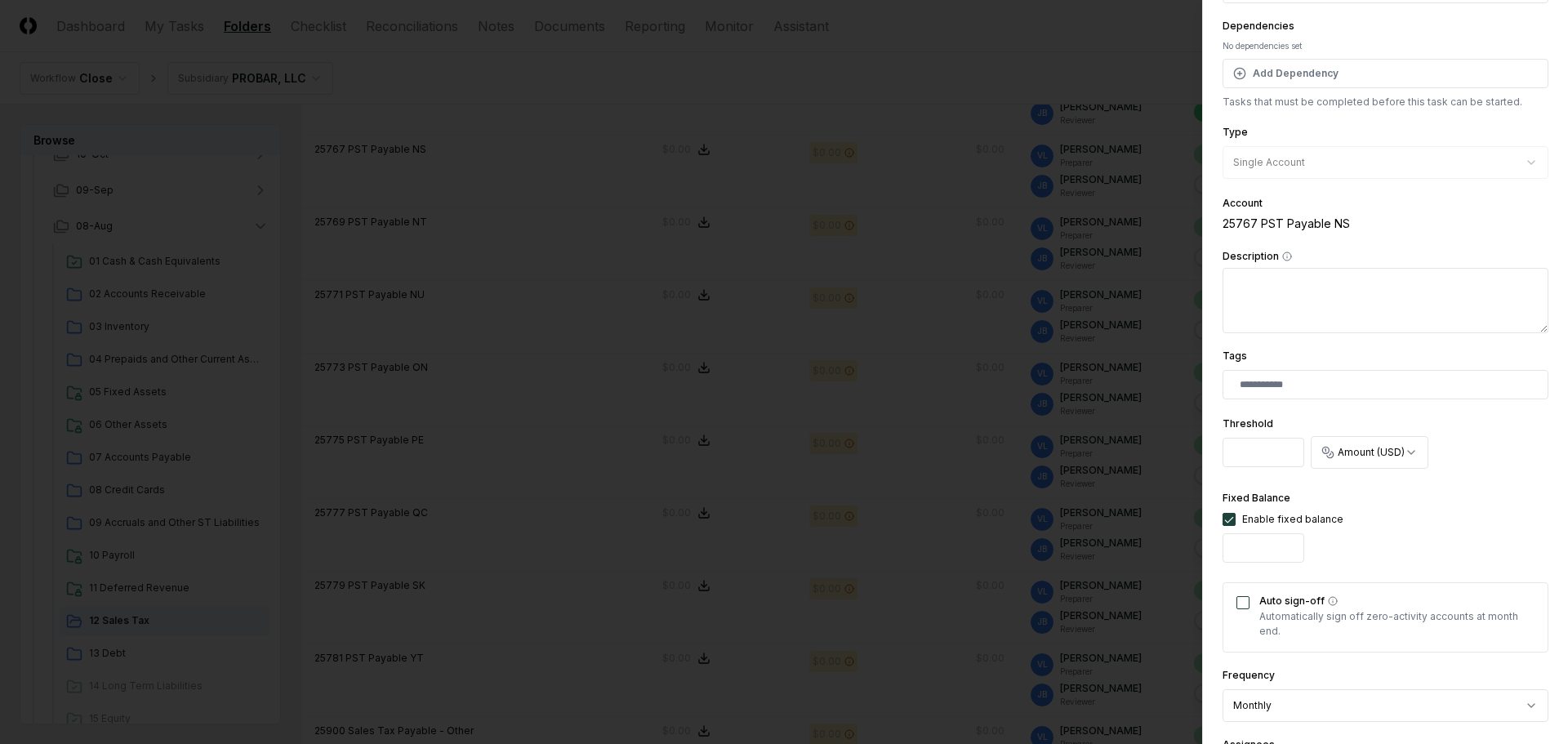
scroll to position [245, 0]
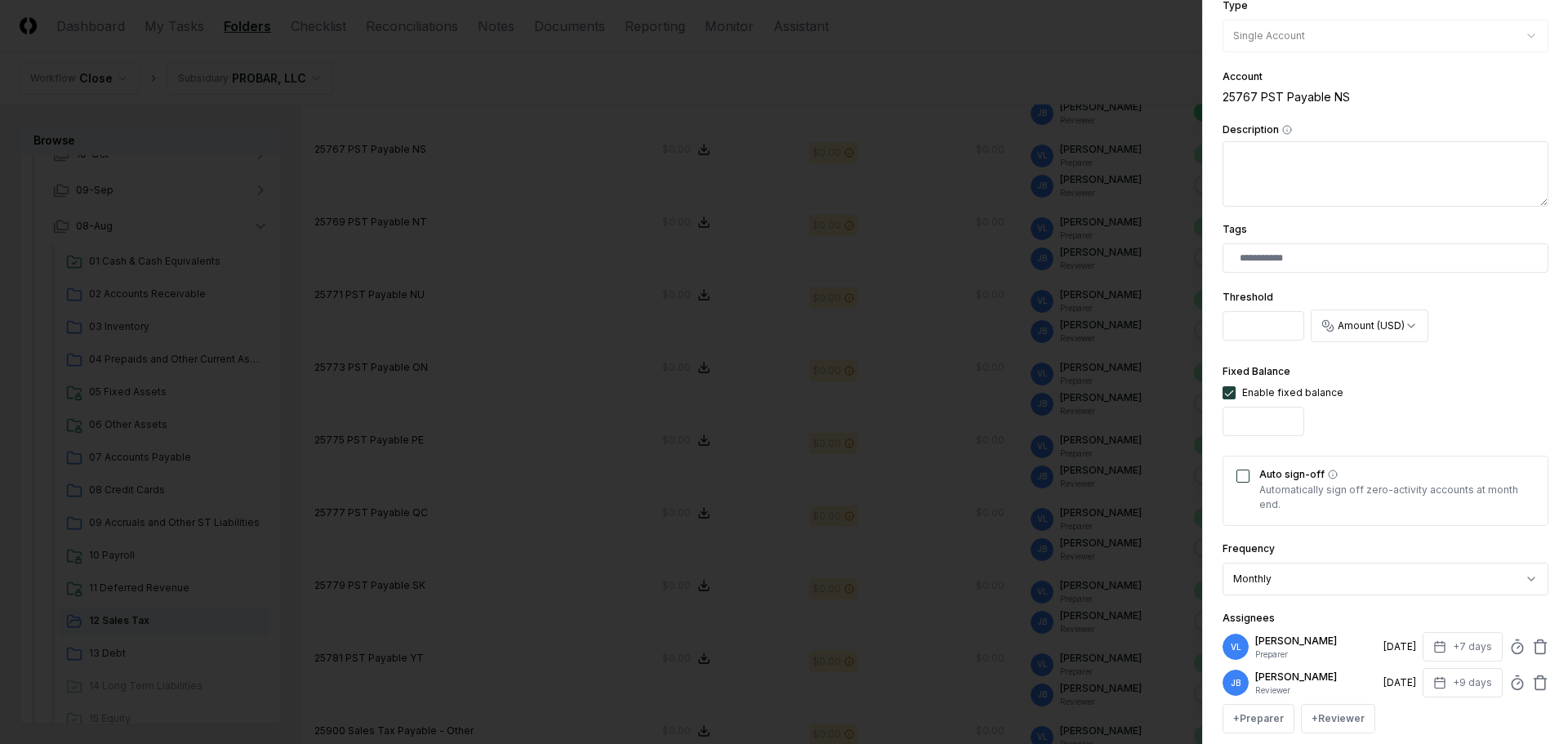
click at [1250, 478] on div "Auto sign-off Automatically sign off zero-activity accounts at month end." at bounding box center [1385, 490] width 326 height 70
click at [1247, 483] on div "Auto sign-off Automatically sign off zero-activity accounts at month end." at bounding box center [1385, 490] width 326 height 70
click at [1243, 472] on button "Auto sign-off" at bounding box center [1242, 476] width 13 height 13
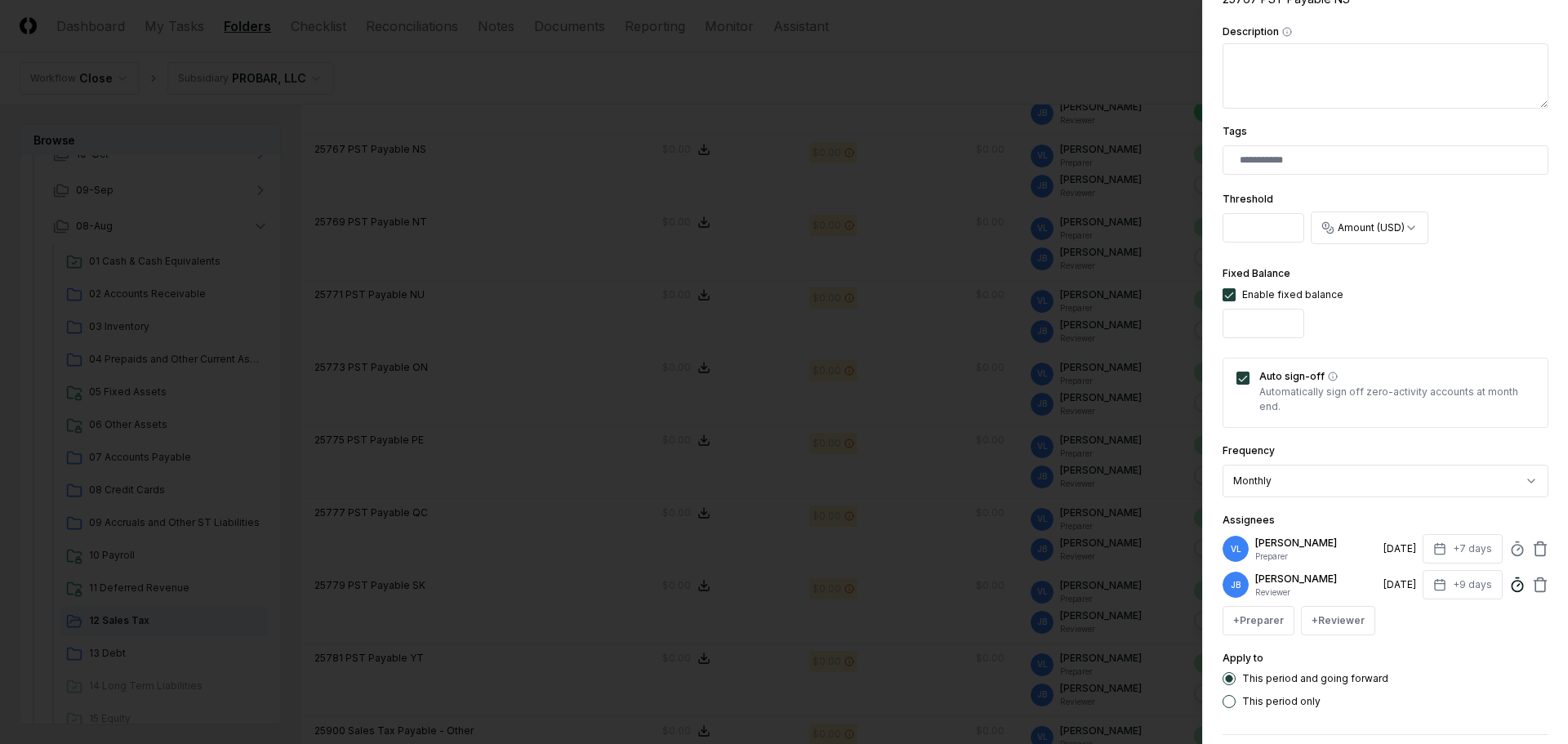
scroll to position [412, 0]
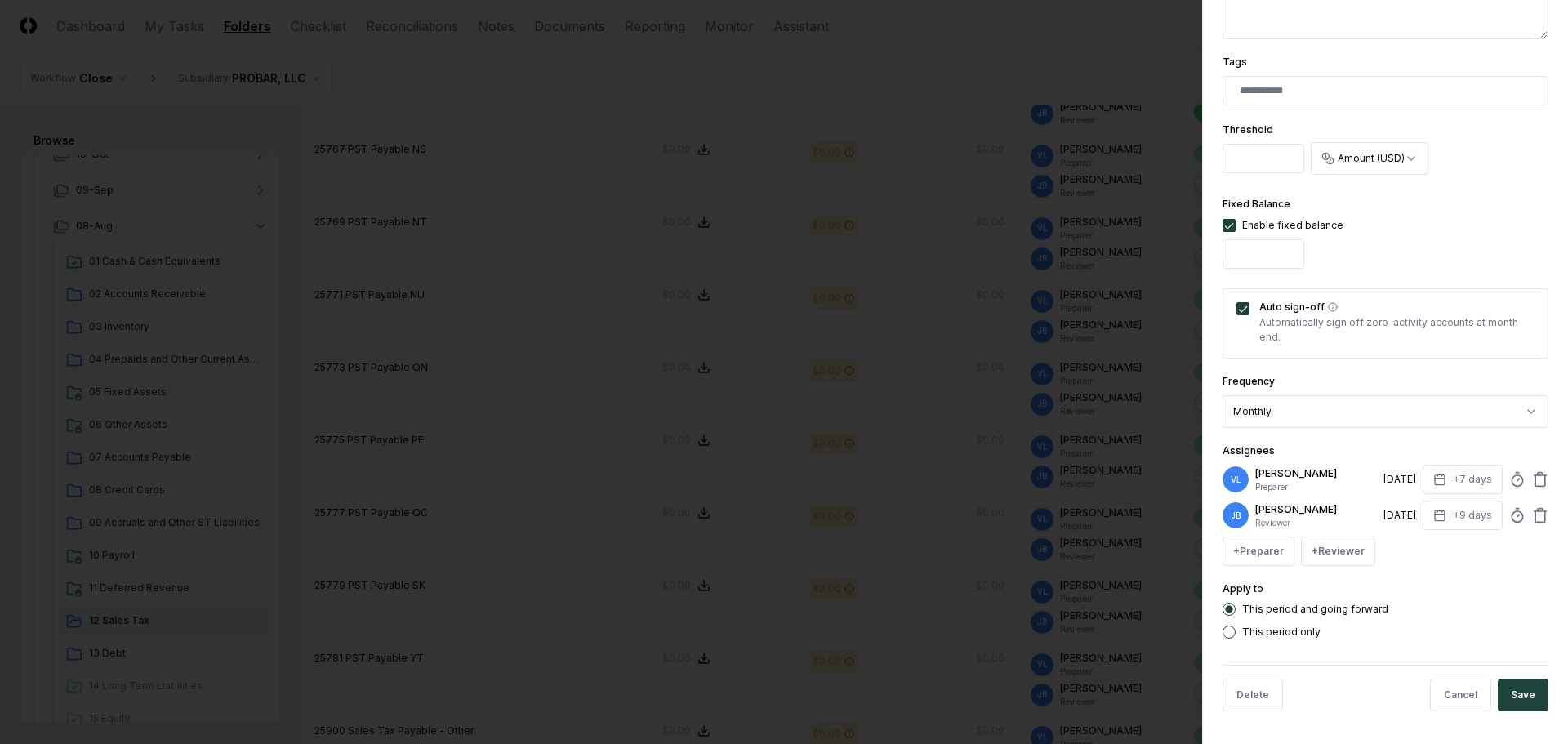
click at [1511, 700] on button "Save" at bounding box center [1523, 694] width 51 height 32
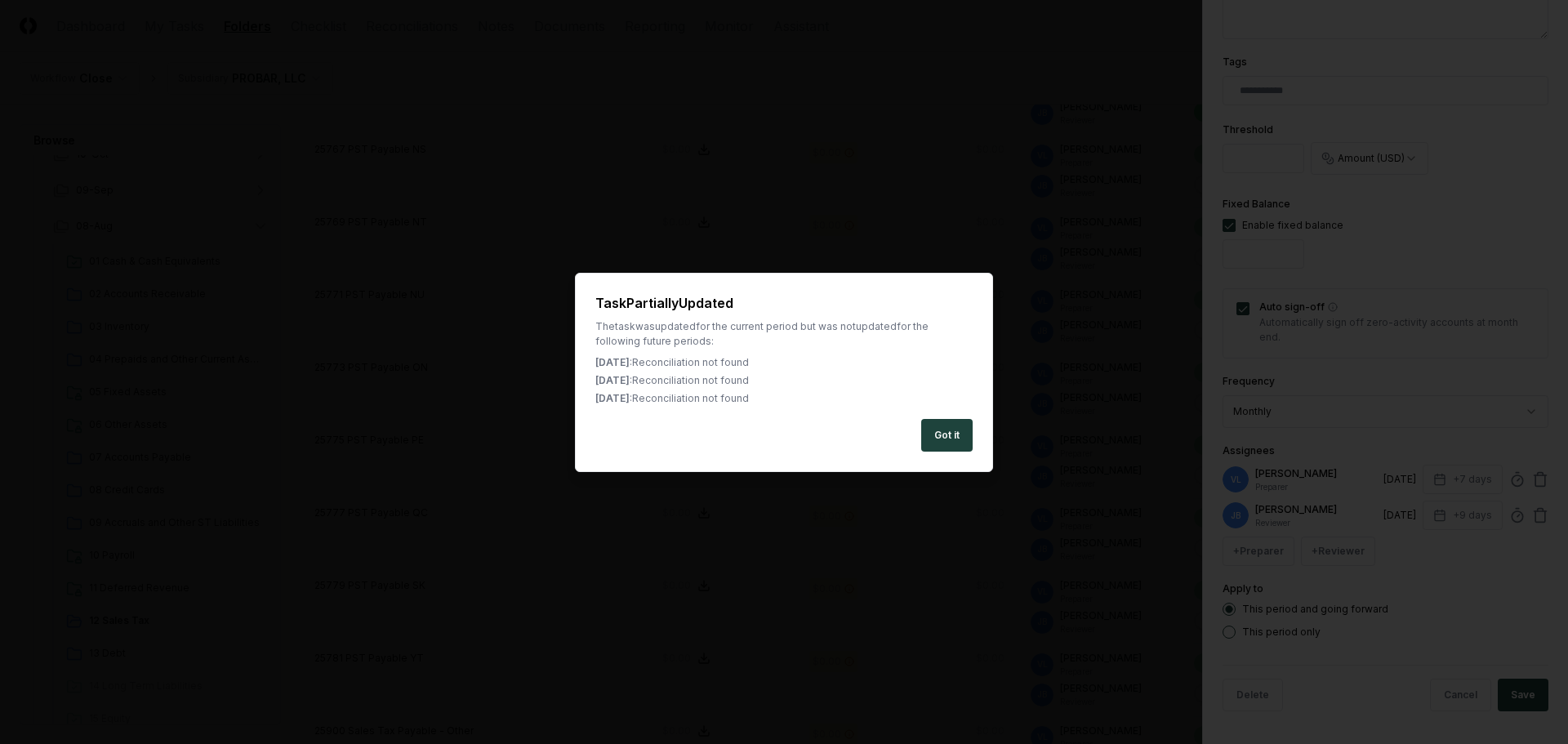
click at [968, 436] on button "Got it" at bounding box center [946, 435] width 52 height 32
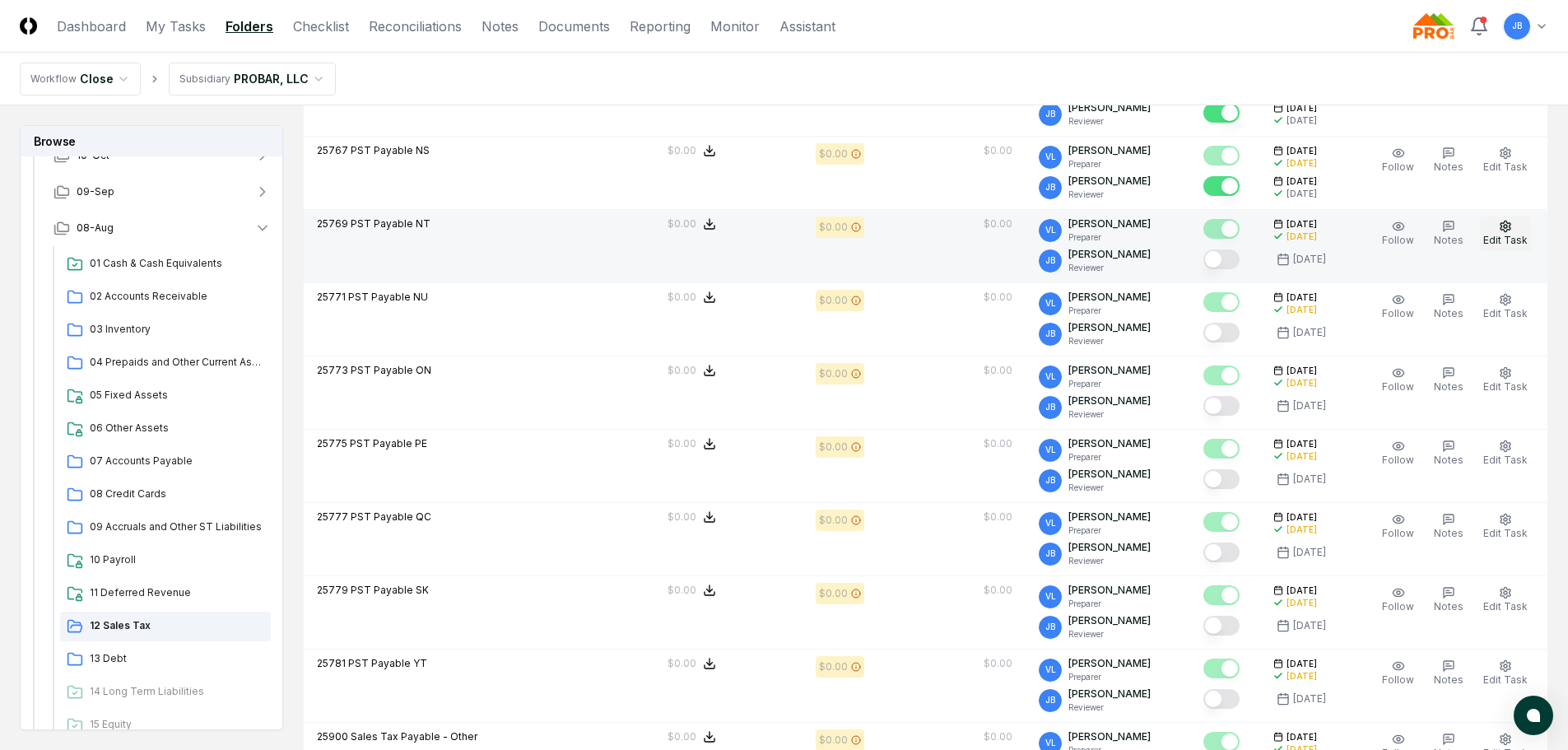
click at [1495, 247] on button "Edit Task" at bounding box center [1506, 233] width 51 height 35
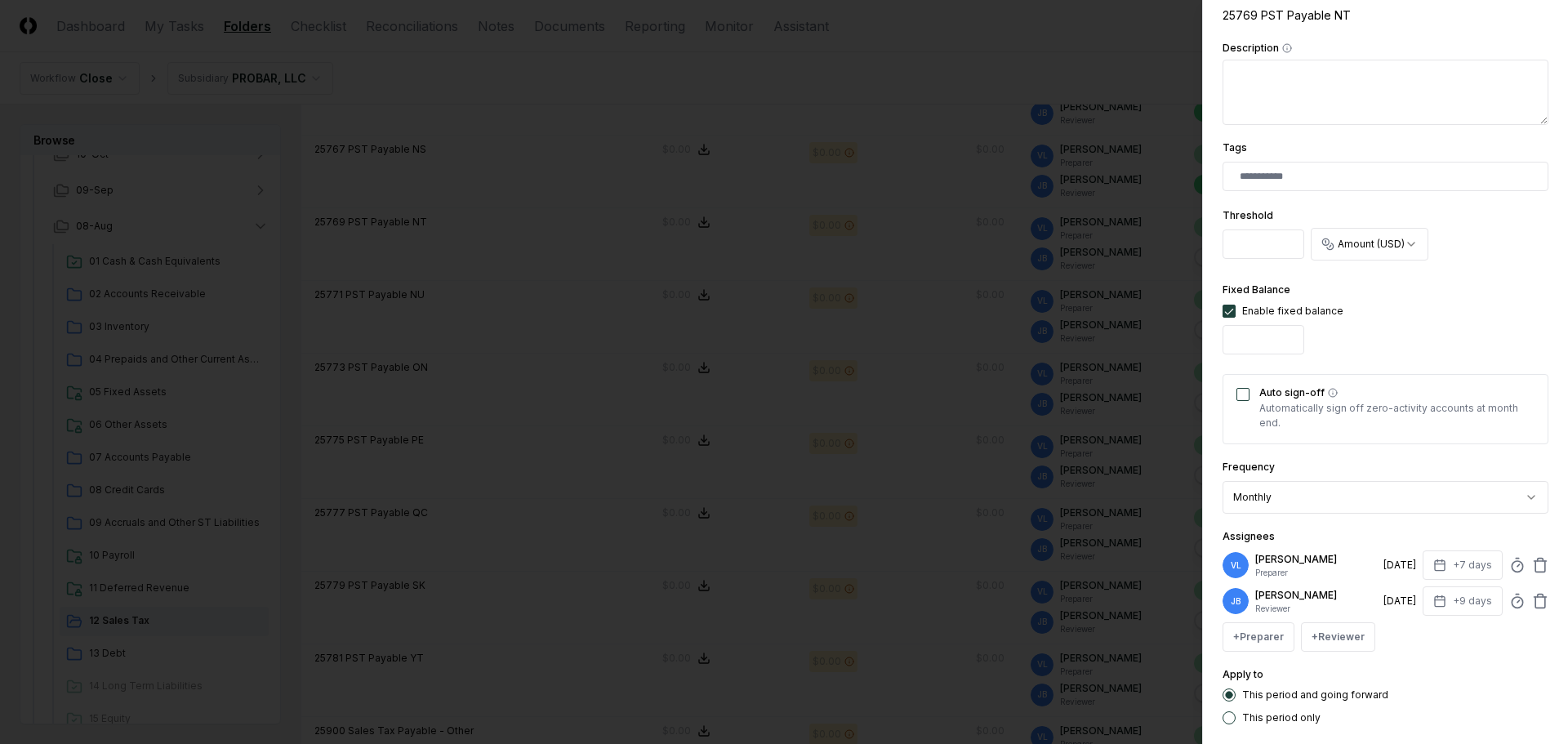
click at [1245, 393] on button "Auto sign-off" at bounding box center [1242, 394] width 13 height 13
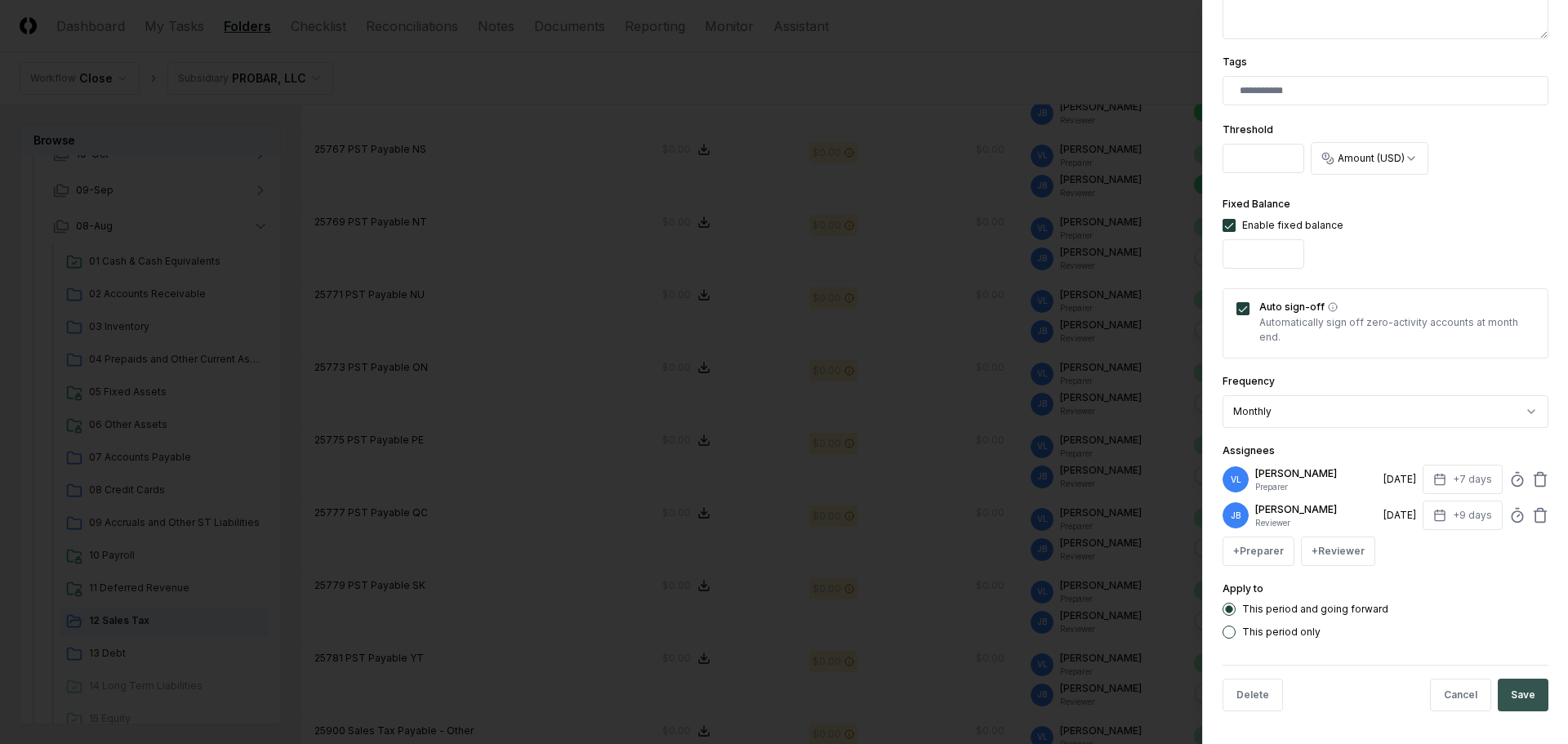
click at [1510, 683] on button "Save" at bounding box center [1523, 694] width 51 height 32
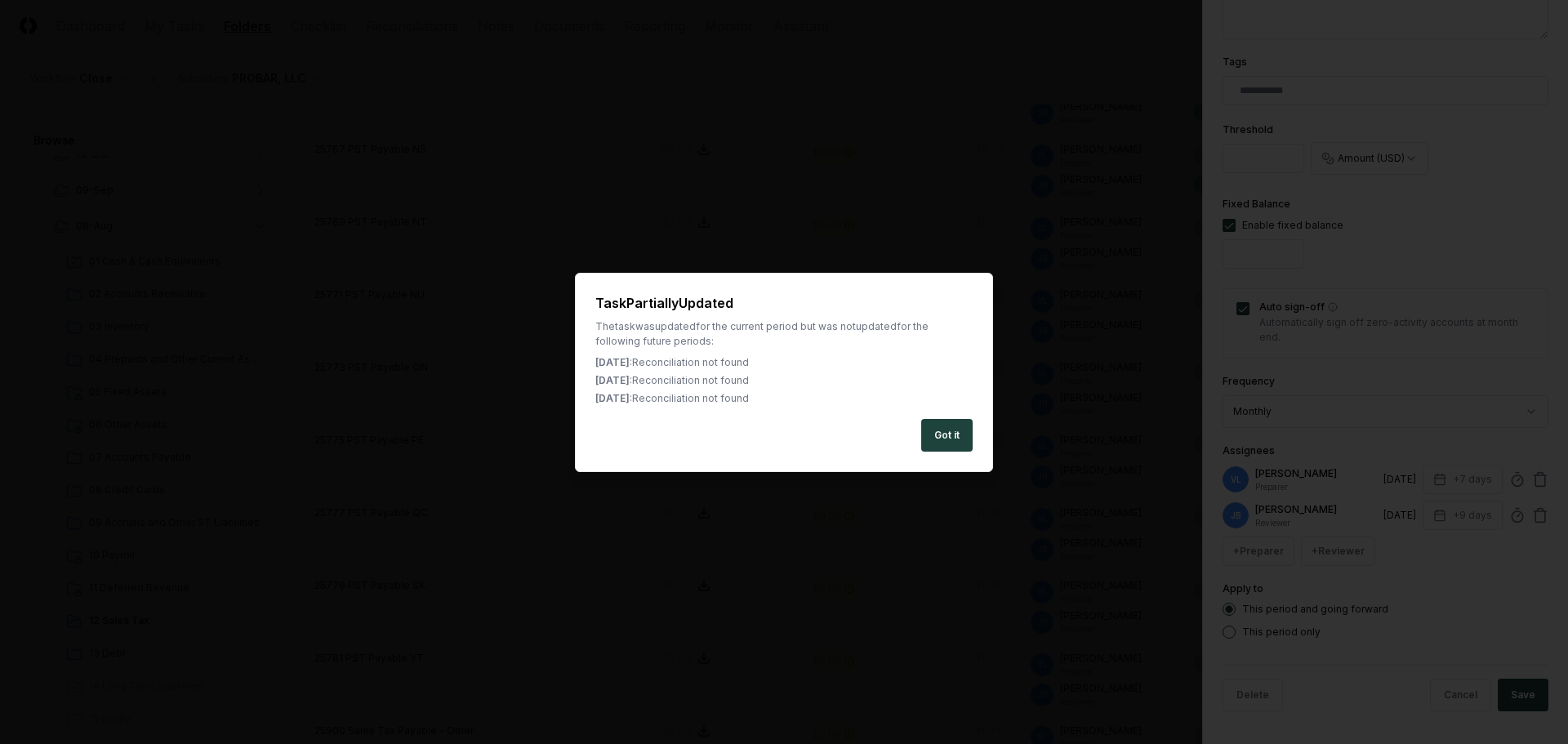
click at [937, 435] on button "Got it" at bounding box center [946, 435] width 52 height 32
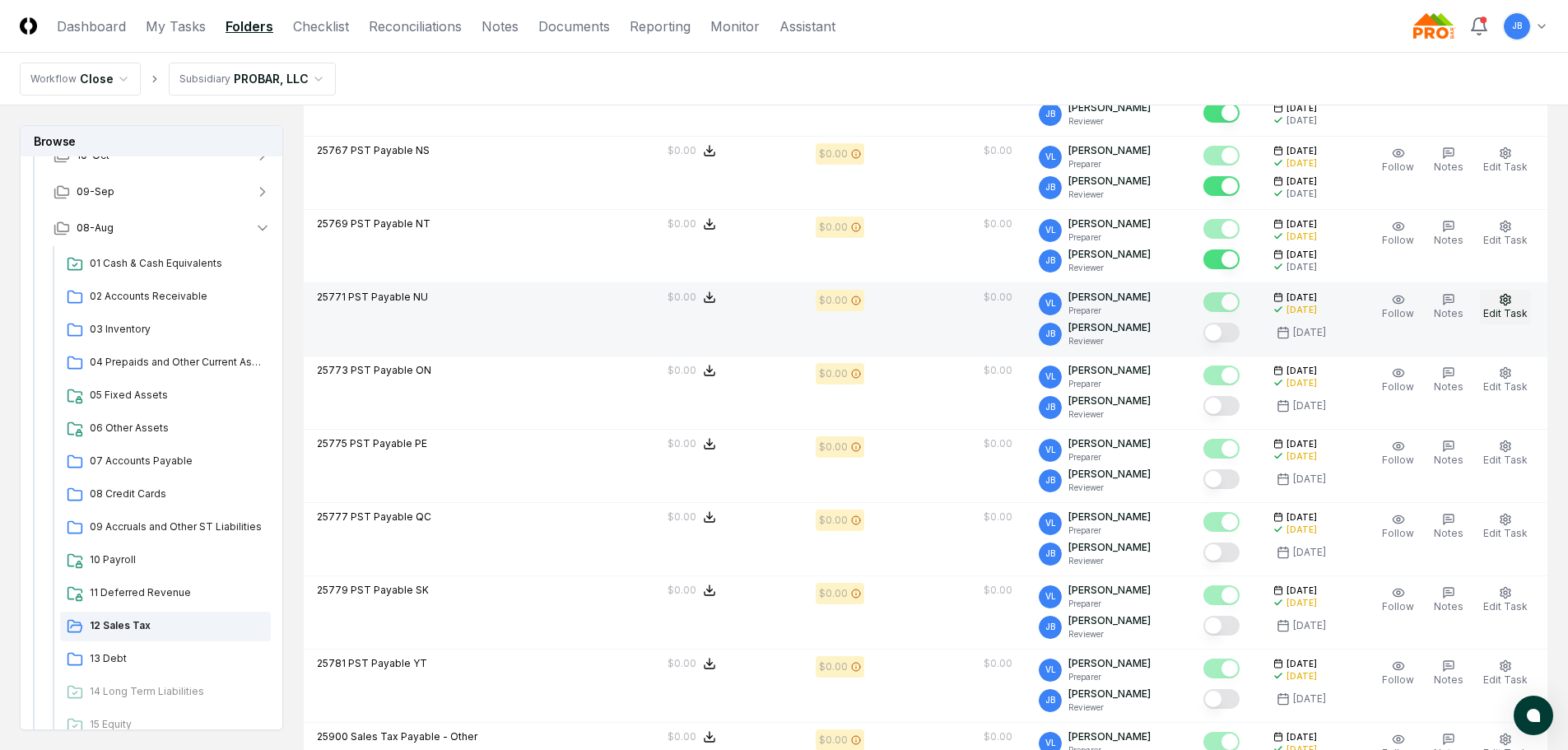
click at [1512, 300] on icon "button" at bounding box center [1505, 299] width 13 height 13
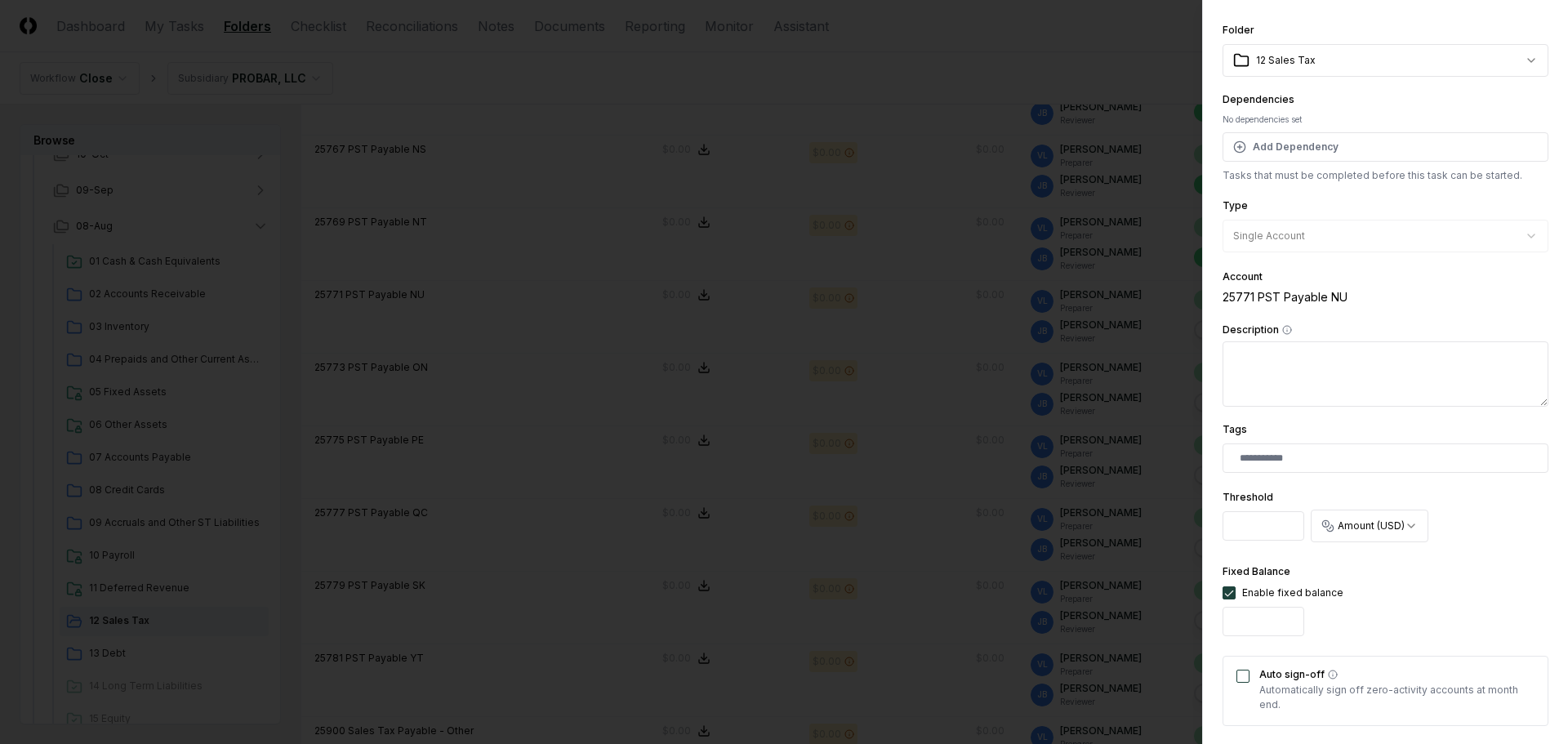
scroll to position [327, 0]
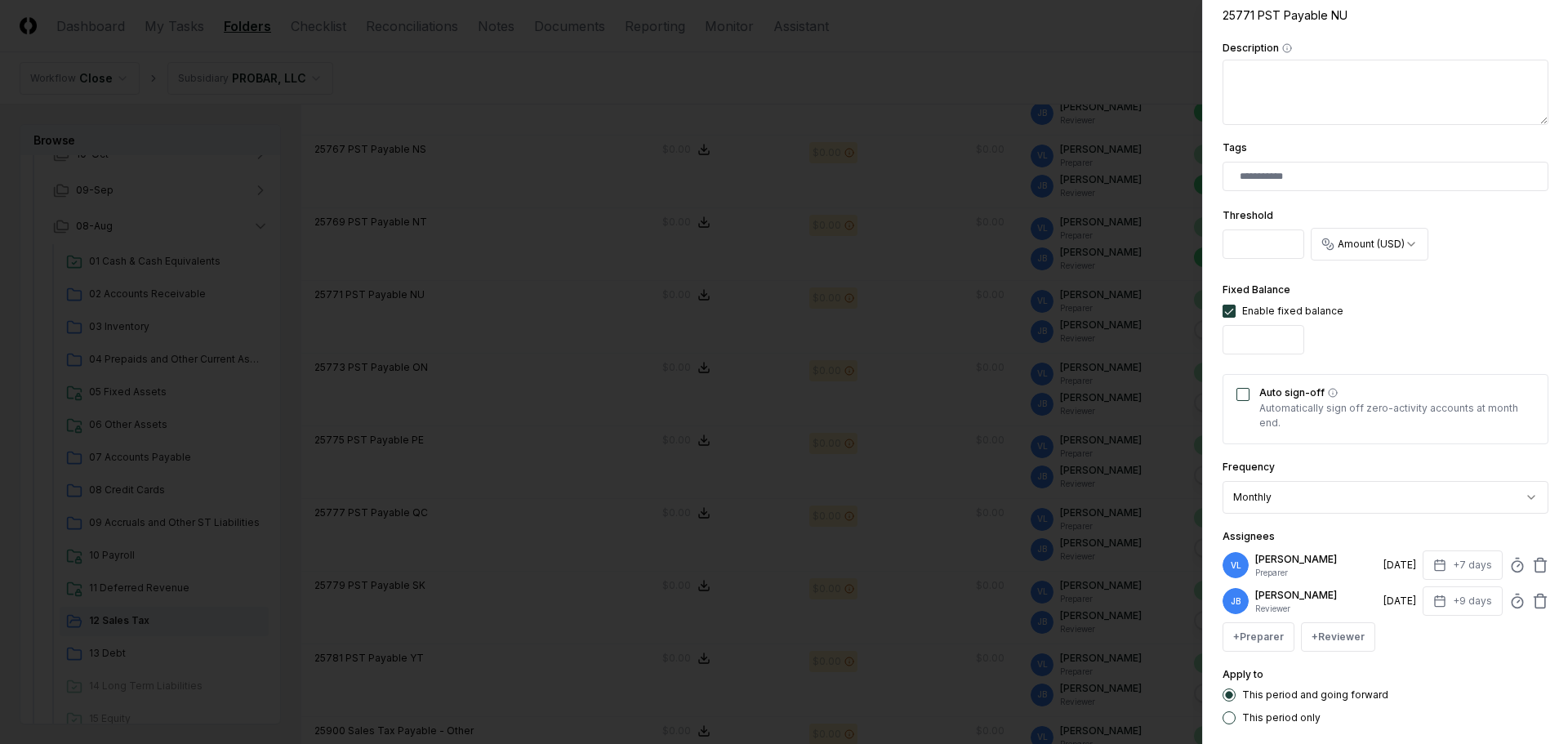
drag, startPoint x: 1239, startPoint y: 388, endPoint x: 1269, endPoint y: 380, distance: 31.0
click at [1240, 388] on button "Auto sign-off" at bounding box center [1242, 394] width 13 height 13
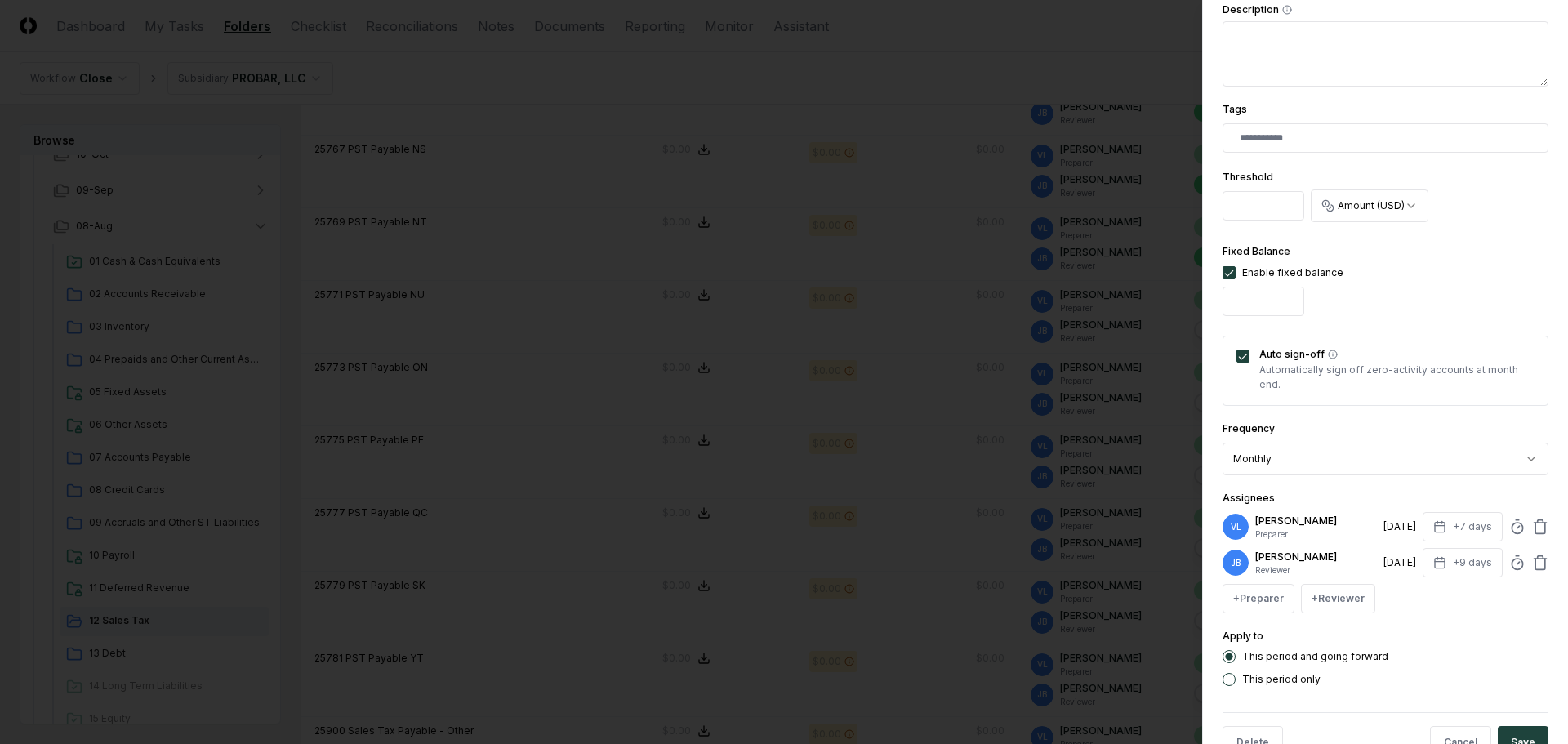
scroll to position [412, 0]
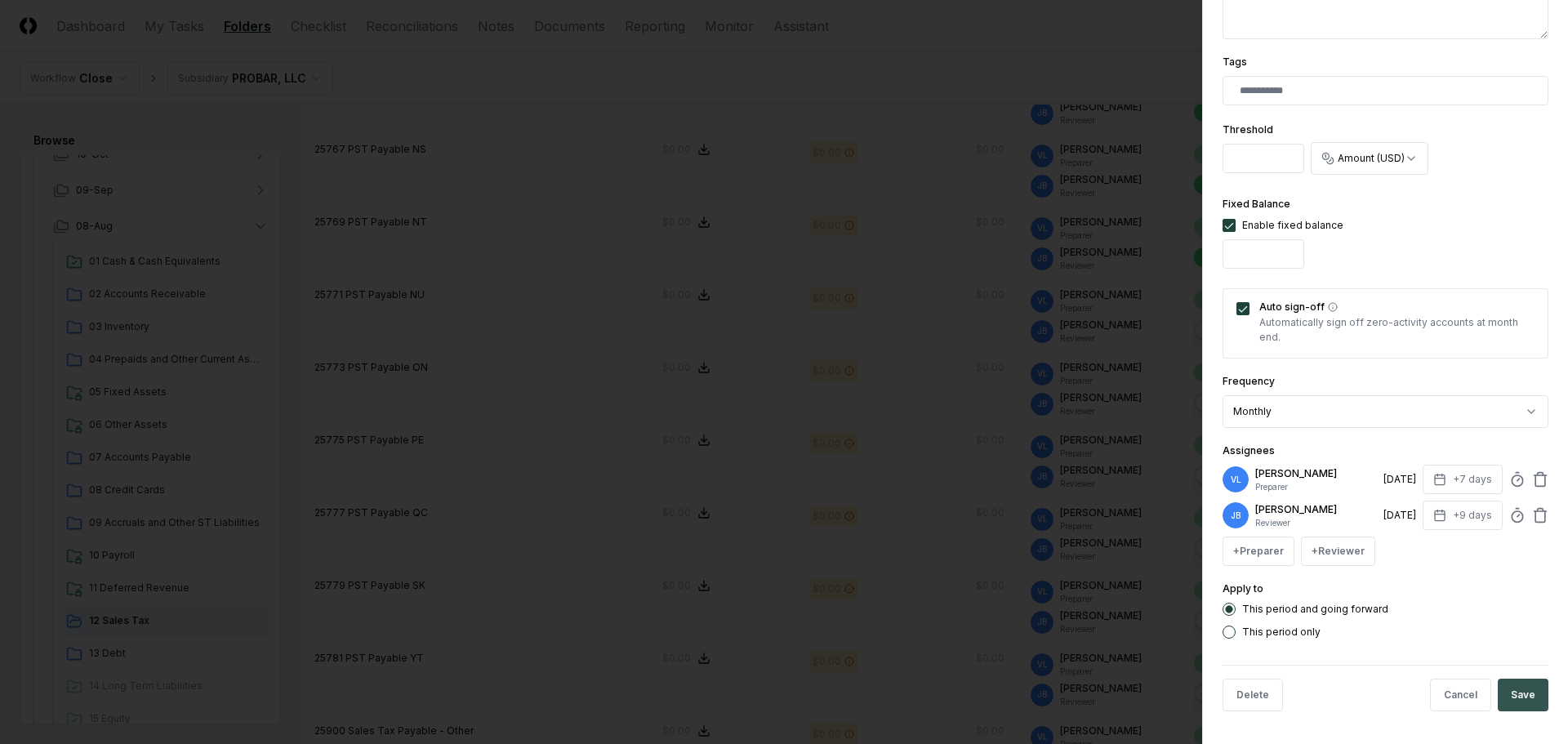
click at [1509, 697] on button "Save" at bounding box center [1523, 694] width 51 height 32
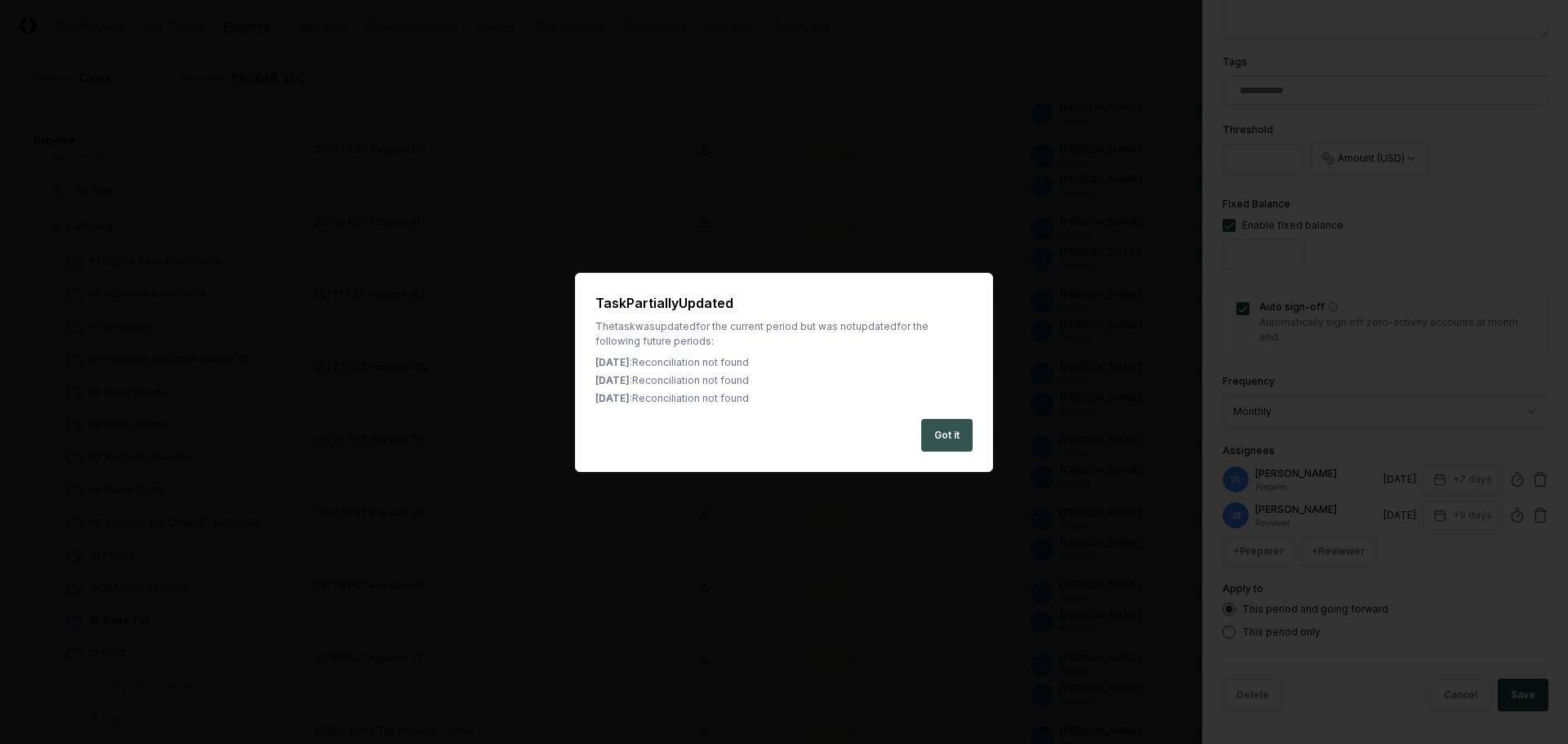
click at [965, 424] on button "Got it" at bounding box center [946, 435] width 52 height 32
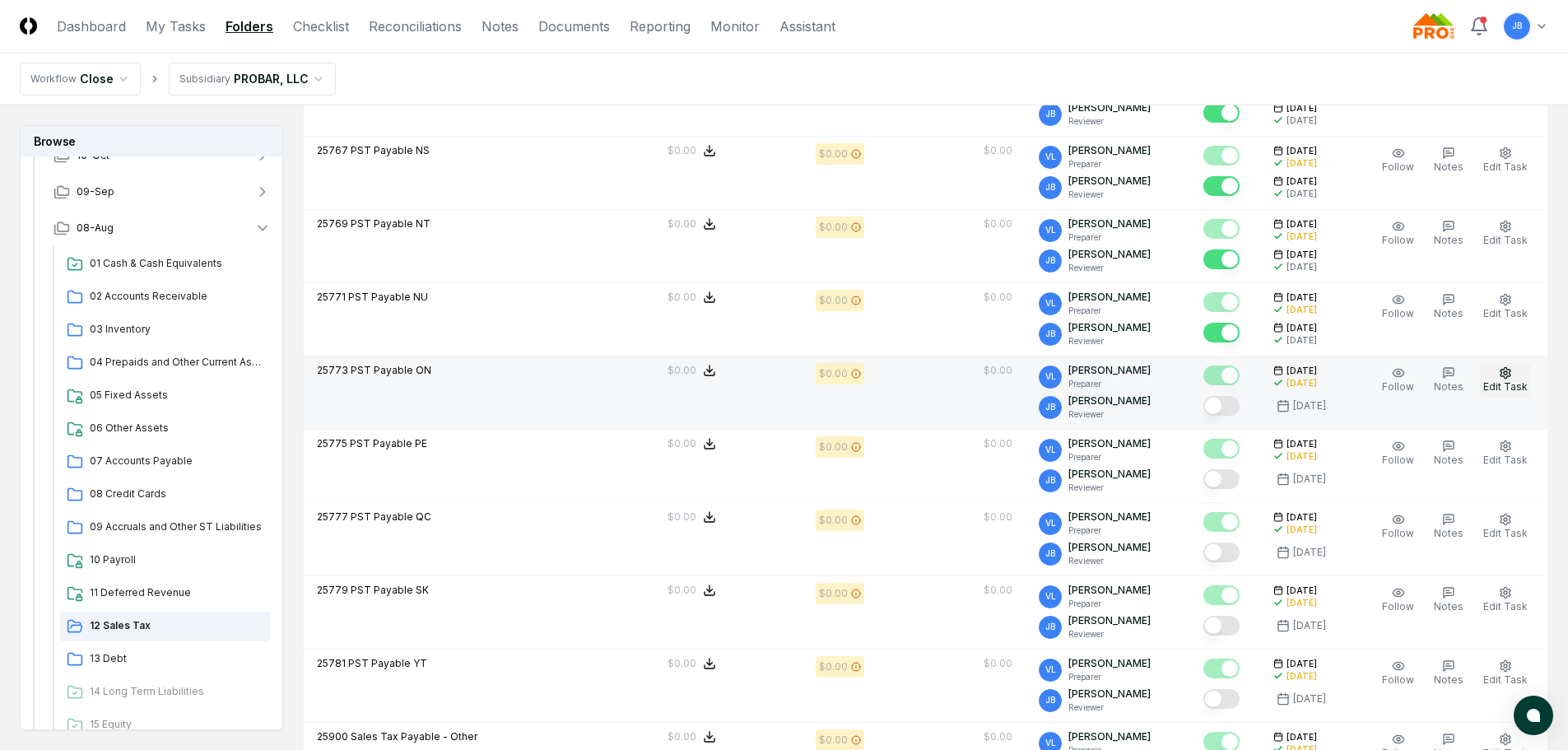
click at [1507, 380] on button "Edit Task" at bounding box center [1506, 380] width 51 height 35
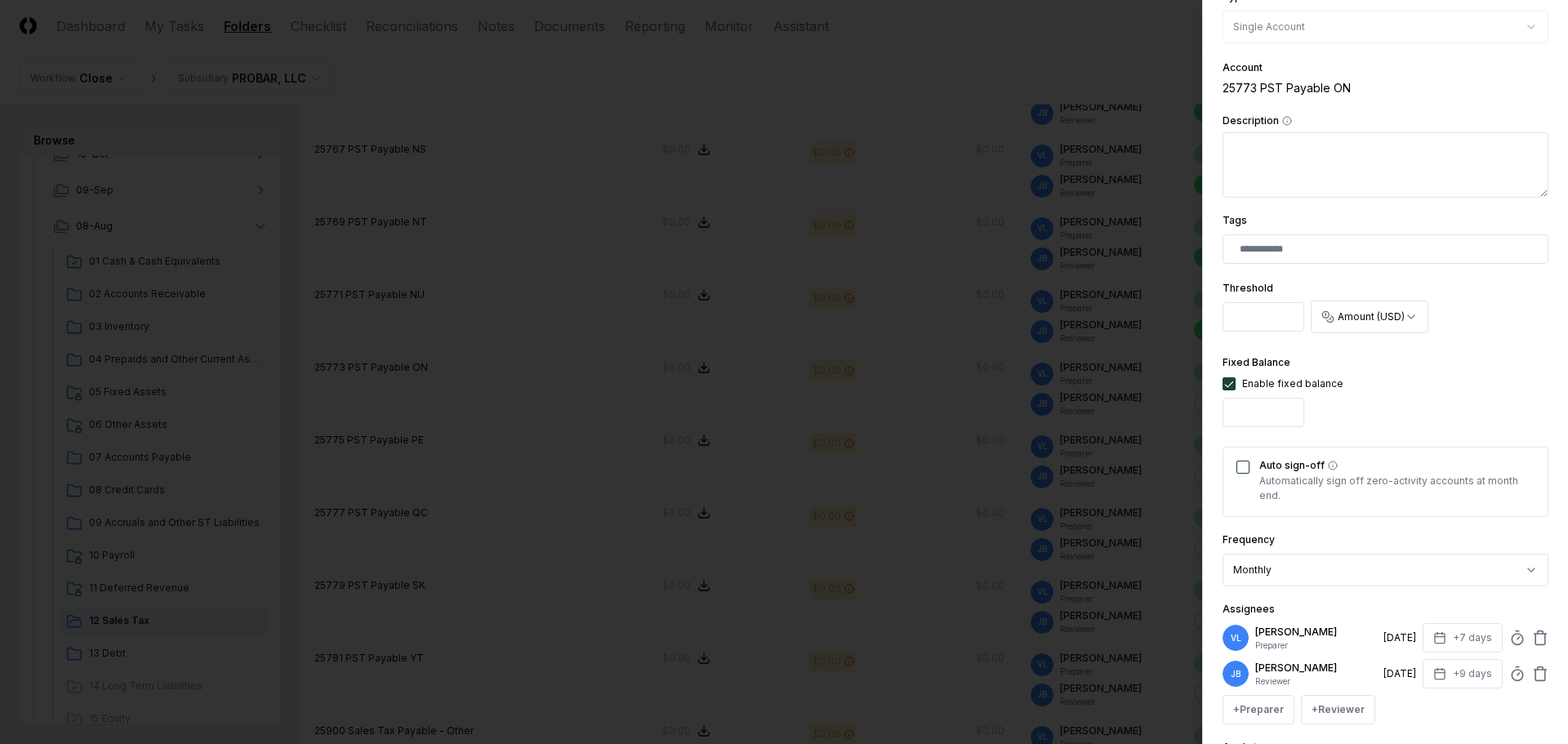
scroll to position [327, 0]
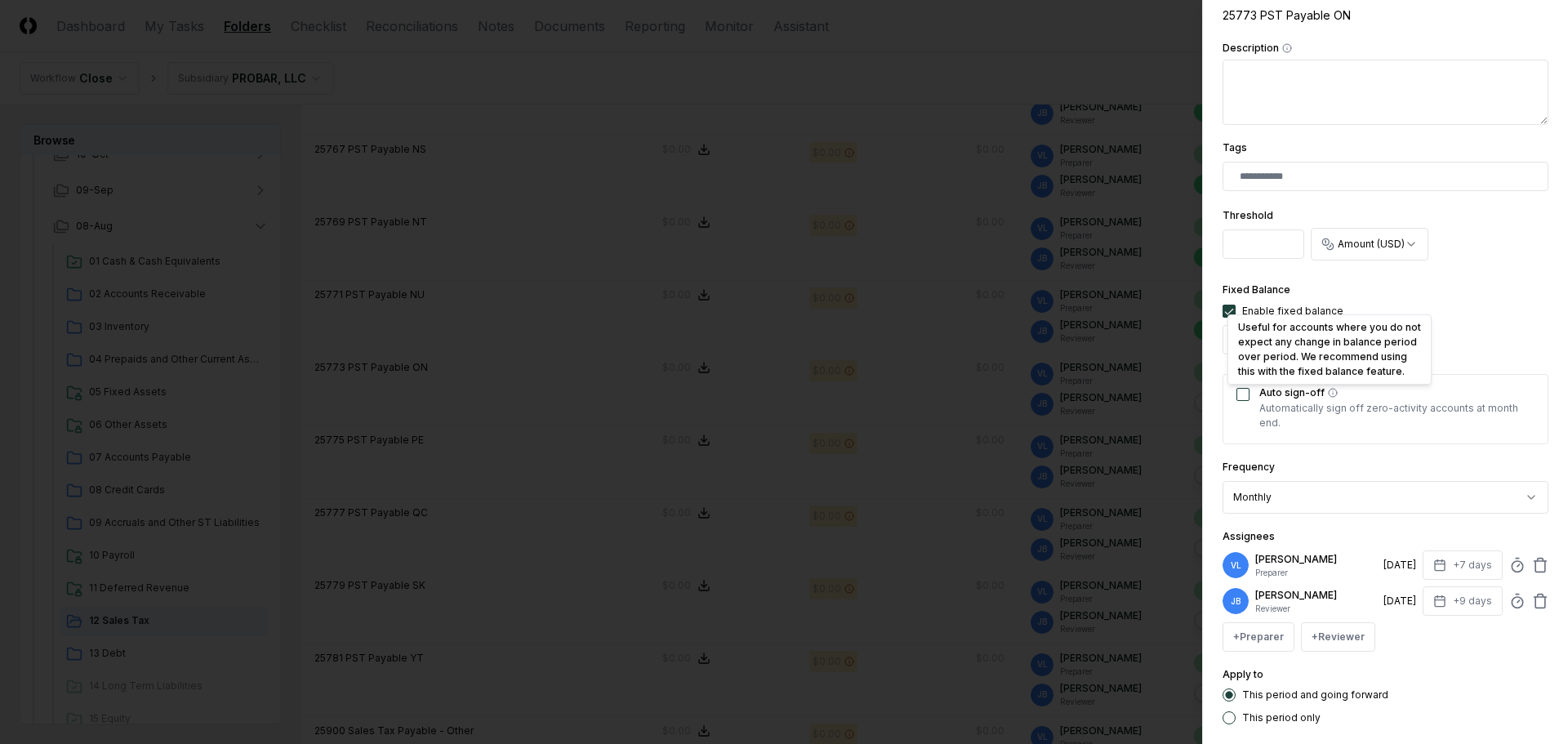
click at [1243, 392] on button "Auto sign-off Useful for accounts where you do not expect any change in balance…" at bounding box center [1242, 394] width 13 height 13
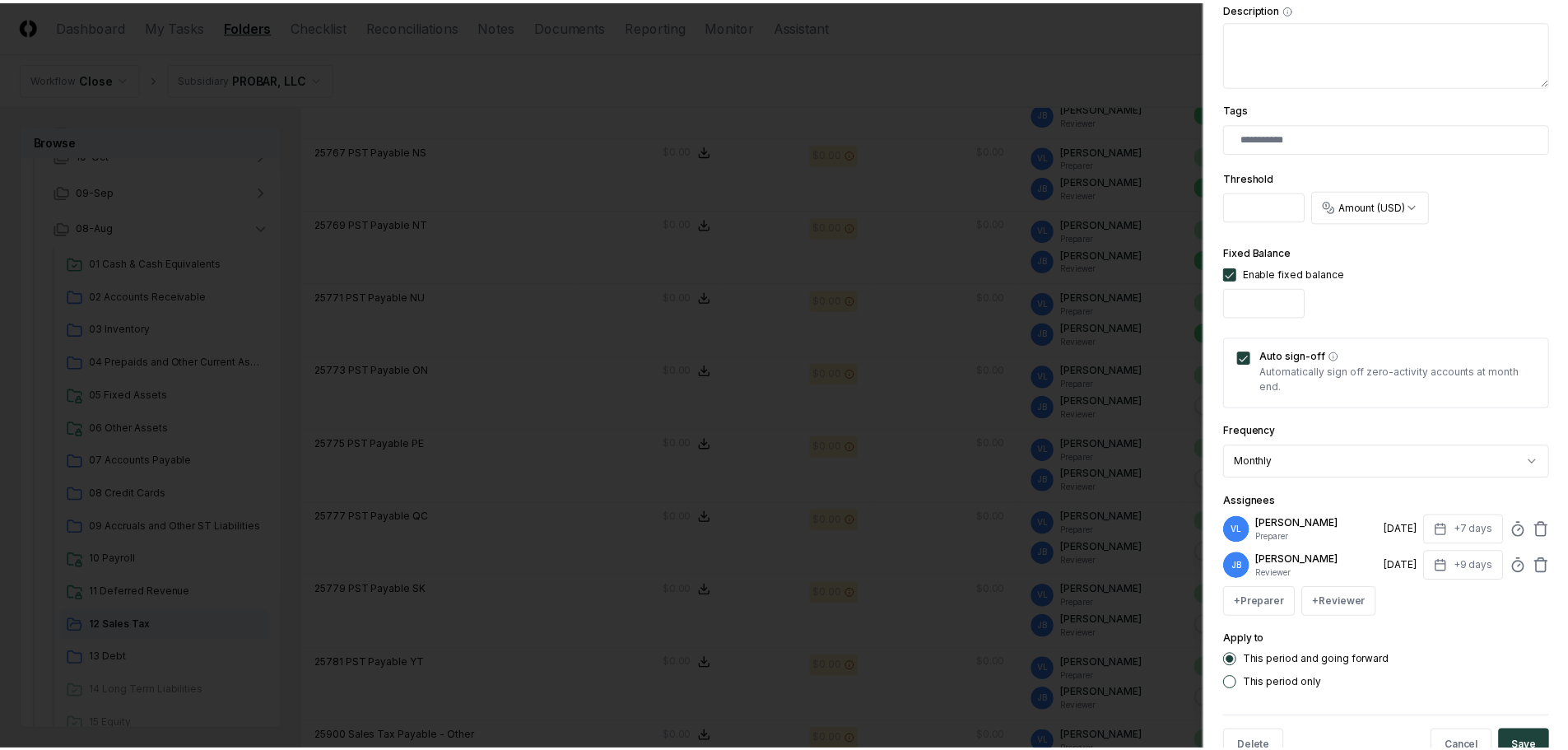
scroll to position [415, 0]
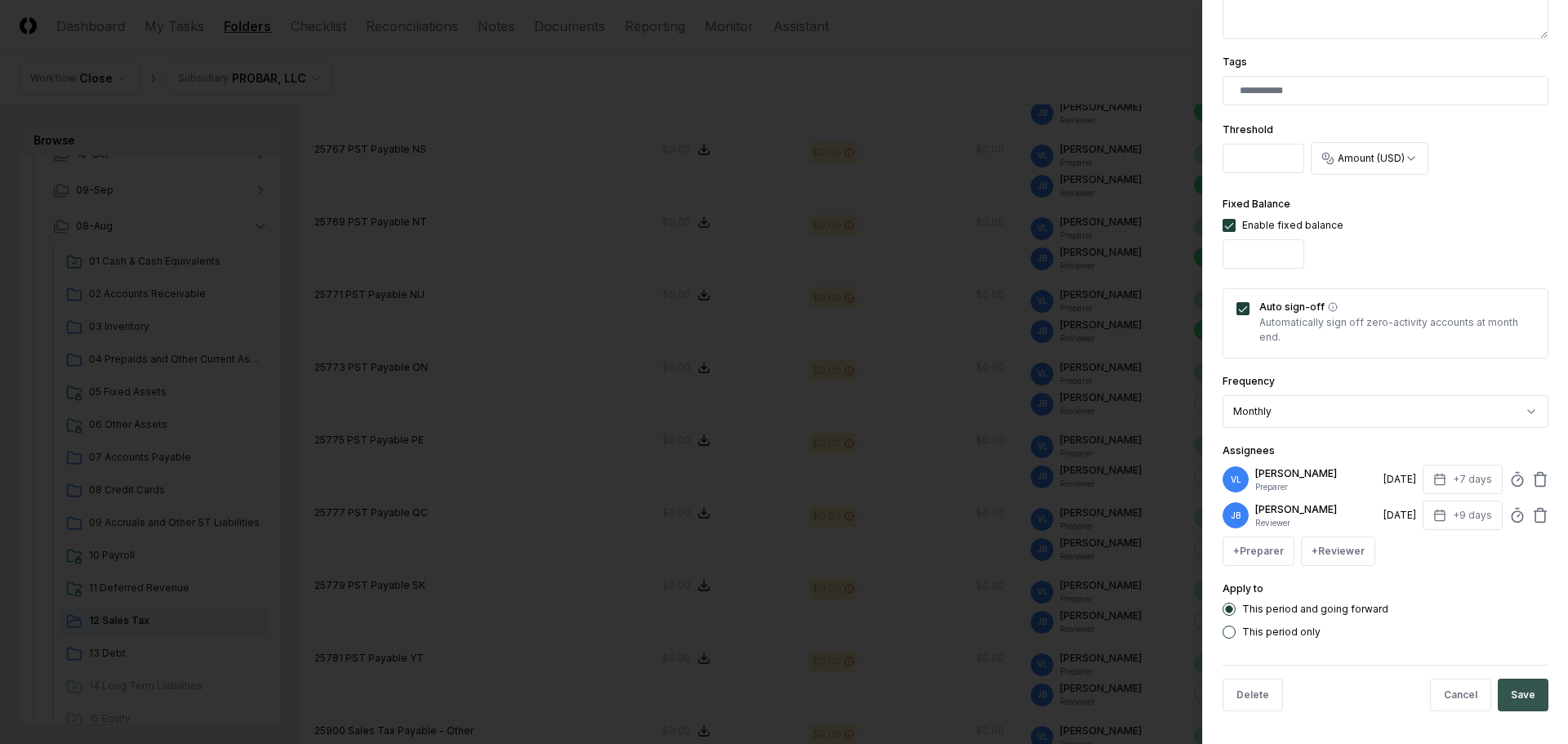
click at [1523, 707] on button "Save" at bounding box center [1523, 694] width 51 height 32
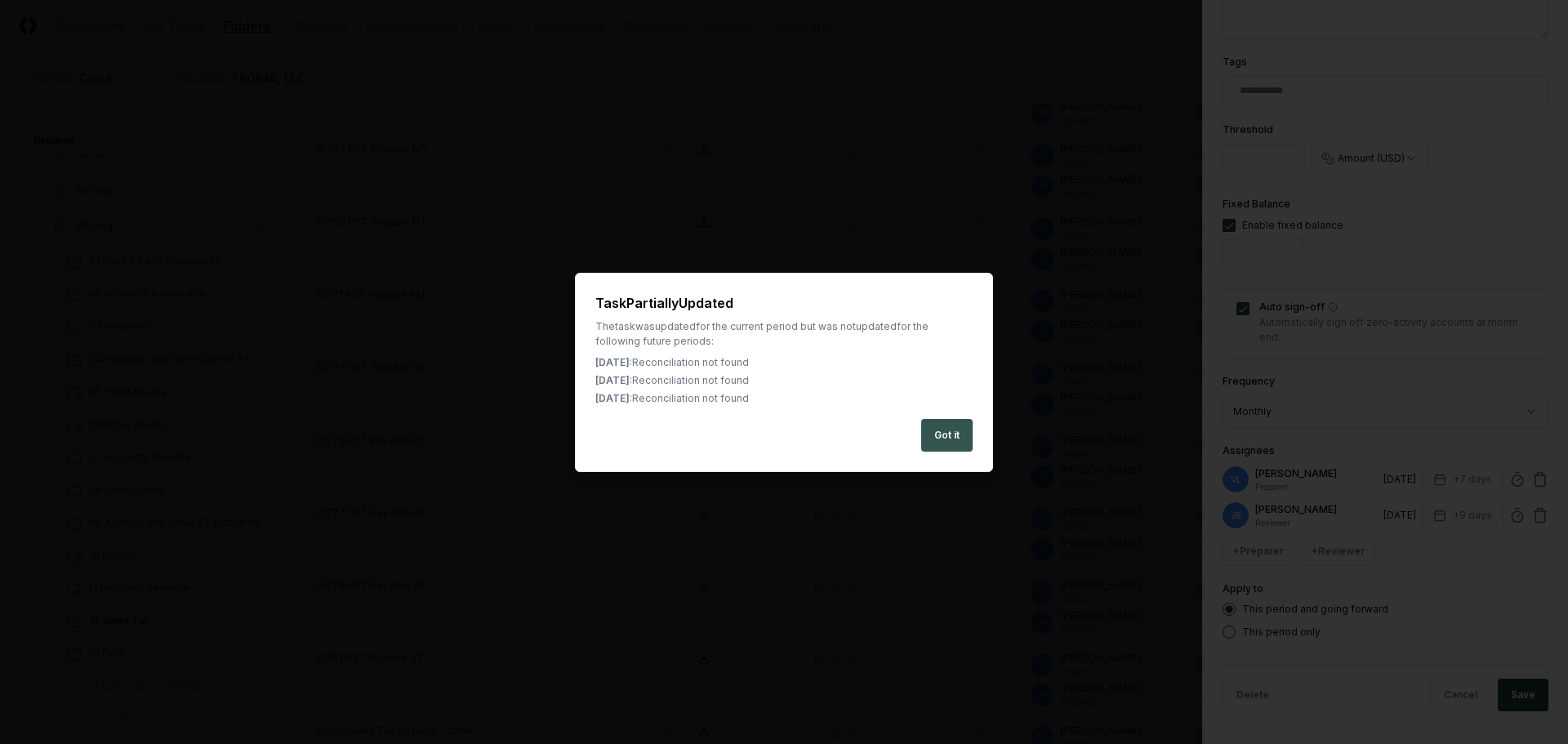
click at [937, 441] on button "Got it" at bounding box center [946, 435] width 52 height 32
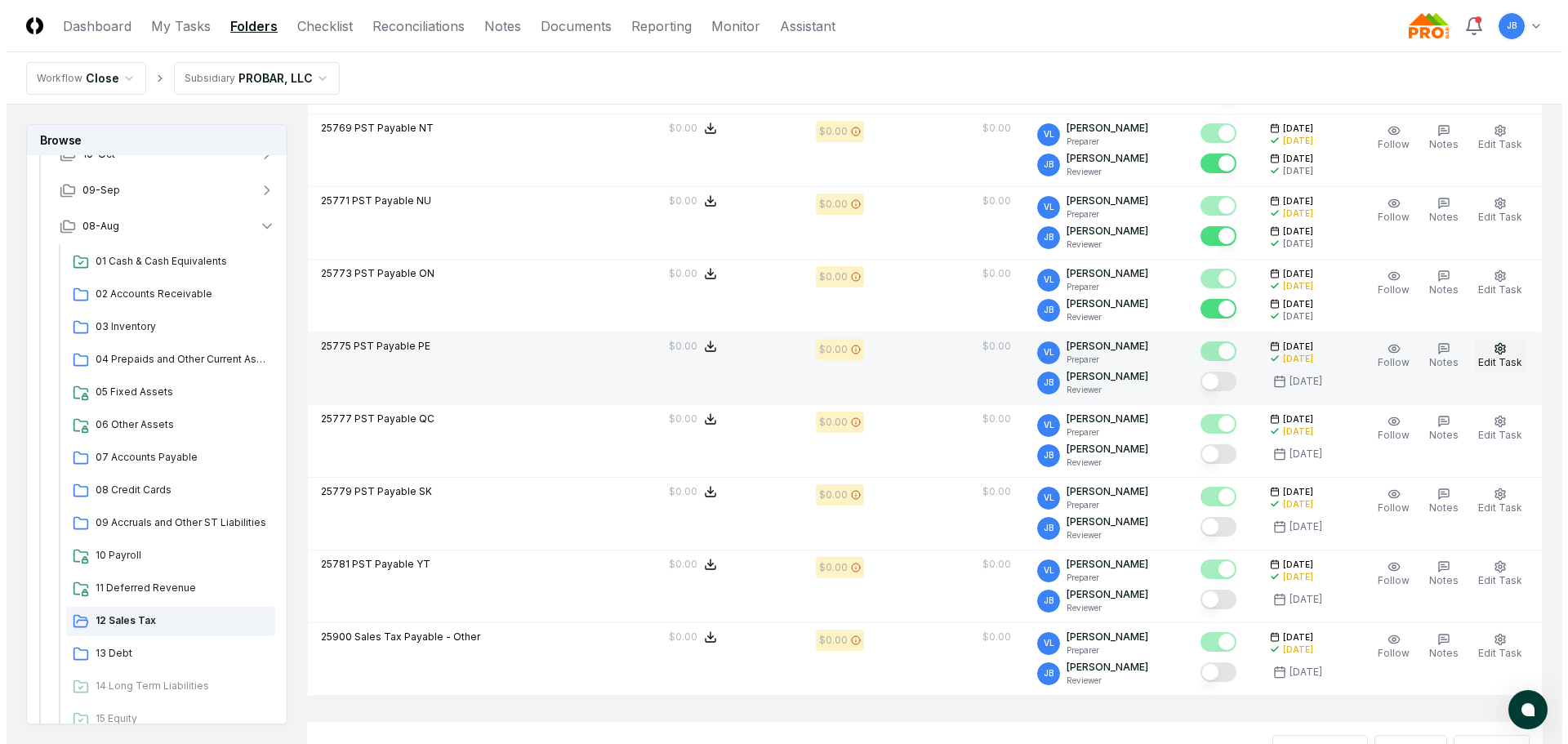
scroll to position [1152, 0]
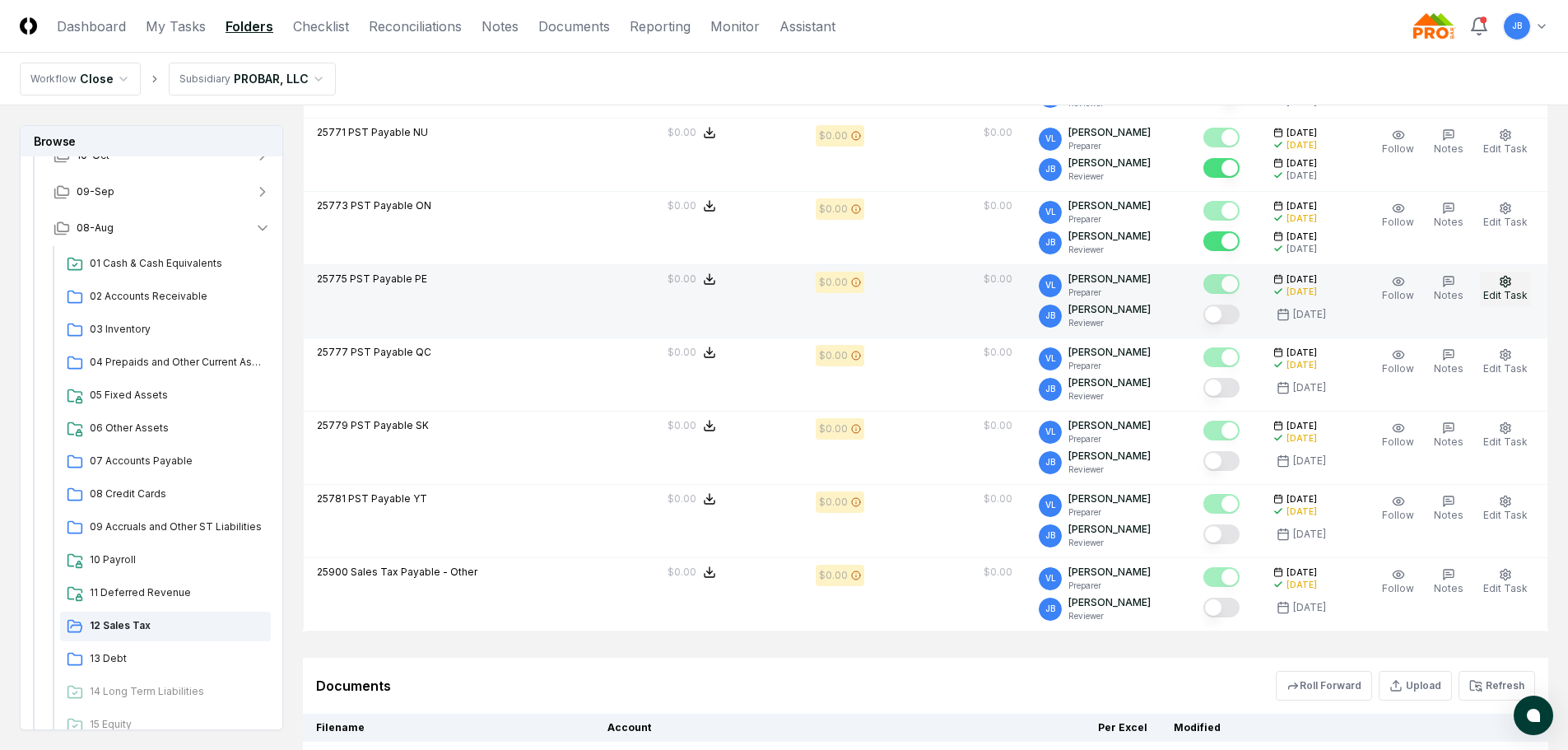
click at [1503, 291] on span "Edit Task" at bounding box center [1505, 295] width 44 height 13
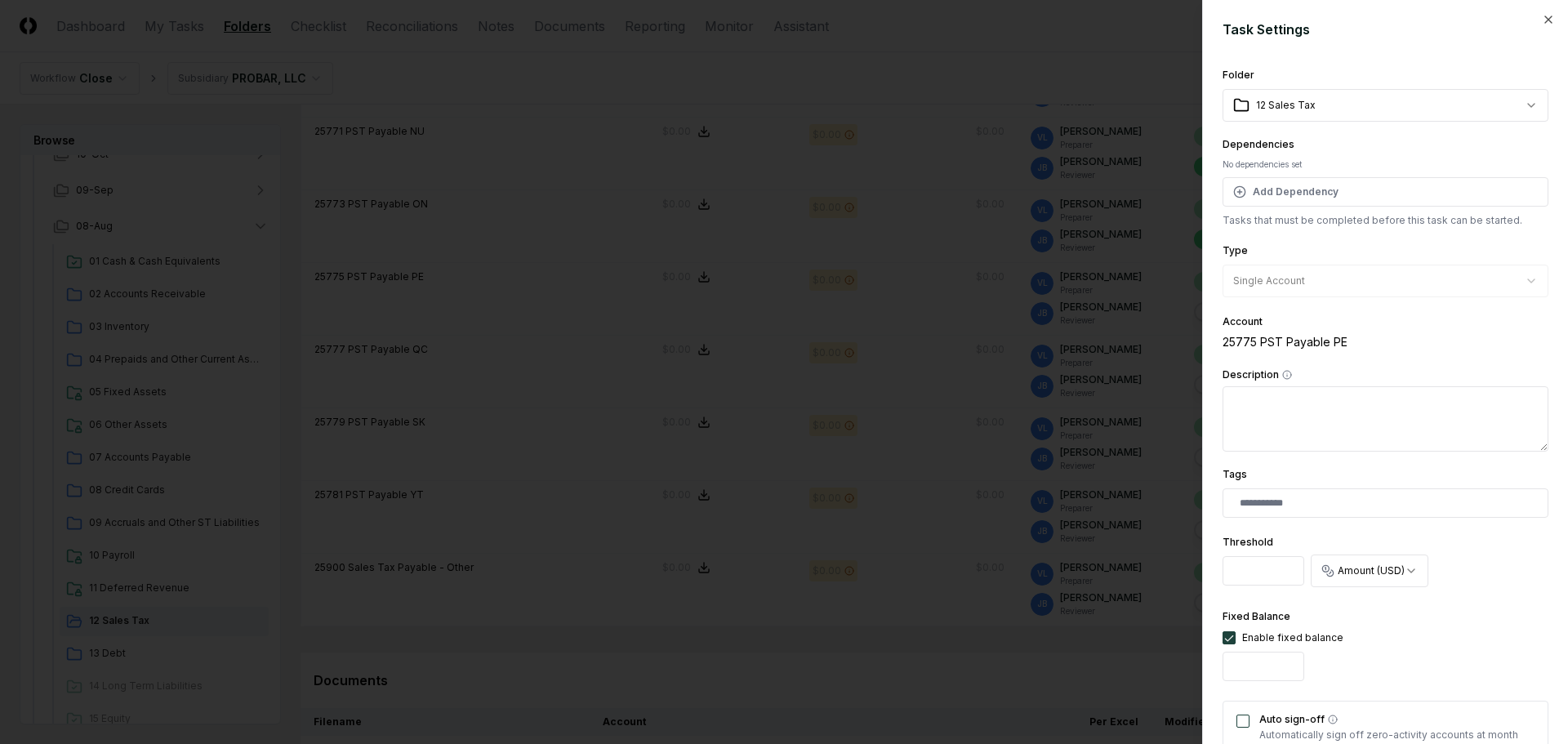
scroll to position [81, 0]
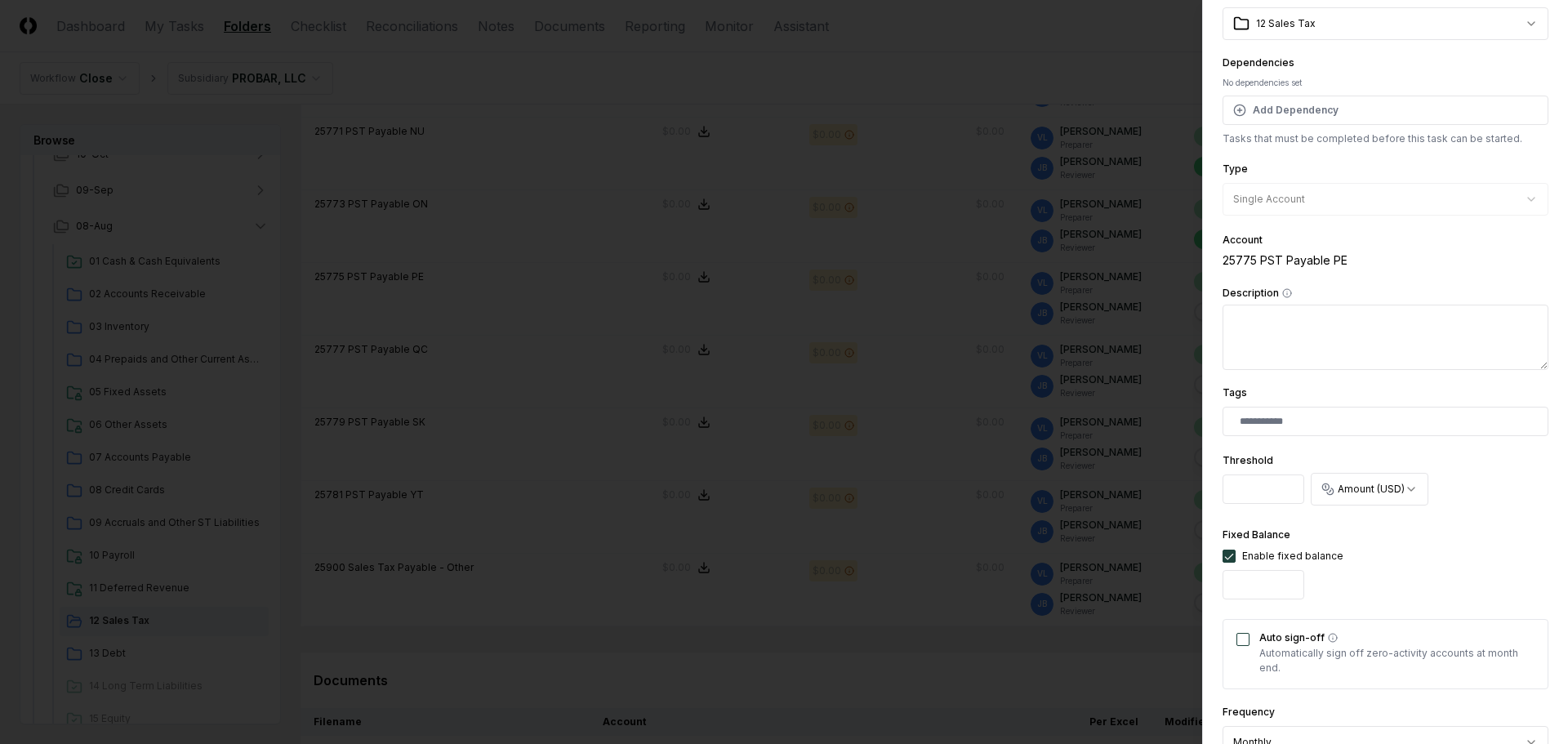
click at [1243, 638] on button "Auto sign-off" at bounding box center [1242, 639] width 13 height 13
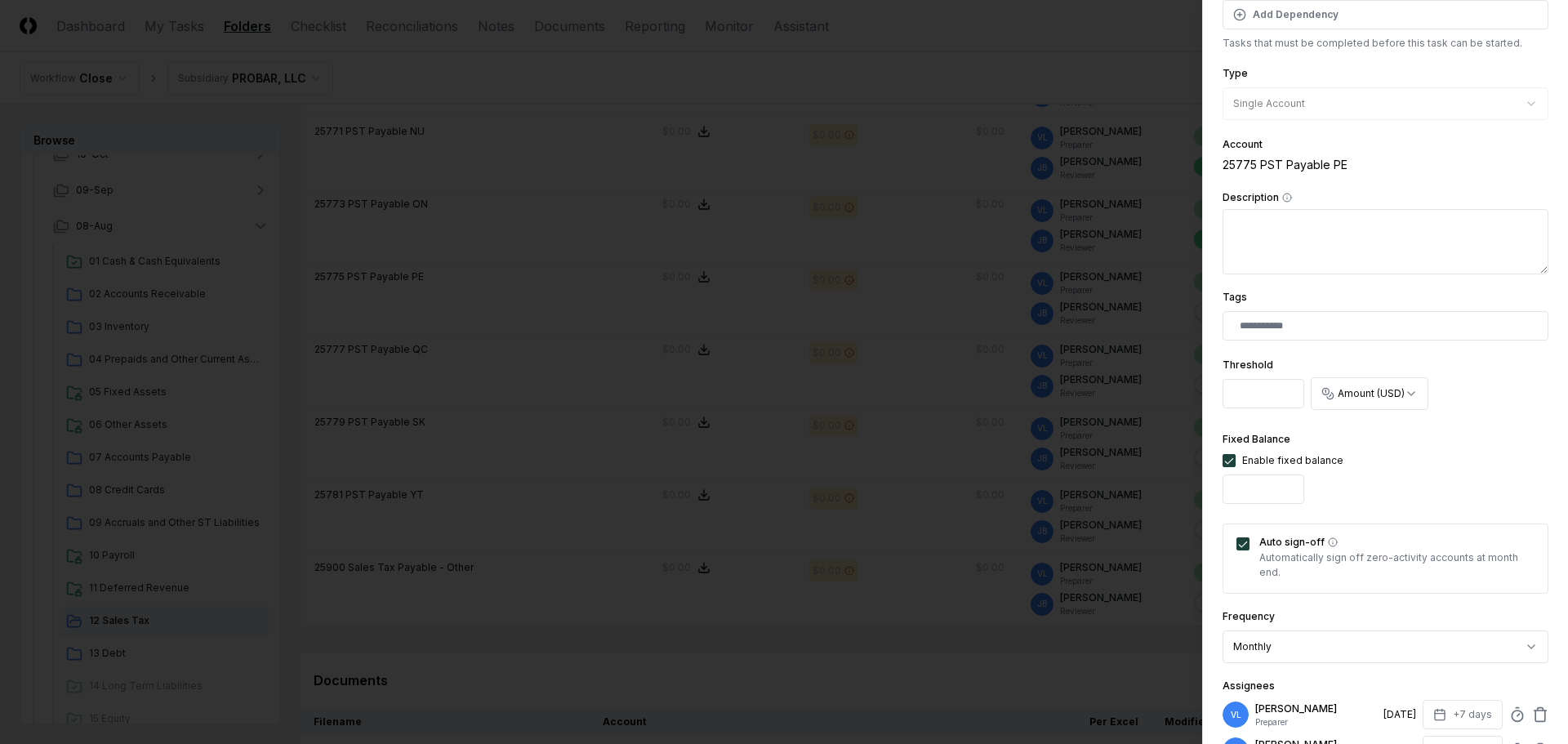
scroll to position [412, 0]
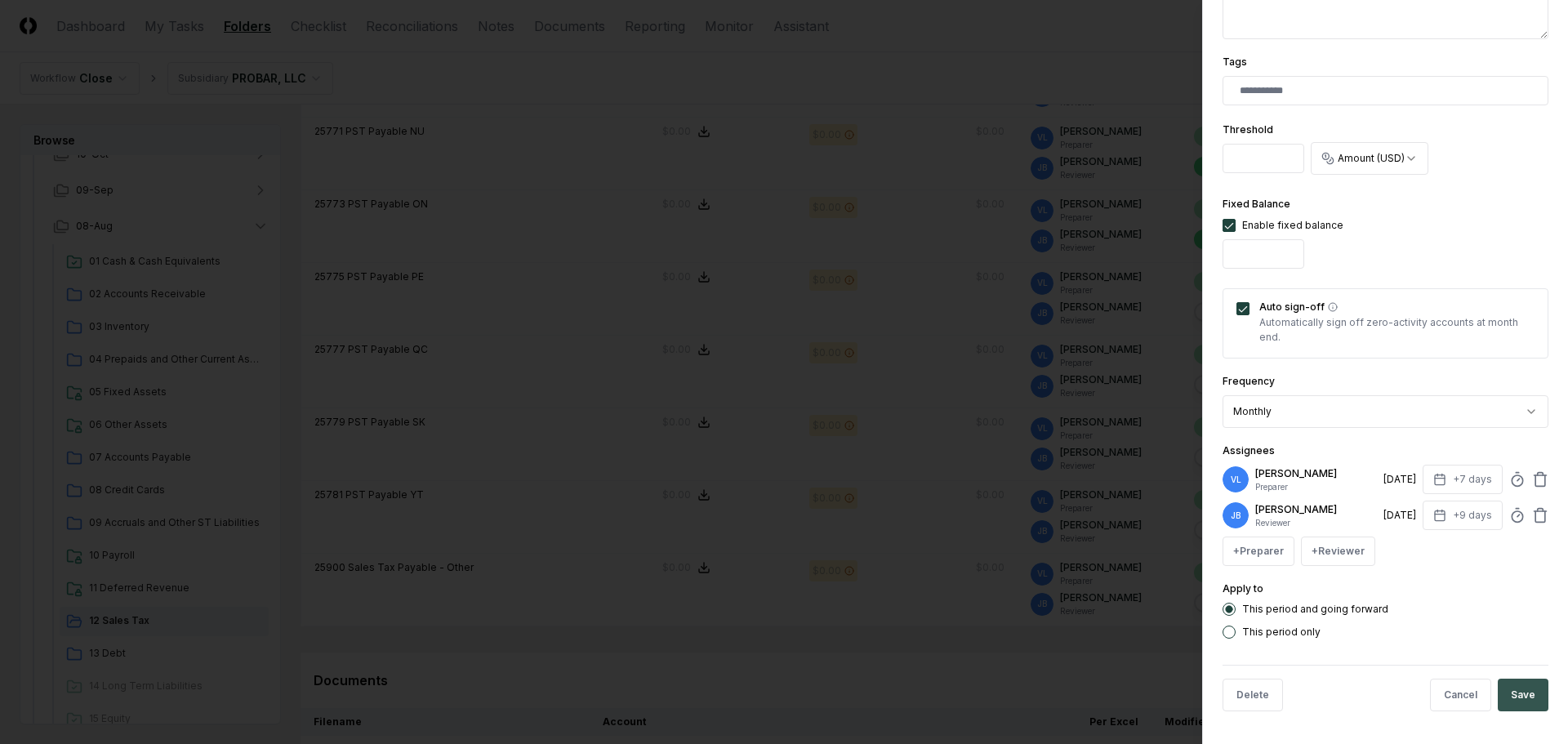
click at [1520, 699] on button "Save" at bounding box center [1523, 694] width 51 height 32
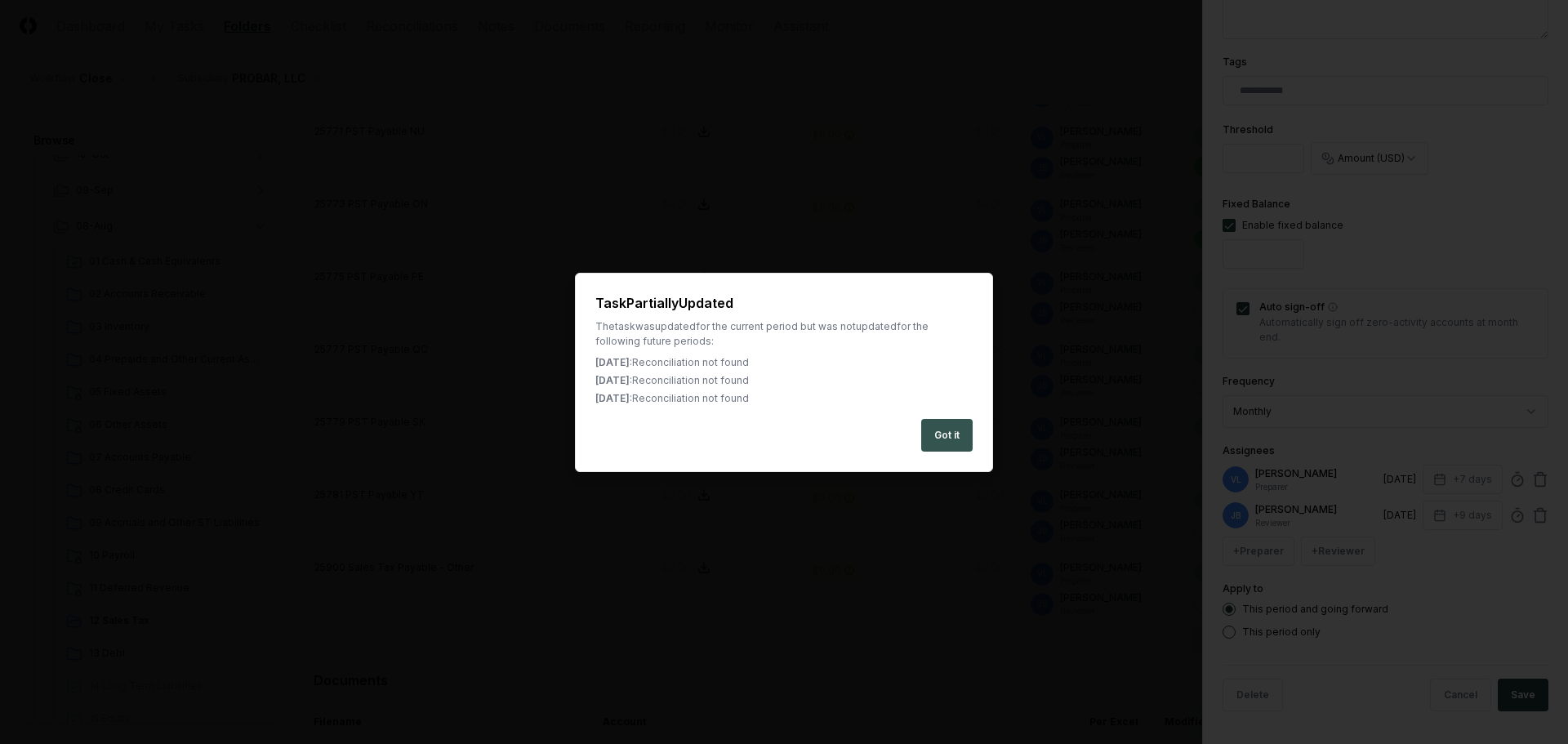
click at [950, 439] on button "Got it" at bounding box center [946, 435] width 52 height 32
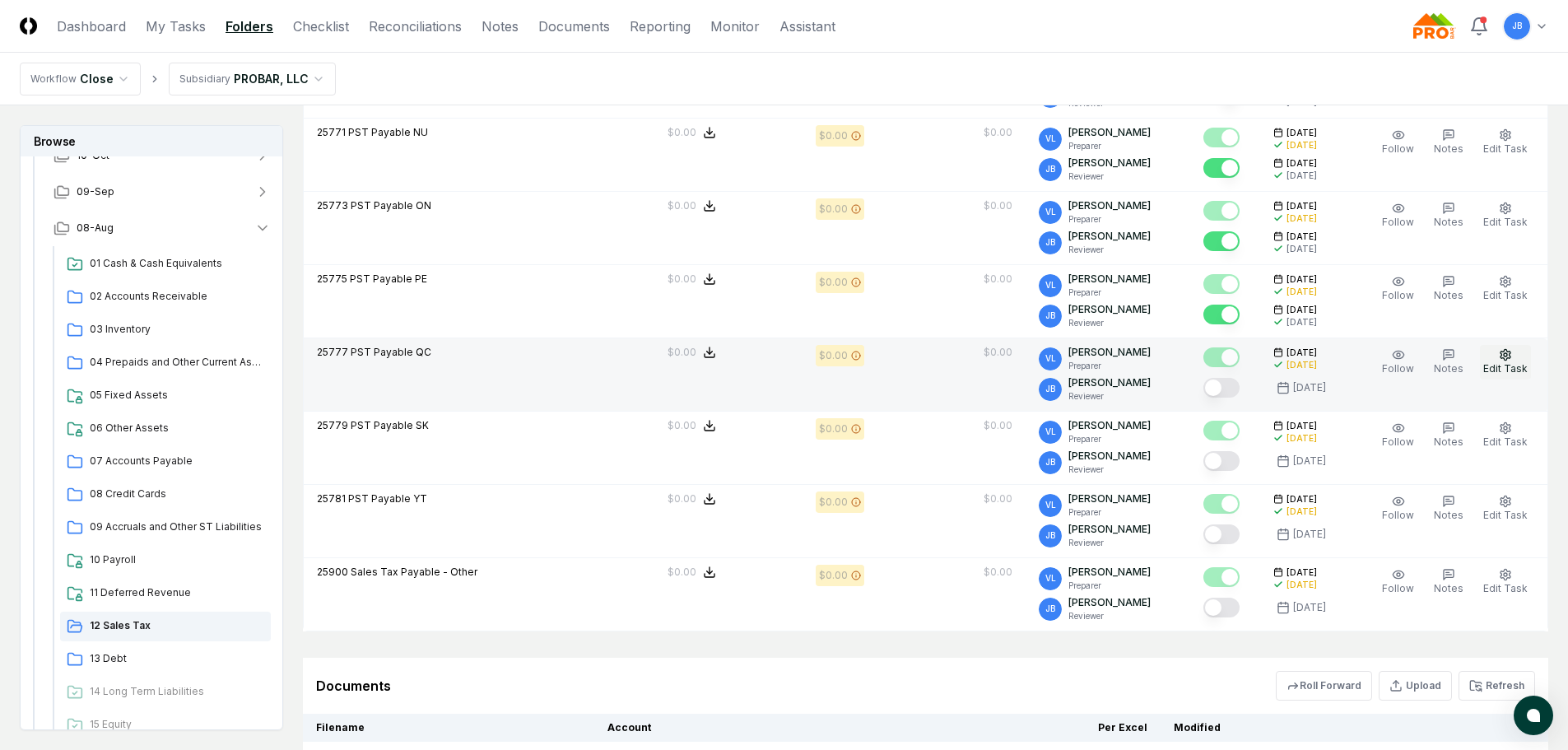
click at [1518, 359] on button "Edit Task" at bounding box center [1506, 362] width 51 height 35
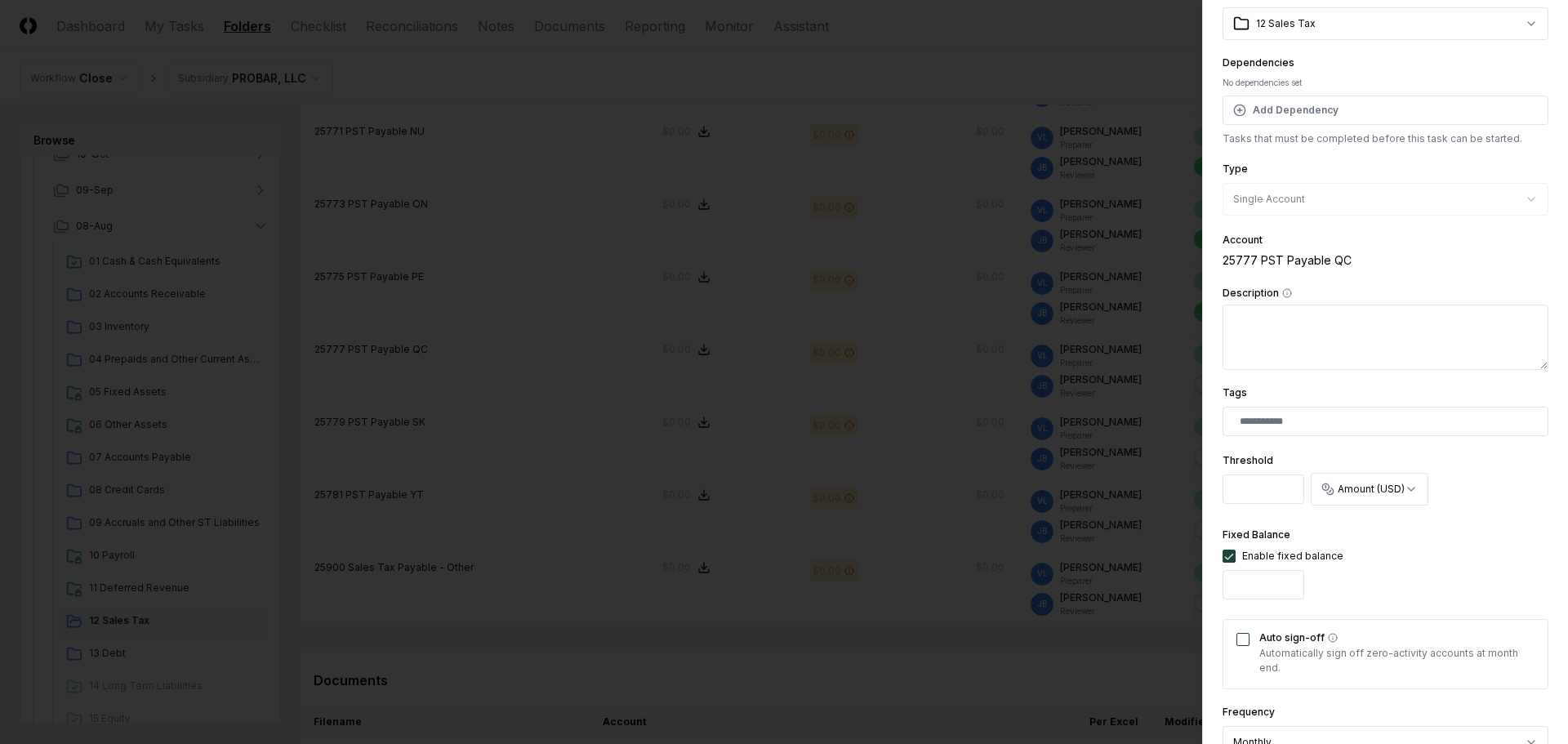
click at [1243, 642] on button "Auto sign-off" at bounding box center [1242, 639] width 13 height 13
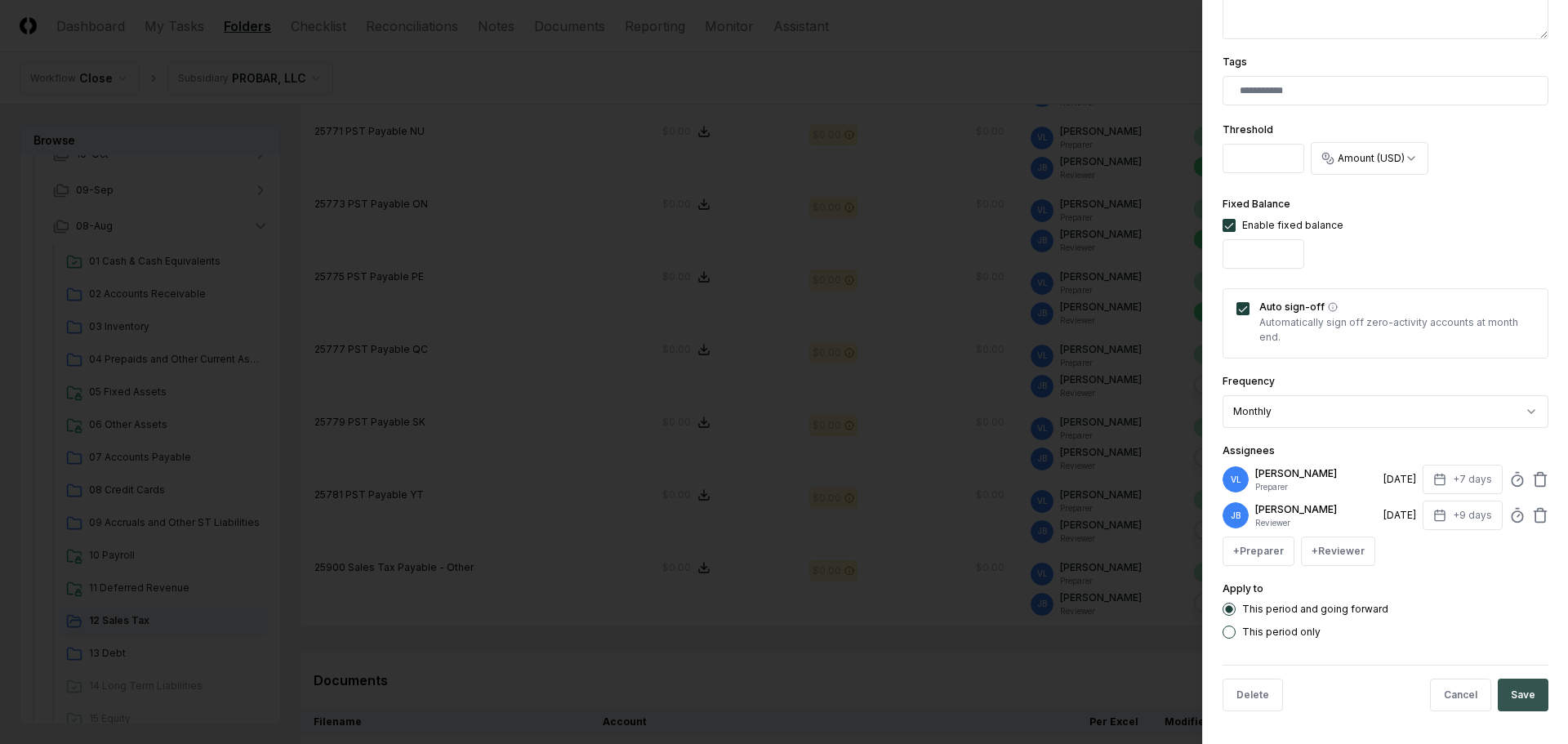
click at [1515, 689] on button "Save" at bounding box center [1523, 694] width 51 height 32
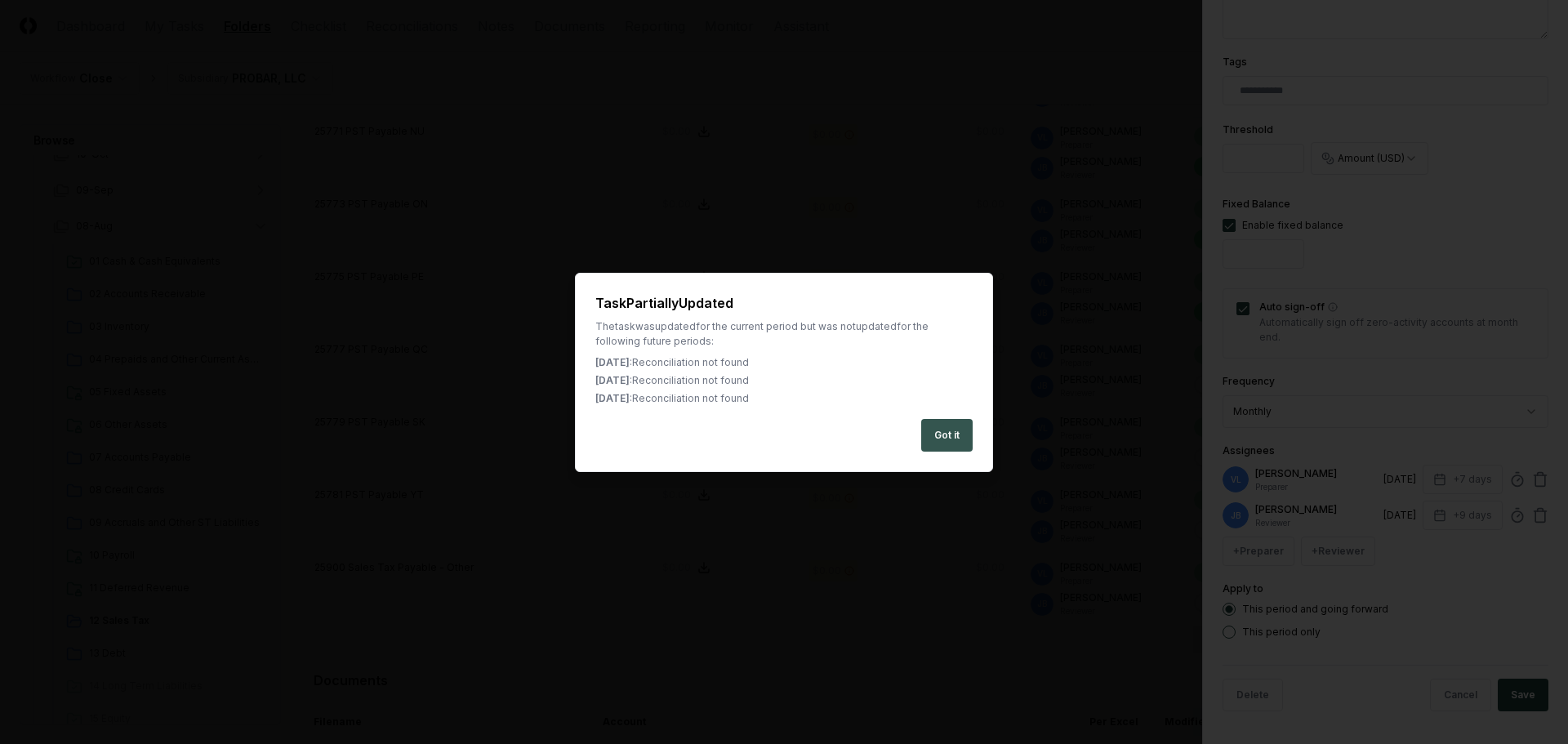
click at [945, 424] on button "Got it" at bounding box center [946, 435] width 52 height 32
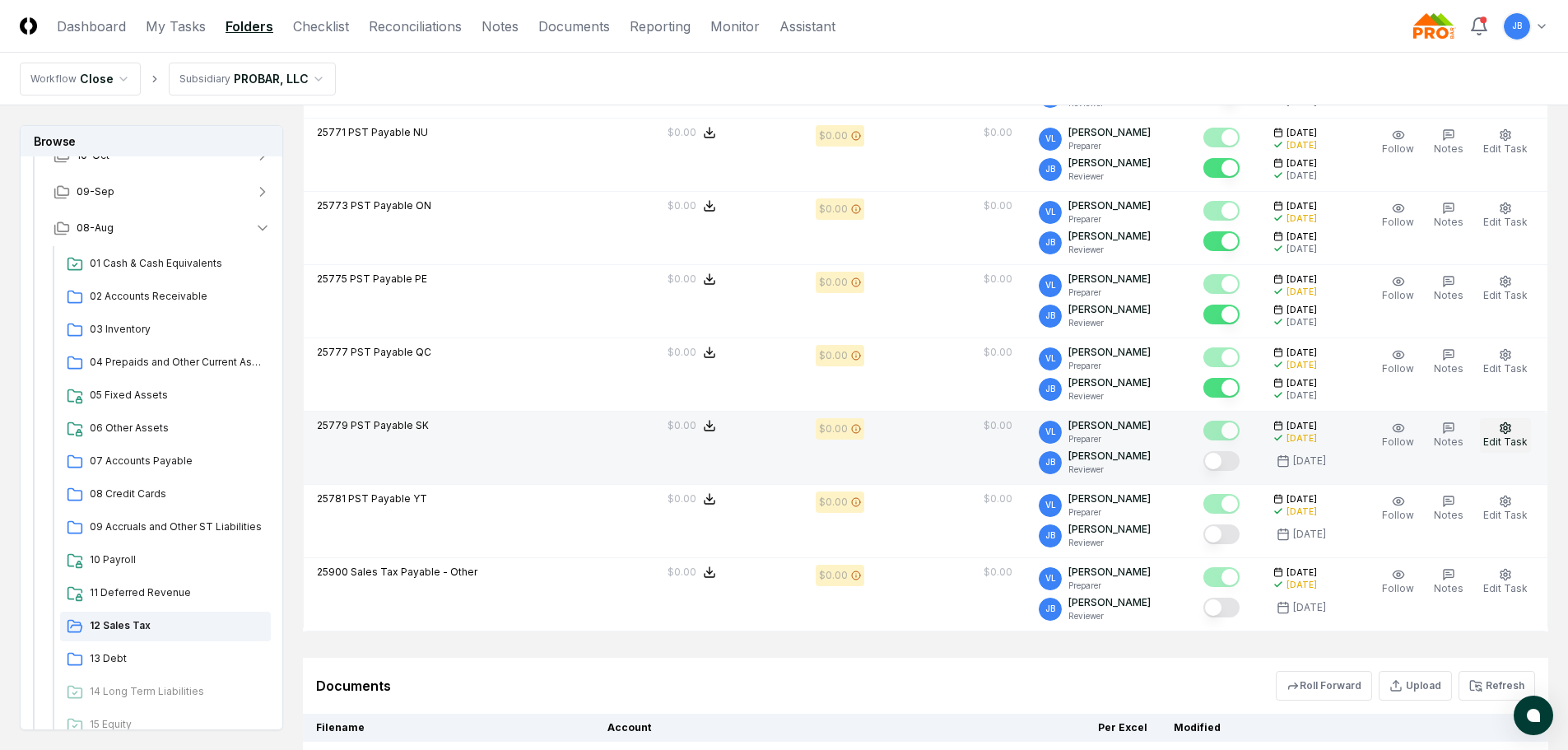
click at [1510, 429] on icon "button" at bounding box center [1505, 427] width 13 height 13
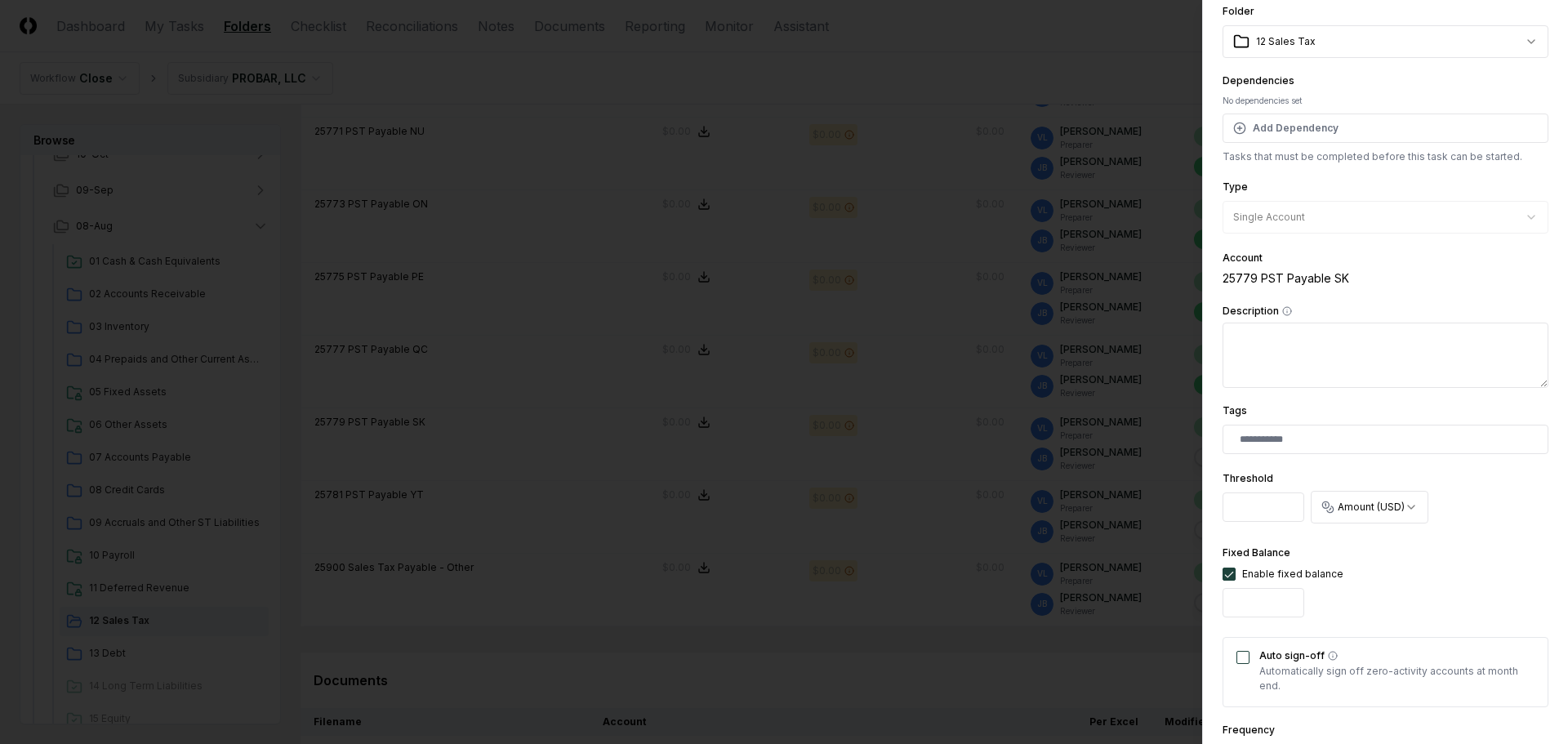
scroll to position [163, 0]
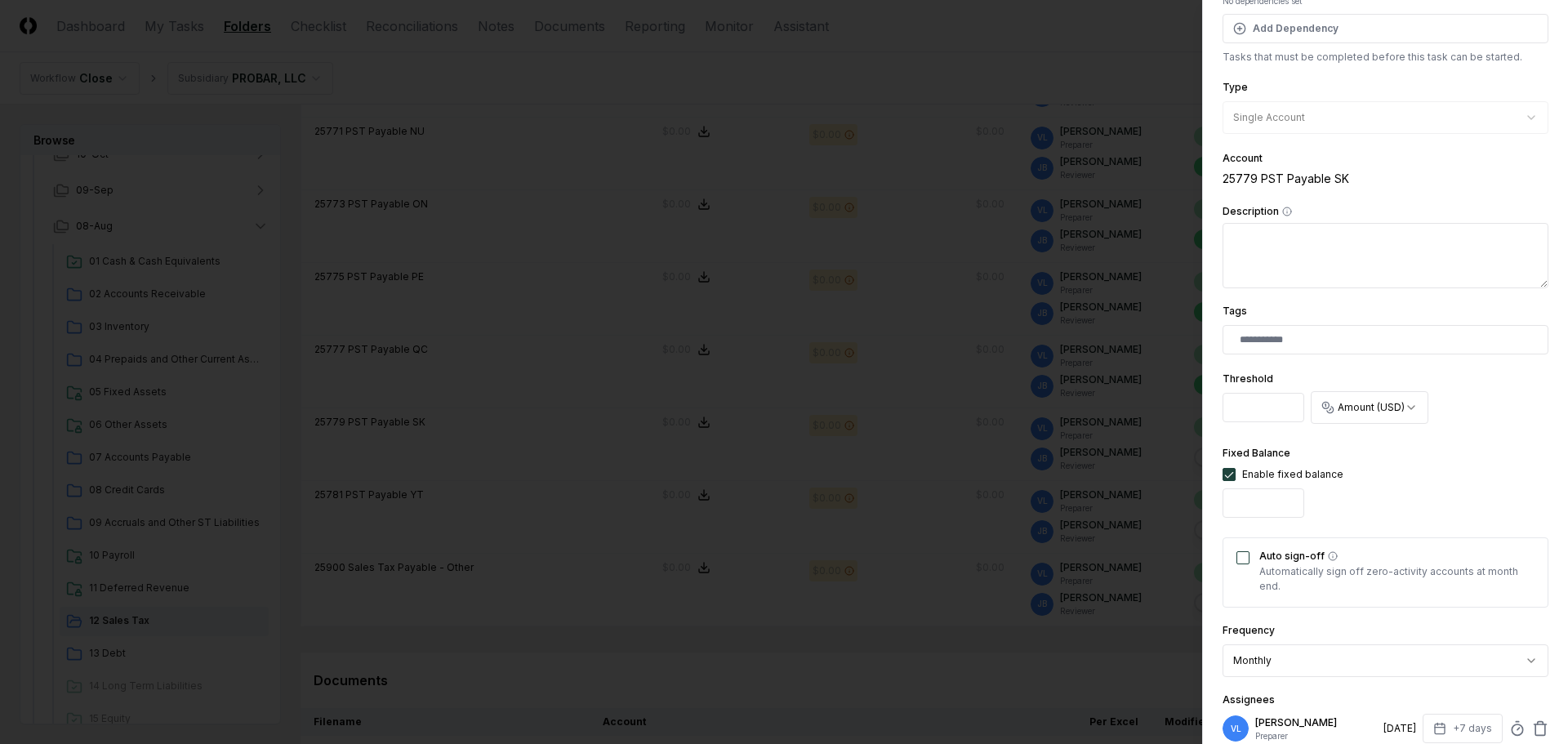
click at [1241, 557] on button "Auto sign-off" at bounding box center [1242, 557] width 13 height 13
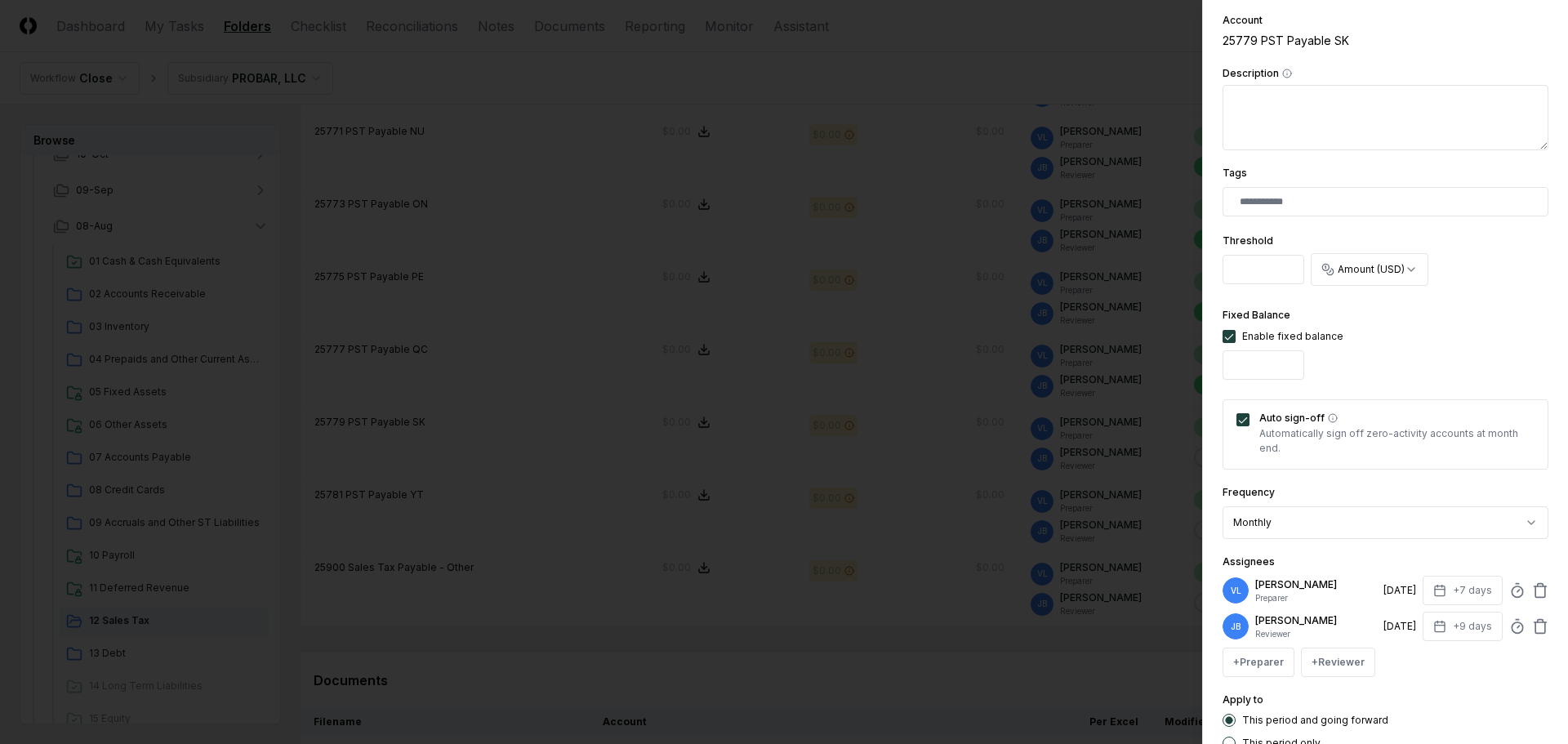
scroll to position [412, 0]
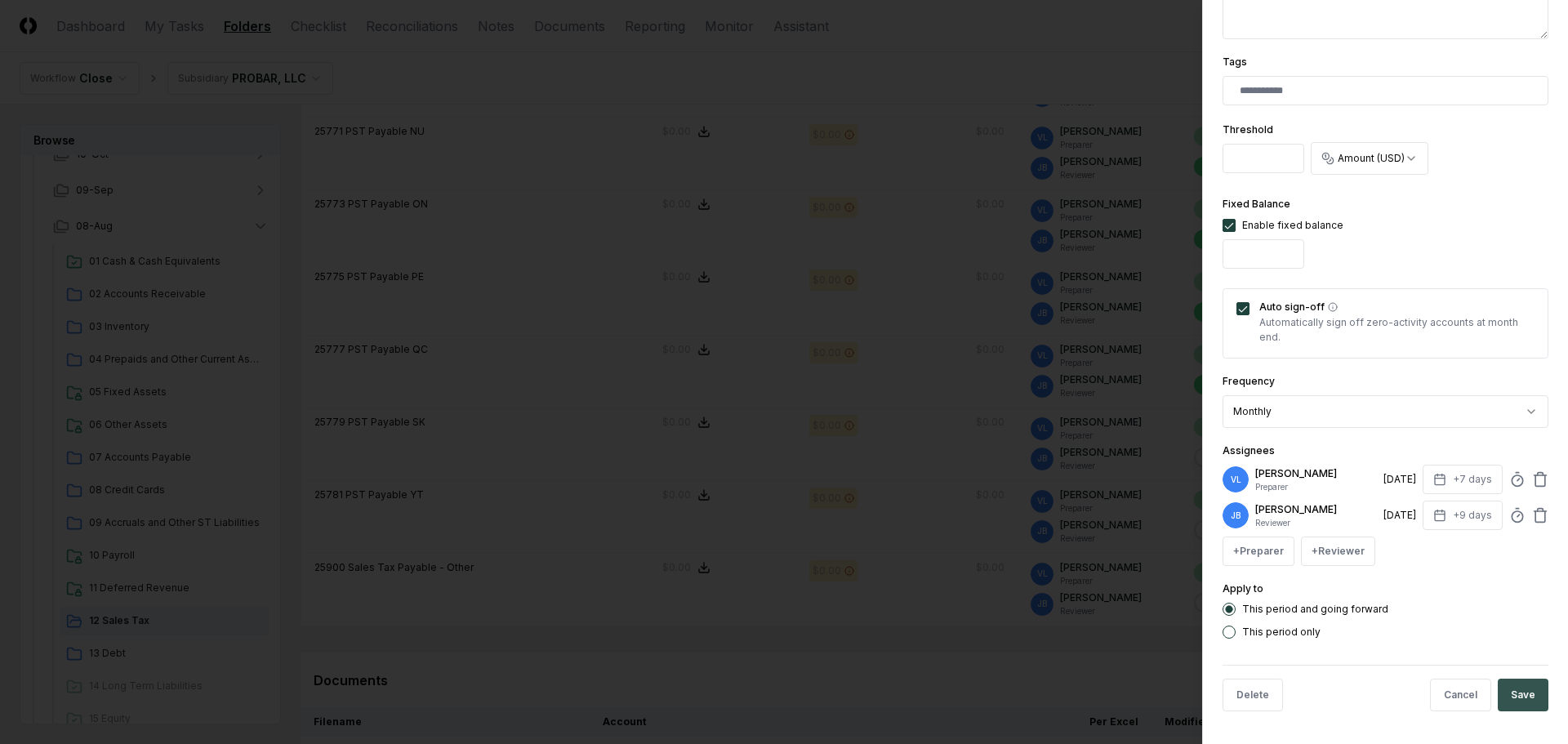
click at [1520, 695] on button "Save" at bounding box center [1523, 694] width 51 height 32
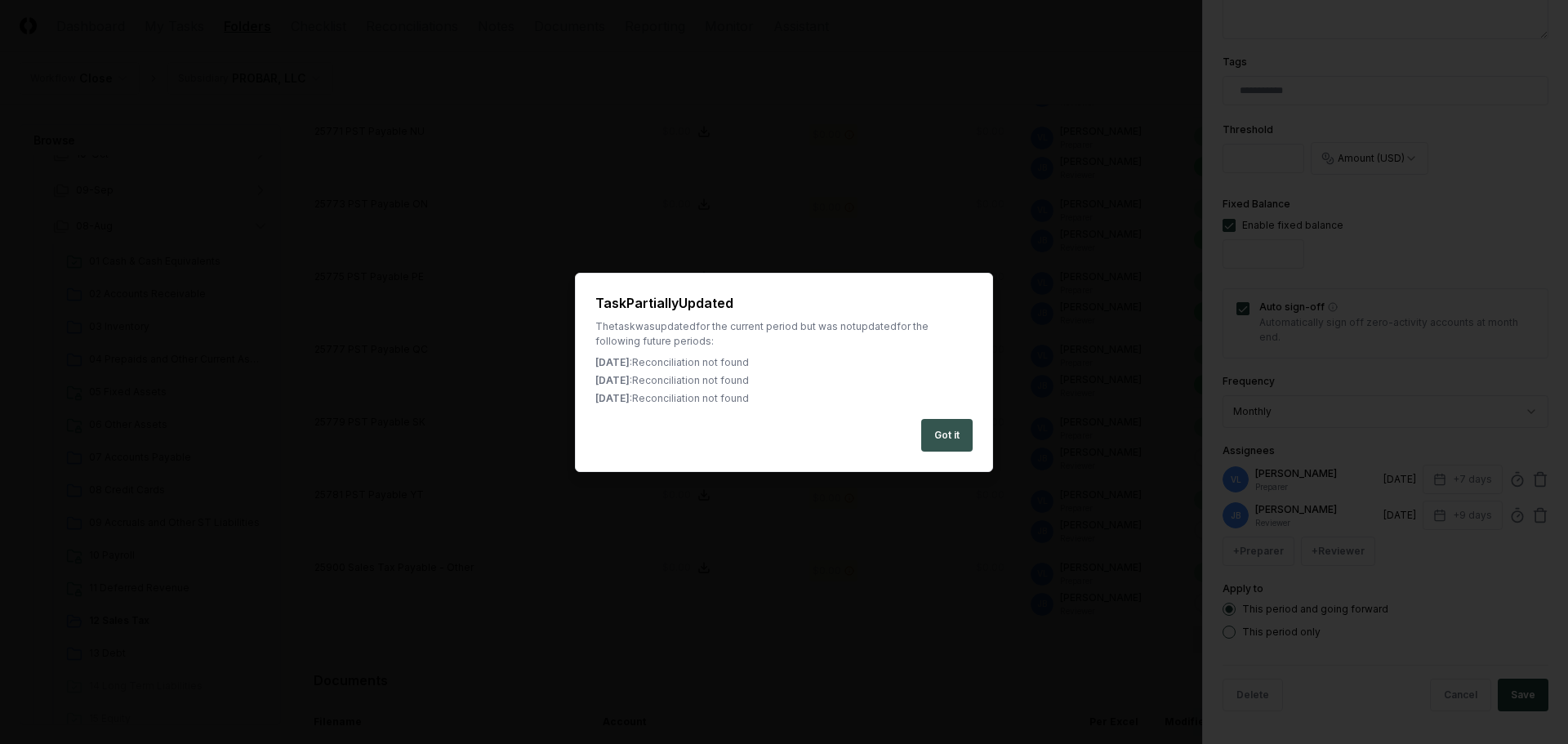
click at [939, 428] on button "Got it" at bounding box center [946, 435] width 52 height 32
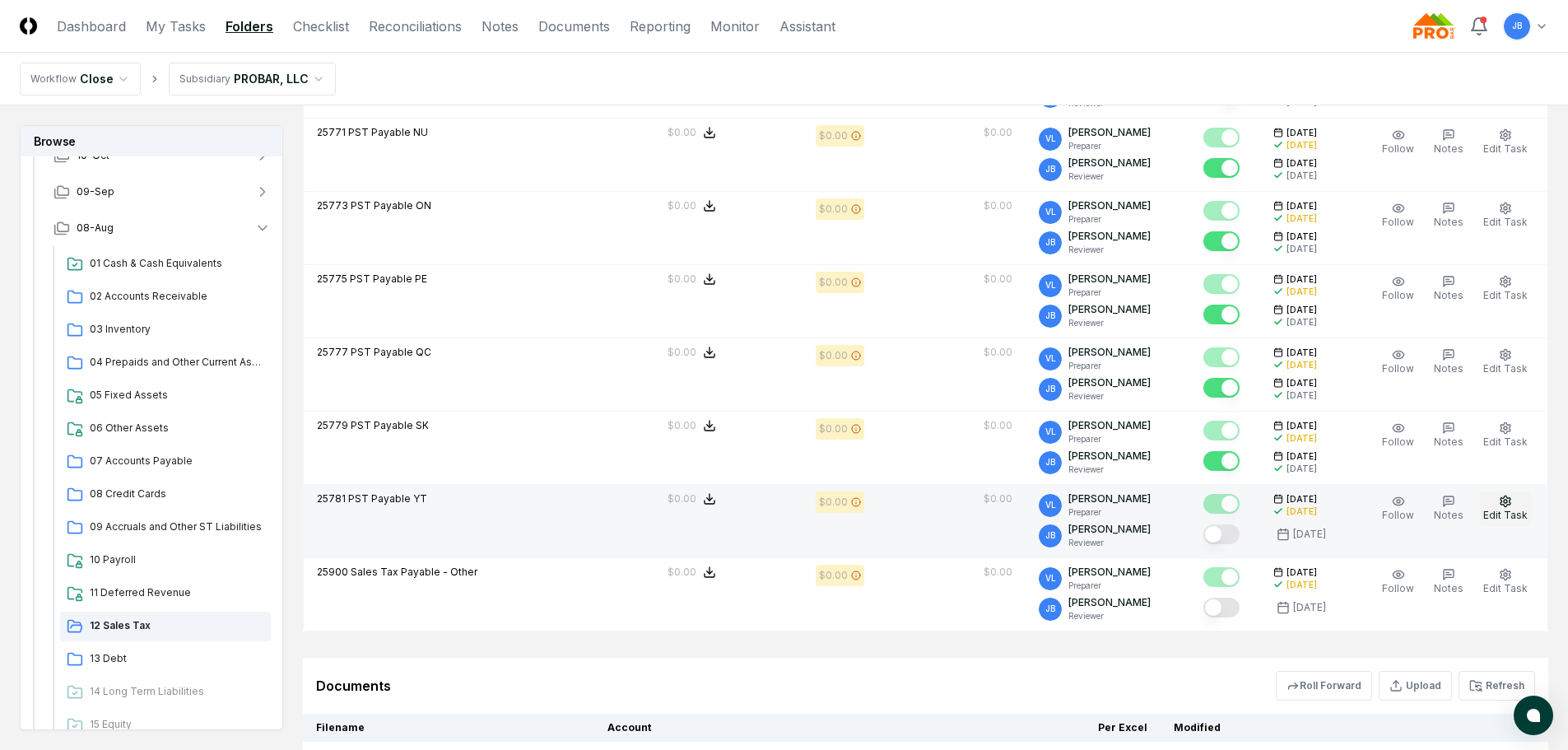
click at [1514, 505] on button "Edit Task" at bounding box center [1506, 508] width 51 height 35
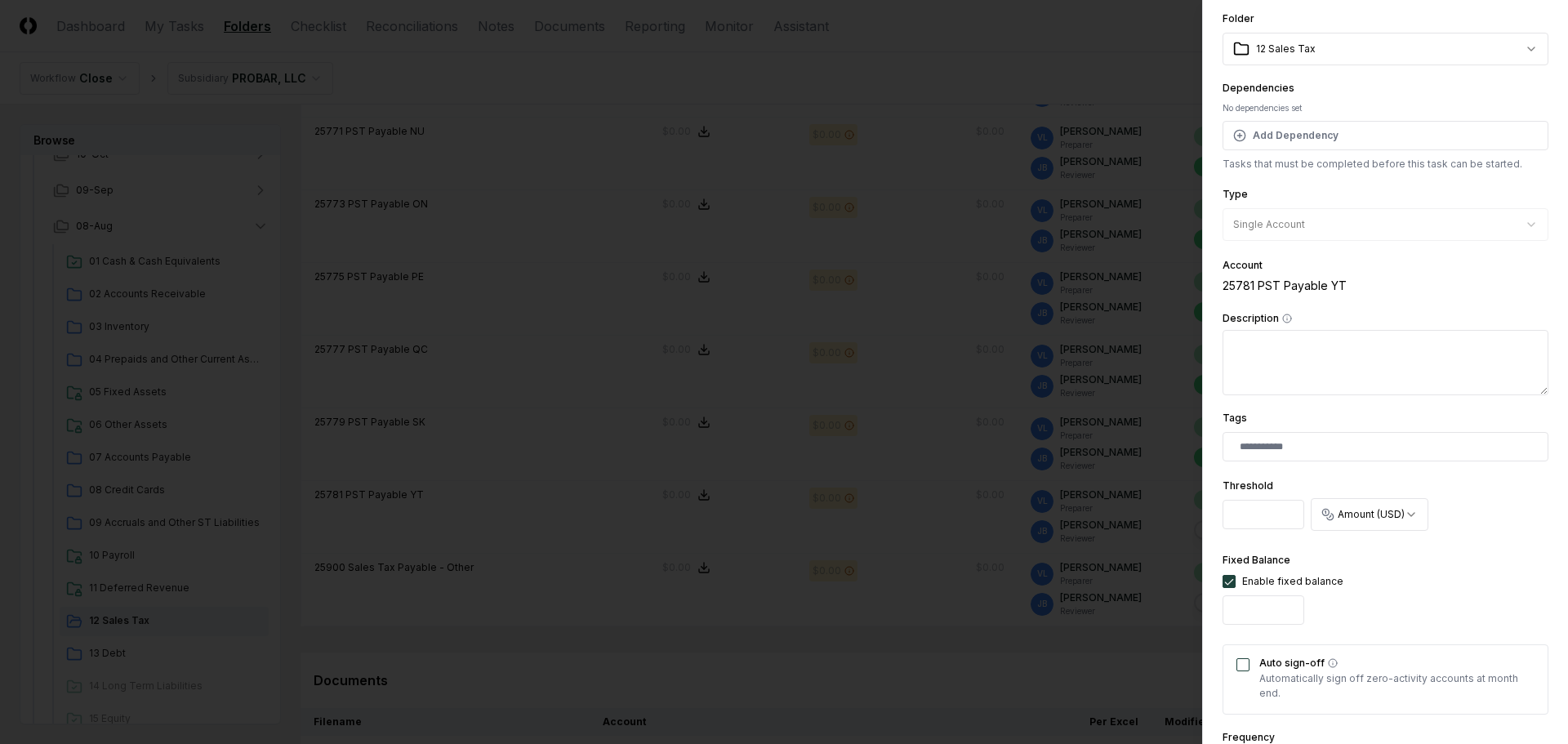
scroll to position [163, 0]
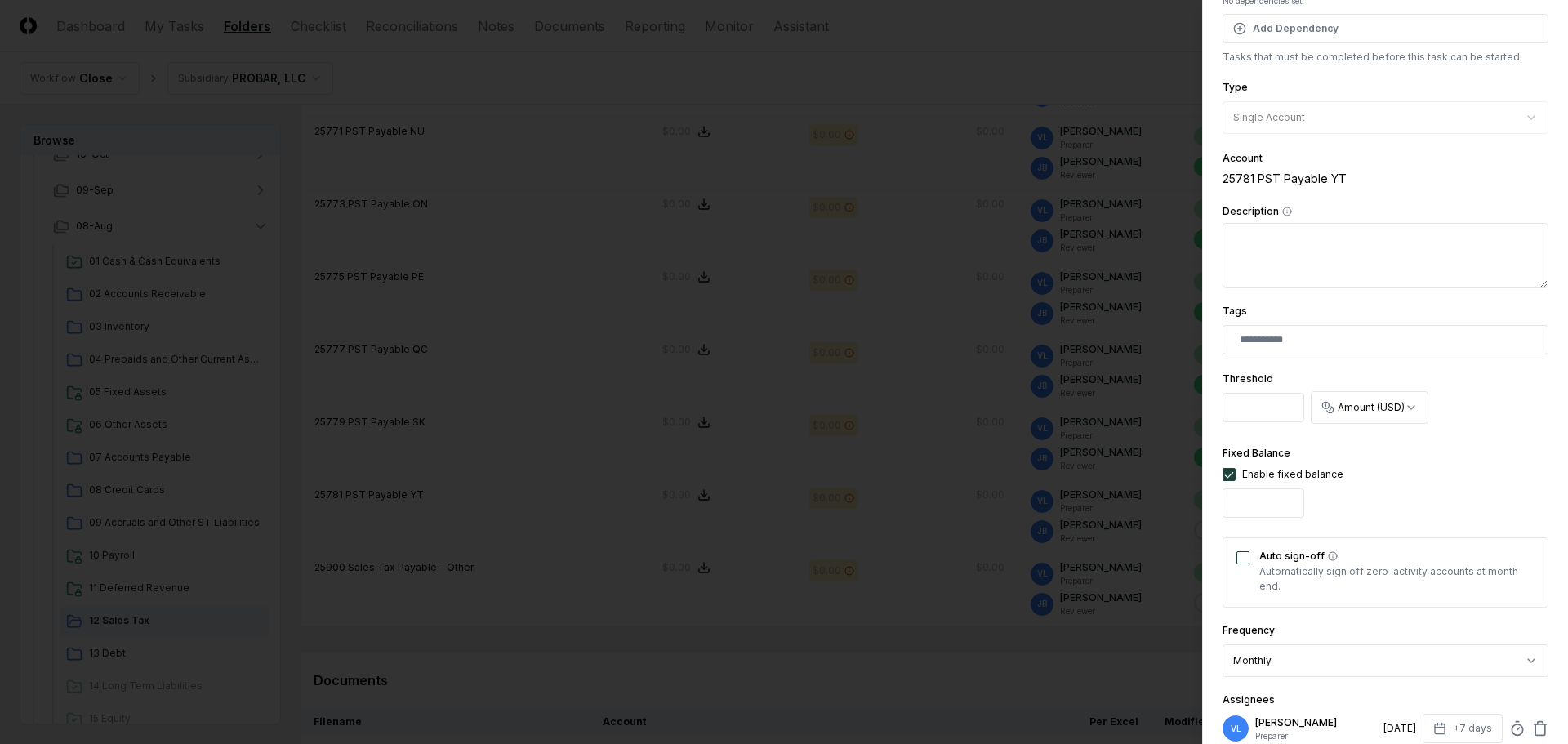
click at [1239, 555] on button "Auto sign-off" at bounding box center [1242, 557] width 13 height 13
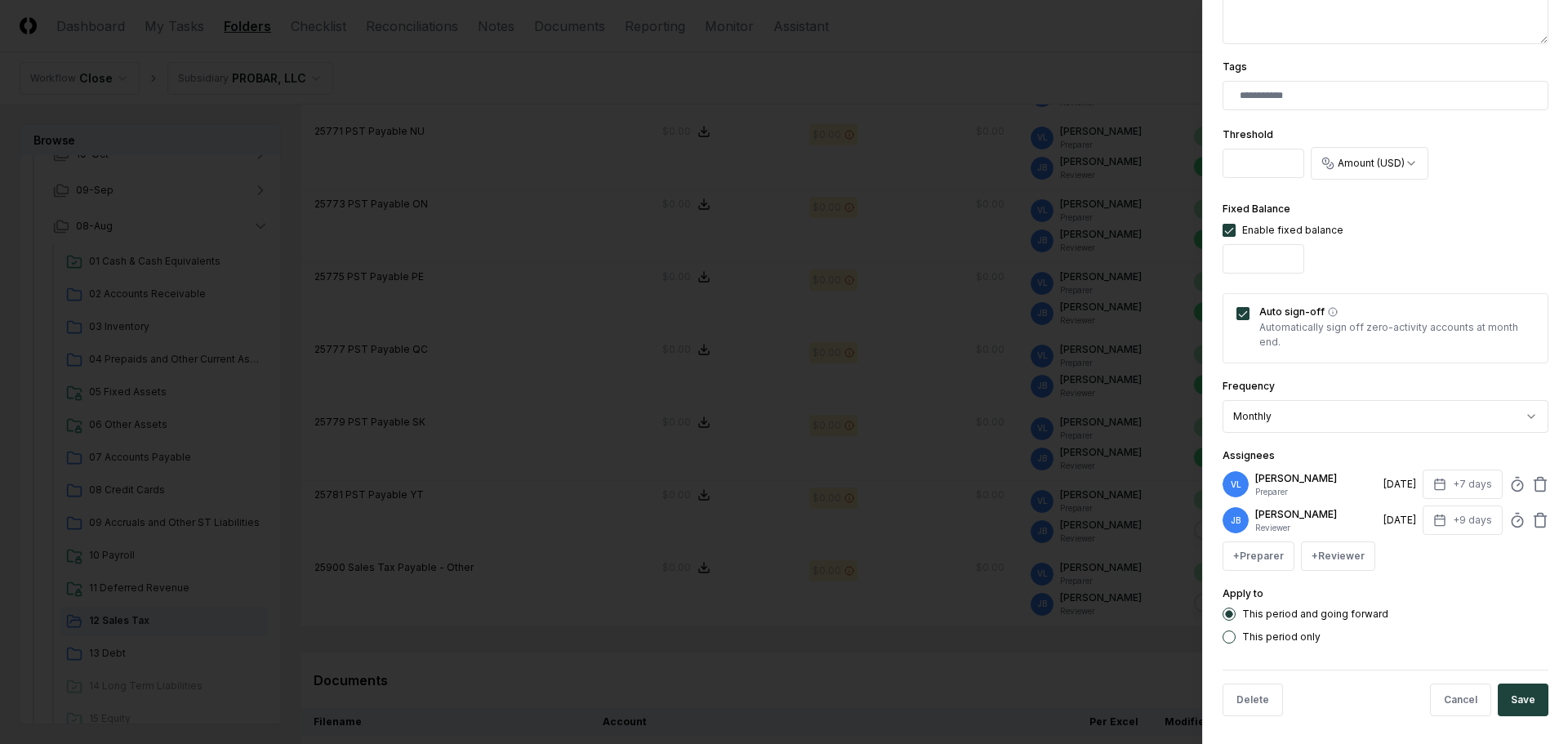
scroll to position [412, 0]
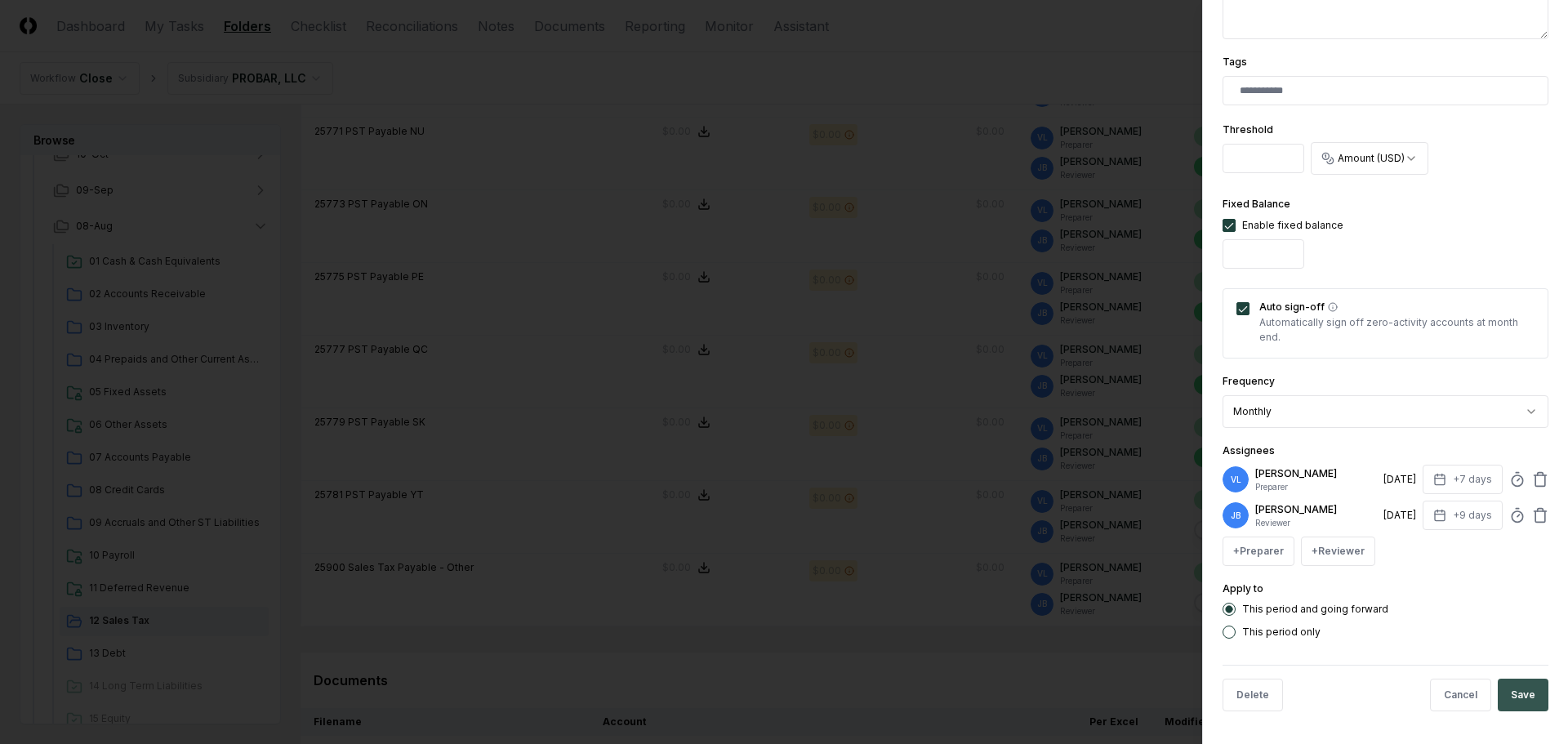
click at [1503, 685] on button "Save" at bounding box center [1523, 694] width 51 height 32
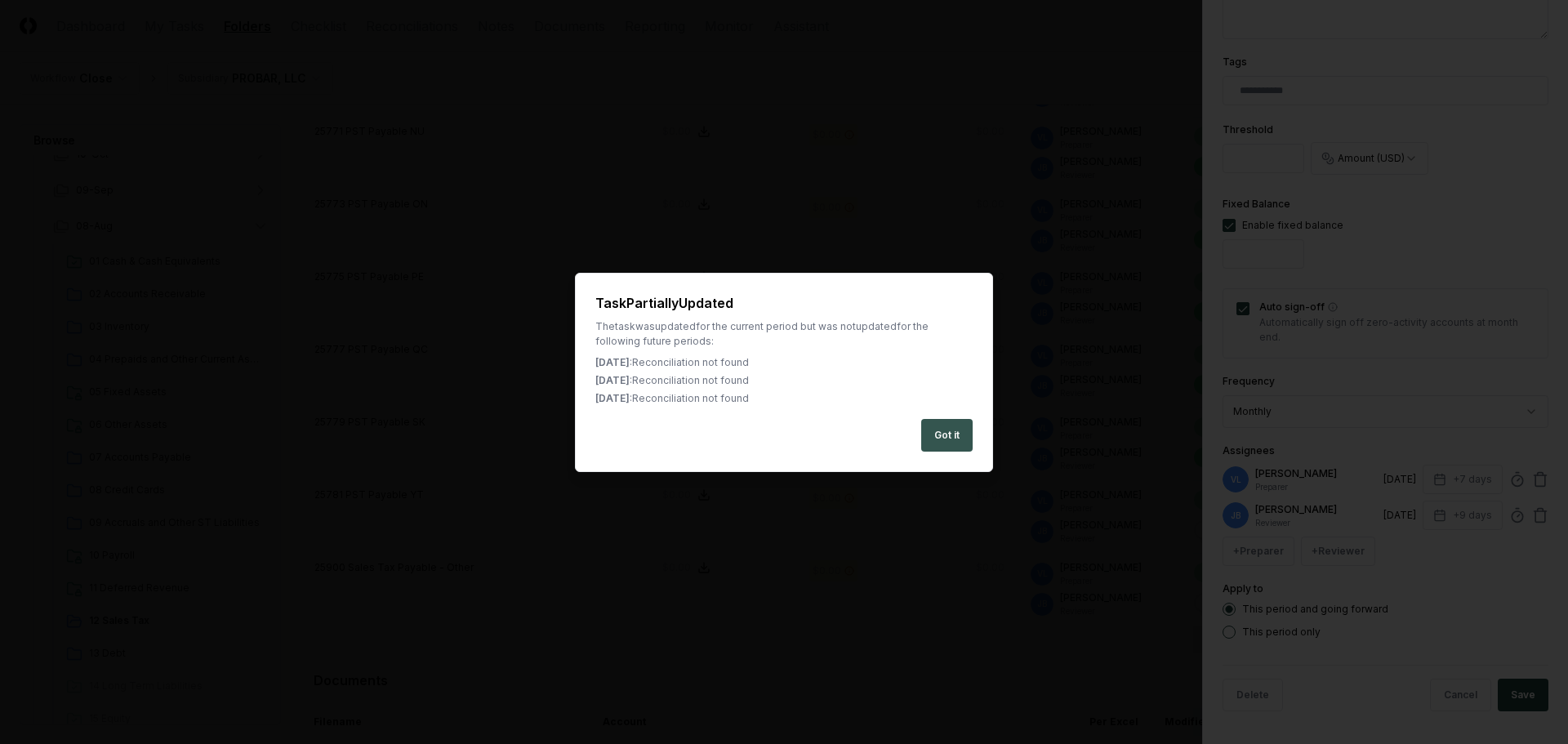
click at [957, 439] on button "Got it" at bounding box center [946, 435] width 52 height 32
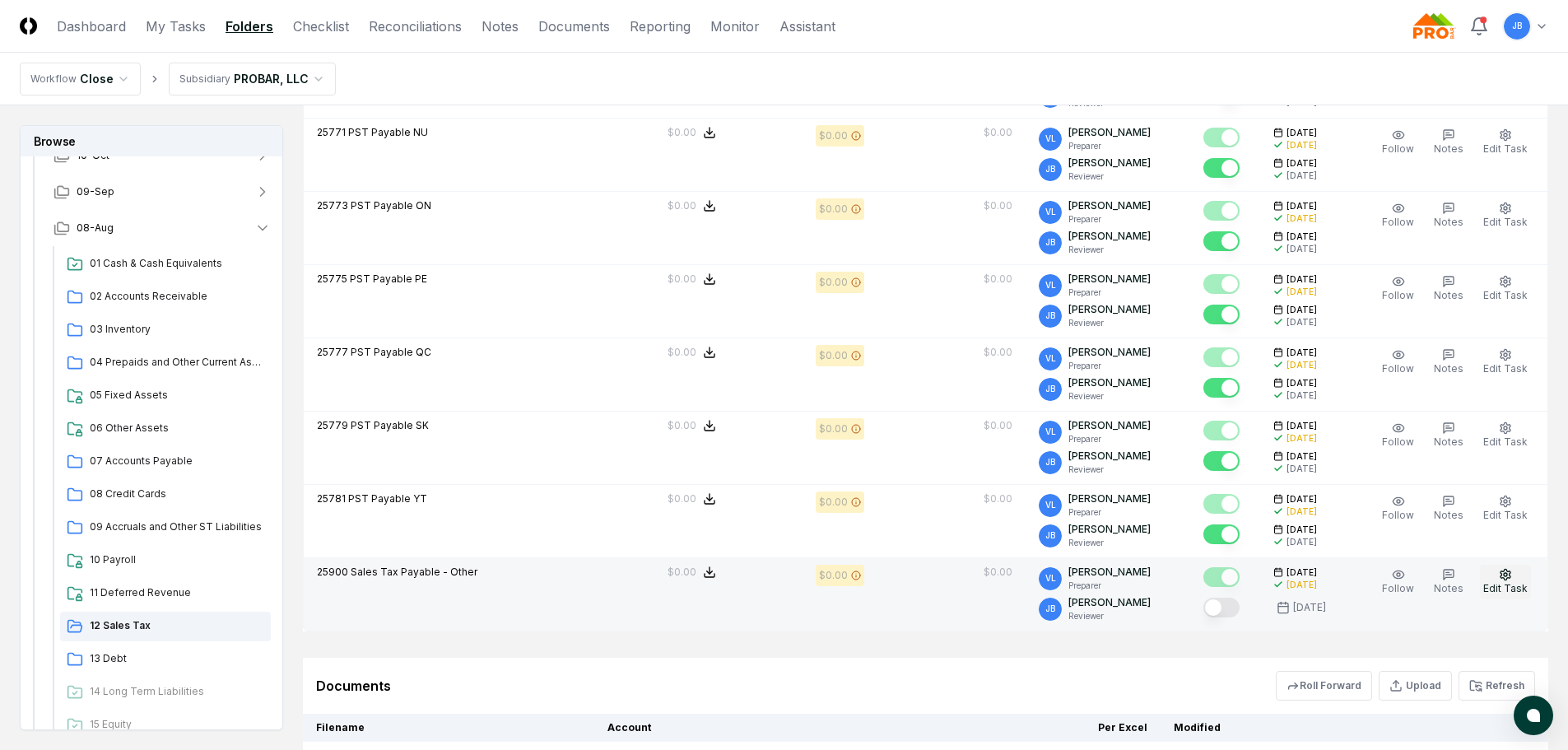
click at [1512, 583] on span "Edit Task" at bounding box center [1505, 588] width 44 height 13
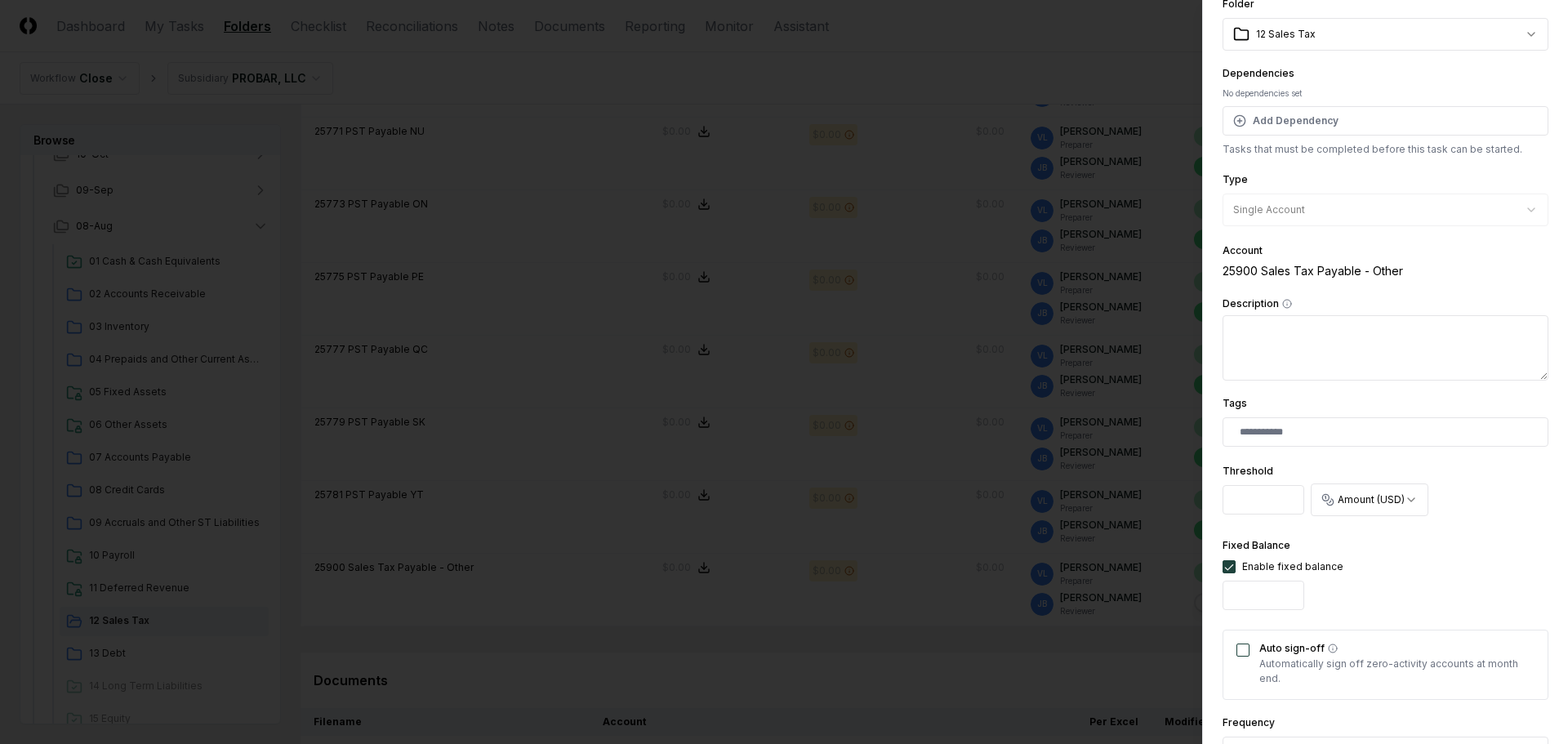
scroll to position [245, 0]
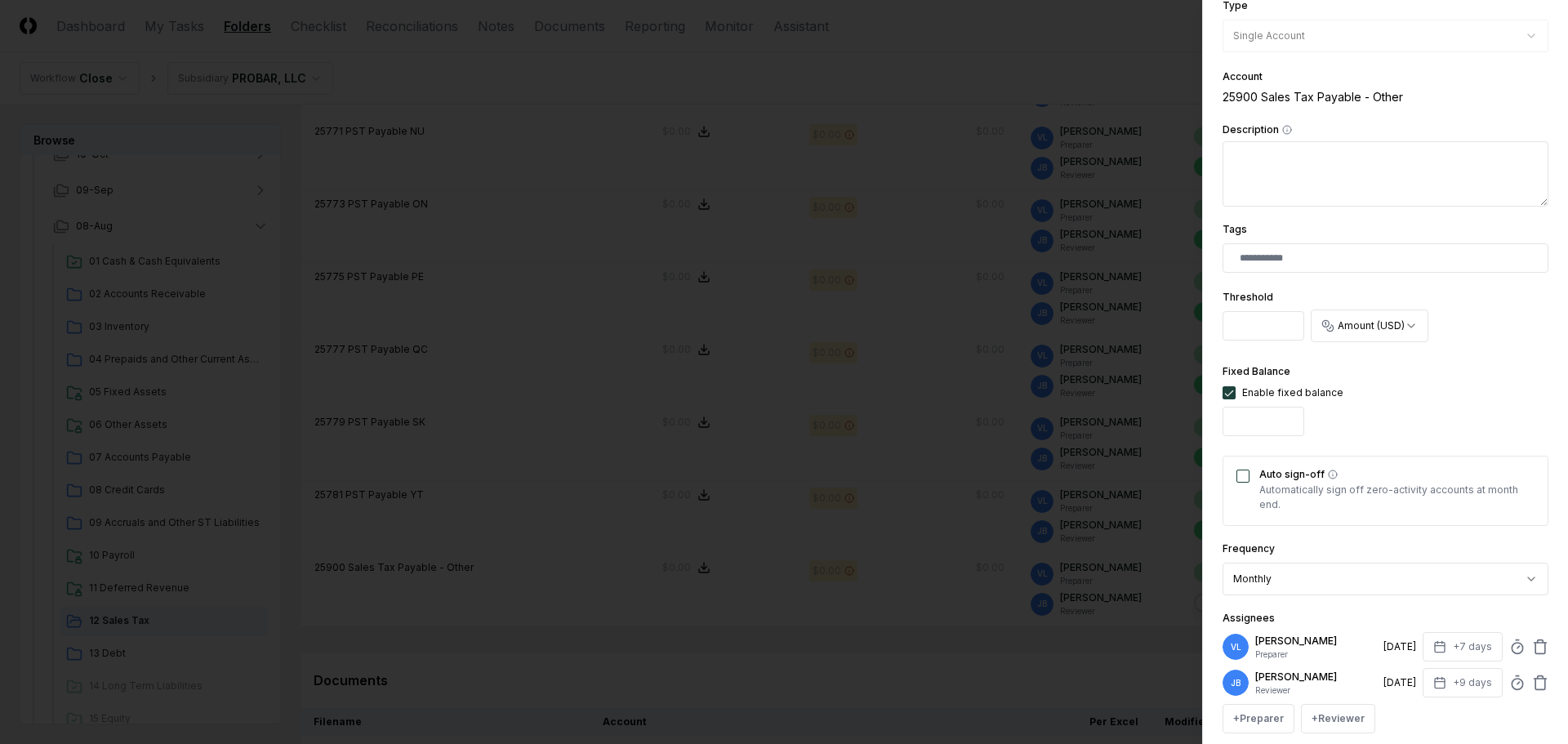
click at [1243, 474] on button "Auto sign-off" at bounding box center [1242, 476] width 13 height 13
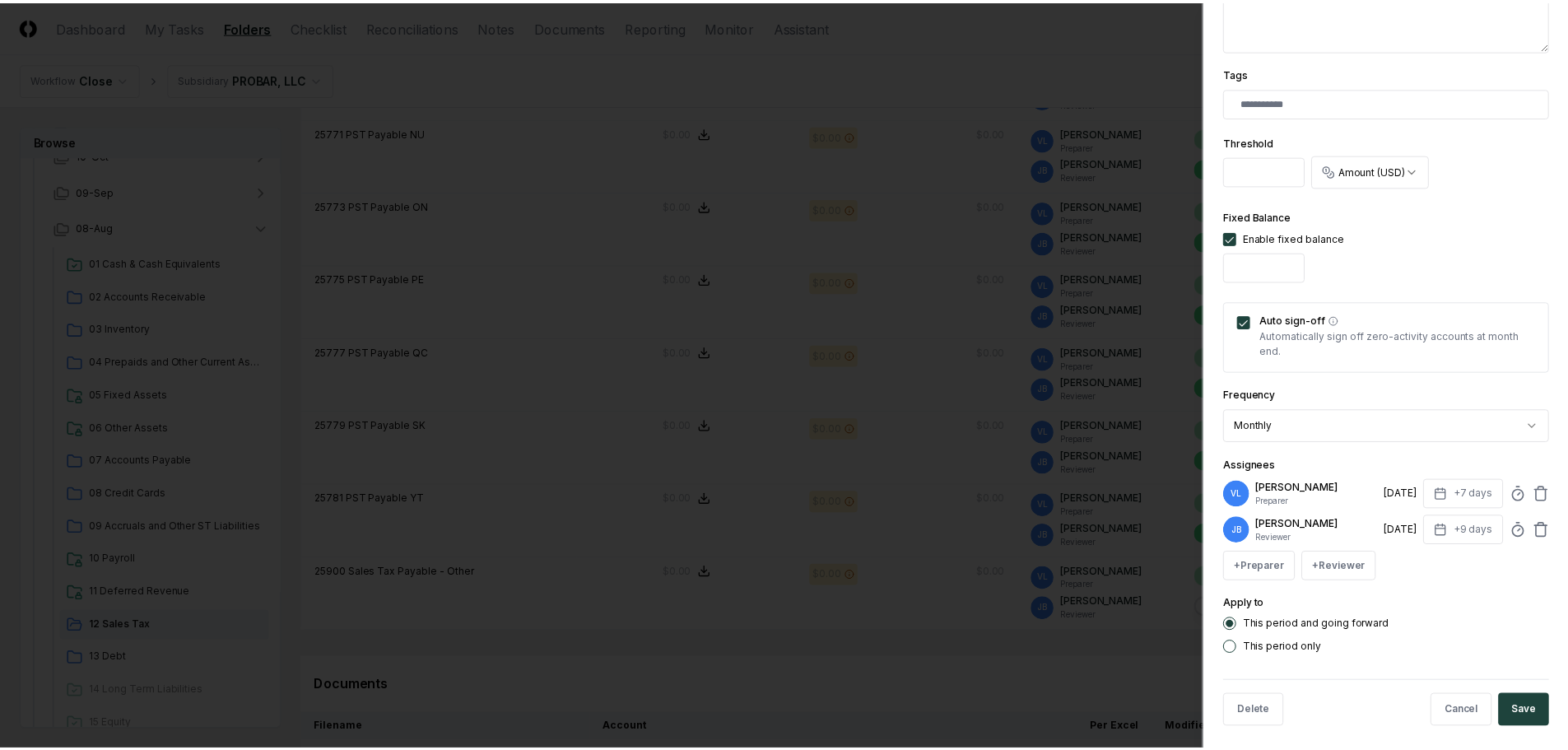
scroll to position [415, 0]
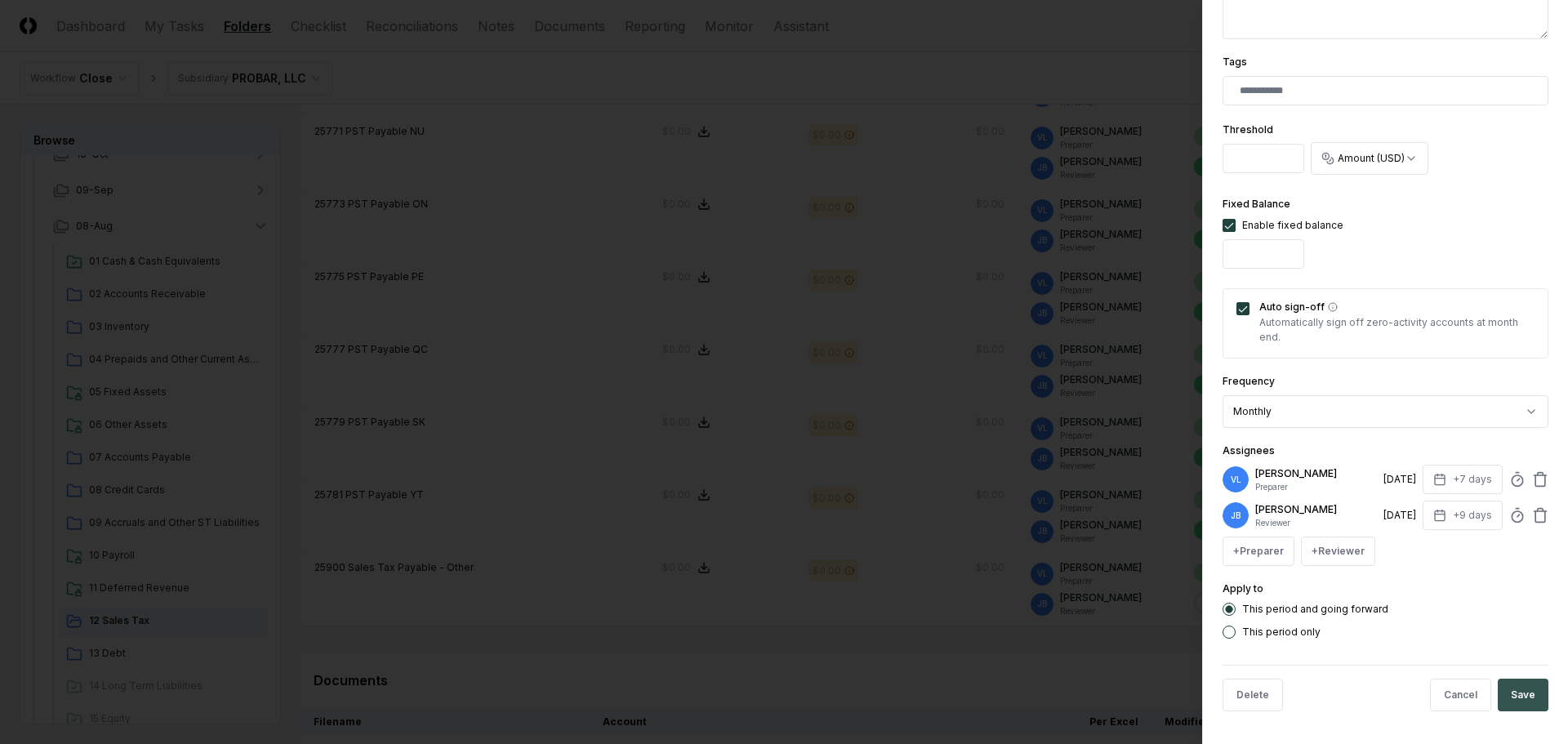
click at [1503, 691] on button "Save" at bounding box center [1523, 694] width 51 height 32
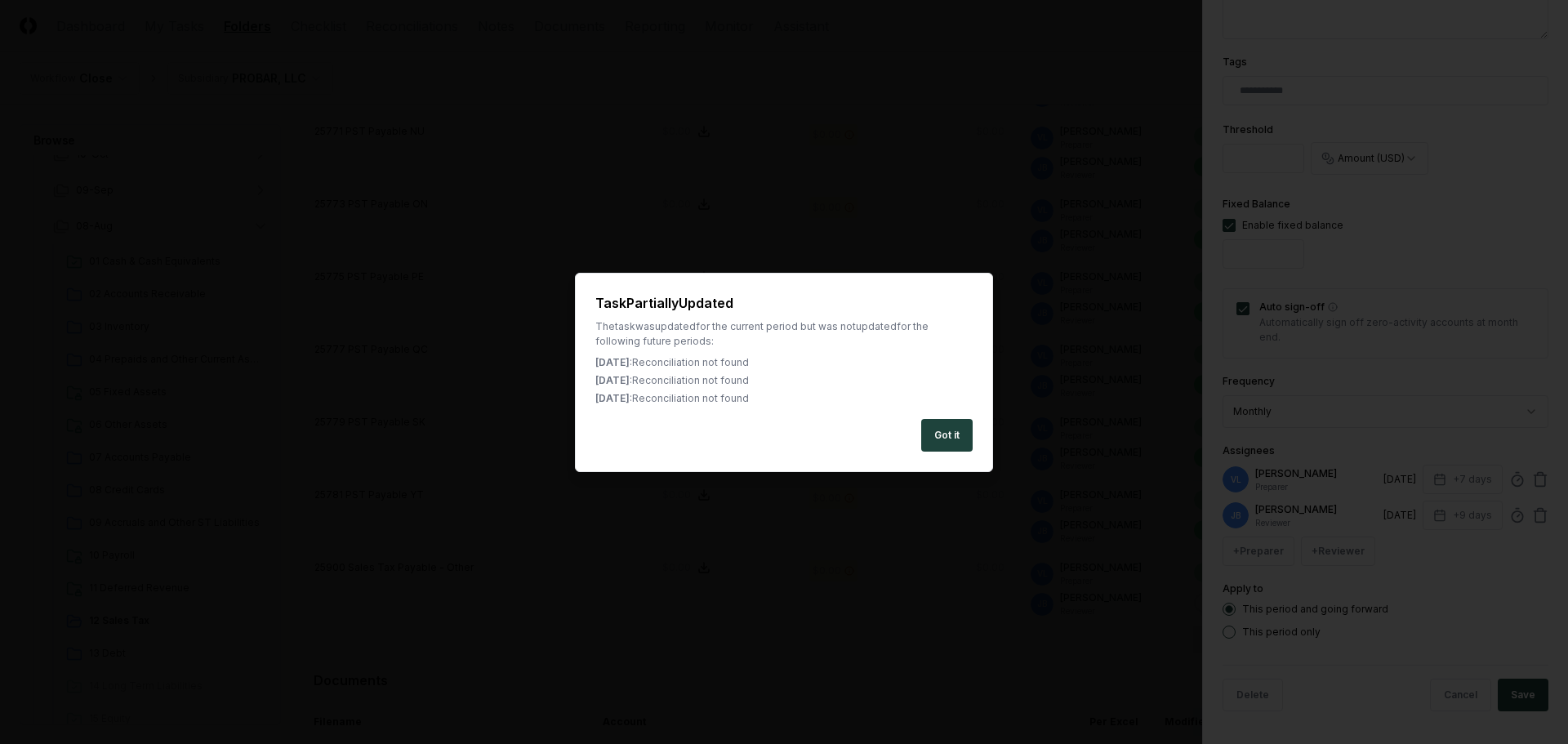
click at [941, 439] on button "Got it" at bounding box center [946, 435] width 52 height 32
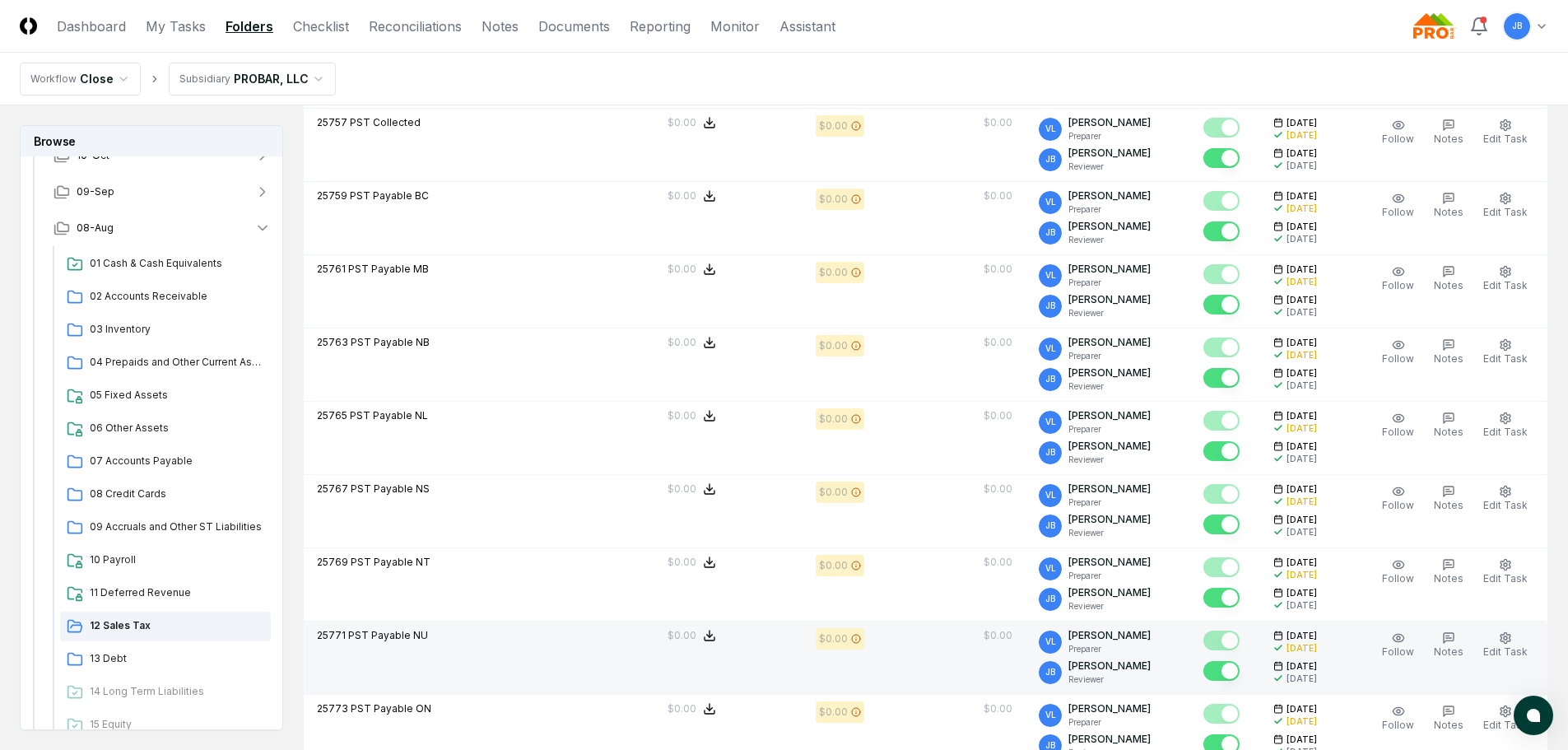
scroll to position [256, 0]
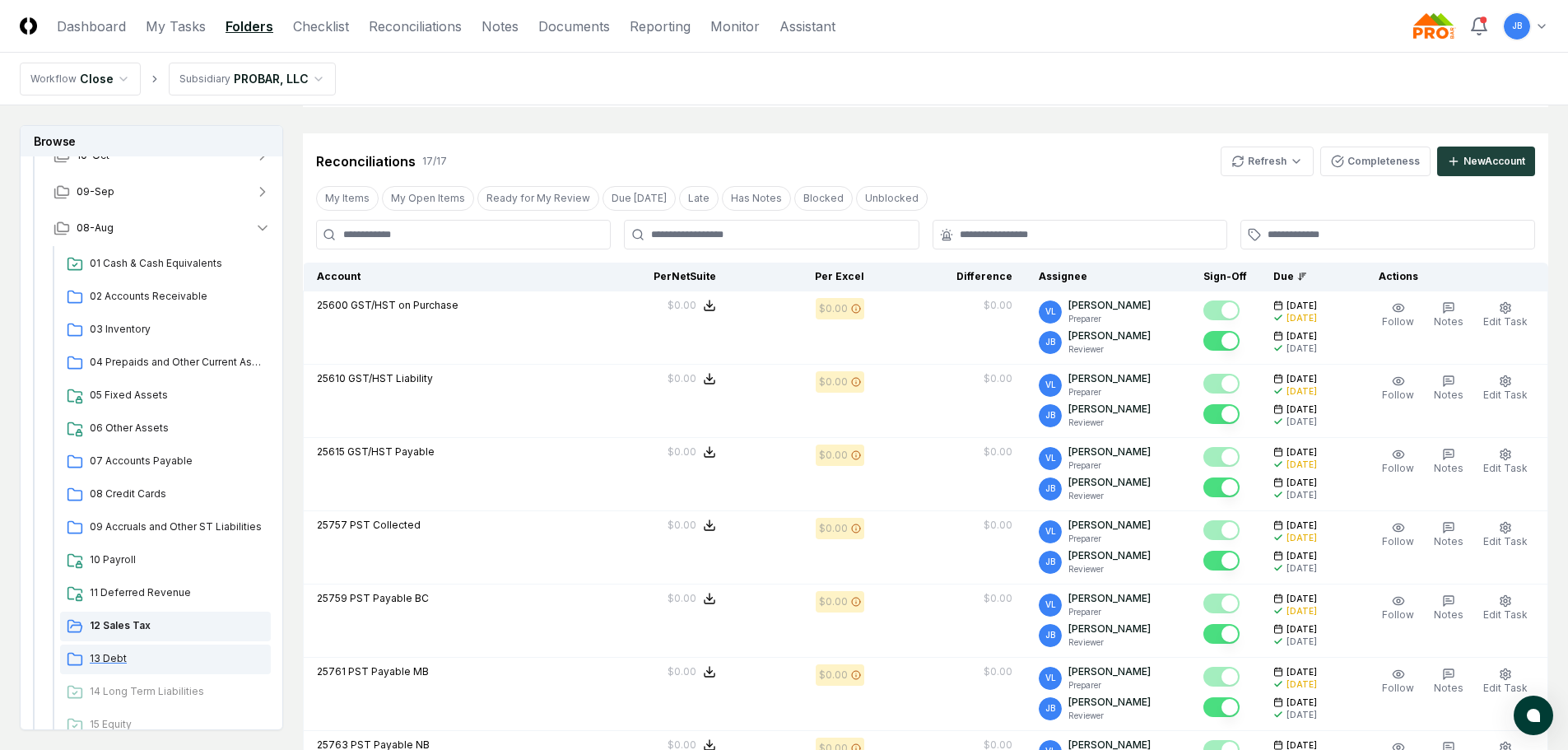
click at [187, 652] on span "13 Debt" at bounding box center [177, 658] width 175 height 15
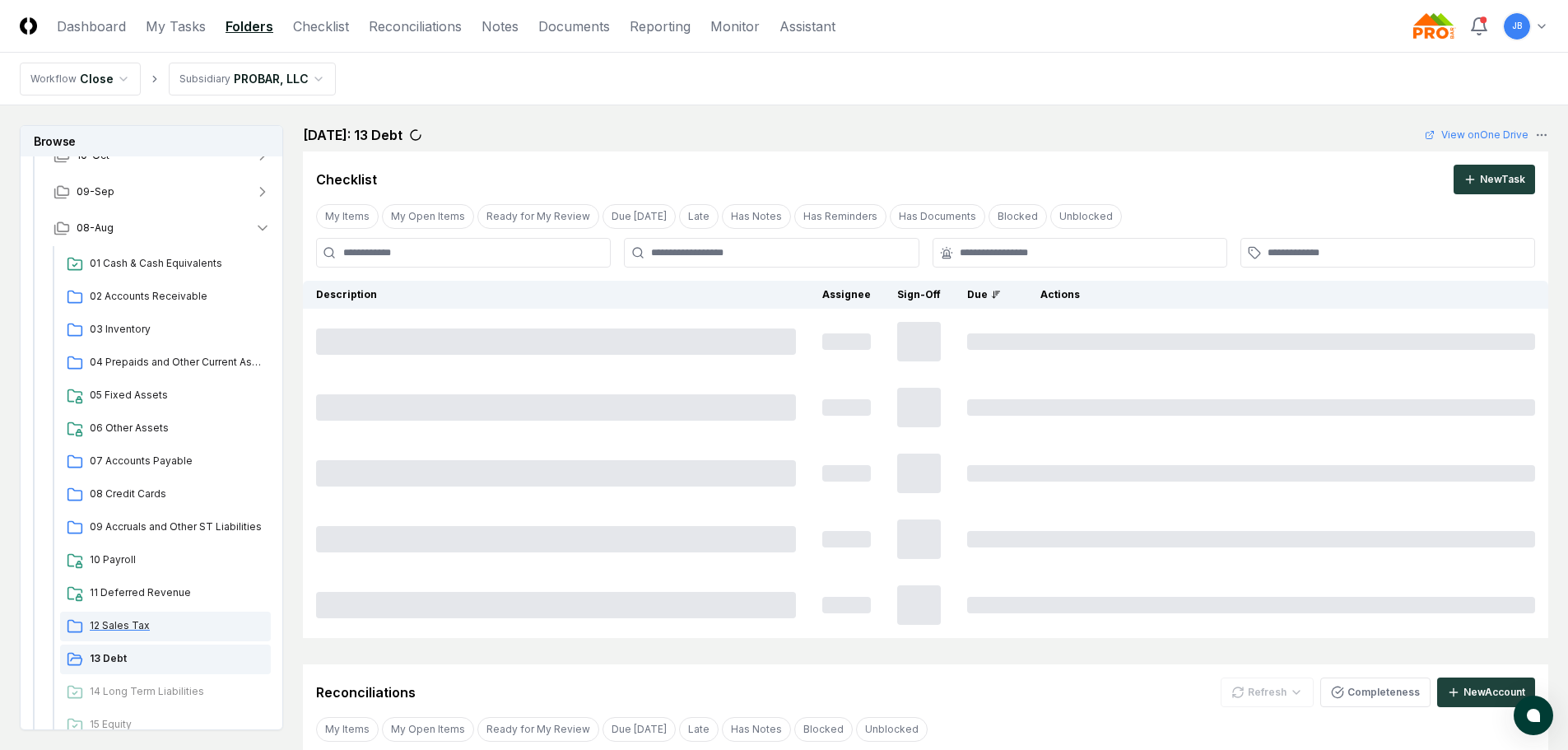
click at [180, 634] on div "12 Sales Tax" at bounding box center [166, 627] width 211 height 30
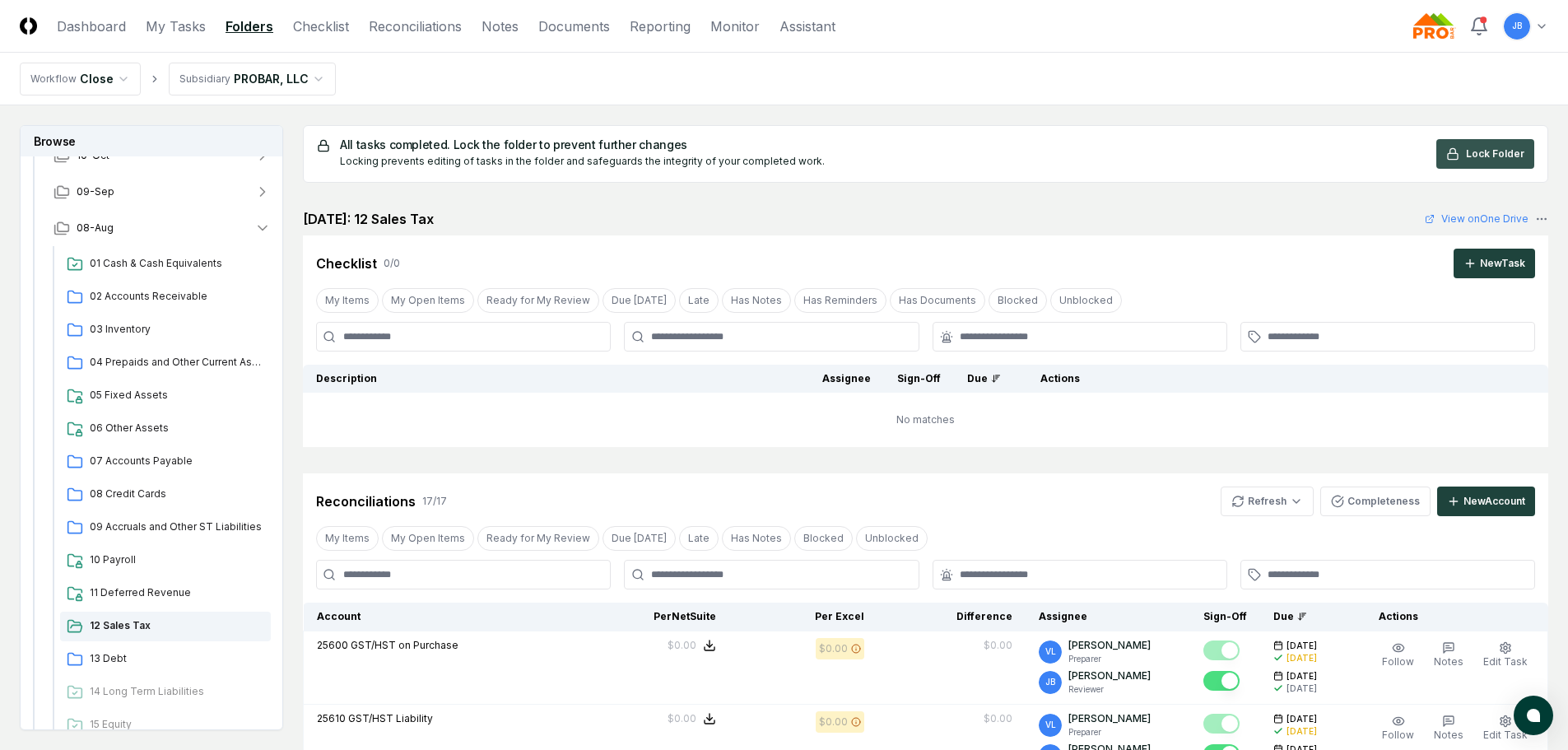
click at [1507, 155] on span "Lock Folder" at bounding box center [1495, 153] width 58 height 15
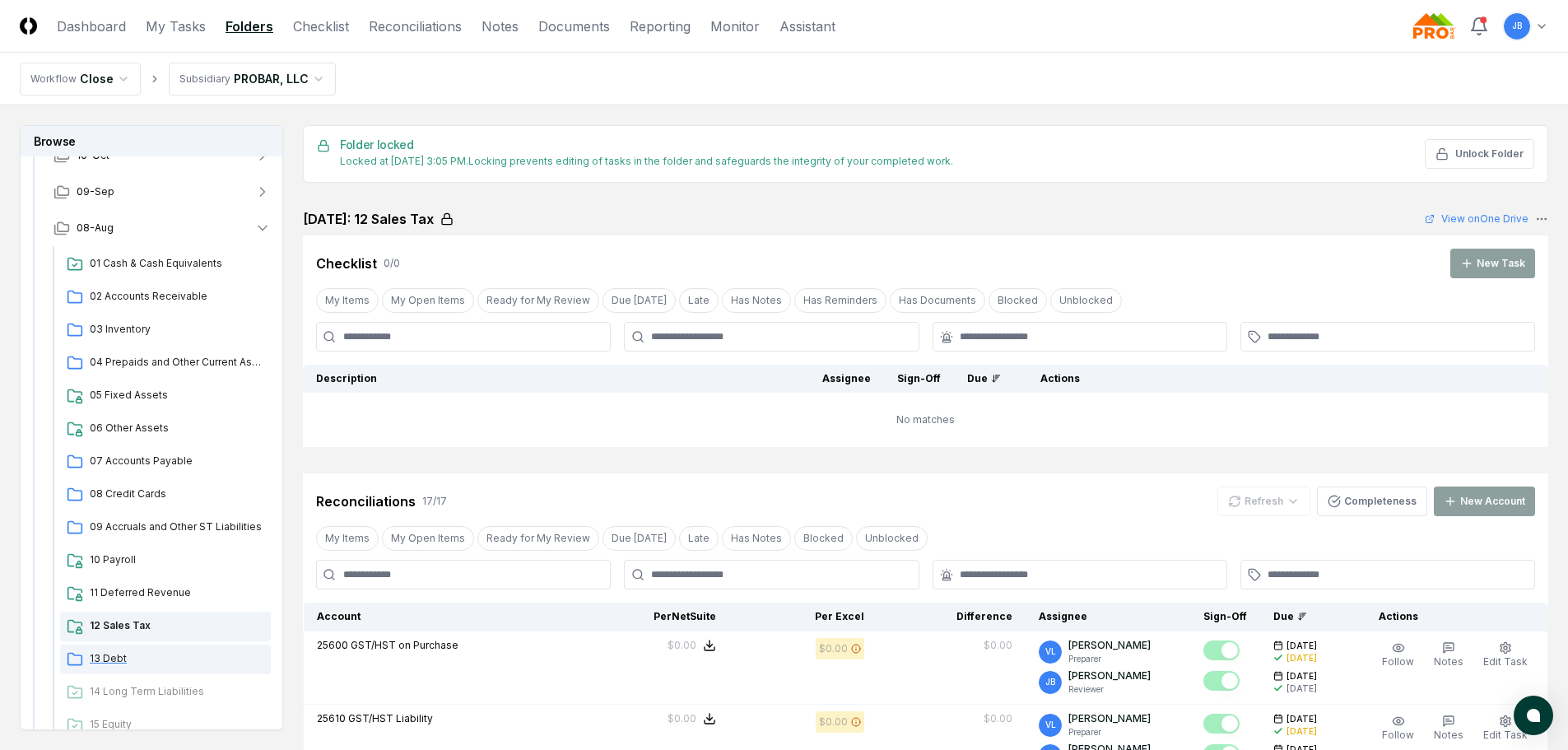
click at [90, 658] on span "13 Debt" at bounding box center [177, 658] width 175 height 15
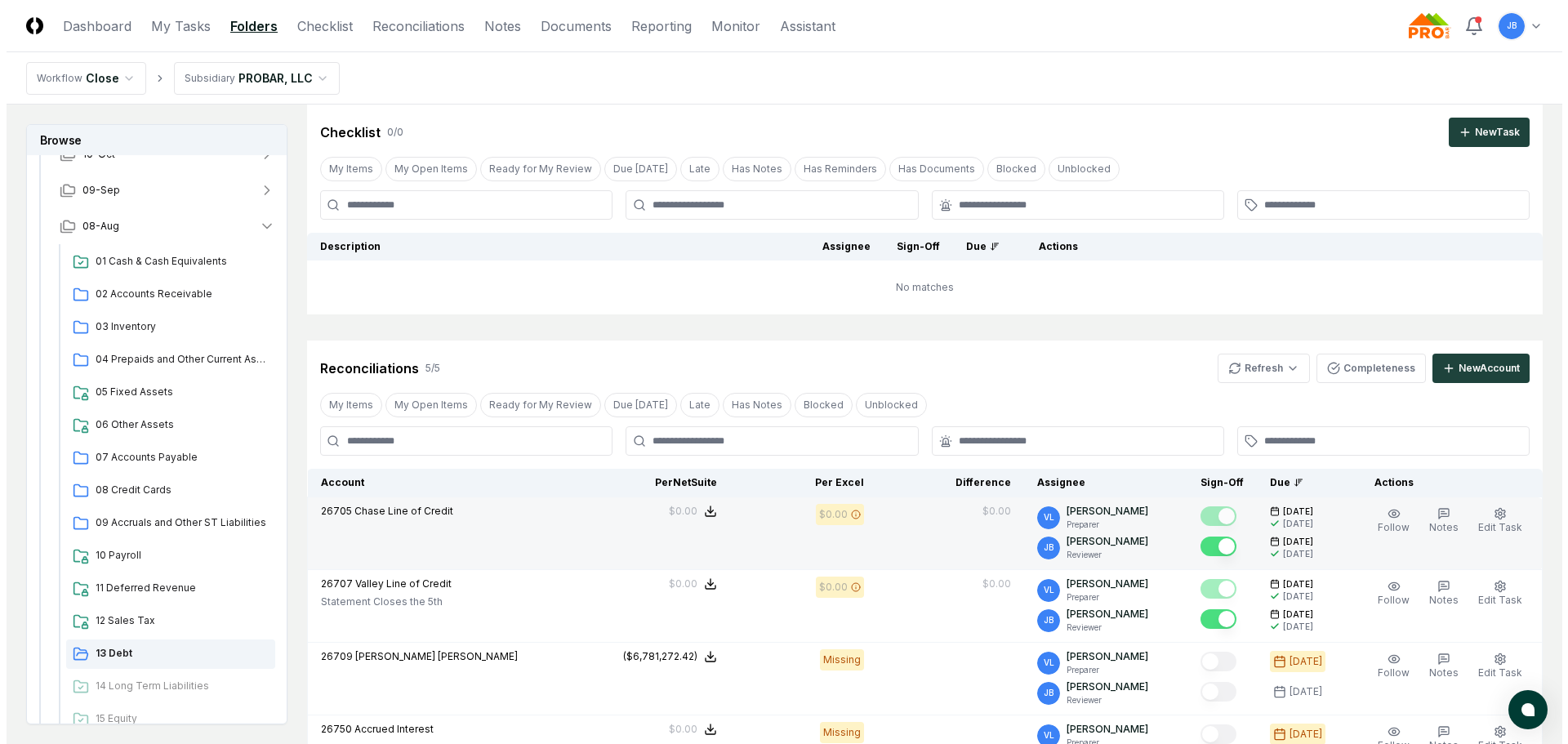
scroll to position [81, 0]
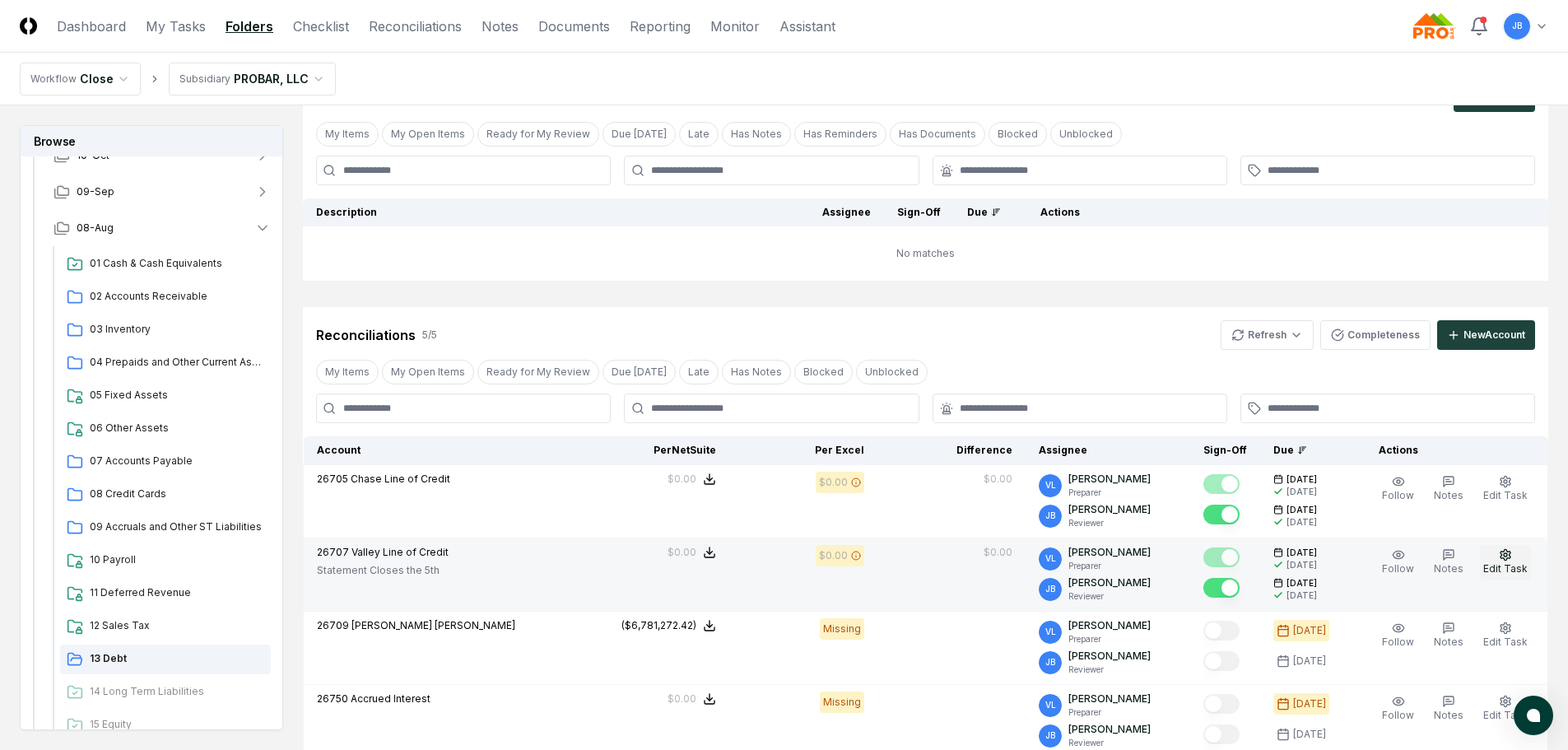
click at [1520, 557] on button "Edit Task" at bounding box center [1506, 562] width 51 height 35
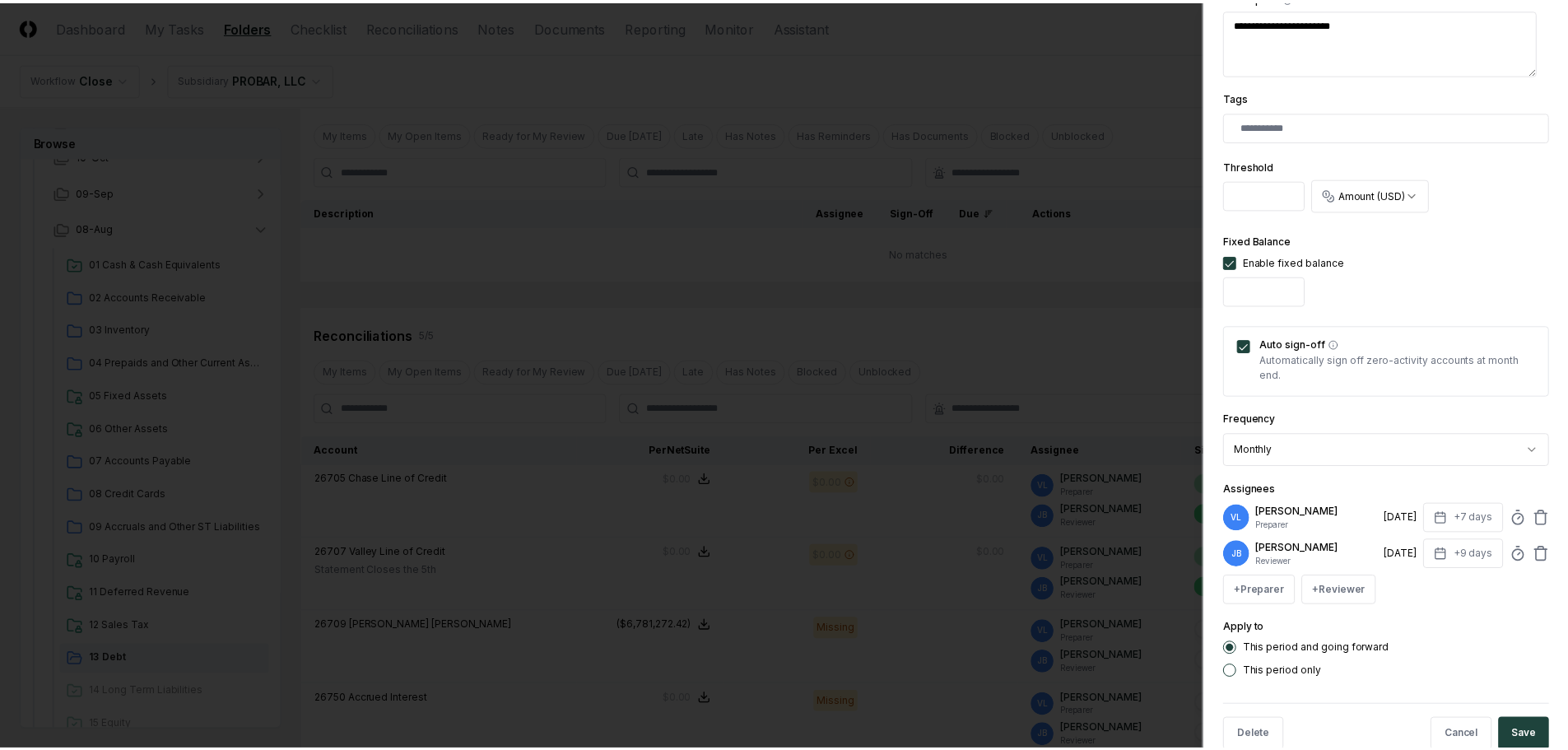
scroll to position [412, 0]
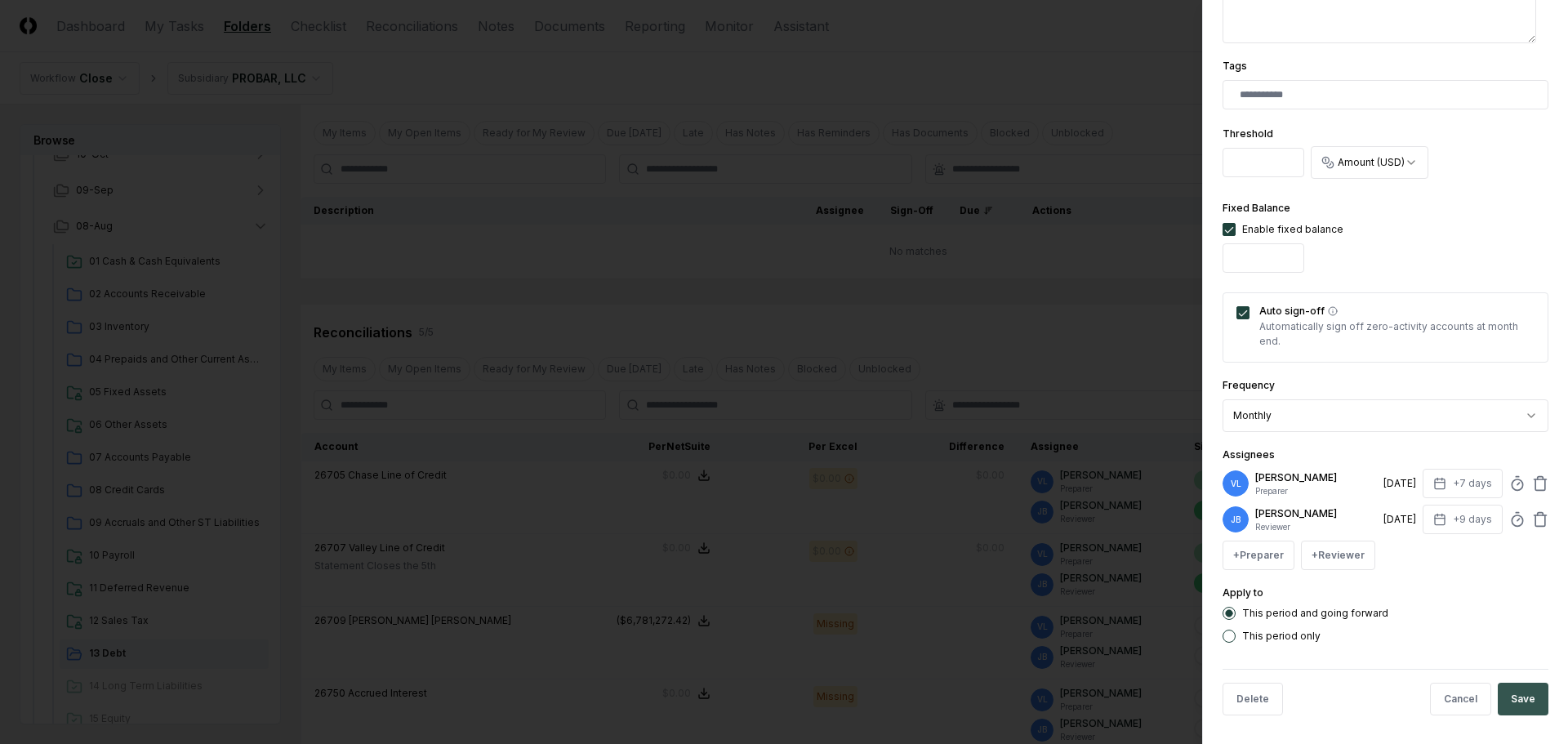
click at [1522, 699] on button "Save" at bounding box center [1523, 698] width 51 height 32
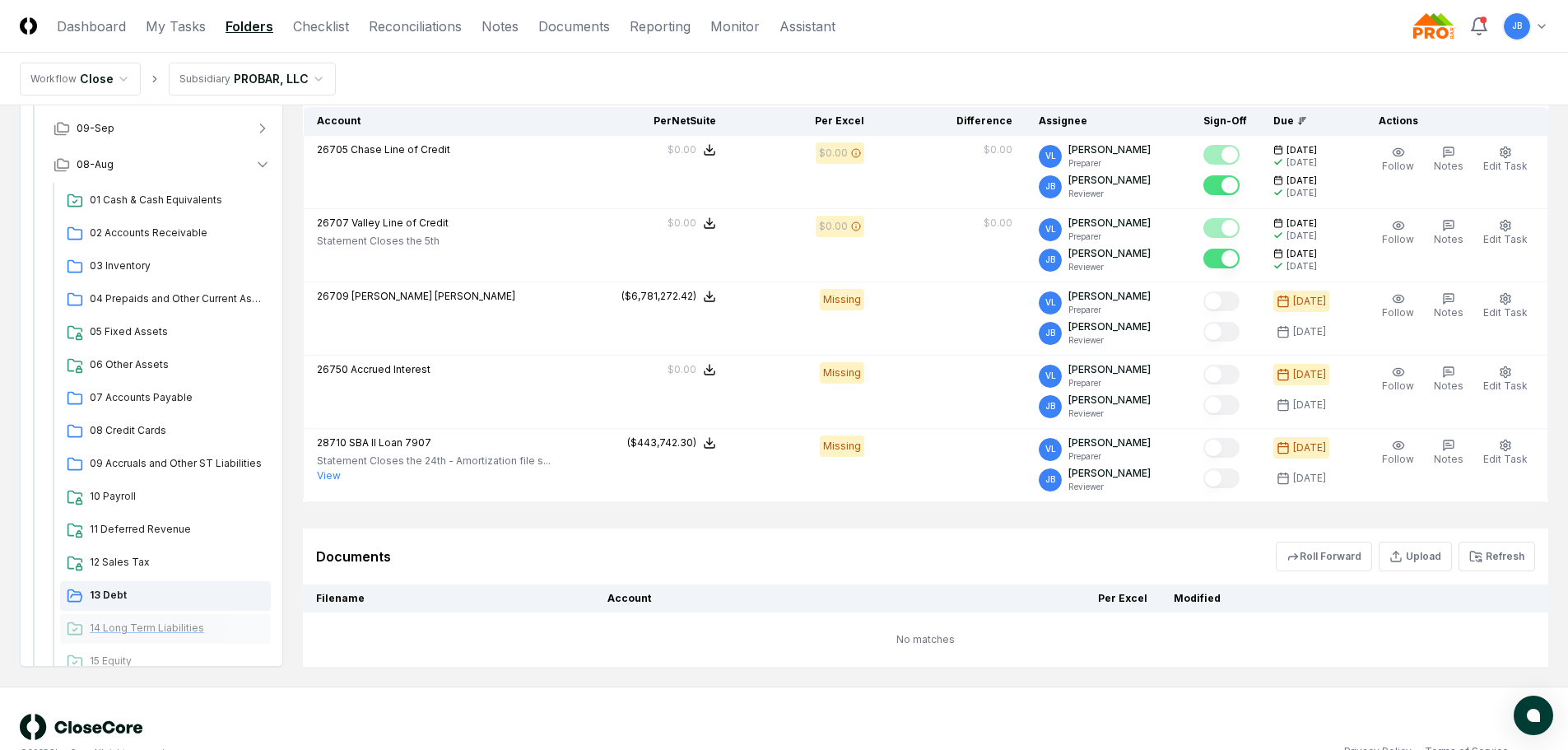
click at [167, 634] on span "14 Long Term Liabilities" at bounding box center [177, 628] width 175 height 15
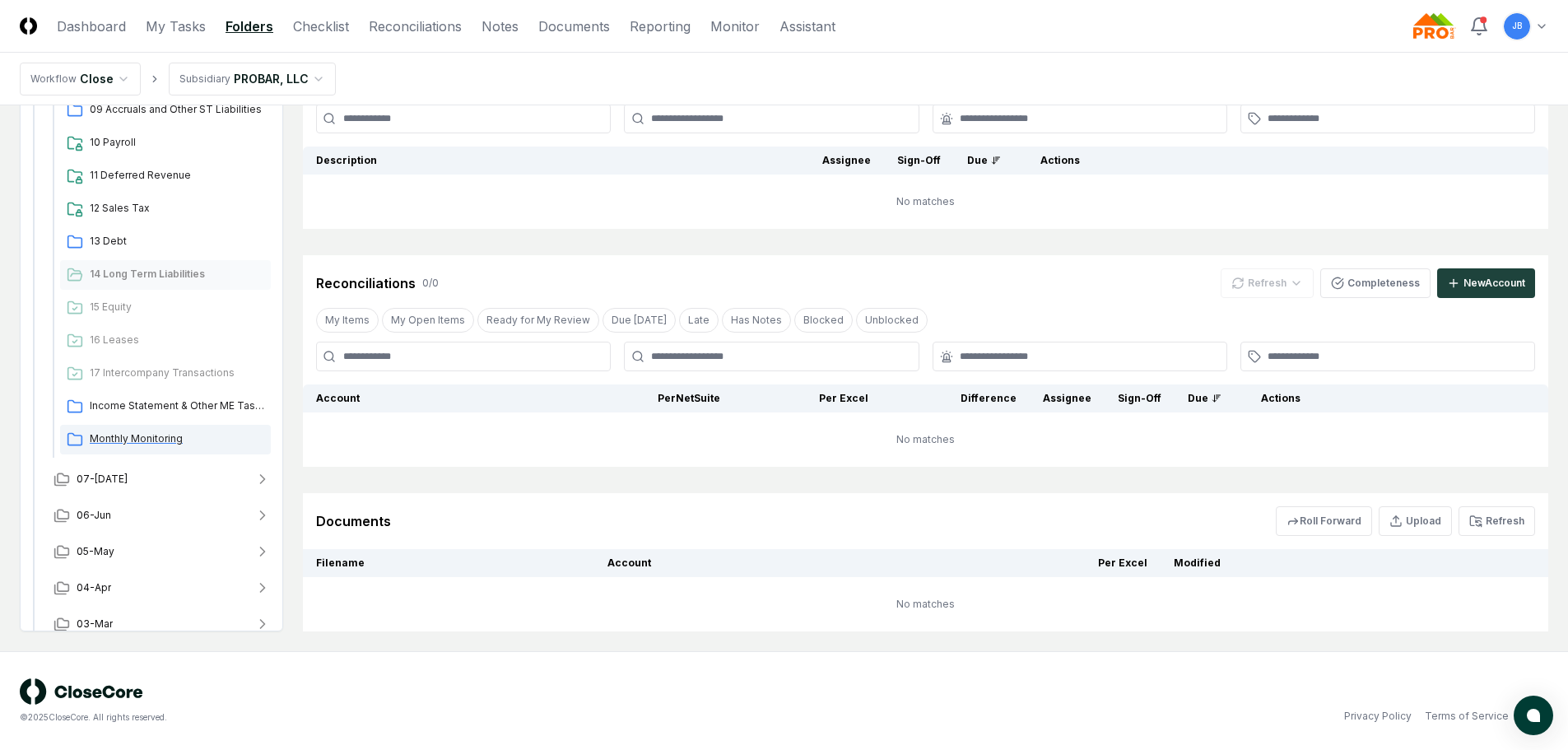
scroll to position [494, 0]
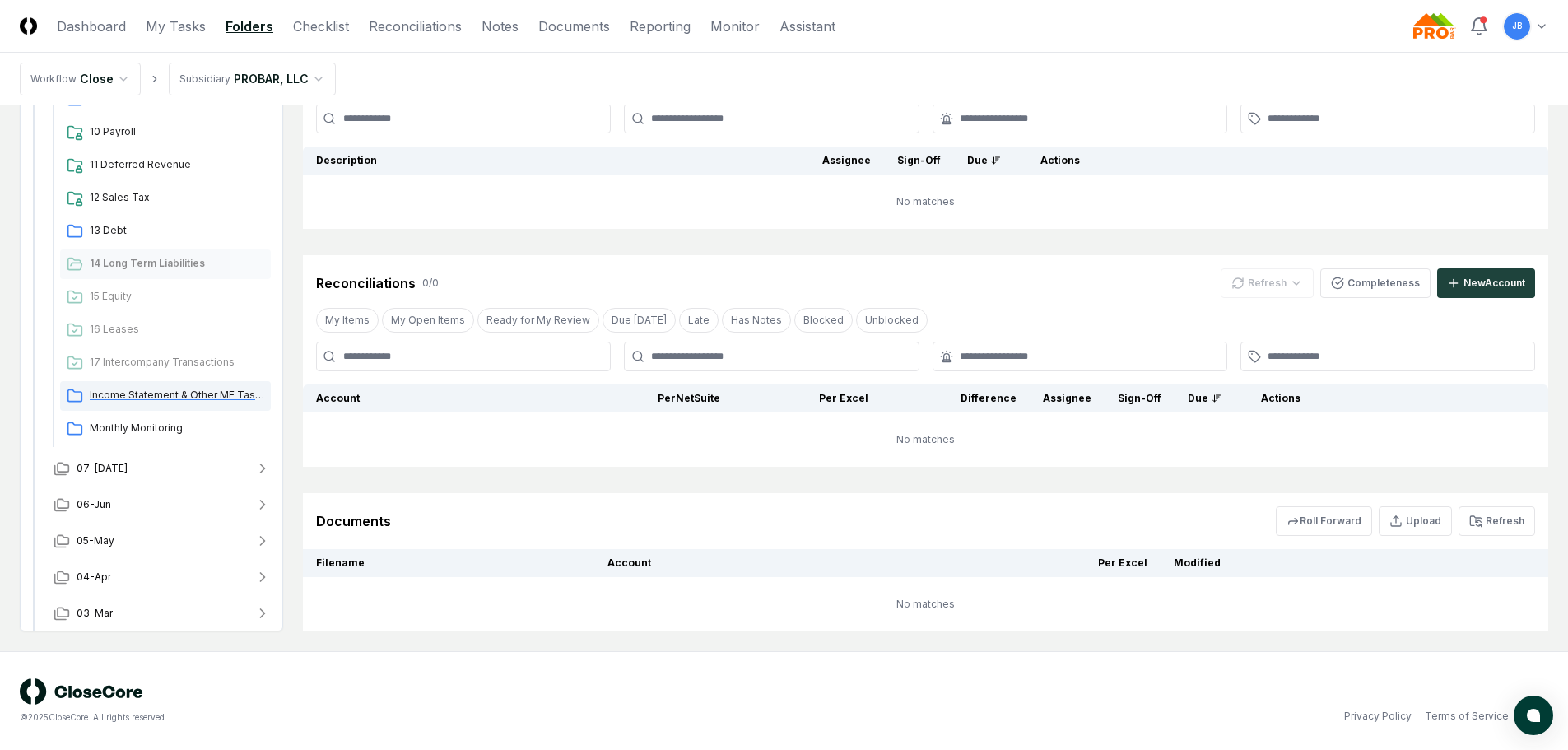
click at [170, 396] on span "Income Statement & Other ME Tasks" at bounding box center [177, 395] width 175 height 15
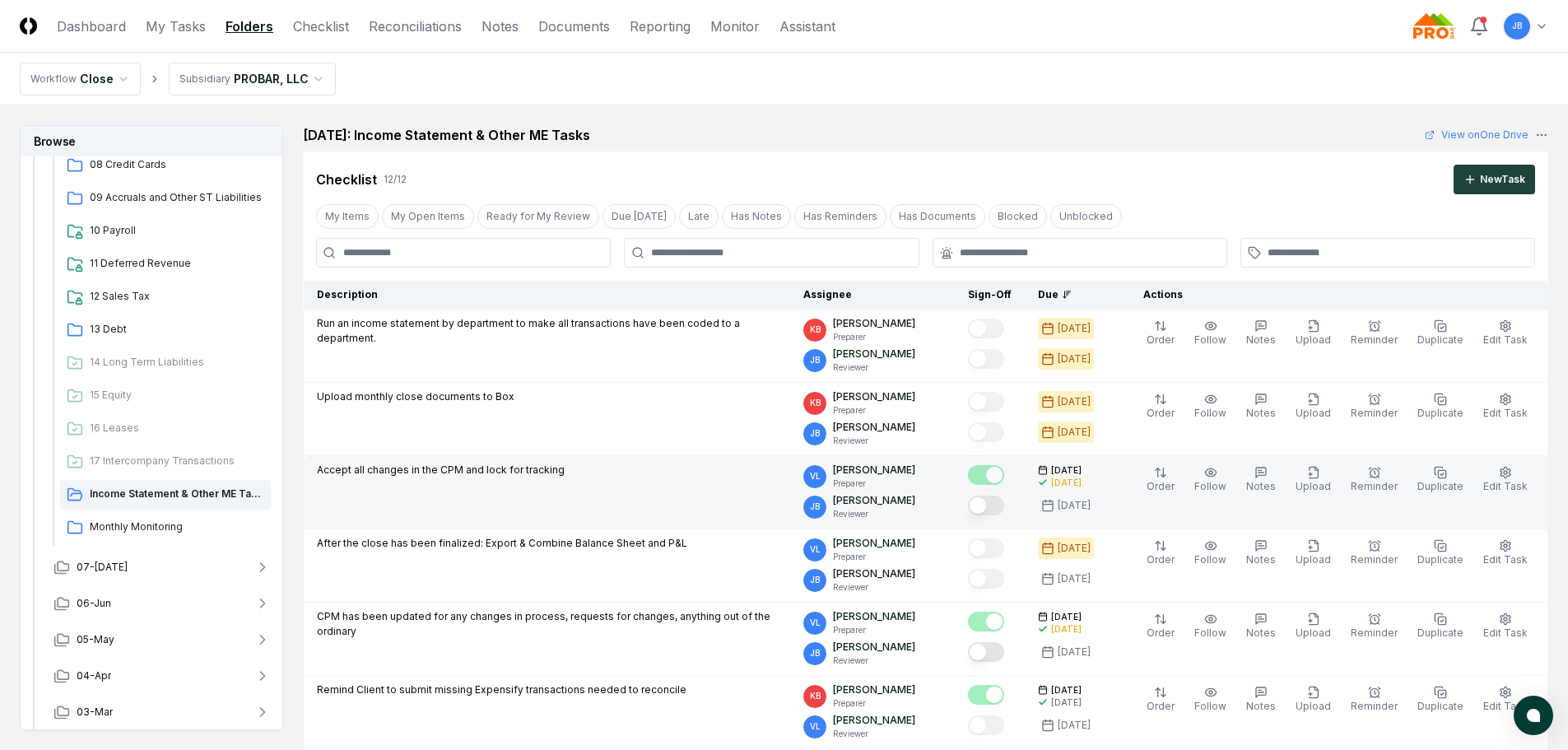
click at [993, 511] on button "Mark complete" at bounding box center [986, 505] width 37 height 20
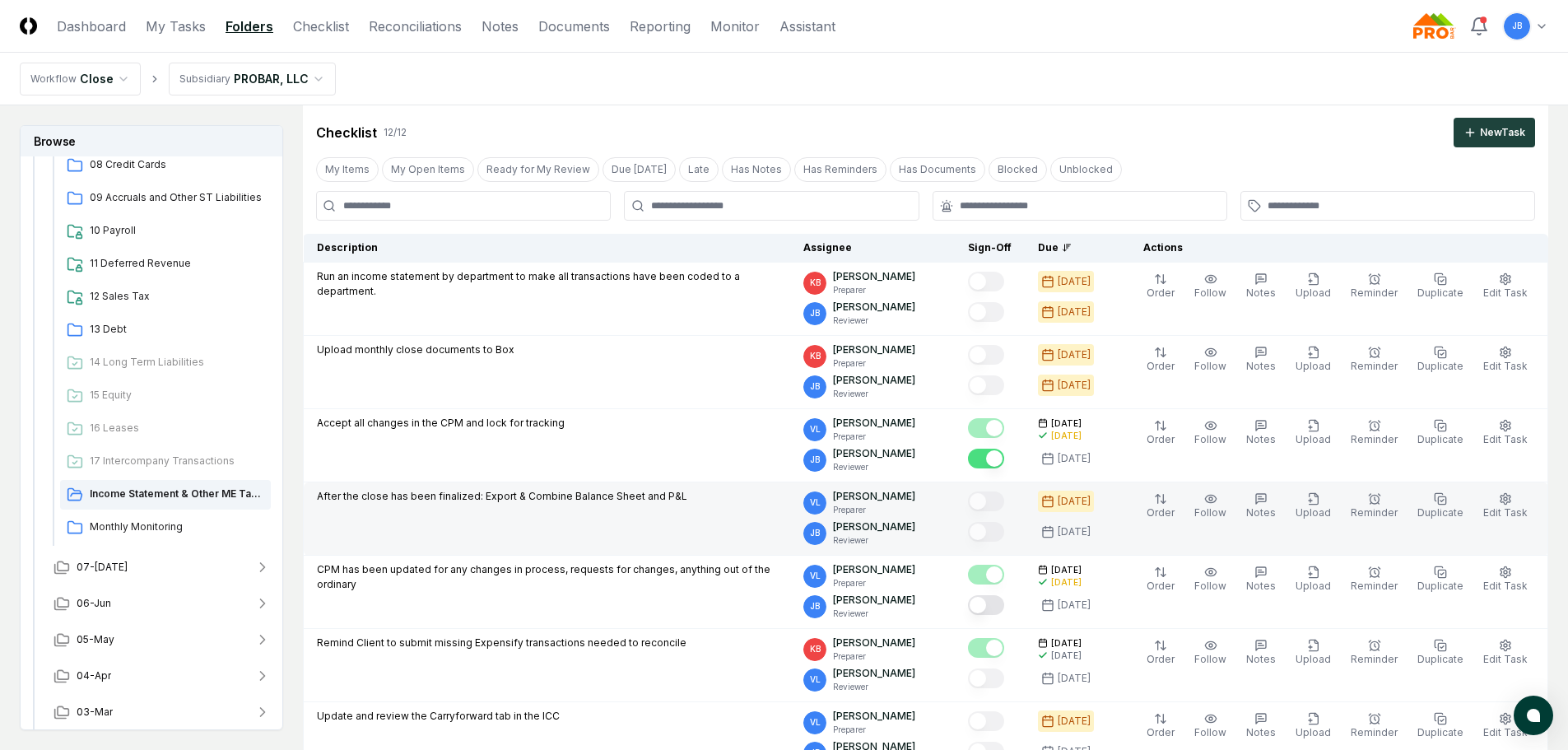
scroll to position [165, 0]
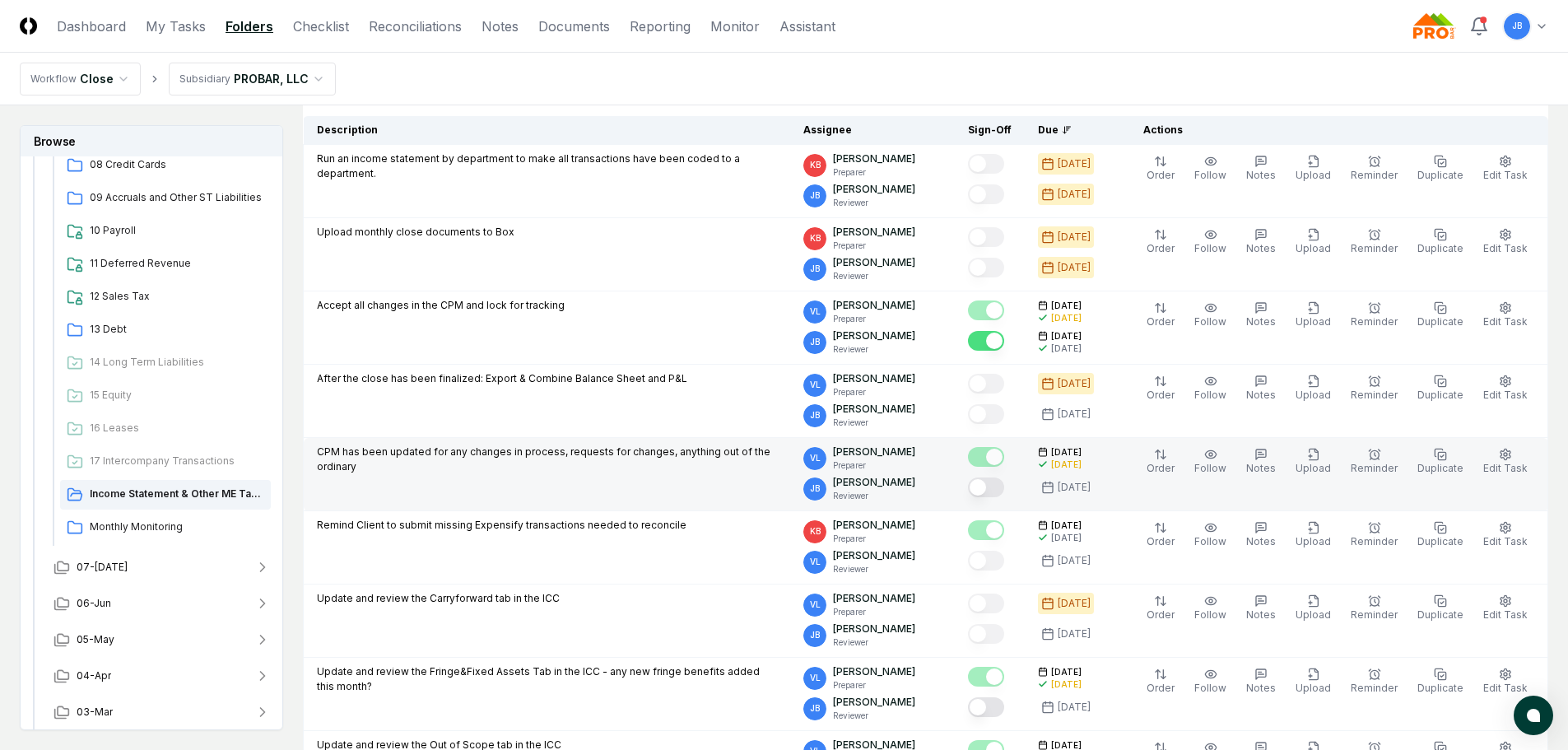
click at [1004, 489] on button "Mark complete" at bounding box center [986, 488] width 37 height 20
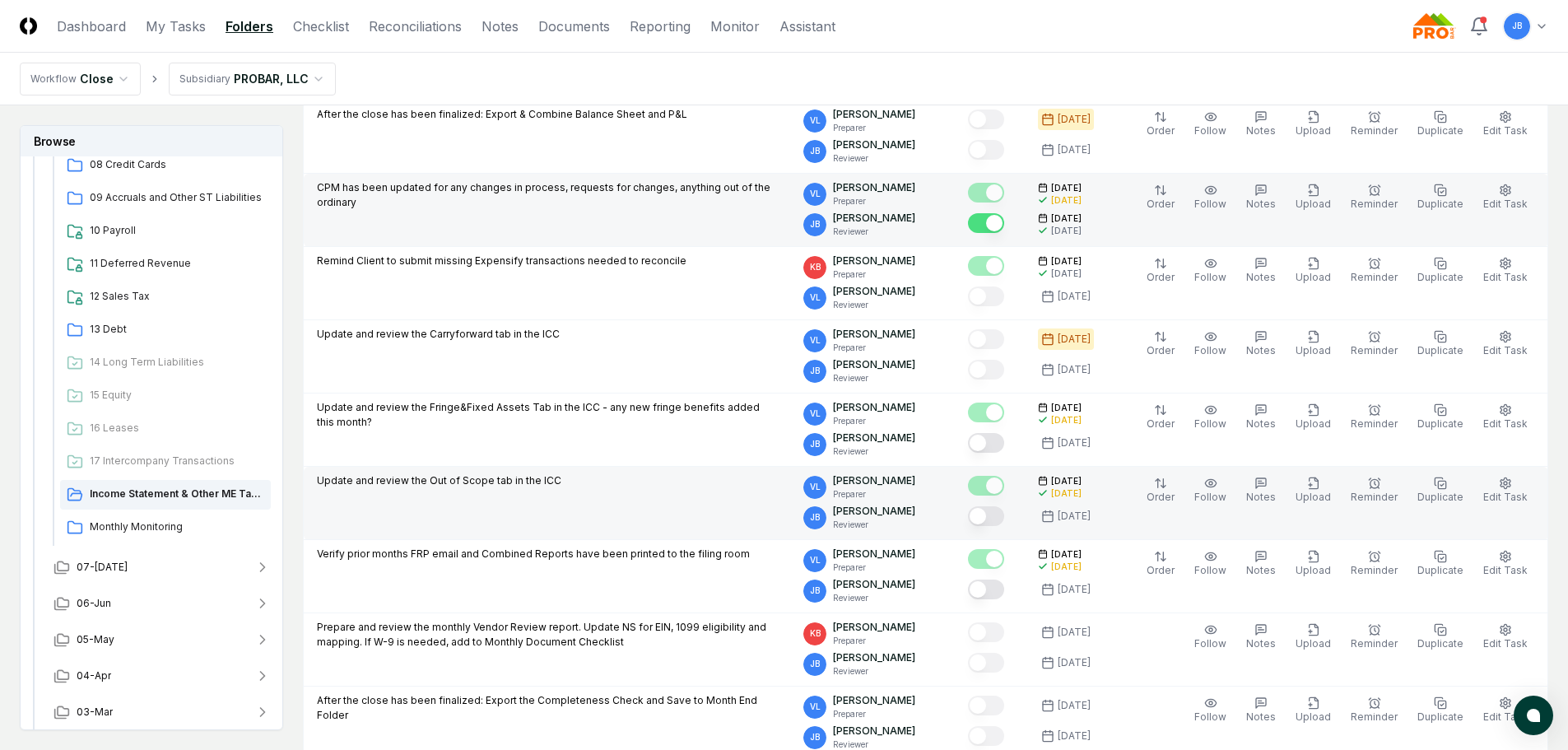
scroll to position [494, 0]
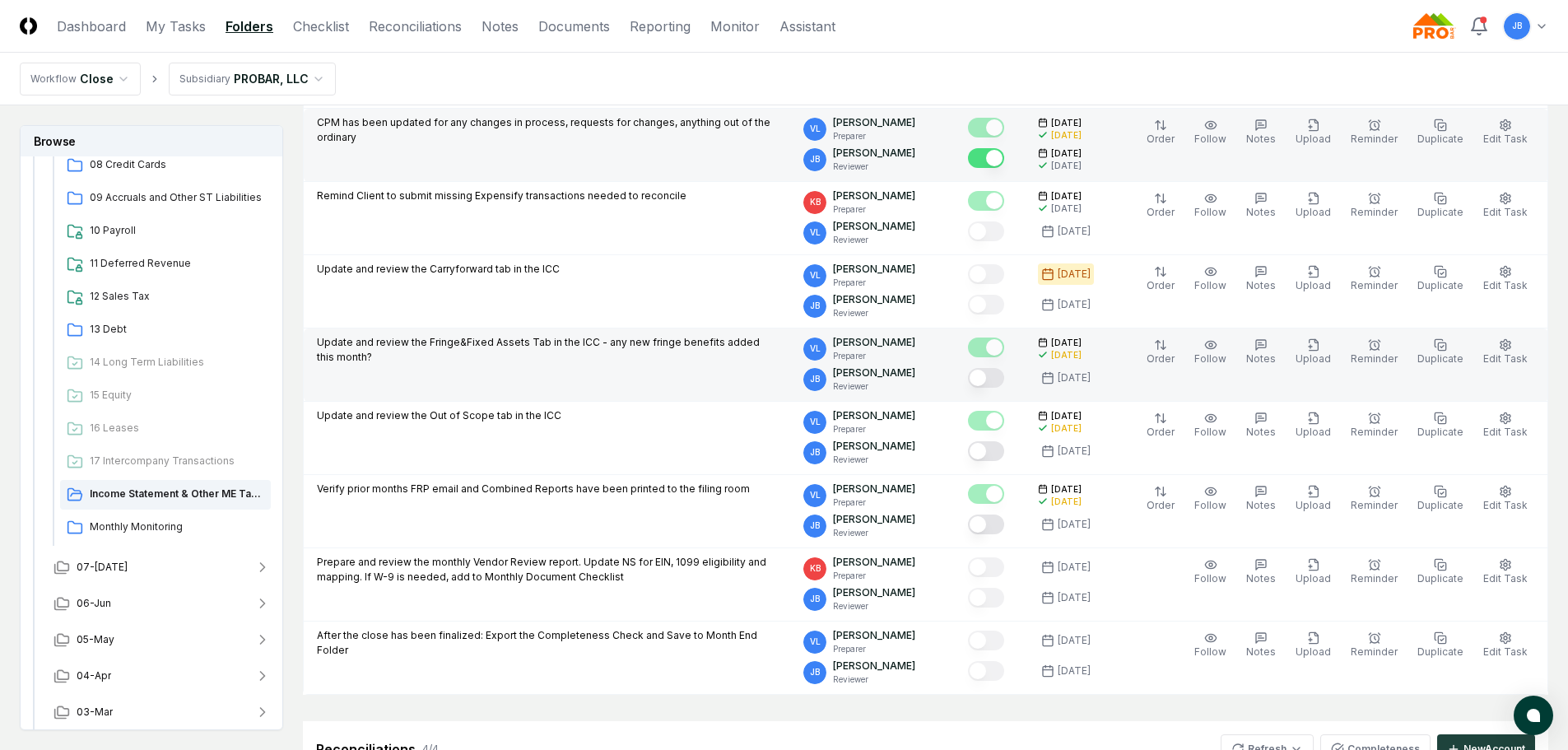
click at [996, 384] on button "Mark complete" at bounding box center [986, 378] width 37 height 20
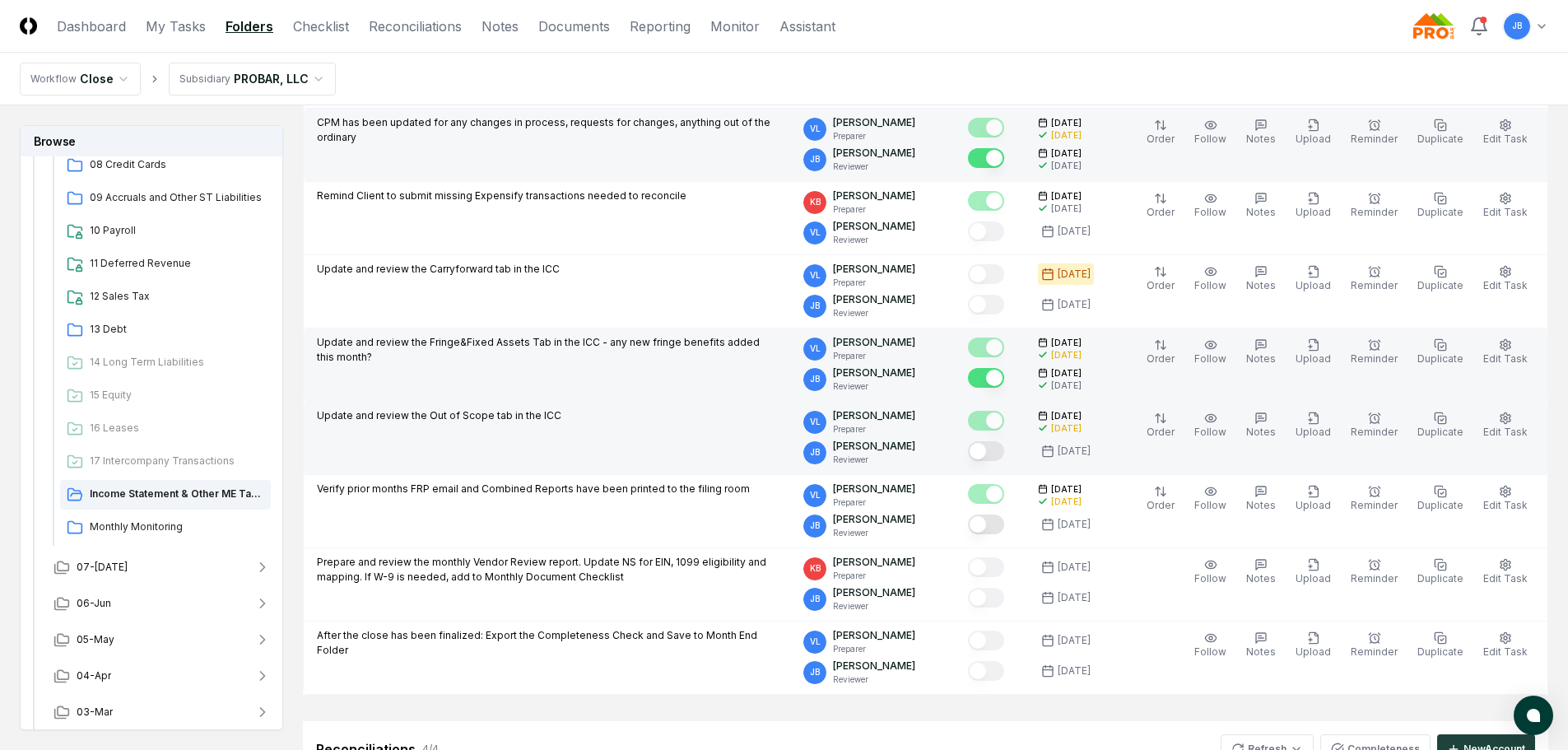
click at [994, 451] on button "Mark complete" at bounding box center [986, 451] width 37 height 20
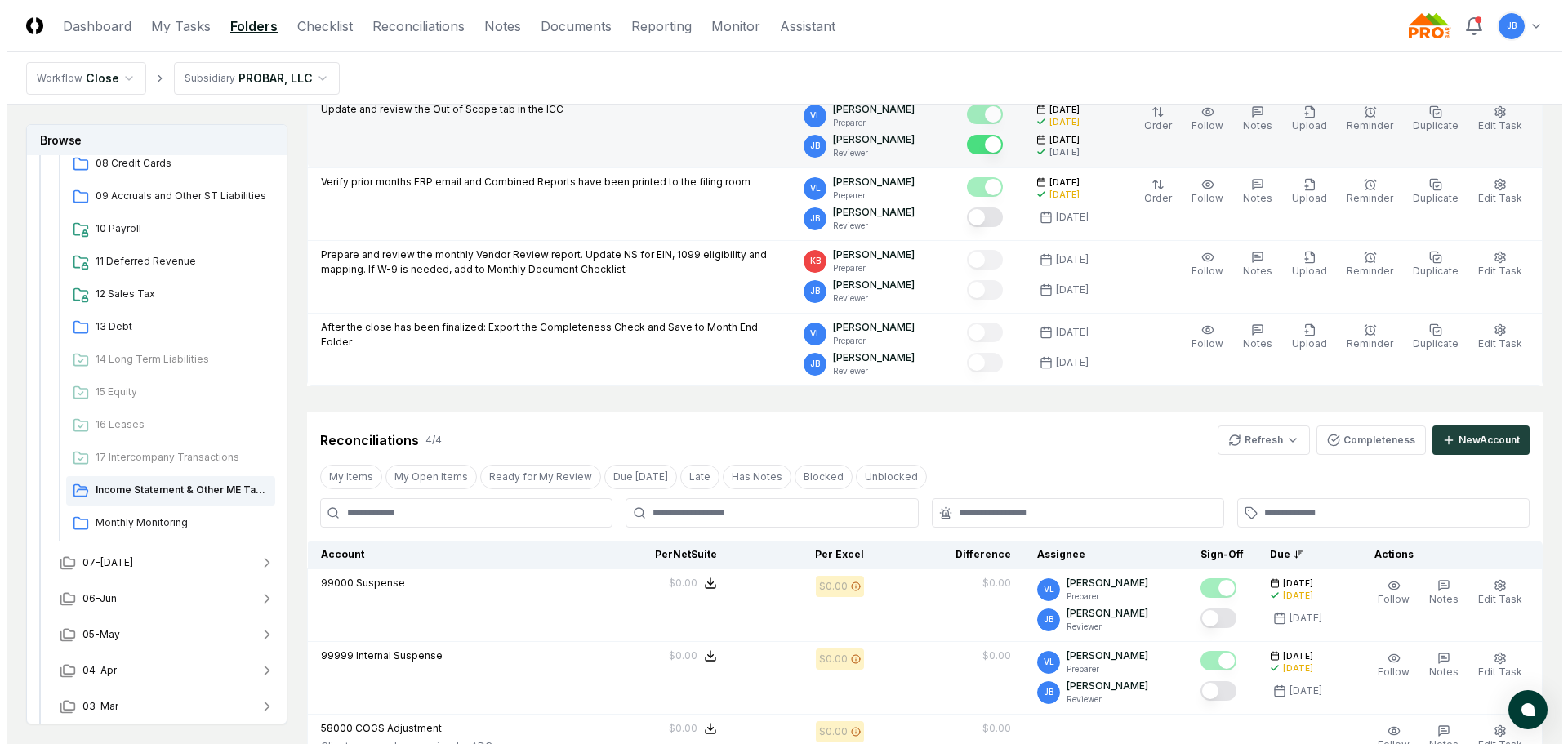
scroll to position [980, 0]
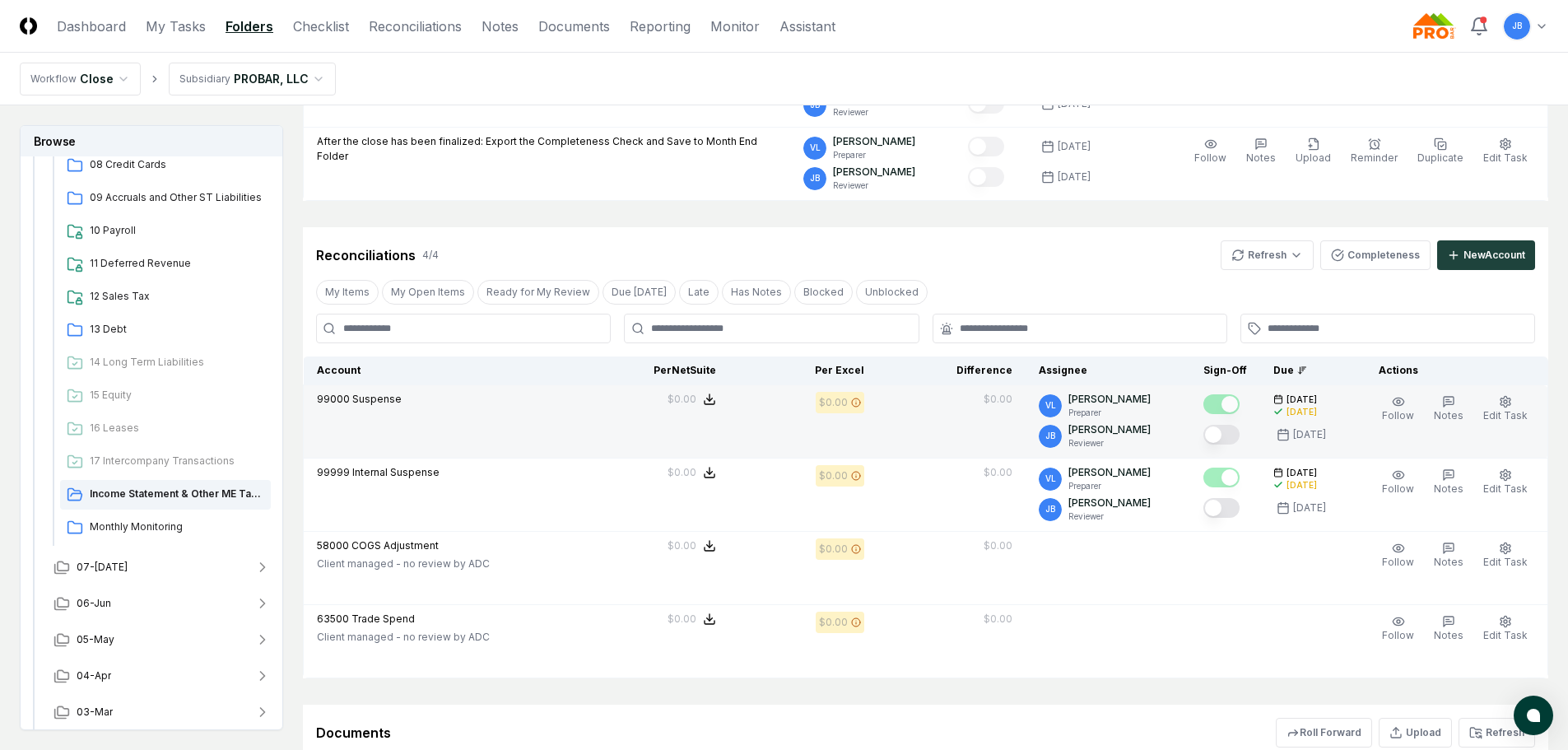
click at [1228, 435] on button "Mark complete" at bounding box center [1222, 434] width 37 height 20
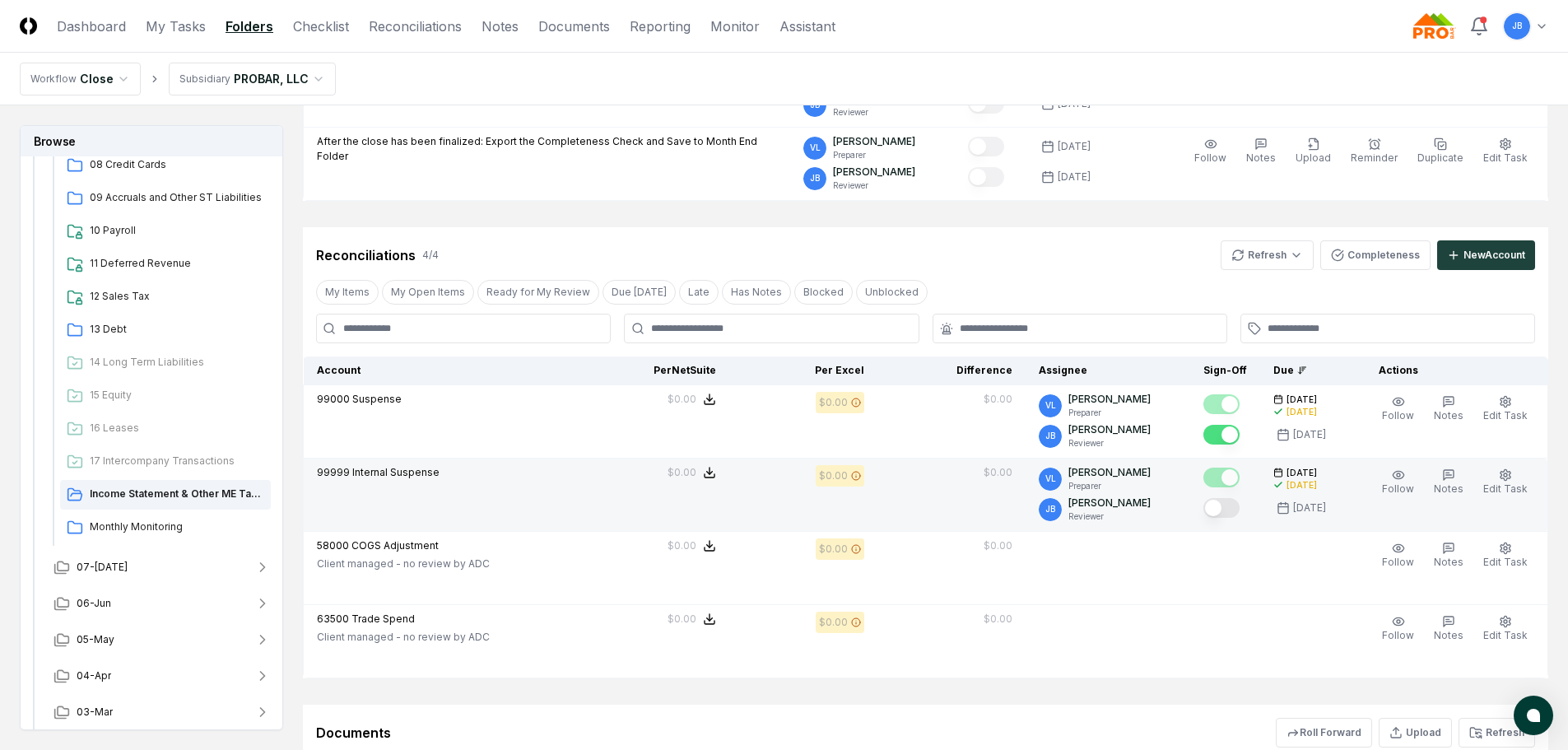
click at [1216, 517] on div at bounding box center [1222, 509] width 37 height 23
click at [1219, 508] on button "Mark complete" at bounding box center [1222, 508] width 37 height 20
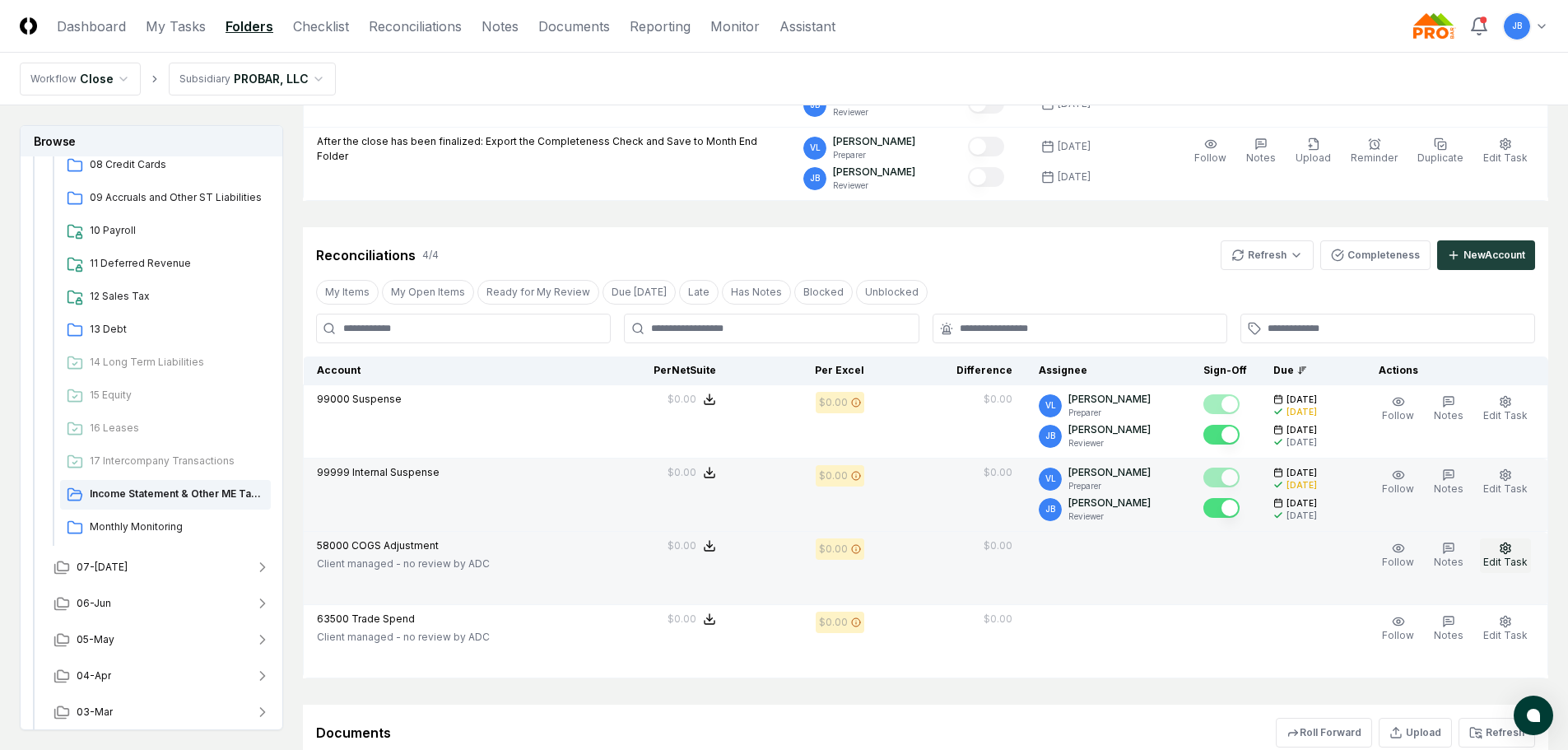
click at [1519, 550] on button "Edit Task" at bounding box center [1506, 556] width 51 height 35
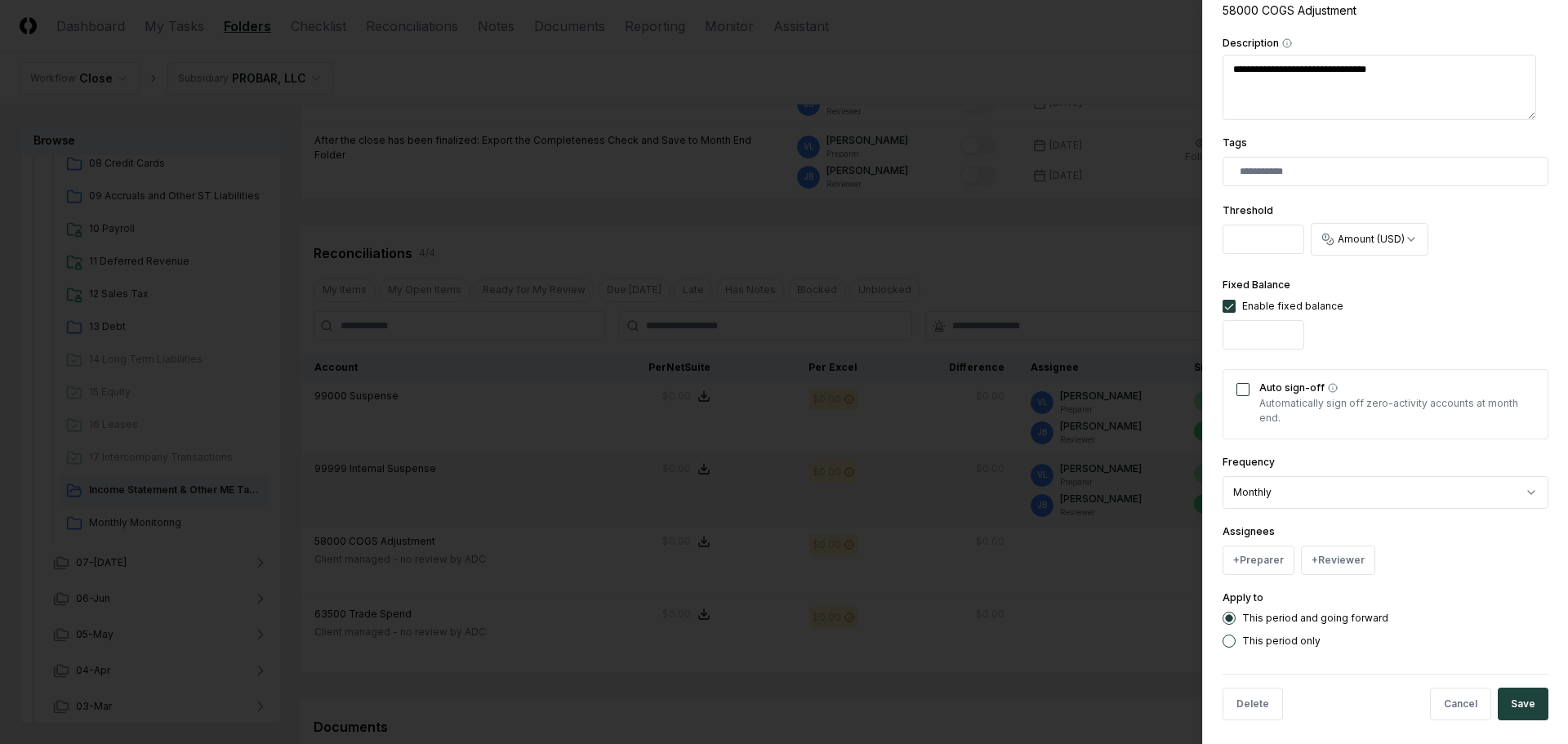
scroll to position [341, 0]
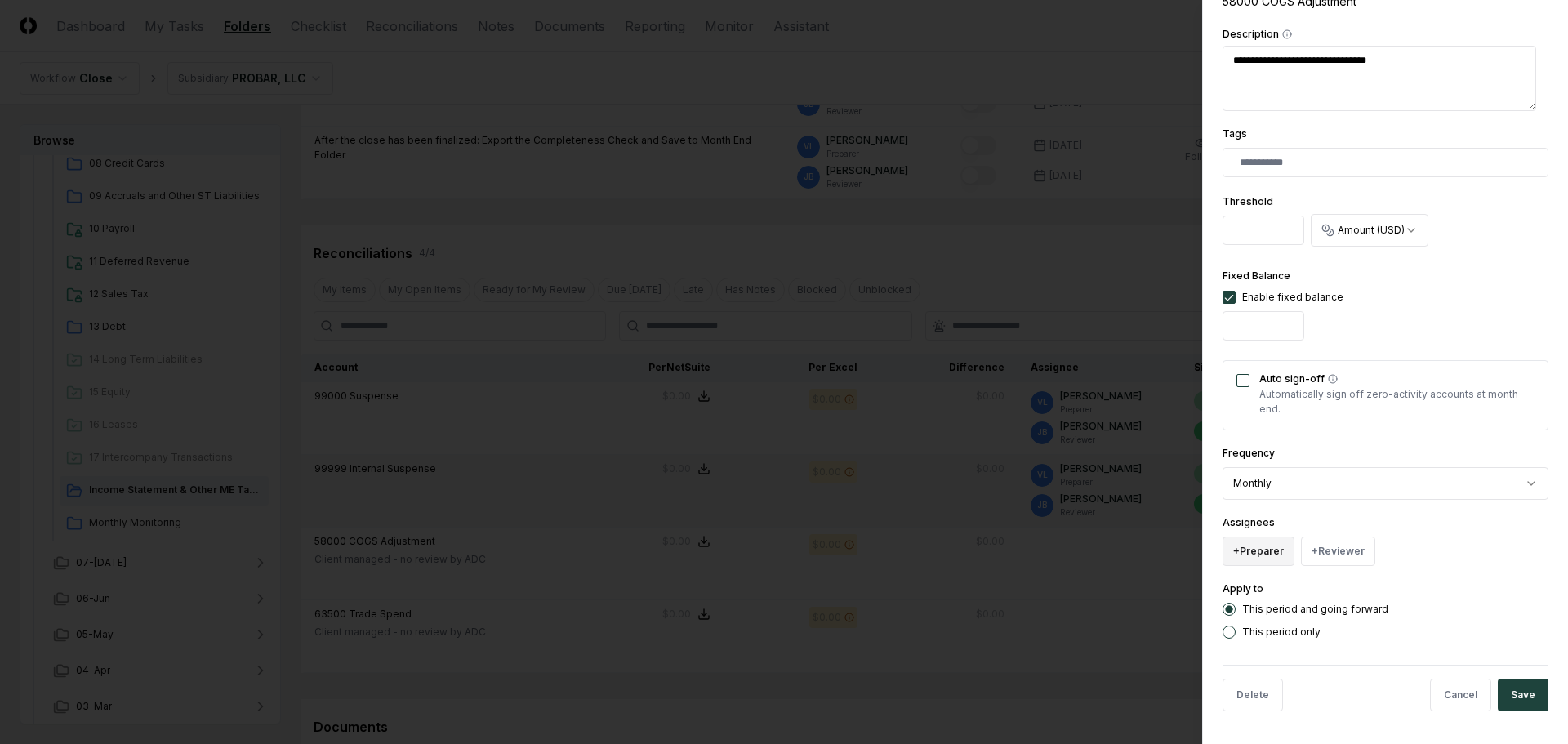
click at [1269, 547] on button "+ Preparer" at bounding box center [1258, 551] width 71 height 29
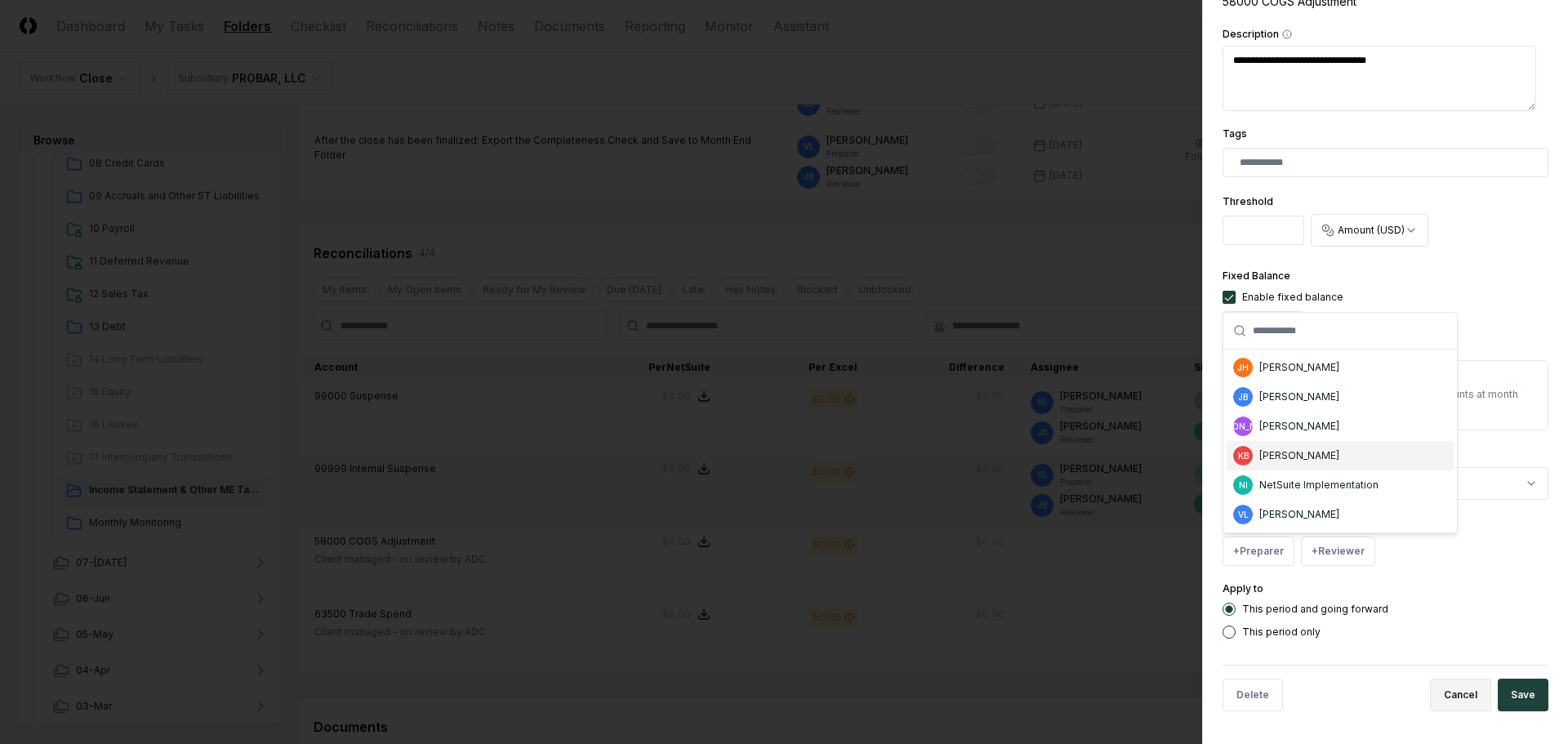
click at [1450, 693] on button "Cancel" at bounding box center [1460, 694] width 62 height 32
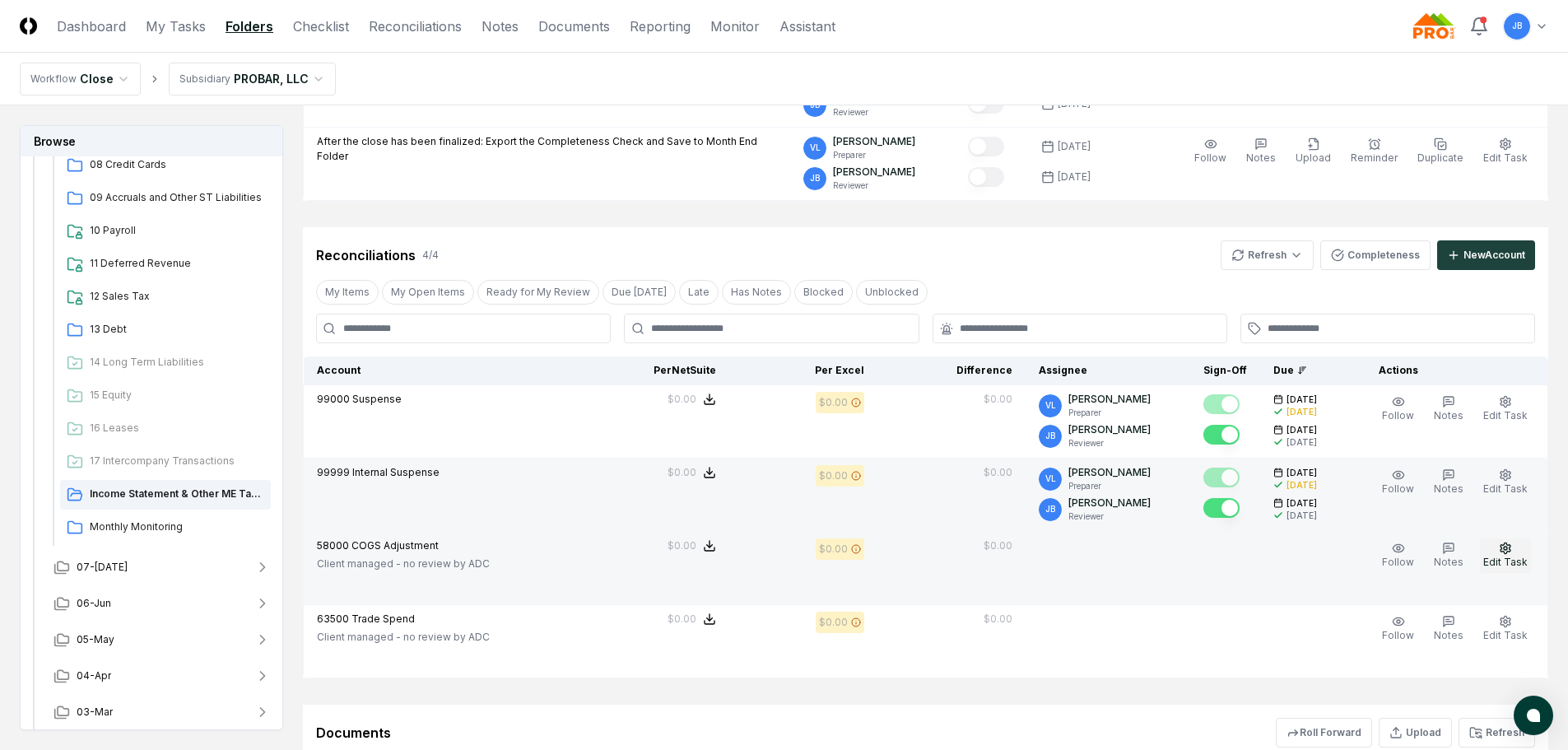
click at [1502, 550] on icon "button" at bounding box center [1506, 548] width 10 height 11
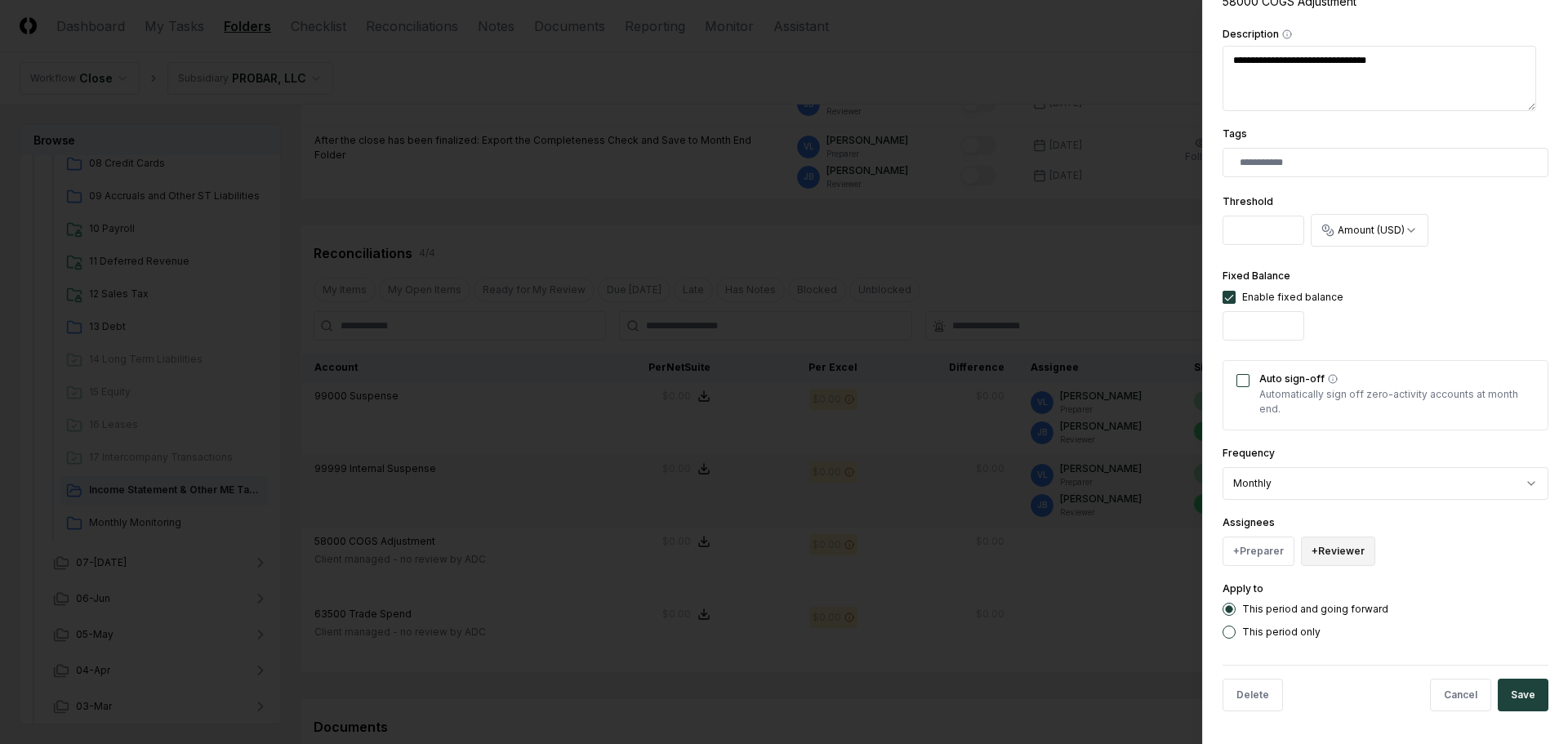
click at [1343, 553] on button "+ Reviewer" at bounding box center [1338, 551] width 74 height 29
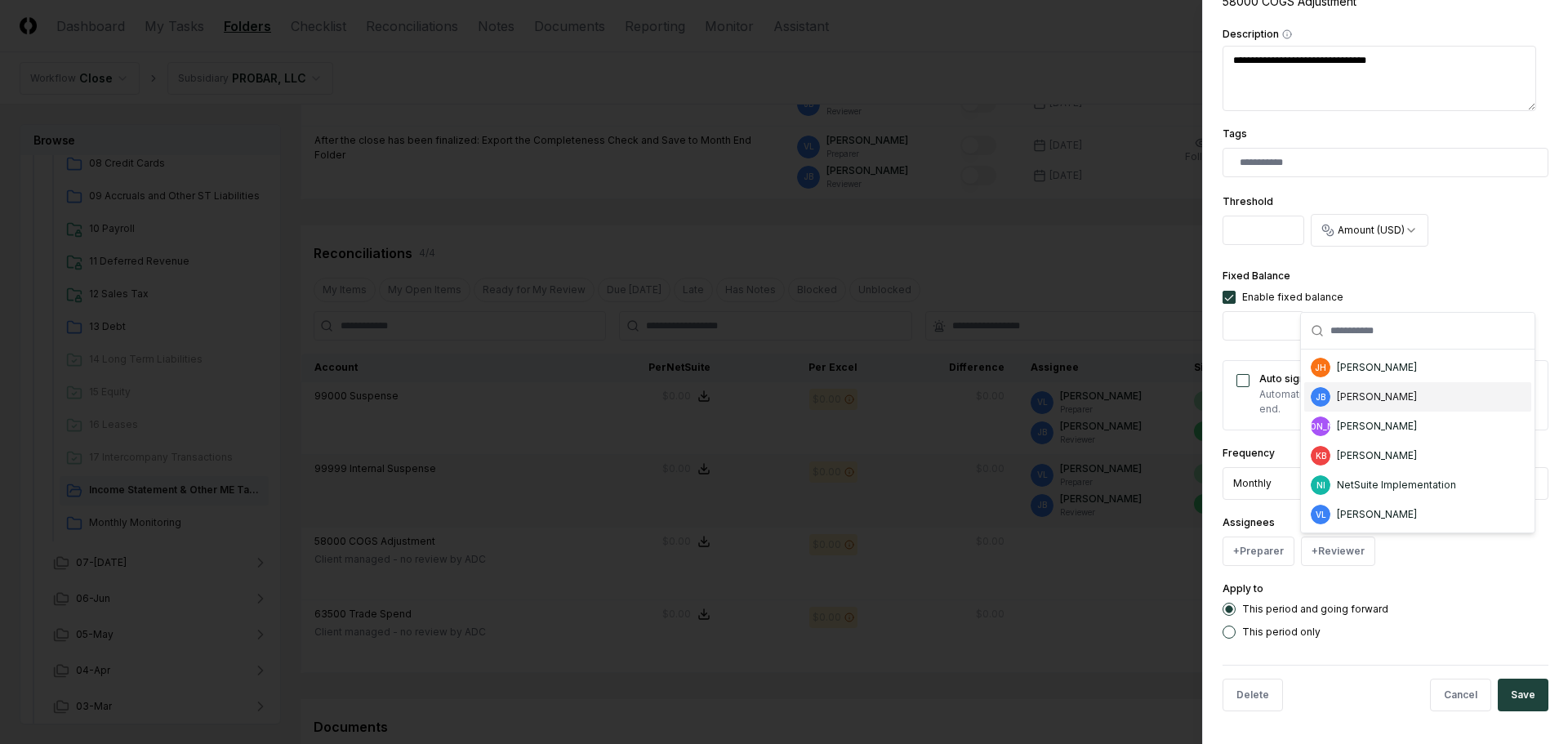
click at [1364, 392] on div "[PERSON_NAME]" at bounding box center [1377, 396] width 80 height 15
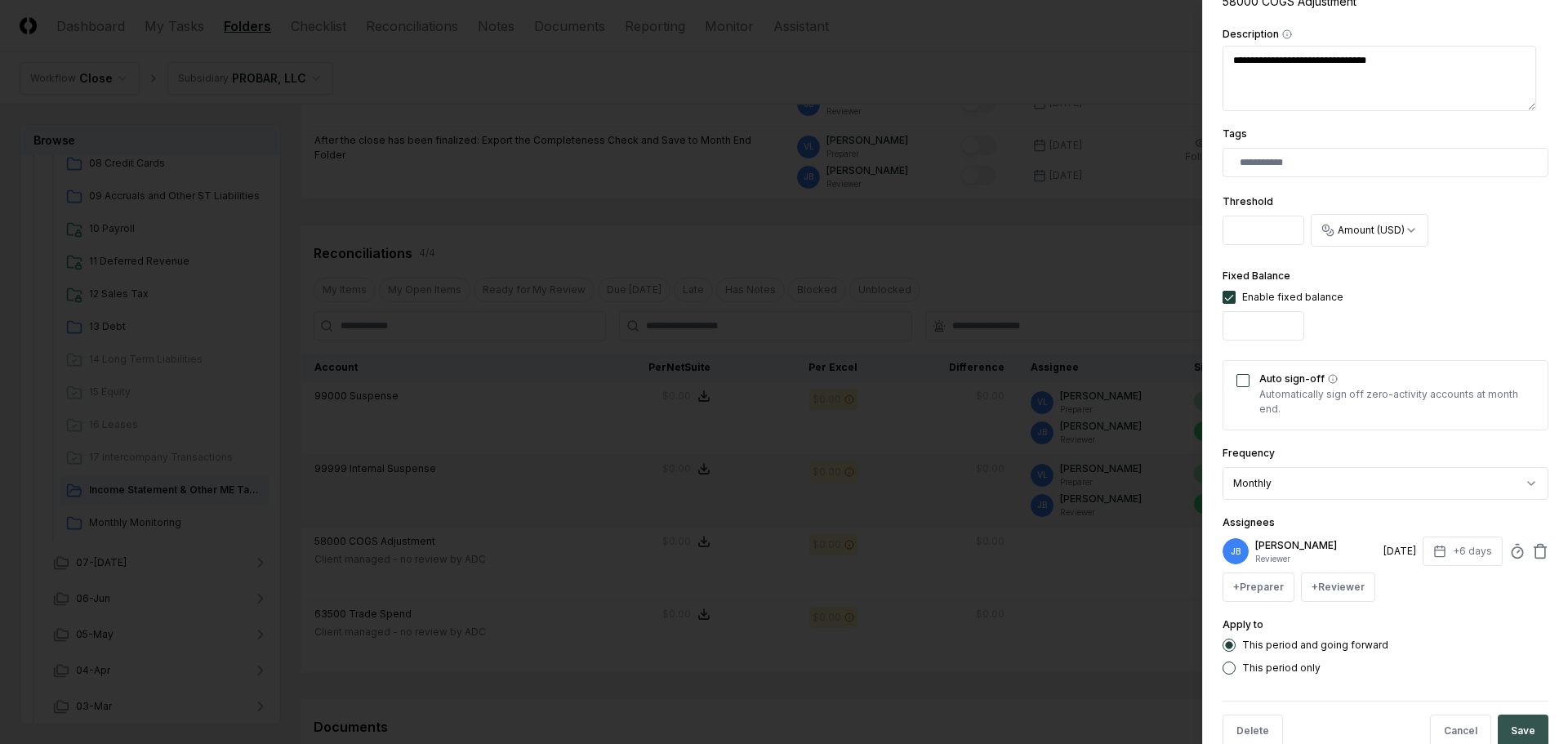
click at [1510, 730] on button "Save" at bounding box center [1523, 730] width 51 height 32
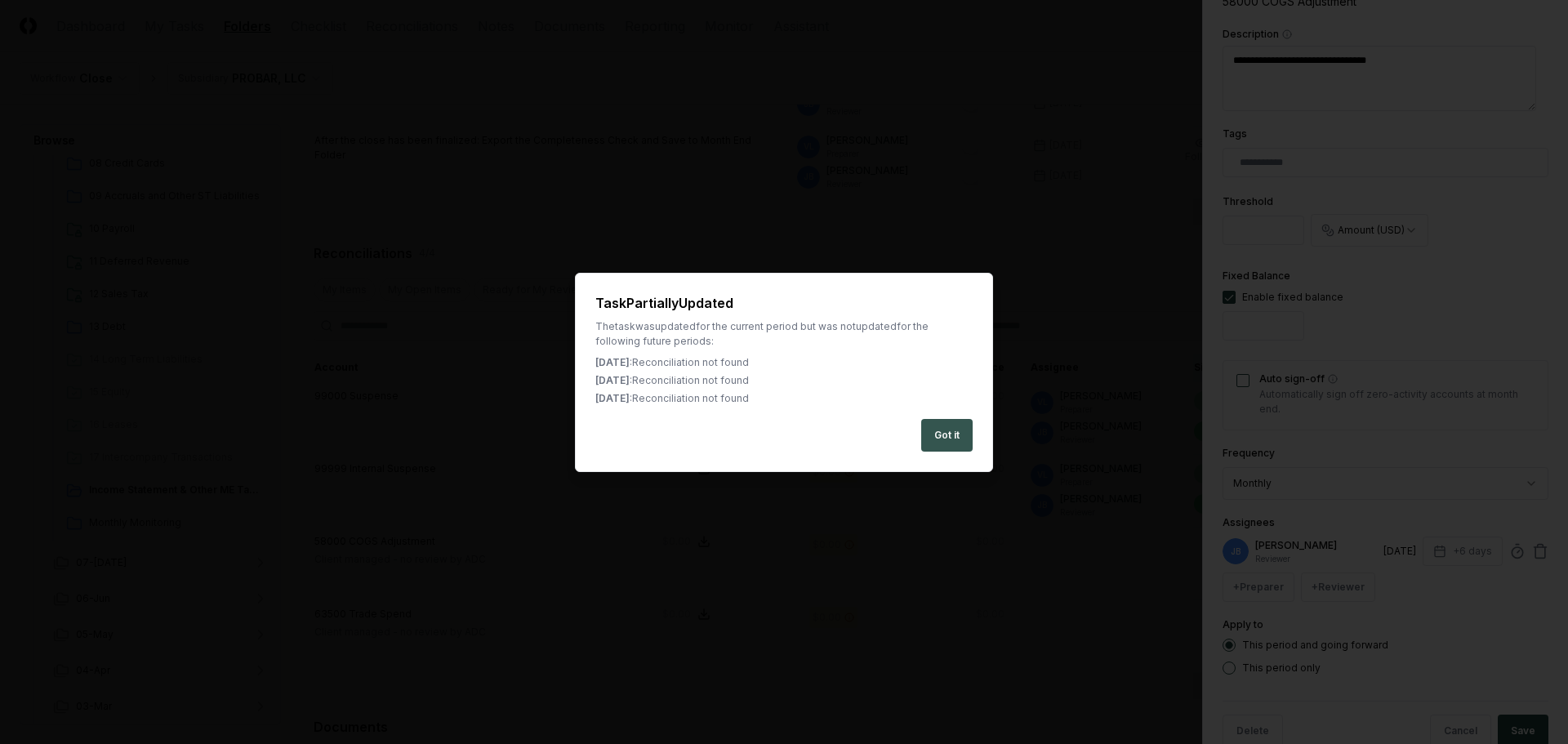
click at [941, 433] on button "Got it" at bounding box center [946, 435] width 52 height 32
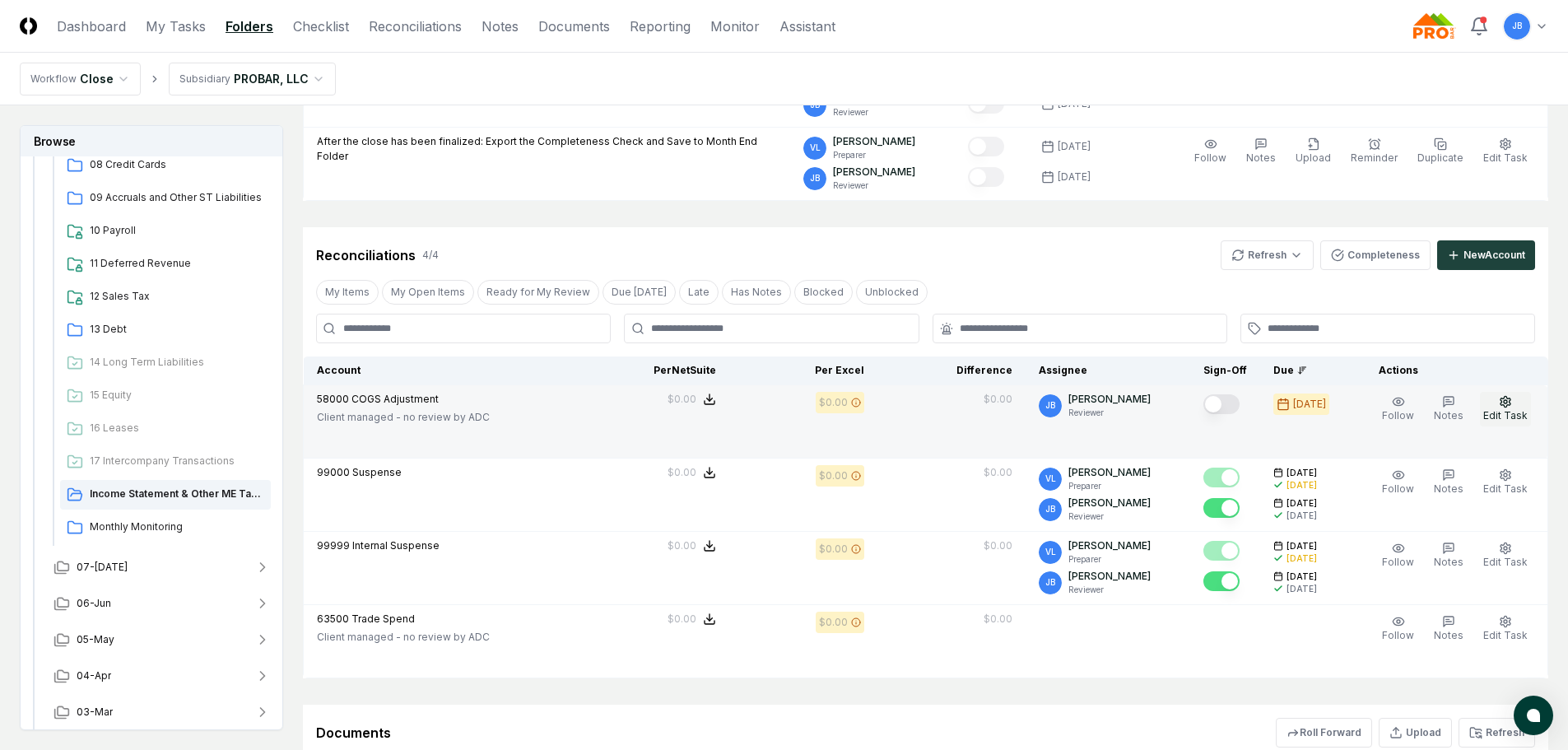
click at [1507, 396] on icon "button" at bounding box center [1506, 401] width 10 height 11
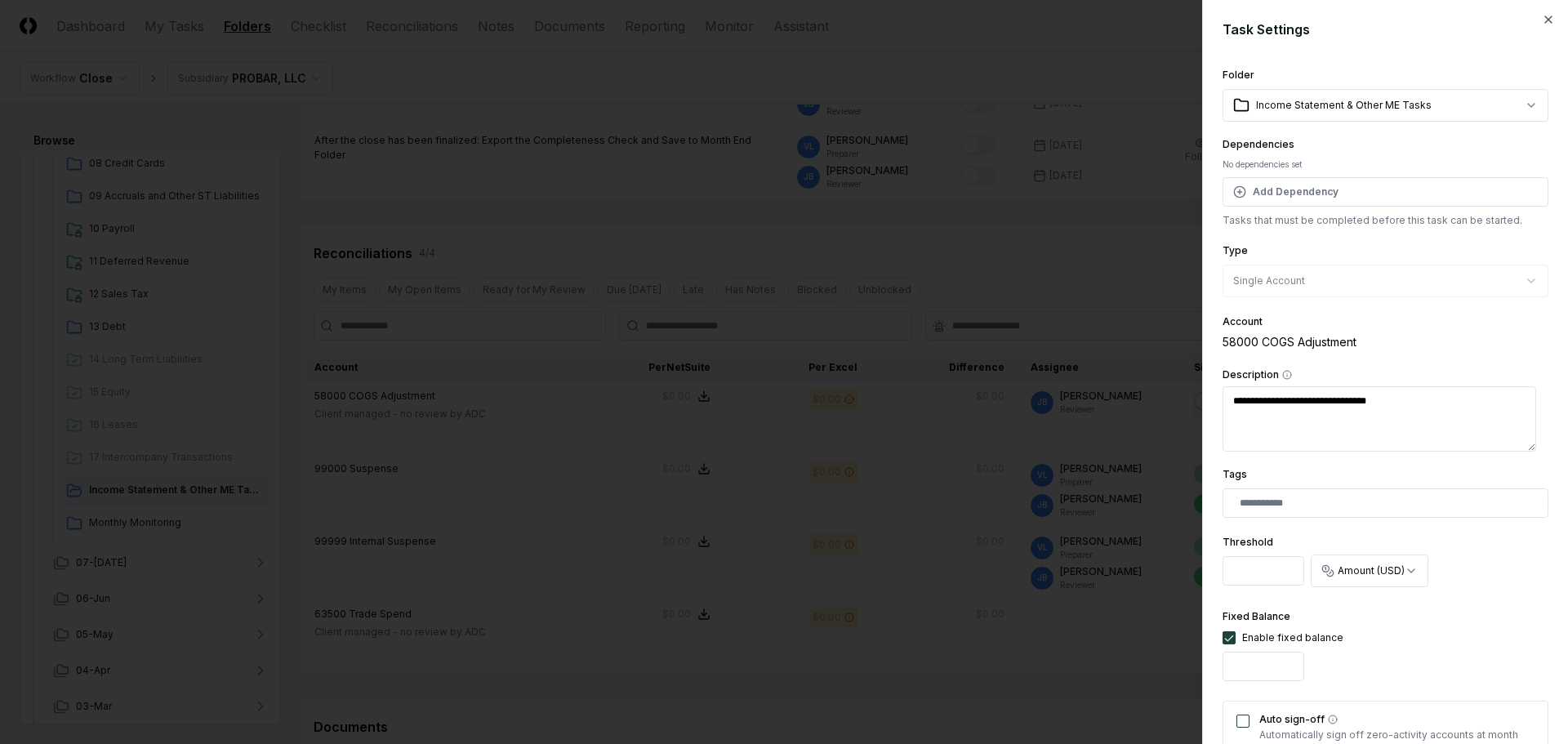
scroll to position [81, 0]
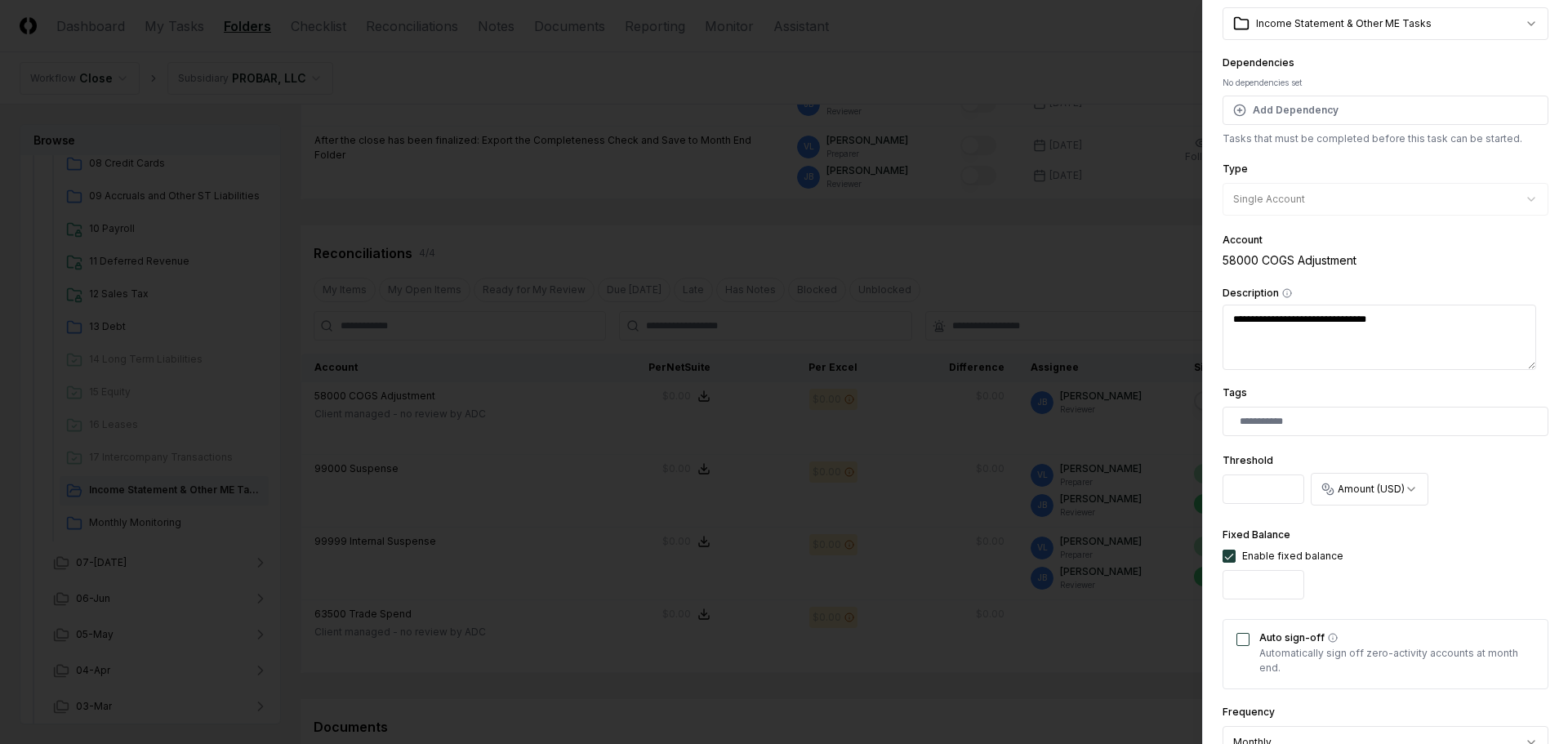
click at [1238, 637] on button "Auto sign-off" at bounding box center [1242, 639] width 13 height 13
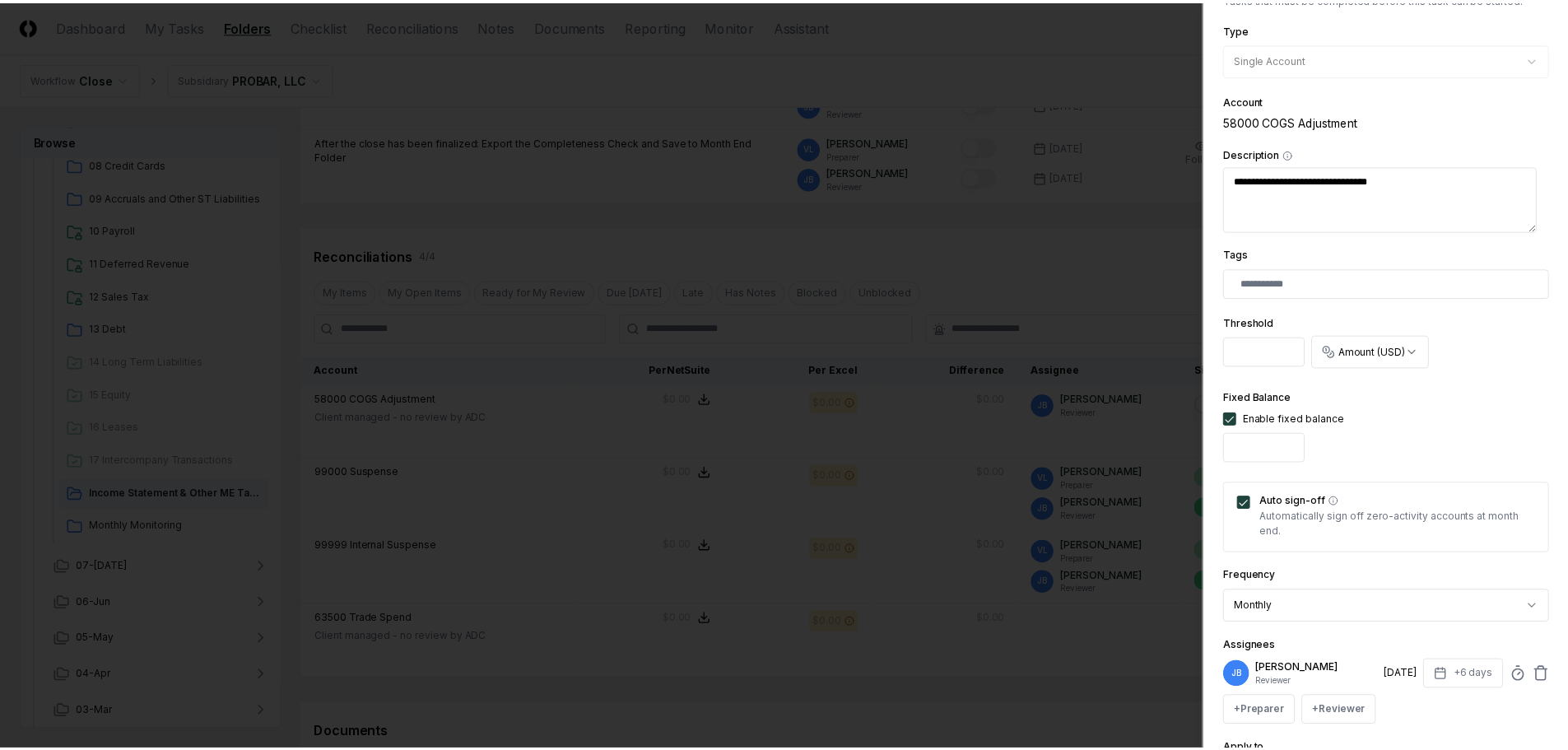
scroll to position [380, 0]
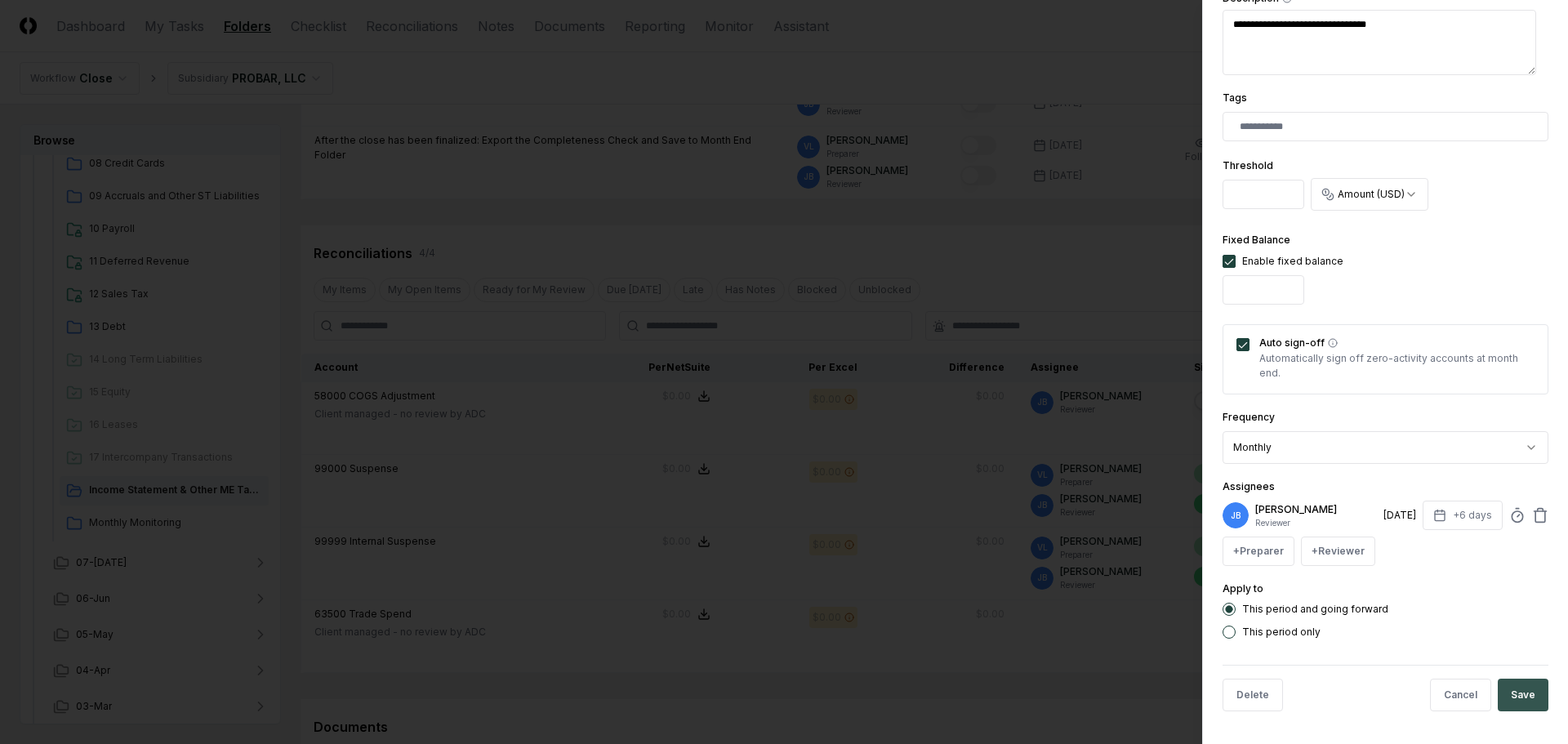
click at [1501, 692] on button "Save" at bounding box center [1523, 694] width 51 height 32
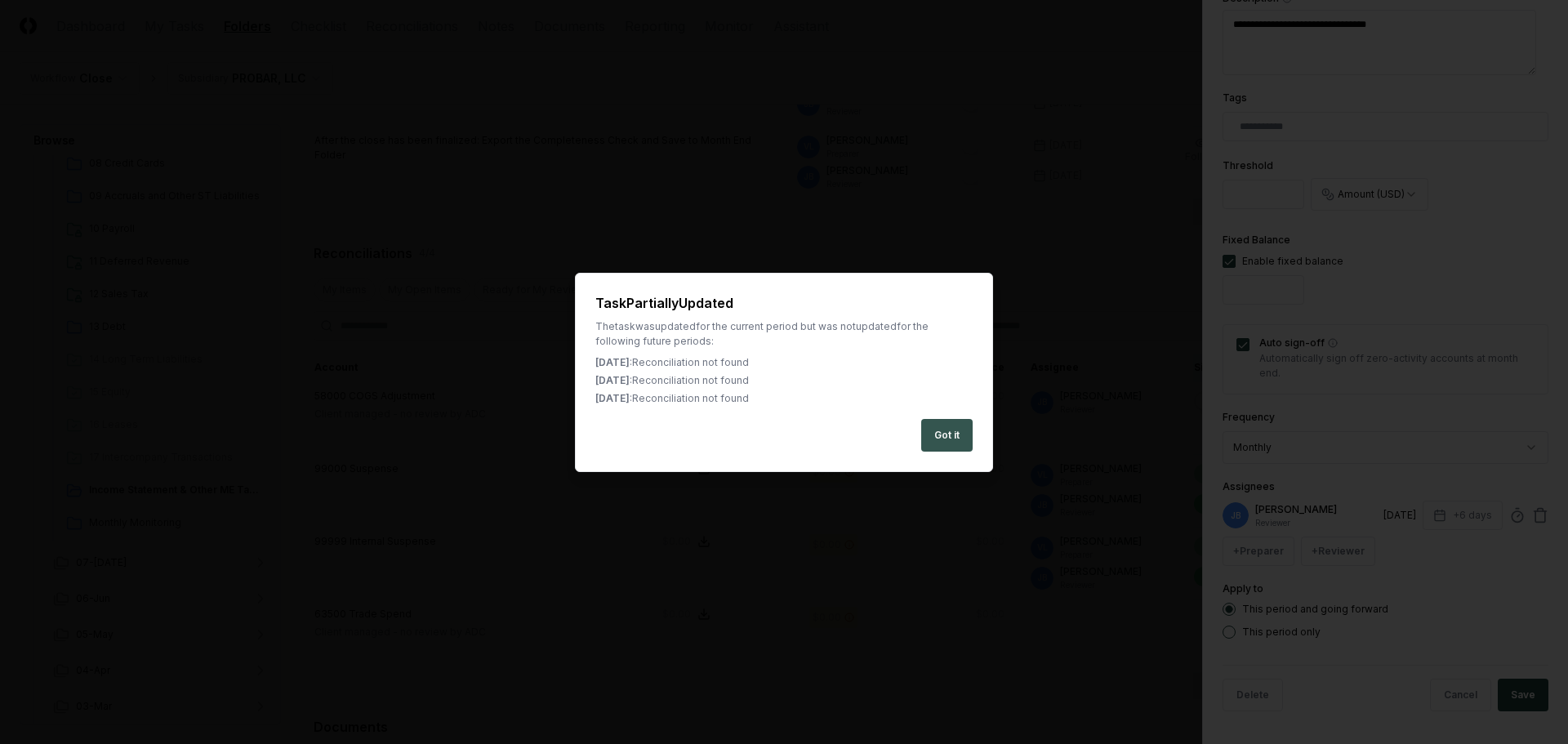
click at [962, 432] on button "Got it" at bounding box center [946, 435] width 52 height 32
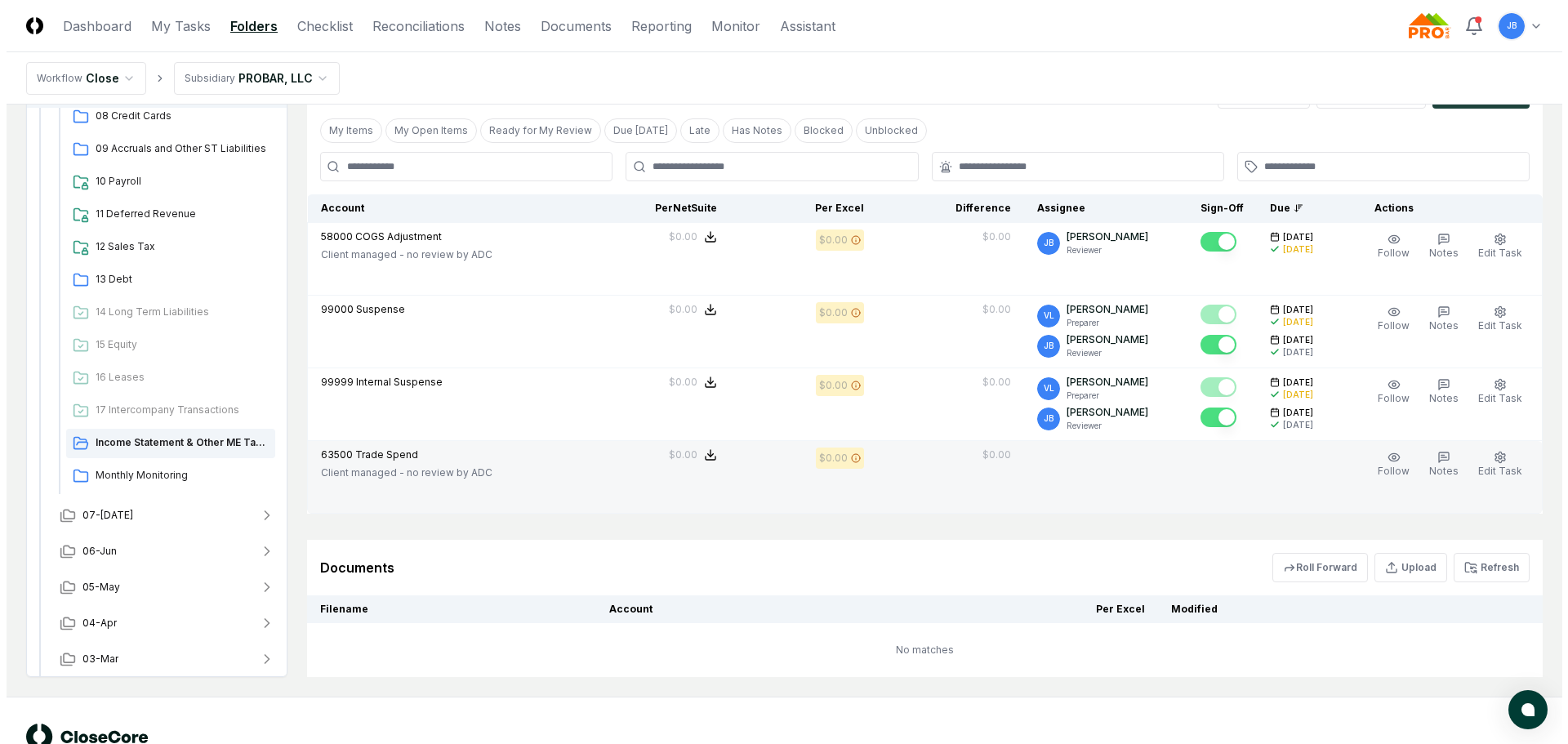
scroll to position [1143, 0]
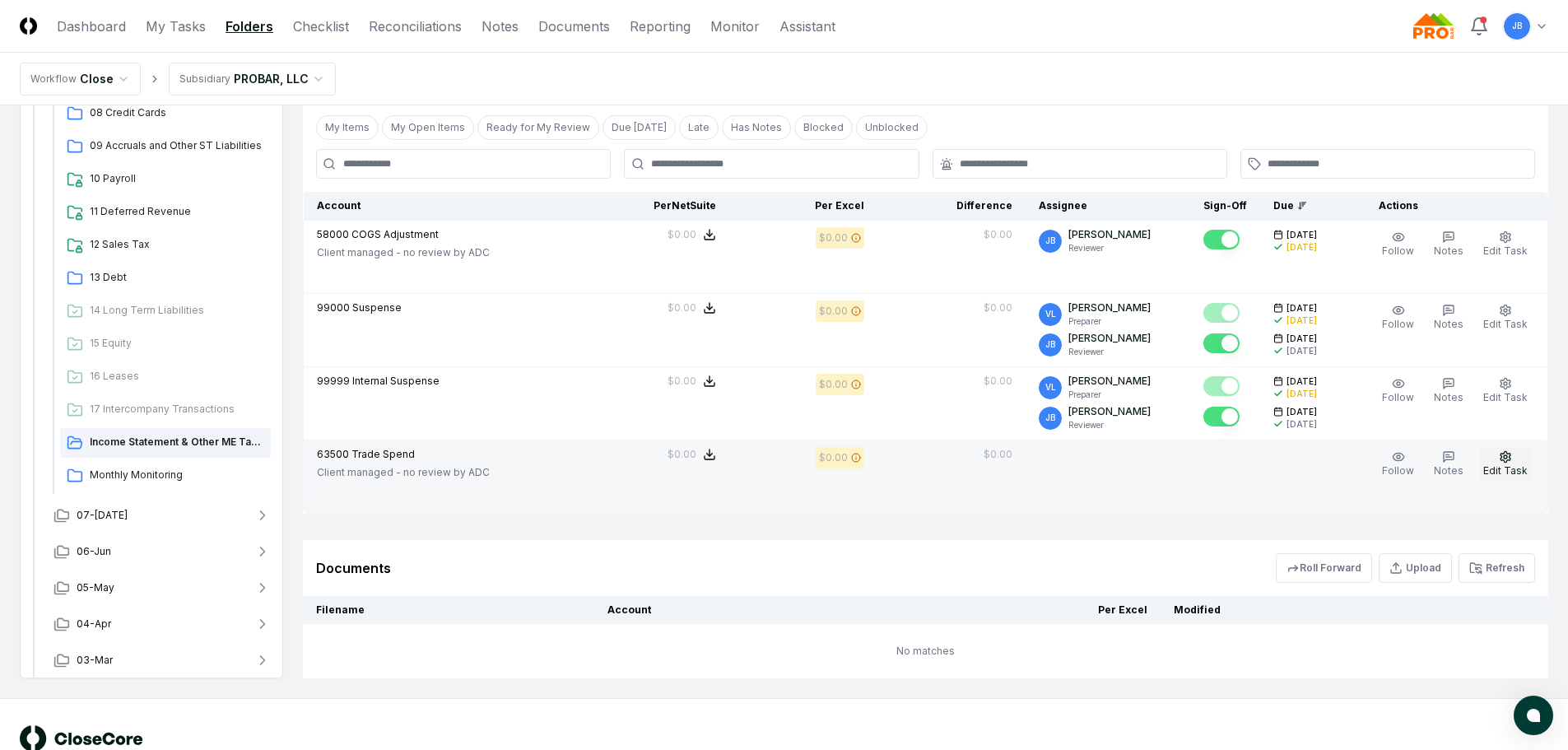
click at [1515, 463] on button "Edit Task" at bounding box center [1506, 464] width 51 height 35
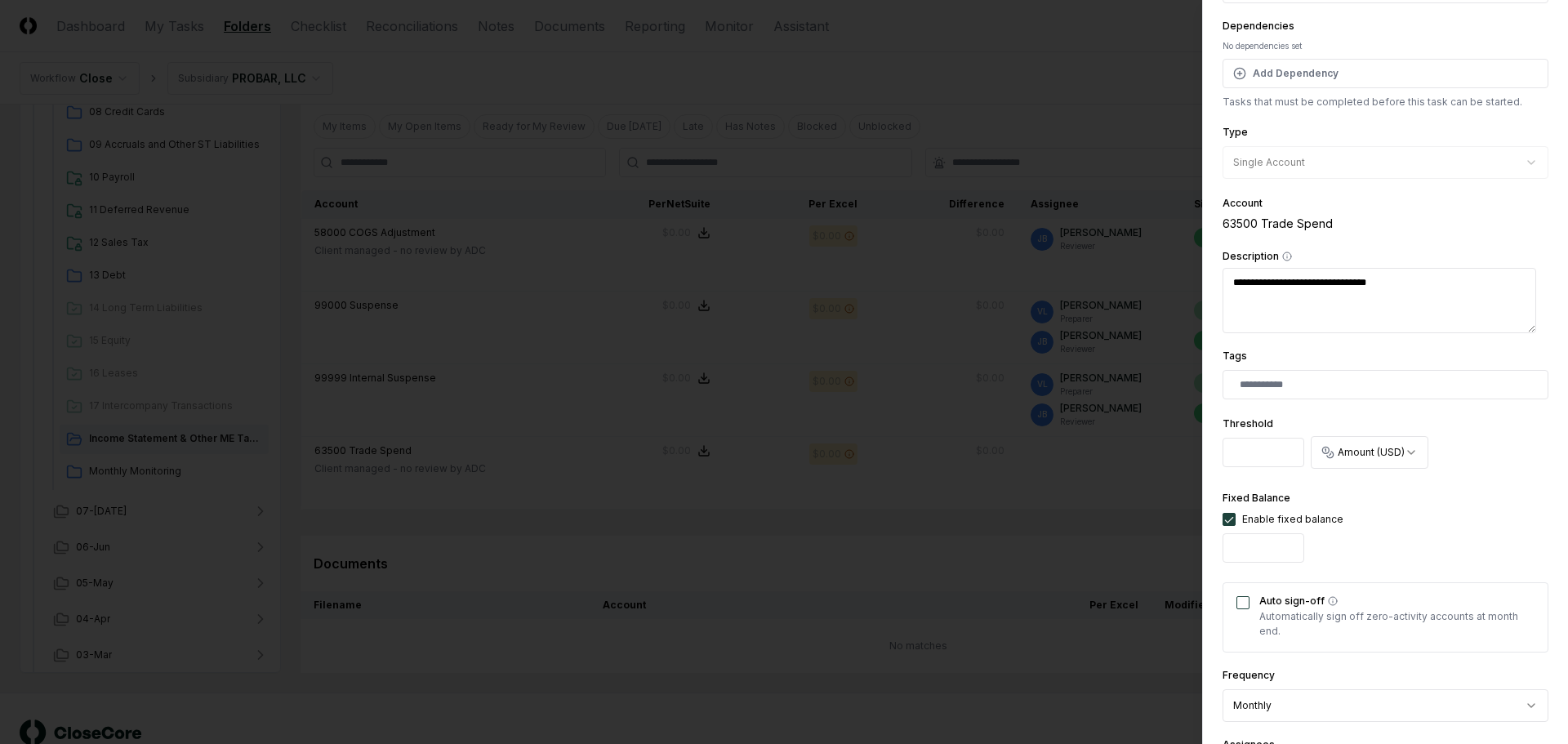
scroll to position [163, 0]
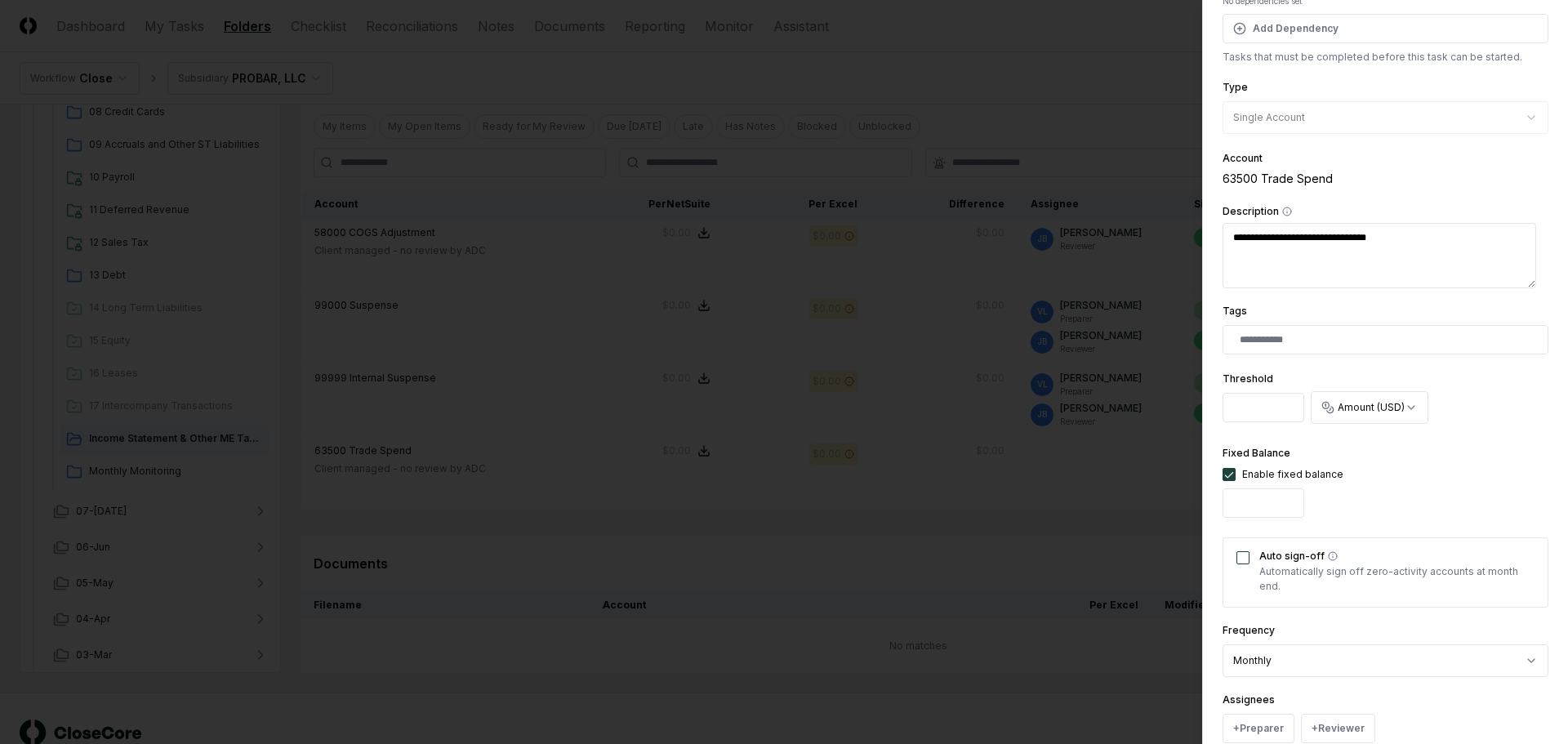
click at [1249, 559] on button "Auto sign-off" at bounding box center [1242, 557] width 13 height 13
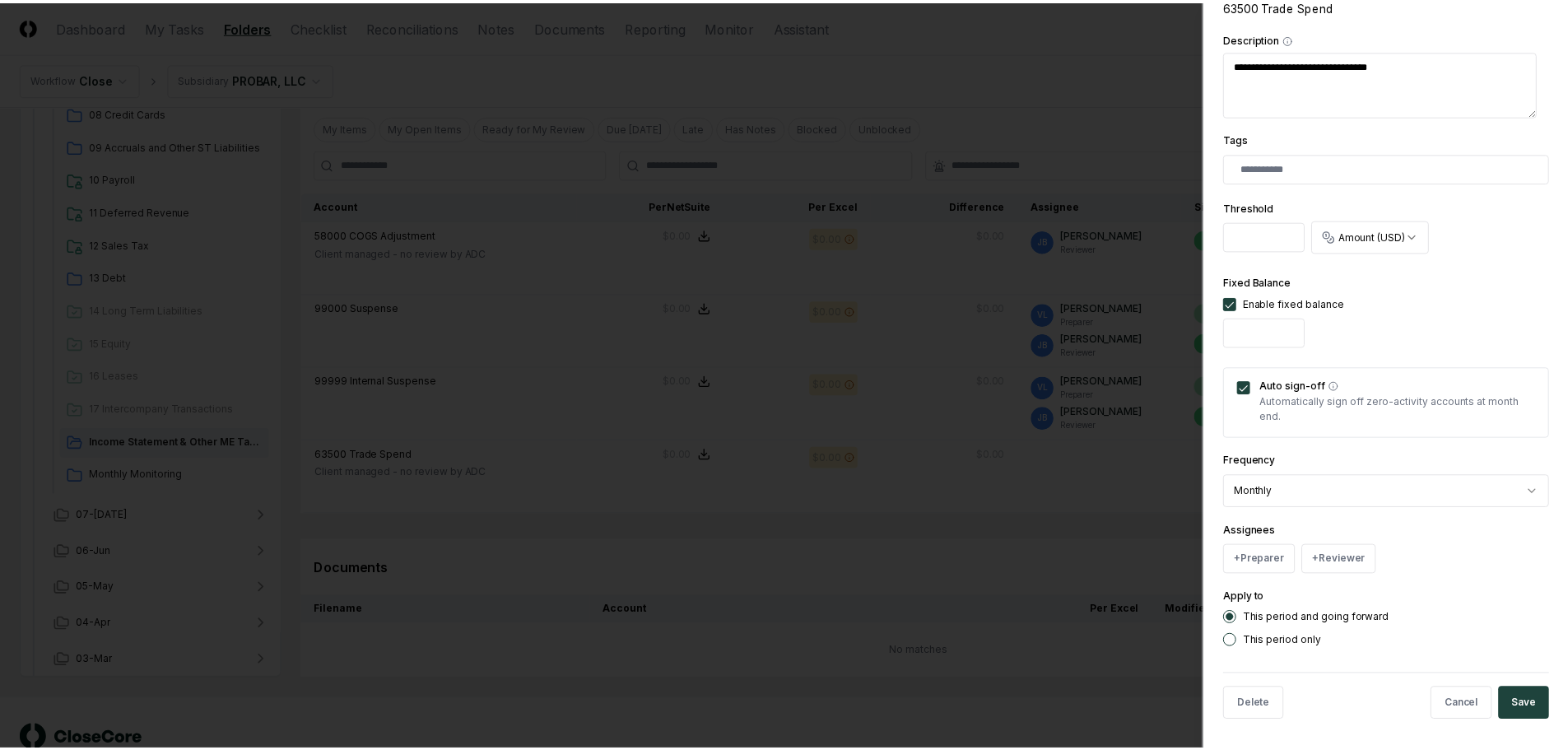
scroll to position [343, 0]
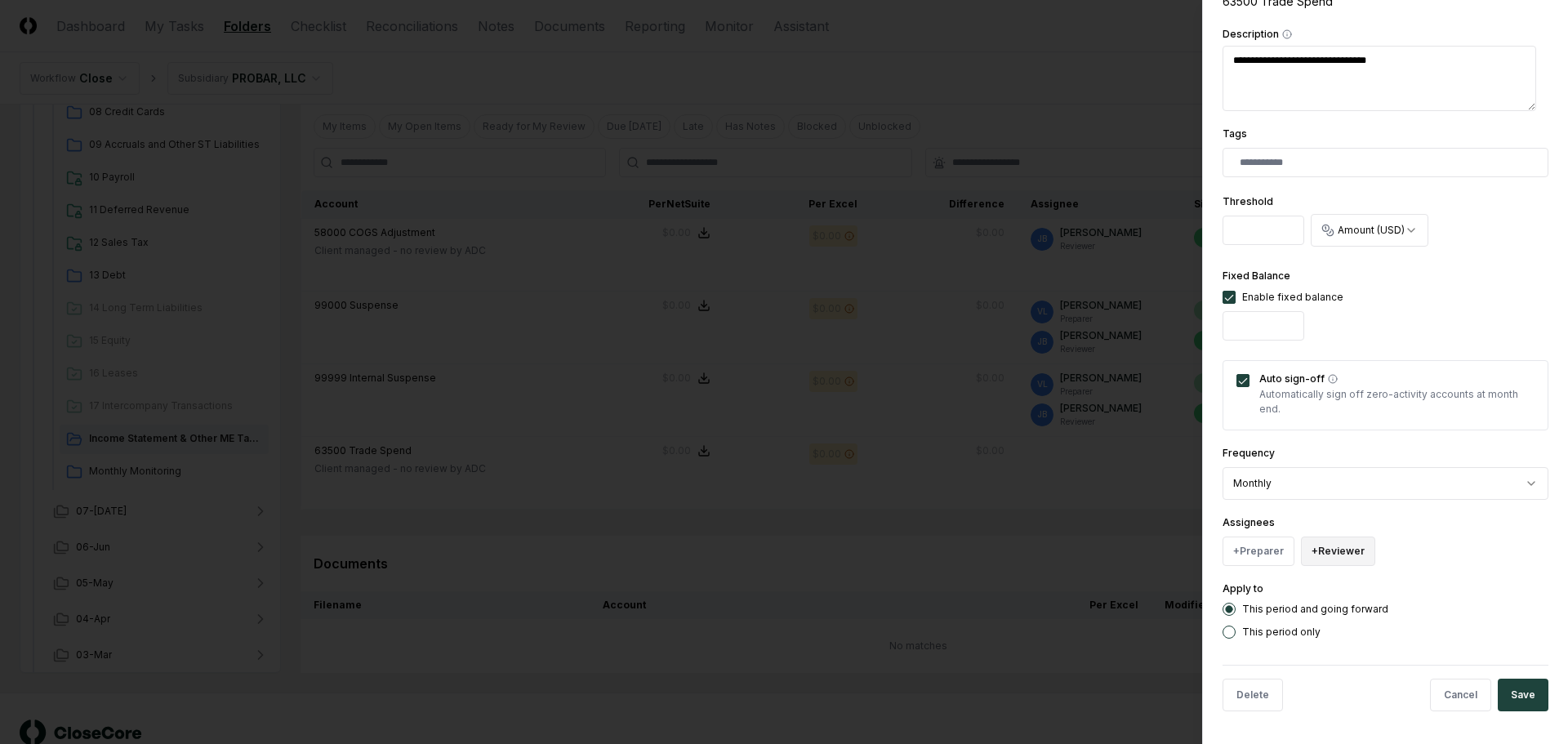
click at [1357, 539] on button "+ Reviewer" at bounding box center [1338, 551] width 74 height 29
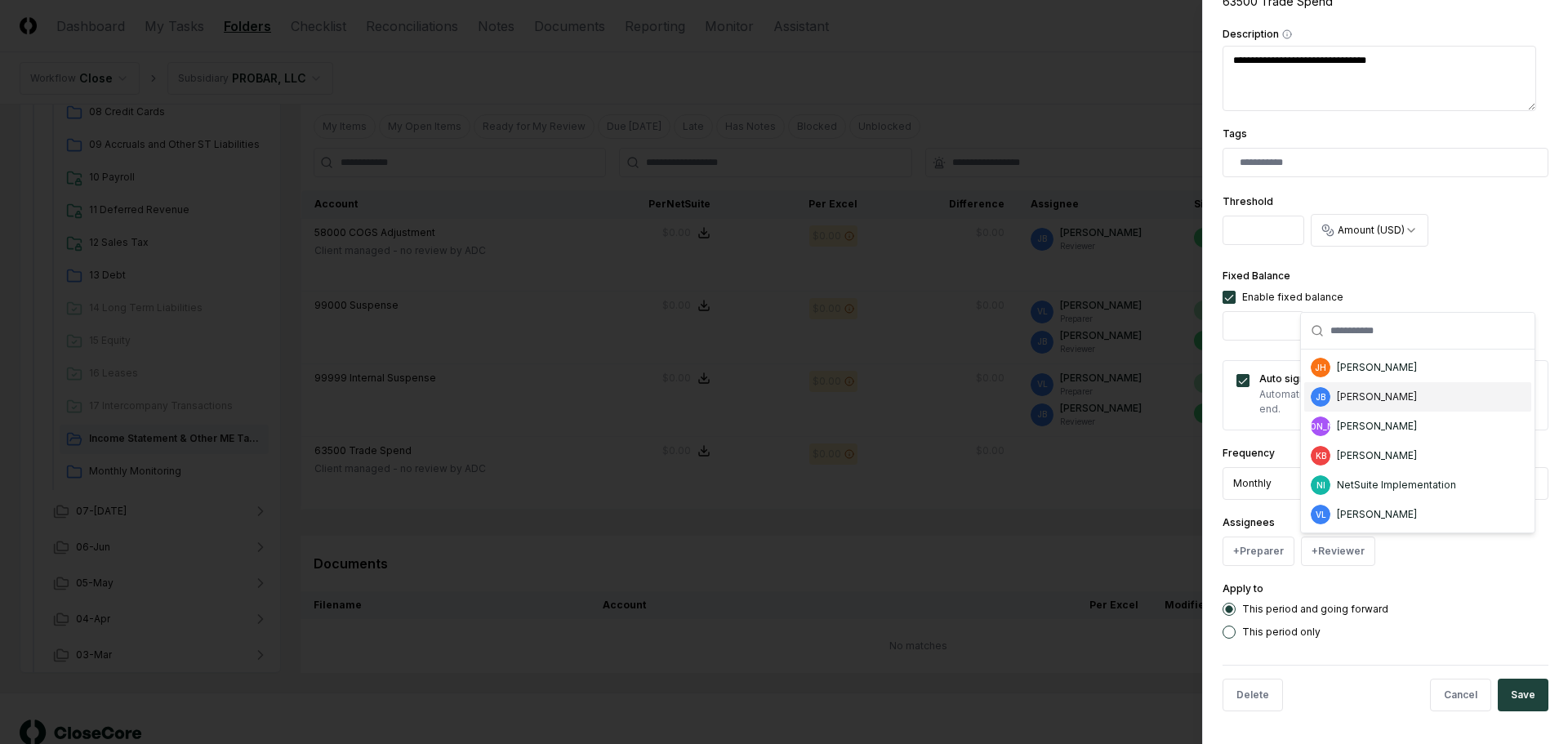
click at [1407, 401] on div "[PERSON_NAME]" at bounding box center [1417, 396] width 227 height 29
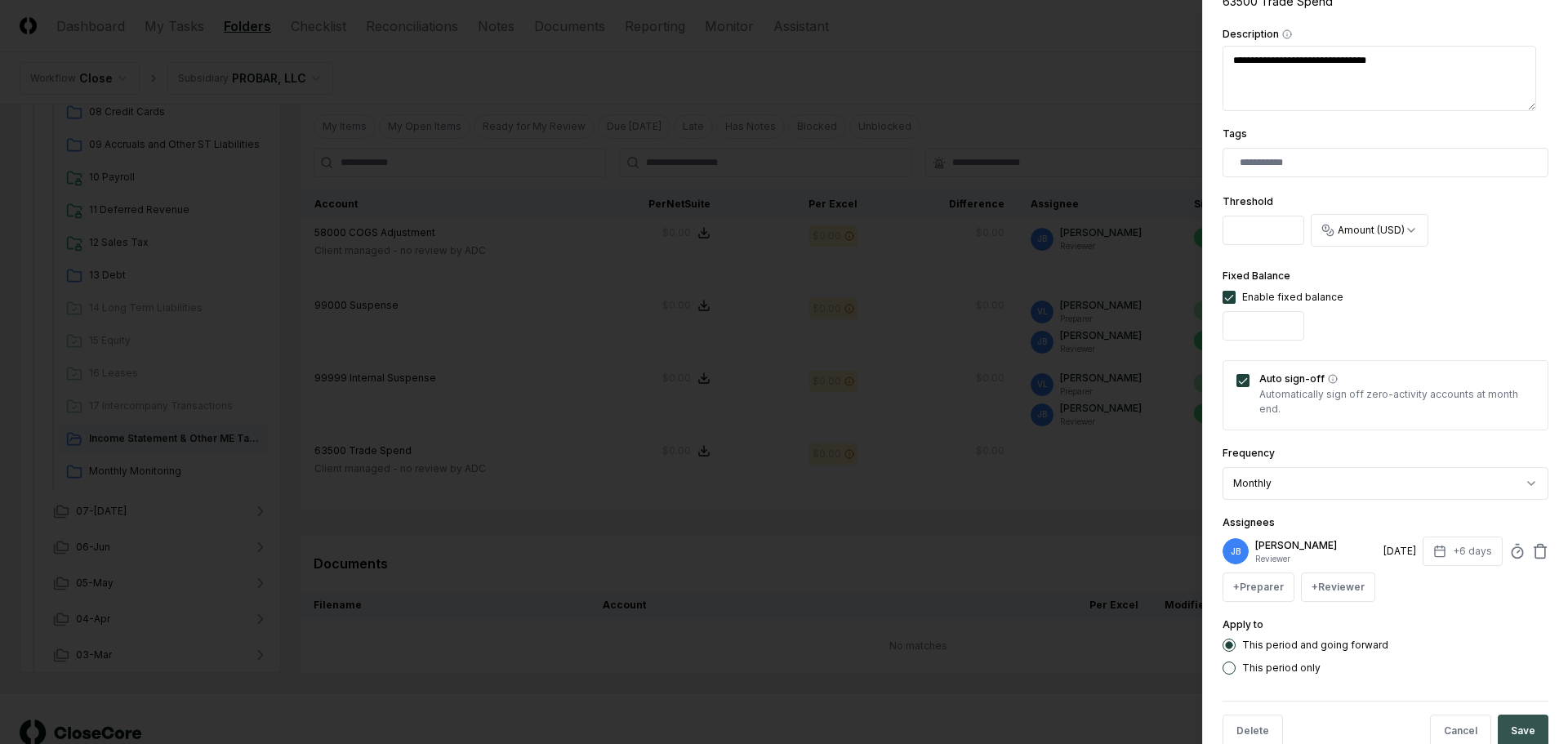
click at [1509, 728] on button "Save" at bounding box center [1523, 730] width 51 height 32
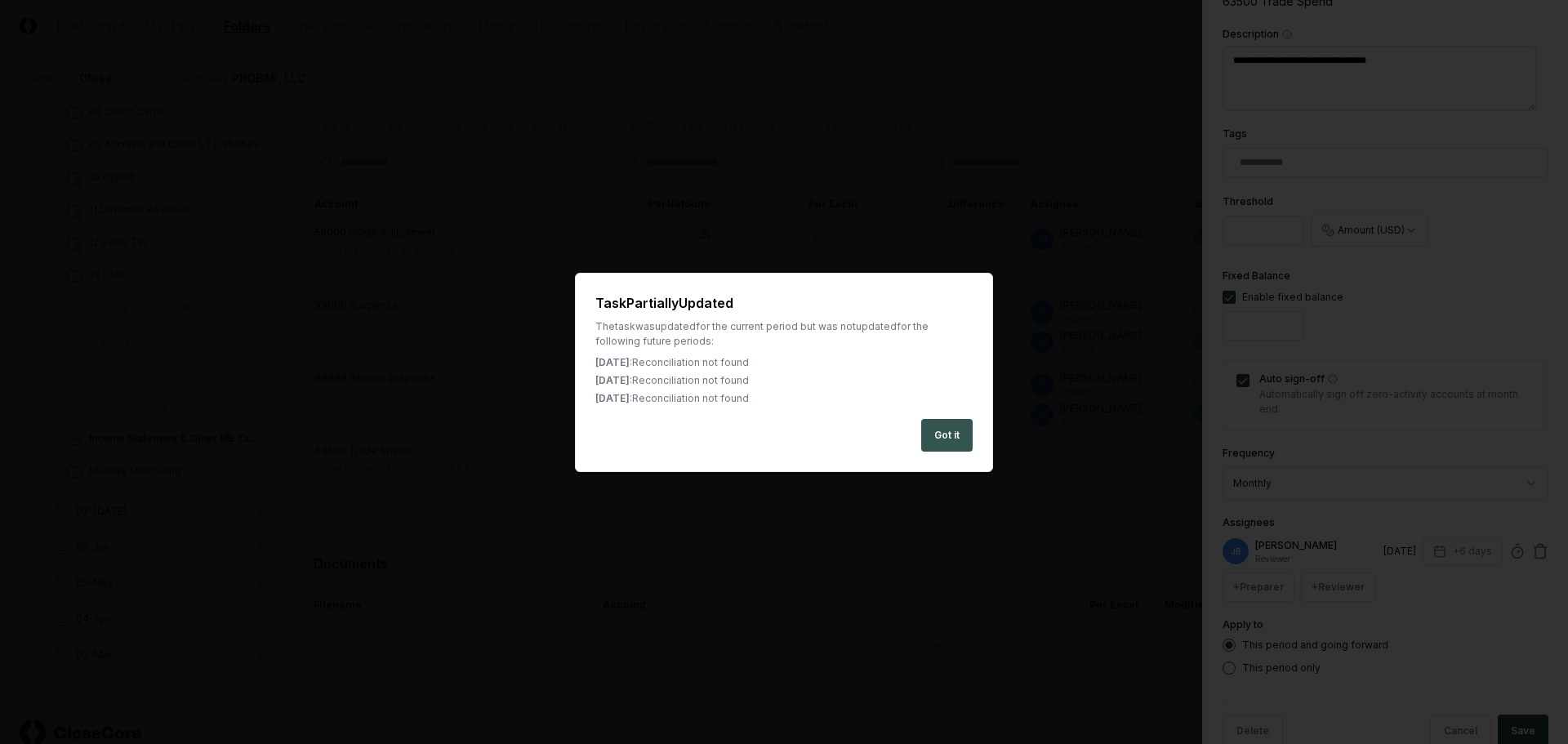
click at [931, 431] on button "Got it" at bounding box center [946, 435] width 52 height 32
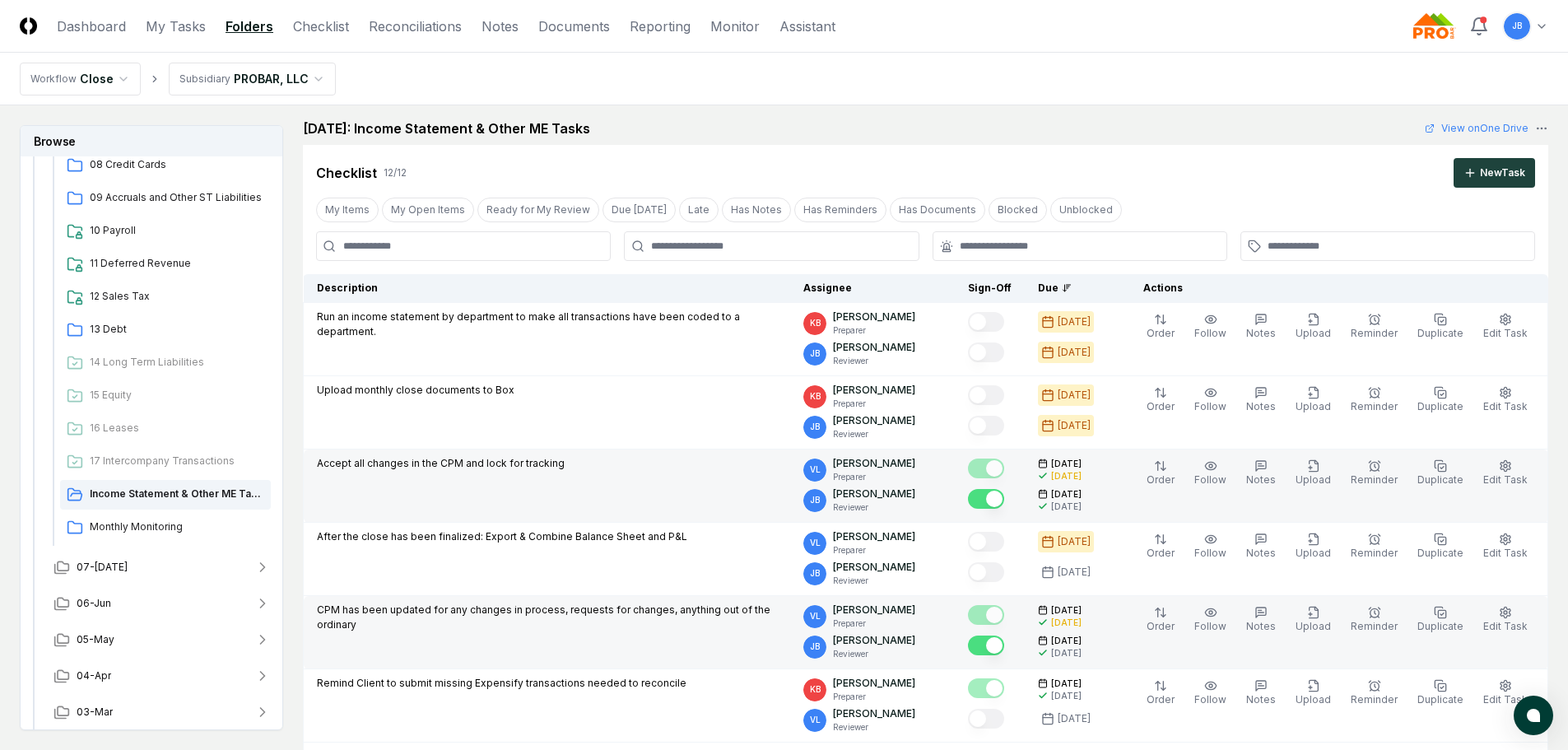
scroll to position [0, 0]
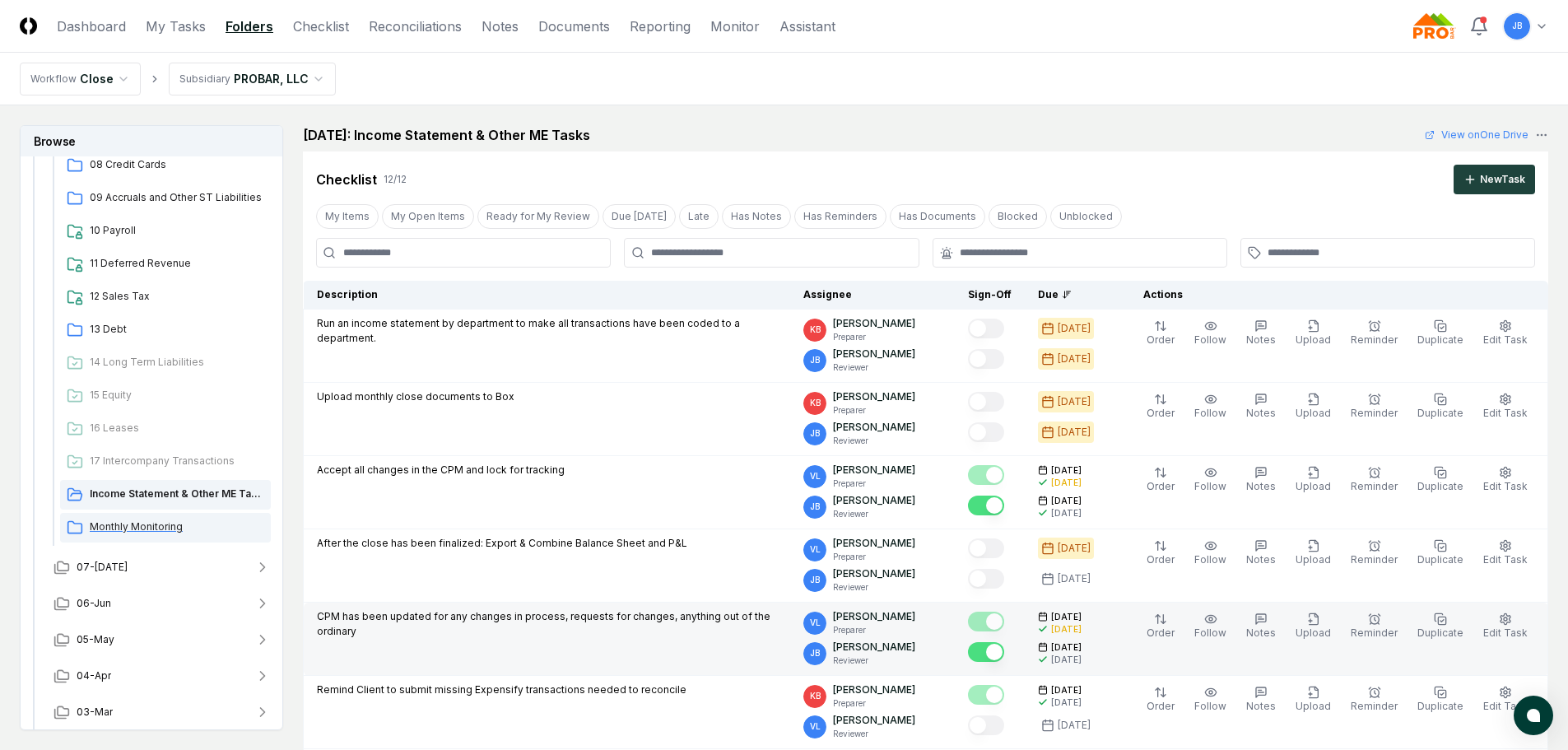
click at [132, 523] on span "Monthly Monitoring" at bounding box center [177, 526] width 175 height 15
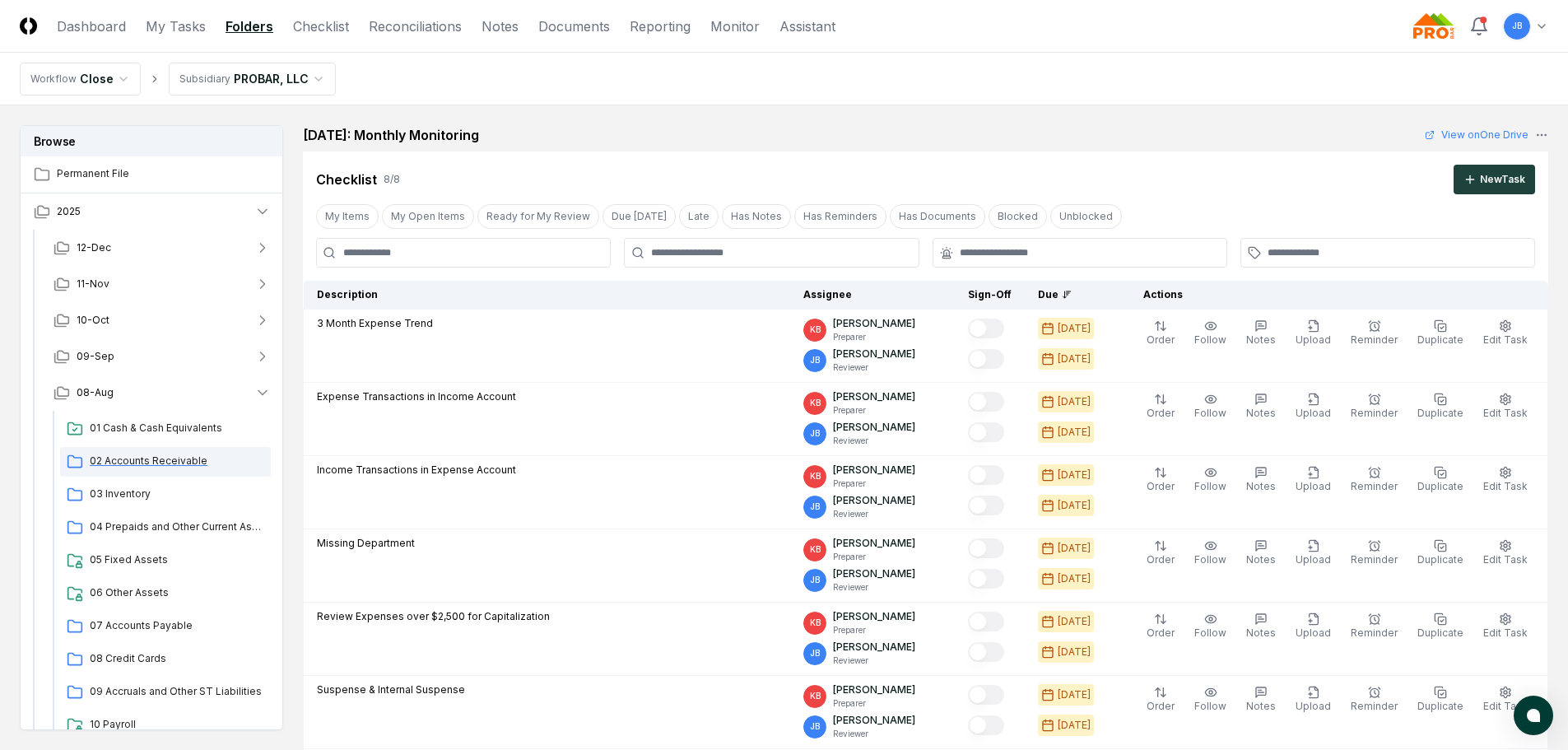
click at [176, 459] on span "02 Accounts Receivable" at bounding box center [177, 461] width 175 height 15
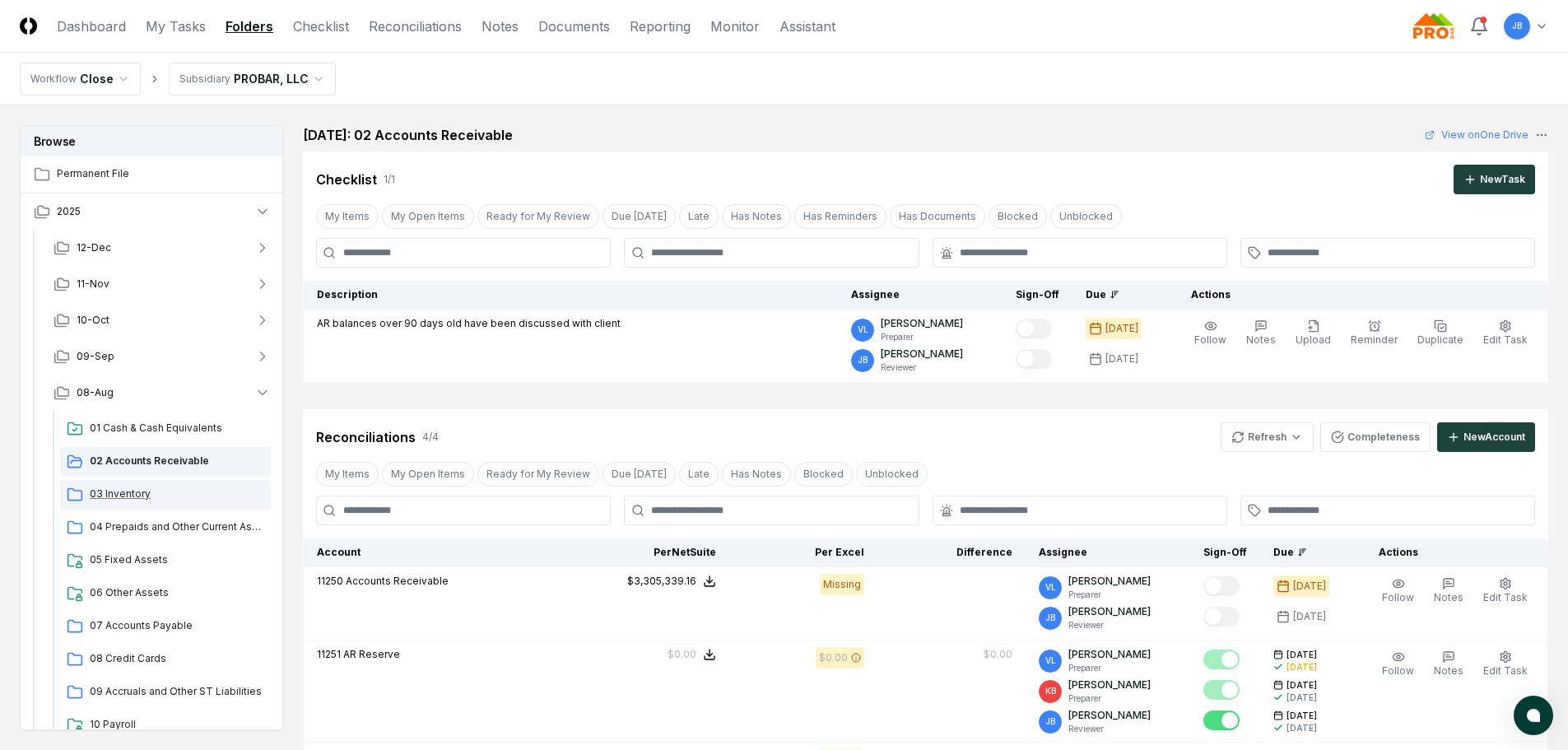
click at [160, 499] on span "03 Inventory" at bounding box center [177, 493] width 175 height 15
